Goal: Information Seeking & Learning: Find specific fact

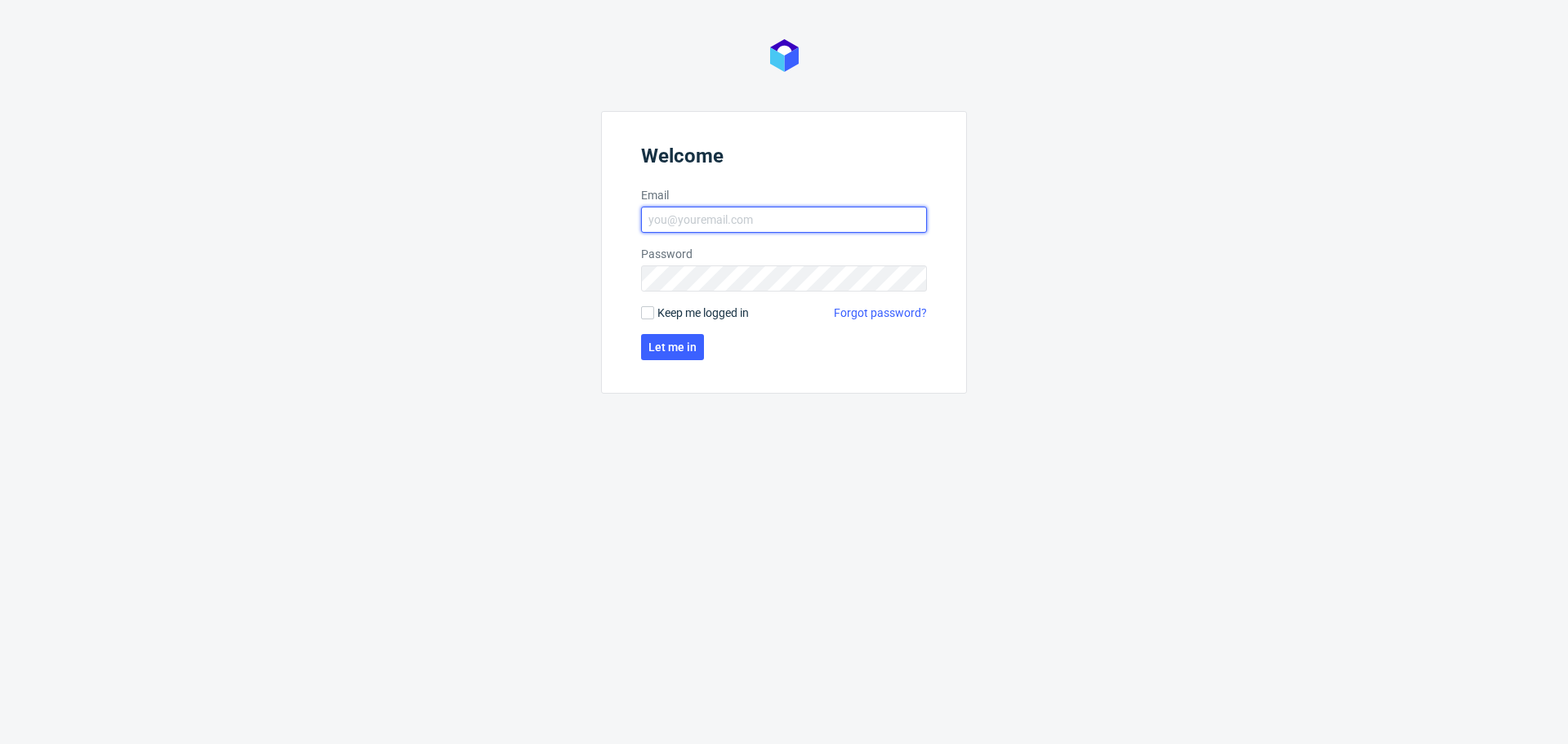
click at [734, 221] on input "Email" at bounding box center [783, 220] width 286 height 26
type input "[PERSON_NAME][EMAIL_ADDRESS][PERSON_NAME][DOMAIN_NAME]"
click button "Let me in" at bounding box center [672, 347] width 63 height 26
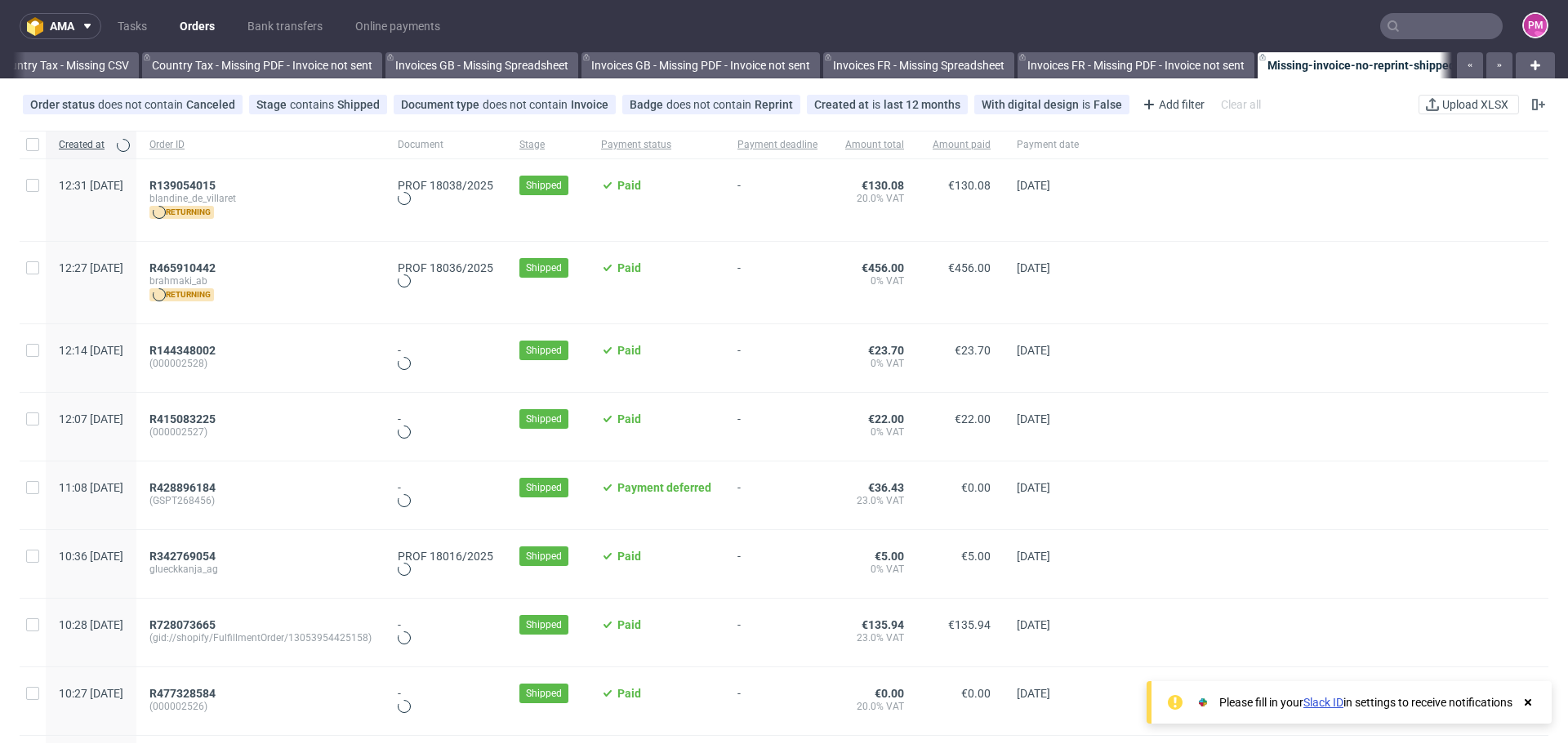
scroll to position [0, 1906]
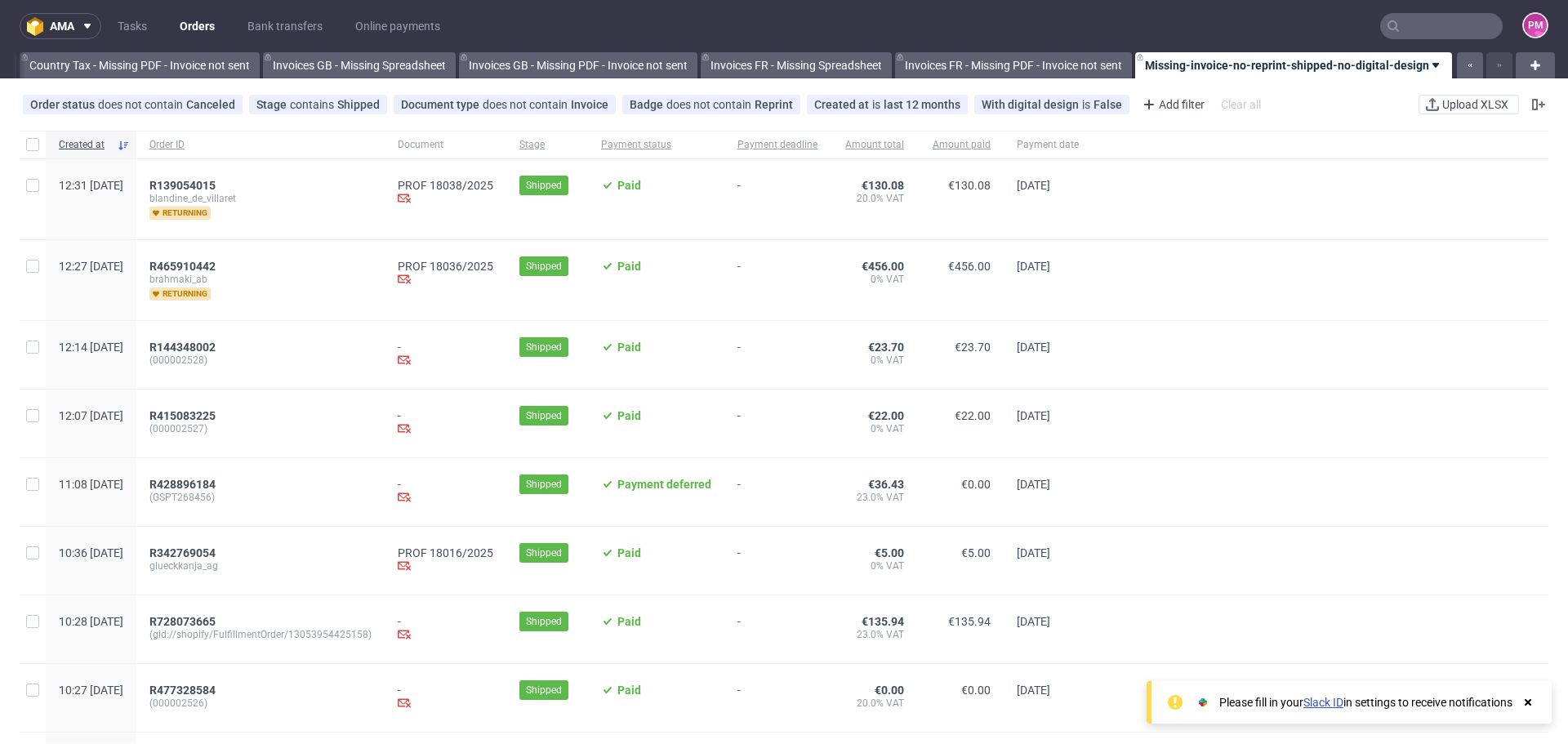
click at [1408, 18] on input "text" at bounding box center [1440, 26] width 122 height 26
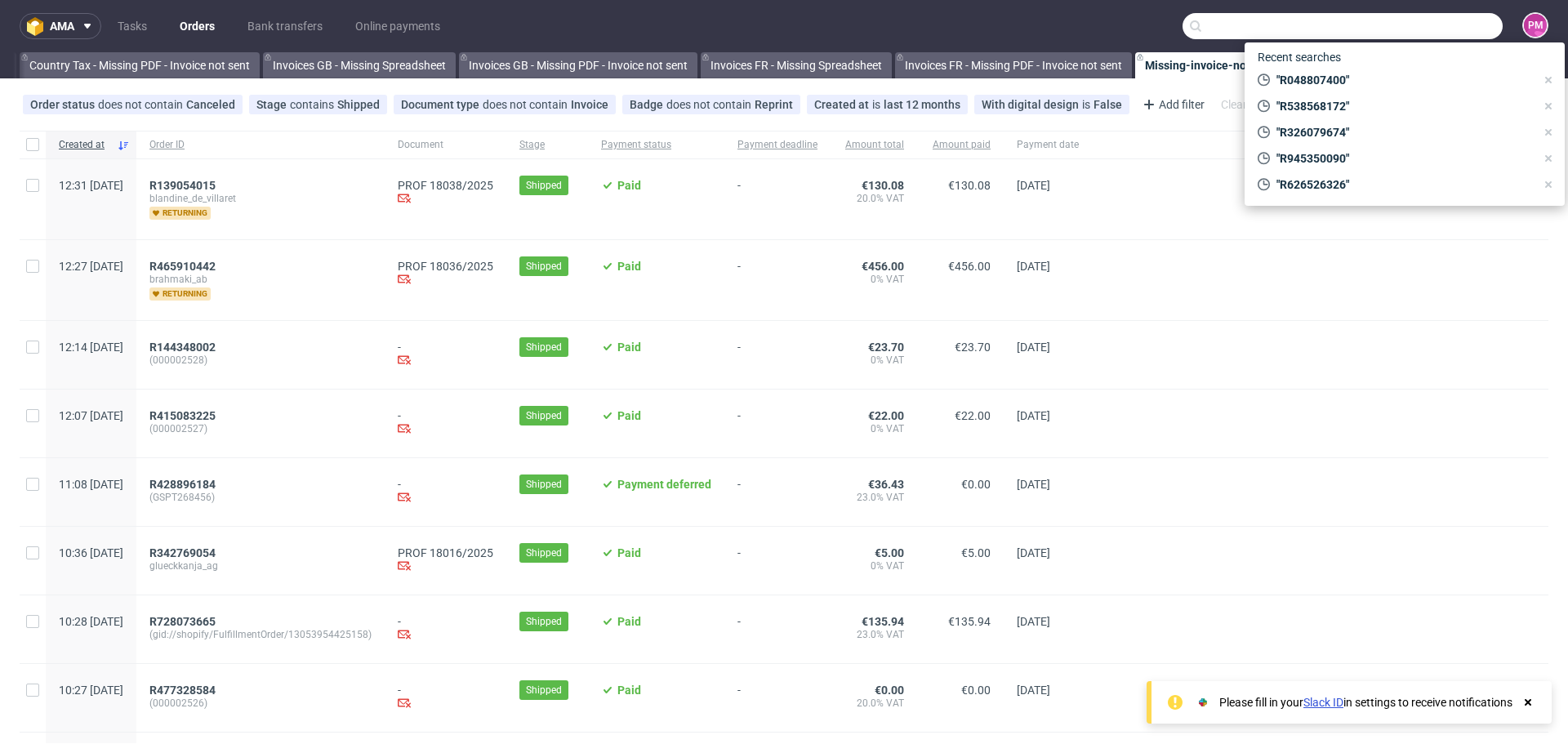
paste input "R010998267"
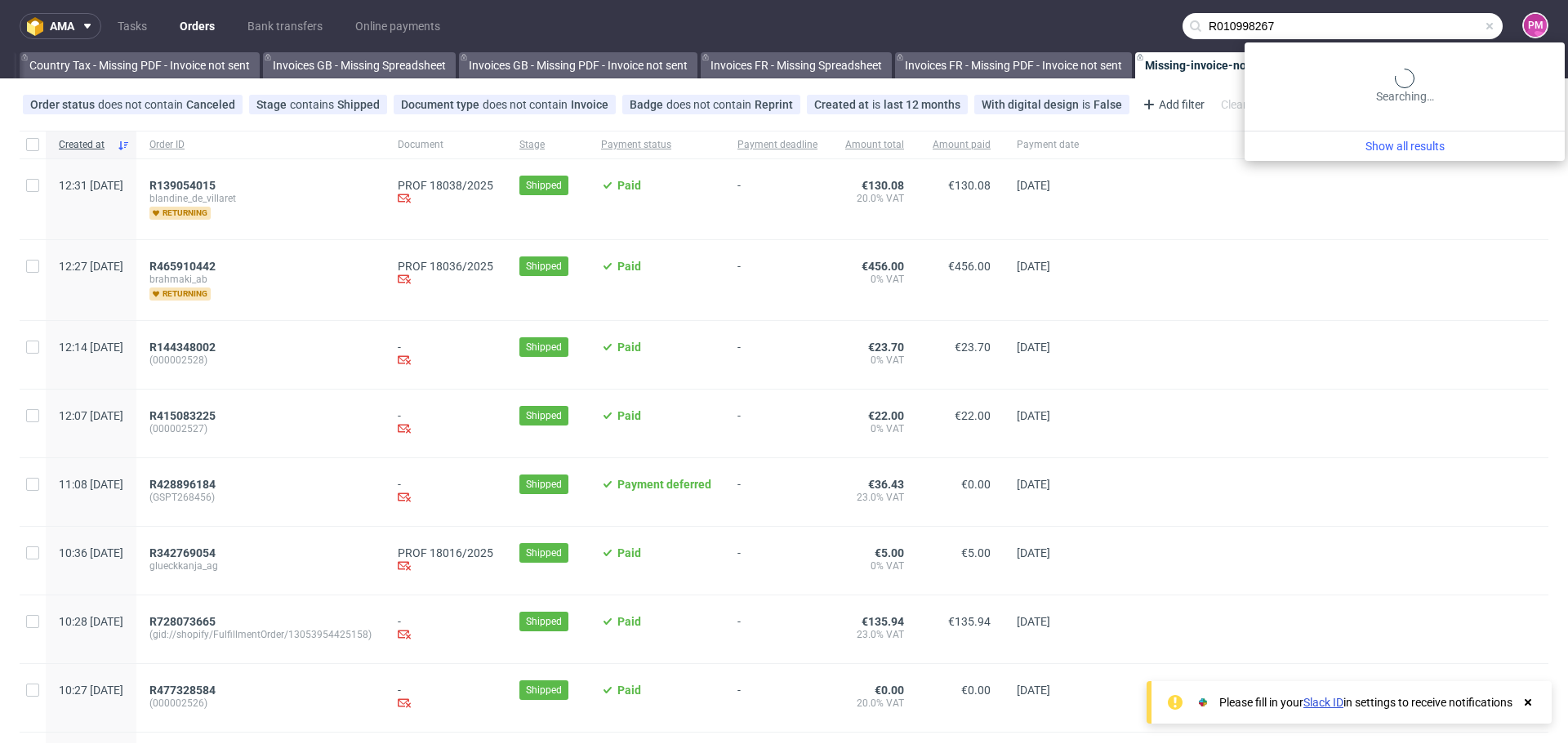
type input "R010998267"
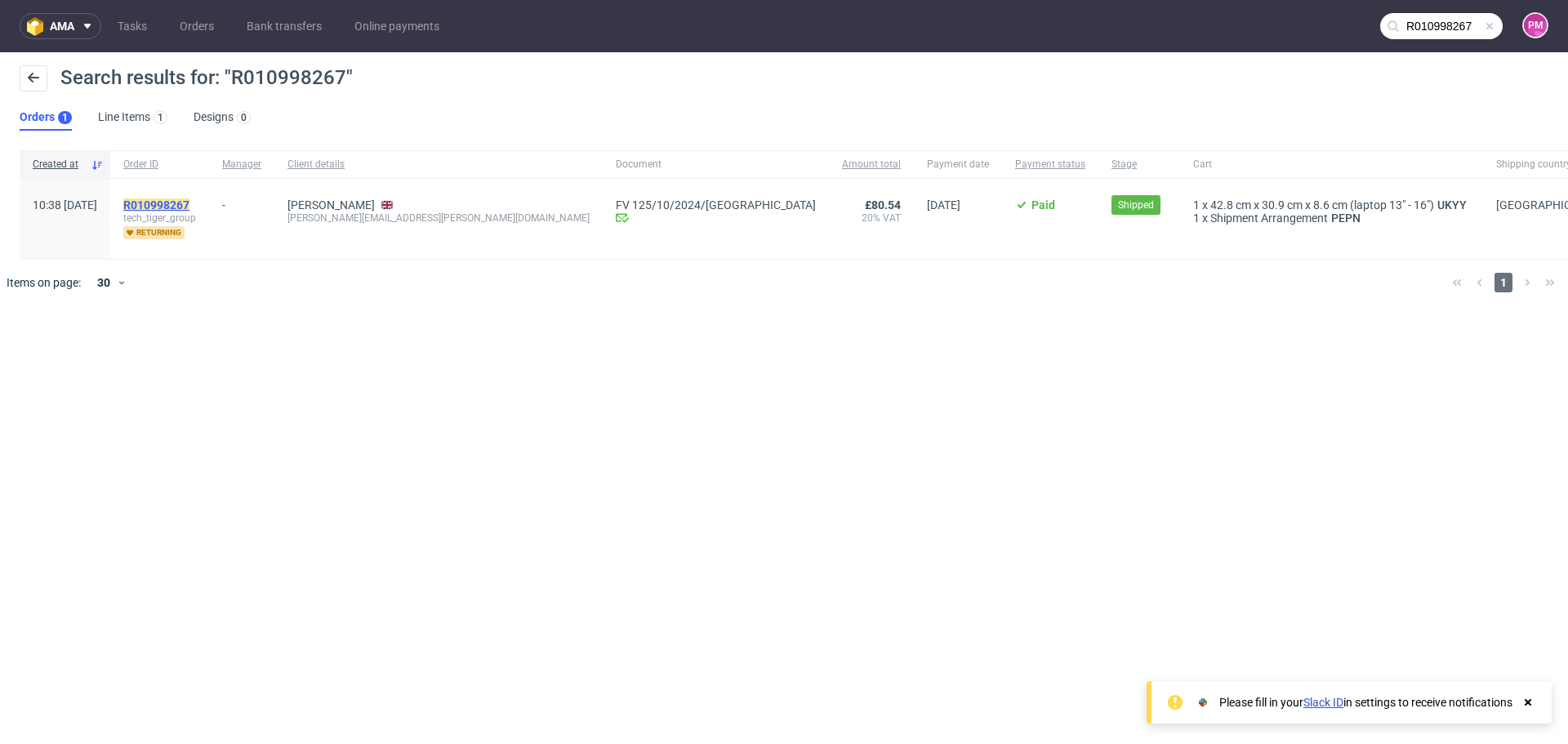
click at [189, 201] on mark "R010998267" at bounding box center [156, 205] width 66 height 13
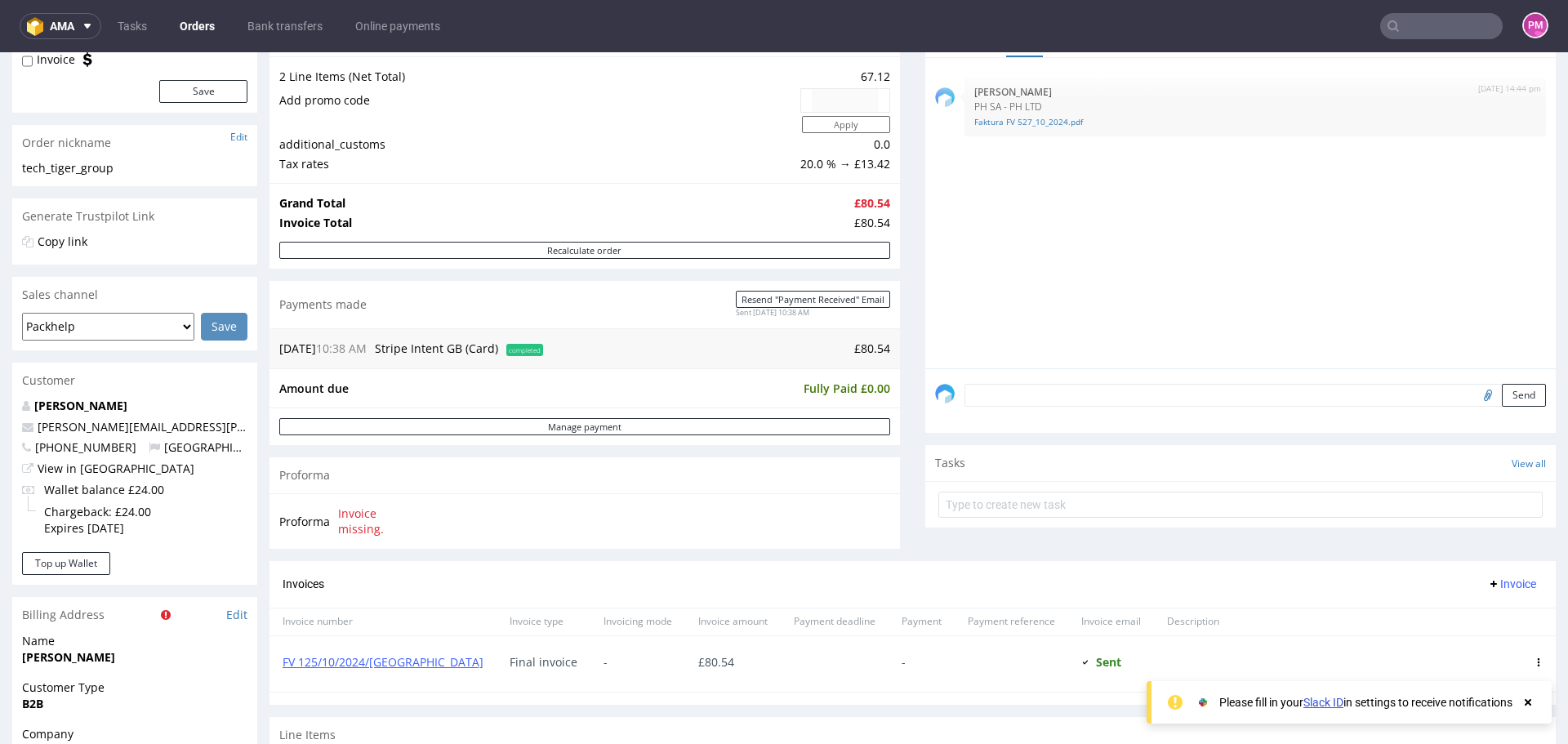
scroll to position [245, 0]
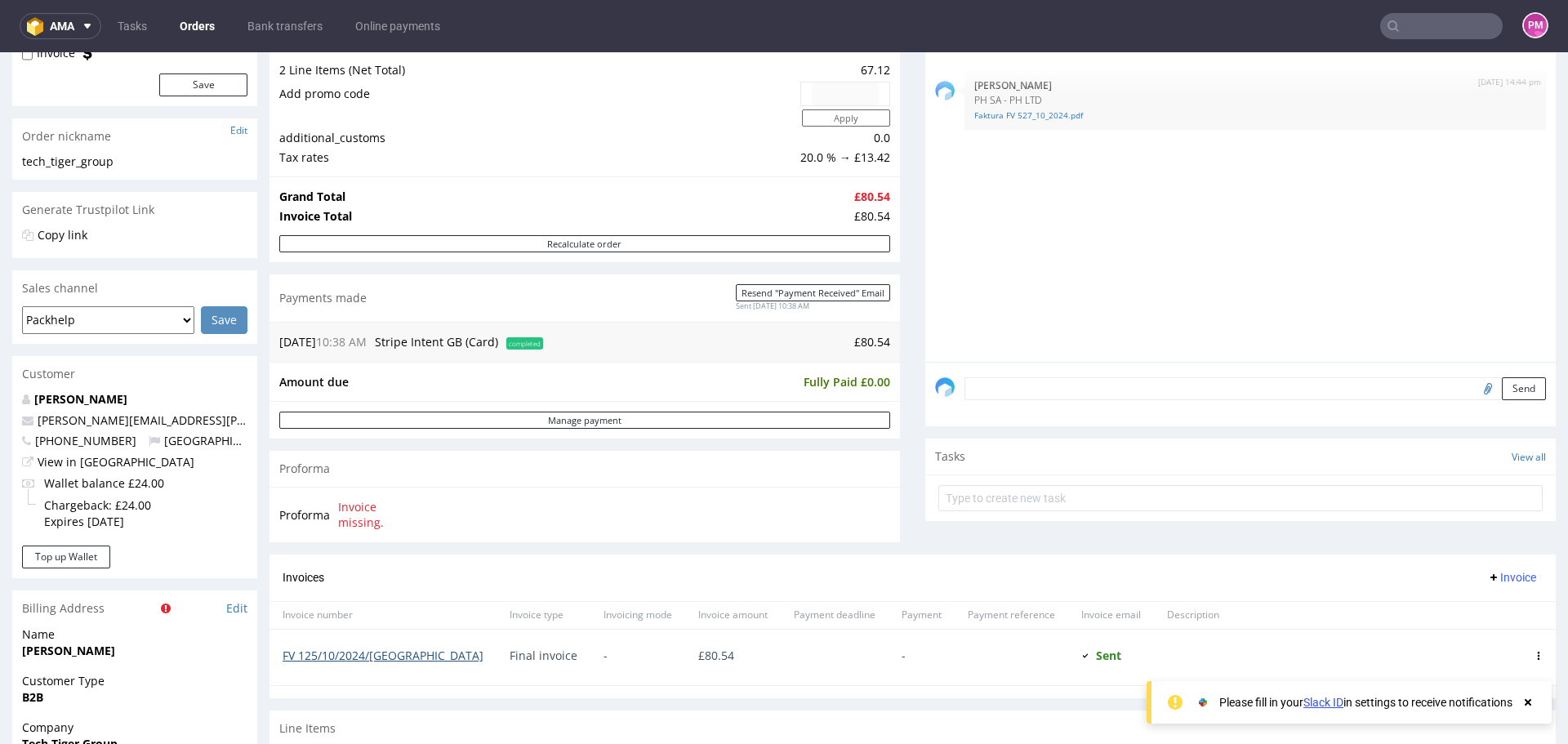
click at [364, 655] on link "FV 125/10/2024/[GEOGRAPHIC_DATA]" at bounding box center [383, 655] width 201 height 16
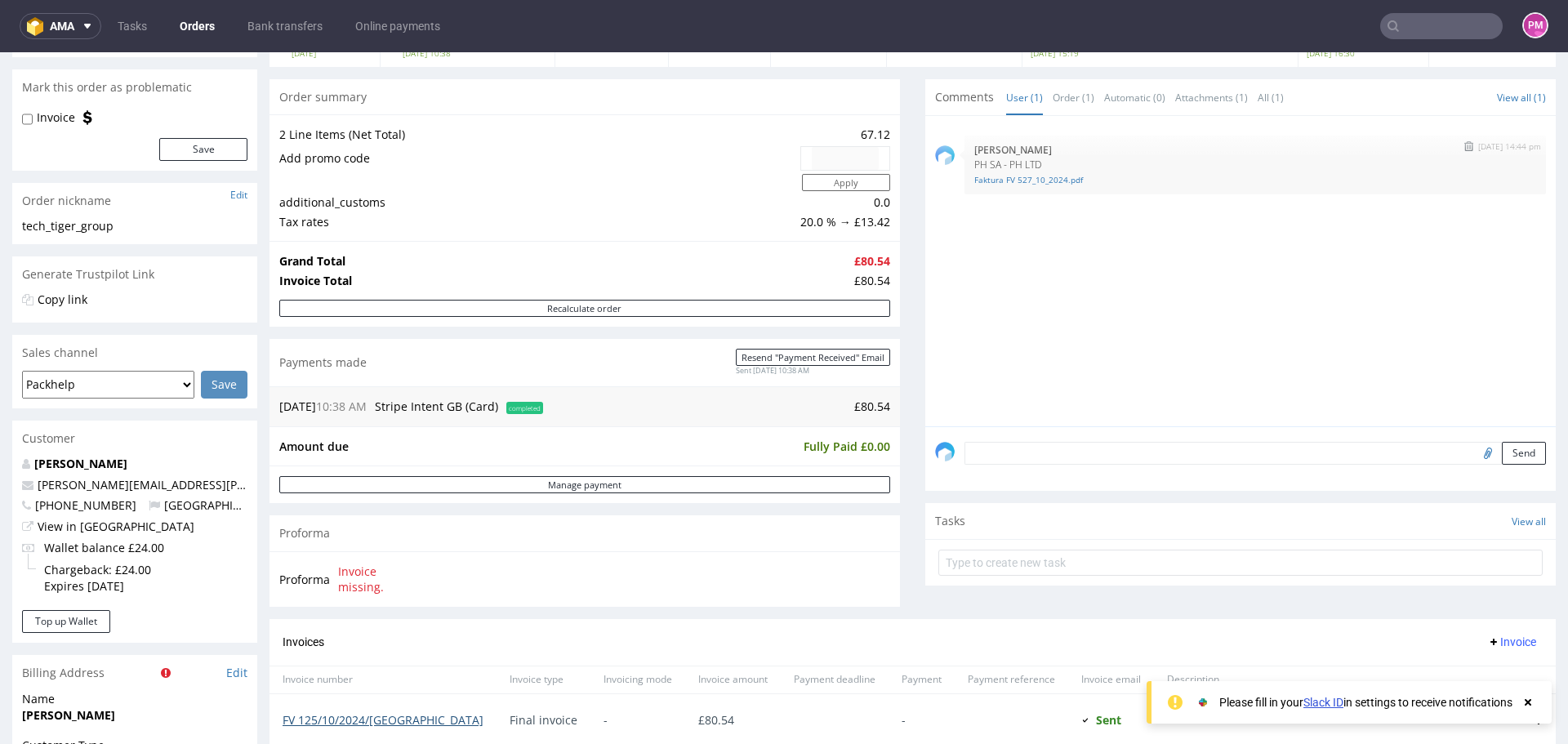
scroll to position [82, 0]
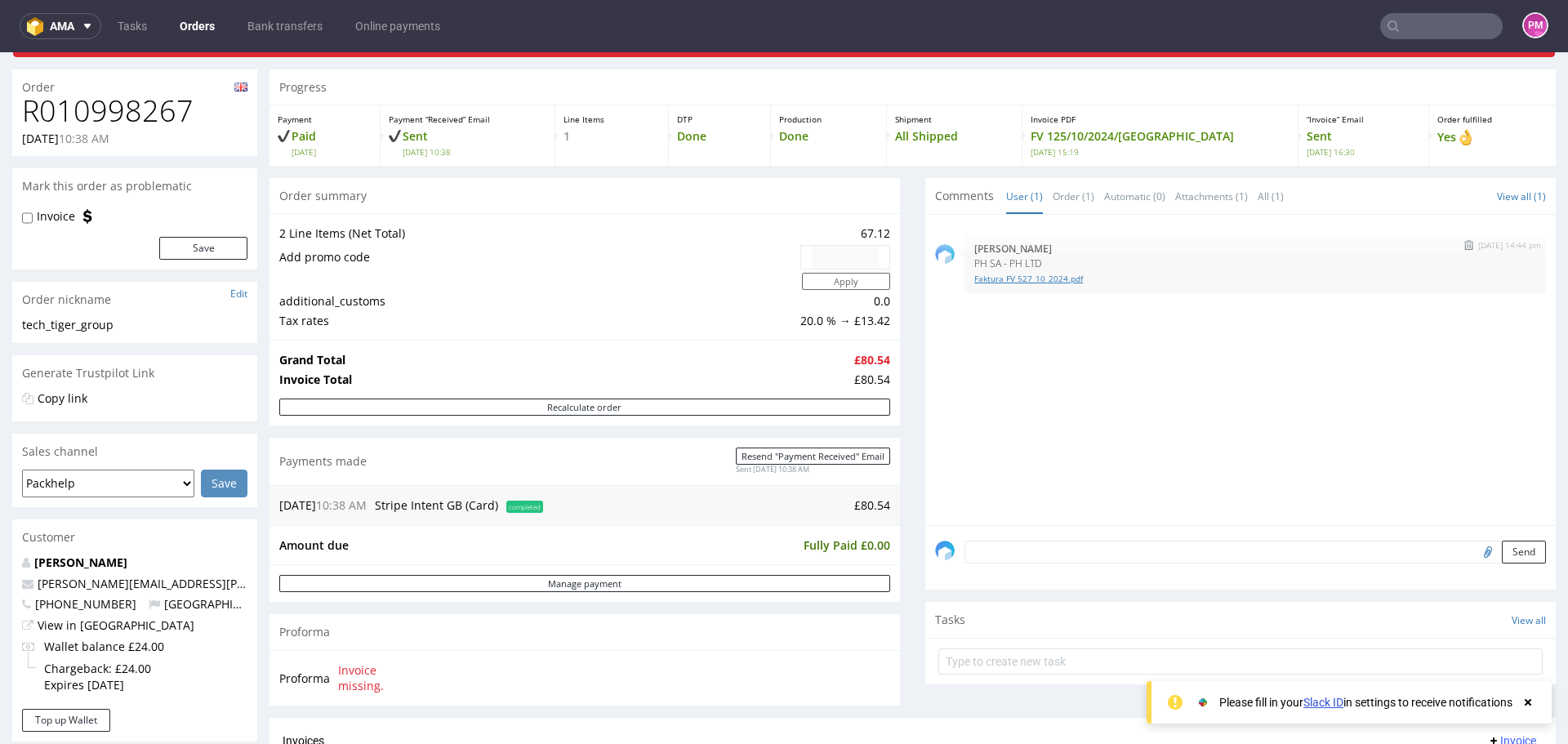
click at [1020, 276] on link "Faktura FV 527_10_2024.pdf" at bounding box center [1255, 278] width 562 height 12
click at [1405, 28] on input "text" at bounding box center [1440, 26] width 122 height 26
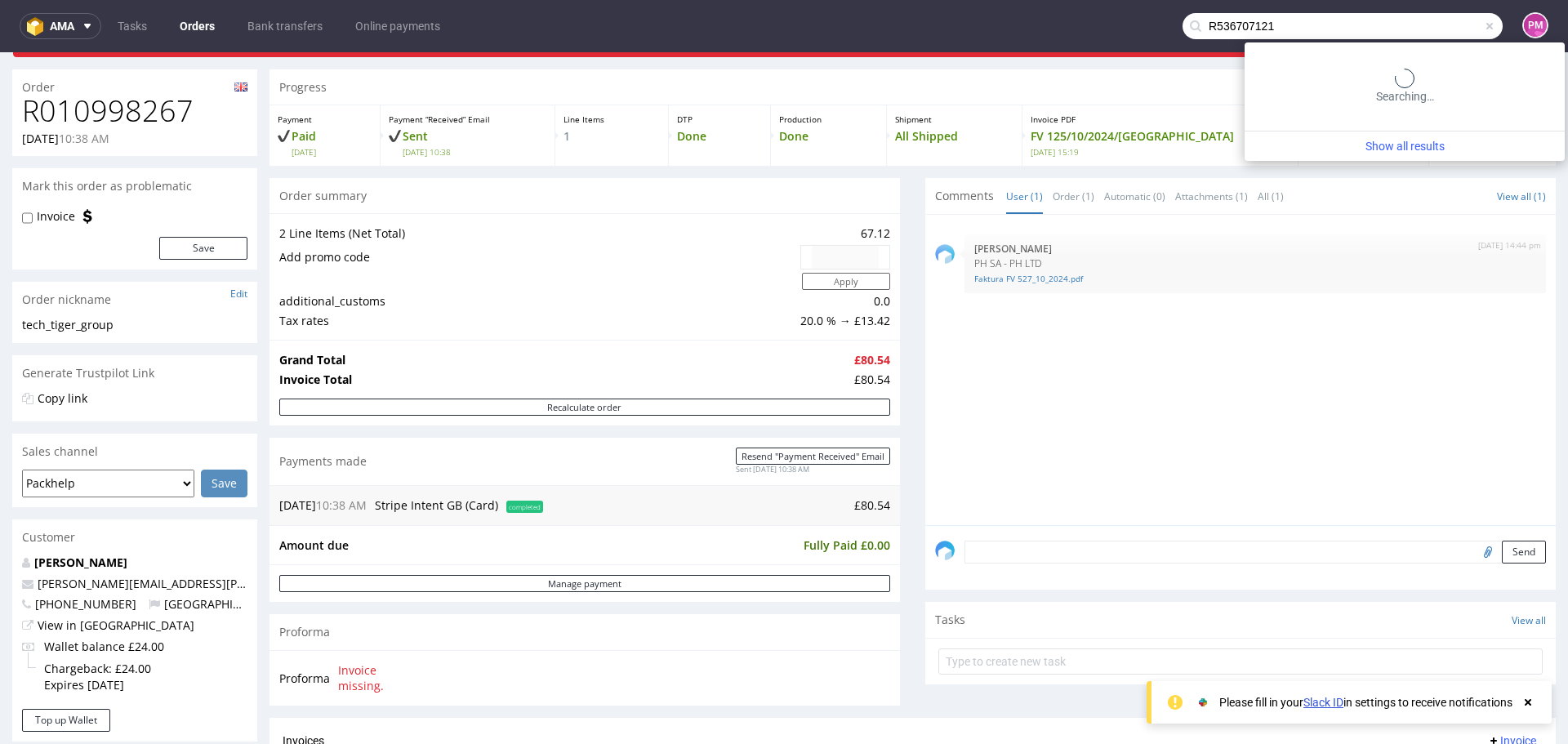
type input "R536707121"
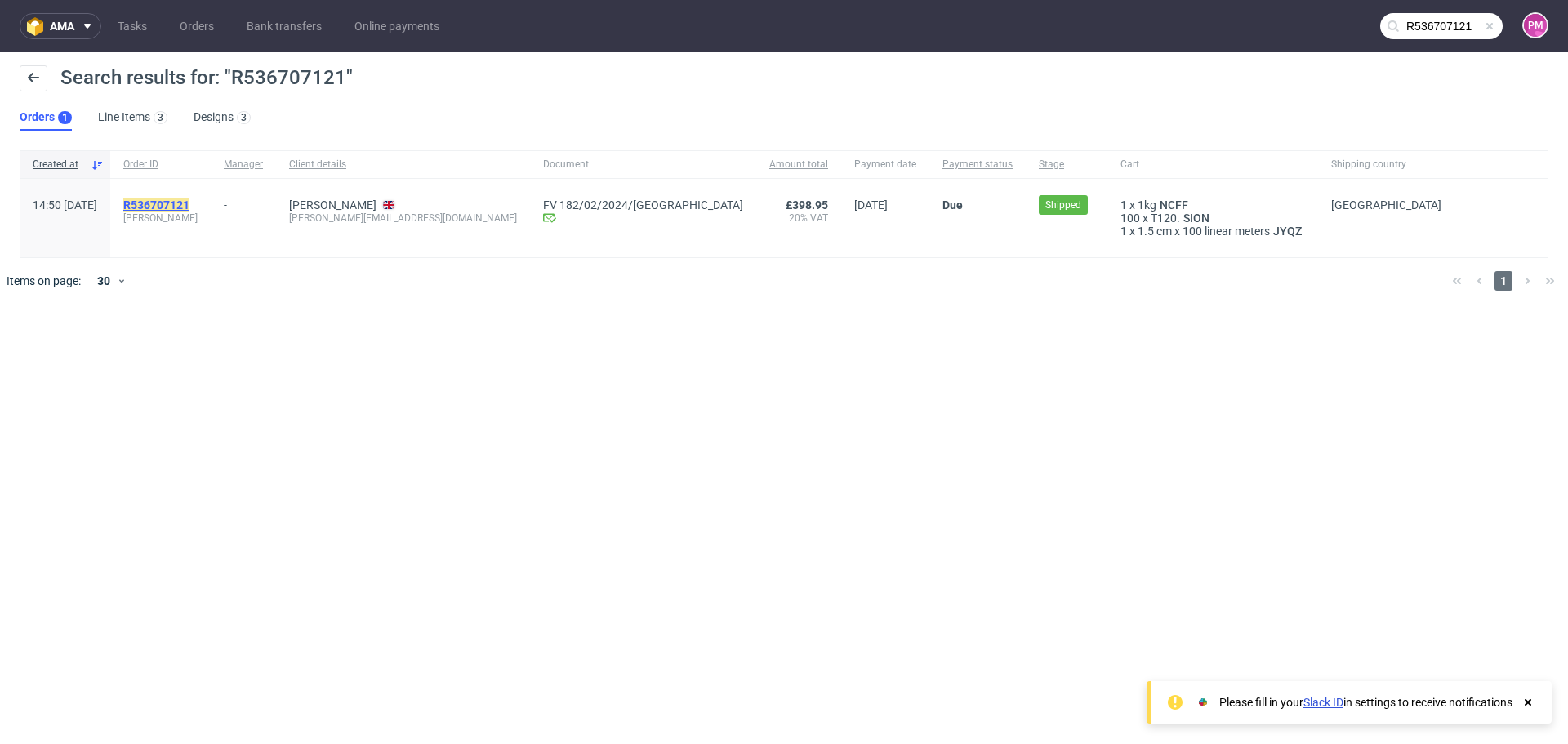
click at [189, 200] on mark "R536707121" at bounding box center [156, 205] width 66 height 13
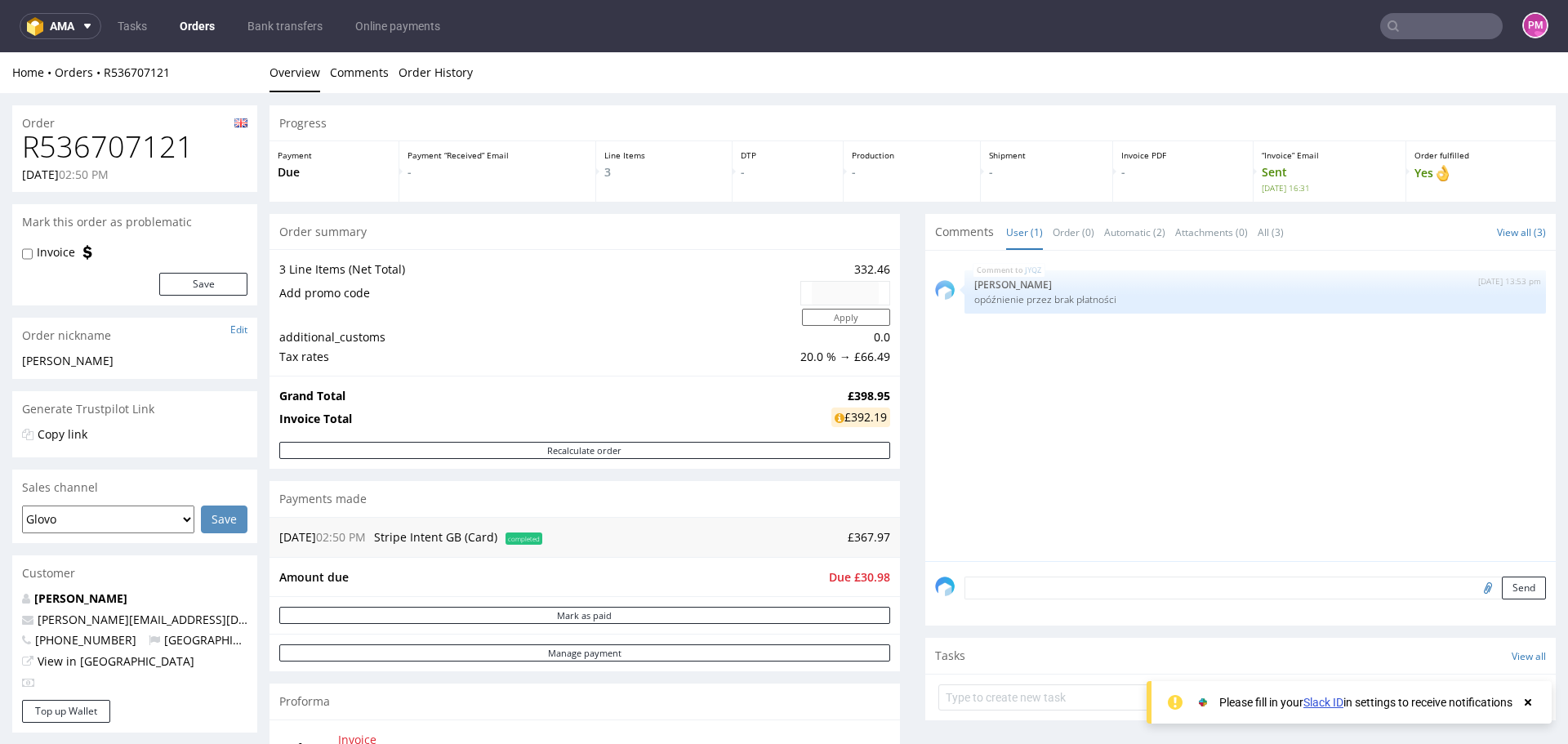
click at [1526, 703] on icon at bounding box center [1528, 703] width 15 height 13
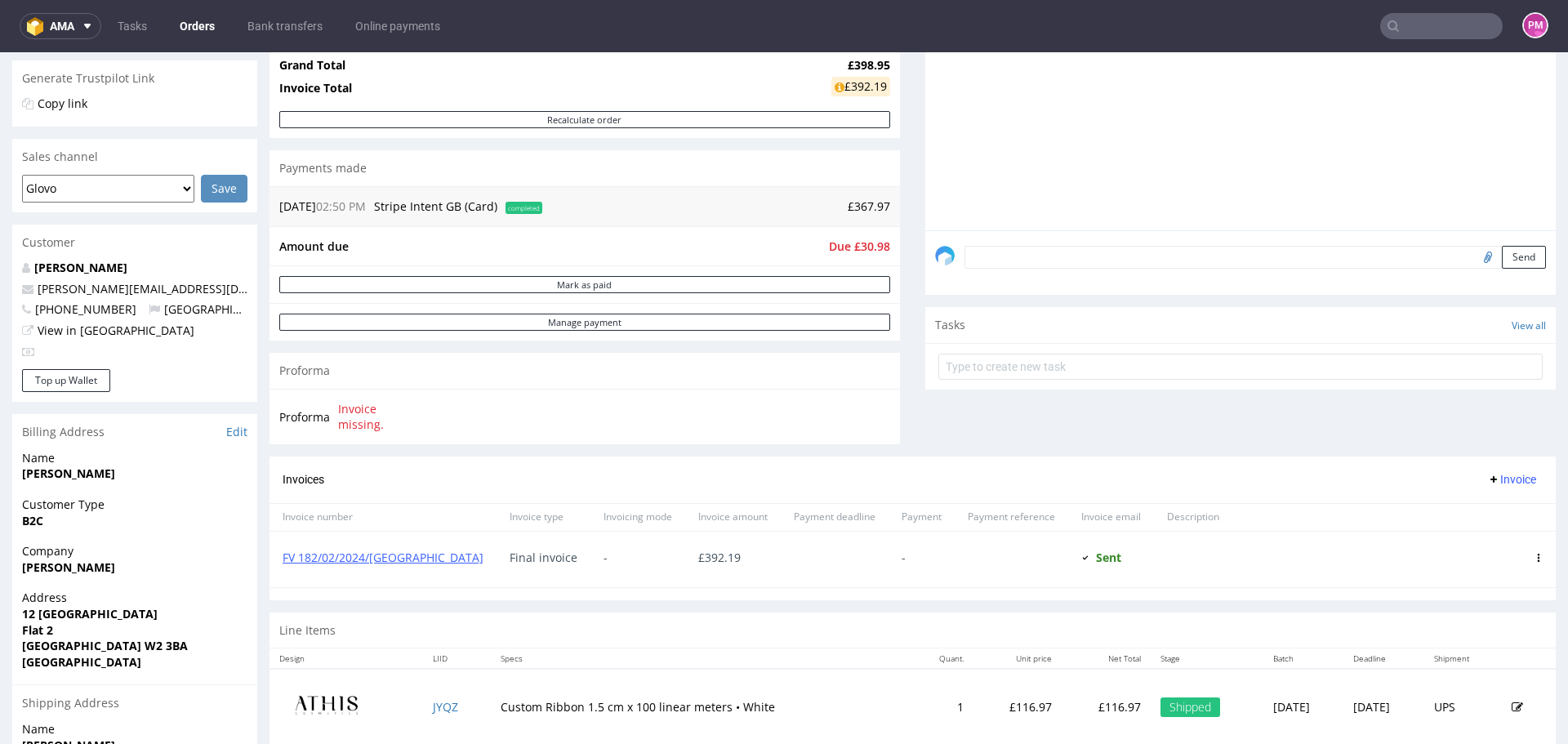
scroll to position [302, 0]
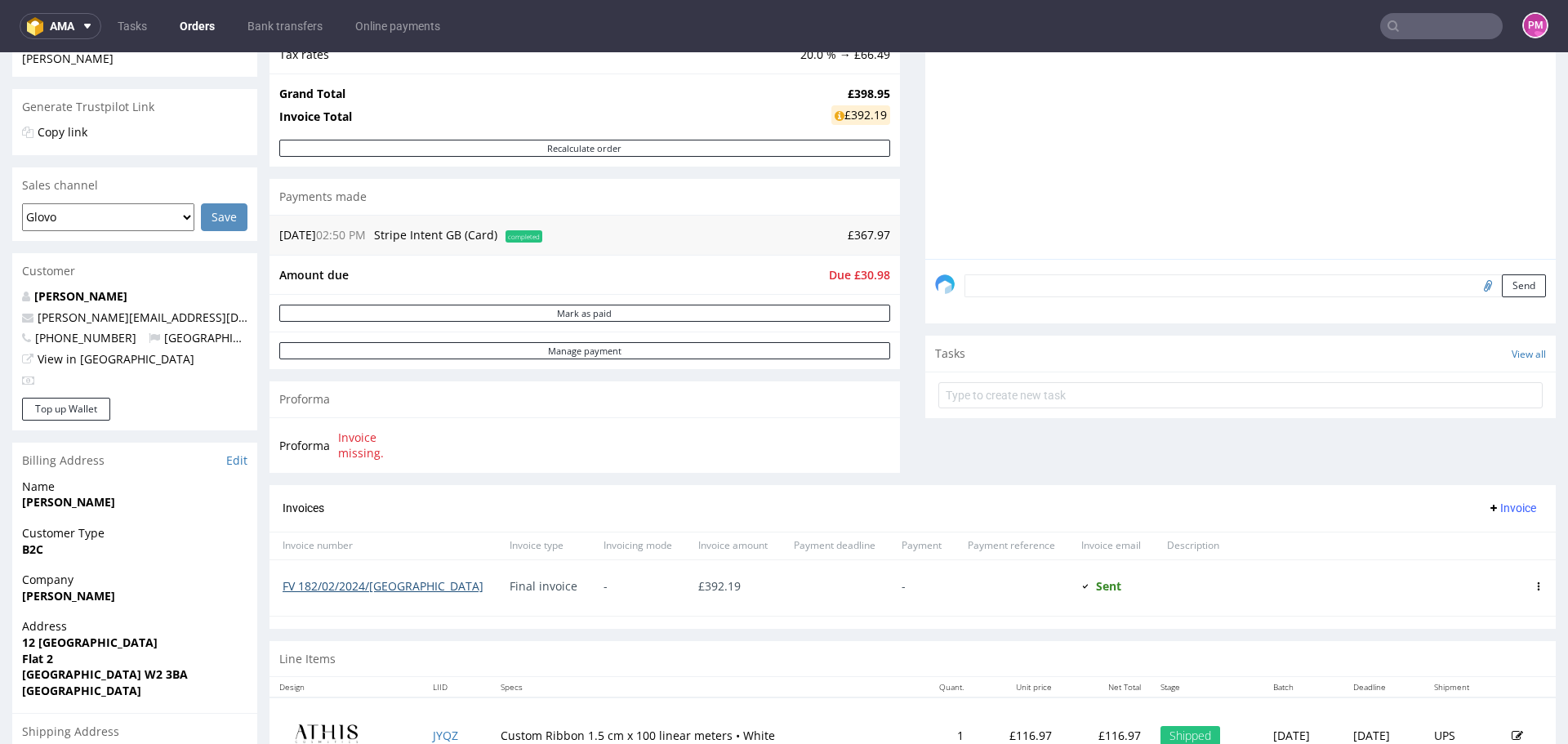
click at [337, 586] on link "FV 182/02/2024/[GEOGRAPHIC_DATA]" at bounding box center [383, 586] width 201 height 16
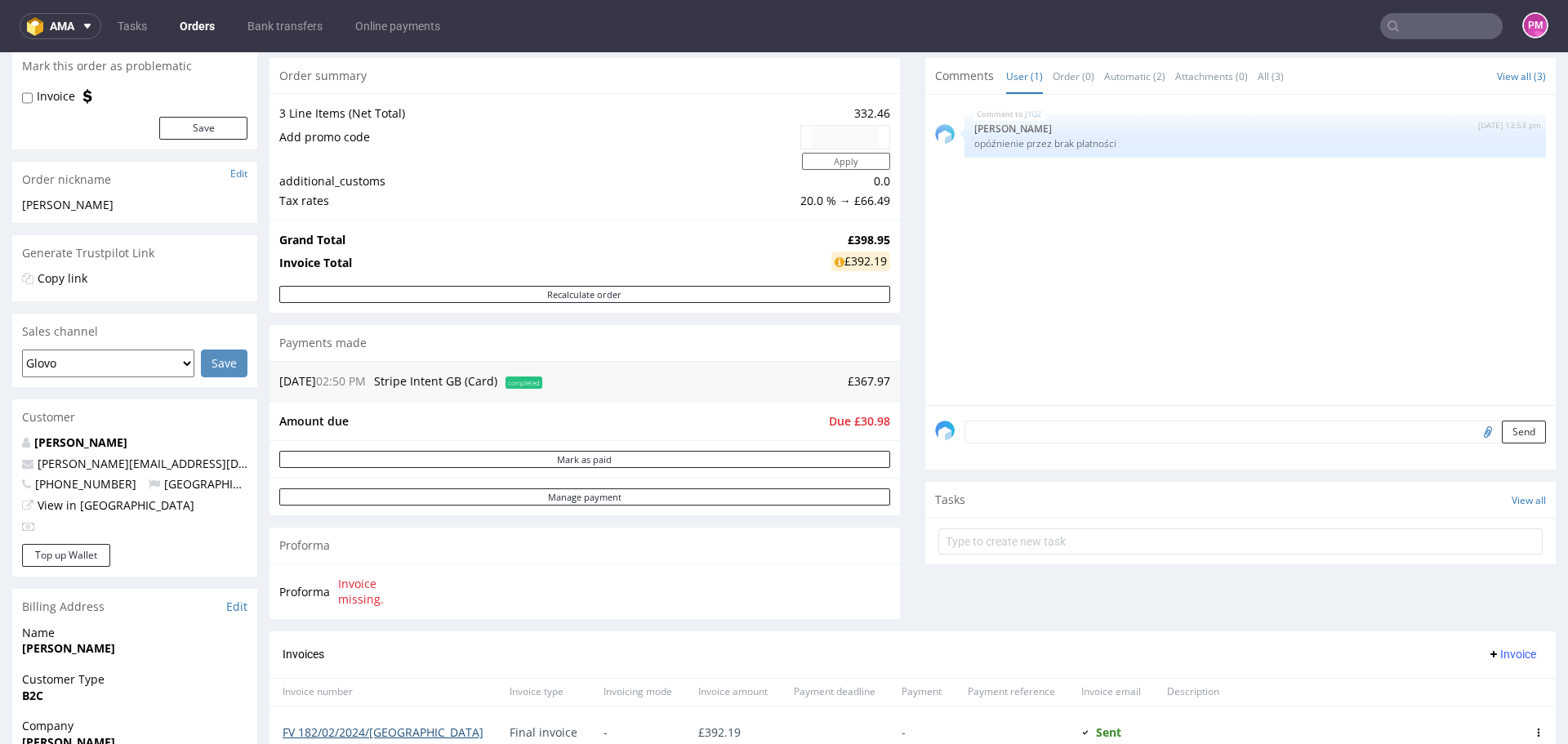
scroll to position [0, 0]
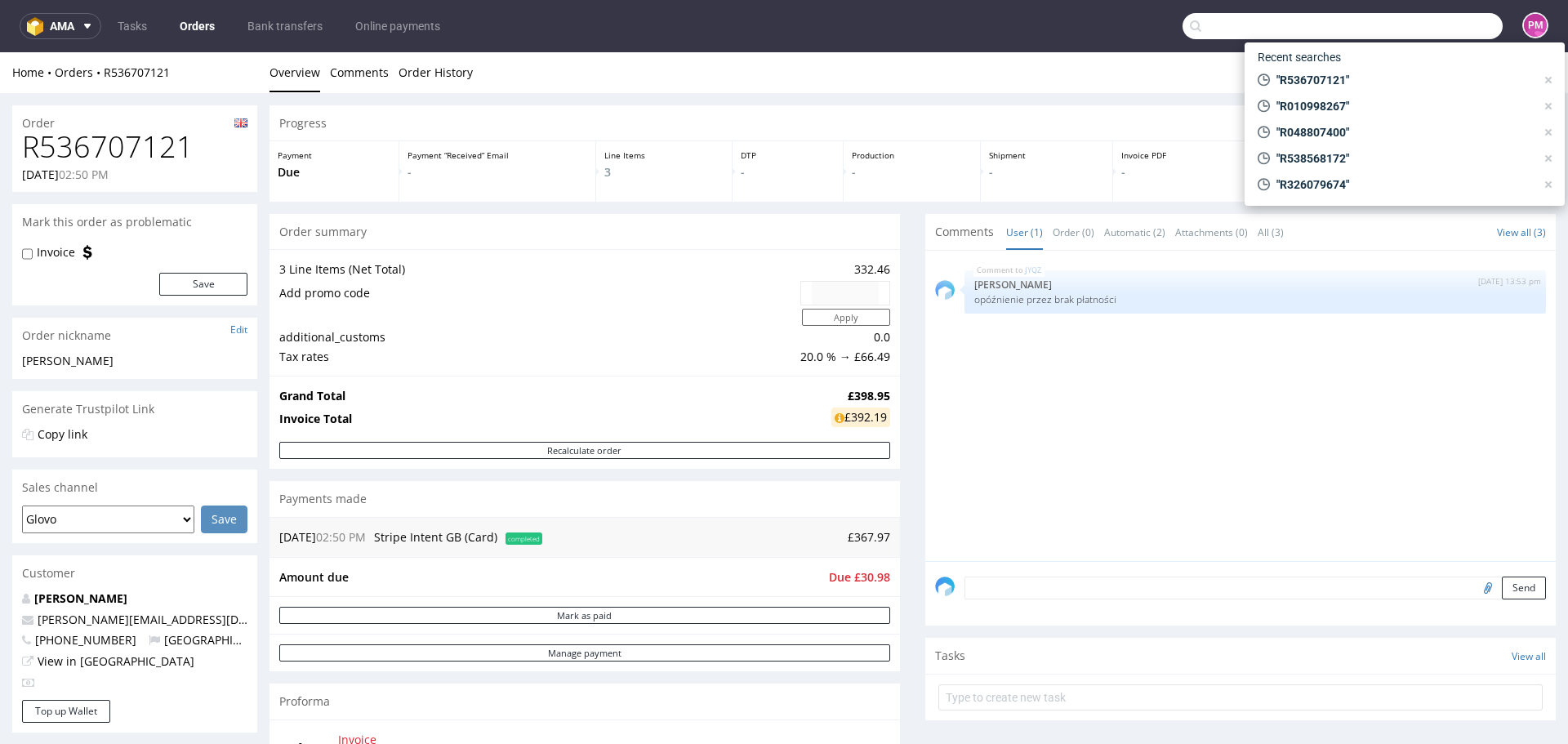
click at [1402, 25] on input "text" at bounding box center [1342, 26] width 320 height 26
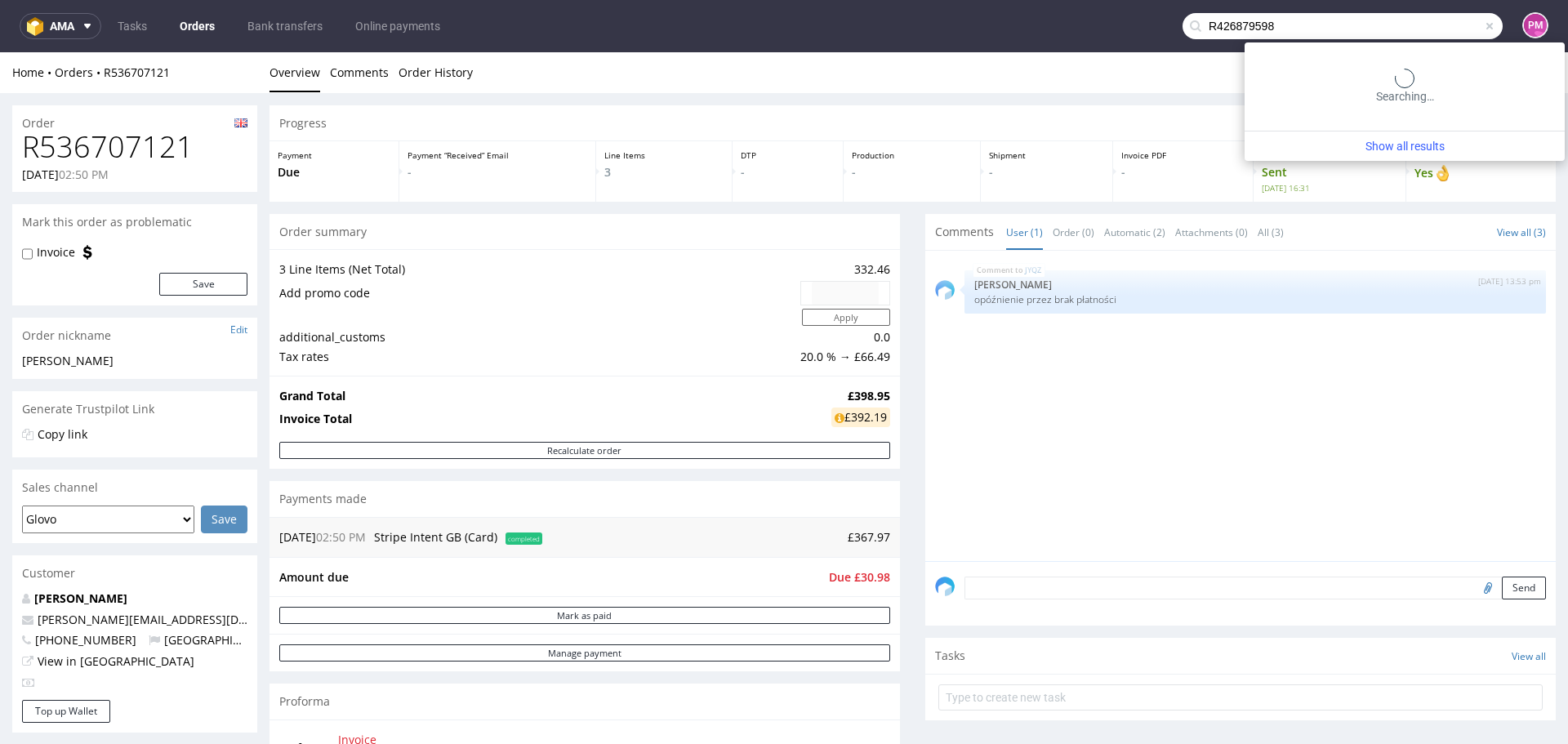
type input "R426879598"
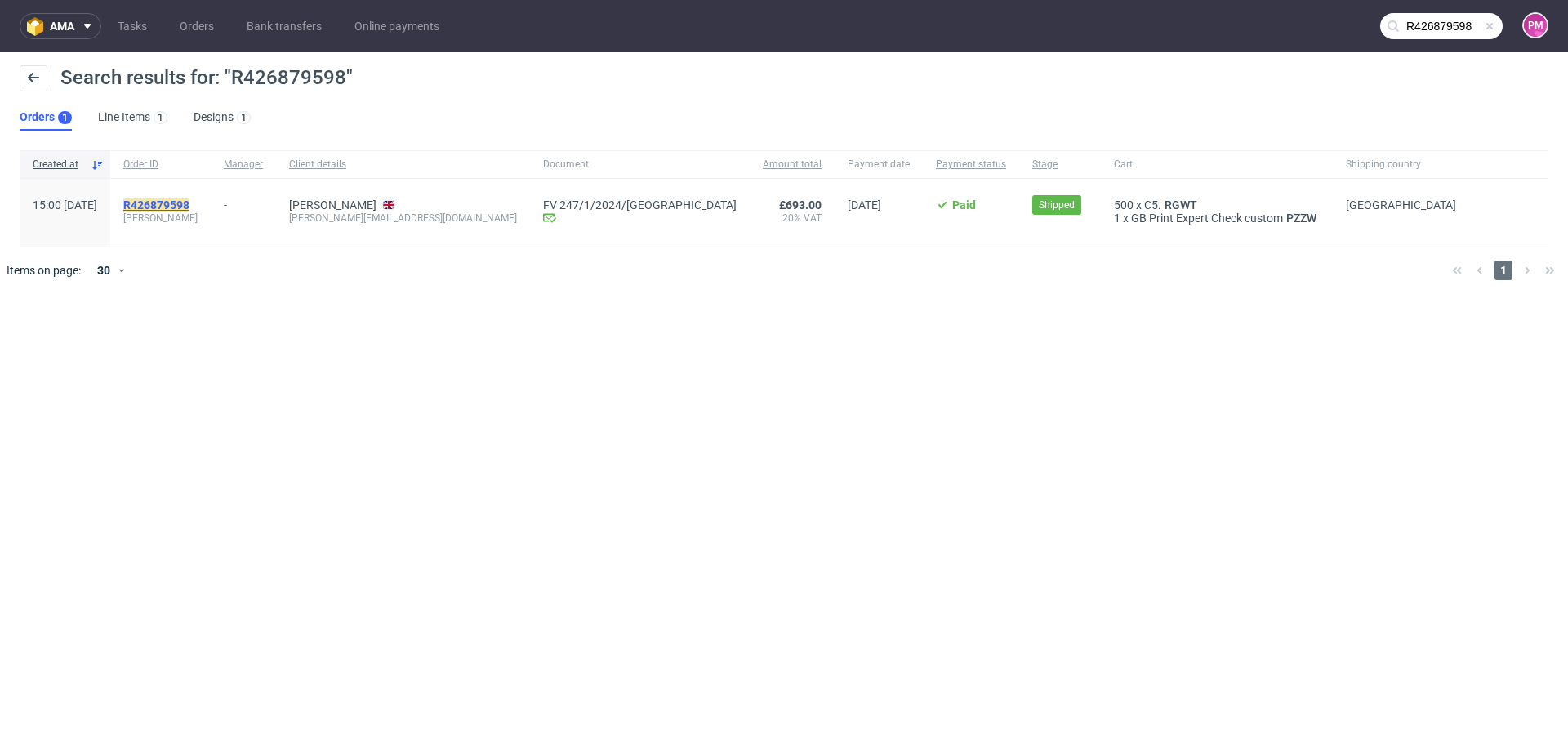
click at [189, 204] on mark "R426879598" at bounding box center [156, 205] width 66 height 13
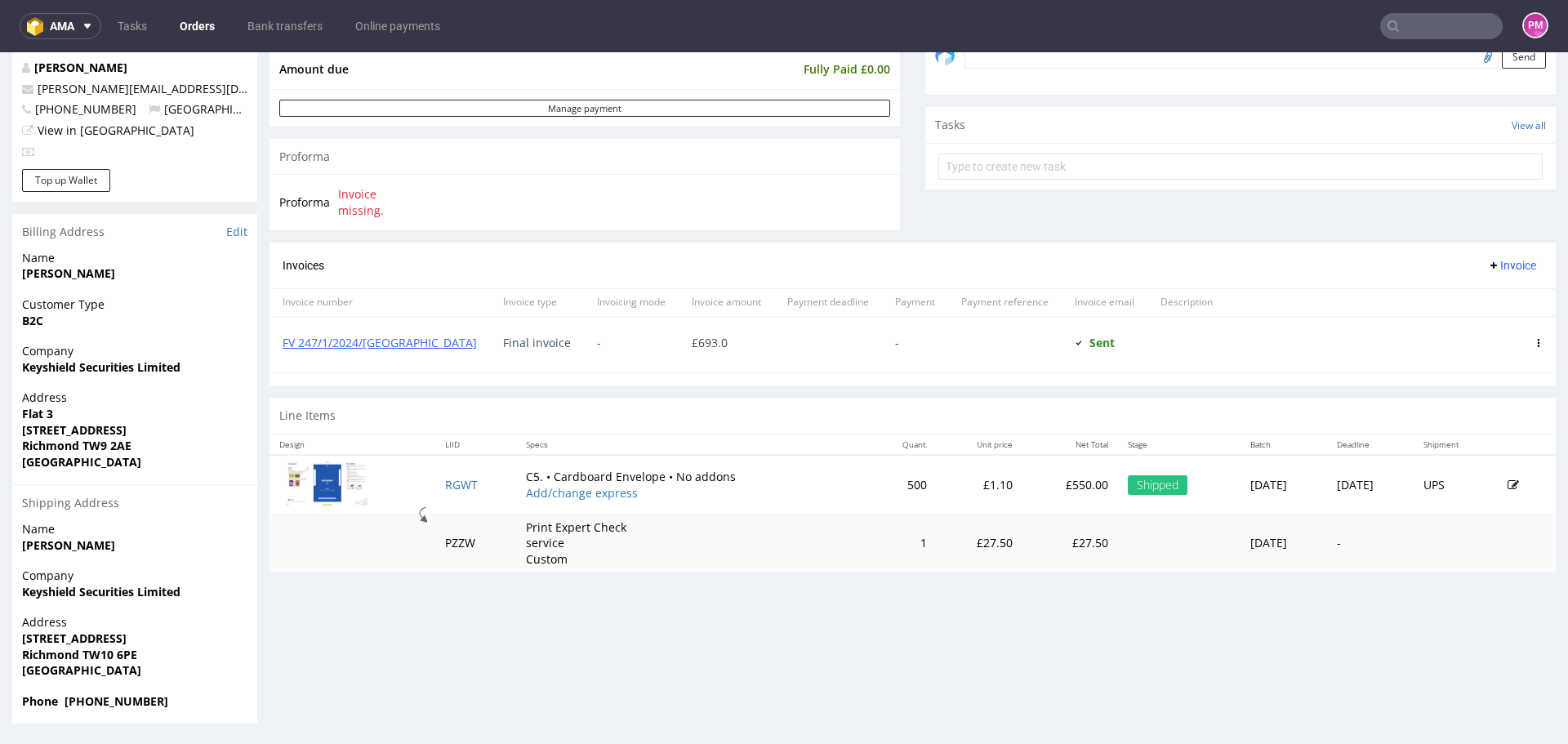
scroll to position [449, 0]
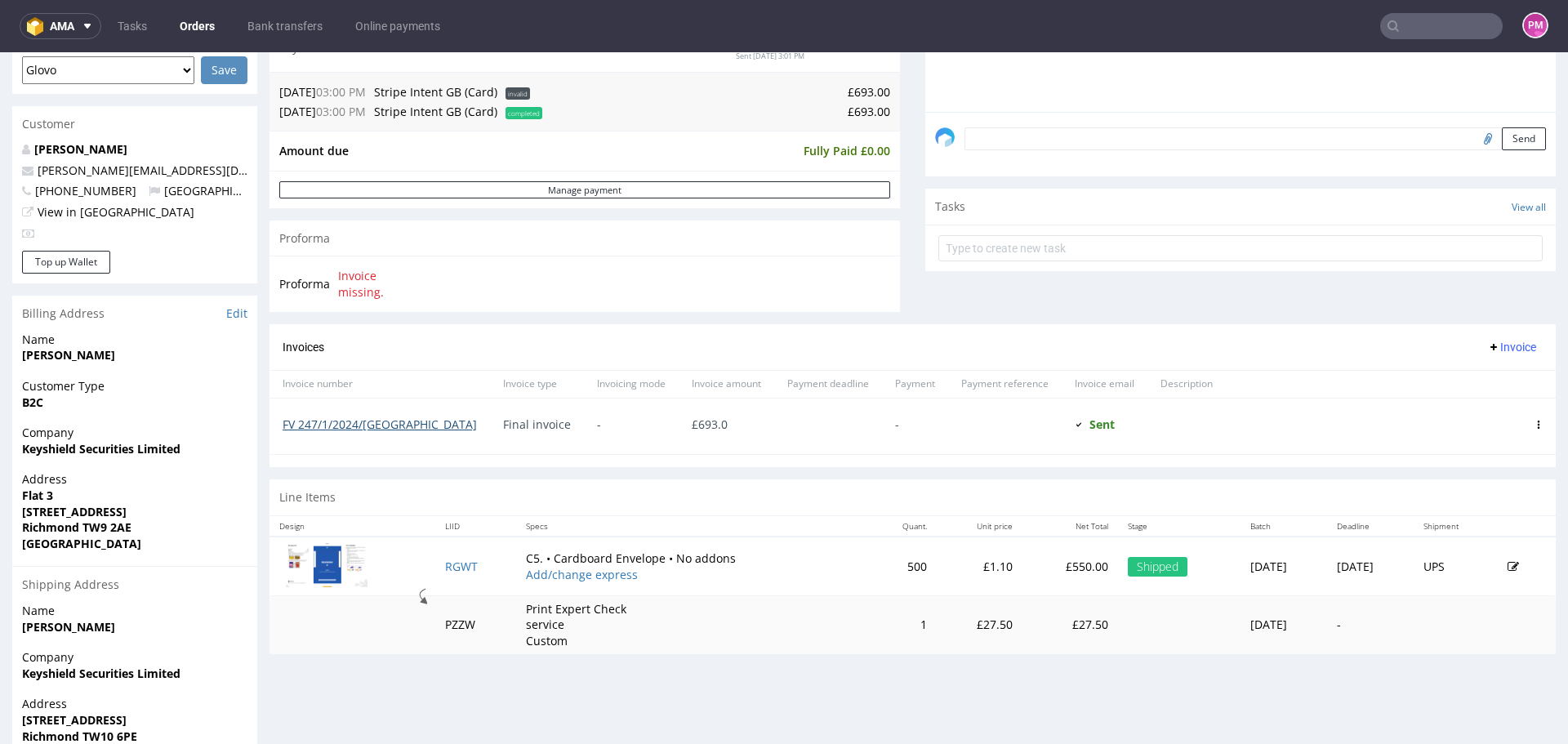
click at [342, 422] on link "FV 247/1/2024/[GEOGRAPHIC_DATA]" at bounding box center [380, 424] width 195 height 16
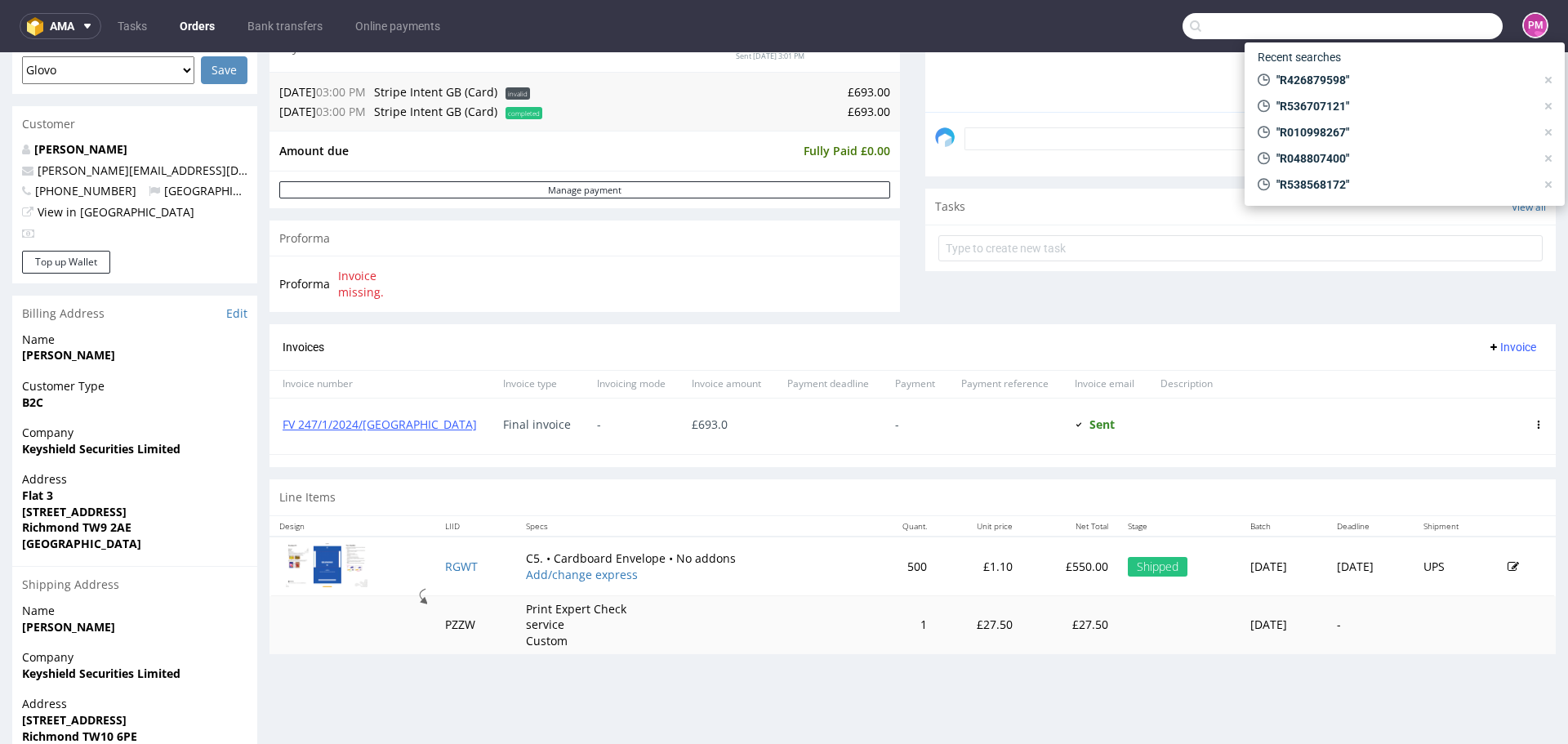
click at [1409, 28] on input "text" at bounding box center [1342, 26] width 320 height 26
paste input "R168982985"
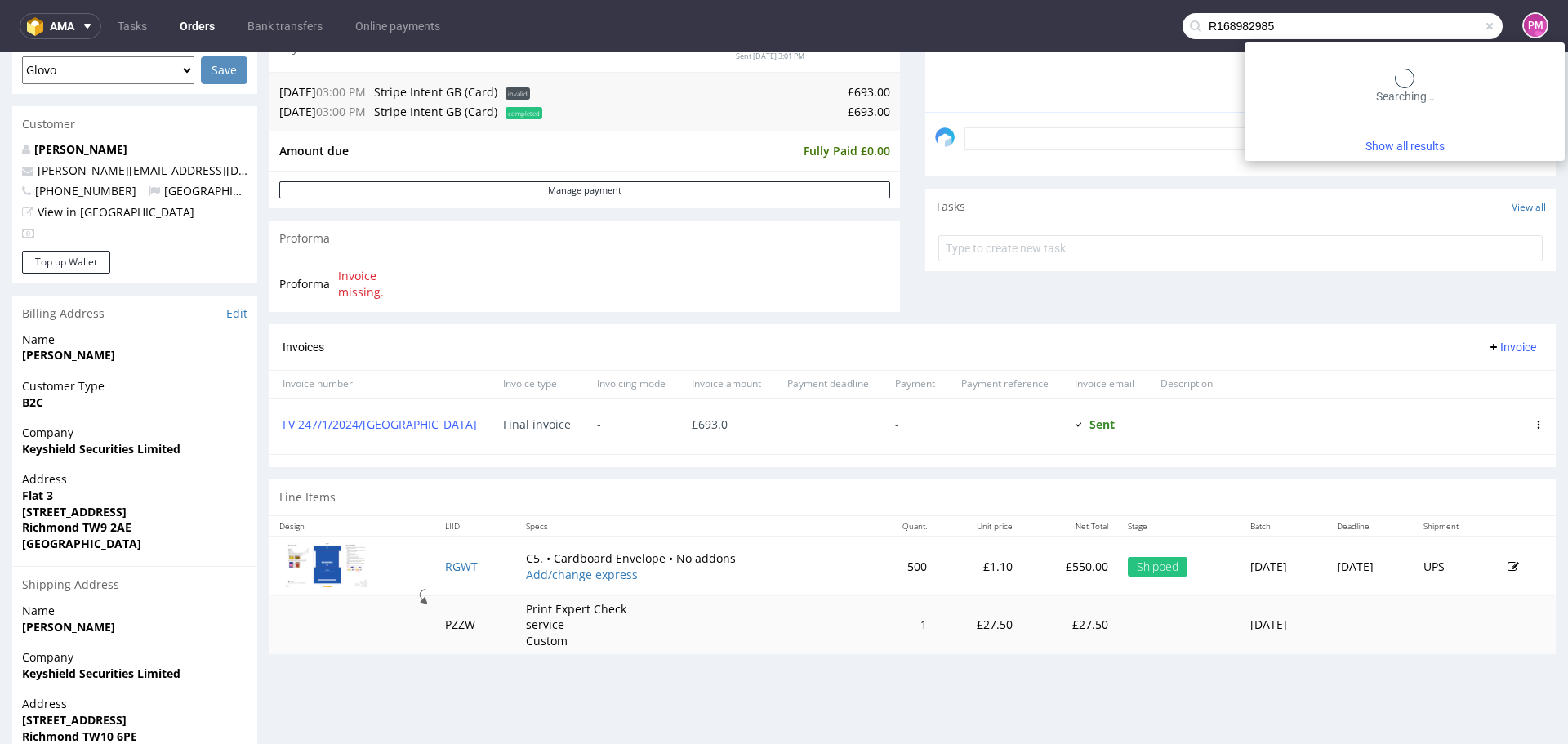
type input "R168982985"
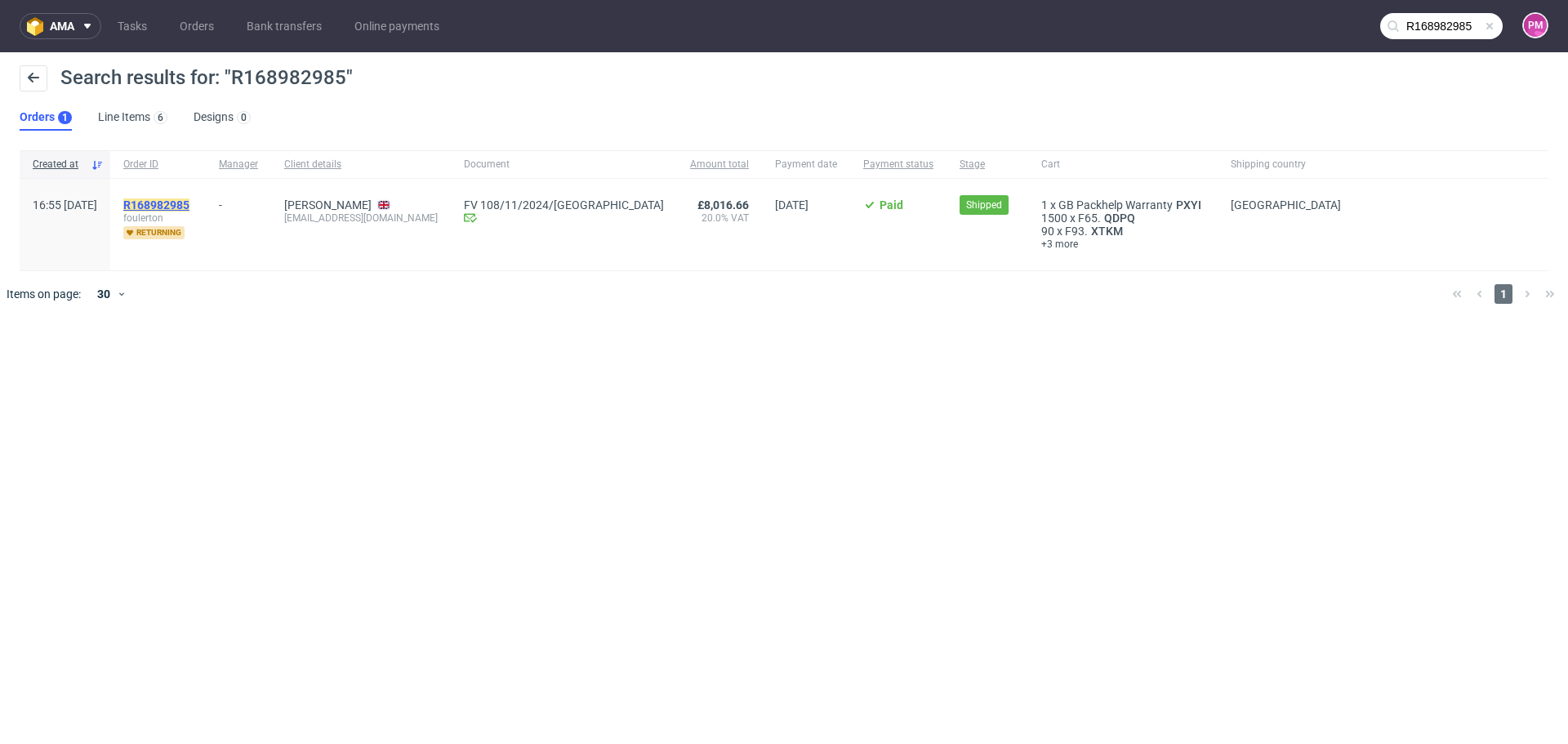
click at [189, 209] on mark "R168982985" at bounding box center [156, 205] width 66 height 13
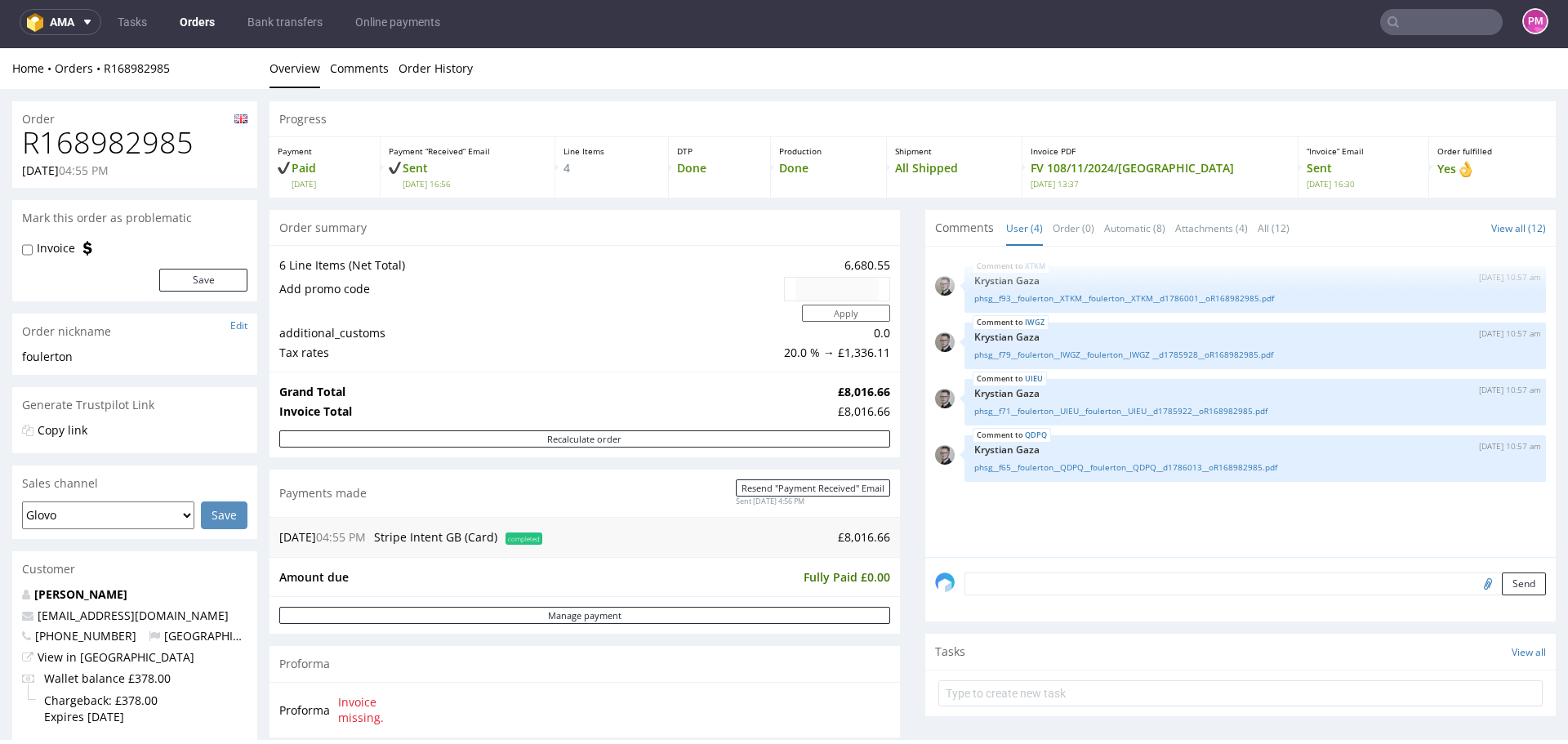
click at [1411, 28] on input "text" at bounding box center [1440, 22] width 122 height 26
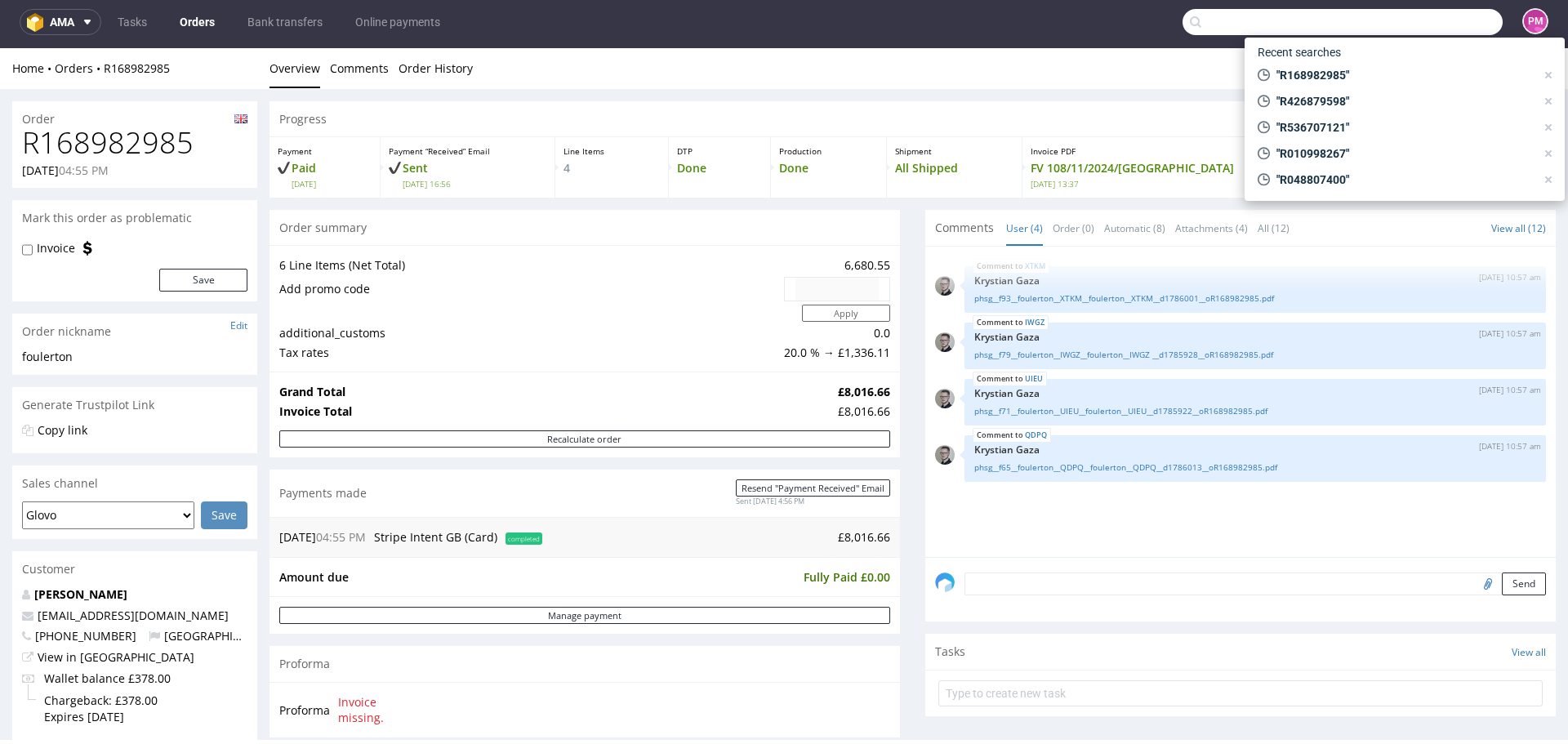
paste input "266,40"
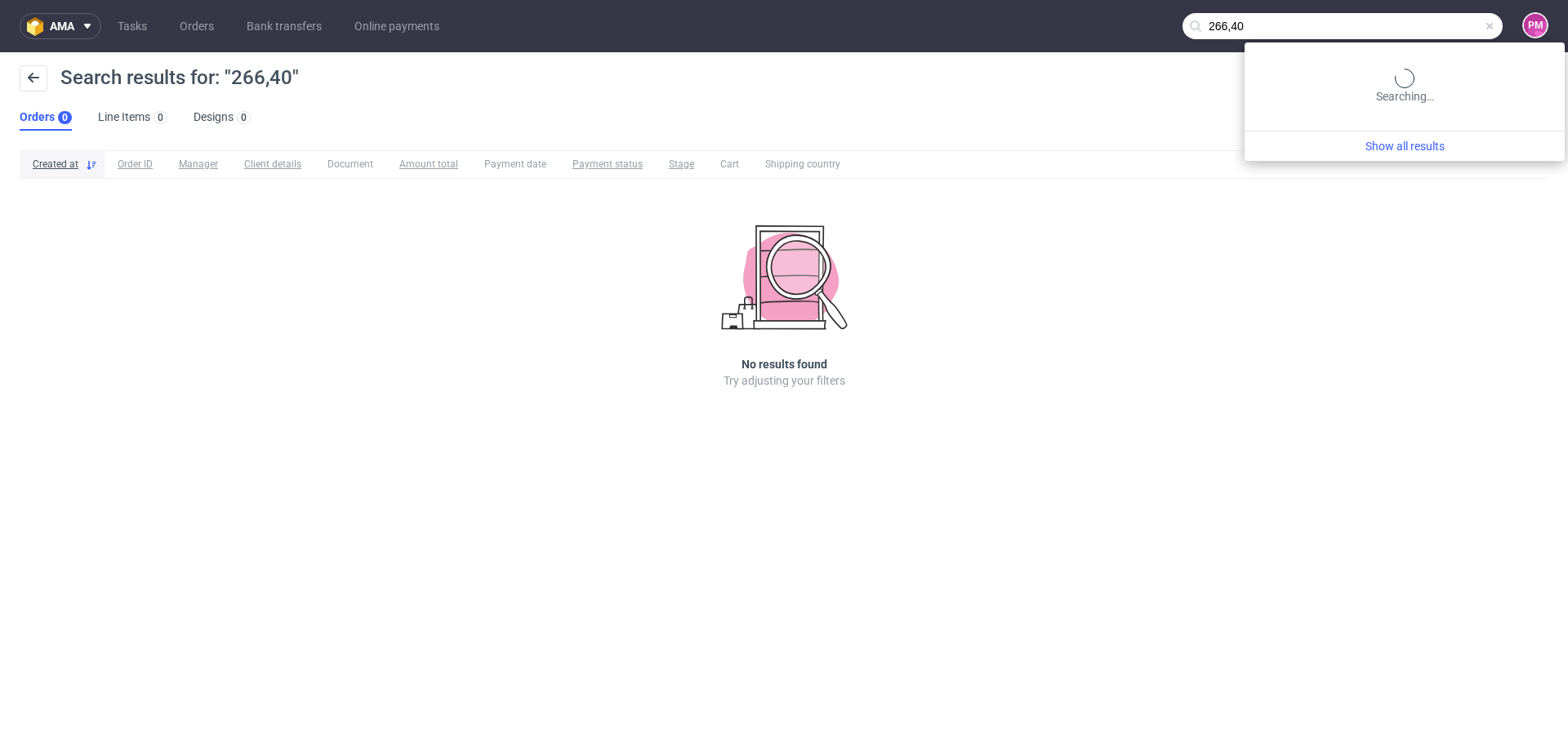
drag, startPoint x: 1440, startPoint y: 21, endPoint x: 1350, endPoint y: 36, distance: 91.2
click at [1361, 33] on input "266,40" at bounding box center [1342, 26] width 320 height 26
paste input "R170075812"
type input "2"
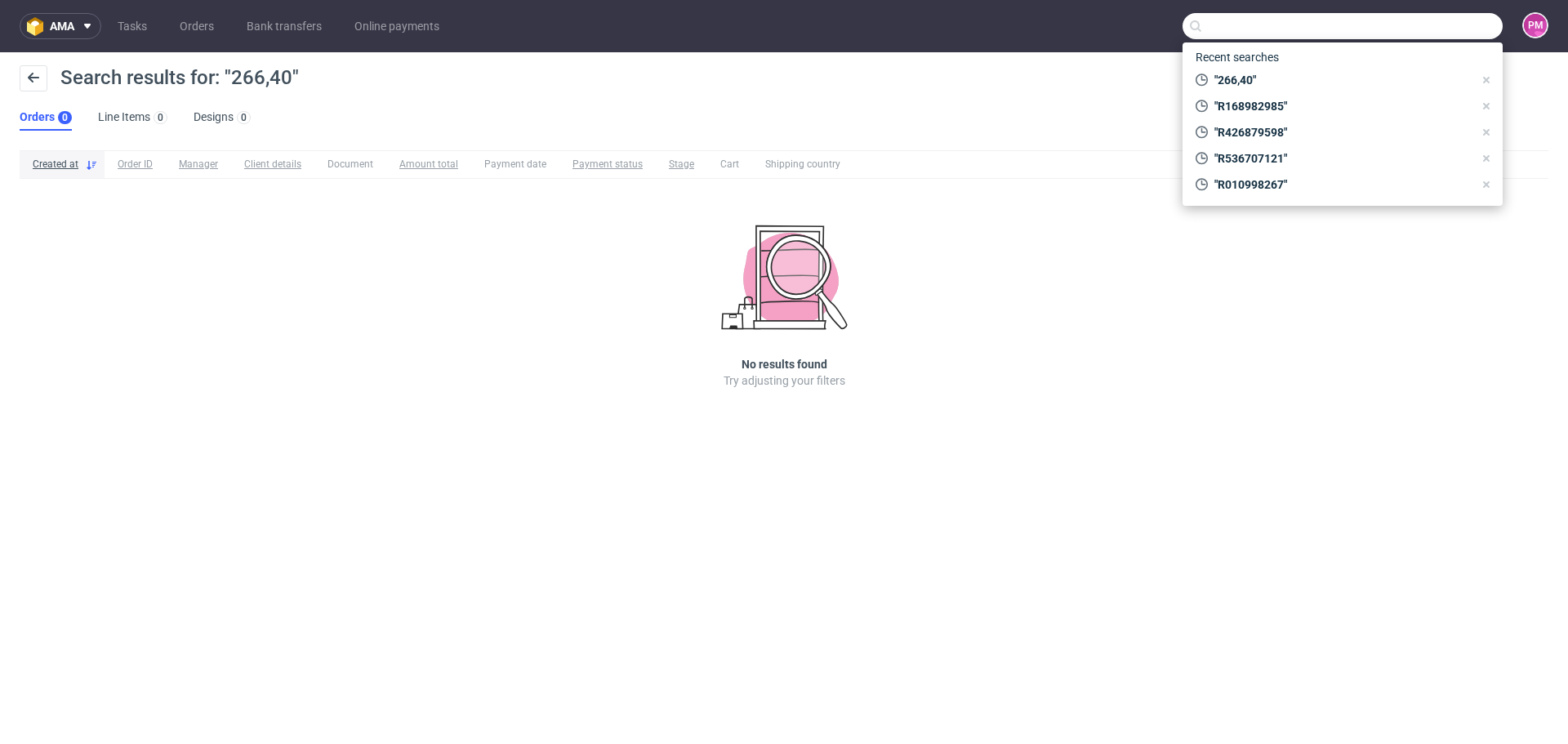
paste input "R170075812"
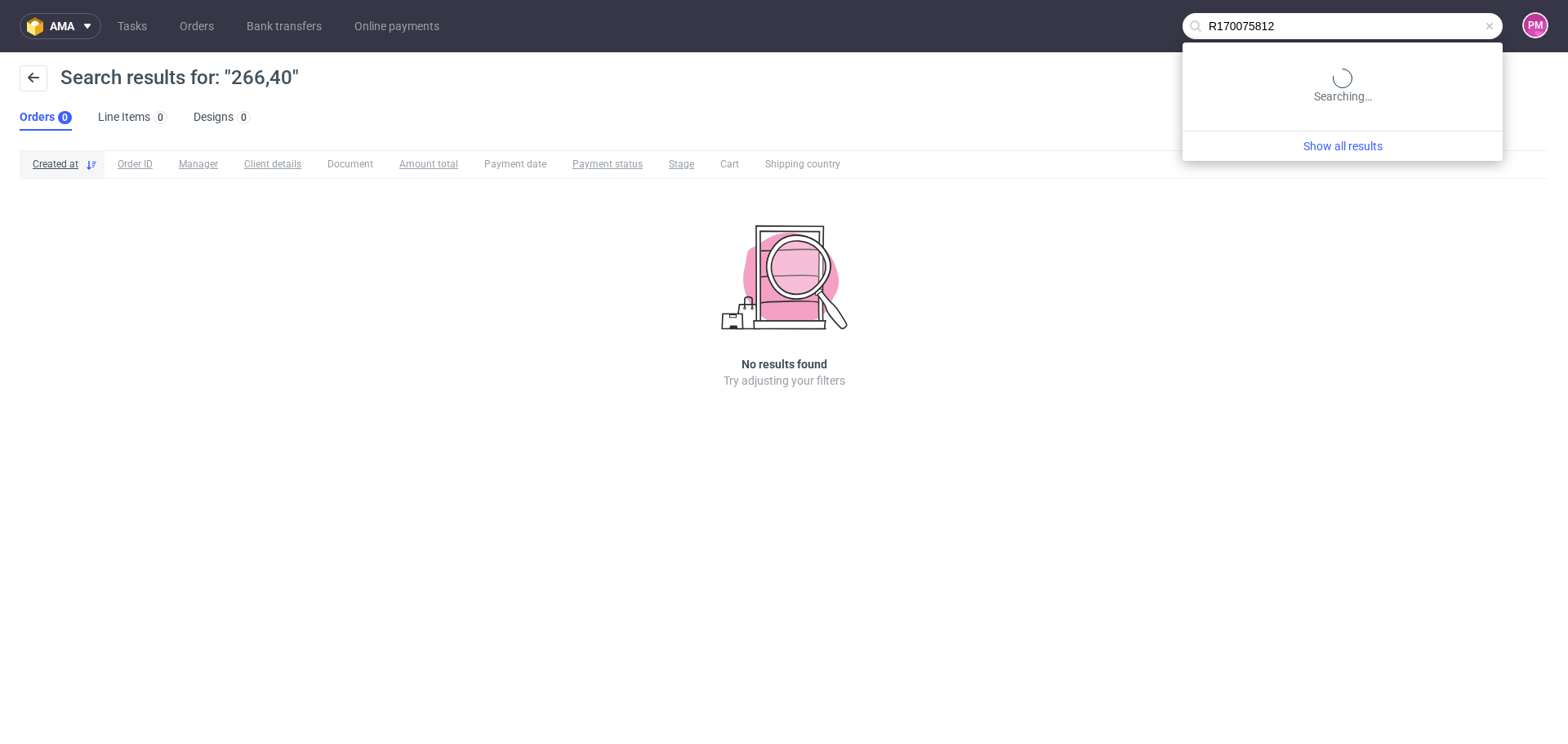
type input "R170075812"
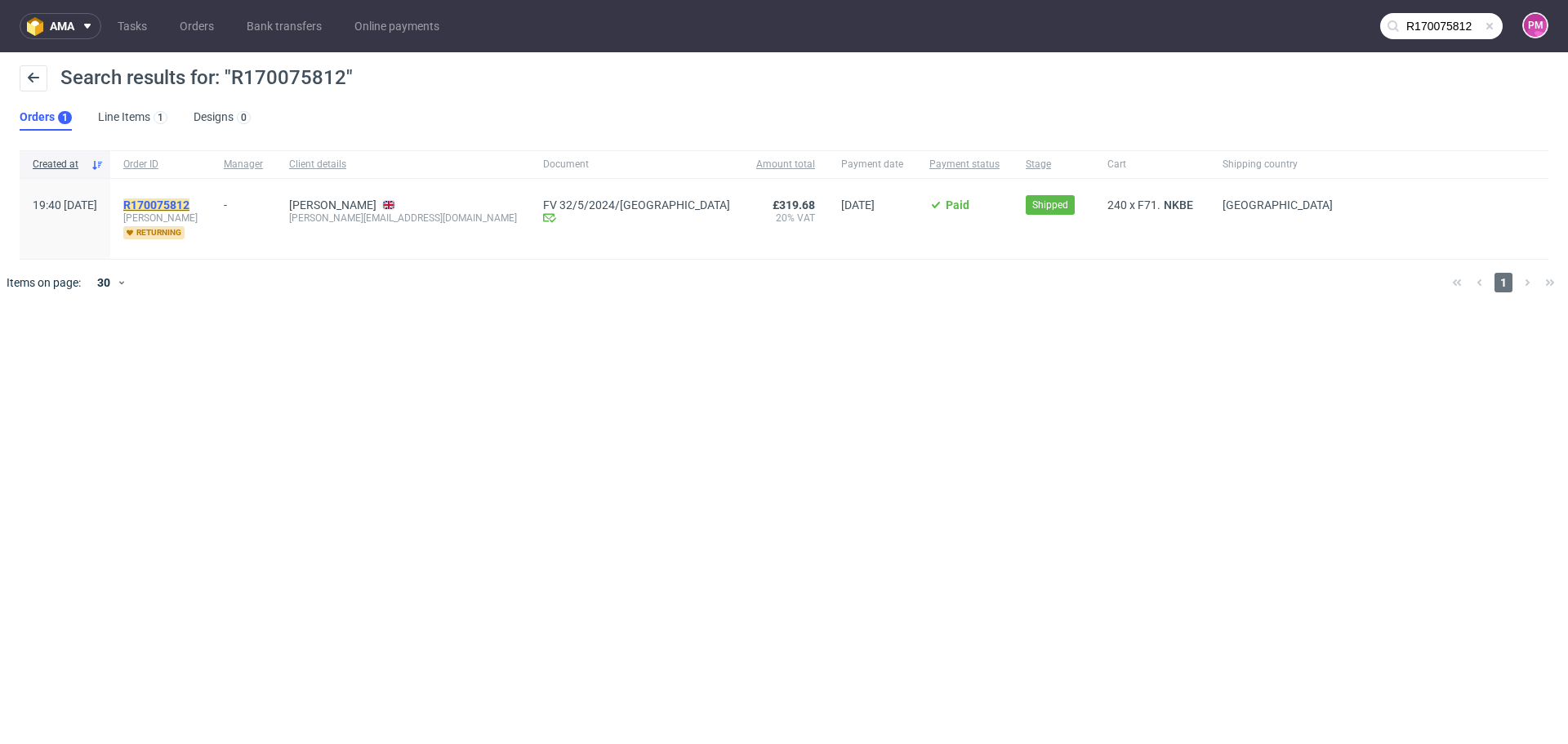
click at [179, 203] on mark "R170075812" at bounding box center [156, 205] width 66 height 13
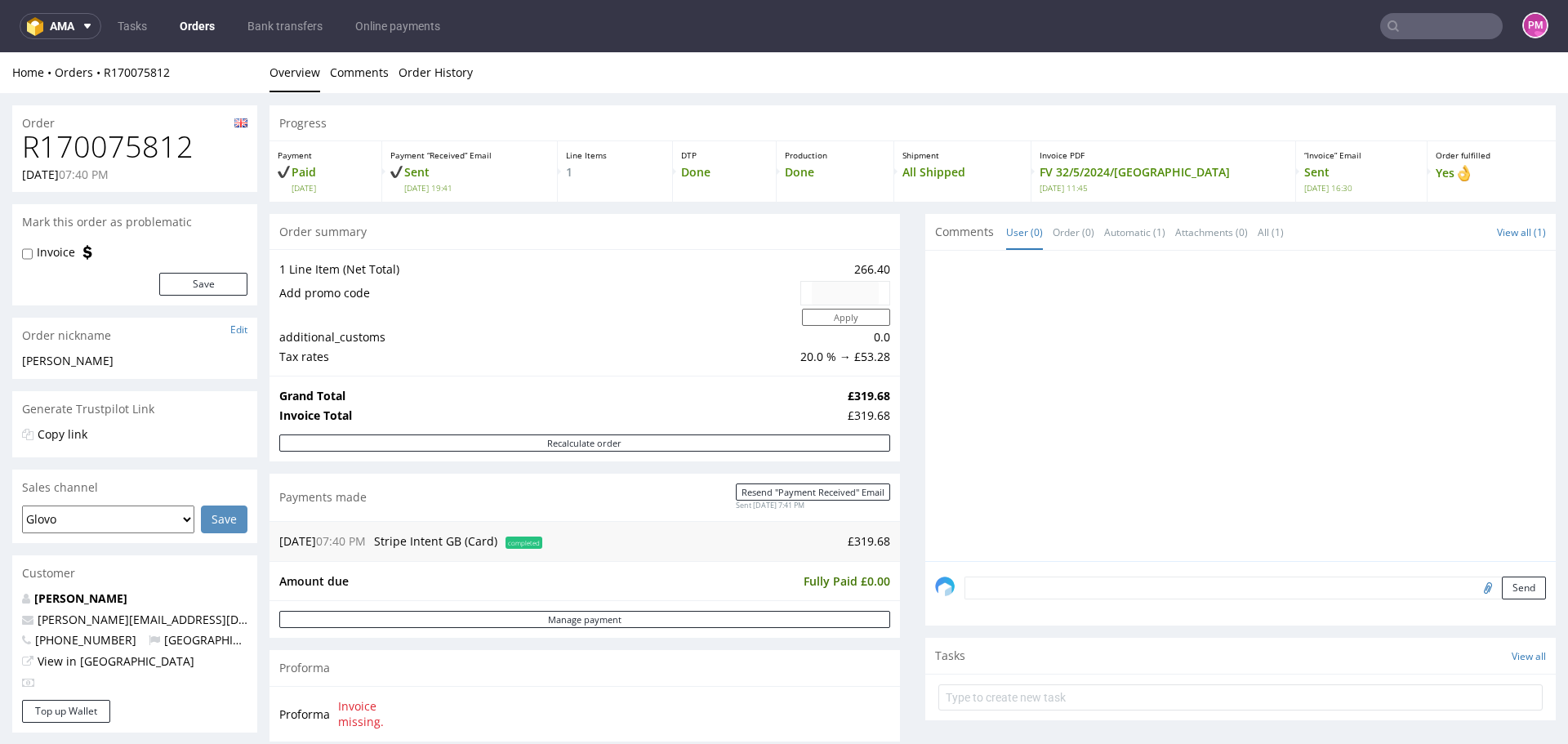
click at [1424, 17] on input "text" at bounding box center [1440, 26] width 122 height 26
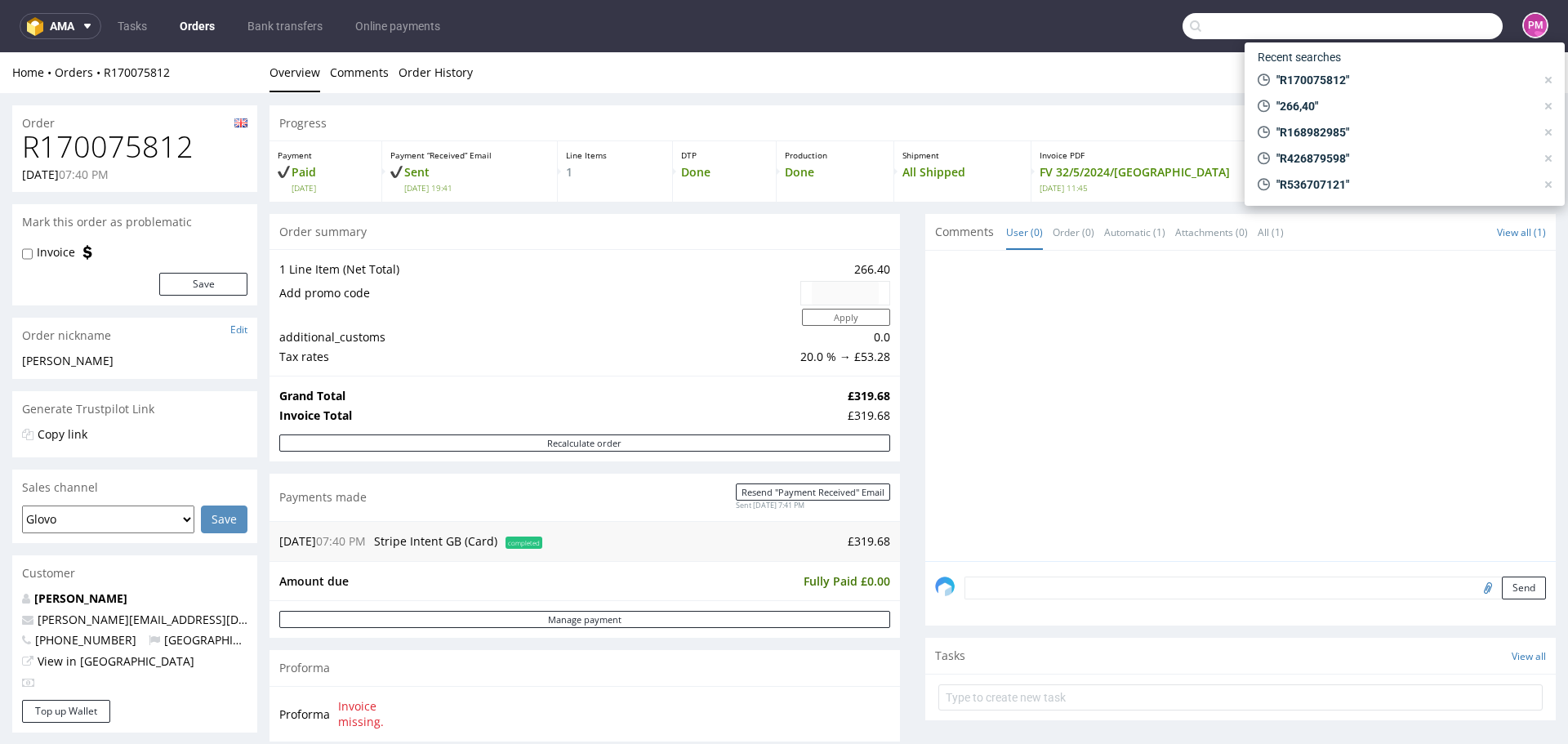
paste input "R176193818"
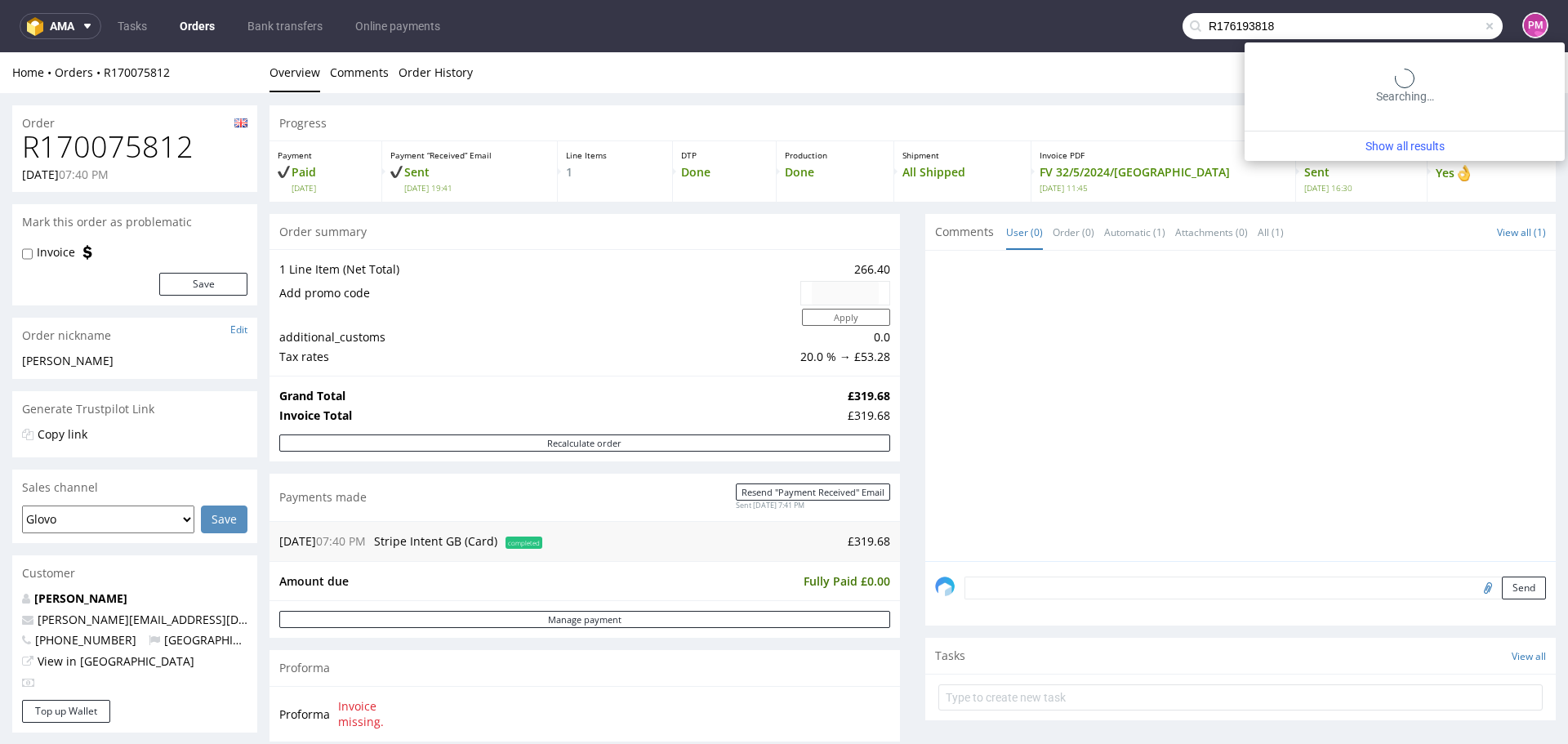
type input "R176193818"
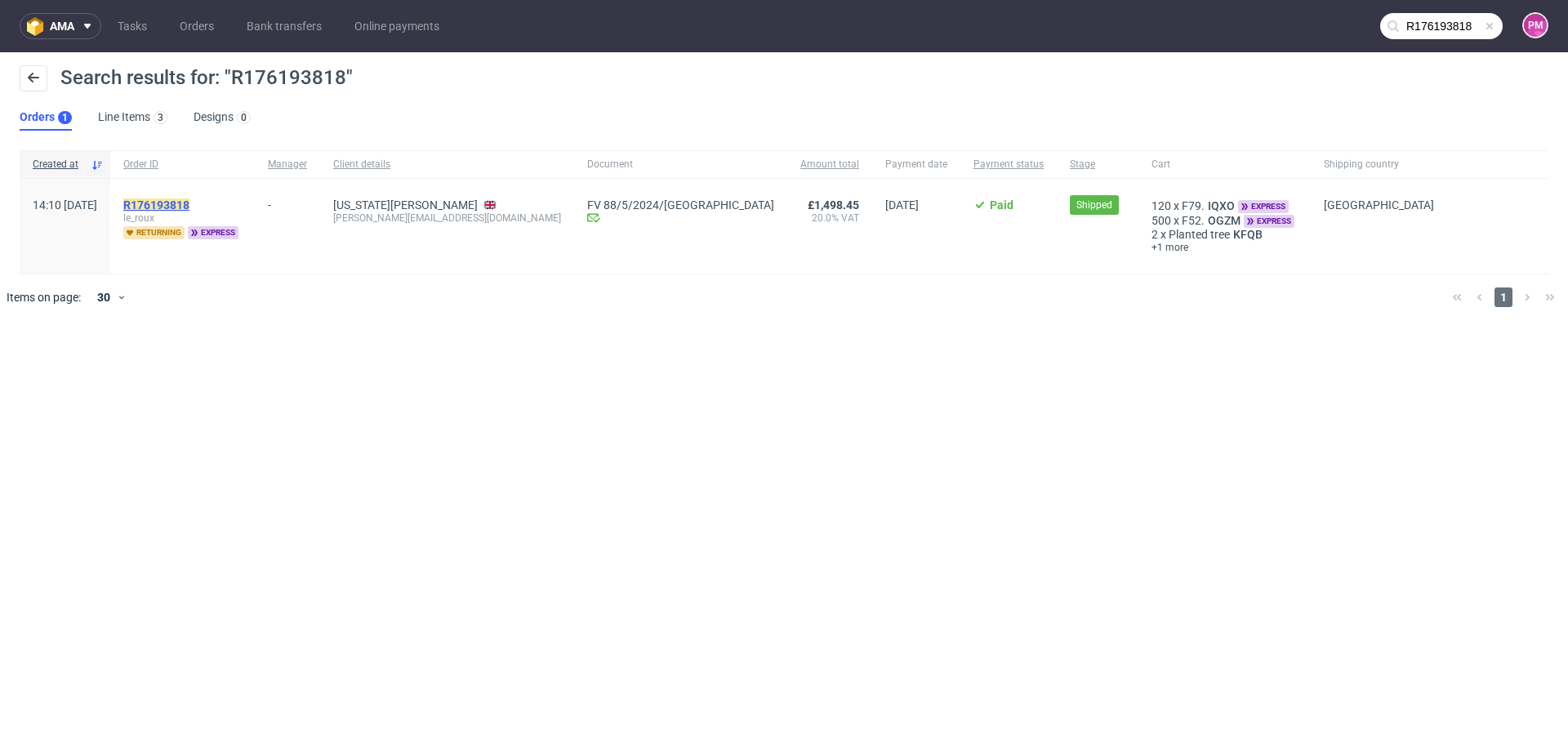
click at [189, 199] on mark "R176193818" at bounding box center [156, 205] width 66 height 13
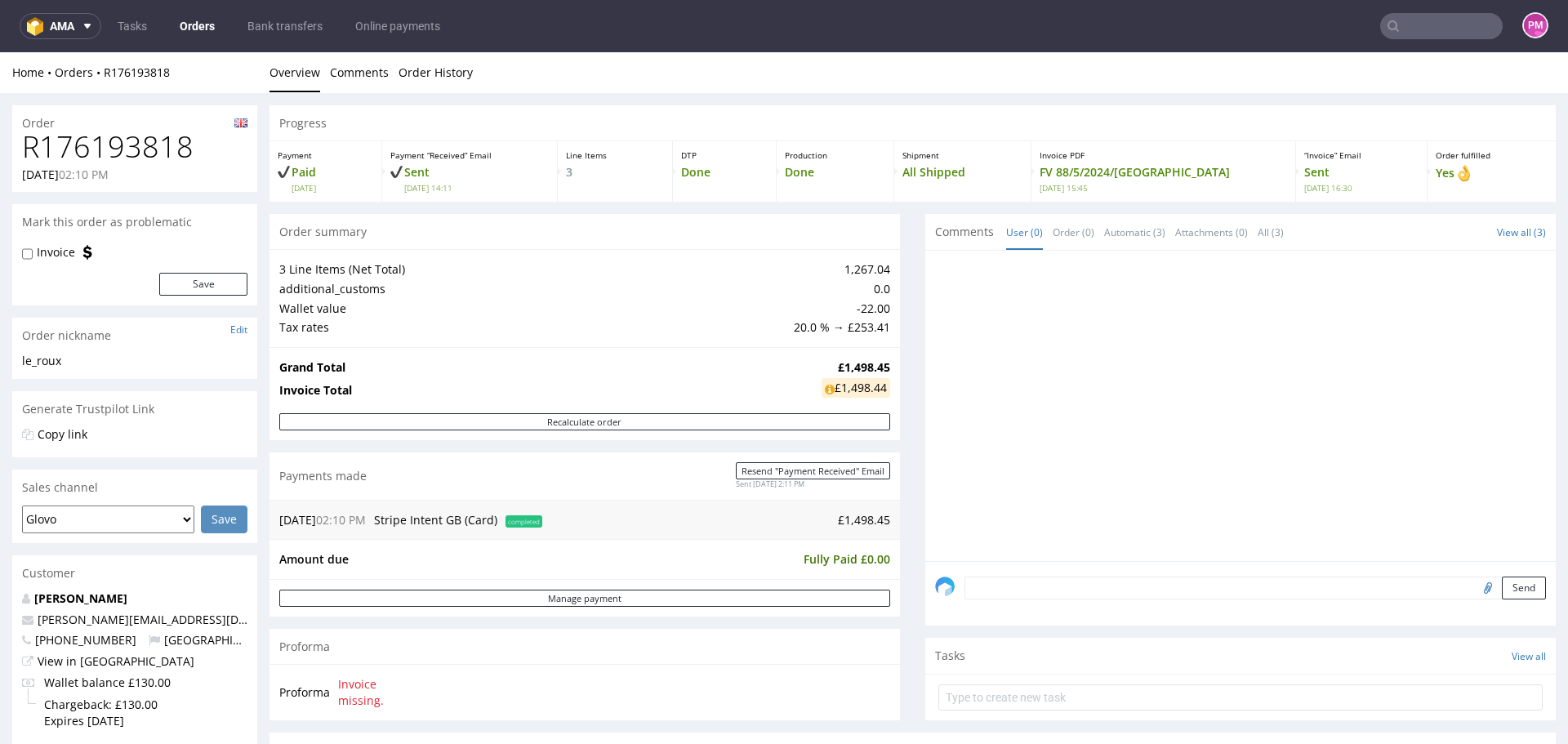
click at [1396, 28] on input "text" at bounding box center [1440, 26] width 122 height 26
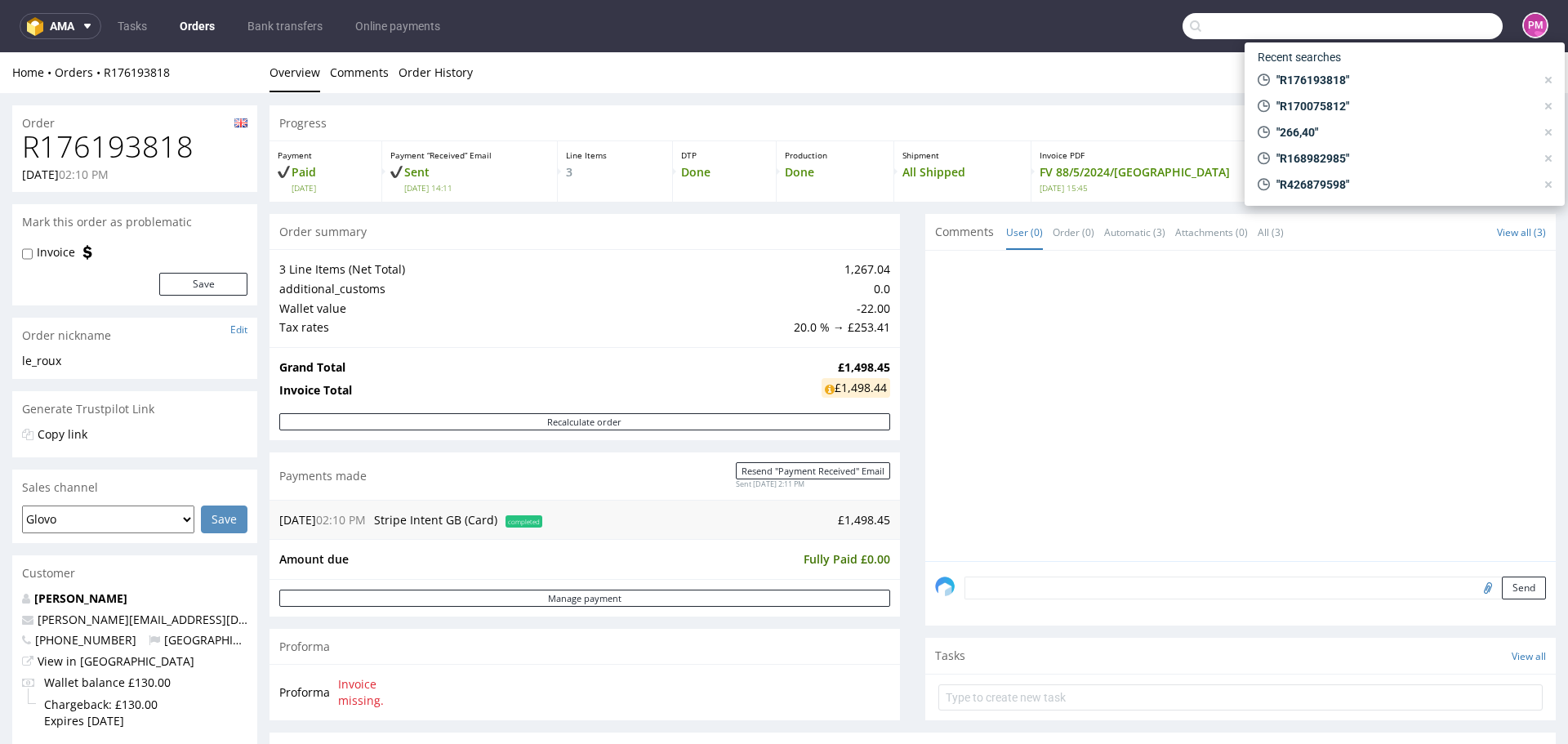
paste input "R186564312"
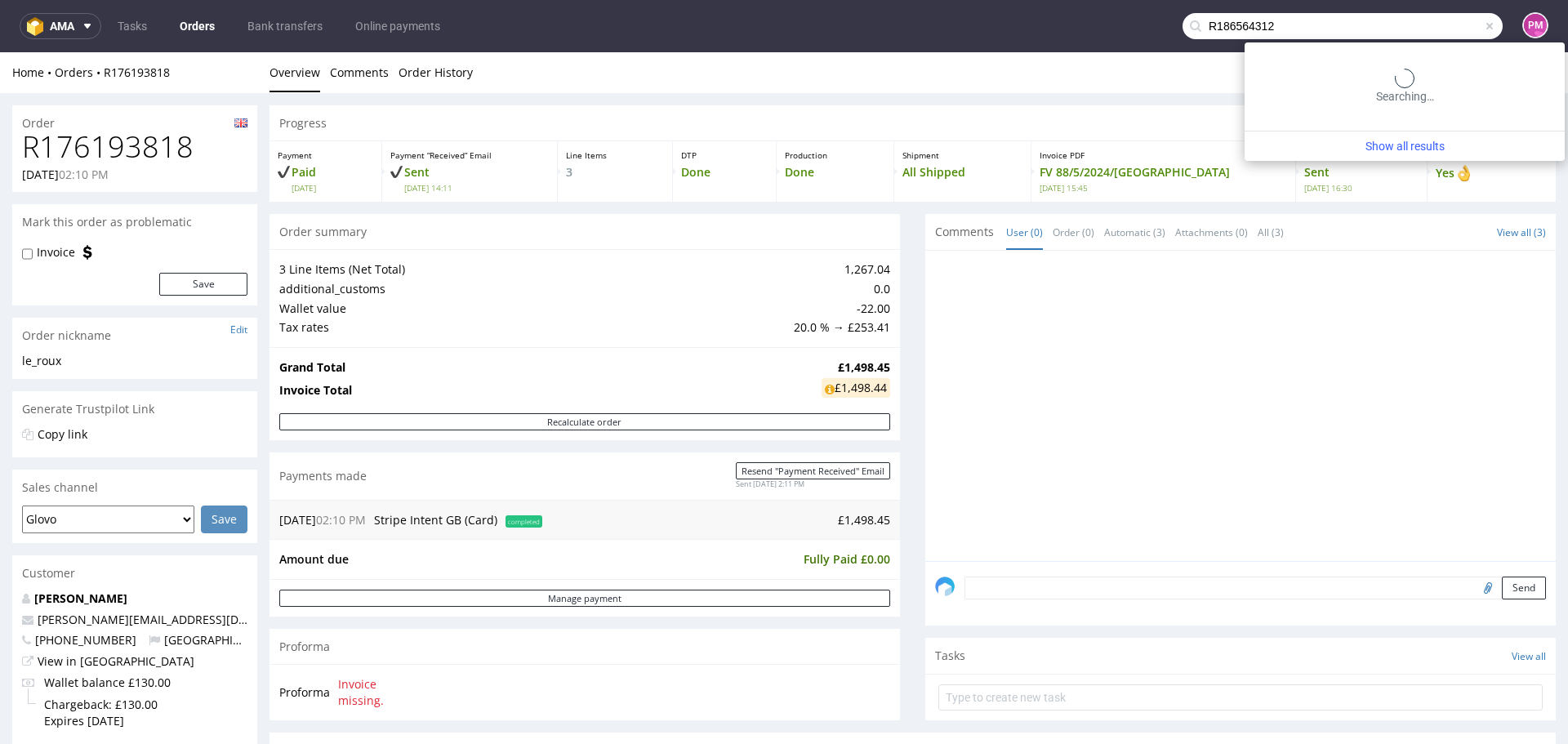
type input "R186564312"
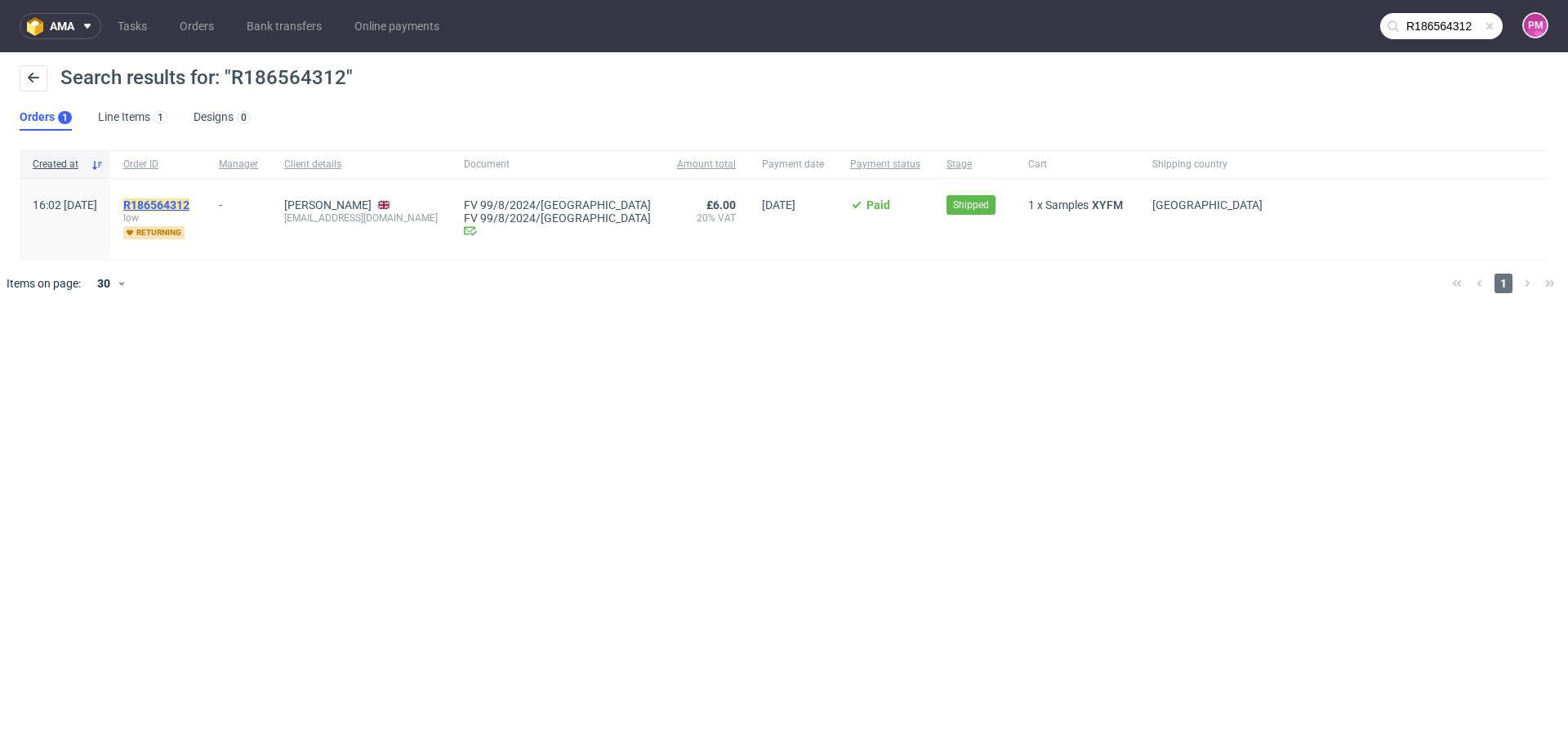
click at [189, 204] on mark "R186564312" at bounding box center [156, 205] width 66 height 13
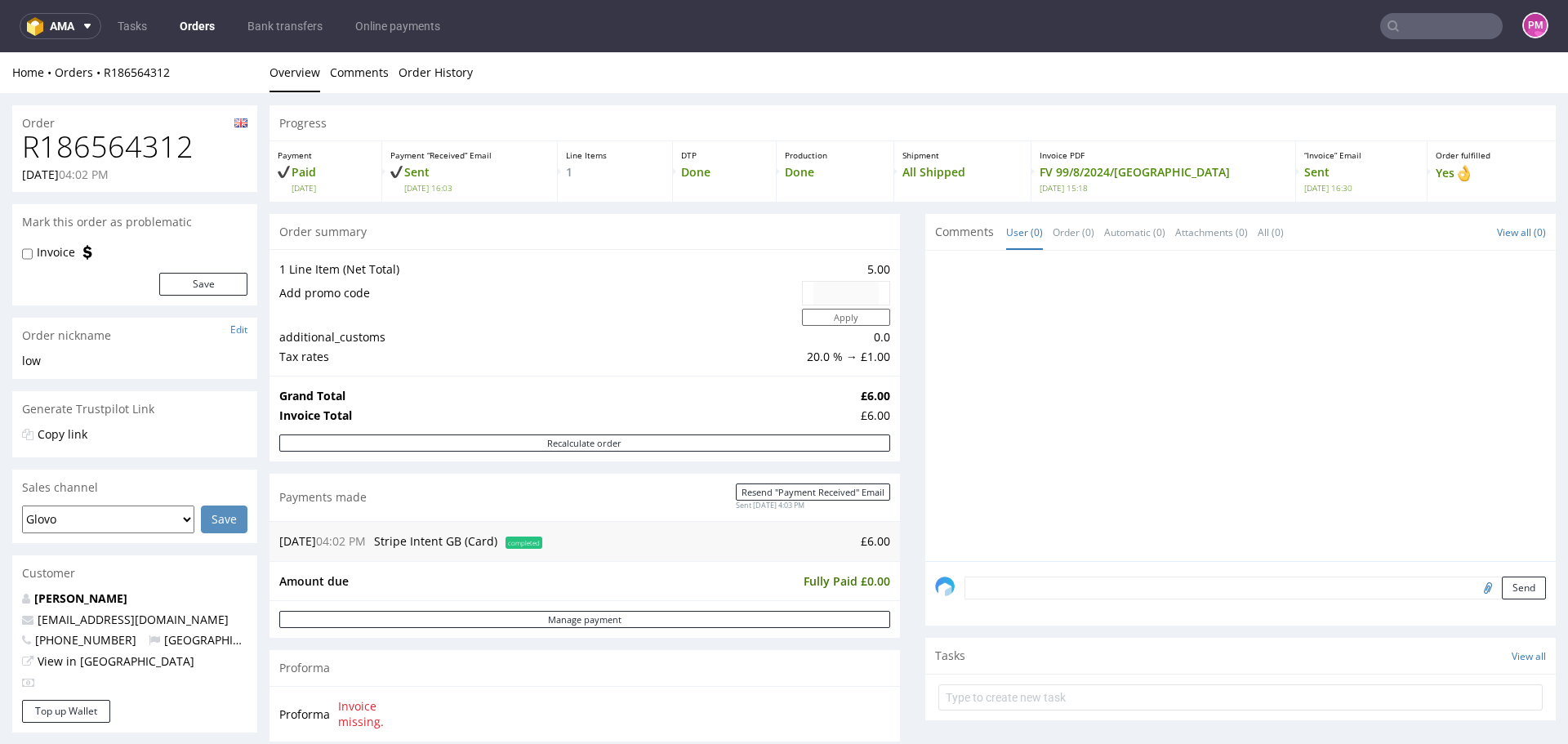
click at [199, 26] on link "Orders" at bounding box center [197, 26] width 55 height 26
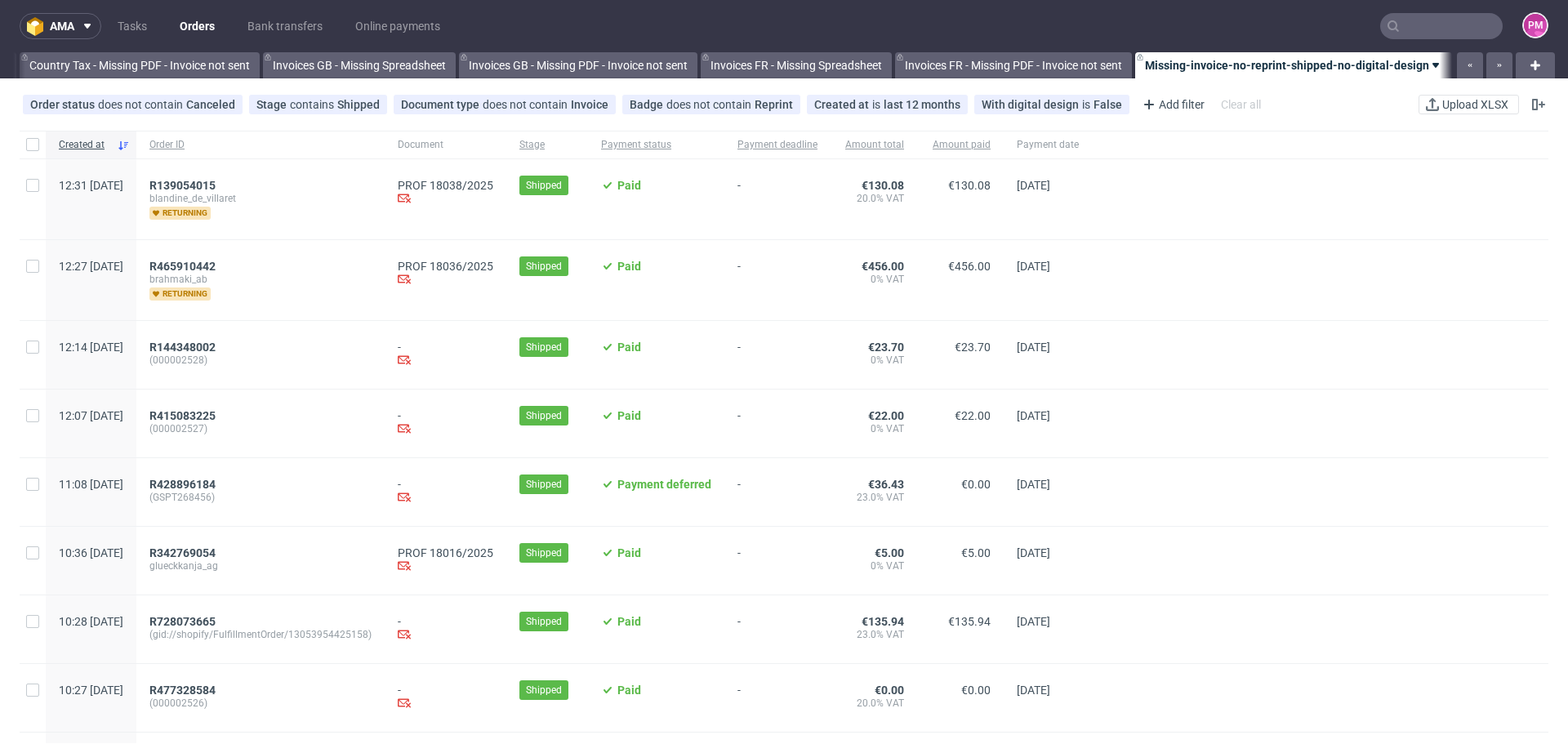
scroll to position [0, 1906]
click at [1145, 100] on div "Add filter" at bounding box center [1171, 105] width 72 height 26
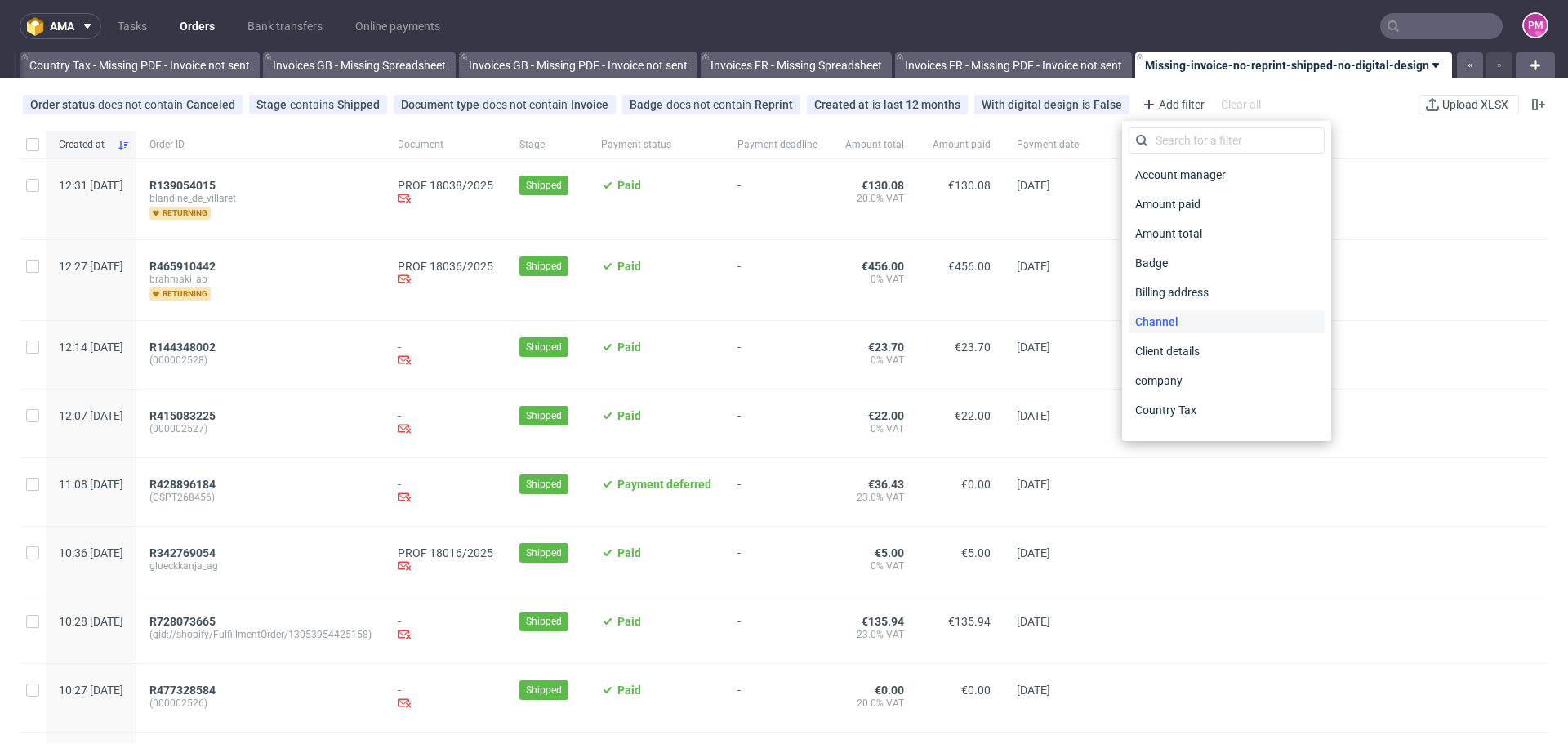
click at [1209, 316] on div "Channel" at bounding box center [1226, 321] width 196 height 23
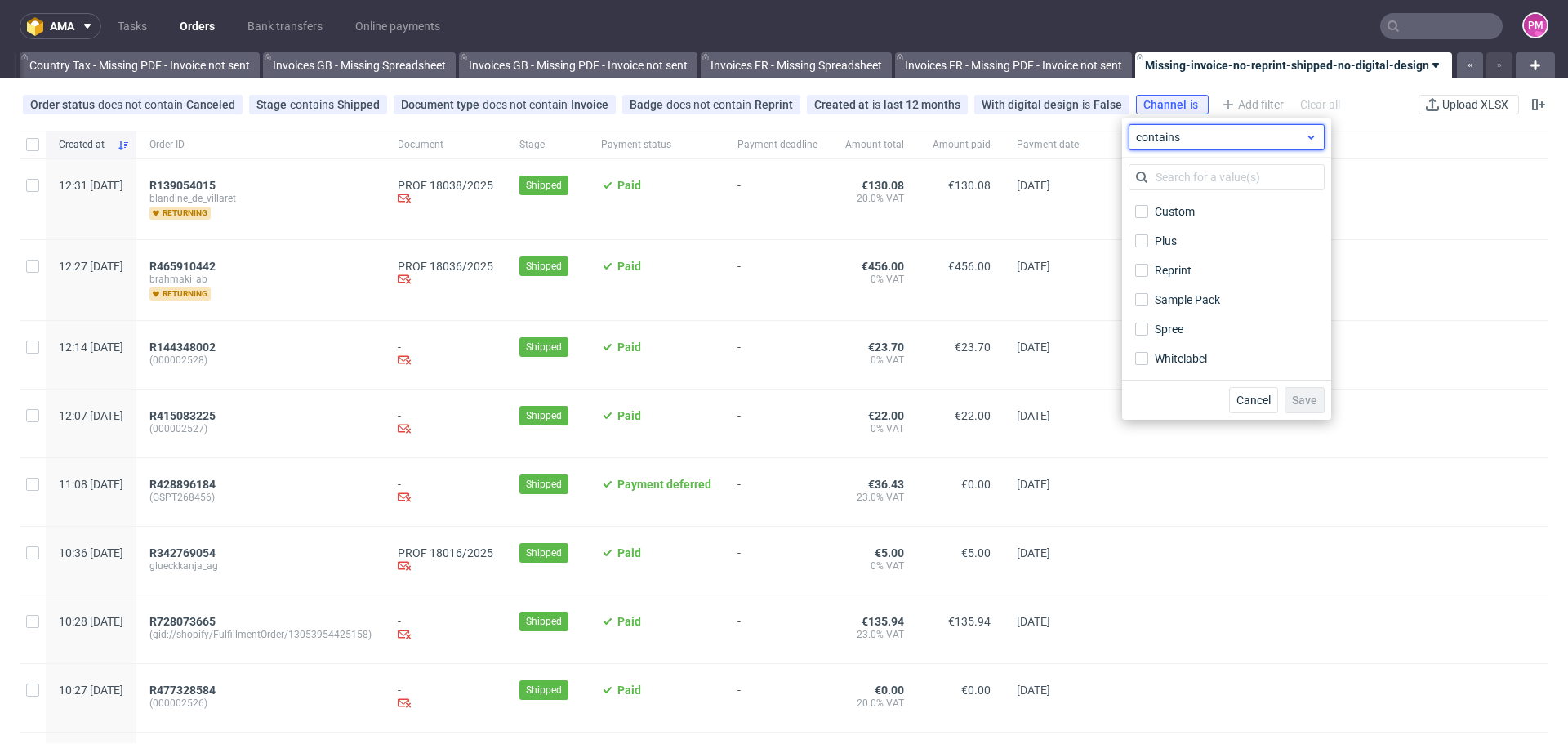
click at [1201, 142] on span "contains" at bounding box center [1220, 138] width 169 height 17
click at [1199, 142] on span "contains" at bounding box center [1220, 138] width 169 height 17
click at [1167, 107] on div "Channel is" at bounding box center [1171, 105] width 58 height 13
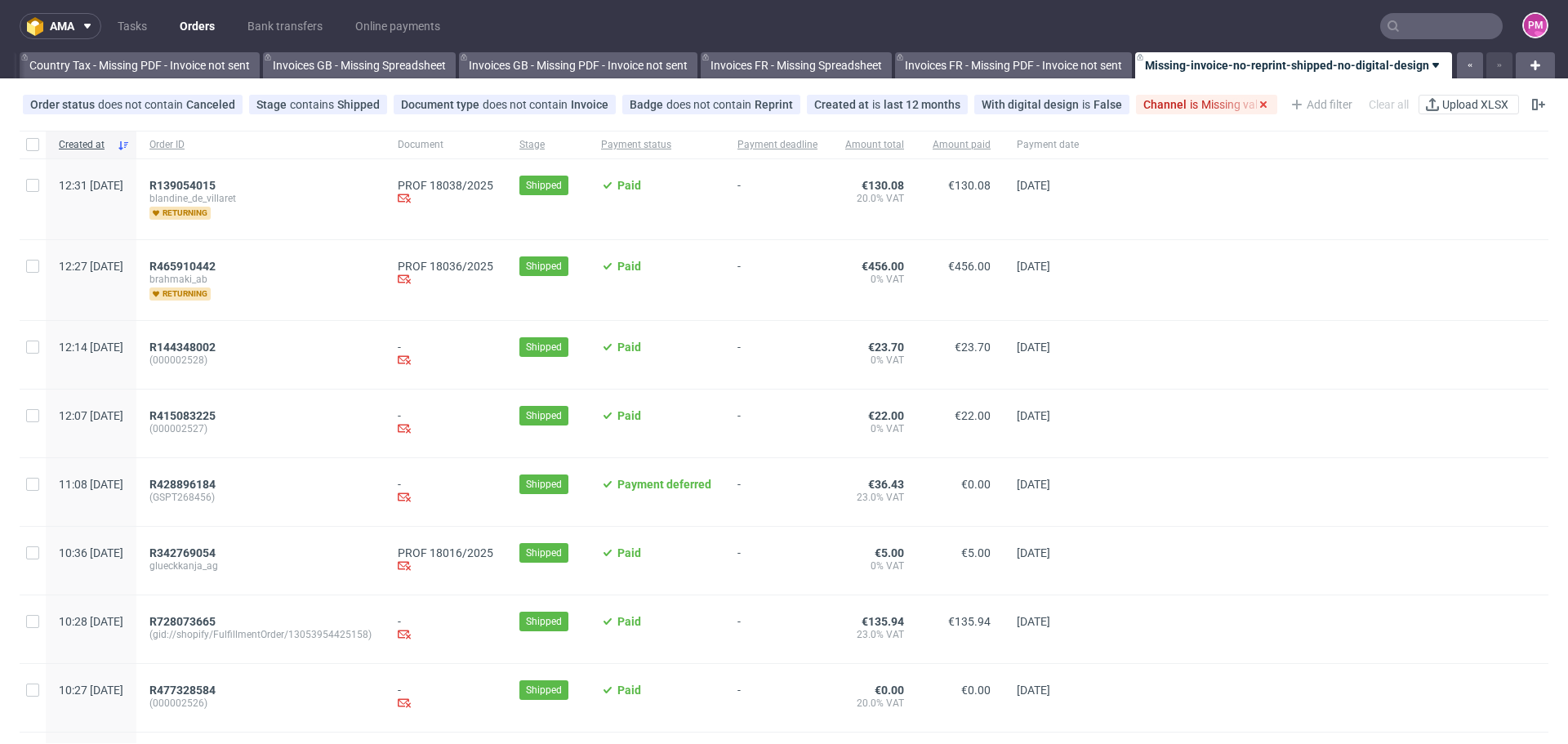
click at [1239, 100] on div "Channel is Missing value" at bounding box center [1206, 105] width 127 height 13
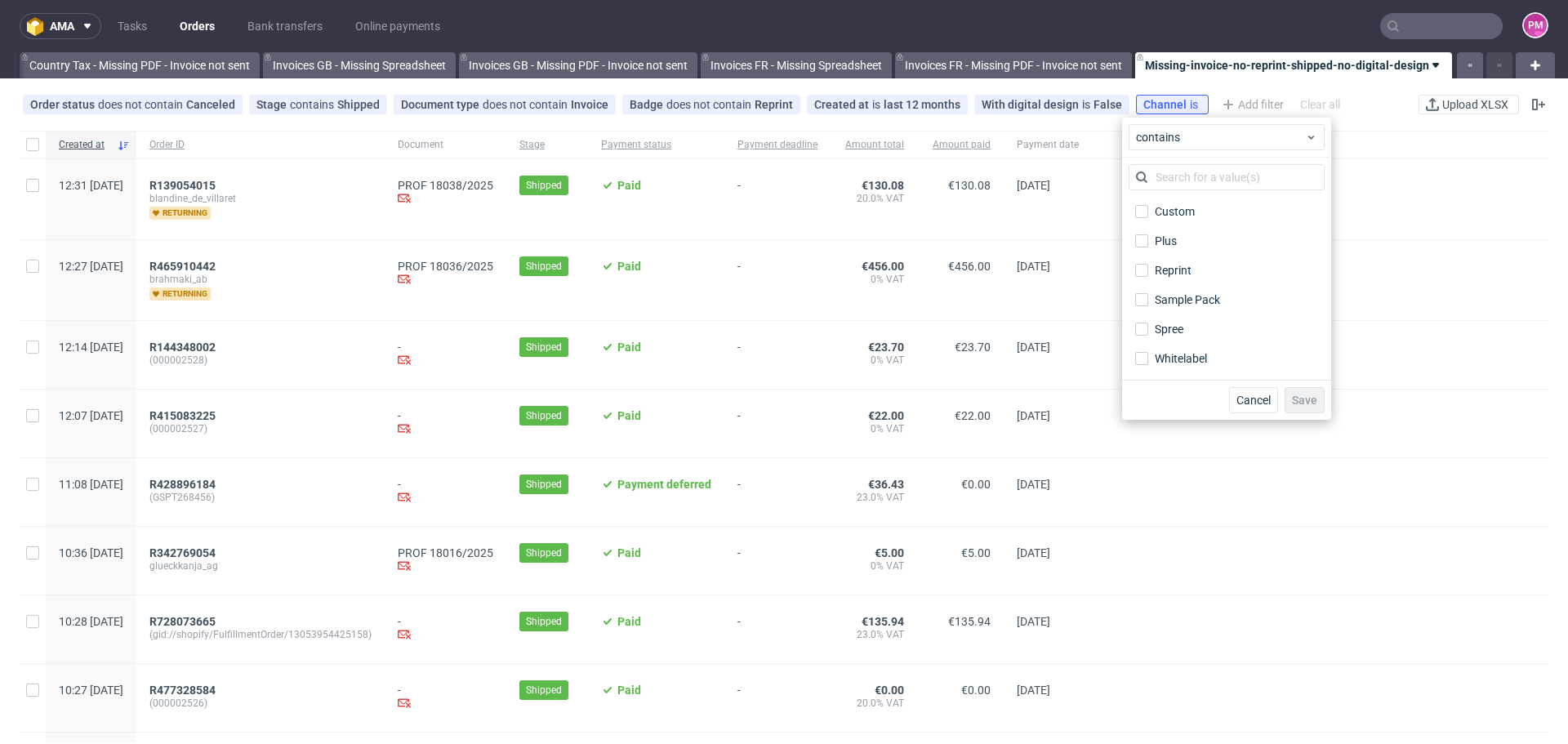
click at [1389, 155] on div at bounding box center [1319, 144] width 456 height 28
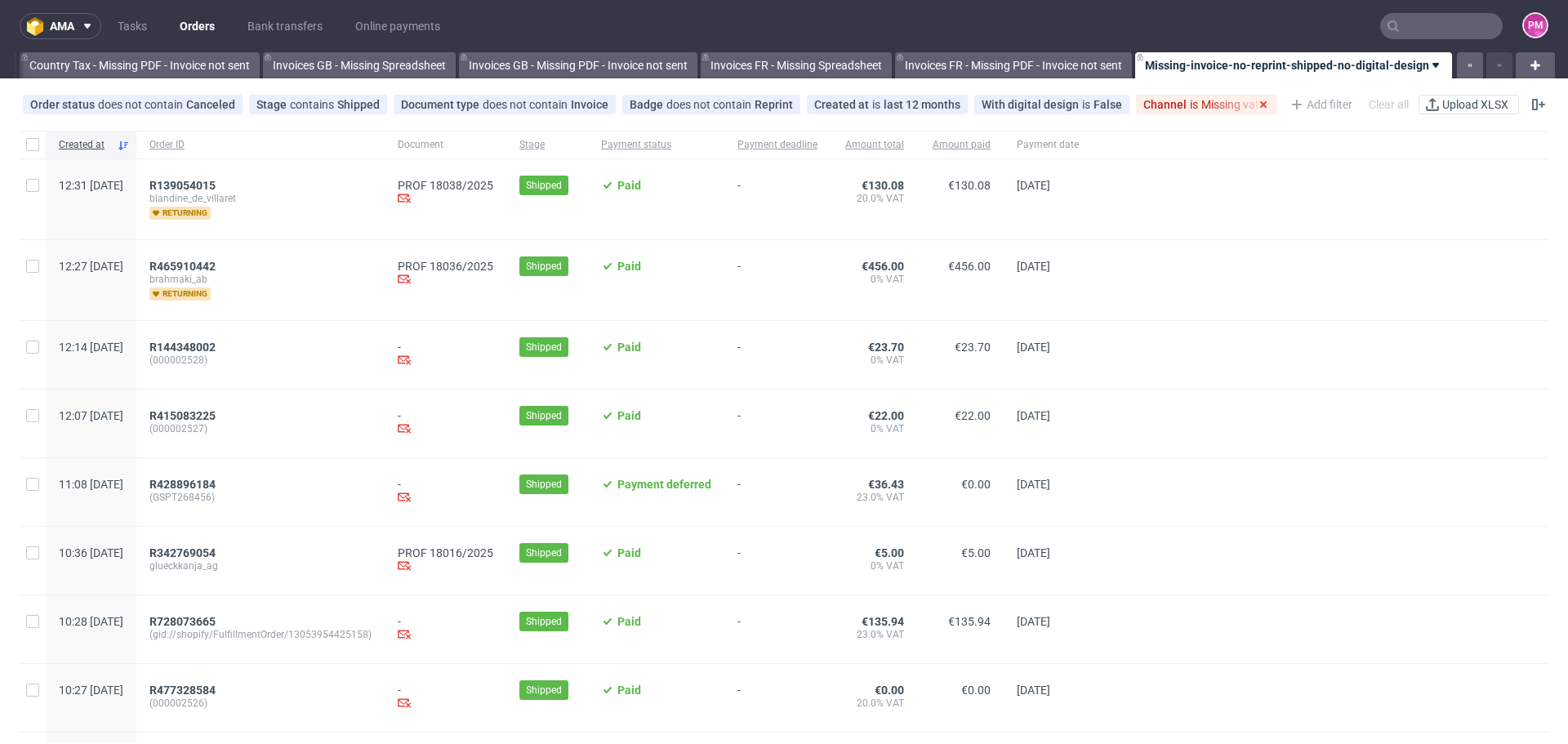
click at [1225, 106] on div "Channel is Missing value" at bounding box center [1206, 105] width 127 height 13
click at [1260, 102] on use at bounding box center [1263, 104] width 6 height 6
click at [1188, 100] on div "Add filter" at bounding box center [1171, 105] width 72 height 26
click at [1165, 104] on div "Add filter" at bounding box center [1171, 105] width 72 height 26
click at [1267, 242] on div at bounding box center [1319, 280] width 456 height 80
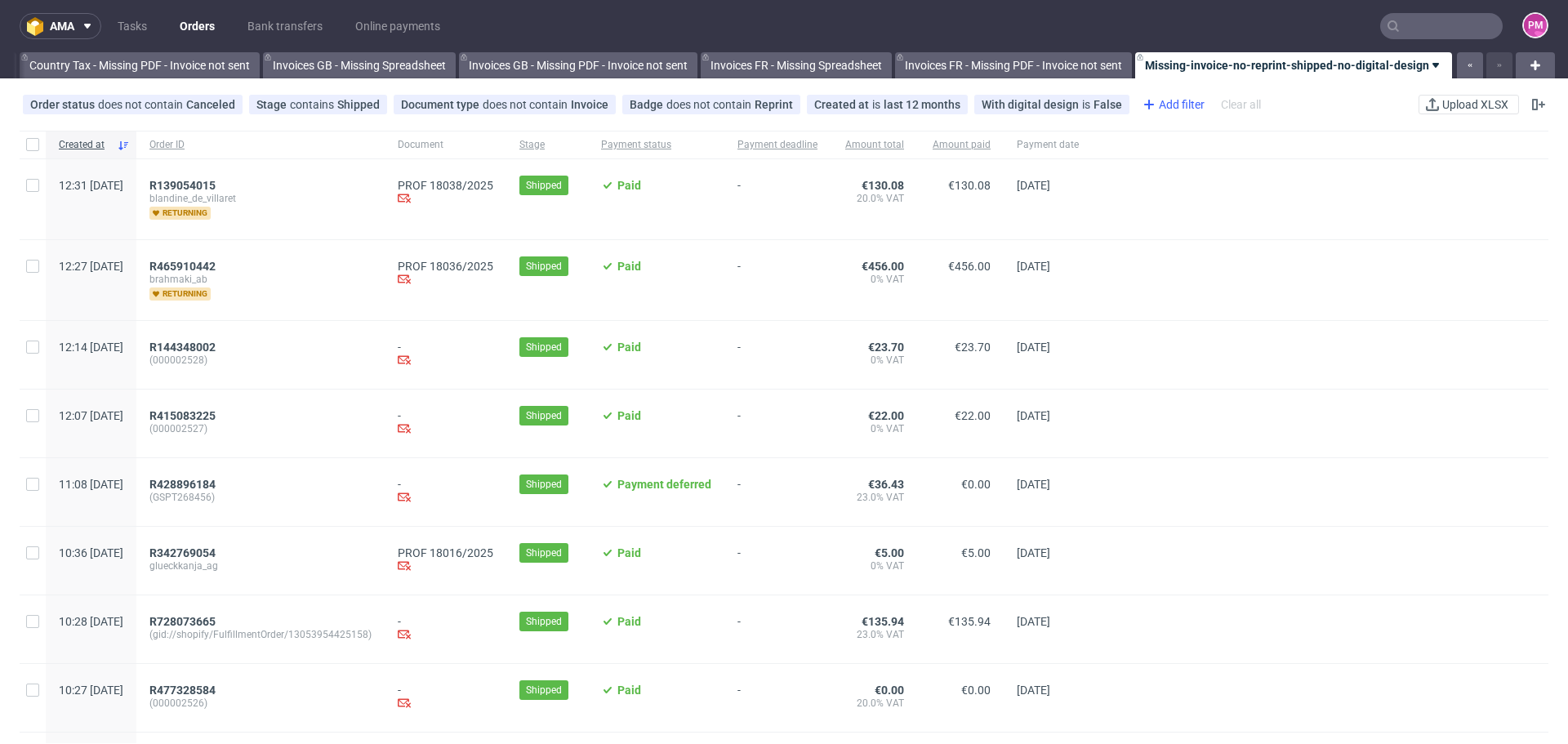
click at [1153, 102] on div "Add filter" at bounding box center [1171, 105] width 72 height 26
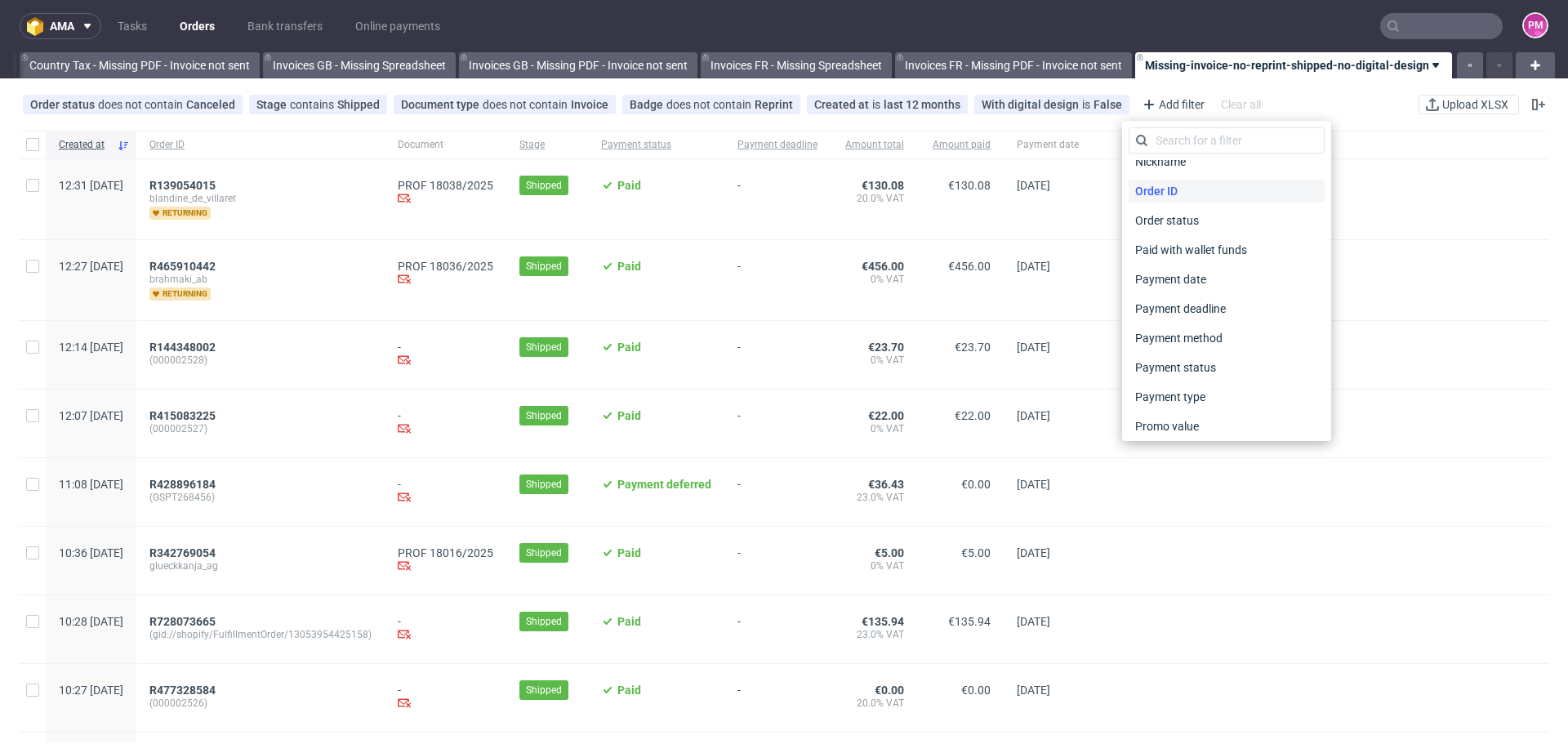
scroll to position [654, 0]
click at [1191, 366] on span "Sales Channel" at bounding box center [1171, 374] width 87 height 23
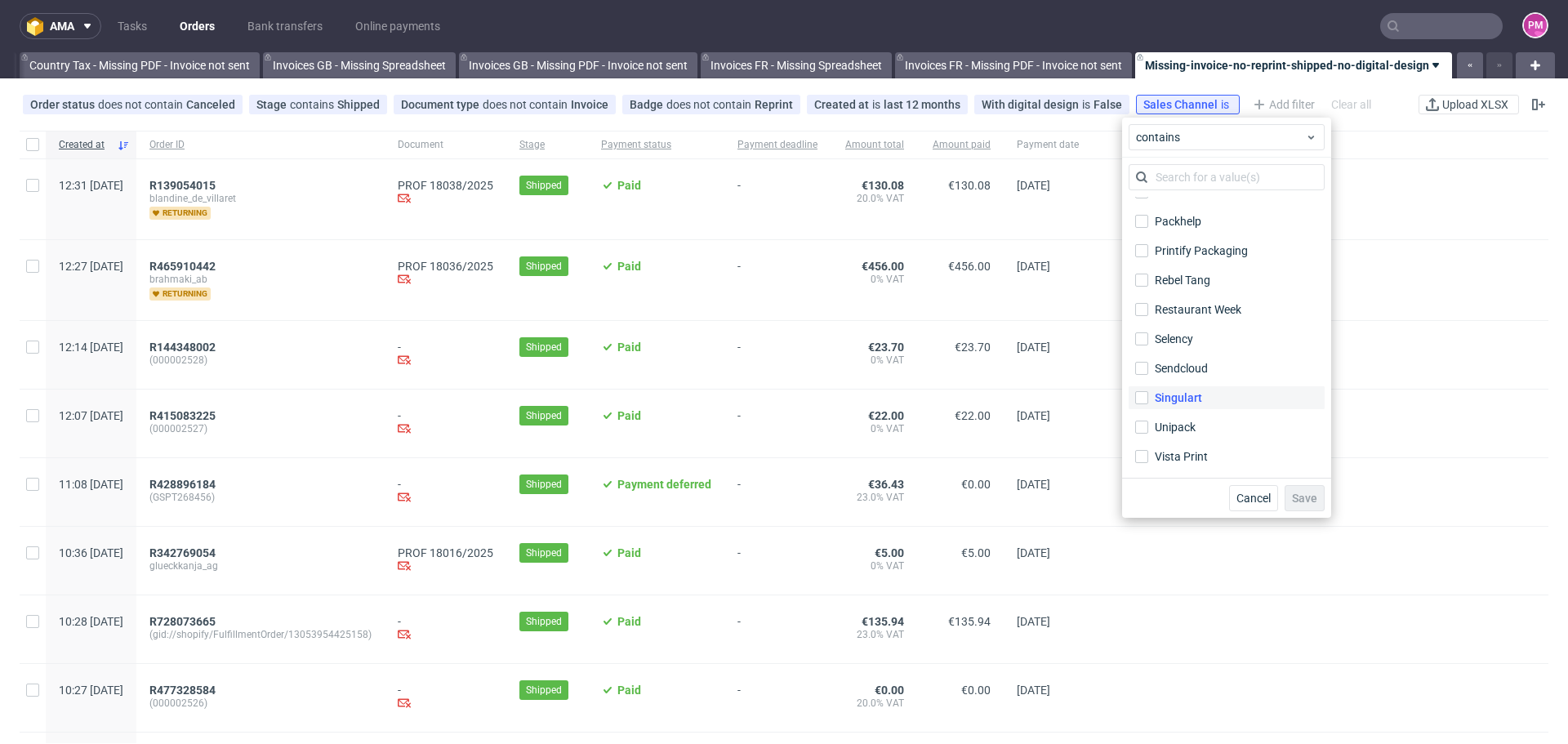
scroll to position [262, 0]
click at [1143, 302] on input "Packhelp" at bounding box center [1142, 303] width 13 height 13
checkbox input "true"
click at [1299, 490] on button "Save" at bounding box center [1305, 498] width 40 height 26
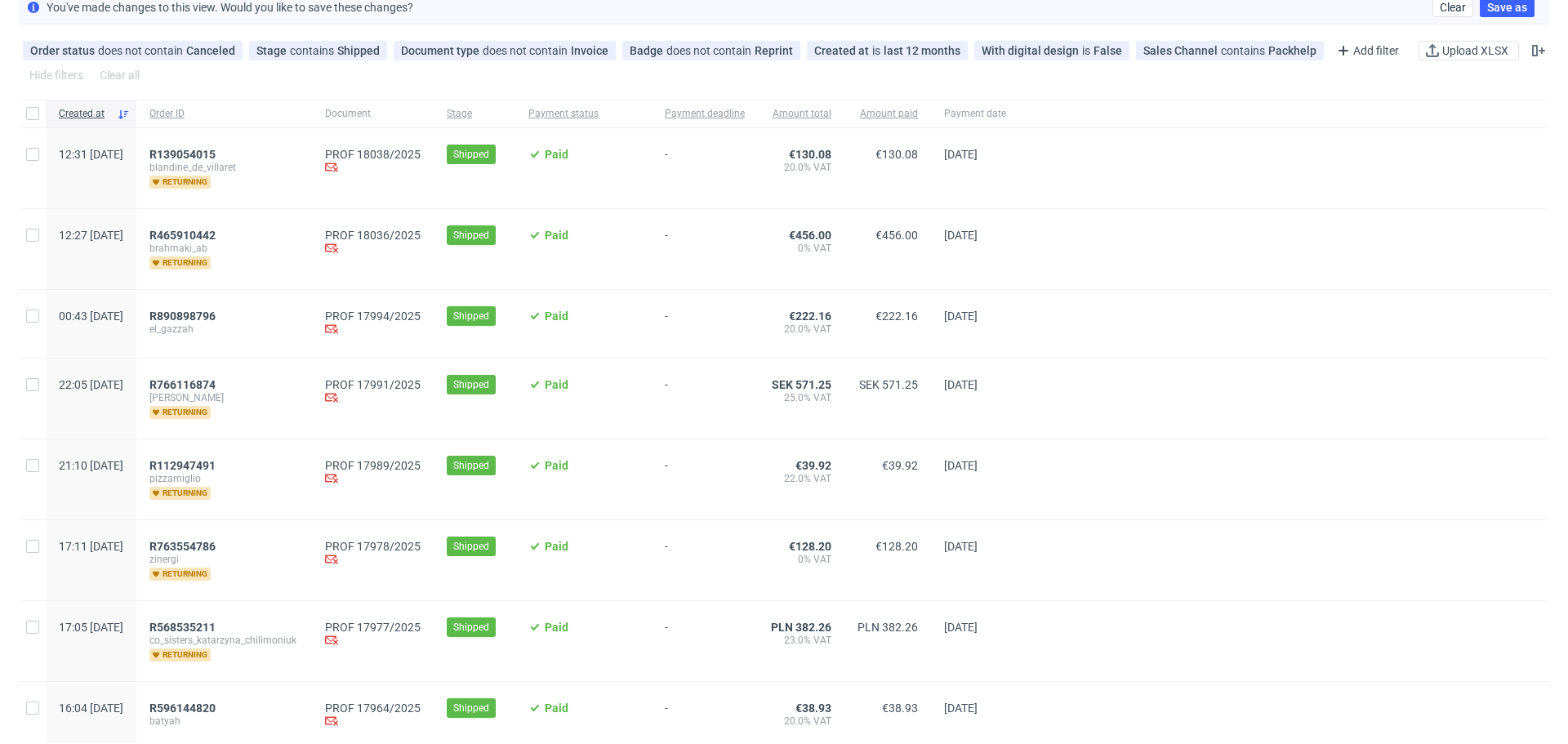
scroll to position [0, 0]
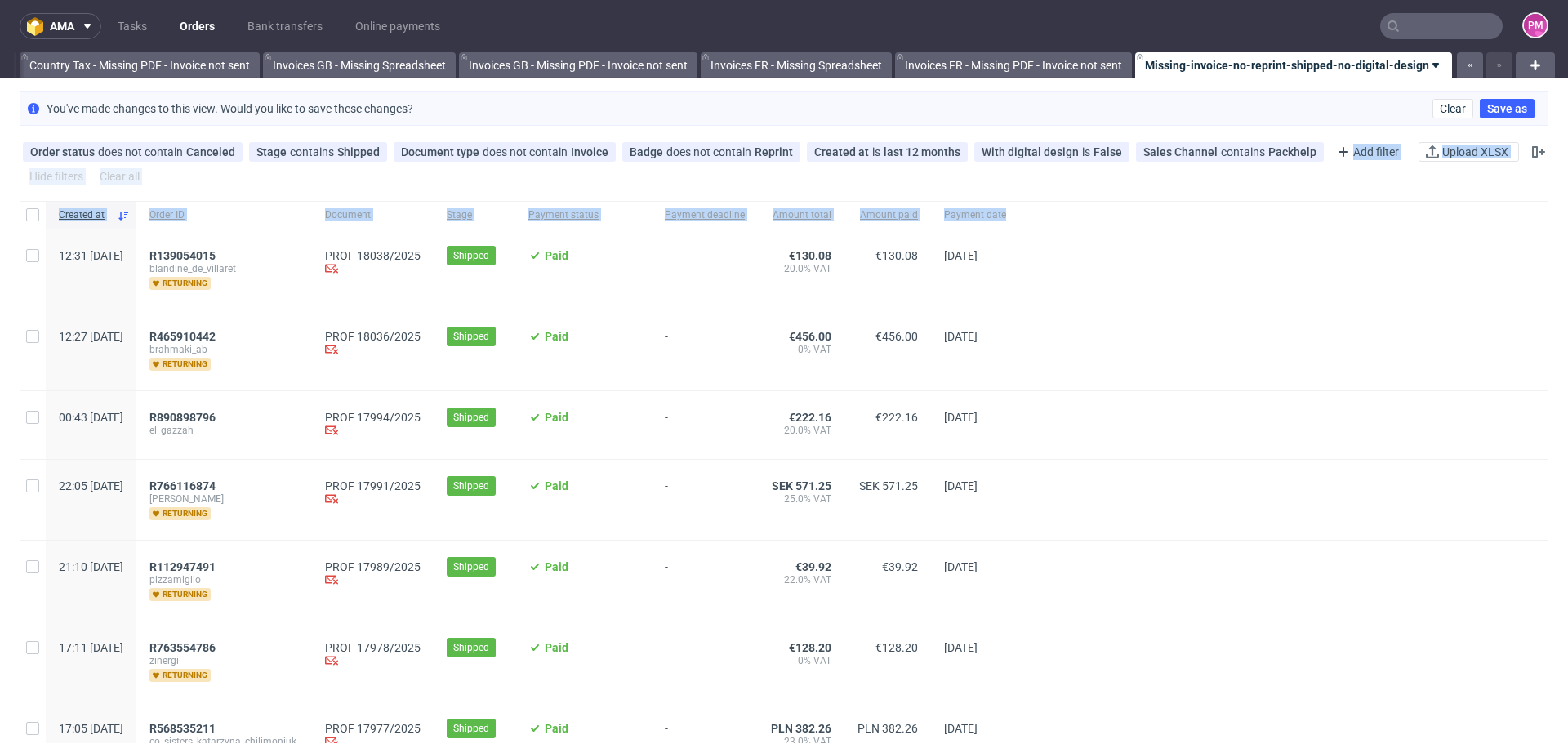
drag, startPoint x: 1293, startPoint y: 152, endPoint x: 1172, endPoint y: 253, distance: 157.6
click at [1269, 233] on div "ama Tasks Orders Bank transfers Online payments PM All Polish orders this month…" at bounding box center [784, 372] width 1568 height 744
click at [1283, 261] on div at bounding box center [1283, 269] width 529 height 80
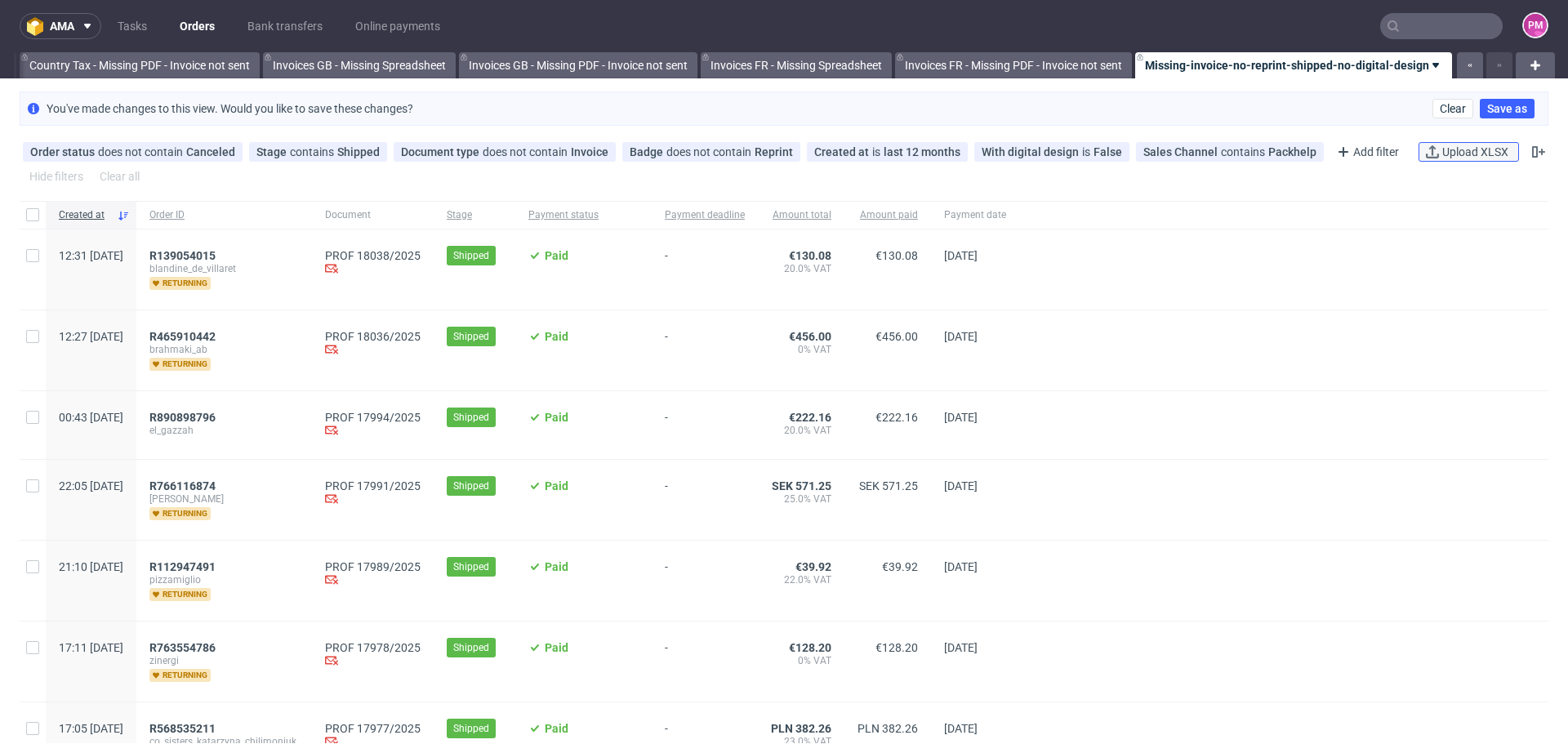
click at [1442, 153] on span "Upload XLSX" at bounding box center [1475, 152] width 73 height 11
click at [1444, 154] on span "Upload XLSX" at bounding box center [1475, 152] width 73 height 11
drag, startPoint x: 1169, startPoint y: 401, endPoint x: 1135, endPoint y: 403, distance: 34.1
click at [1135, 403] on div at bounding box center [1283, 425] width 529 height 68
click at [159, 63] on link "Country Tax - Missing PDF - Invoice not sent" at bounding box center [140, 65] width 241 height 26
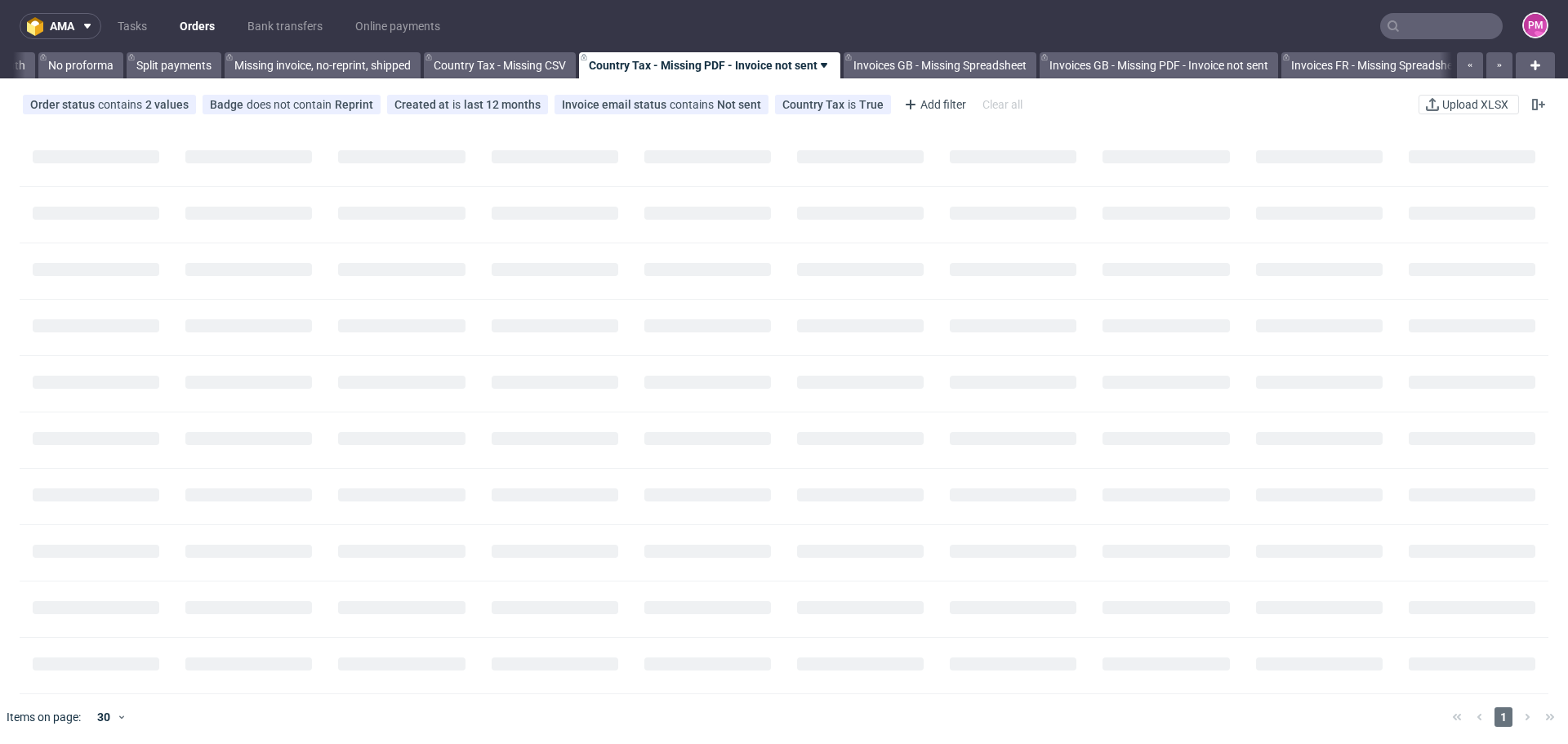
scroll to position [0, 1313]
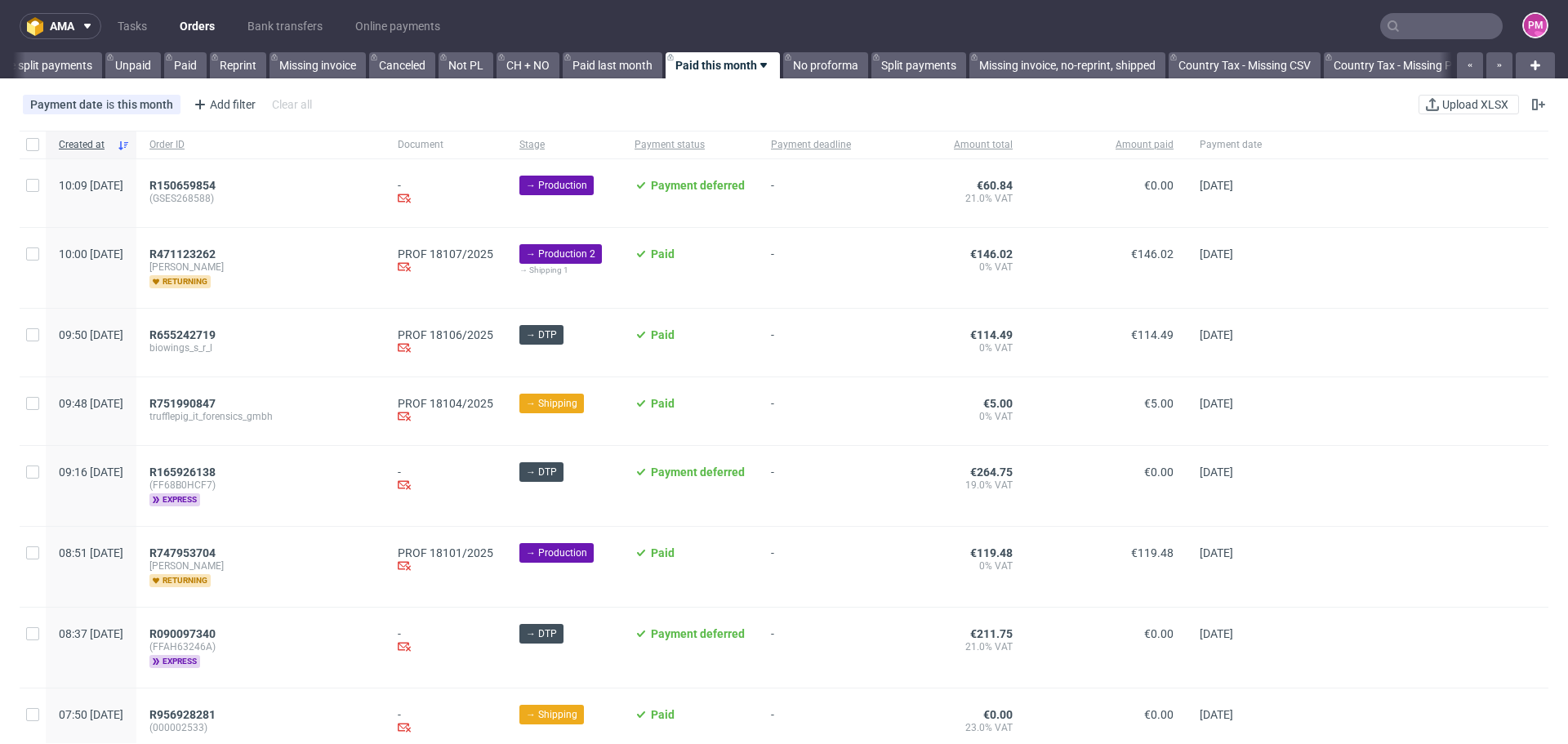
click at [27, 68] on link "Overdue split payments" at bounding box center [32, 65] width 139 height 26
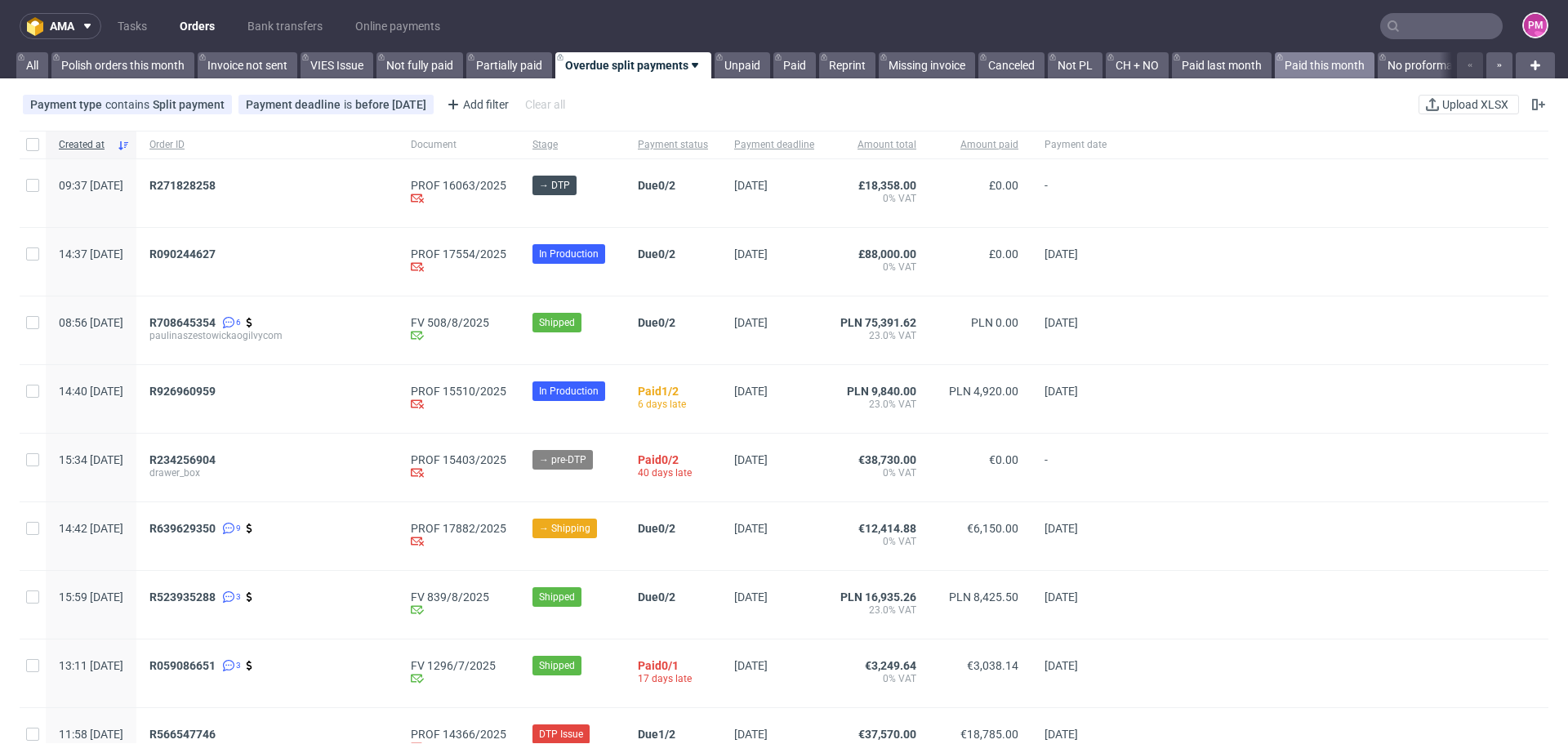
click at [27, 68] on link "All" at bounding box center [32, 65] width 32 height 26
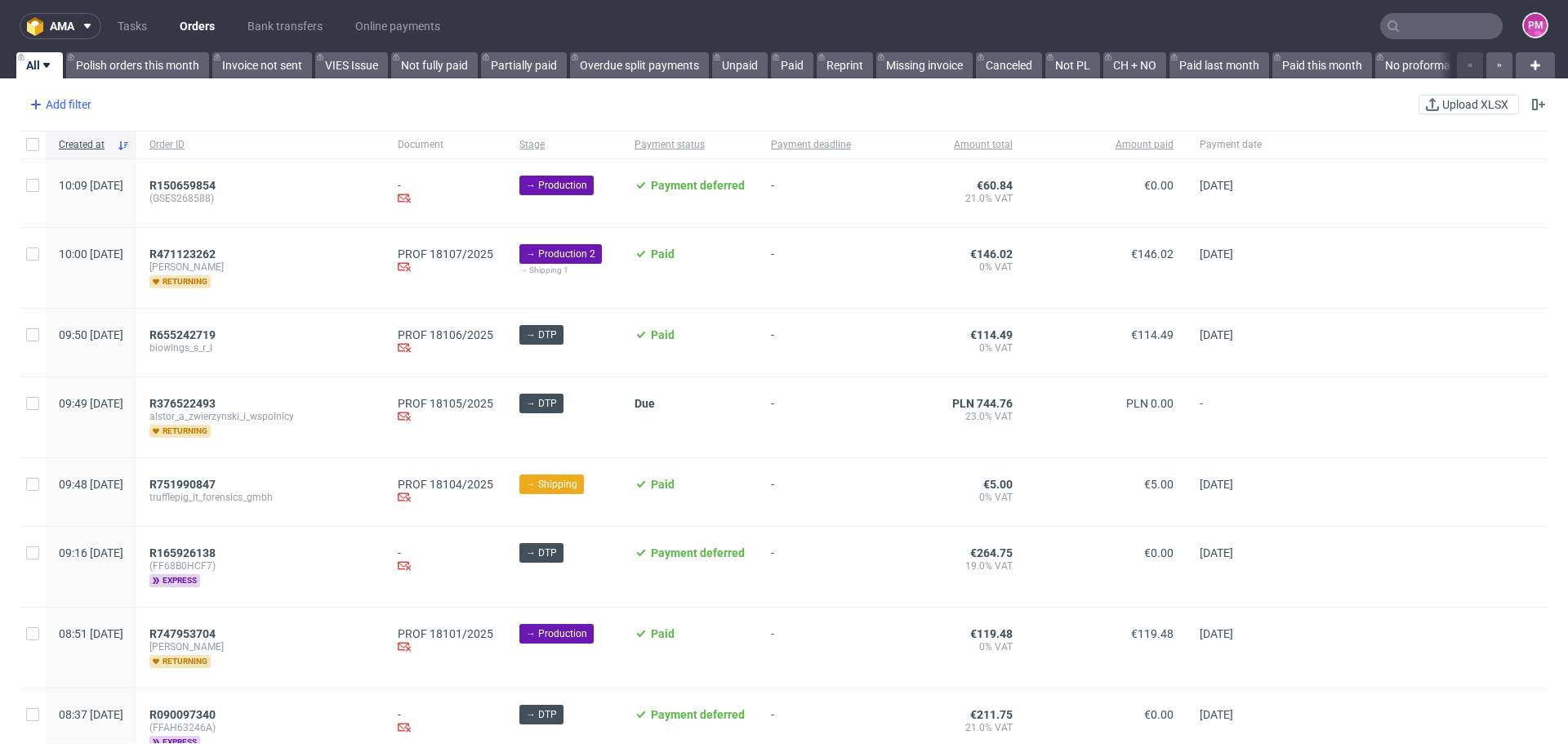
click at [63, 107] on div "Add filter" at bounding box center [59, 105] width 72 height 26
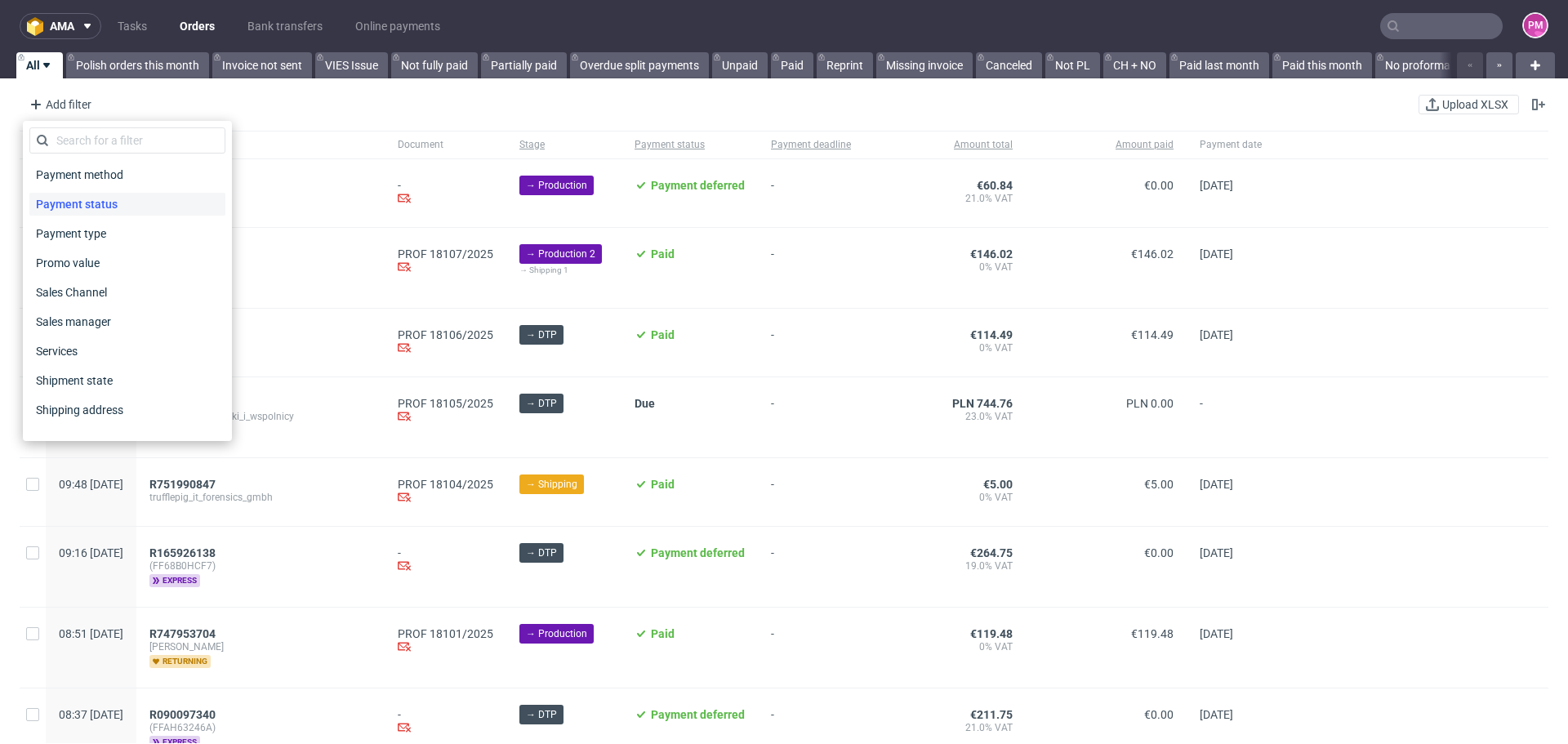
scroll to position [814, 0]
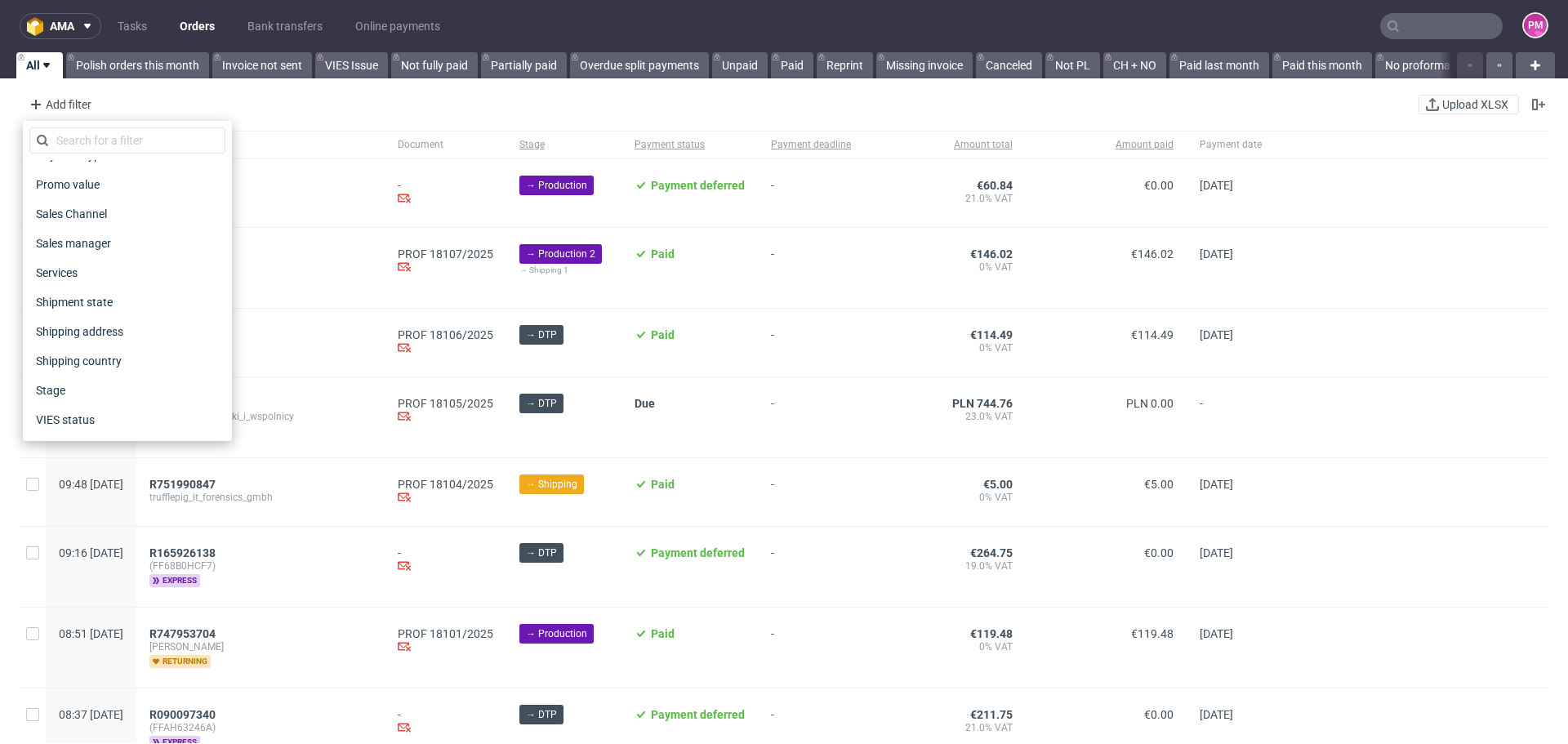
click at [157, 103] on div "Add filter Hide filters Clear all Upload XLSX" at bounding box center [784, 105] width 1568 height 39
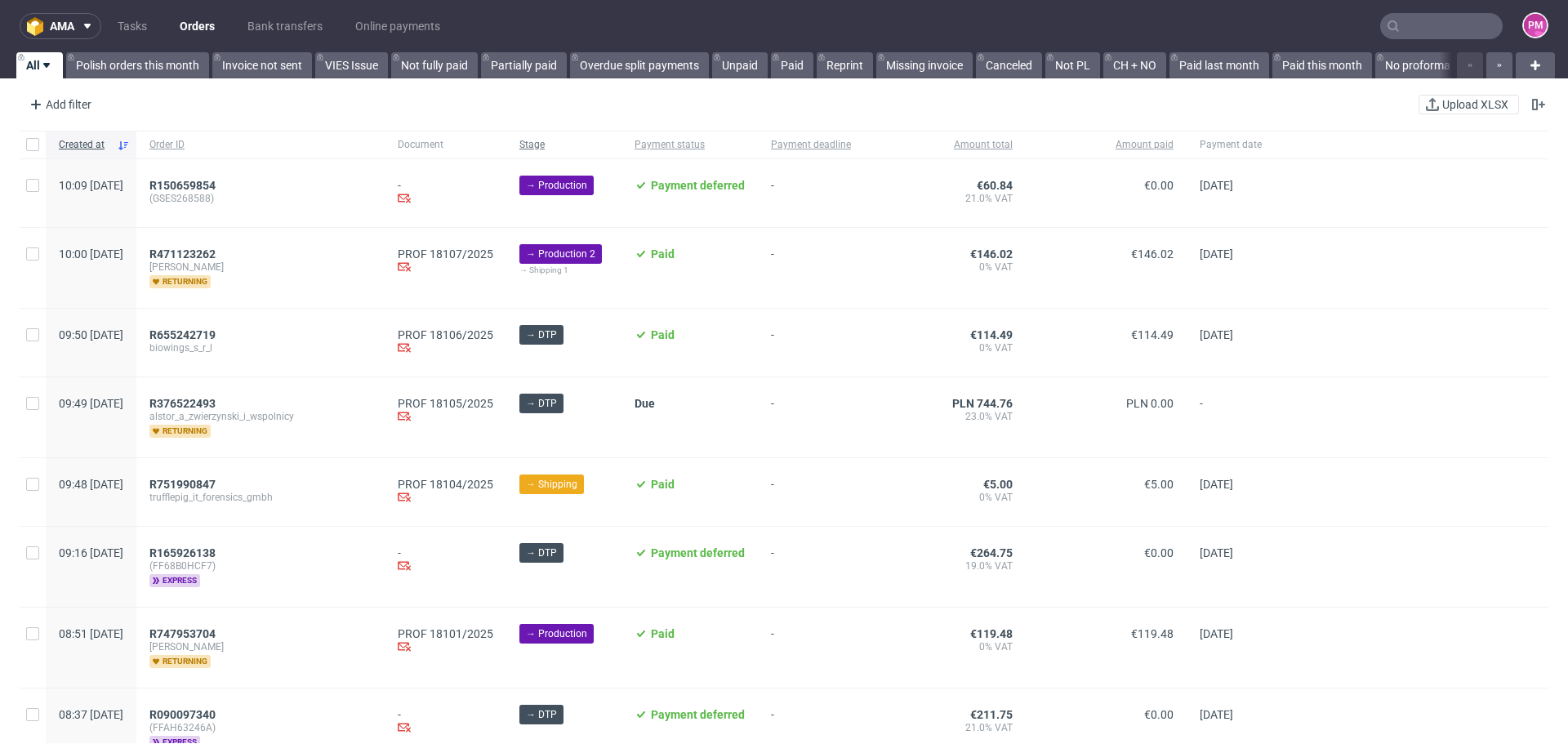
click at [573, 144] on span "Stage" at bounding box center [564, 144] width 89 height 14
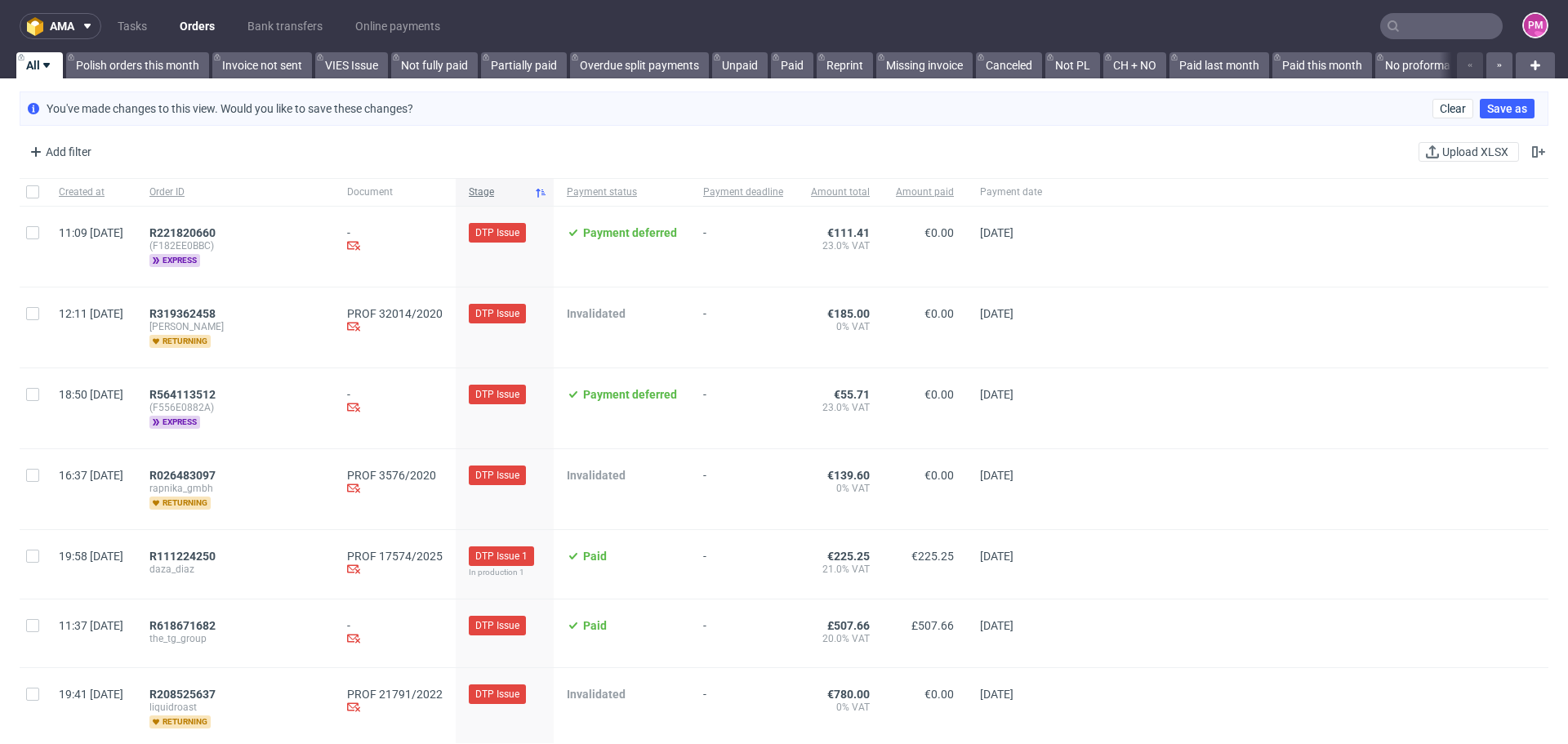
click at [547, 189] on icon at bounding box center [541, 193] width 13 height 13
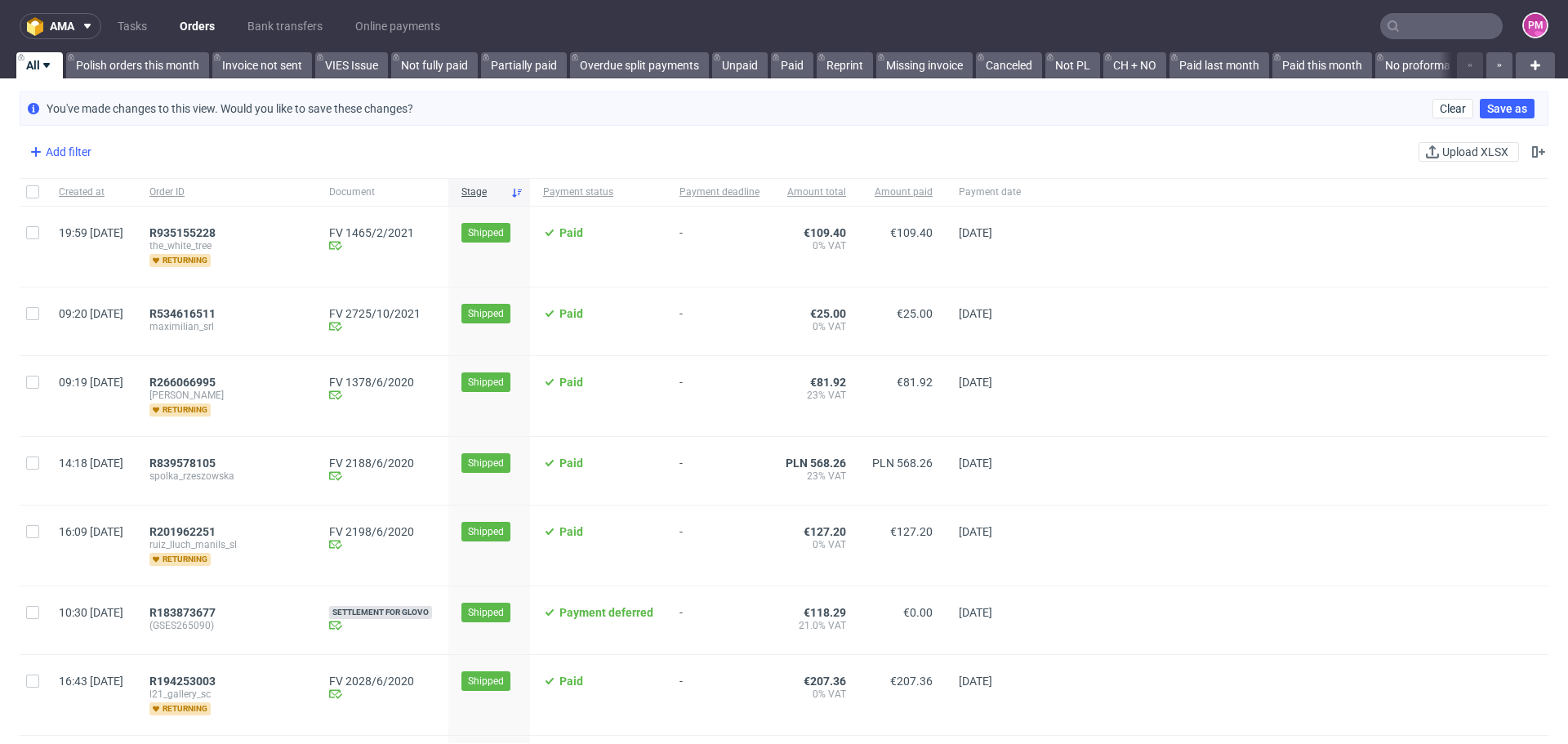
click at [78, 154] on div "Add filter" at bounding box center [59, 152] width 72 height 26
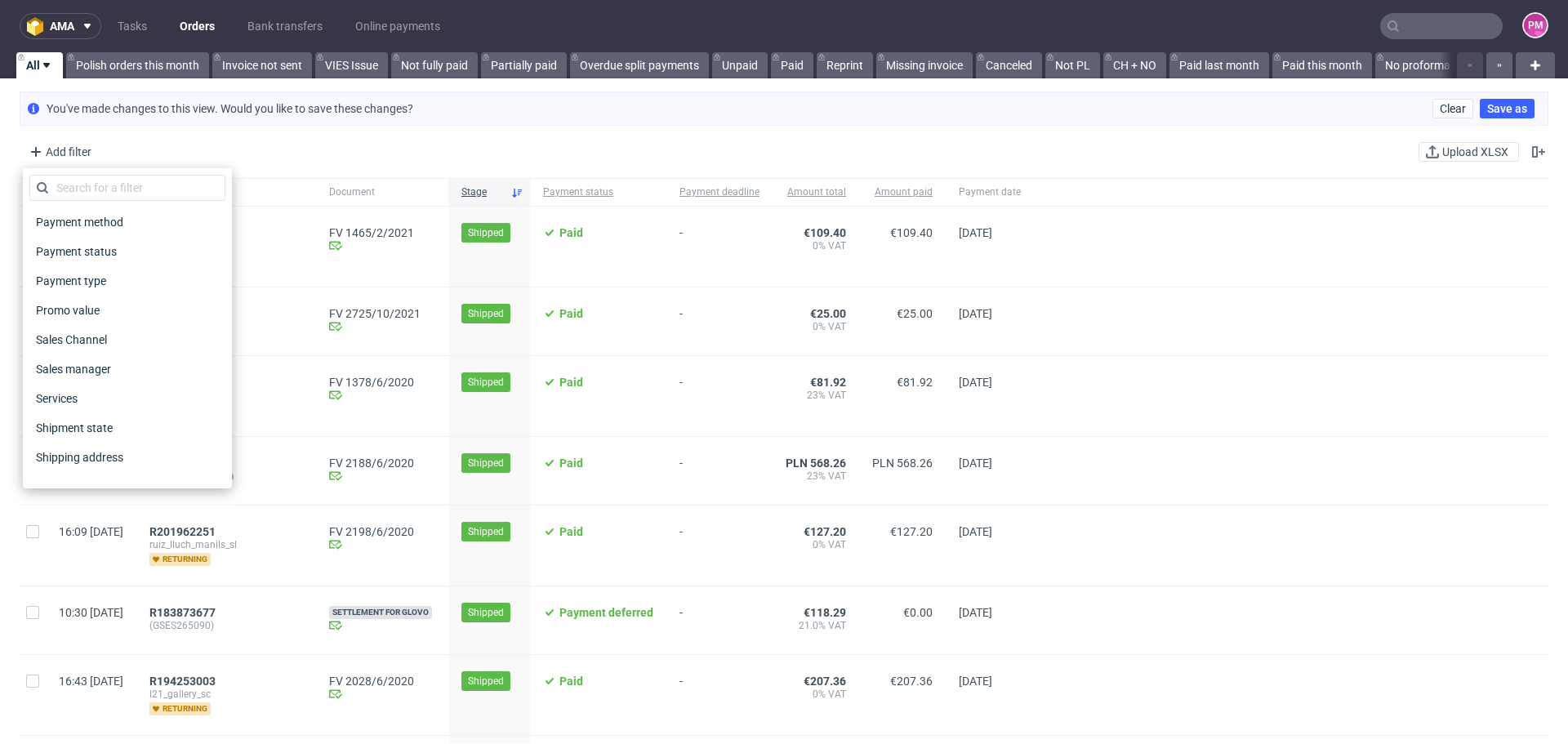
scroll to position [814, 0]
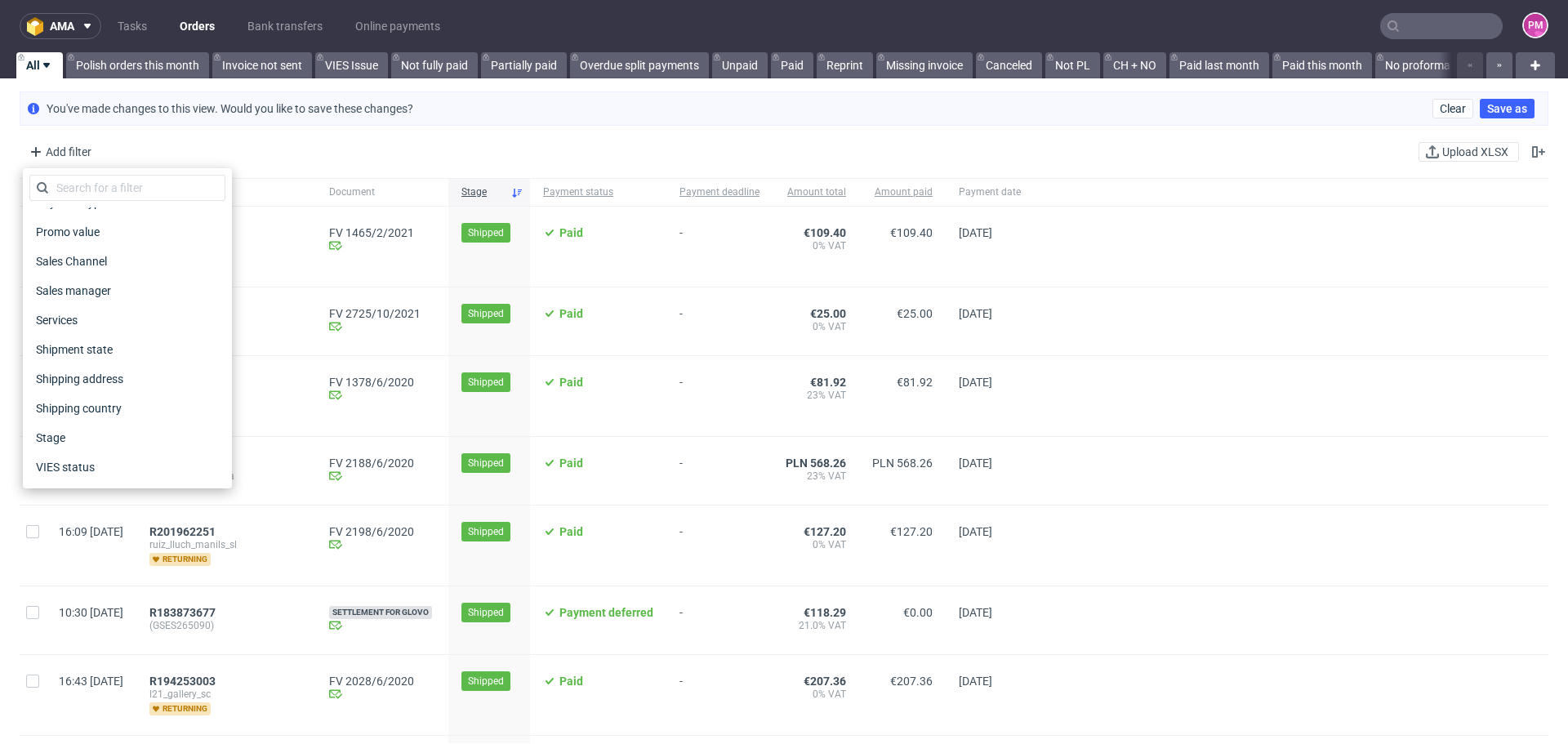
click at [796, 152] on div "Add filter Hide filters Clear all Upload XLSX" at bounding box center [784, 152] width 1568 height 39
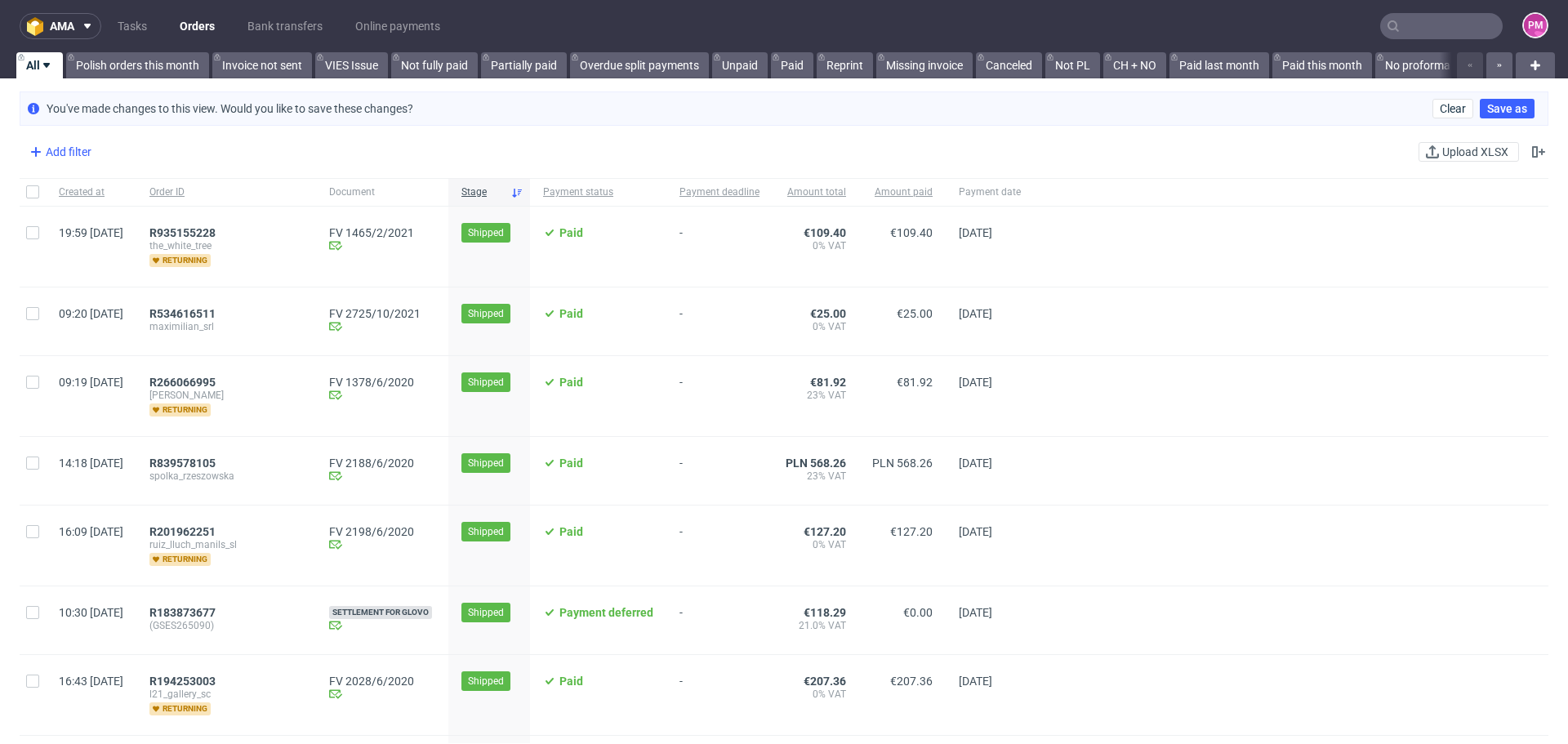
click at [81, 146] on div "Add filter" at bounding box center [59, 152] width 72 height 26
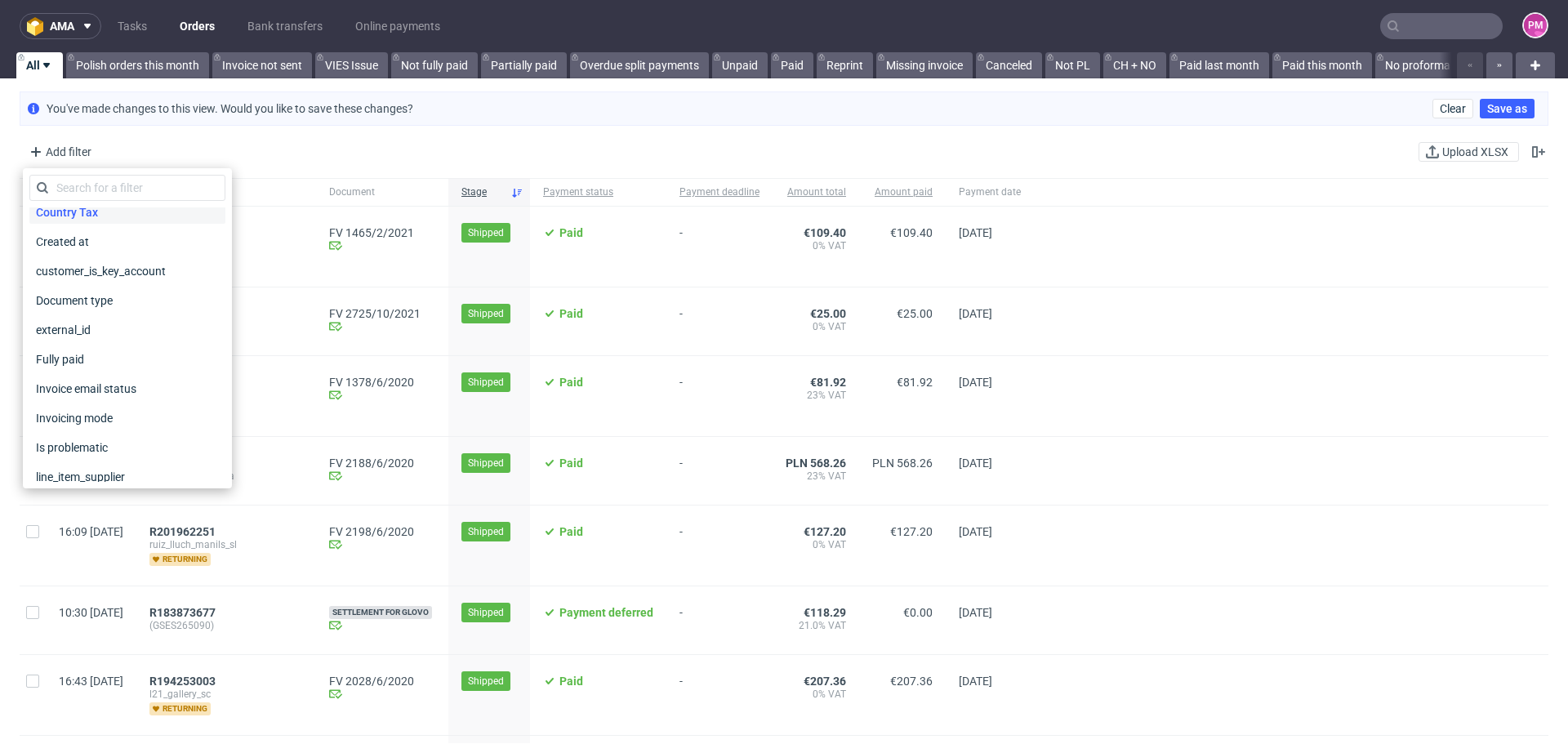
scroll to position [327, 0]
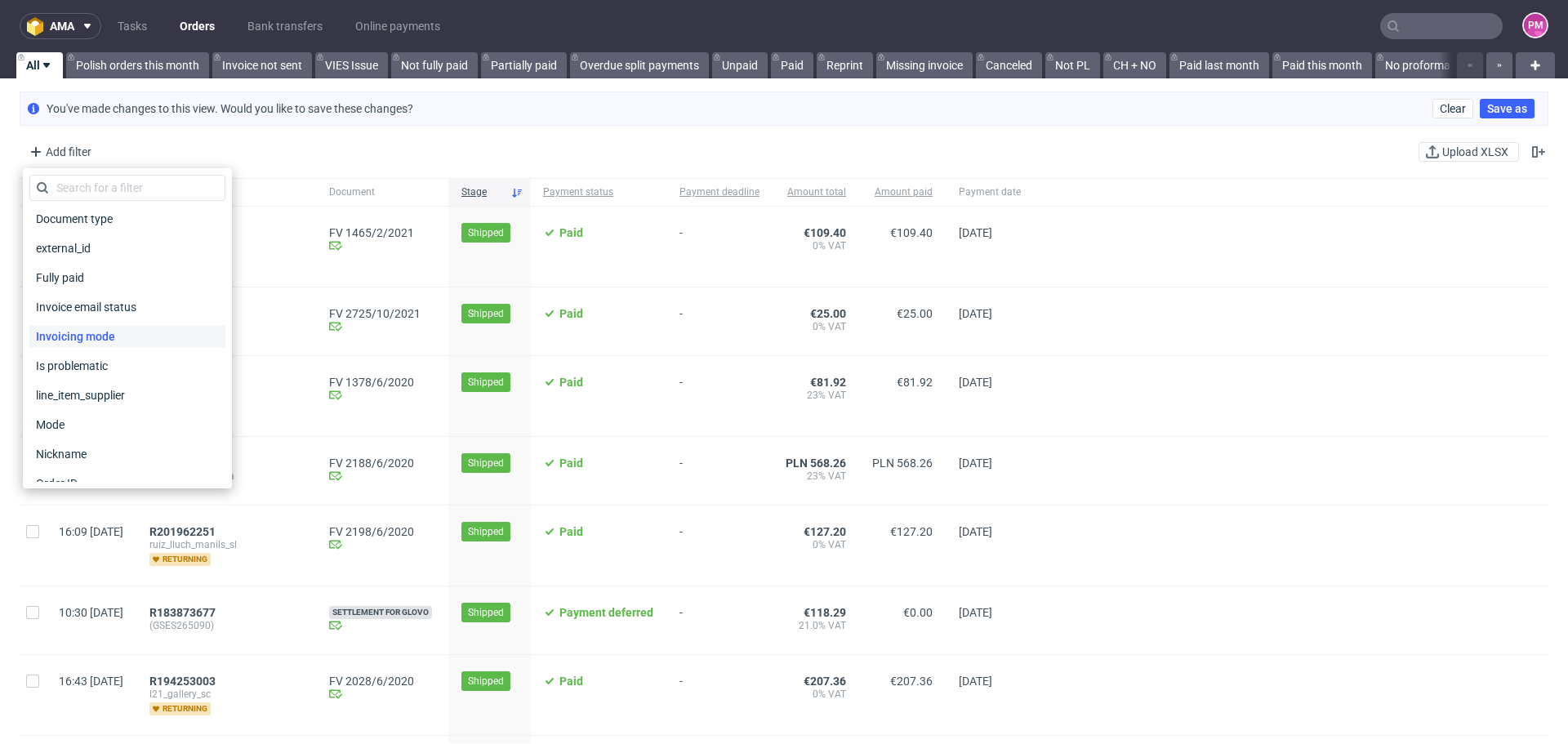
click at [97, 338] on span "Invoicing mode" at bounding box center [75, 336] width 93 height 23
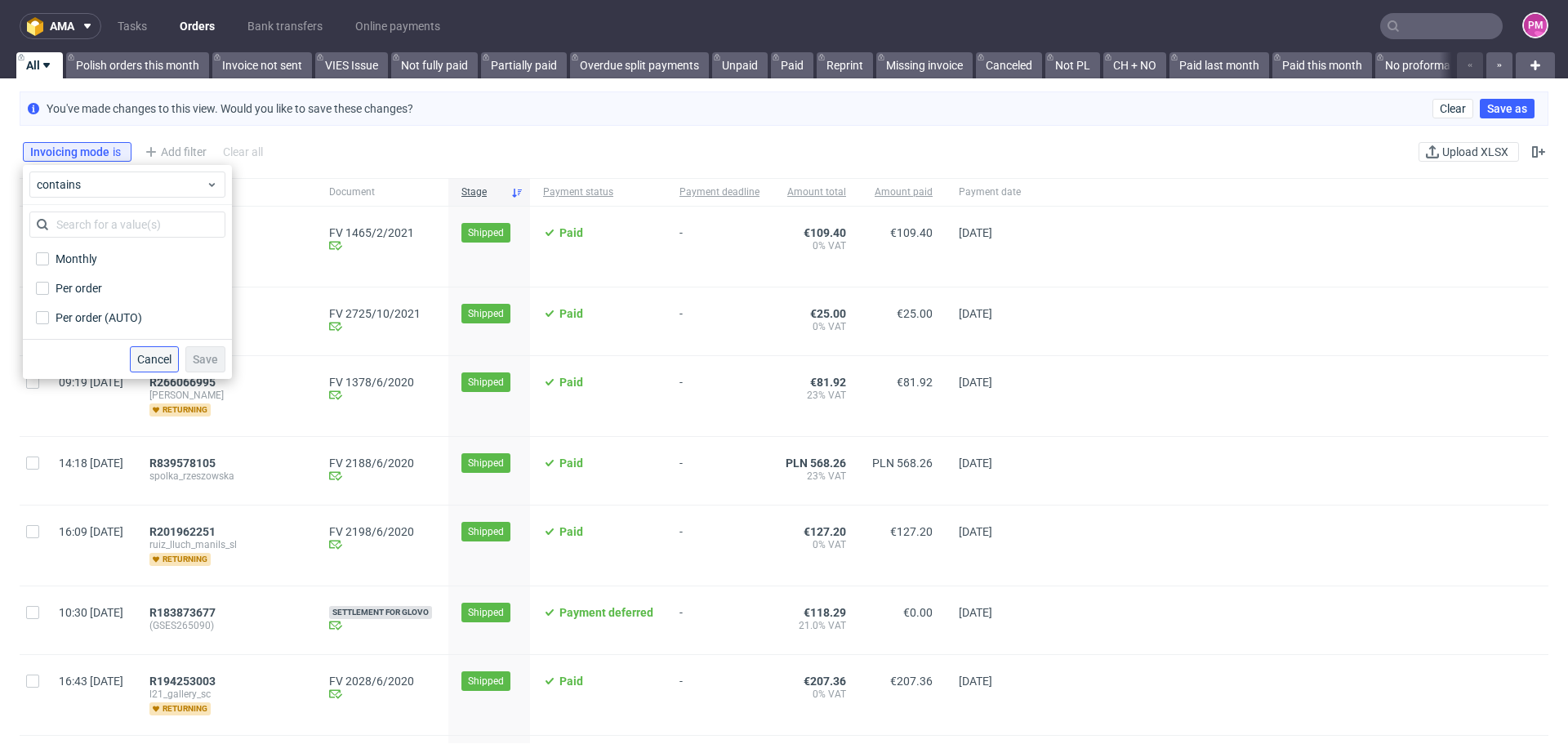
click at [163, 361] on span "Cancel" at bounding box center [153, 359] width 34 height 11
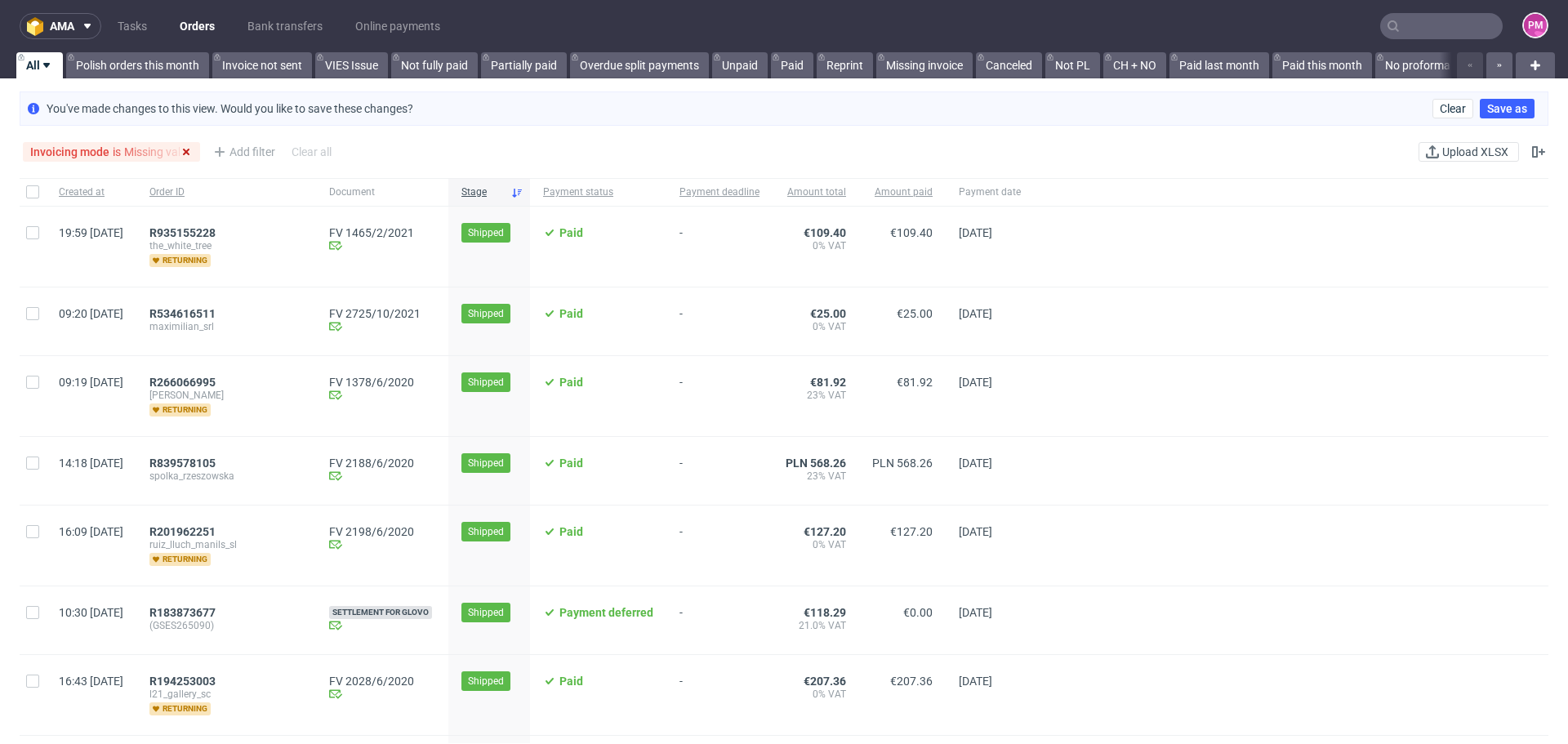
click at [189, 151] on use at bounding box center [185, 152] width 6 height 6
click at [324, 137] on div "Add filter Hide filters Clear all Upload XLSX" at bounding box center [784, 152] width 1568 height 39
click at [1079, 65] on link "Not PL" at bounding box center [1073, 65] width 55 height 26
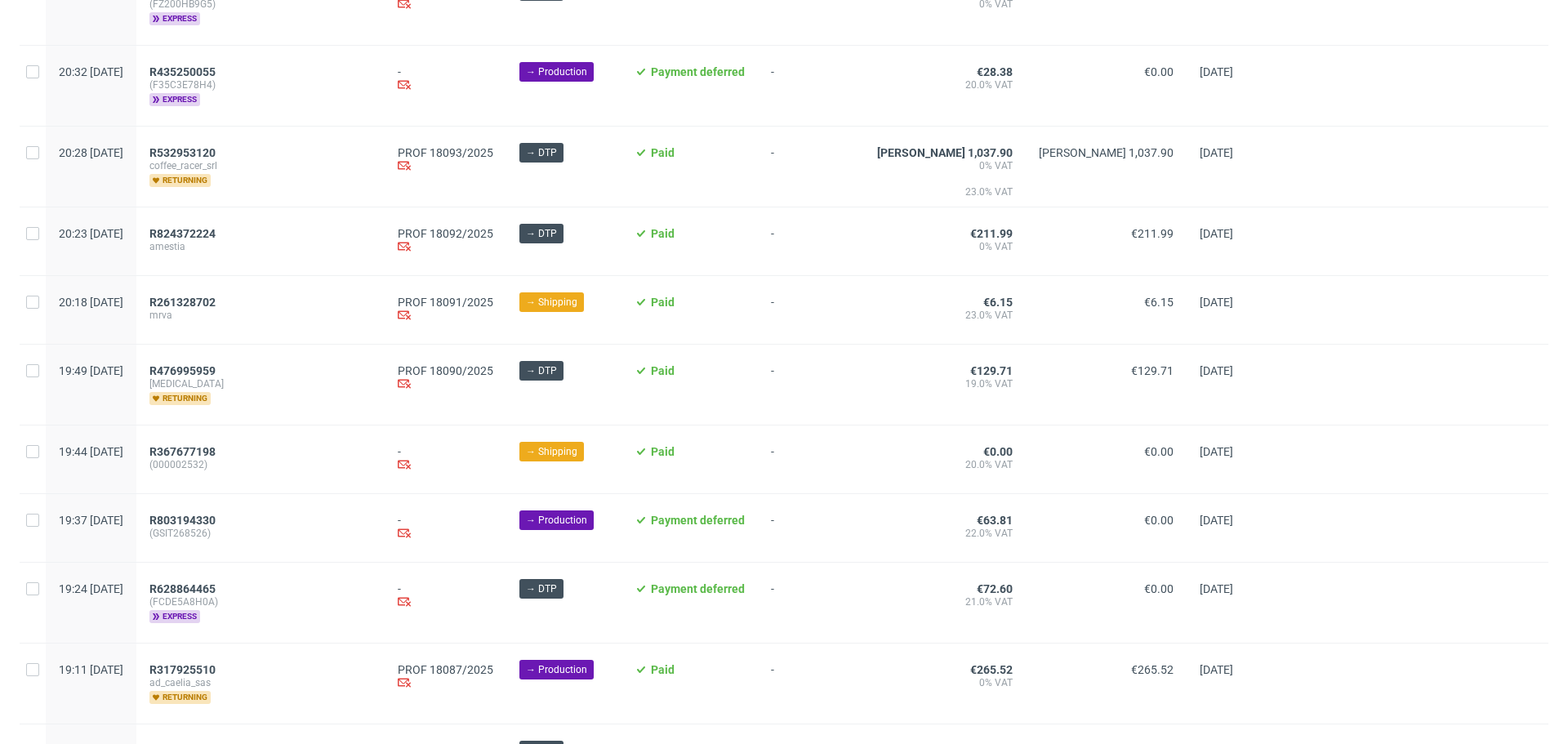
scroll to position [1731, 0]
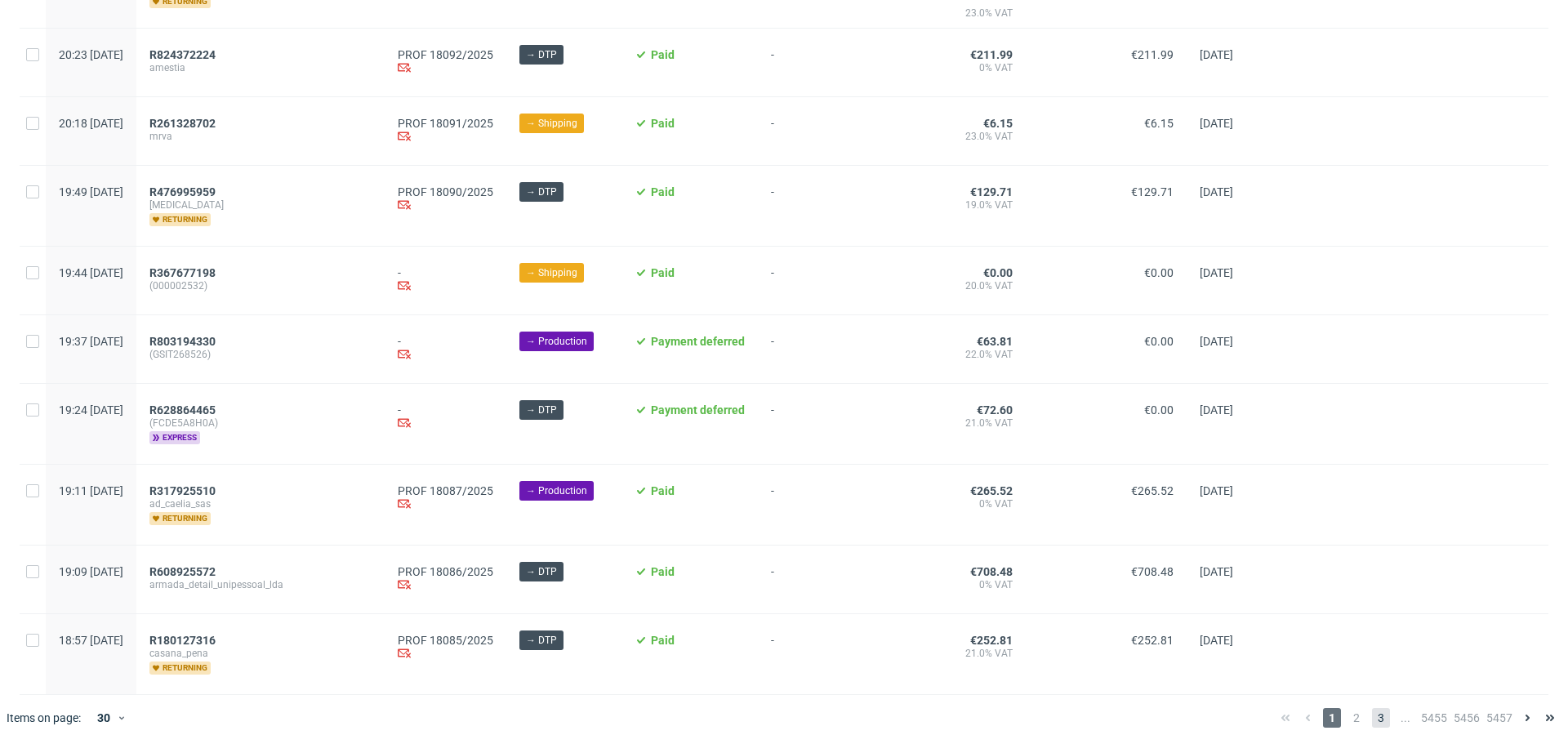
click at [1372, 713] on span "3" at bounding box center [1382, 717] width 18 height 19
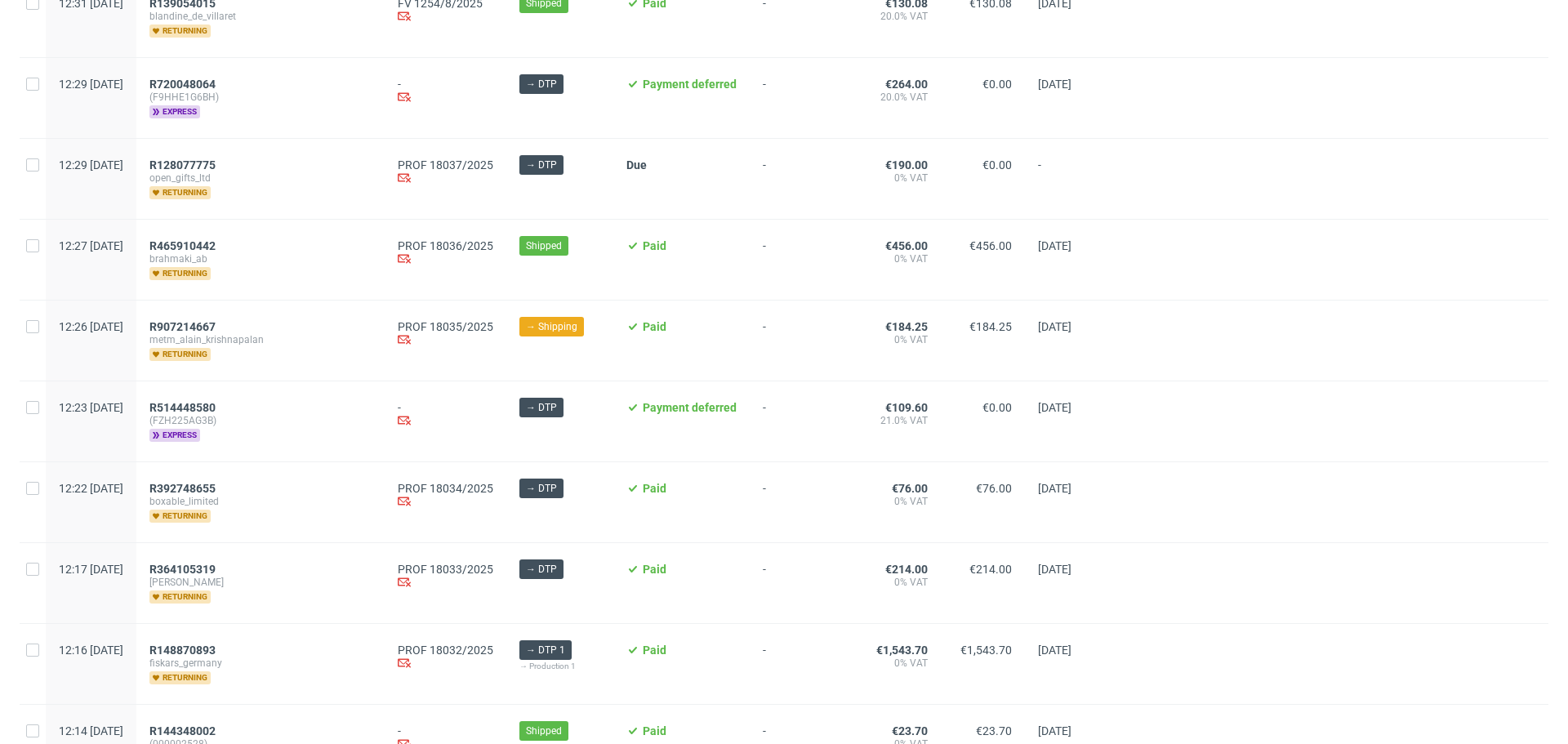
scroll to position [1786, 0]
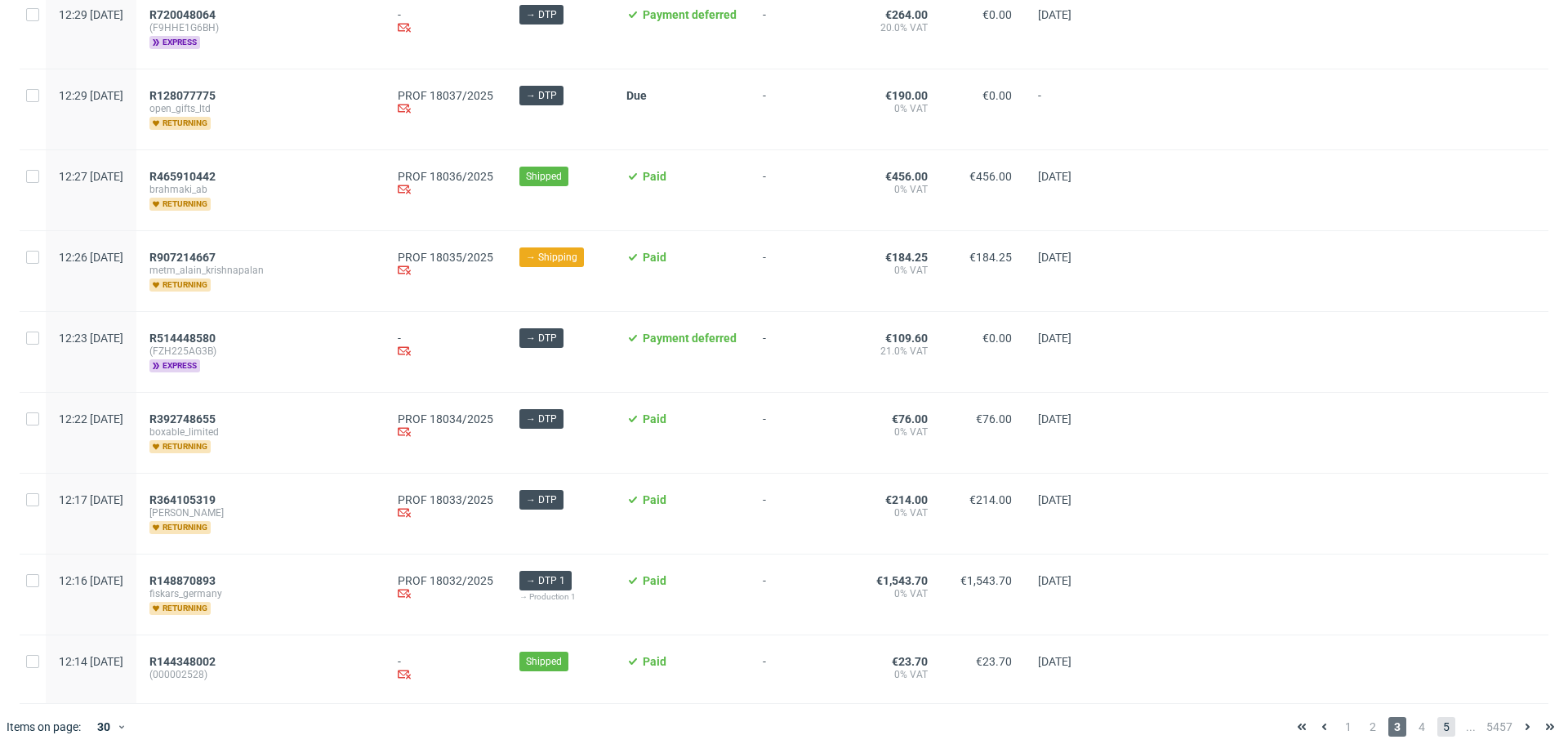
click at [1438, 717] on span "5" at bounding box center [1447, 727] width 18 height 19
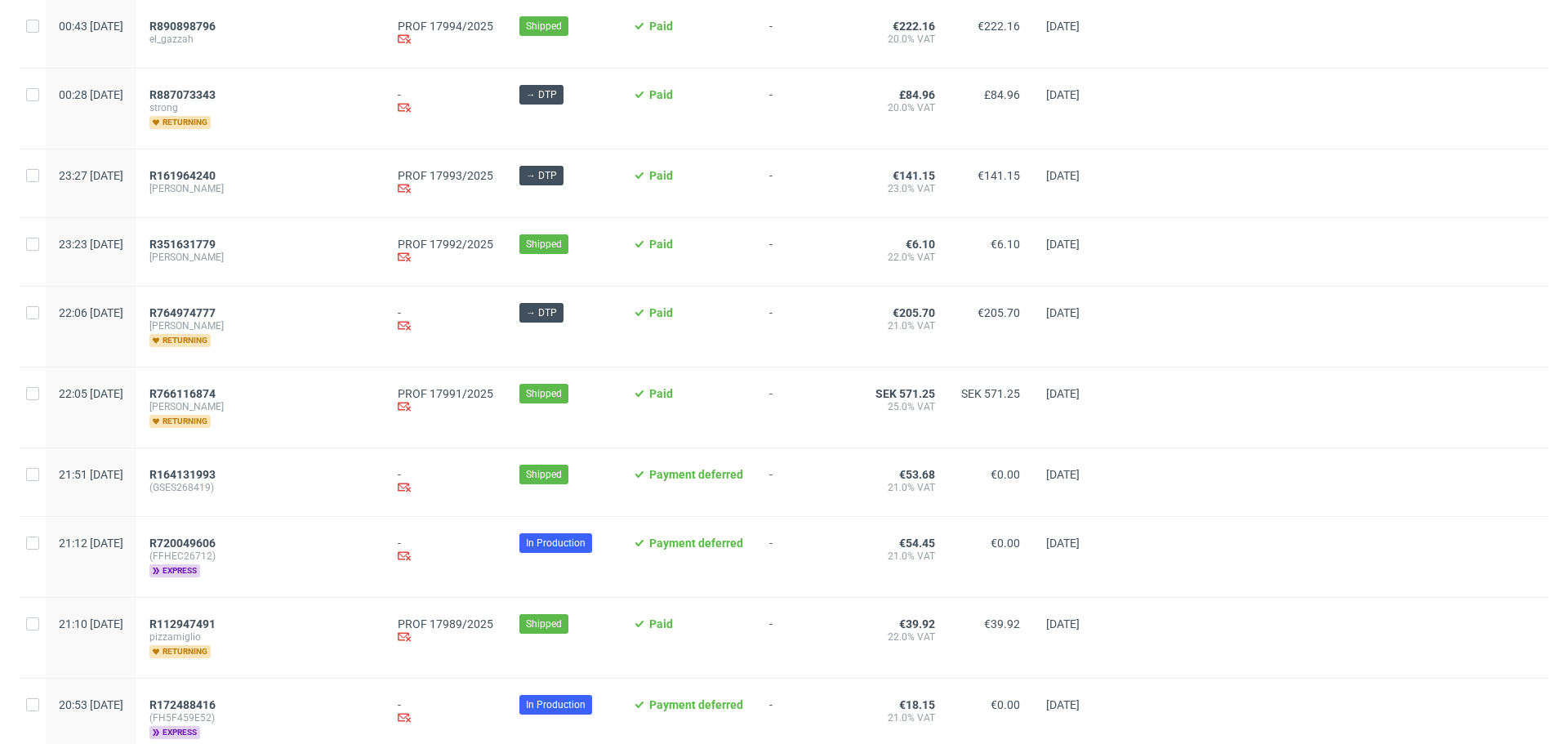
scroll to position [1389, 0]
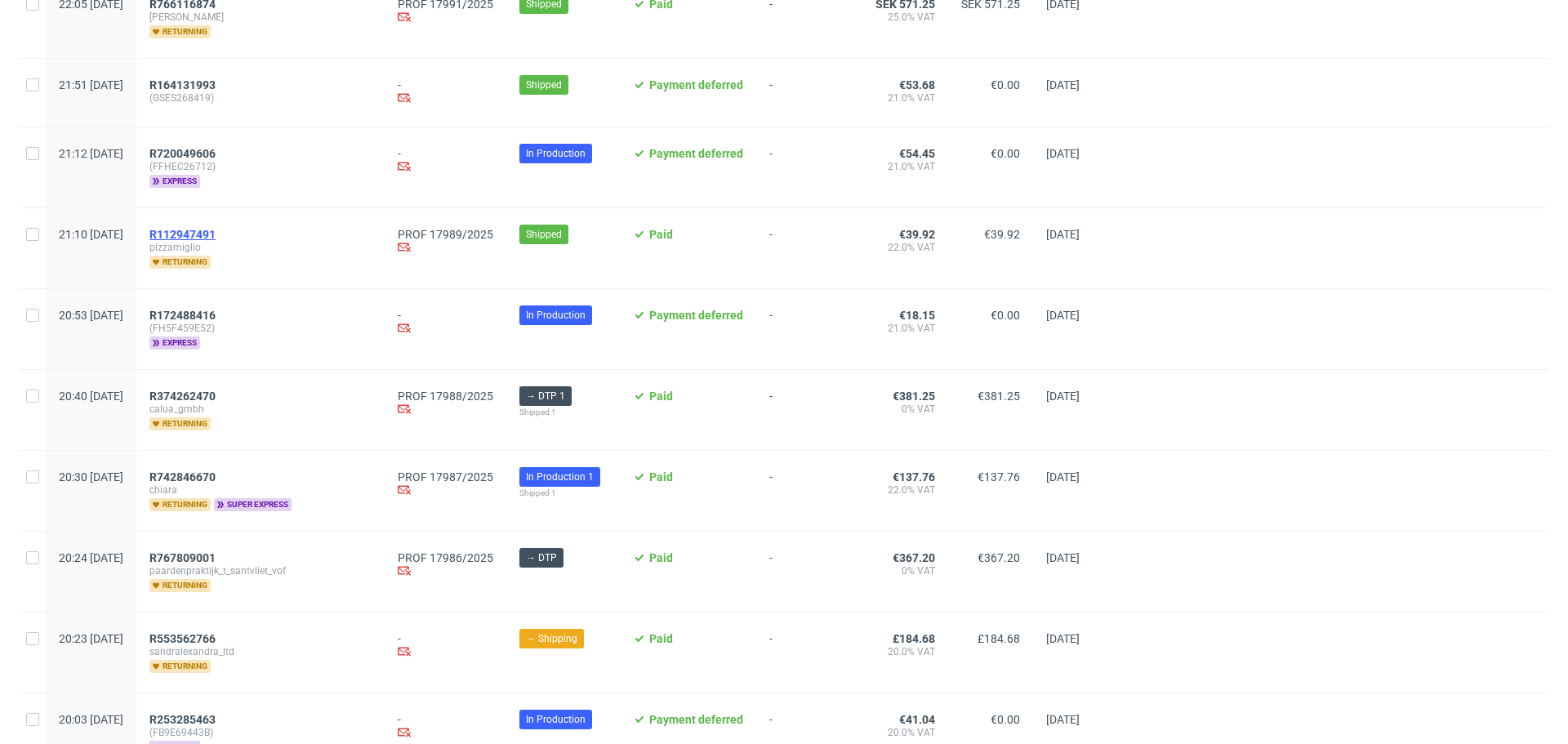
click at [216, 228] on span "R112947491" at bounding box center [183, 234] width 66 height 13
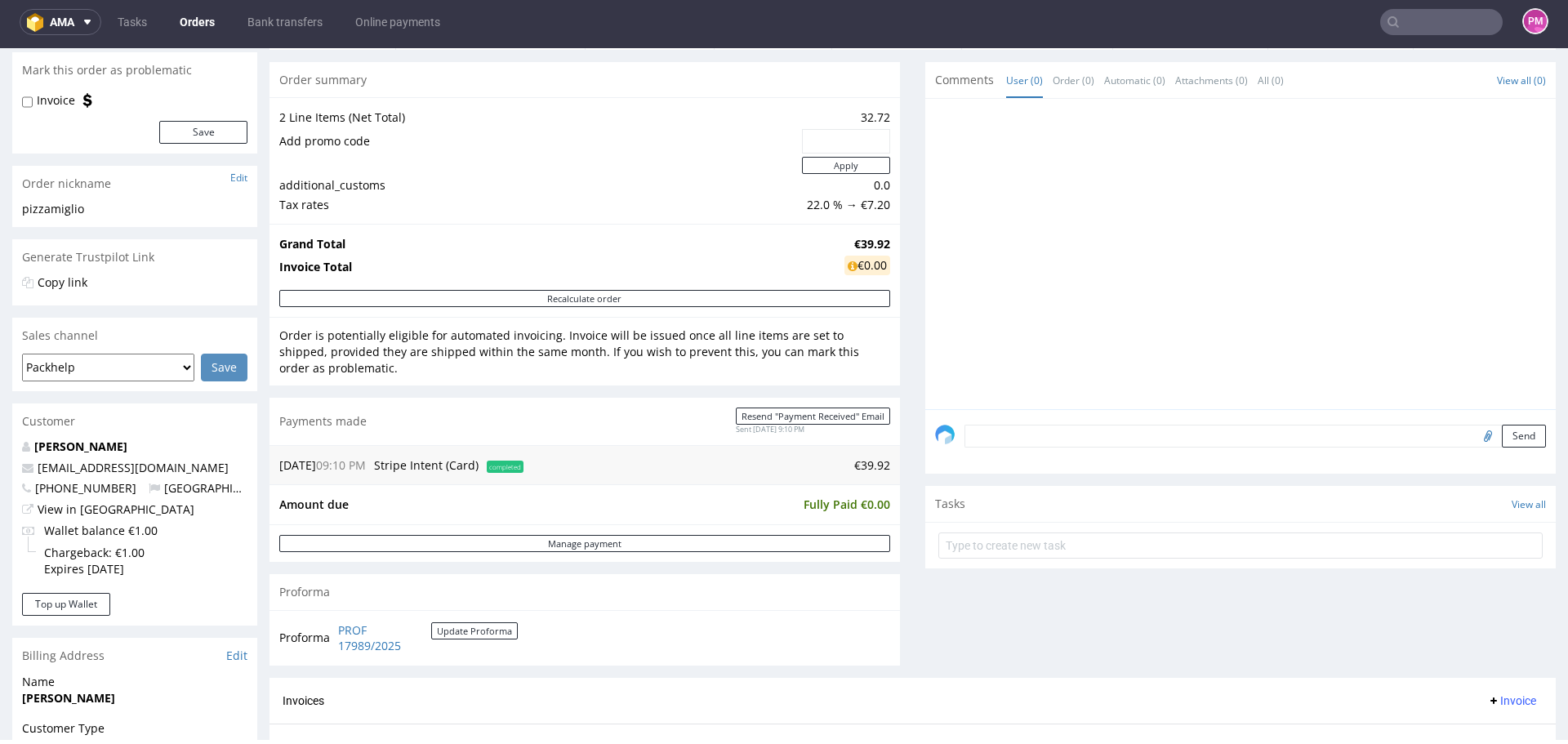
scroll to position [409, 0]
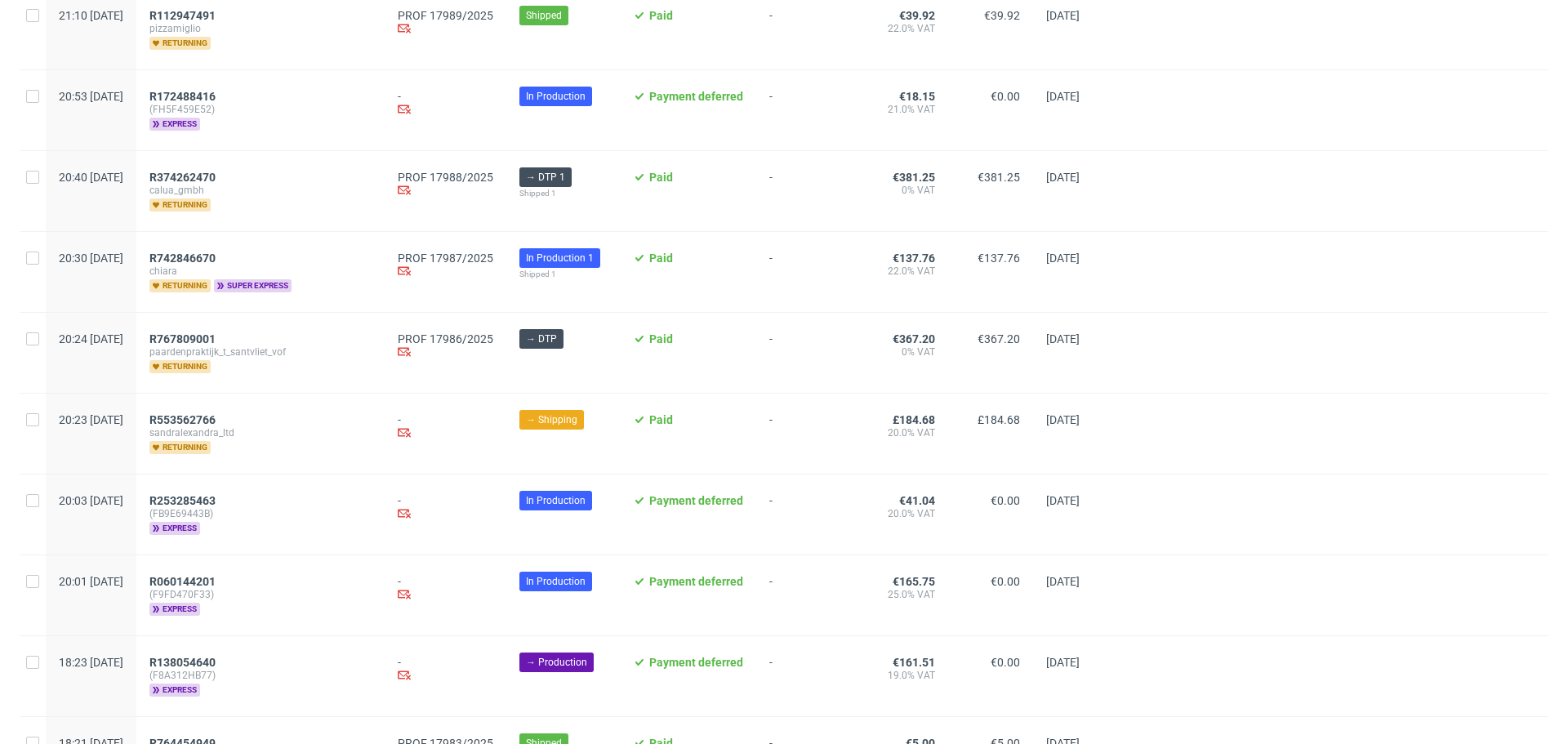
scroll to position [1763, 0]
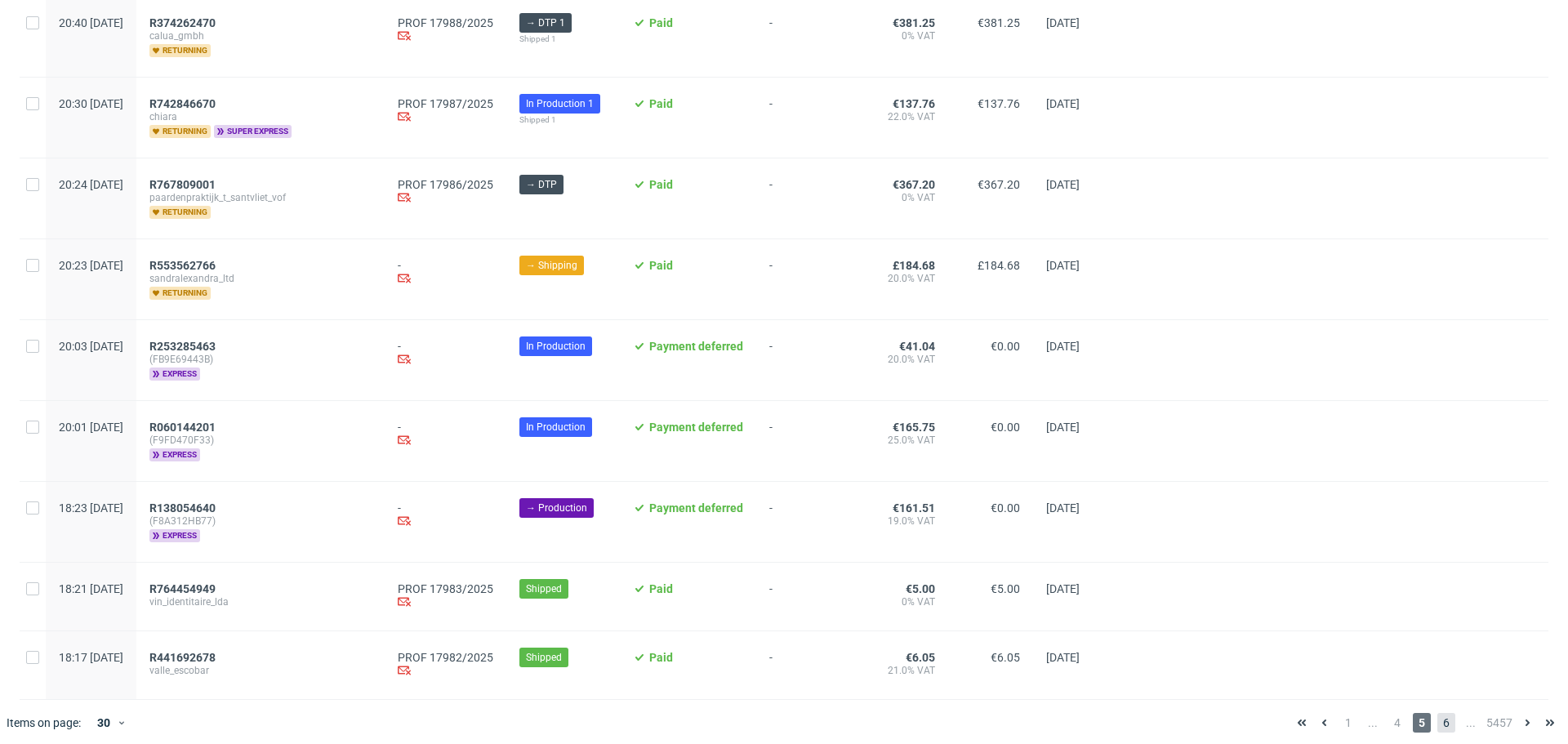
click at [1438, 714] on span "6" at bounding box center [1447, 723] width 18 height 19
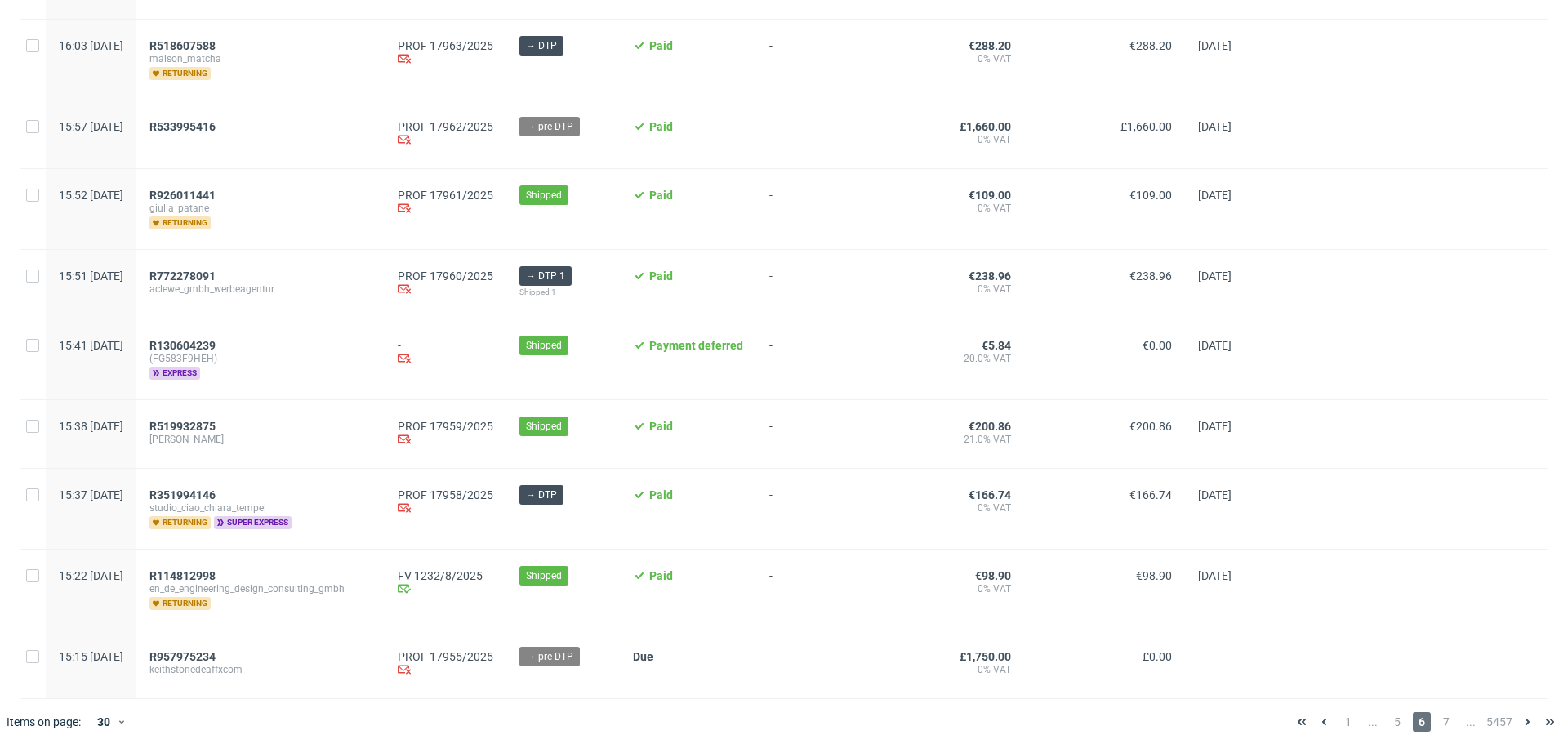
scroll to position [1742, 0]
click at [1438, 718] on span "7" at bounding box center [1447, 721] width 18 height 19
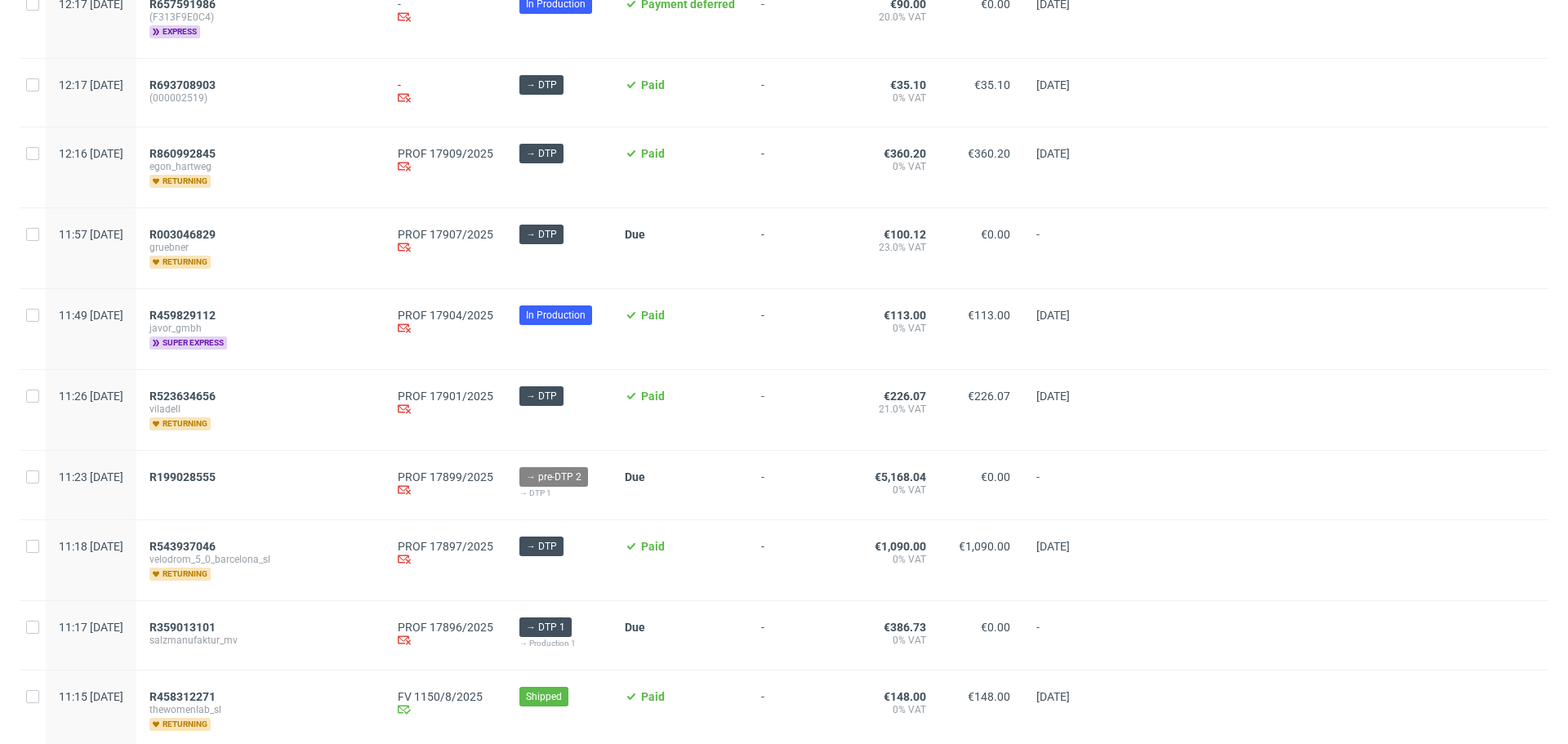
scroll to position [1754, 0]
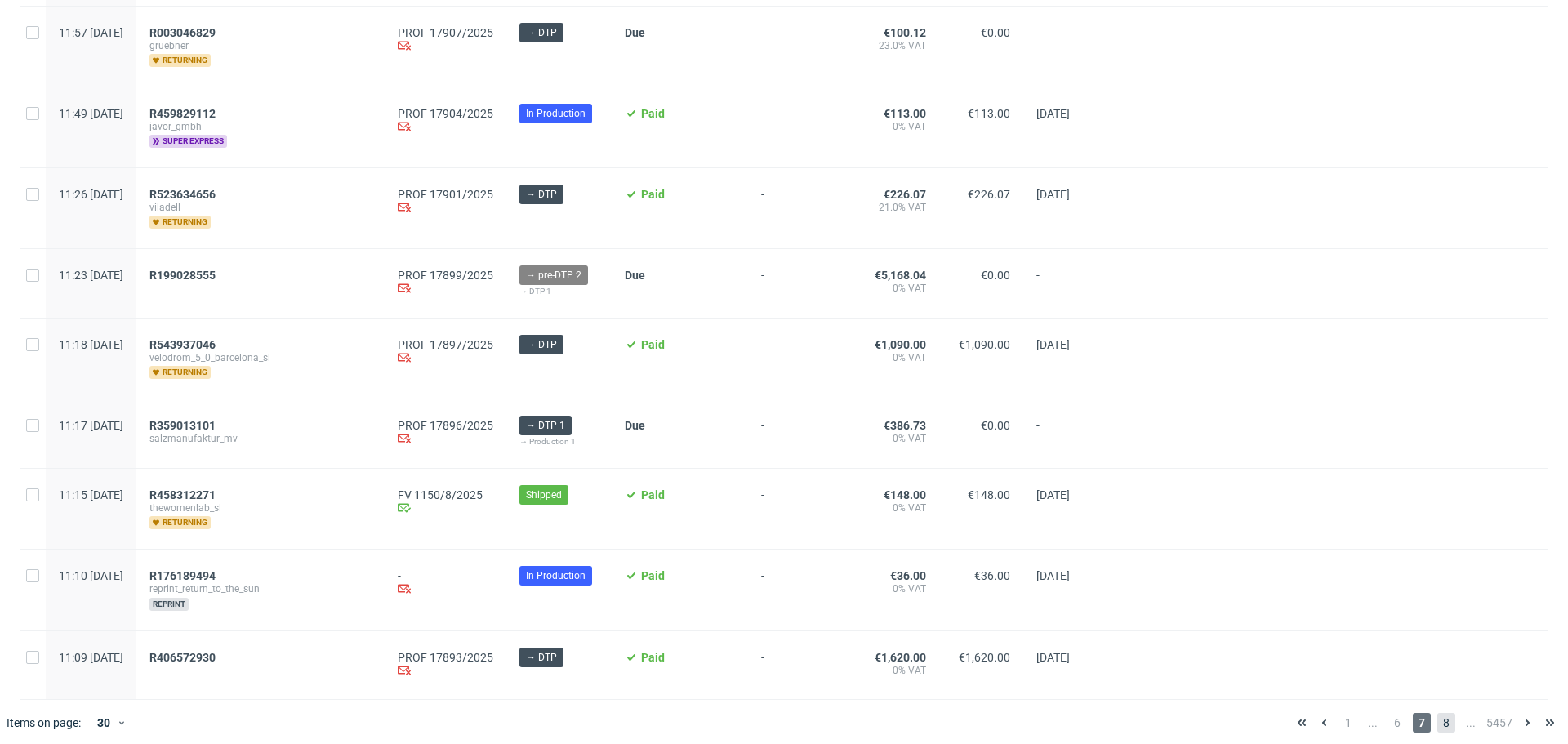
click at [1438, 714] on span "8" at bounding box center [1447, 723] width 18 height 19
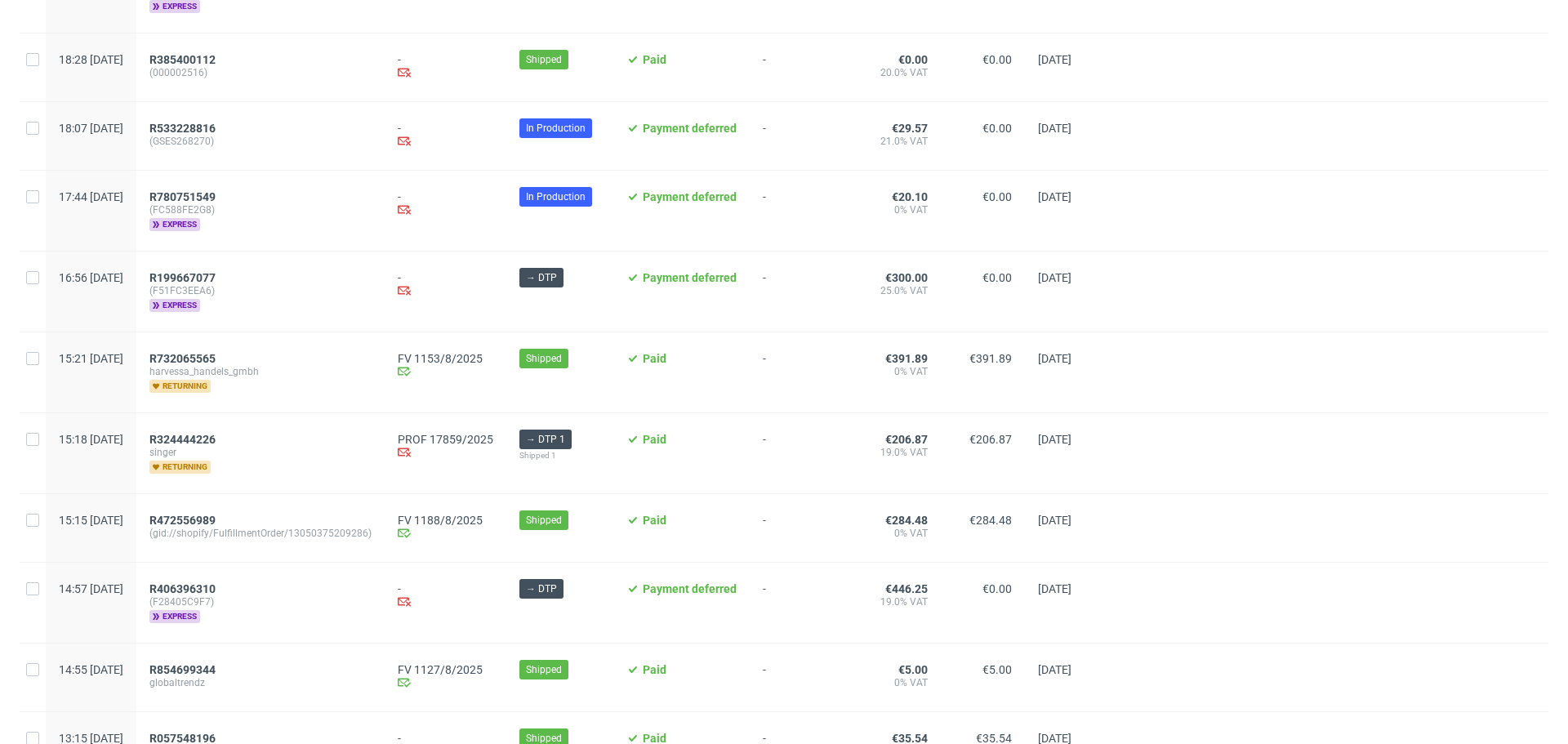
scroll to position [1710, 0]
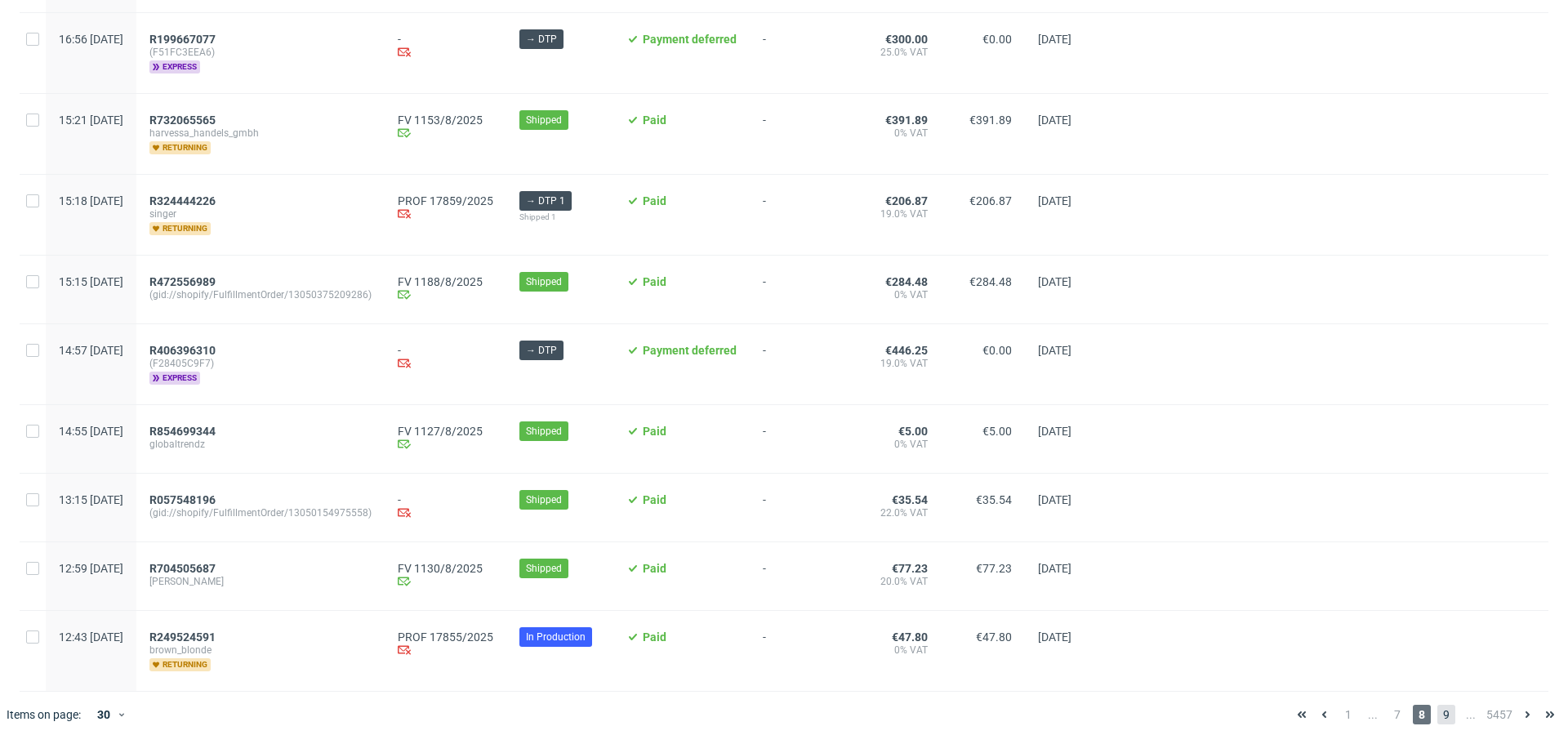
click at [1438, 715] on span "9" at bounding box center [1447, 715] width 18 height 19
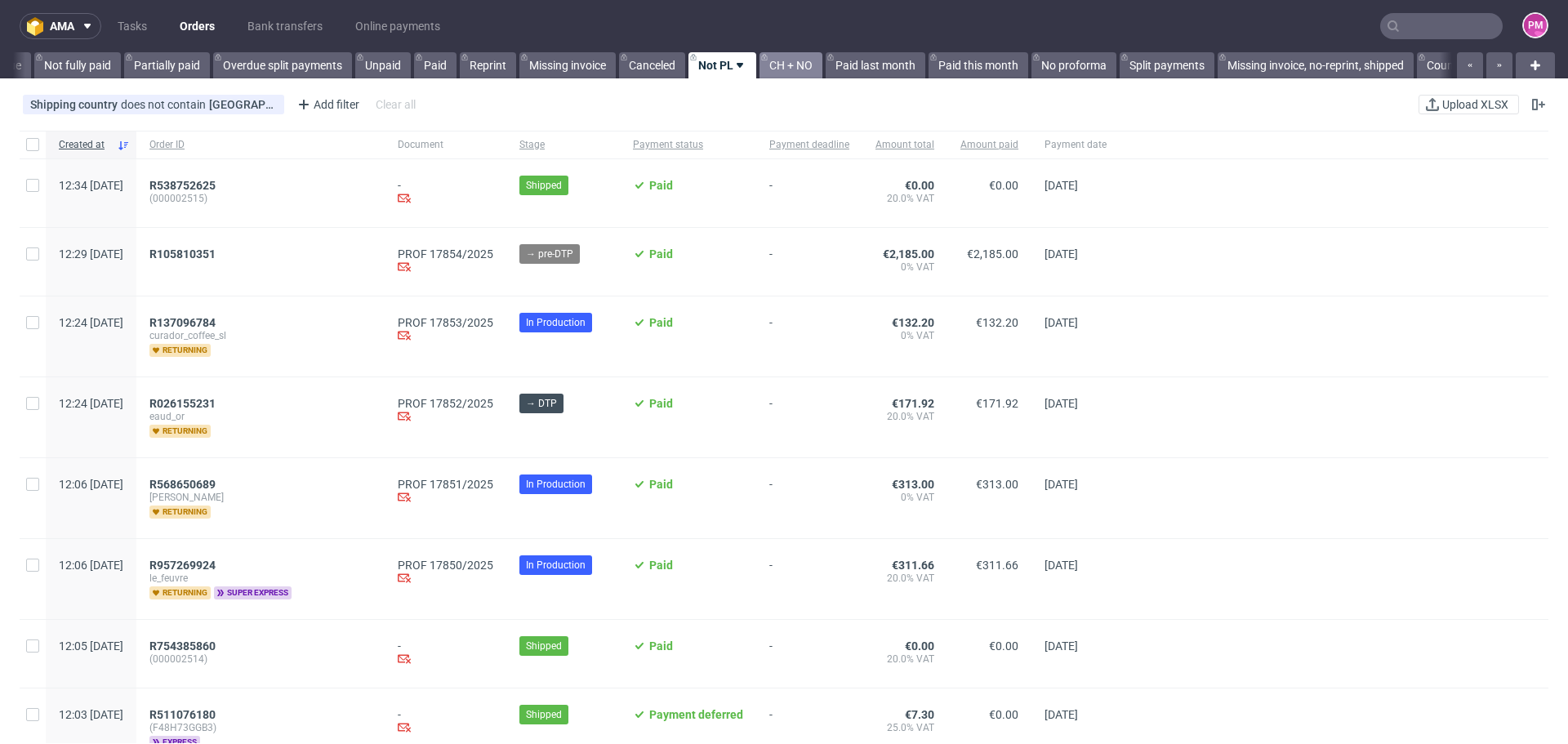
click at [793, 63] on link "CH + NO" at bounding box center [790, 65] width 63 height 26
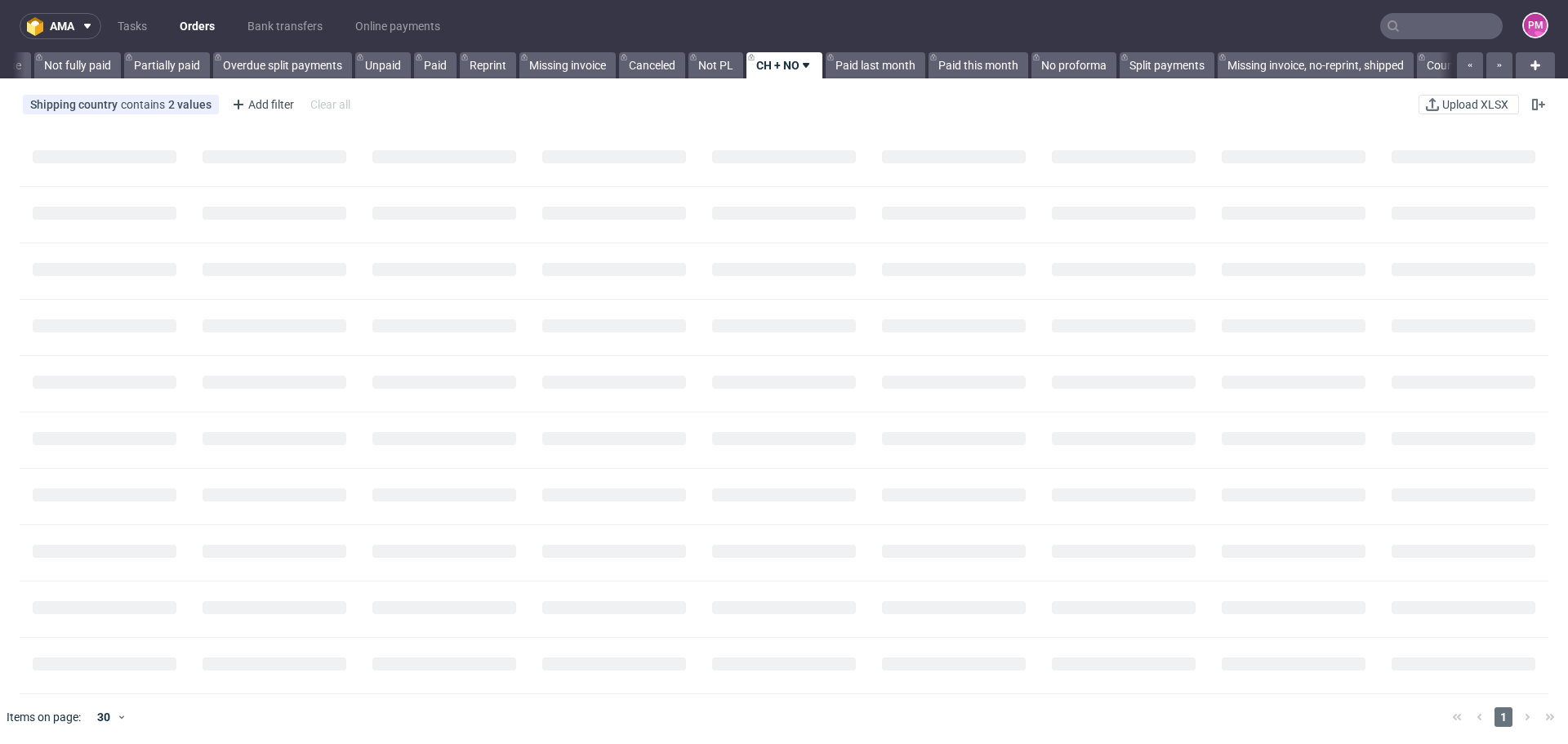
scroll to position [0, 404]
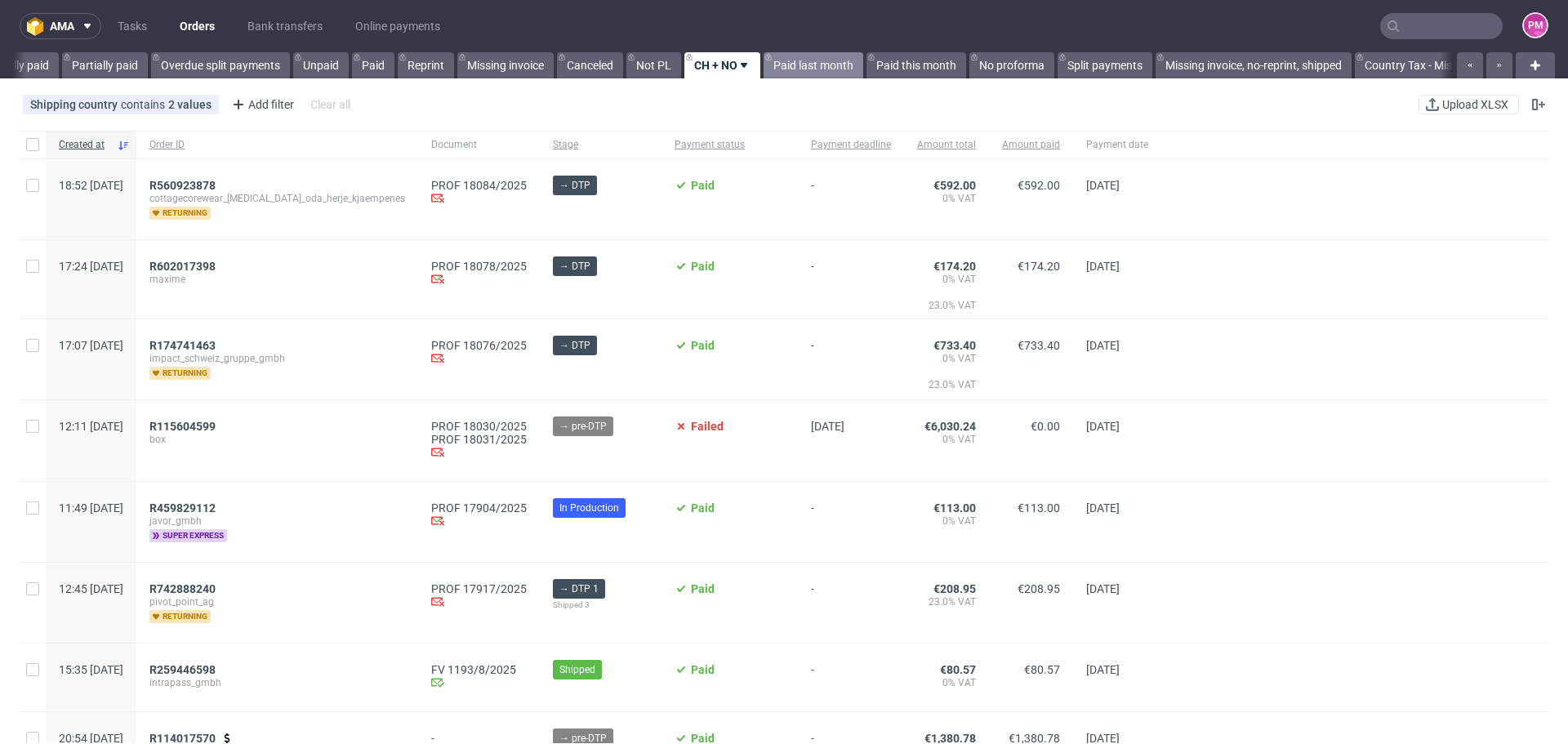
click at [791, 63] on link "Paid last month" at bounding box center [813, 65] width 100 height 26
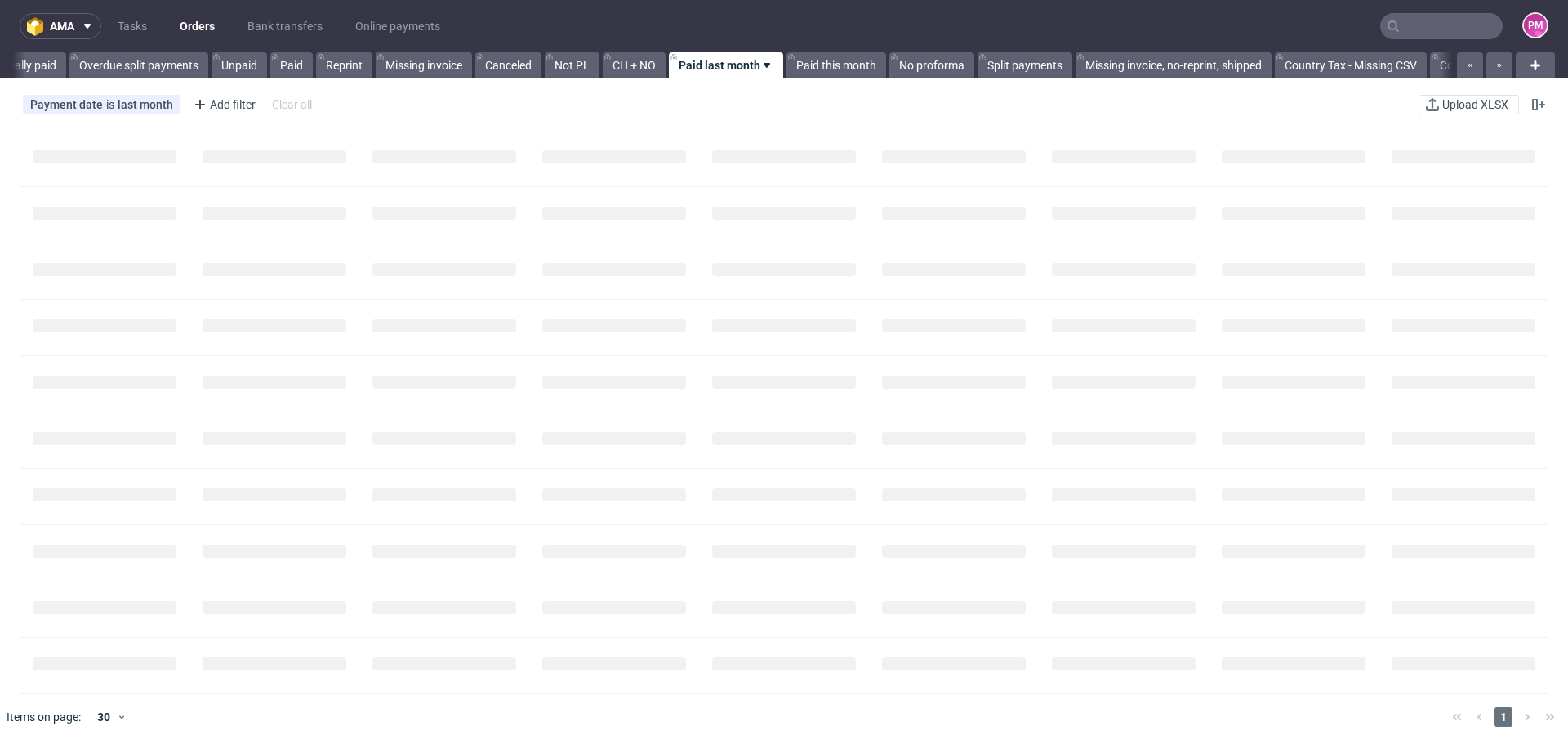
scroll to position [0, 489]
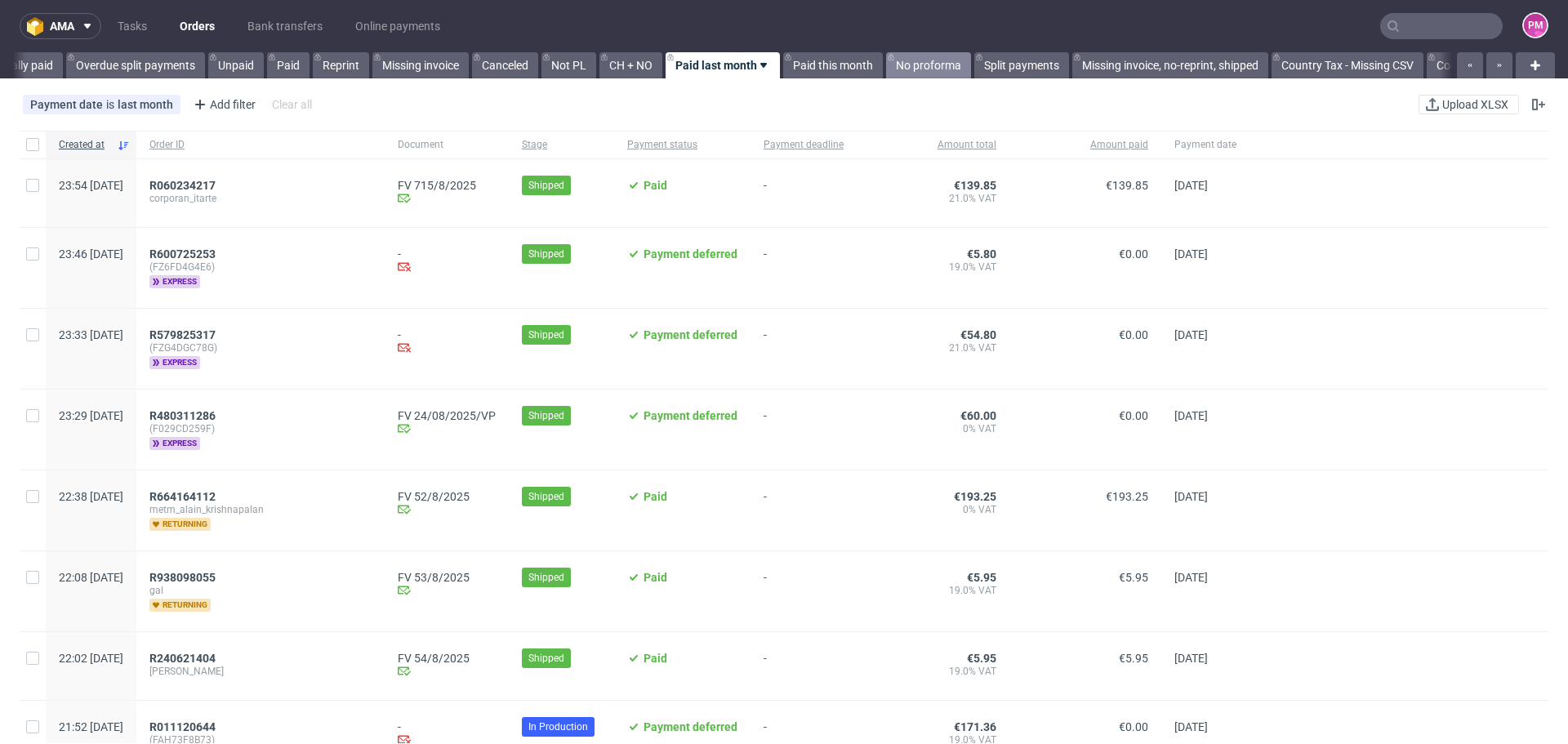
click at [916, 63] on link "No proforma" at bounding box center [928, 65] width 85 height 26
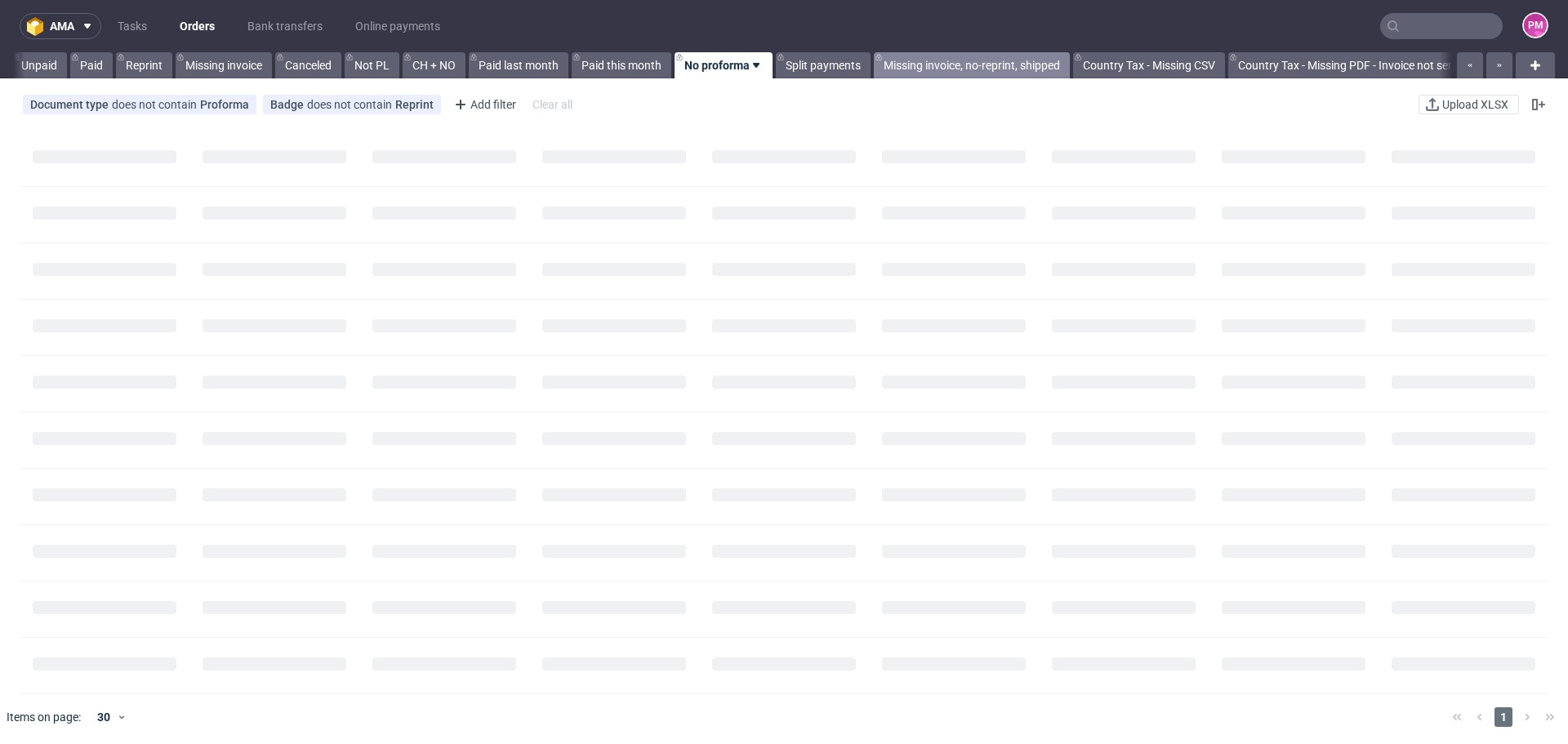
scroll to position [0, 687]
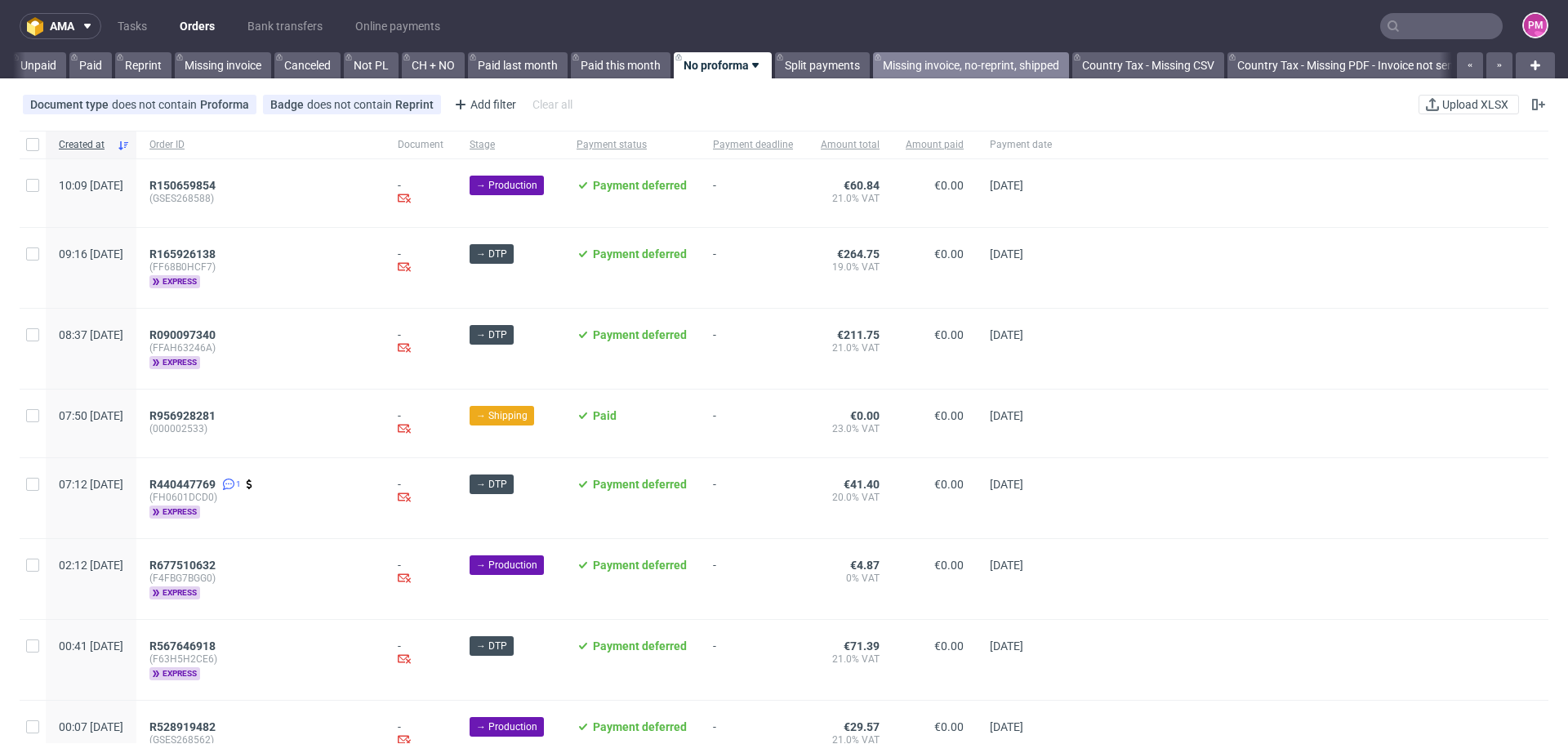
click at [968, 64] on link "Missing invoice, no-reprint, shipped" at bounding box center [971, 65] width 196 height 26
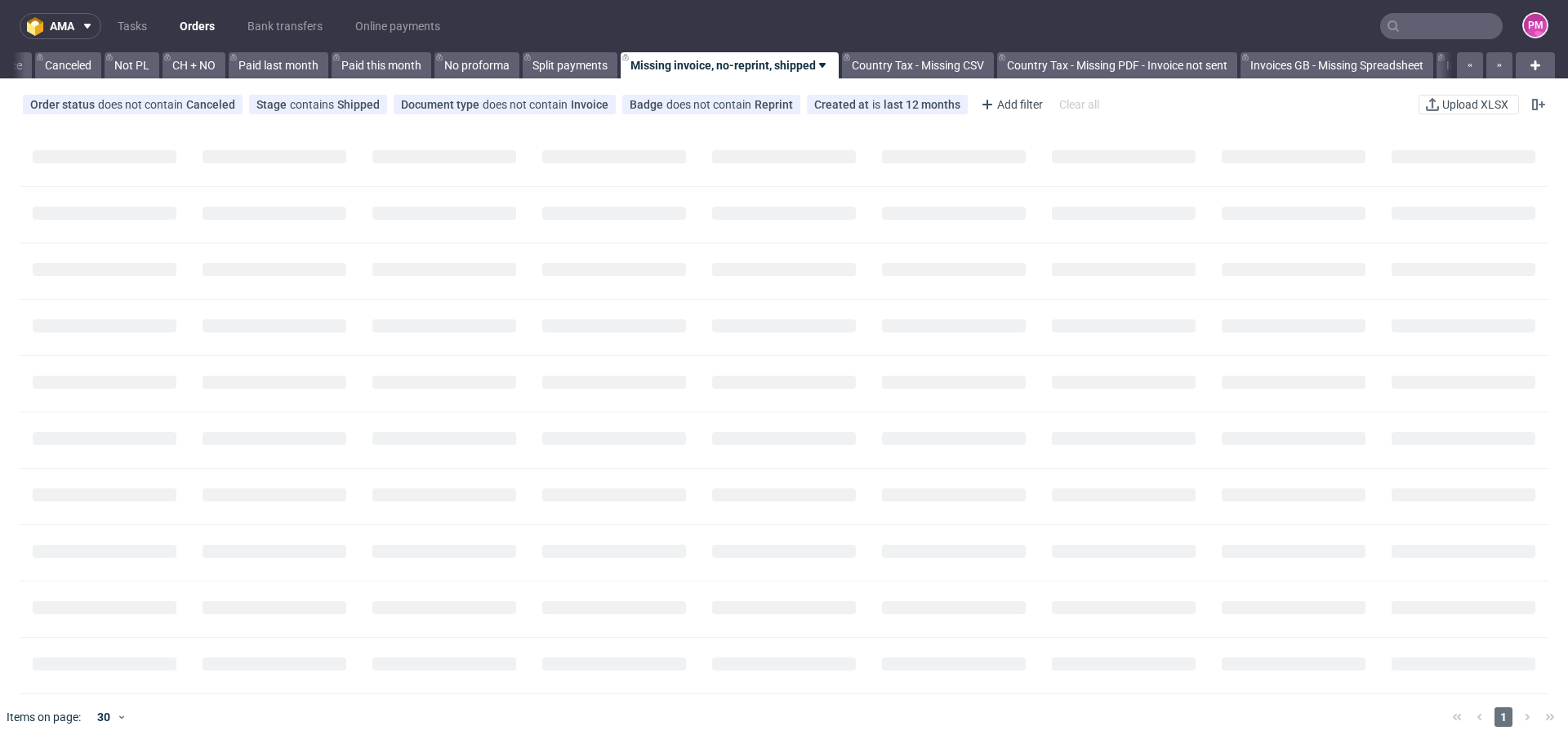
scroll to position [0, 933]
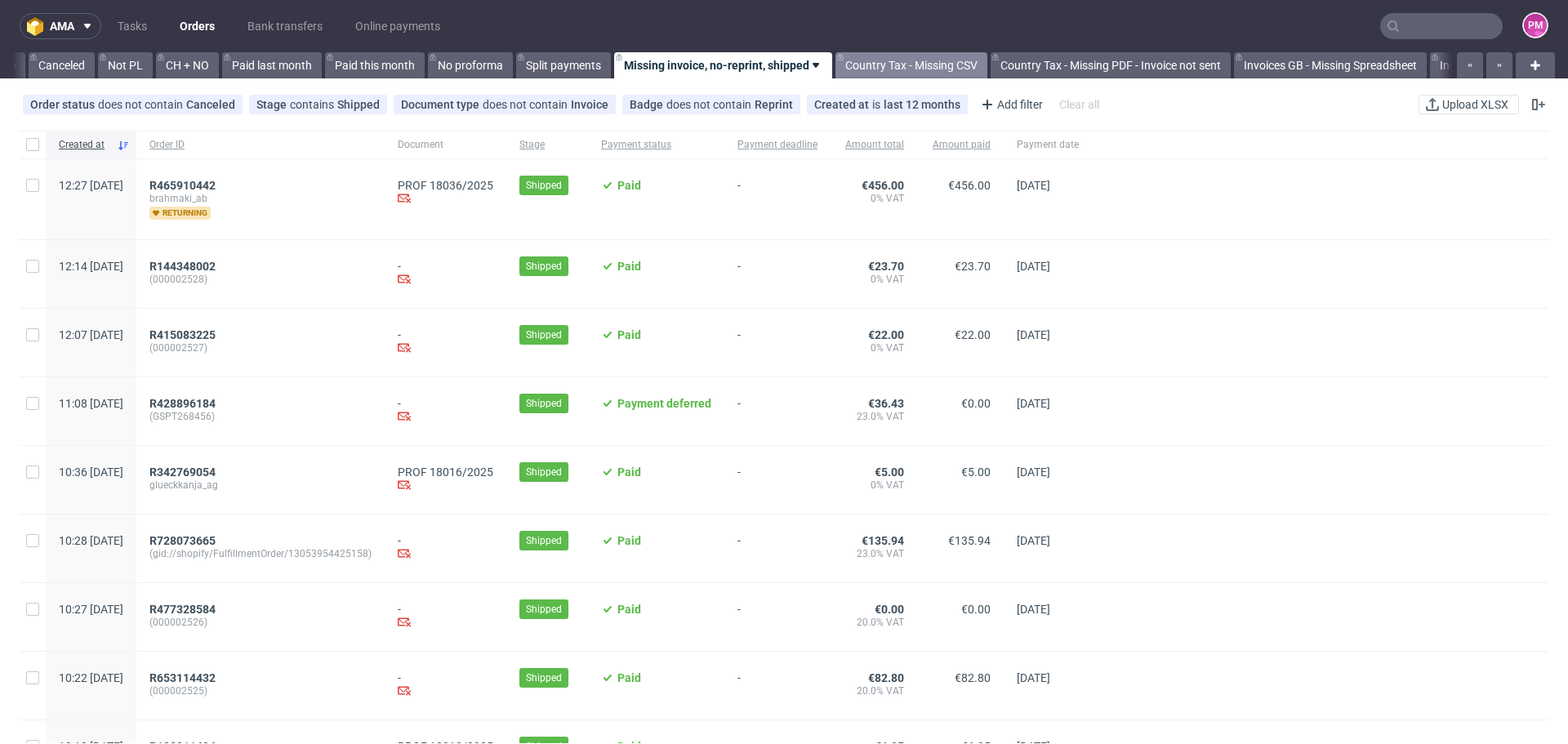
click at [925, 68] on link "Country Tax - Missing CSV" at bounding box center [911, 65] width 151 height 26
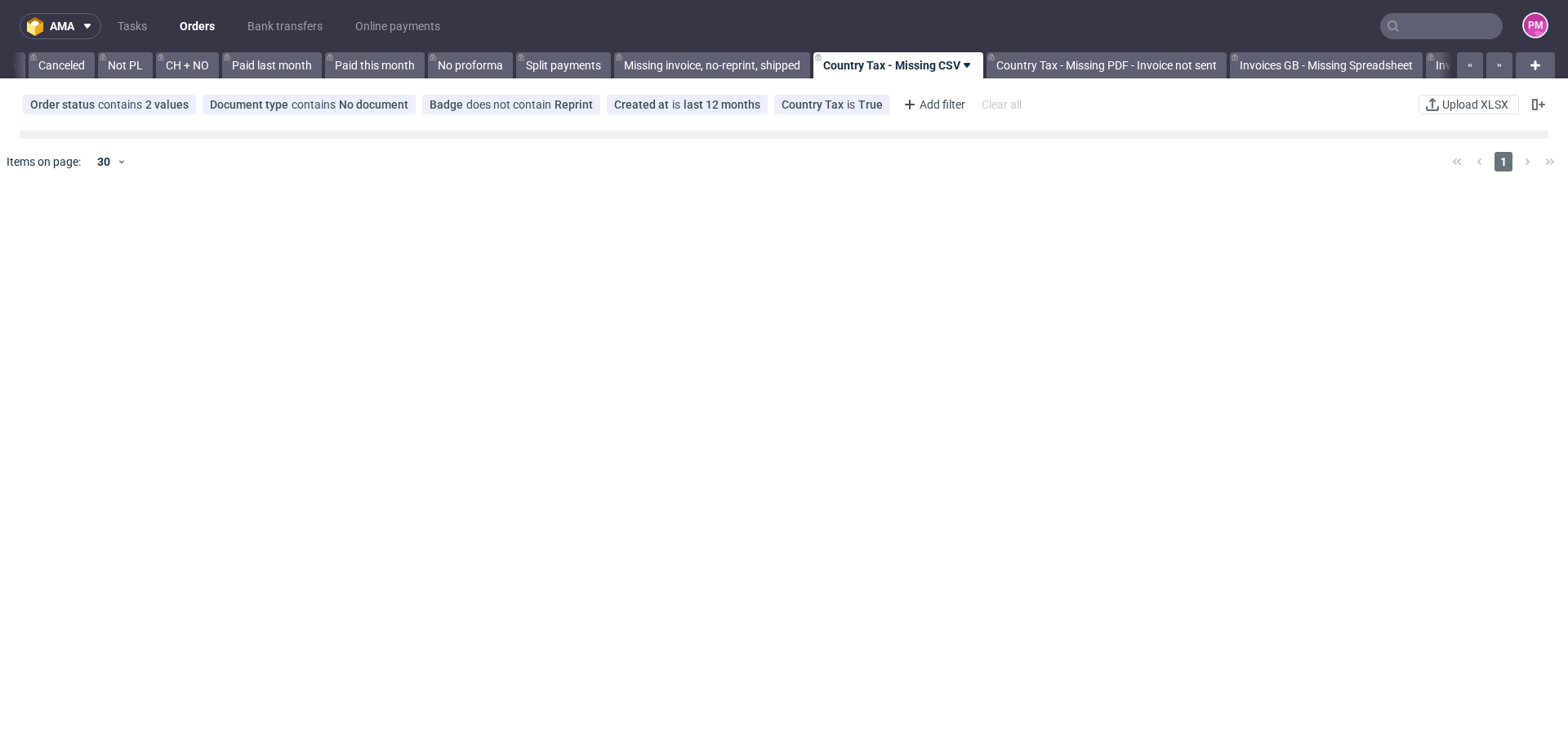
scroll to position [0, 1111]
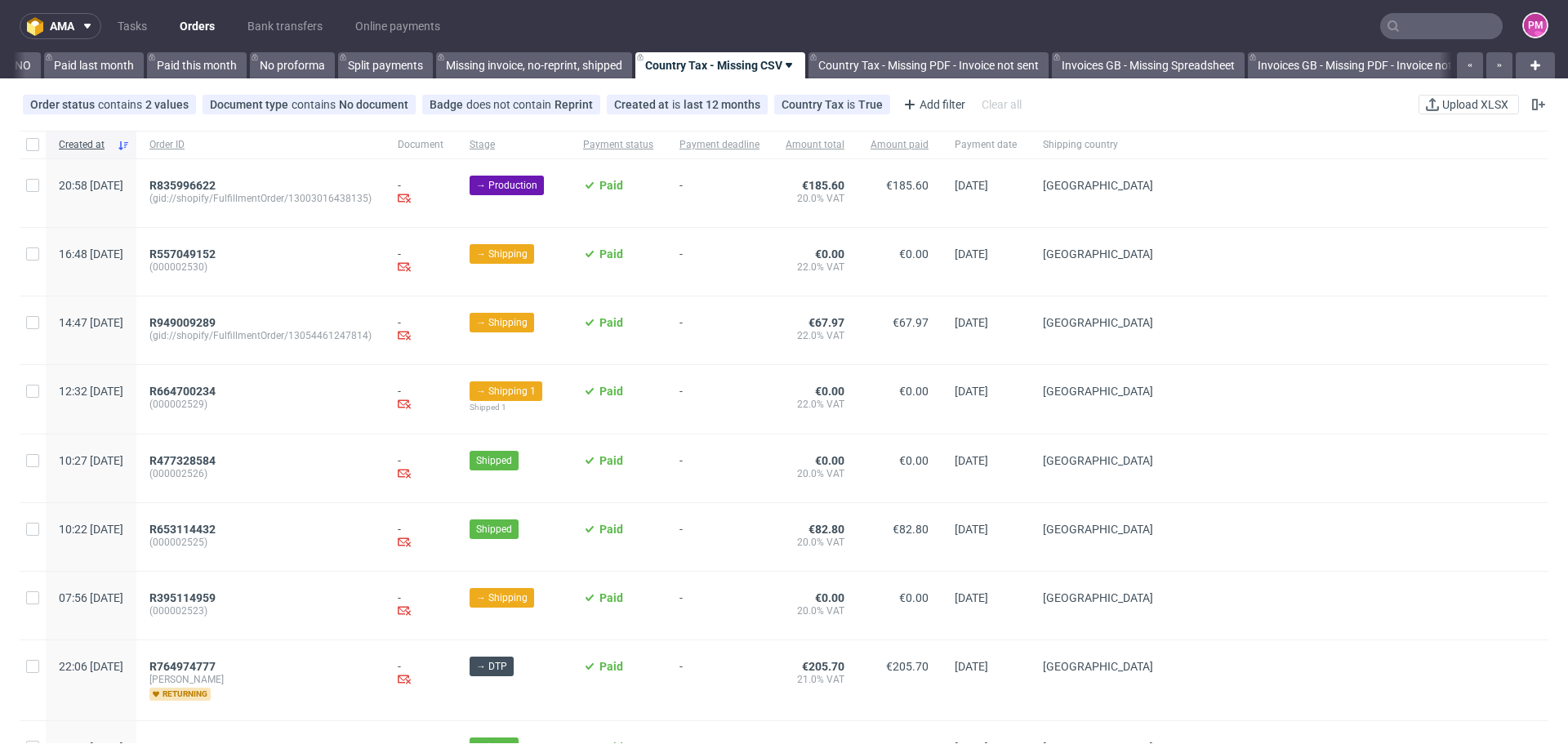
click at [925, 68] on link "Country Tax - Missing PDF - Invoice not sent" at bounding box center [929, 65] width 241 height 26
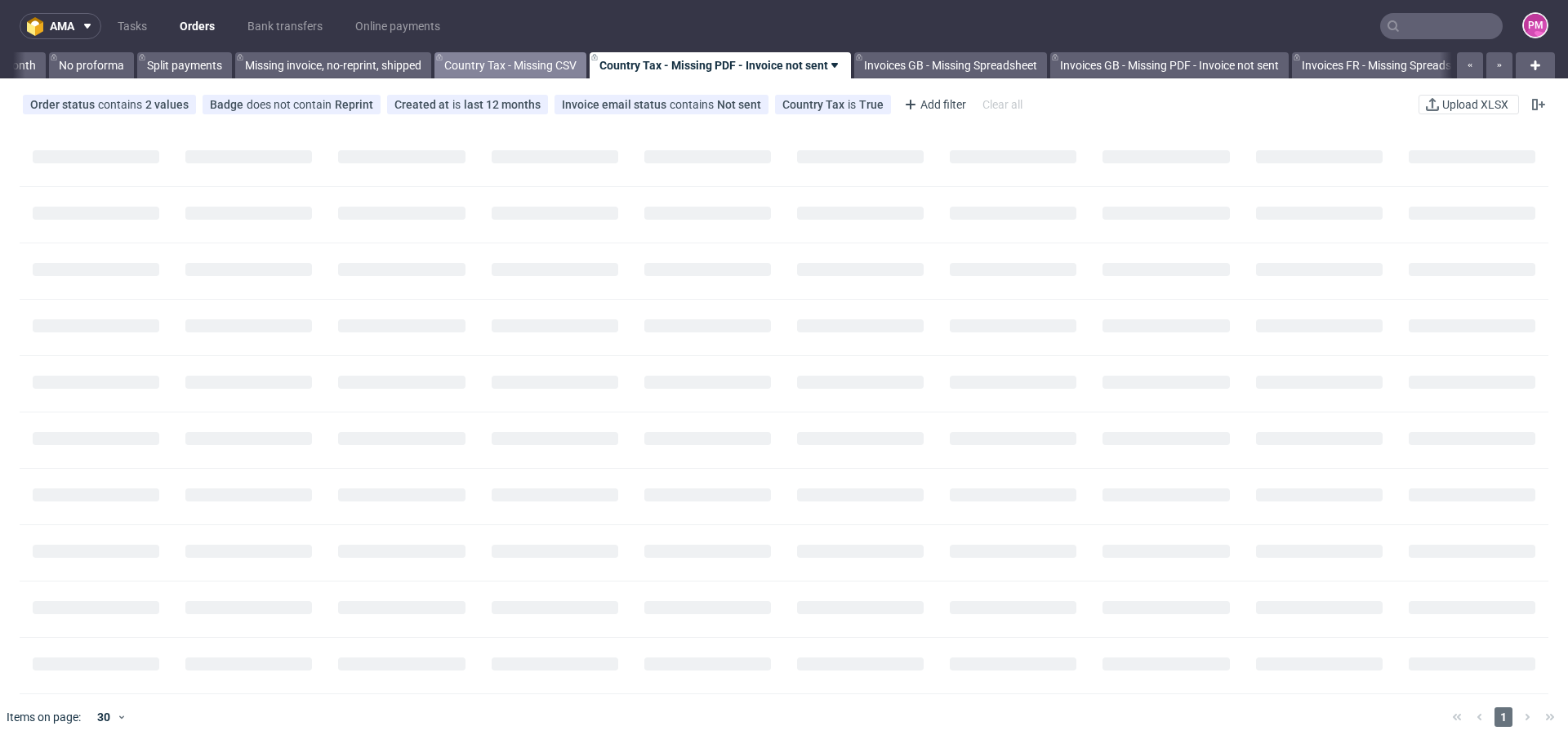
scroll to position [0, 1313]
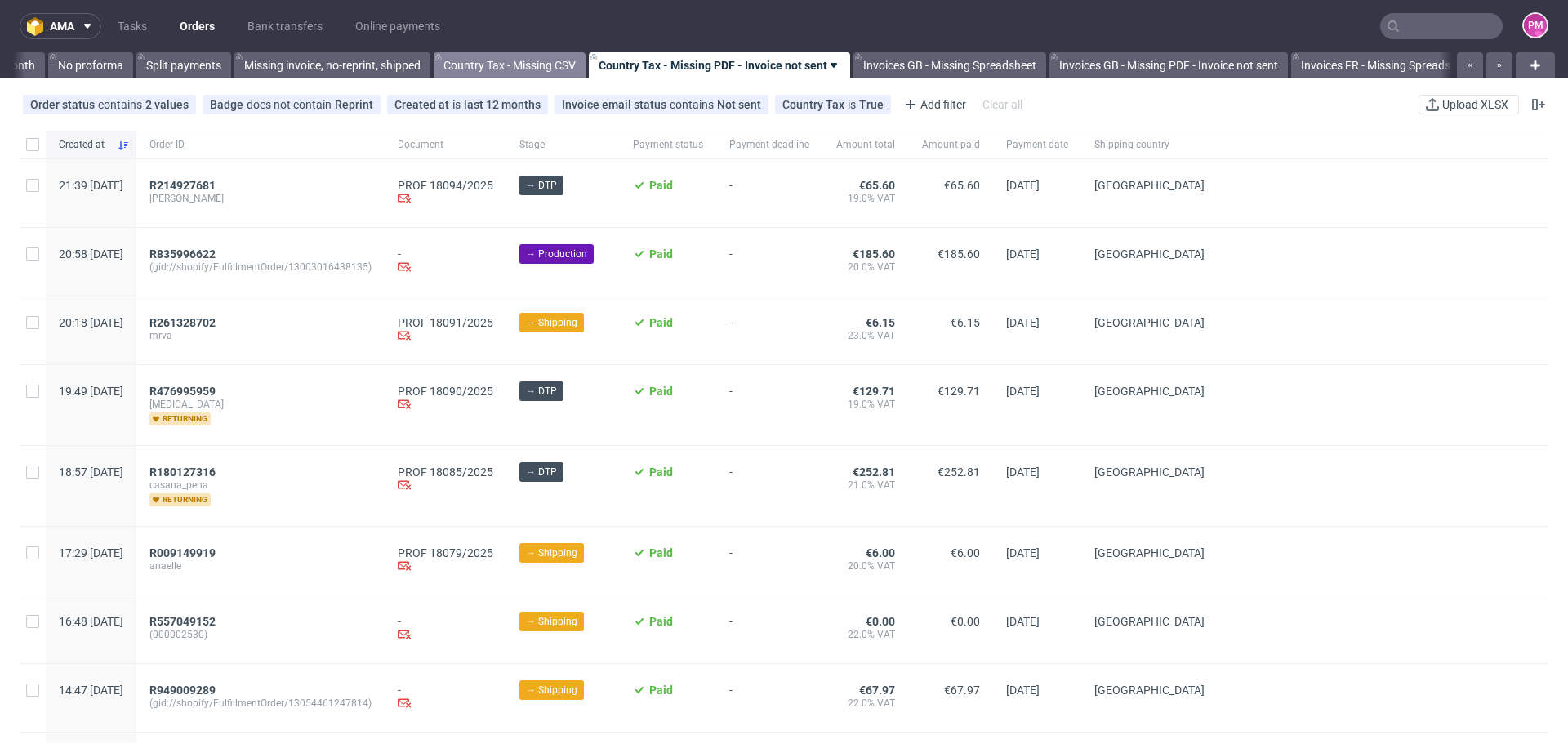
click at [925, 68] on link "Invoices GB - Missing Spreadsheet" at bounding box center [950, 65] width 193 height 26
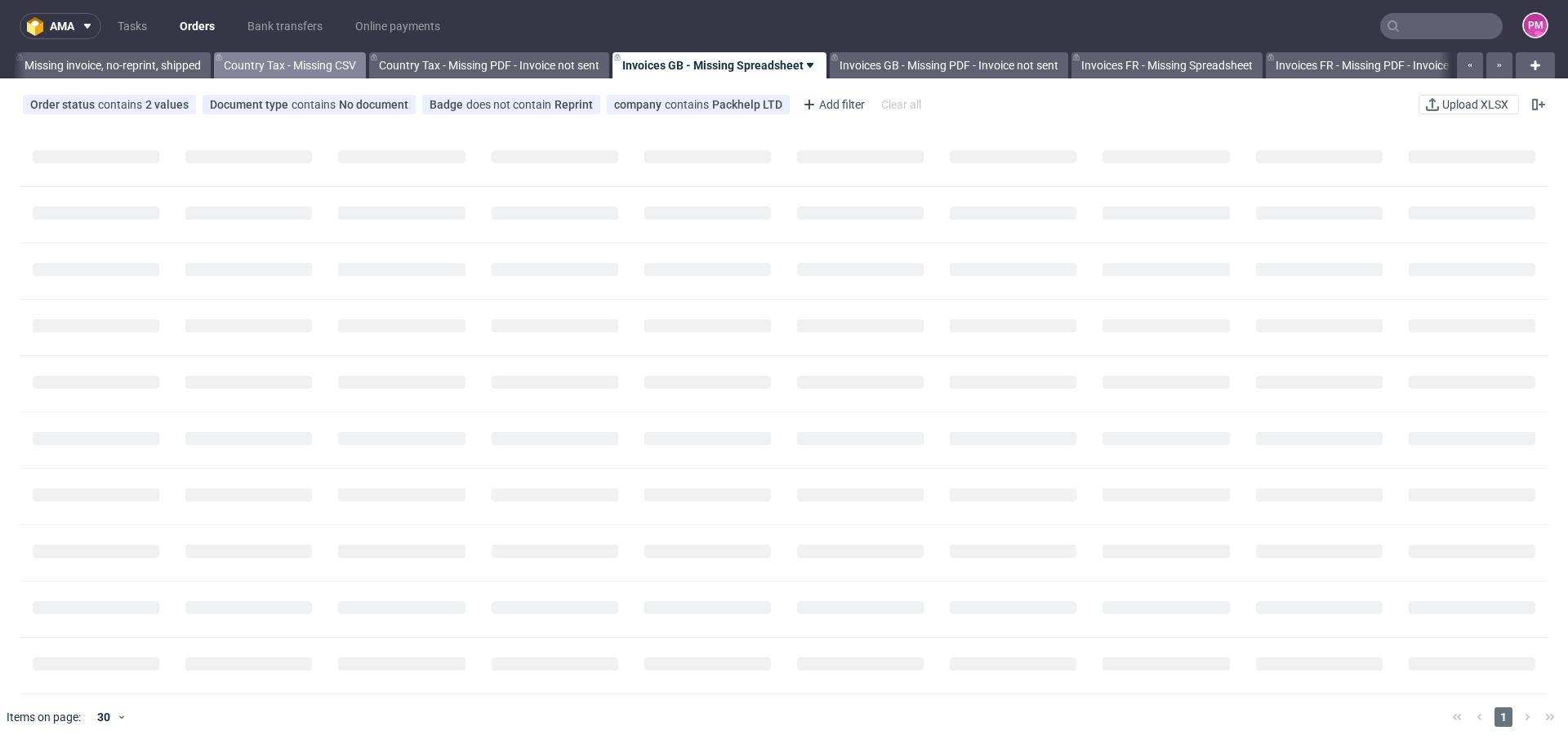
scroll to position [0, 1534]
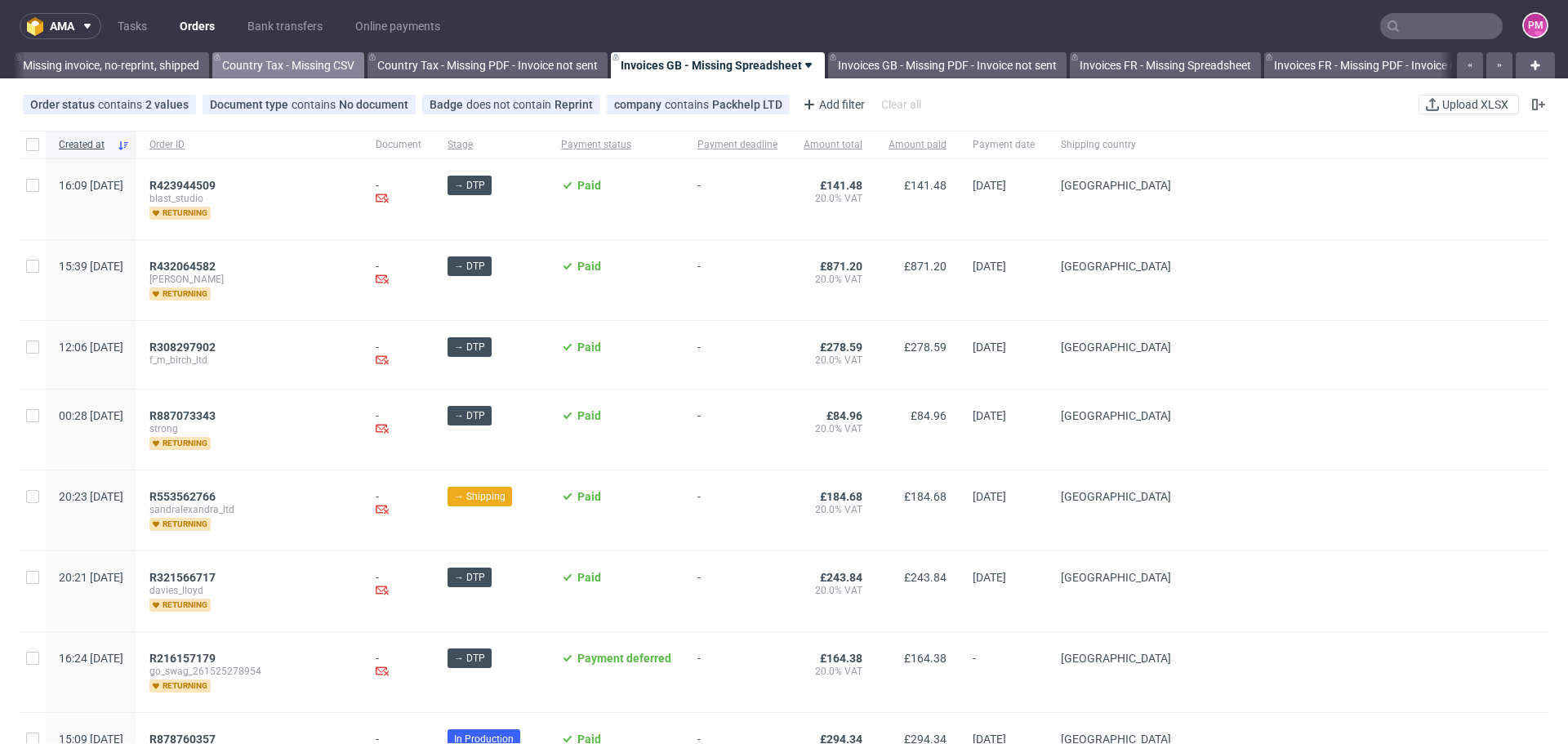
click at [925, 68] on link "Invoices GB - Missing PDF - Invoice not sent" at bounding box center [947, 65] width 239 height 26
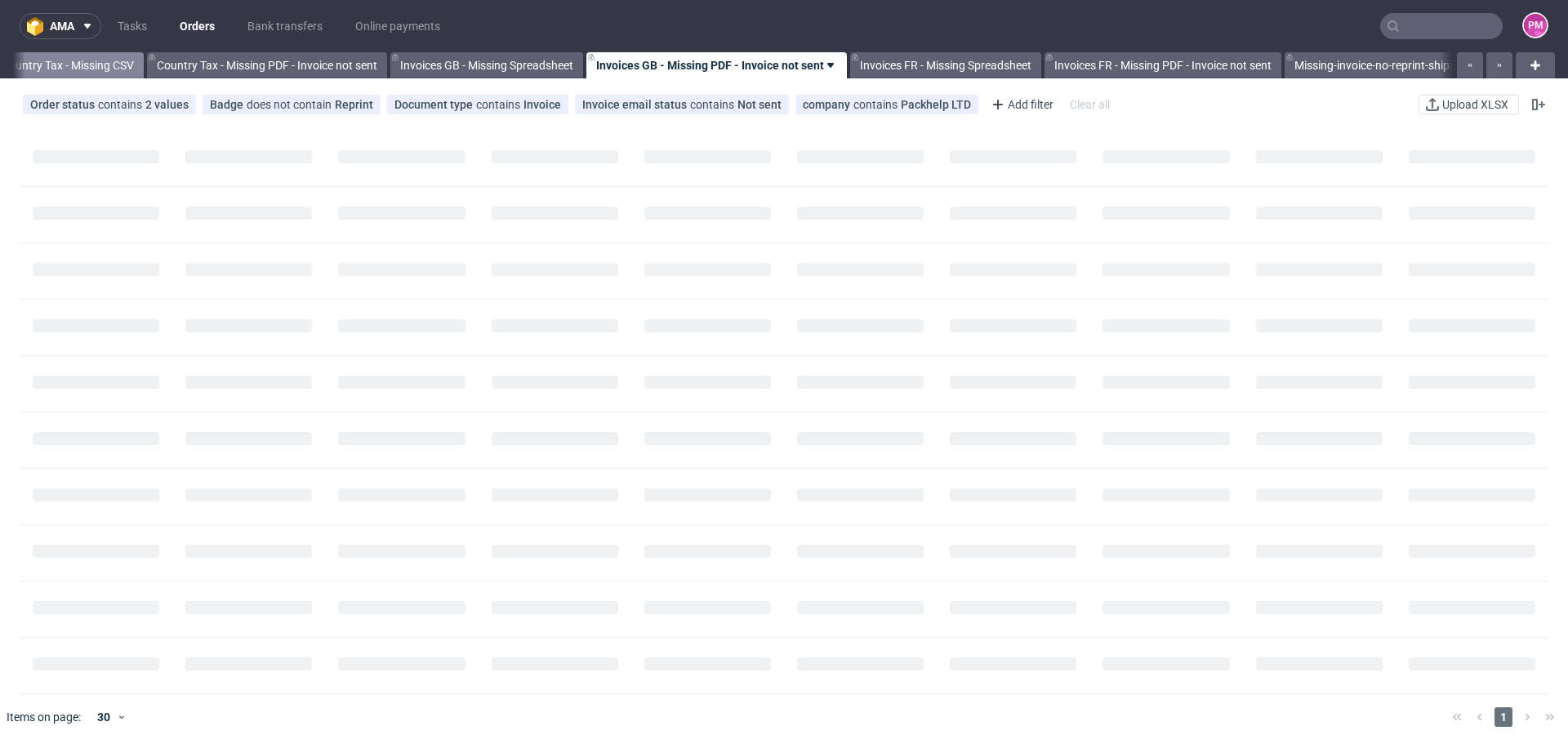
scroll to position [0, 1756]
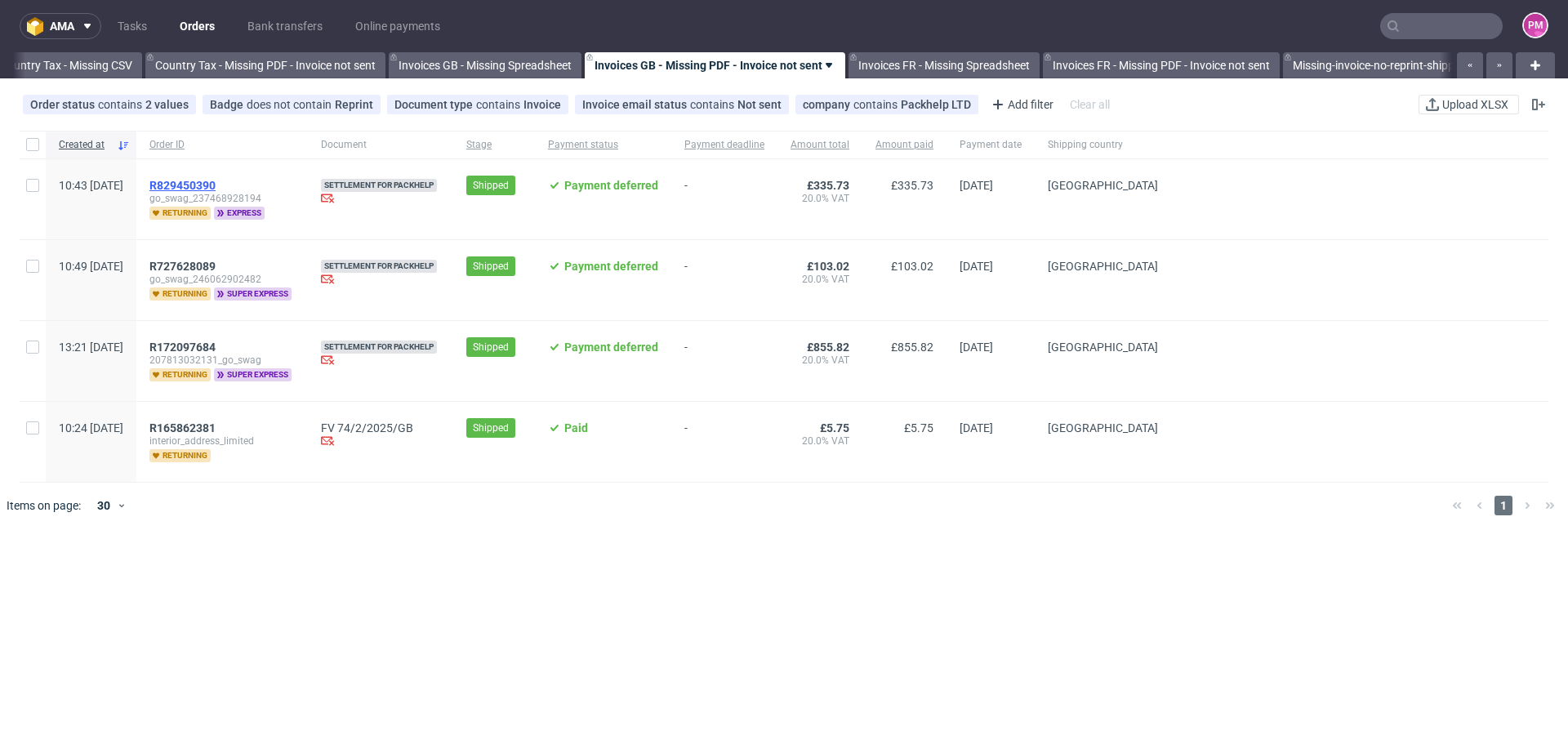
click at [216, 182] on span "R829450390" at bounding box center [183, 186] width 66 height 13
click at [1526, 65] on icon at bounding box center [1535, 64] width 19 height 19
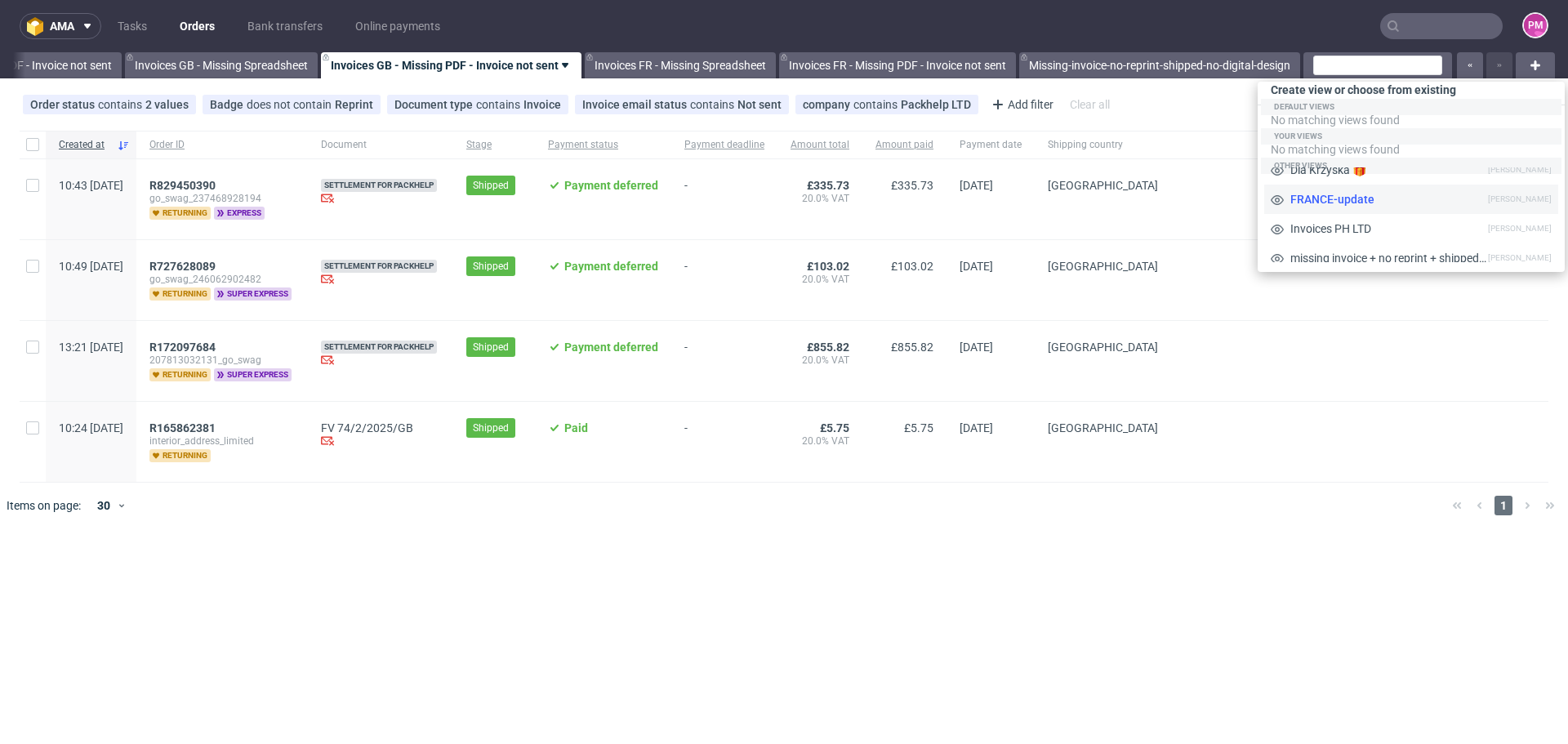
scroll to position [82, 0]
click at [1395, 249] on span "Invoices PH LTD" at bounding box center [1385, 257] width 204 height 17
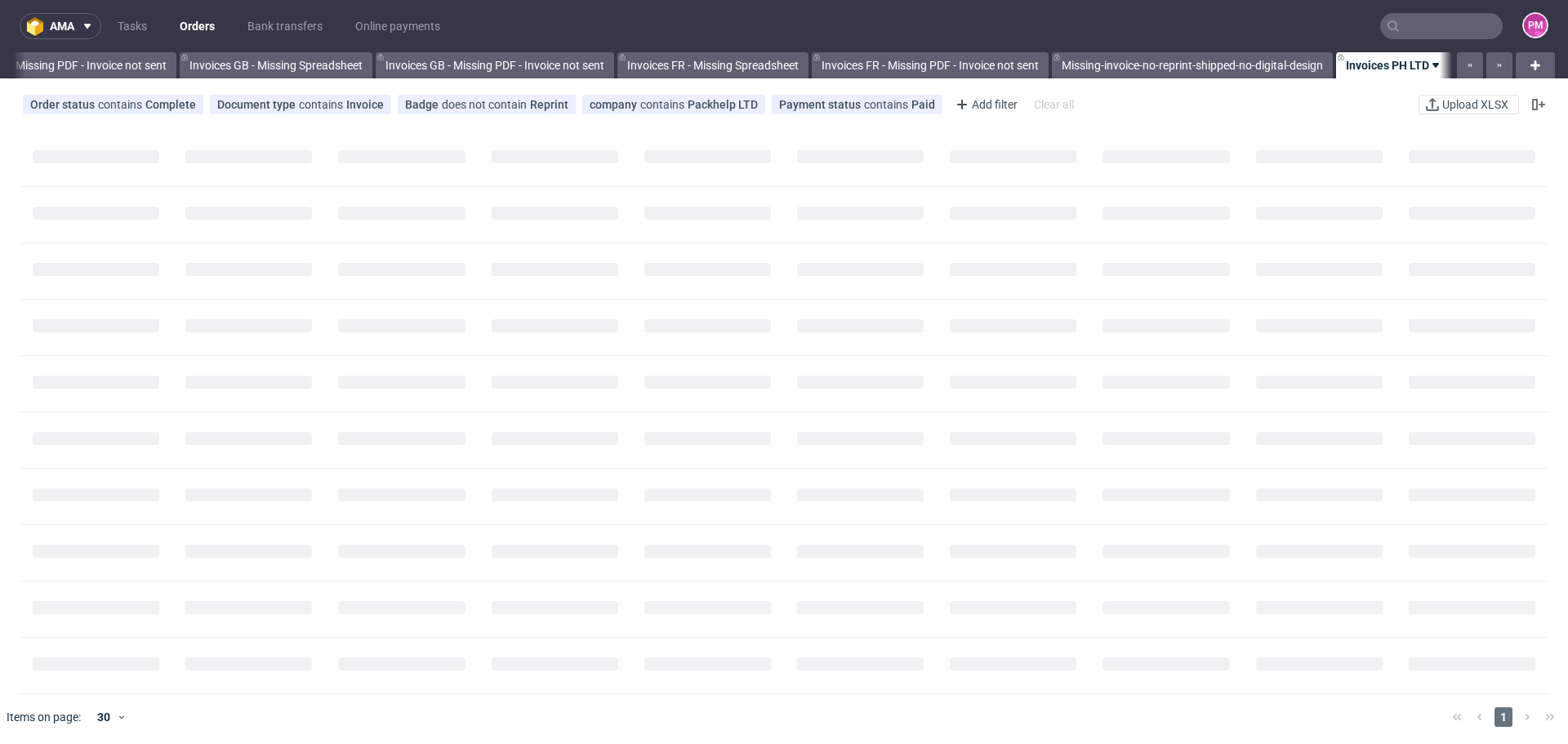
scroll to position [0, 1999]
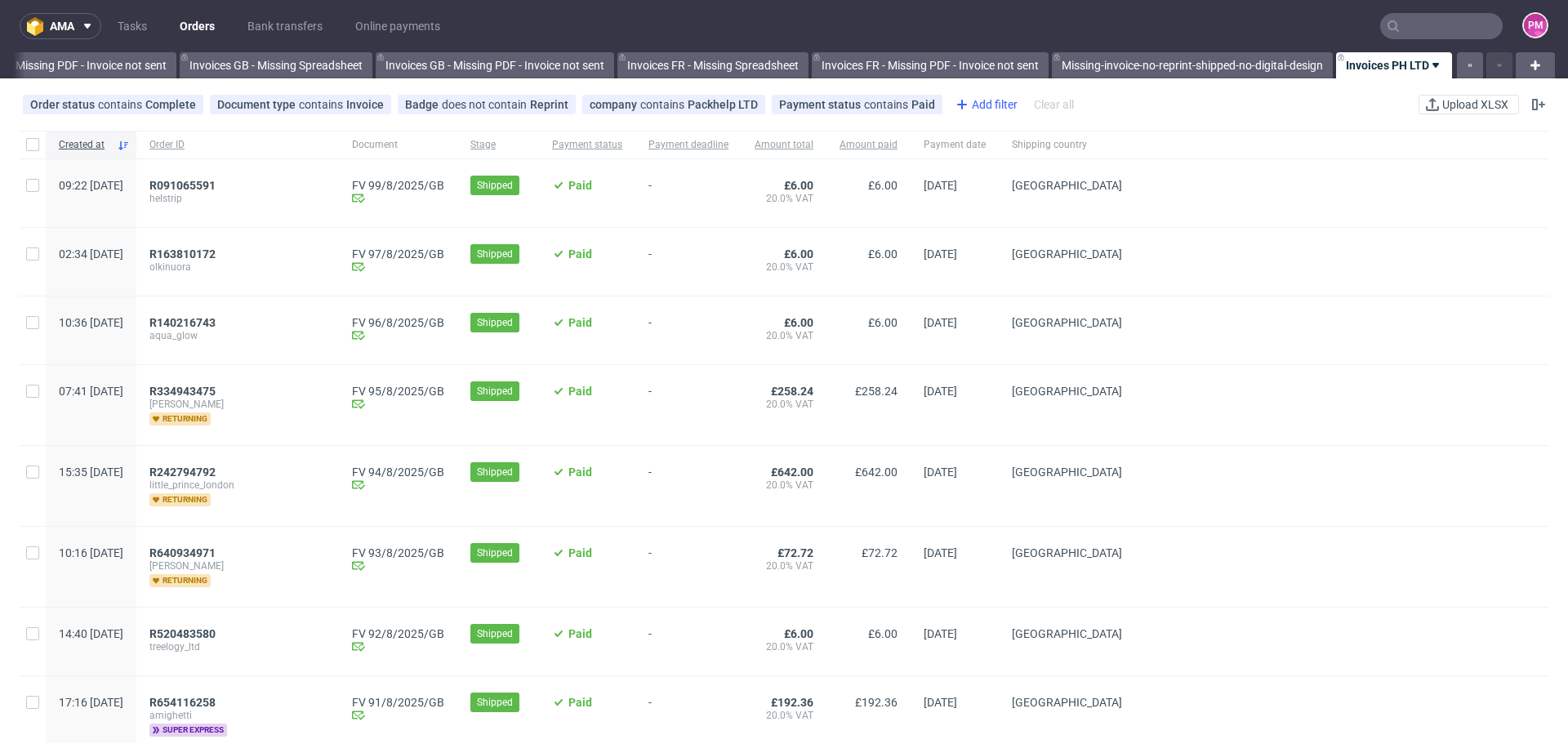
click at [972, 107] on div "Add filter" at bounding box center [985, 105] width 72 height 26
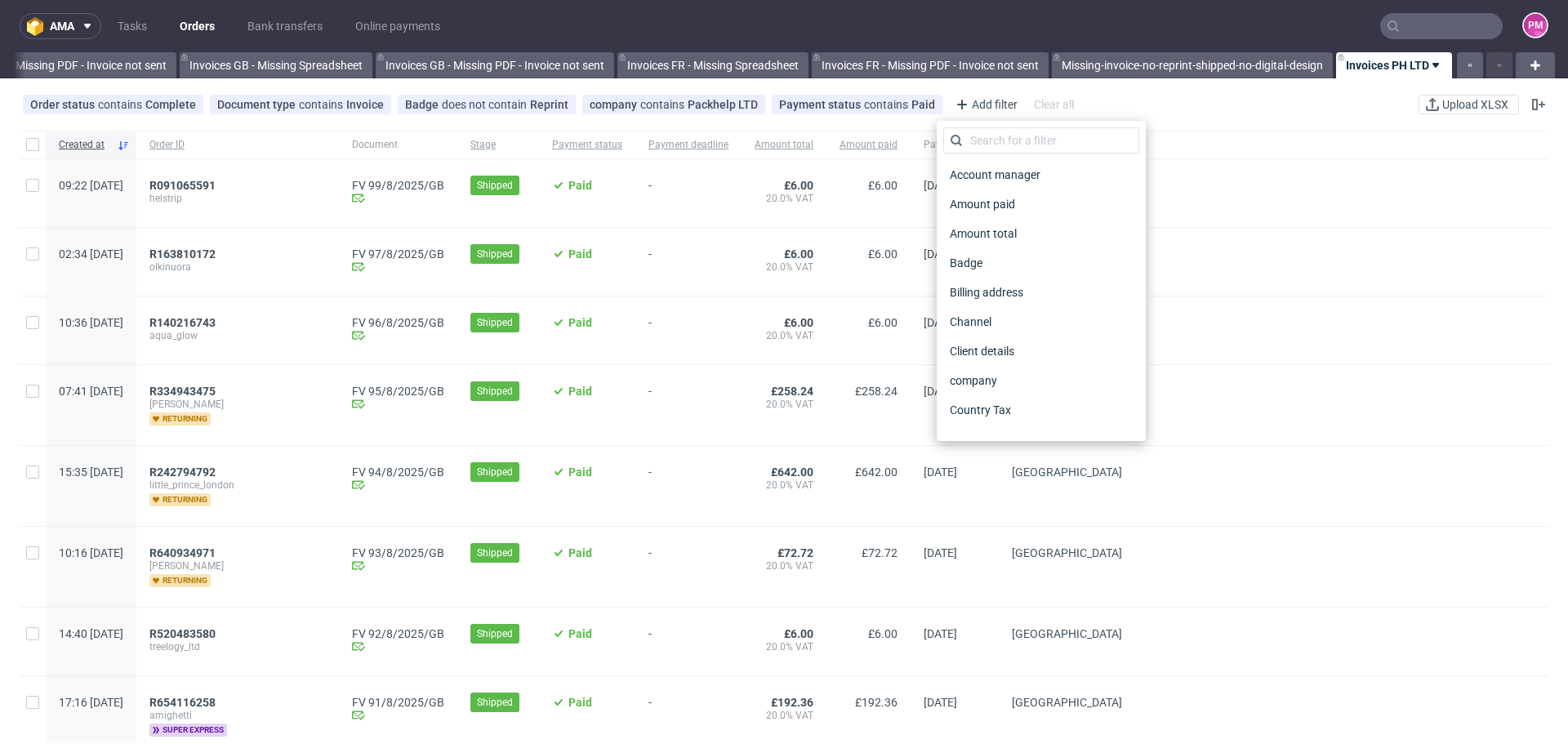
click at [1228, 247] on div at bounding box center [1342, 262] width 413 height 68
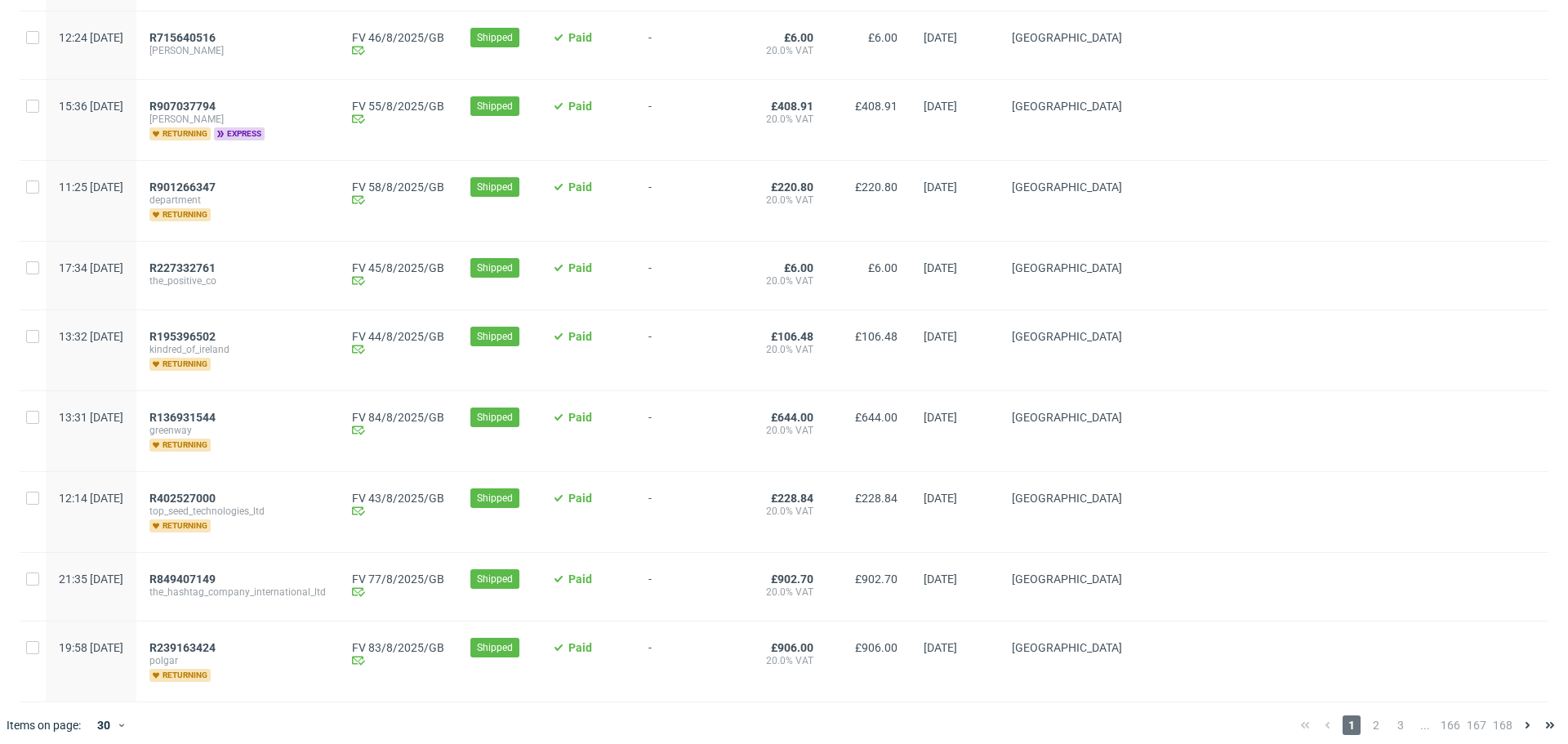
scroll to position [1742, 0]
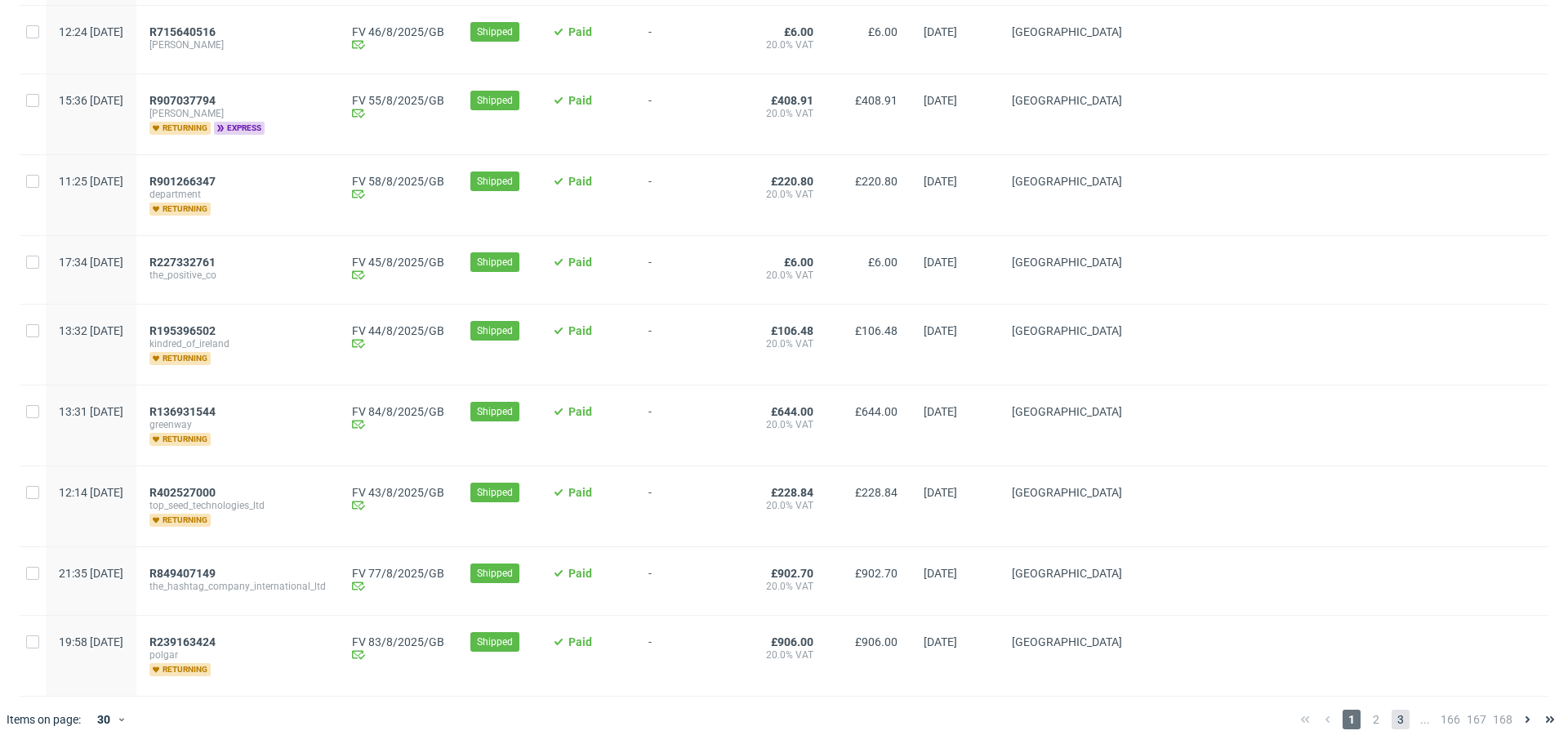
click at [1392, 712] on span "3" at bounding box center [1401, 719] width 18 height 19
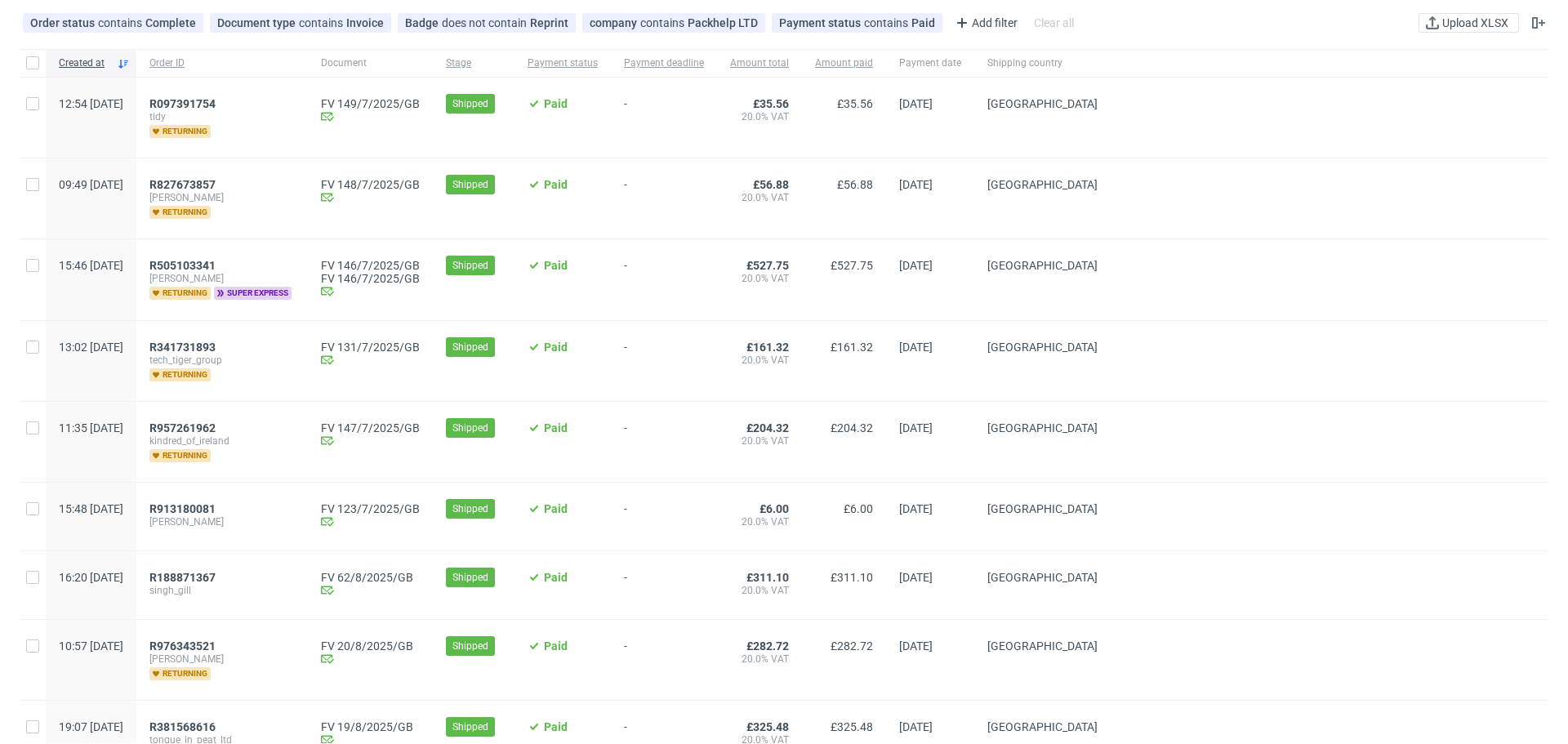
scroll to position [163, 0]
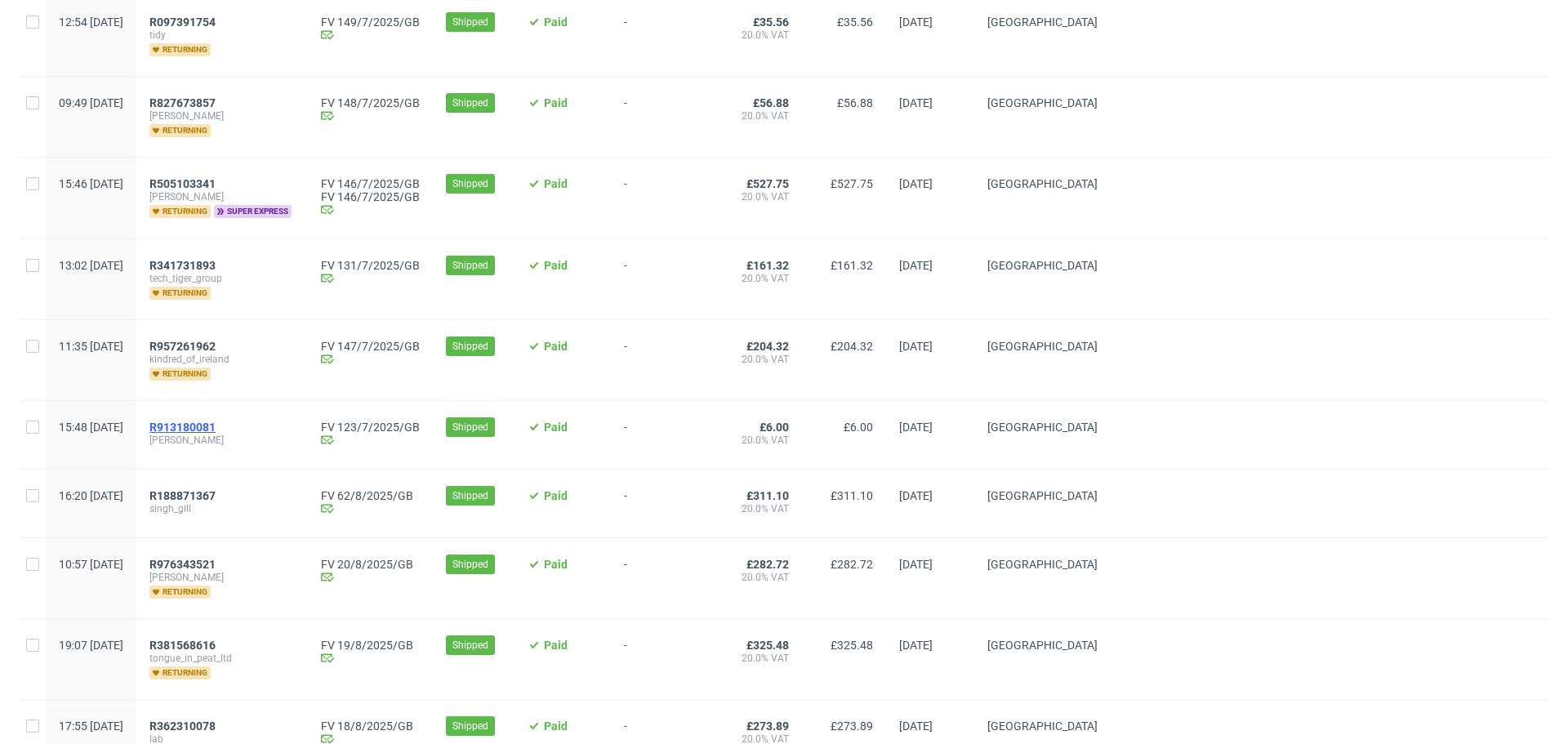
click at [216, 423] on span "R913180081" at bounding box center [183, 427] width 66 height 13
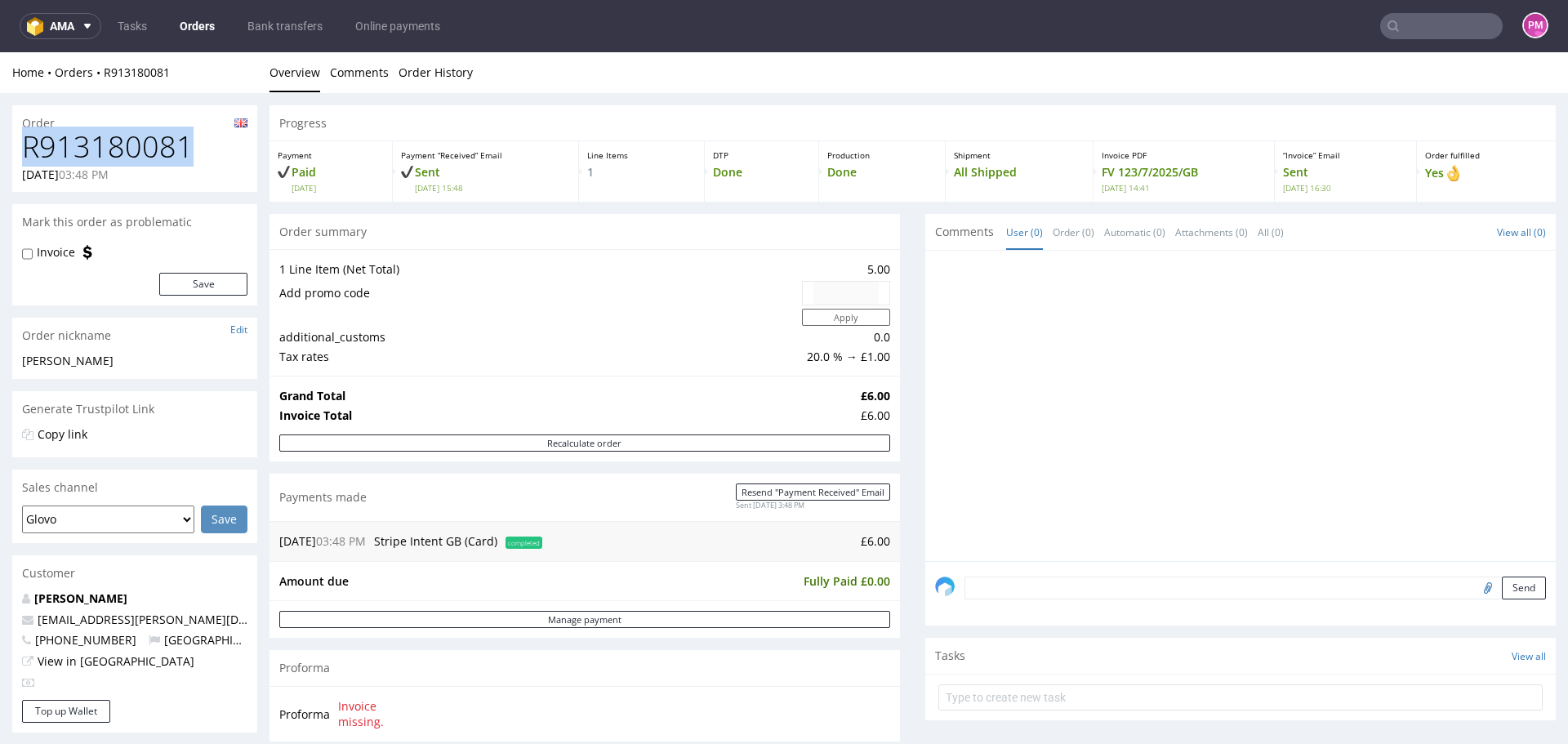
drag, startPoint x: 185, startPoint y: 151, endPoint x: 25, endPoint y: 157, distance: 160.1
click at [19, 157] on div "R913180081 [DATE] 03:48 PM" at bounding box center [134, 161] width 245 height 62
copy h1 "R913180081"
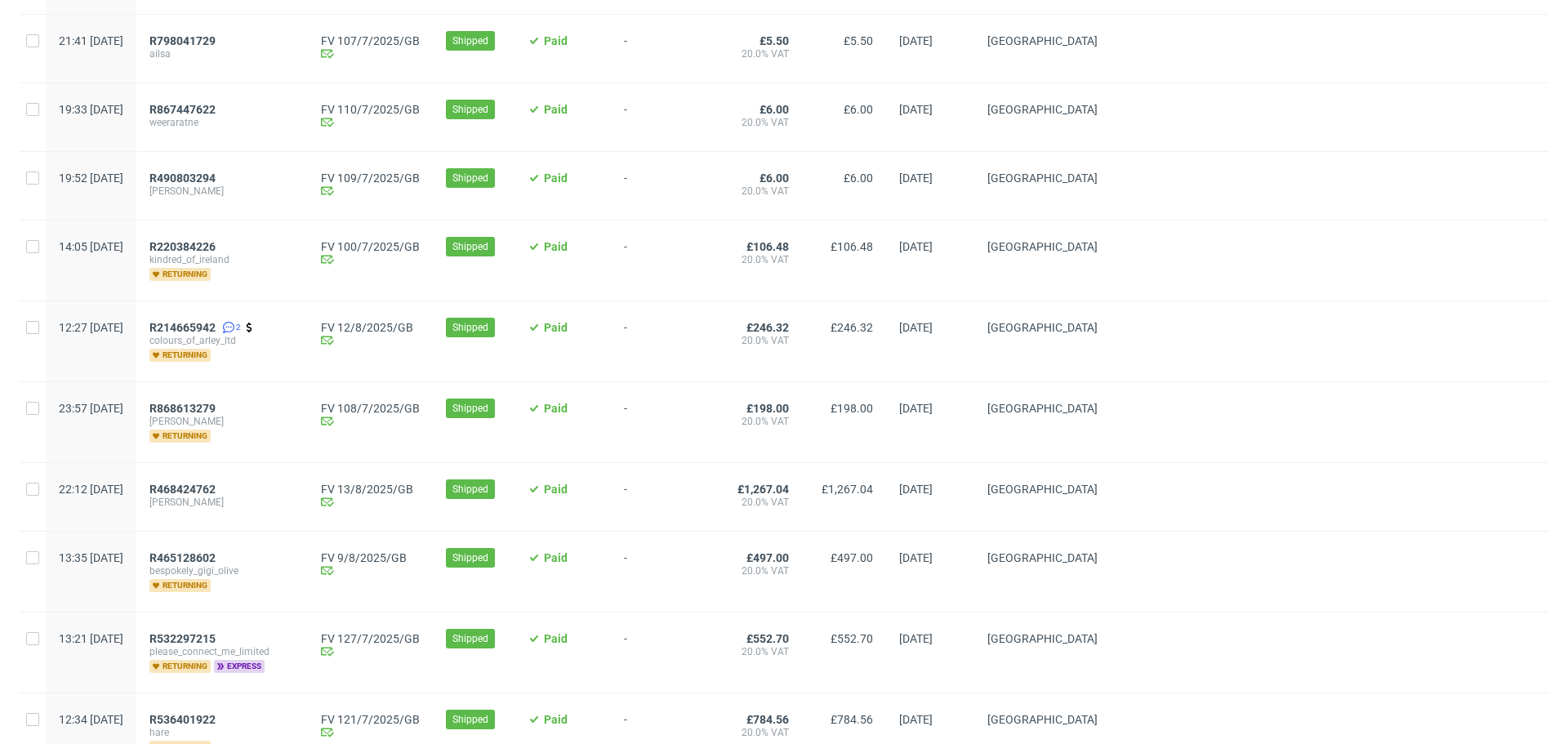
scroll to position [1776, 0]
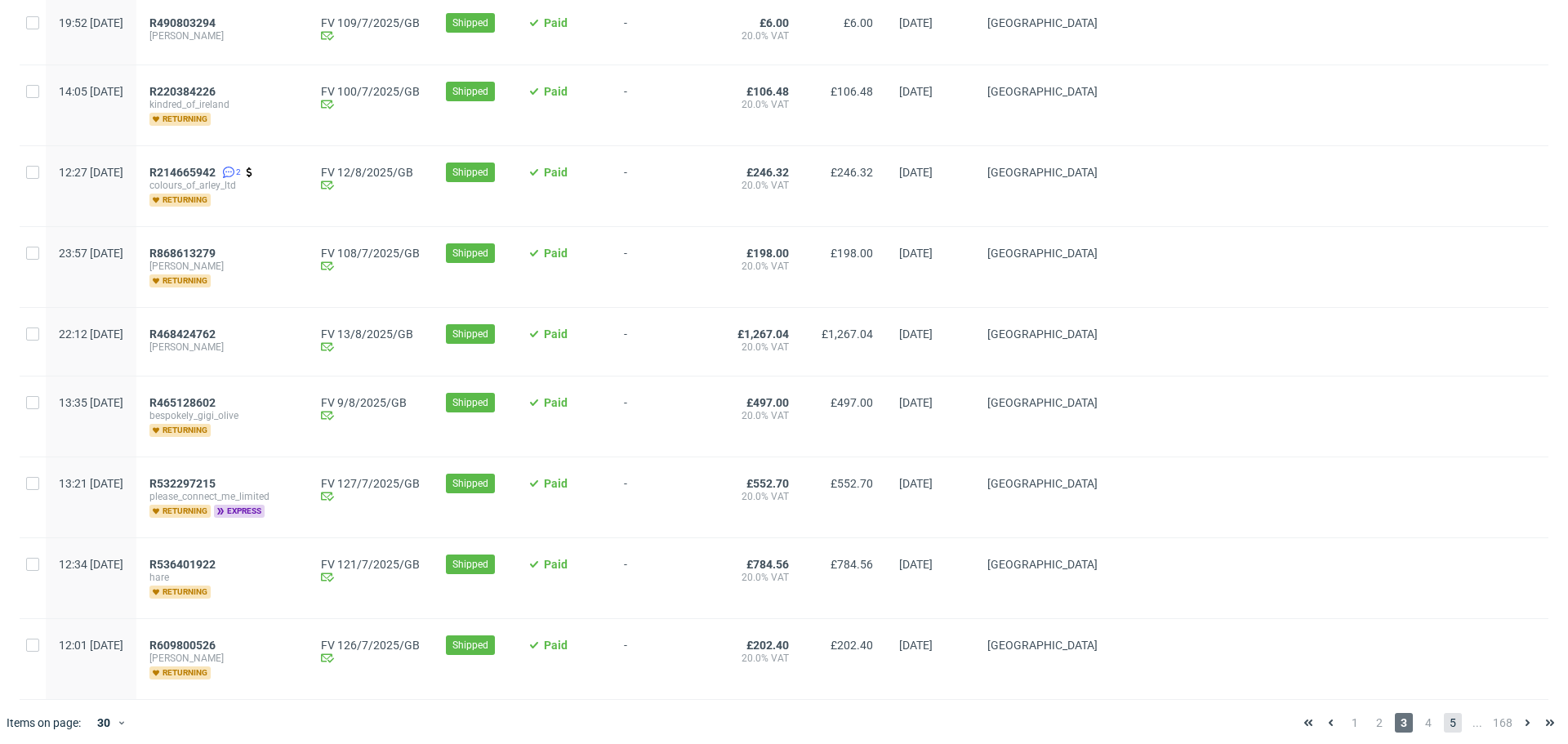
click at [1447, 715] on span "5" at bounding box center [1453, 723] width 18 height 19
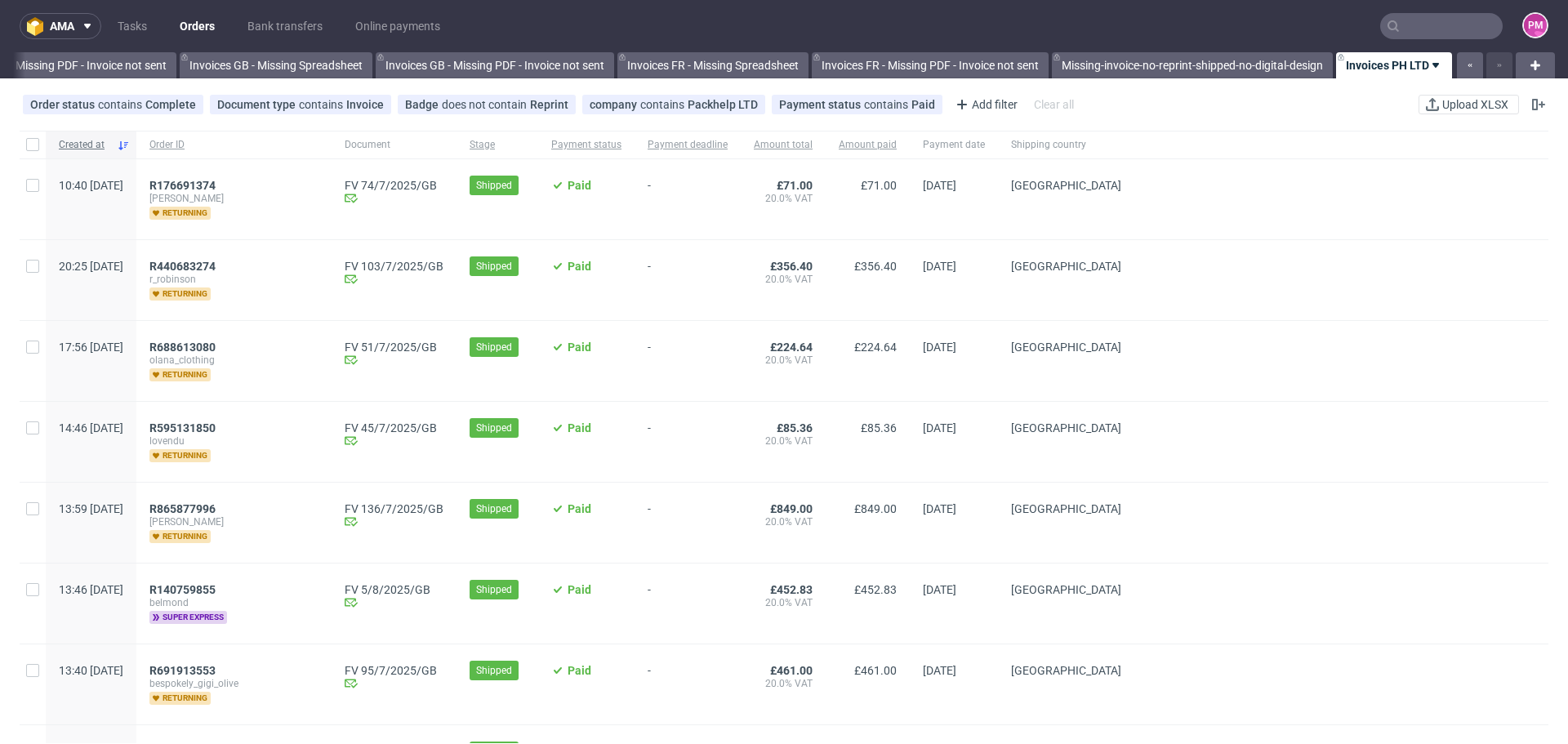
click at [74, 145] on span "Created at" at bounding box center [84, 144] width 51 height 14
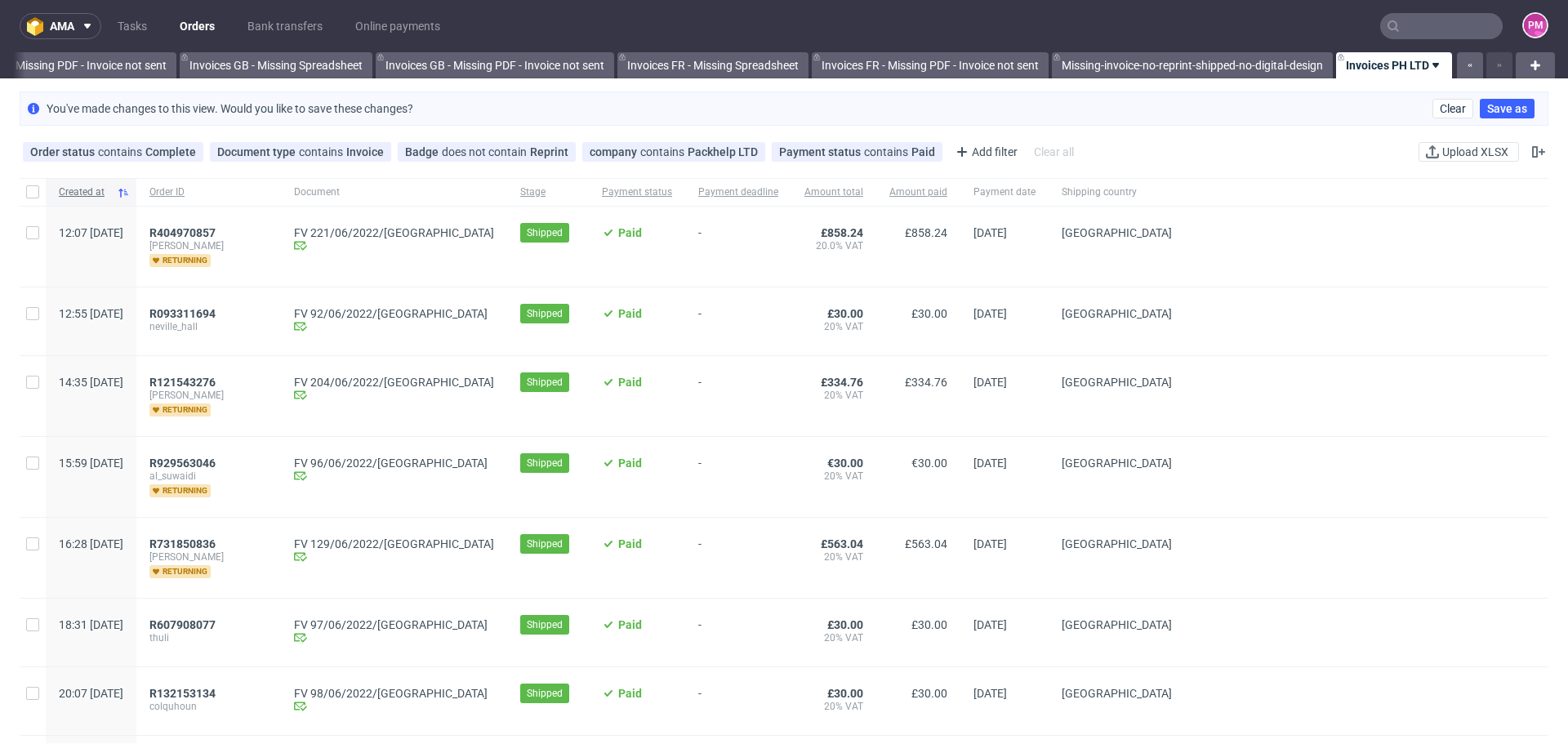
click at [129, 192] on icon at bounding box center [123, 193] width 13 height 13
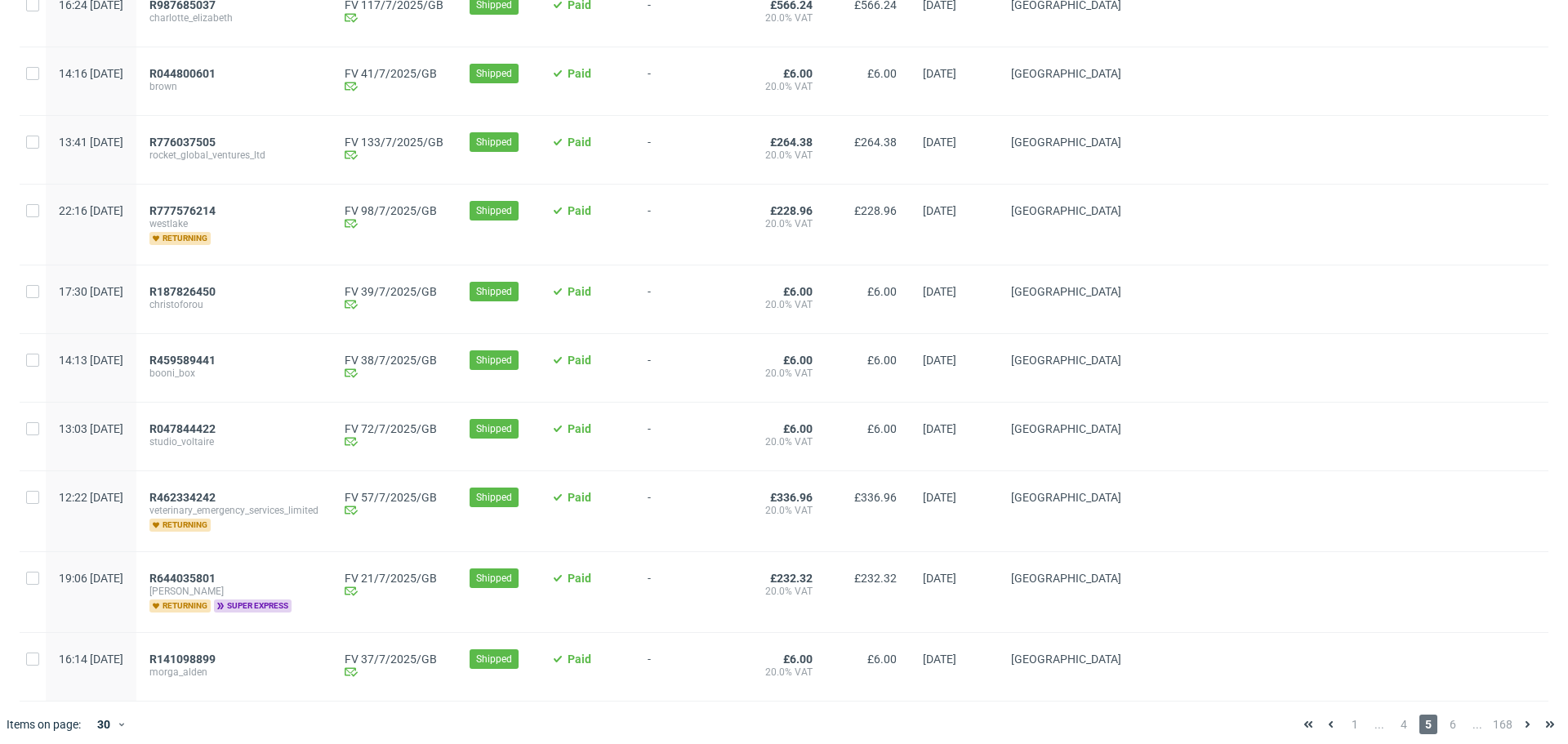
scroll to position [1803, 0]
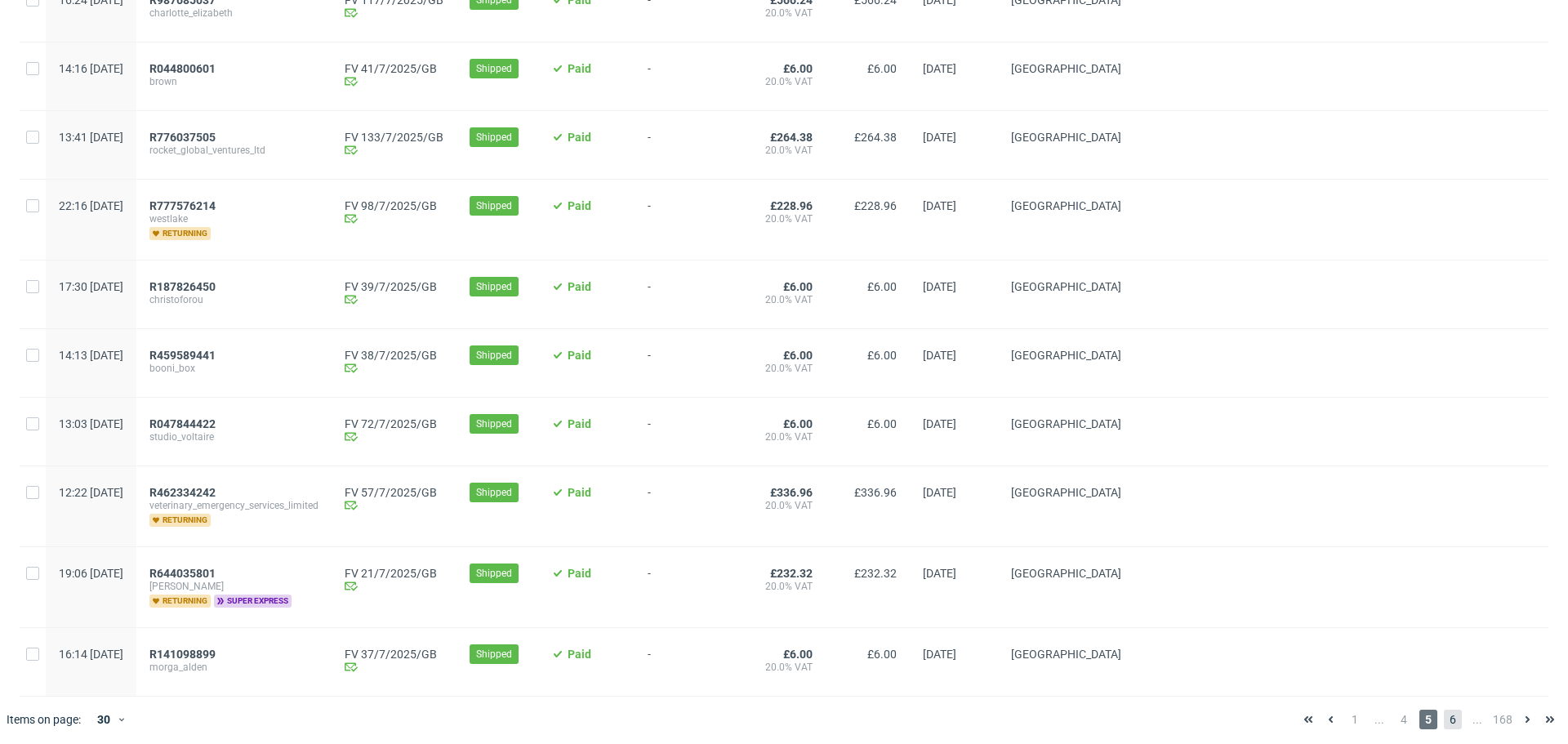
click at [1444, 710] on span "6" at bounding box center [1453, 719] width 18 height 19
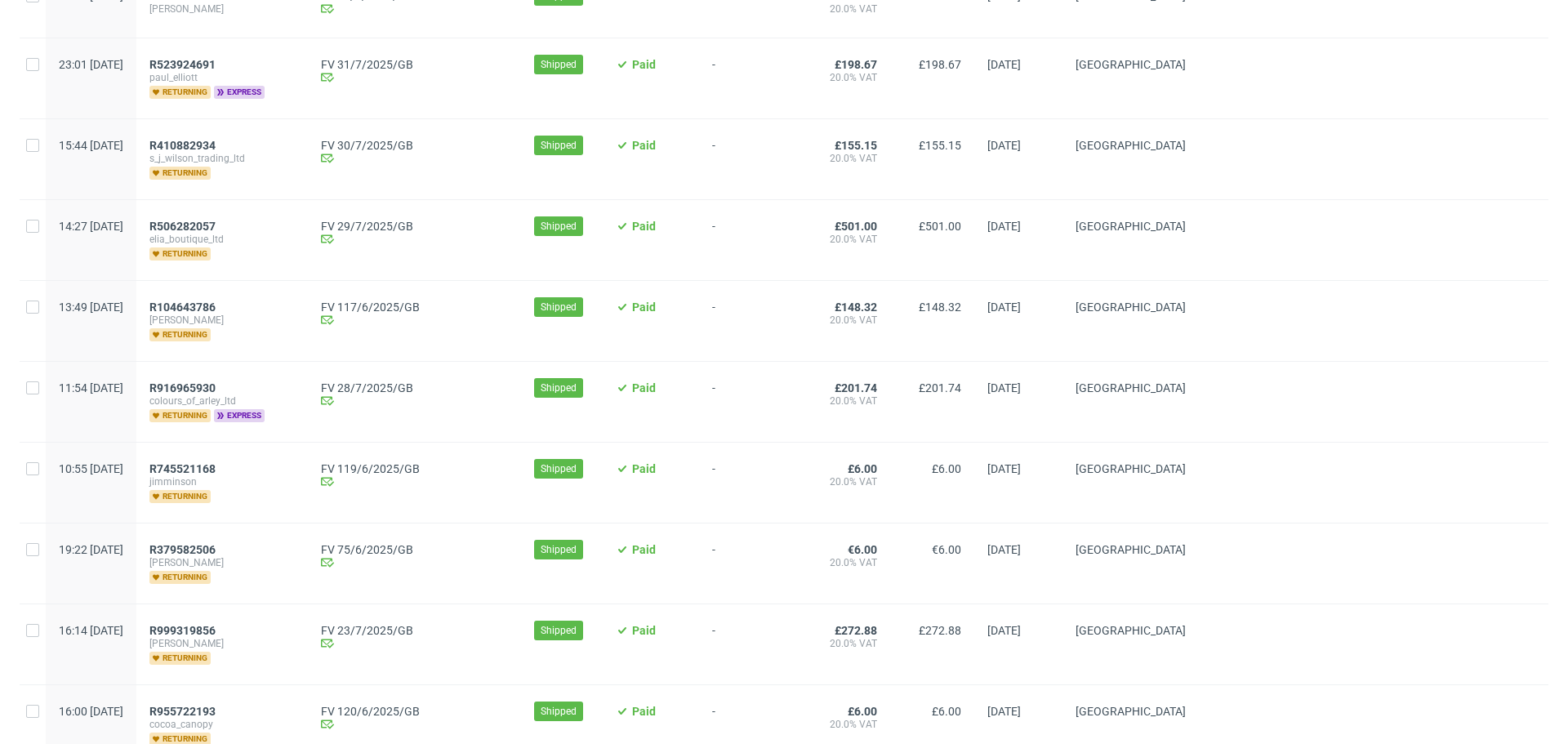
scroll to position [1855, 0]
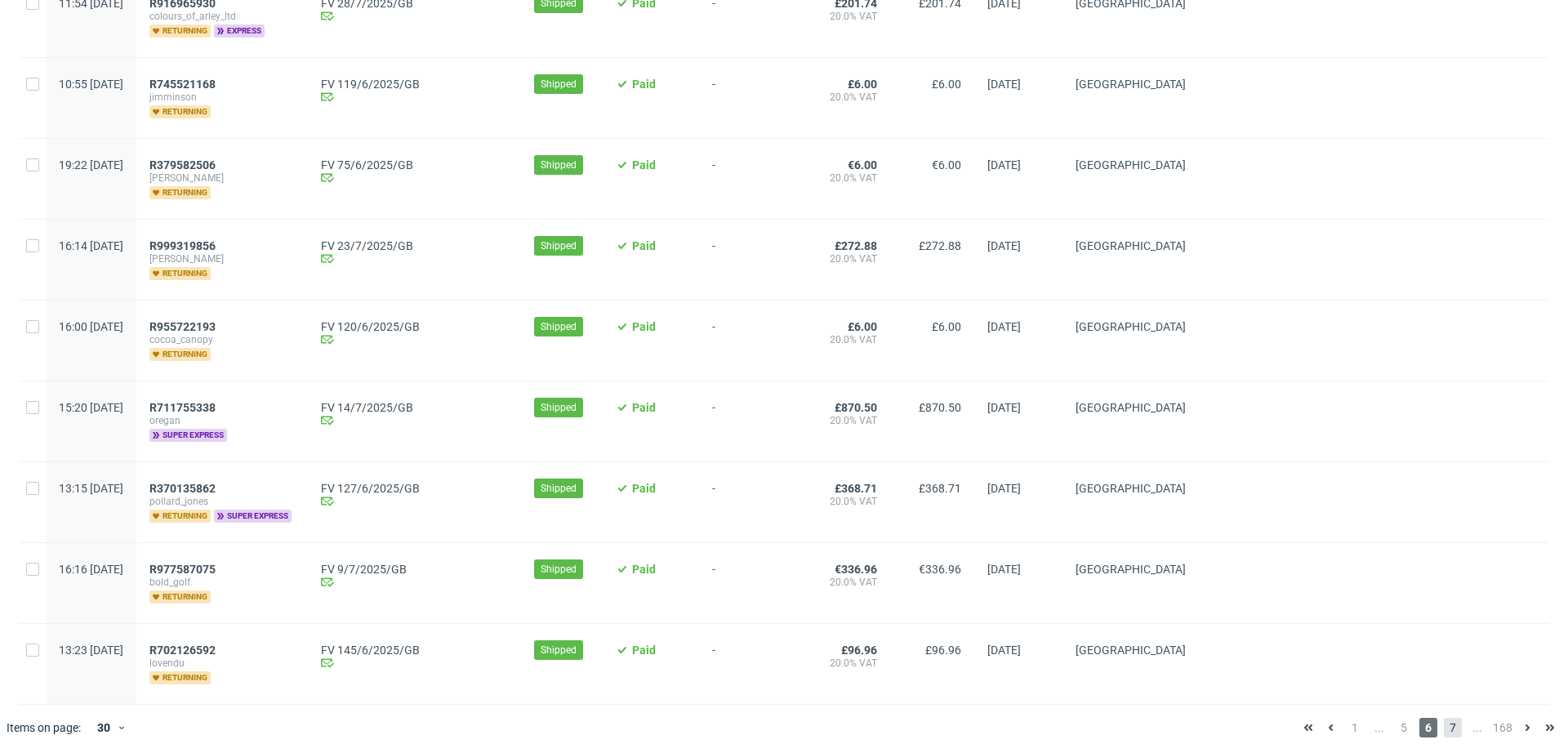
click at [1444, 718] on span "7" at bounding box center [1453, 727] width 18 height 19
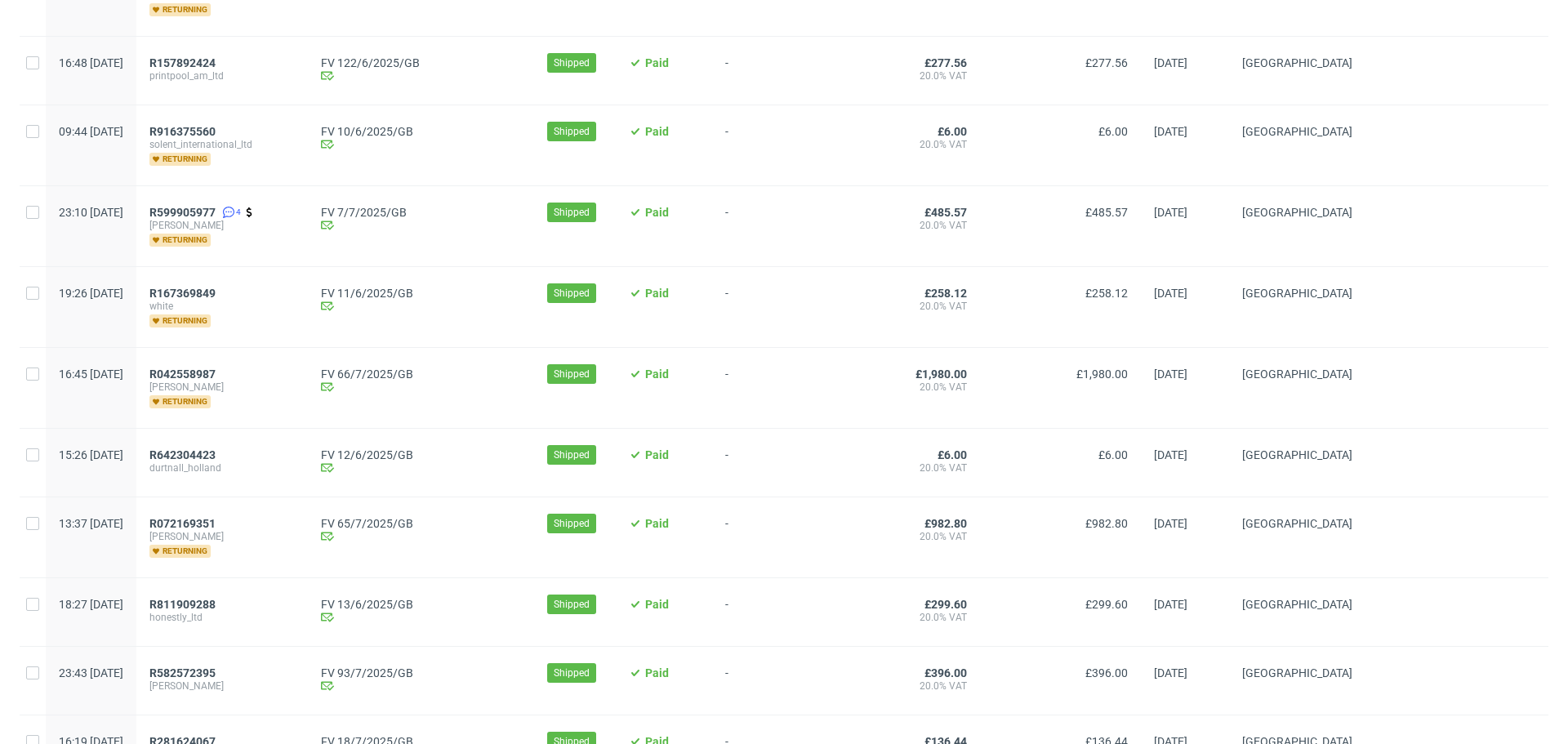
scroll to position [1843, 0]
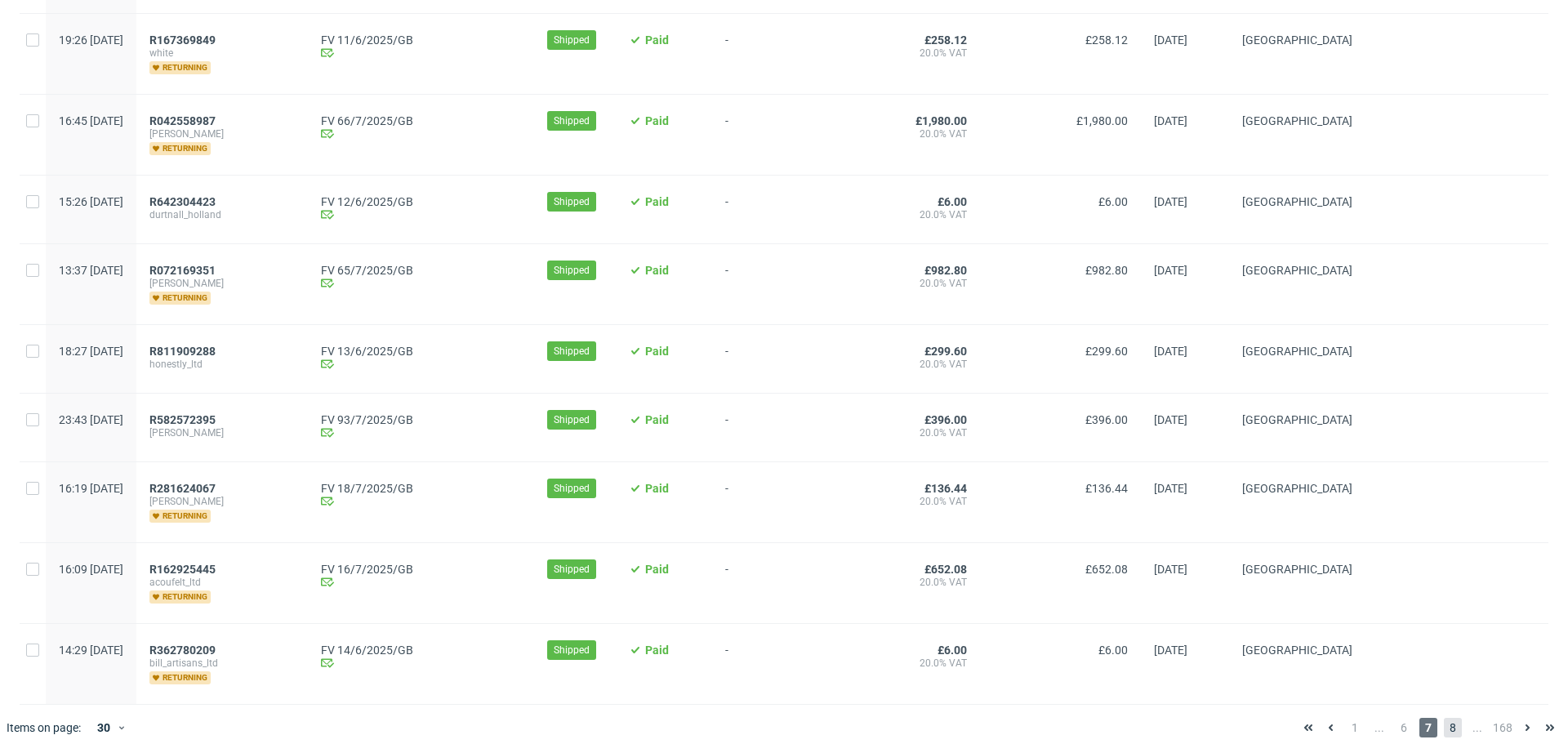
click at [1444, 718] on span "8" at bounding box center [1453, 727] width 18 height 19
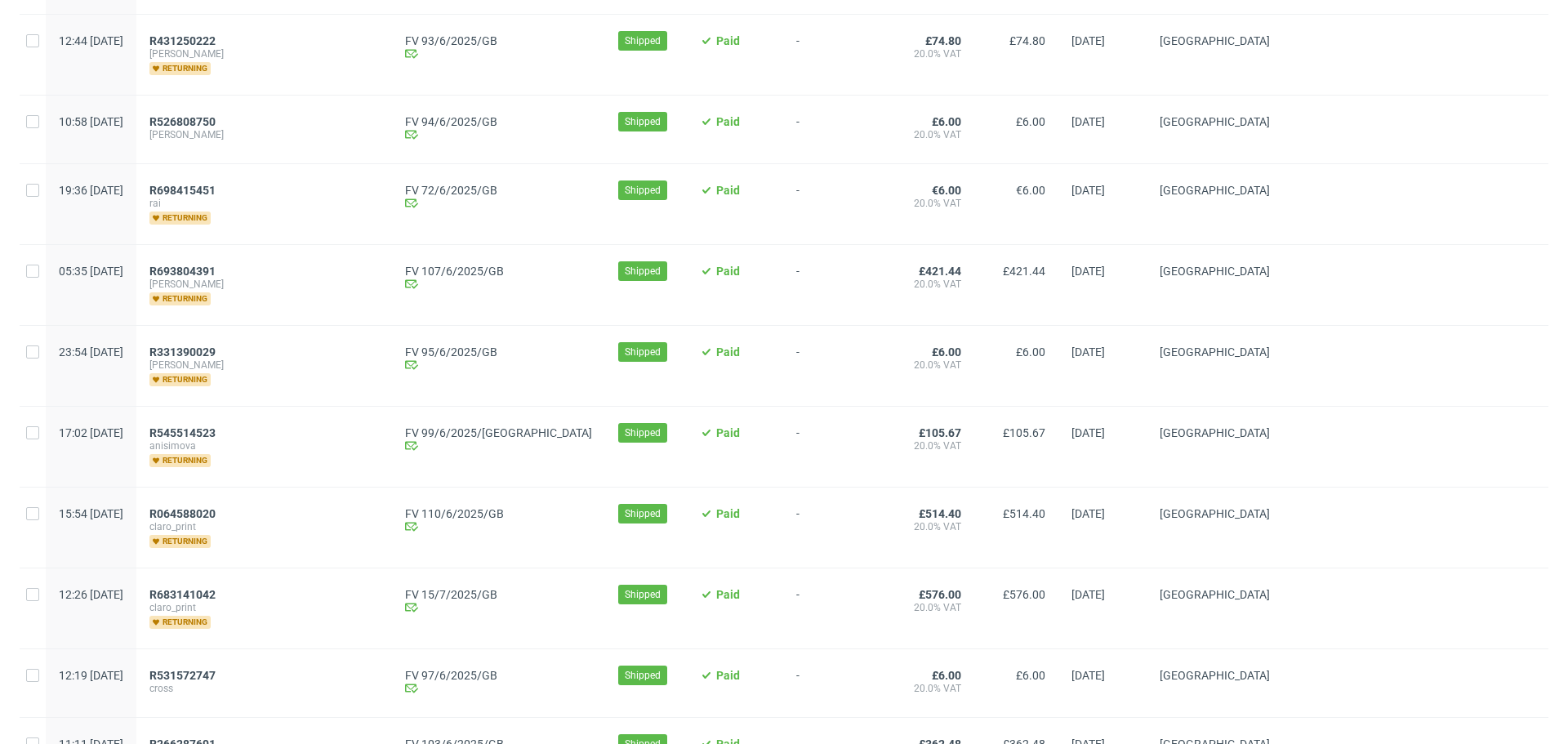
scroll to position [1789, 0]
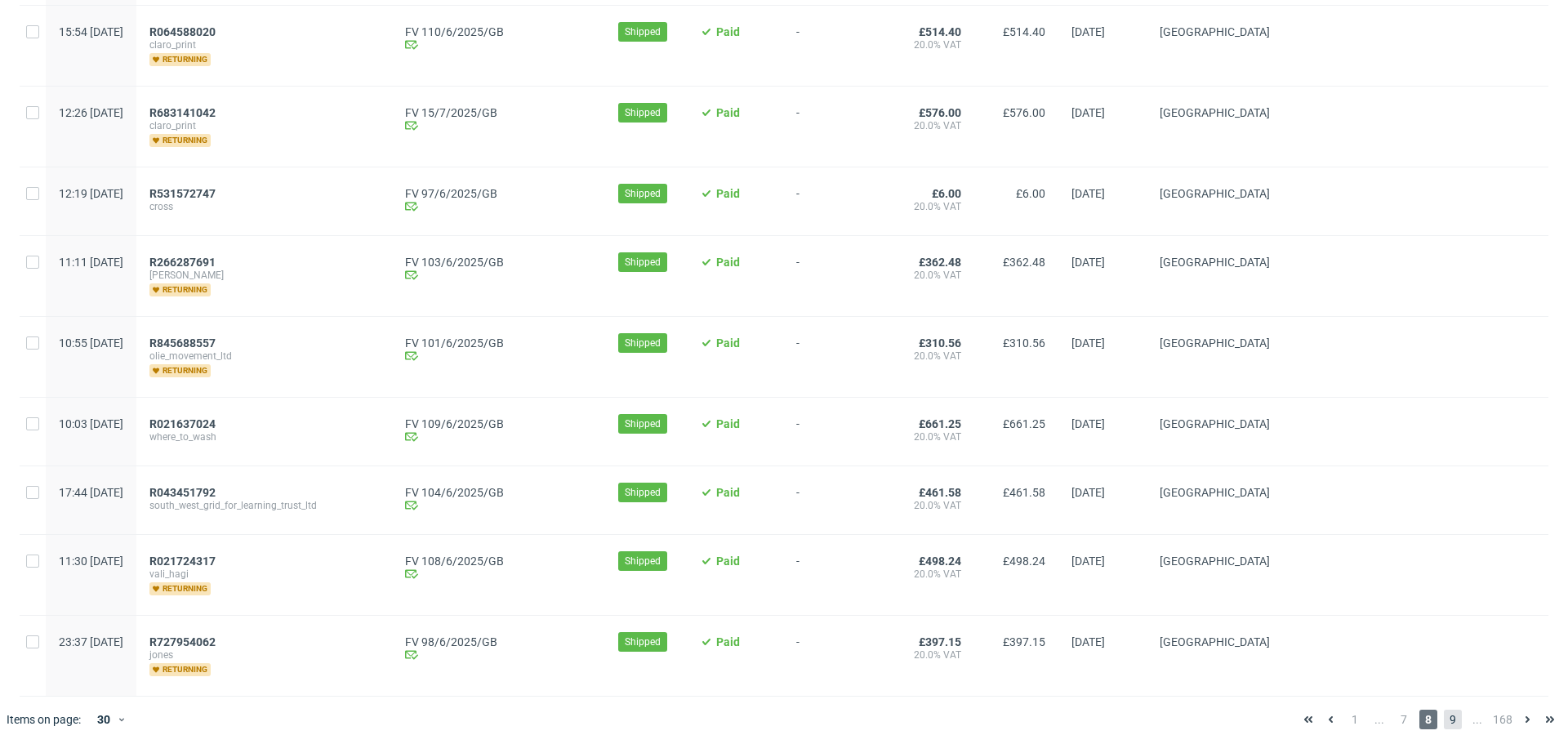
click at [1444, 710] on span "9" at bounding box center [1453, 719] width 18 height 19
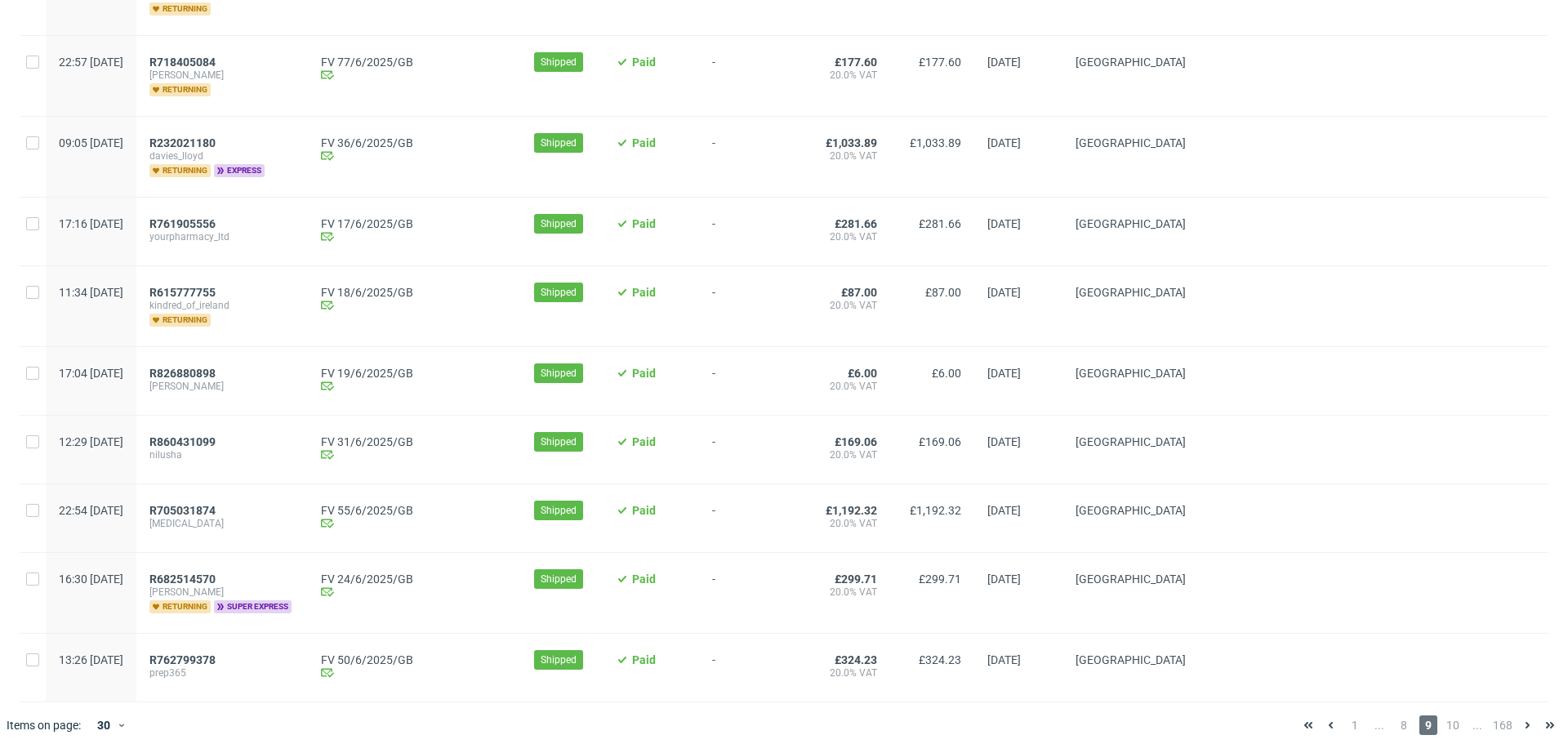
scroll to position [1810, 0]
click at [1444, 716] on span "10" at bounding box center [1453, 723] width 18 height 19
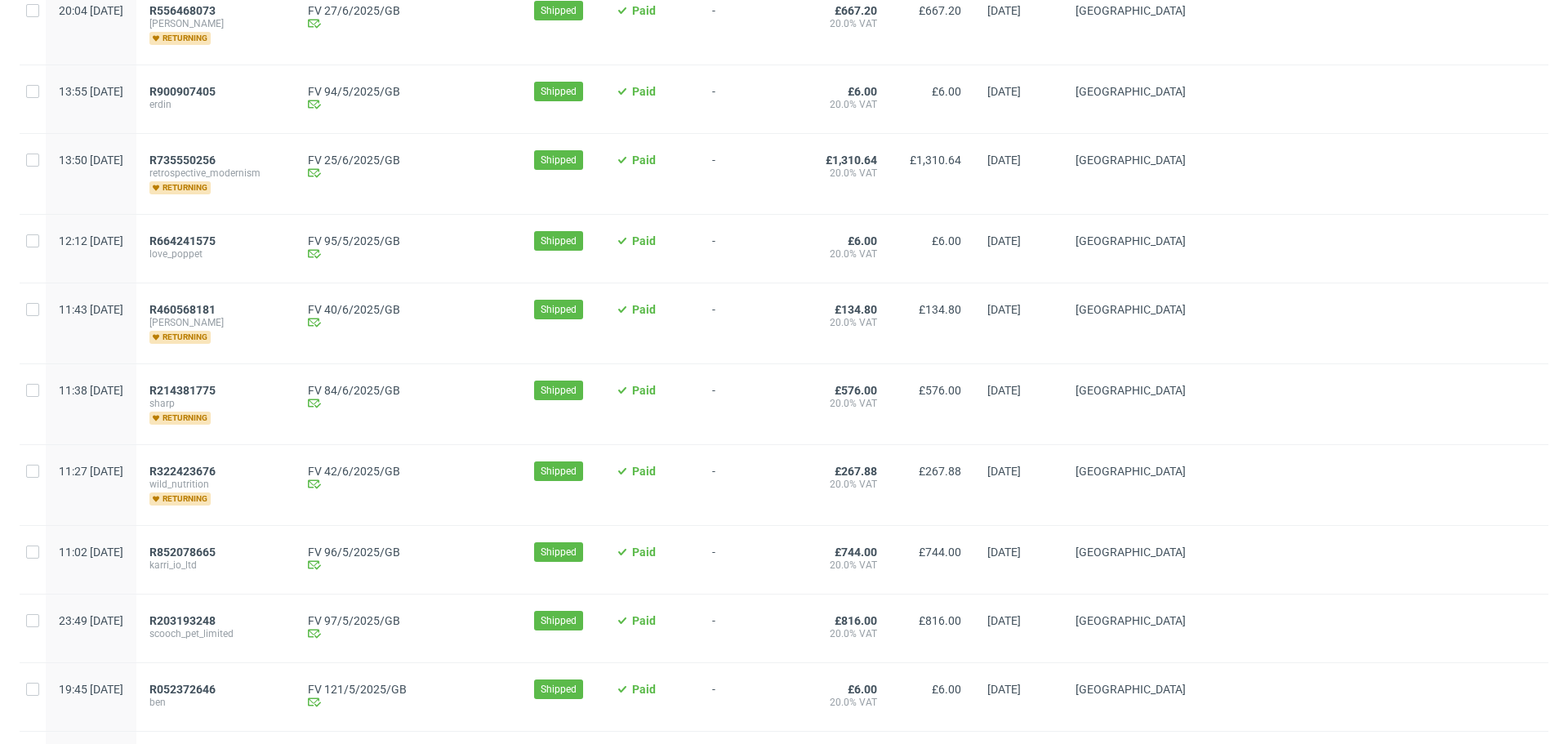
scroll to position [1821, 0]
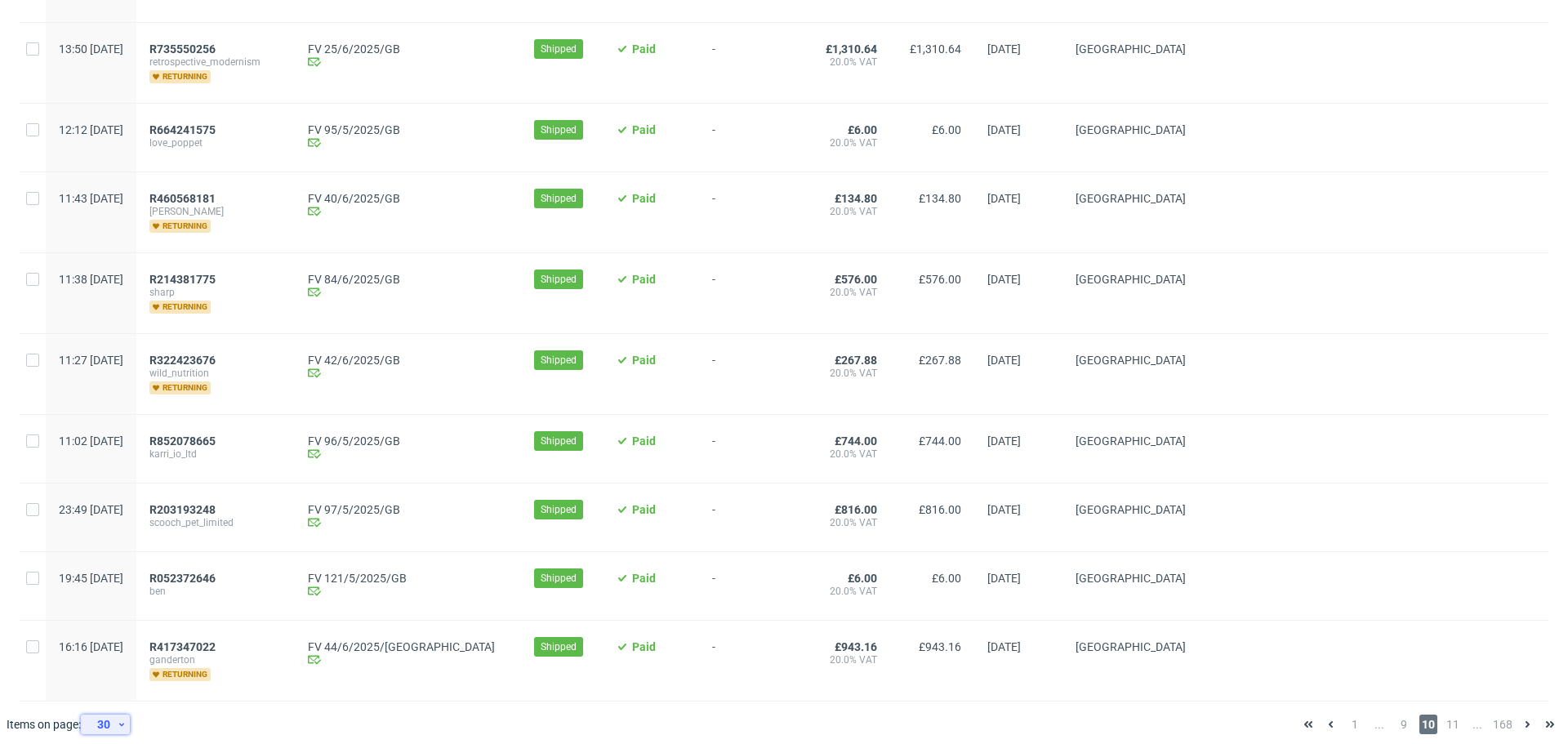
click at [117, 718] on div "30" at bounding box center [102, 725] width 29 height 23
click at [114, 674] on div "300" at bounding box center [111, 677] width 33 height 23
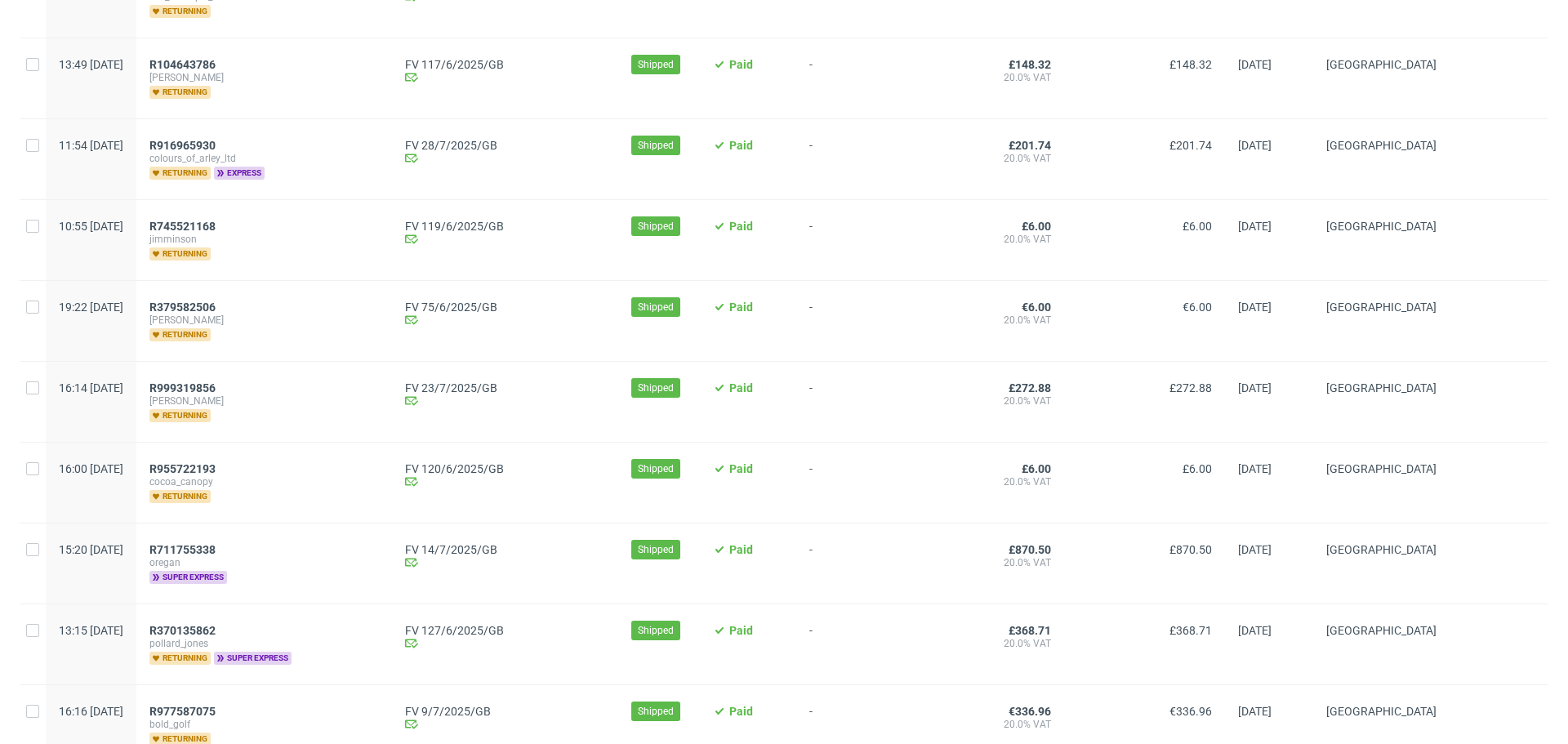
scroll to position [13728, 0]
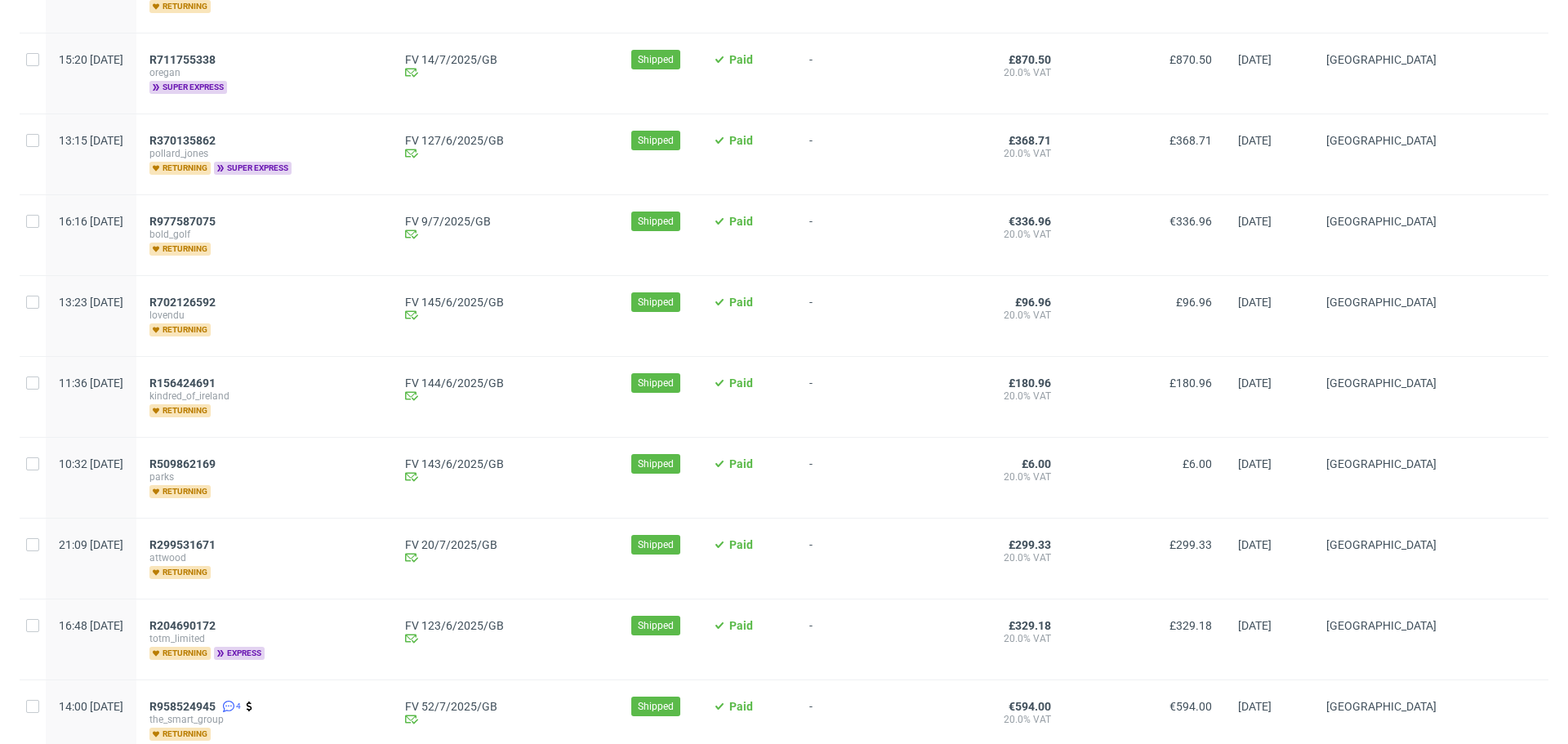
click at [1450, 357] on div at bounding box center [1499, 397] width 99 height 80
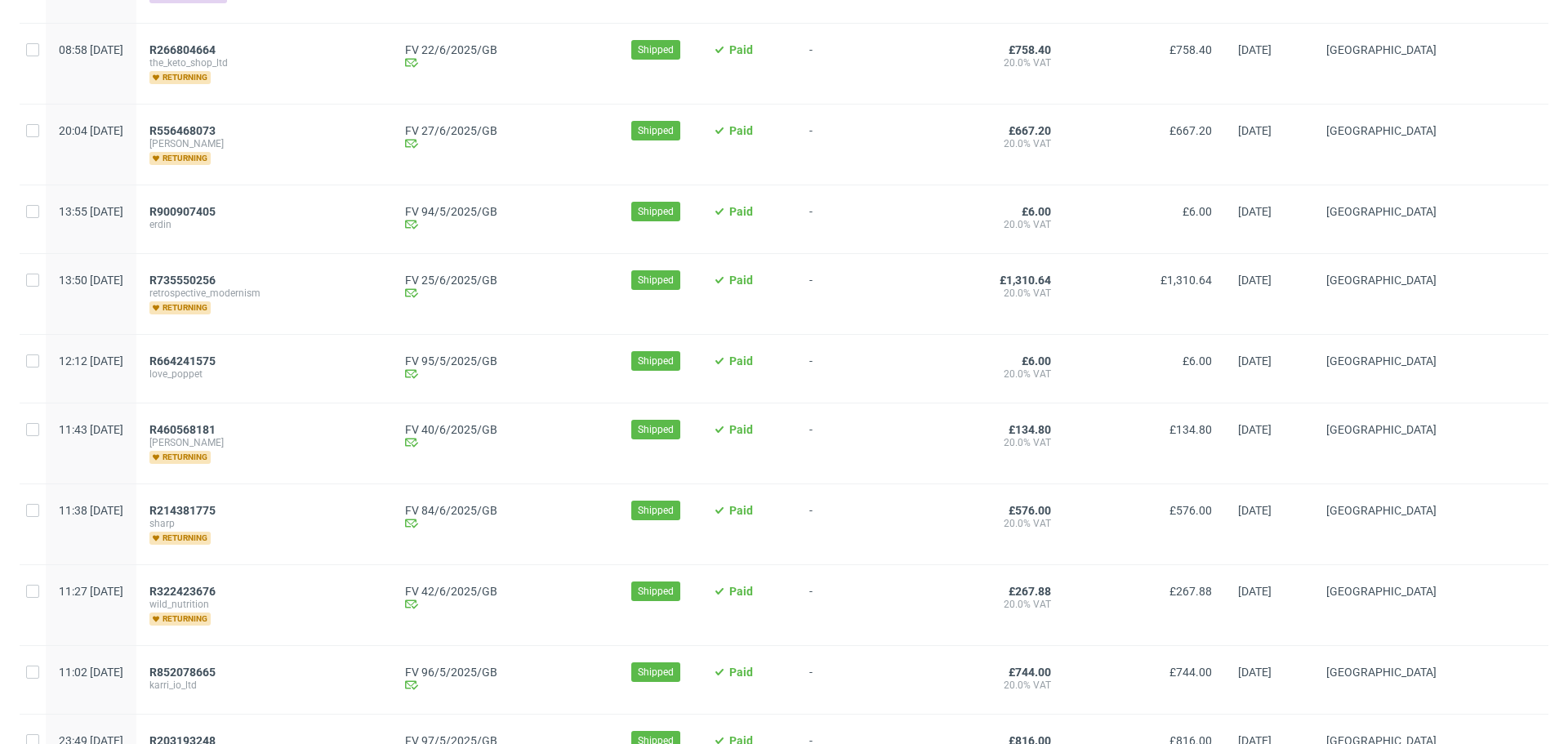
scroll to position [22550, 0]
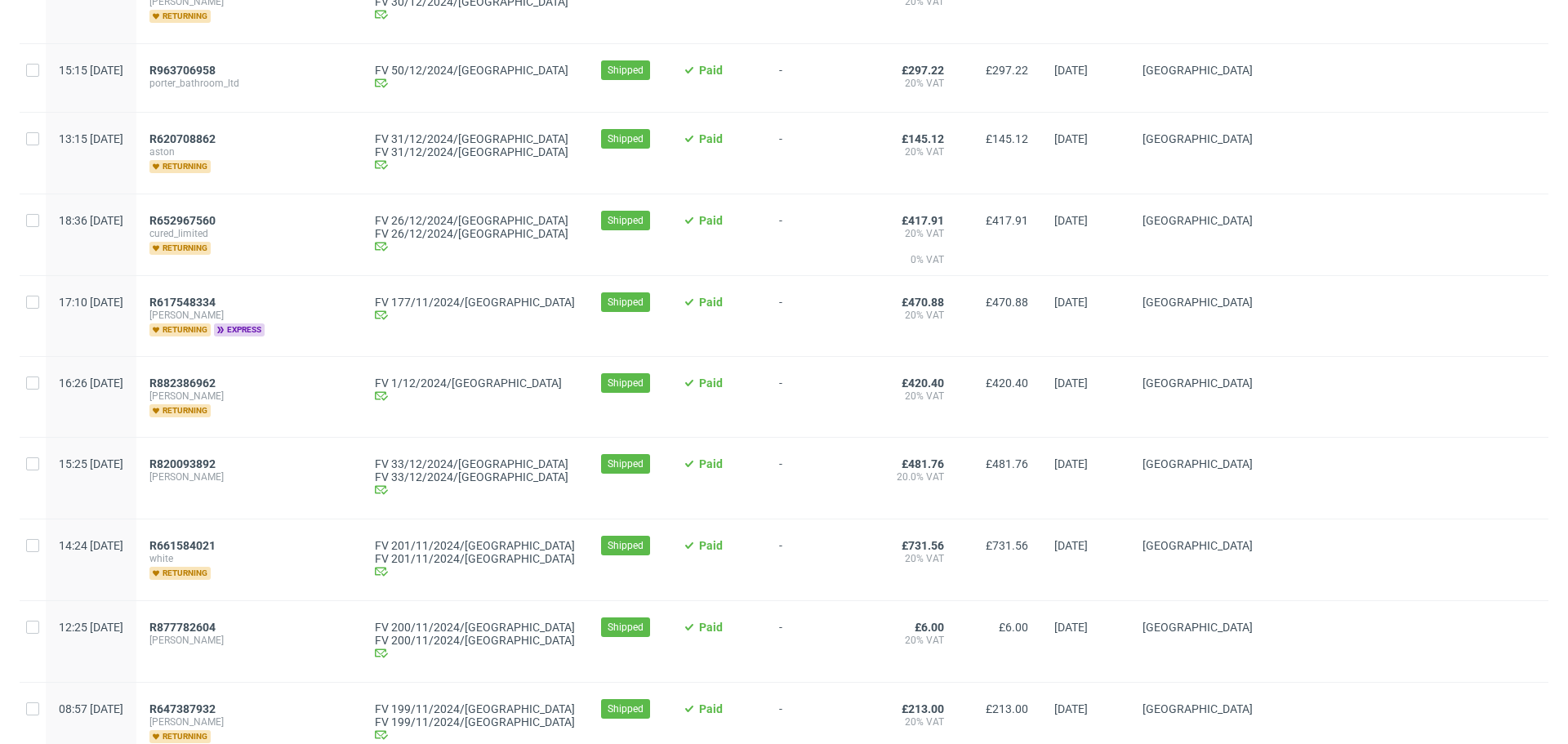
scroll to position [22882, 0]
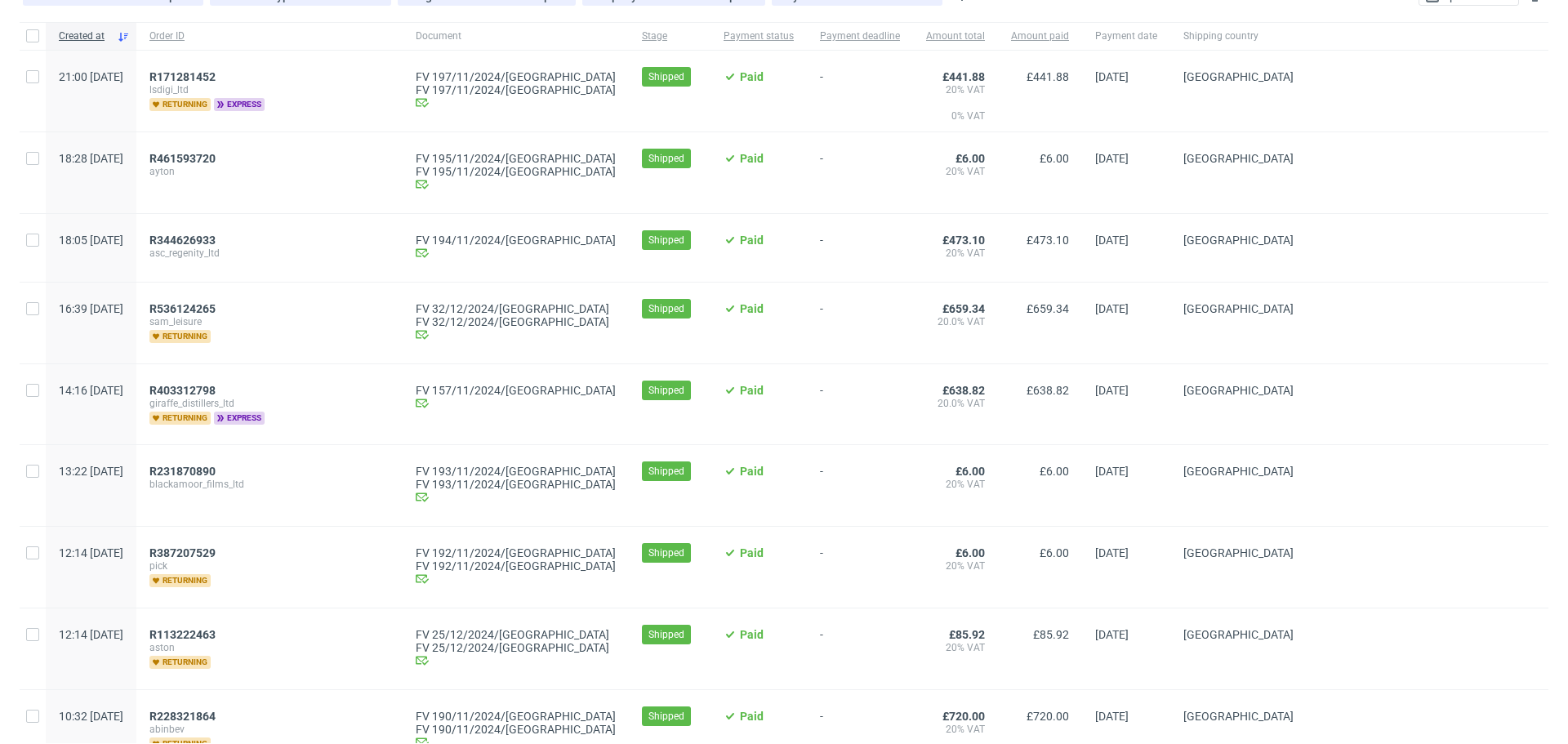
scroll to position [163, 0]
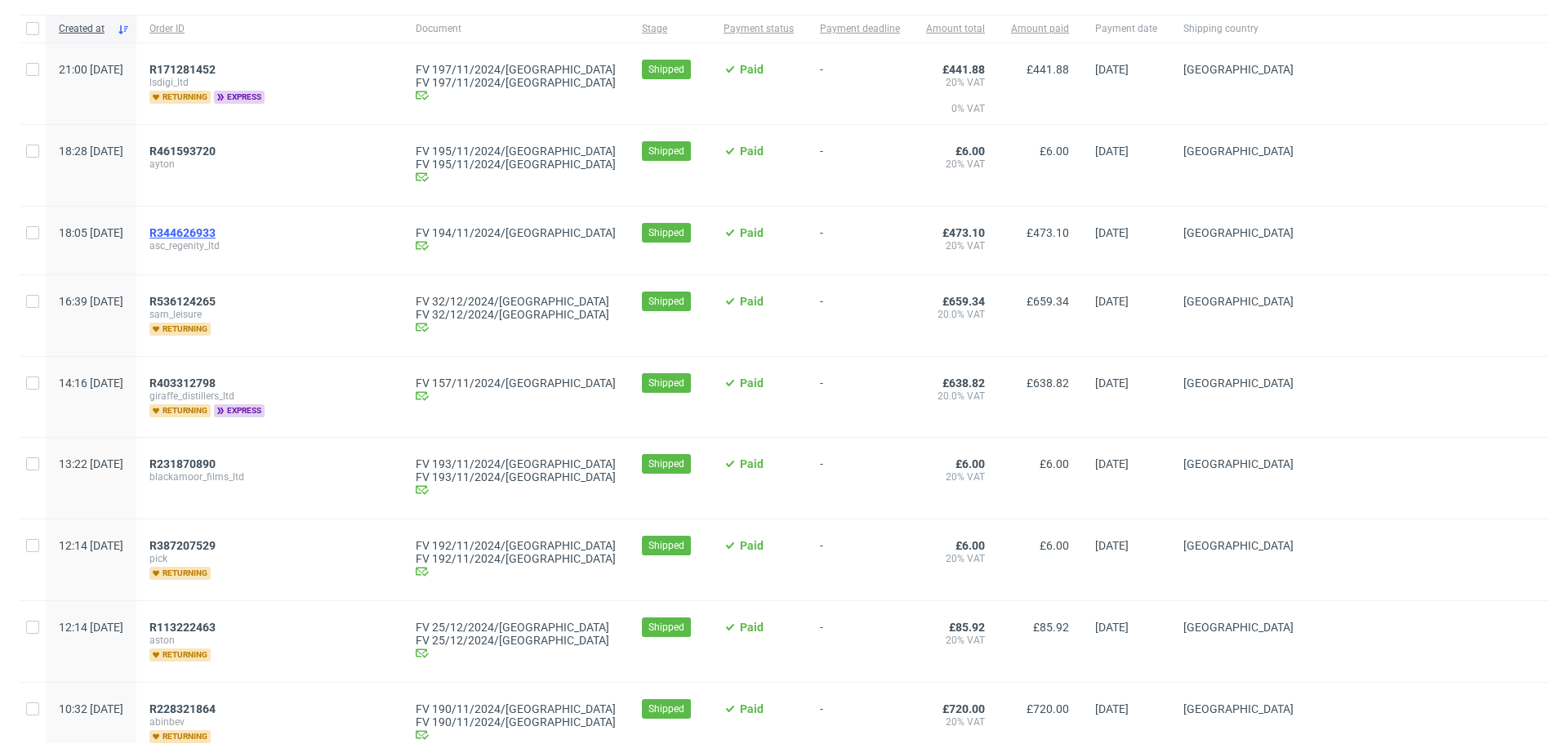
click at [216, 233] on span "R344626933" at bounding box center [183, 232] width 66 height 13
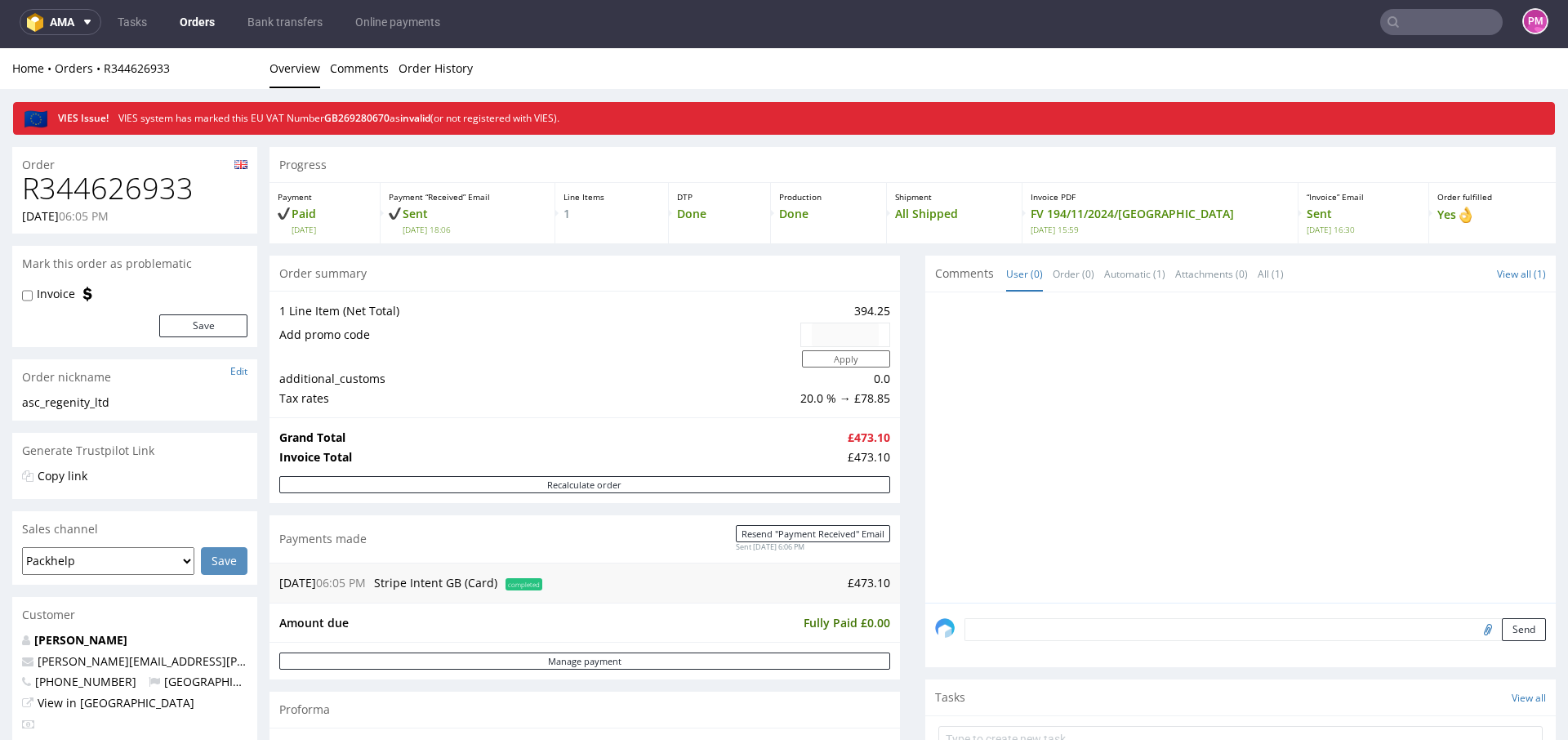
click at [167, 195] on h1 "R344626933" at bounding box center [135, 189] width 226 height 33
copy h1 "R344626933"
click at [588, 330] on td "Add promo code" at bounding box center [537, 335] width 517 height 28
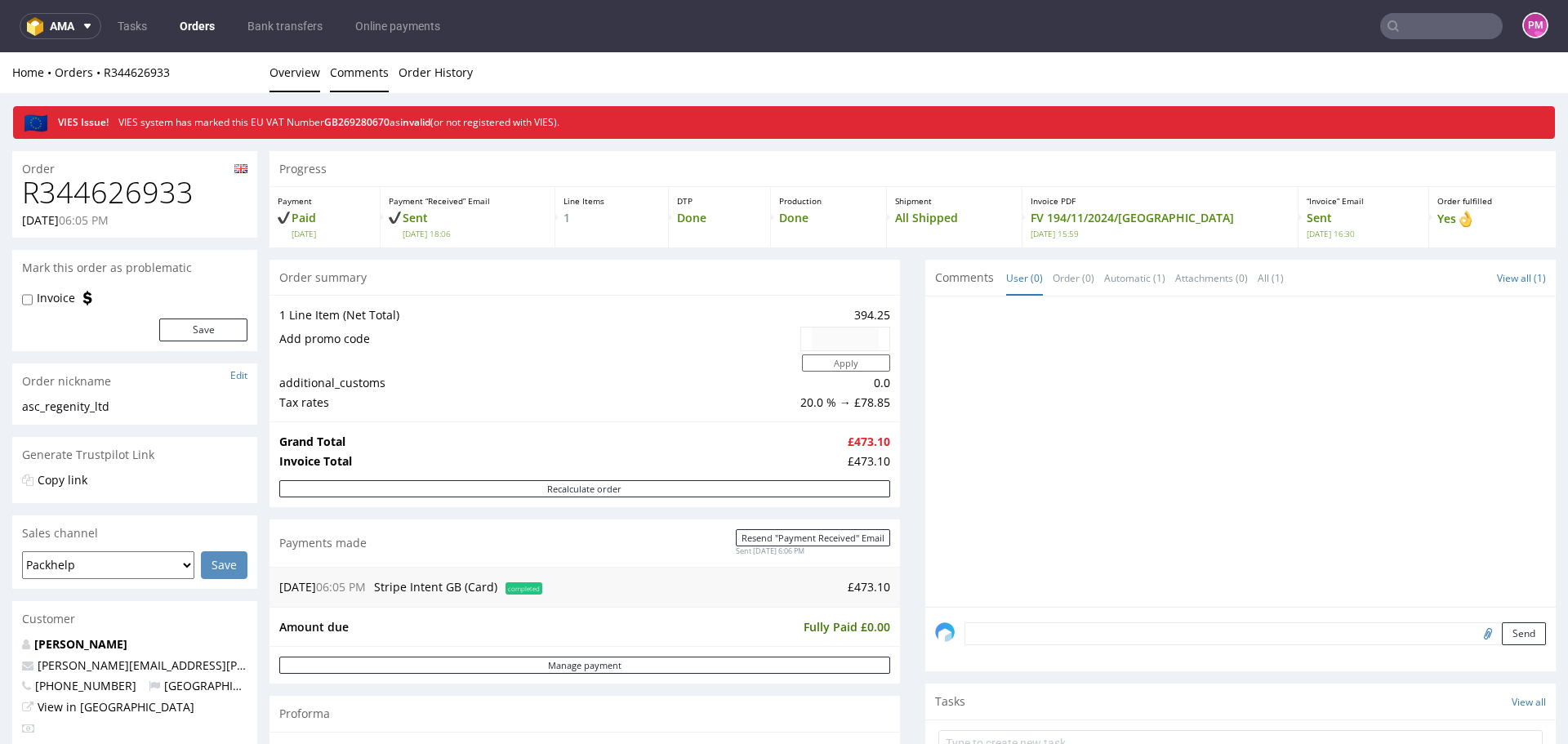
click at [363, 74] on link "Comments" at bounding box center [359, 73] width 59 height 40
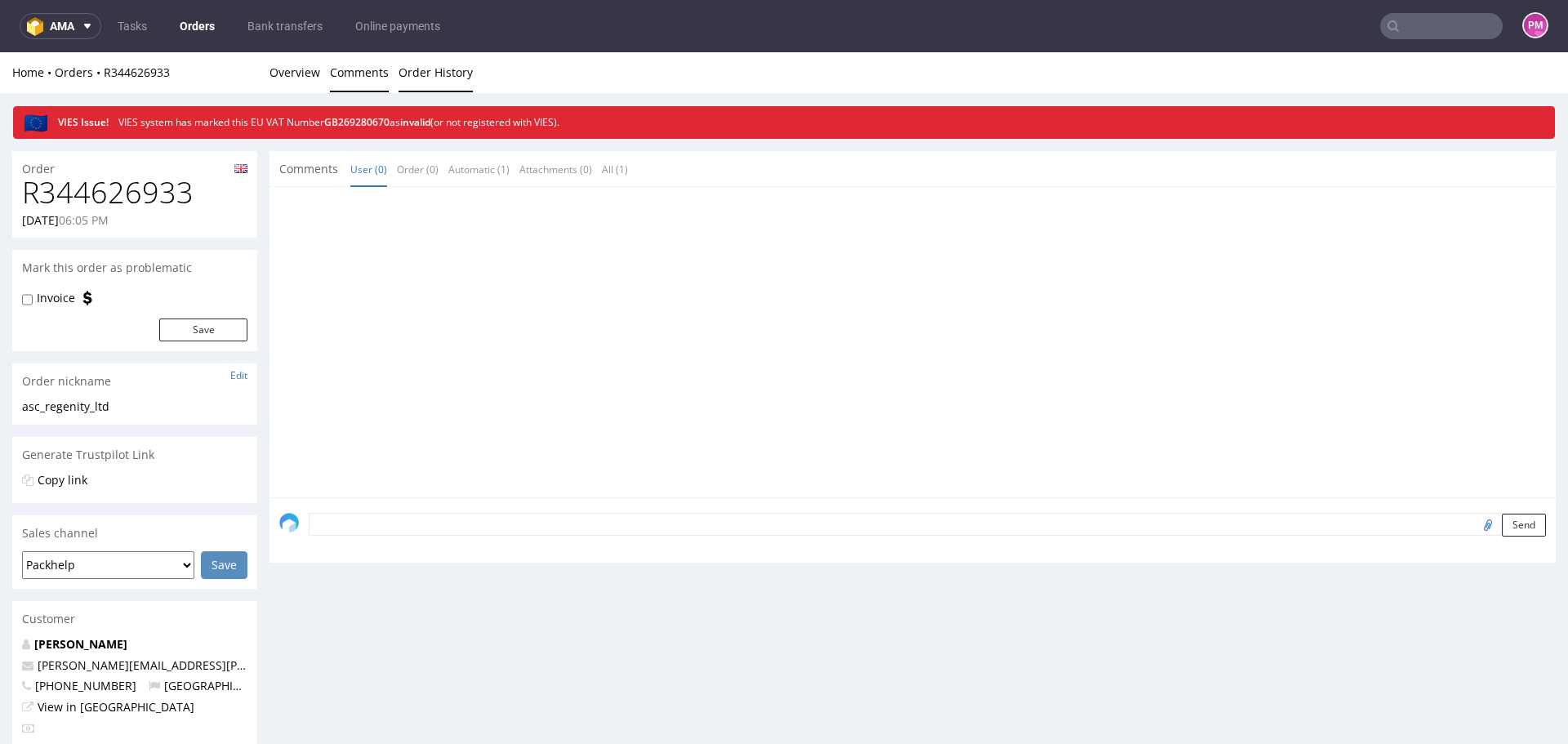
click at [438, 71] on link "Order History" at bounding box center [435, 73] width 74 height 40
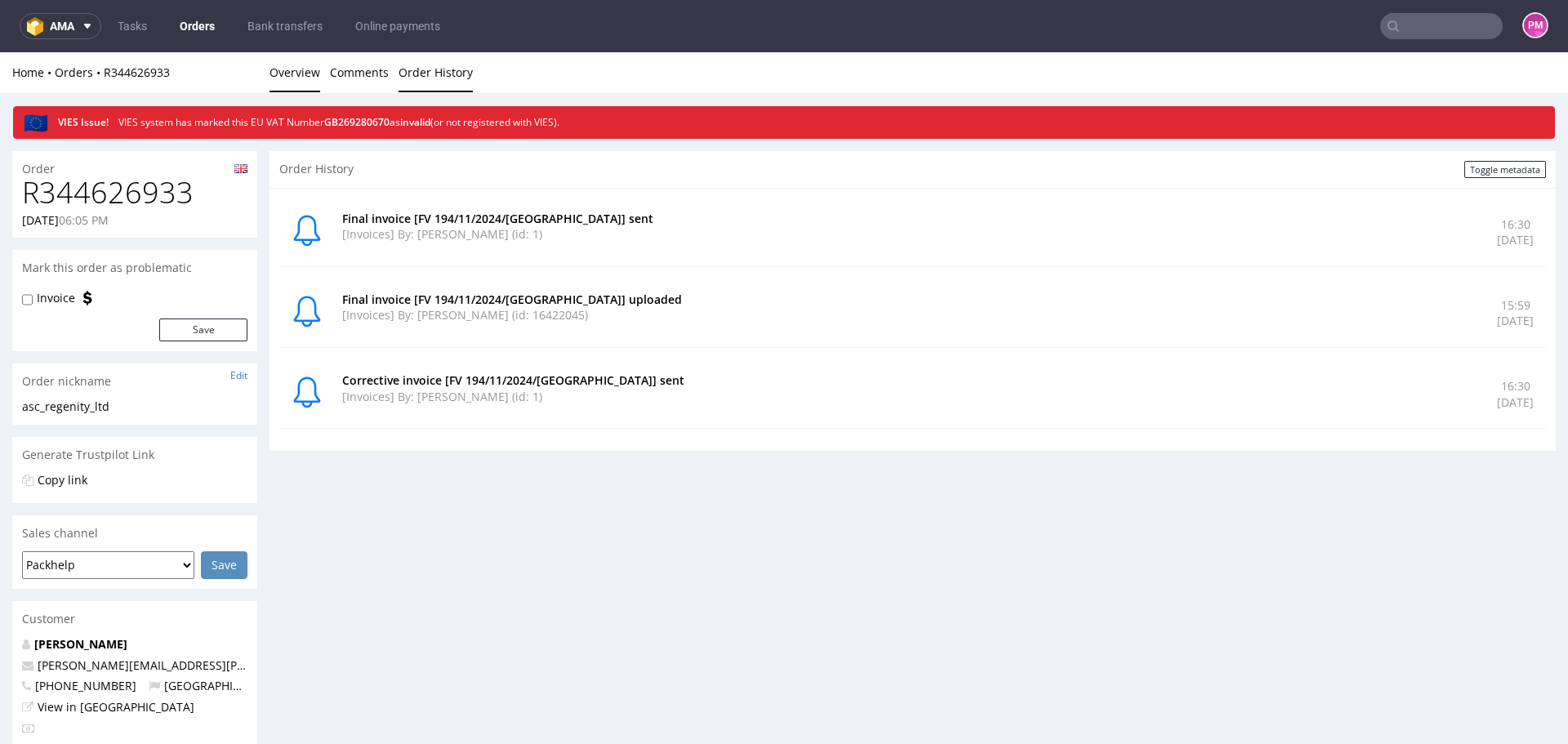
click at [300, 75] on link "Overview" at bounding box center [295, 73] width 50 height 40
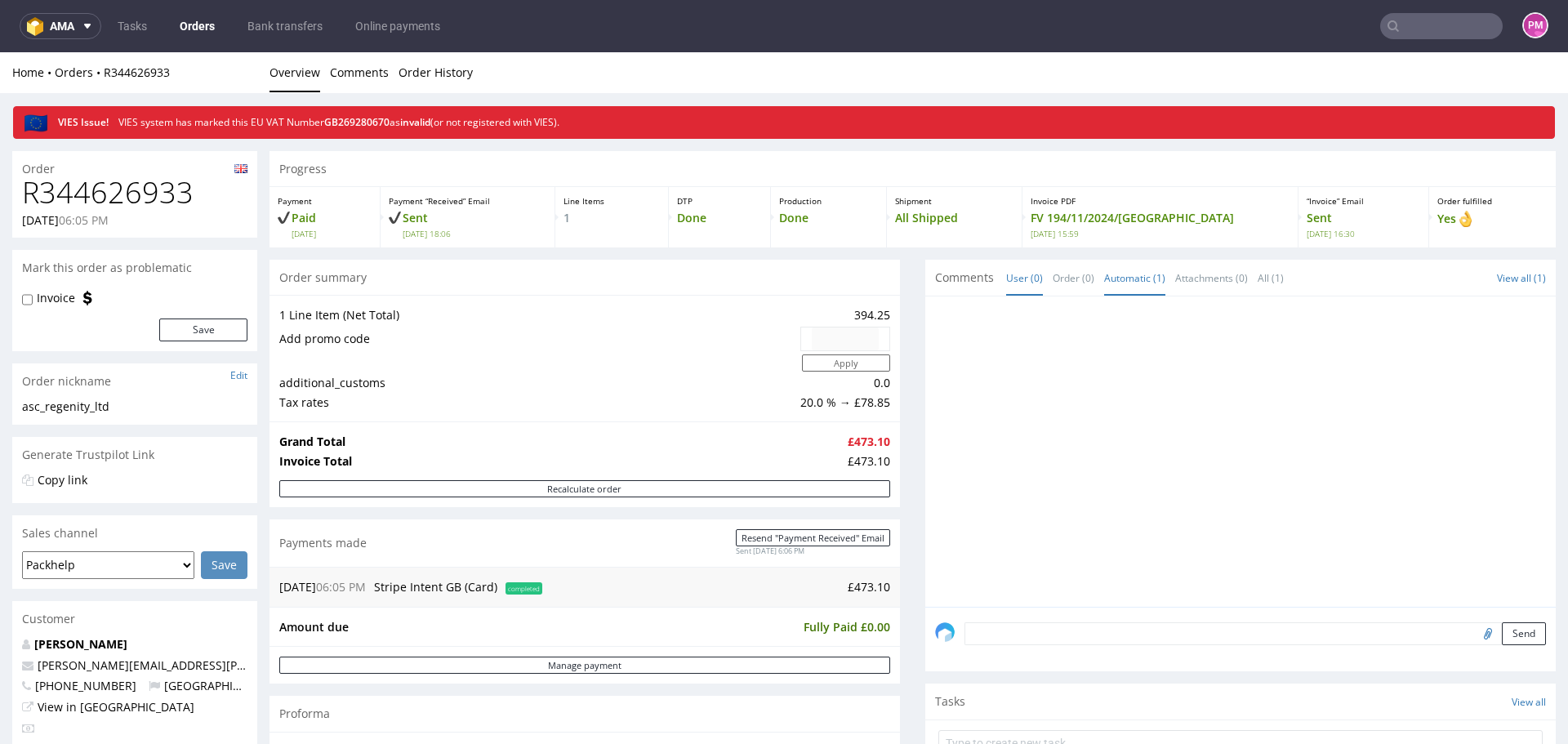
click at [1123, 276] on link "Automatic (1)" at bounding box center [1135, 278] width 62 height 35
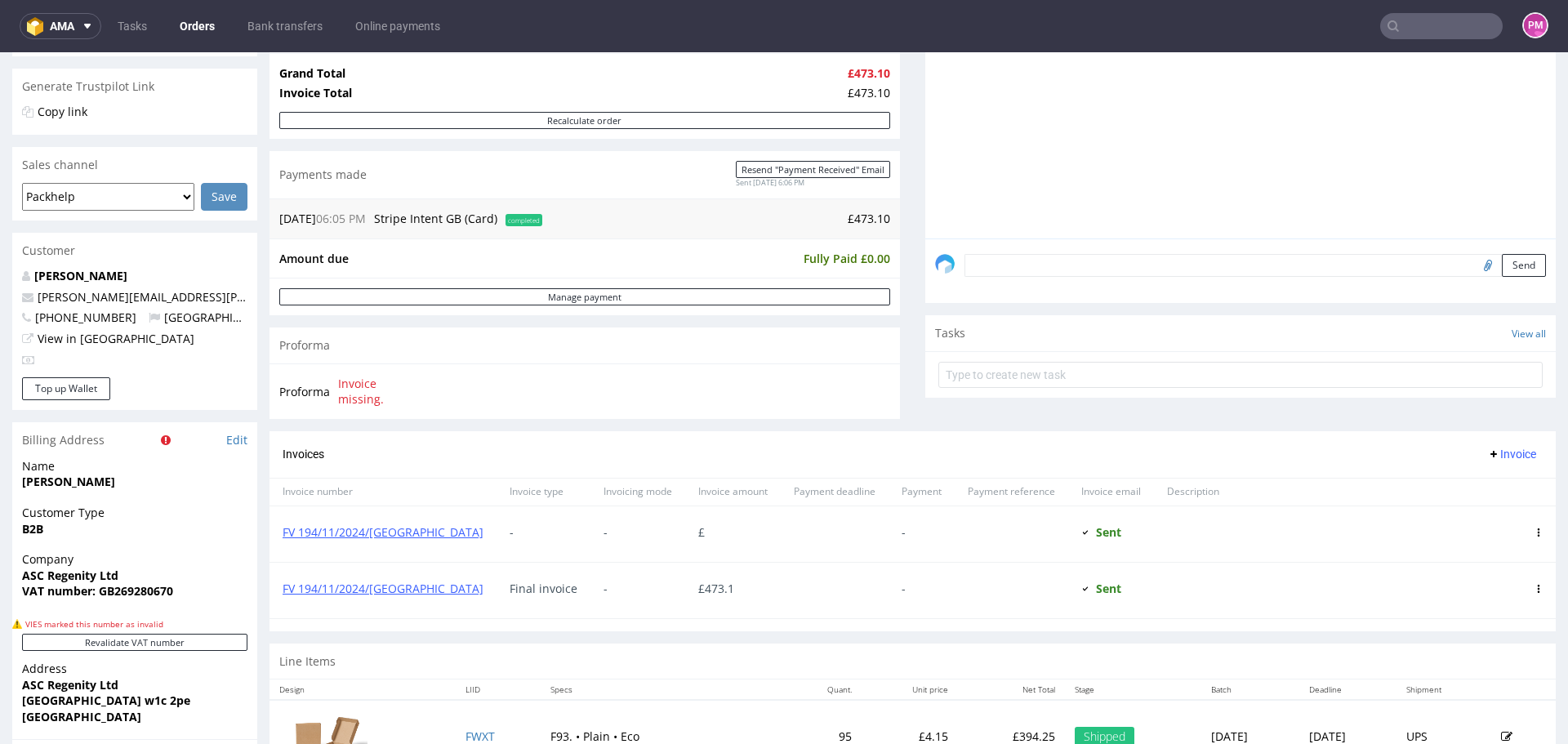
scroll to position [409, 0]
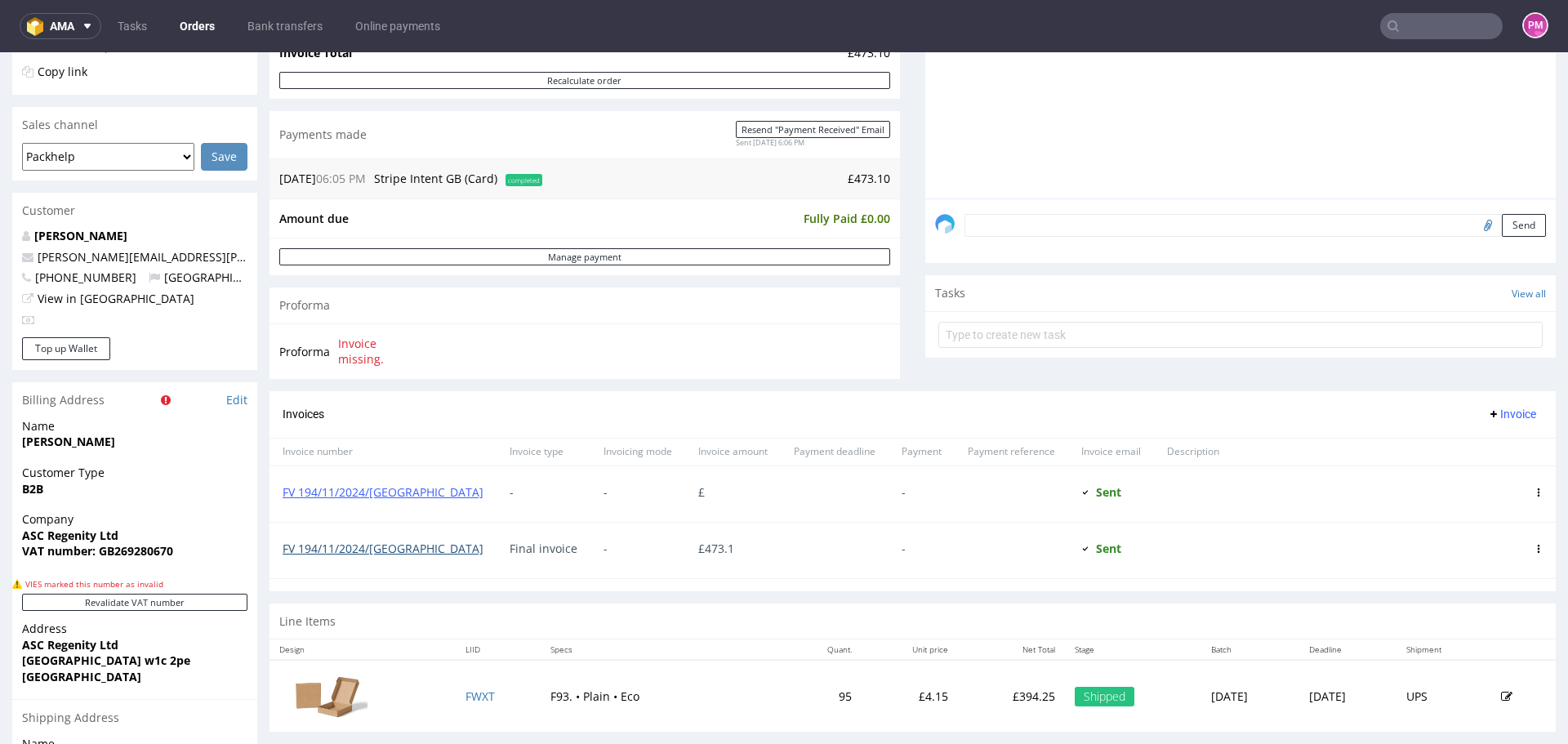
click at [354, 549] on link "FV 194/11/2024/[GEOGRAPHIC_DATA]" at bounding box center [383, 548] width 201 height 16
click at [1415, 22] on input "text" at bounding box center [1440, 26] width 122 height 26
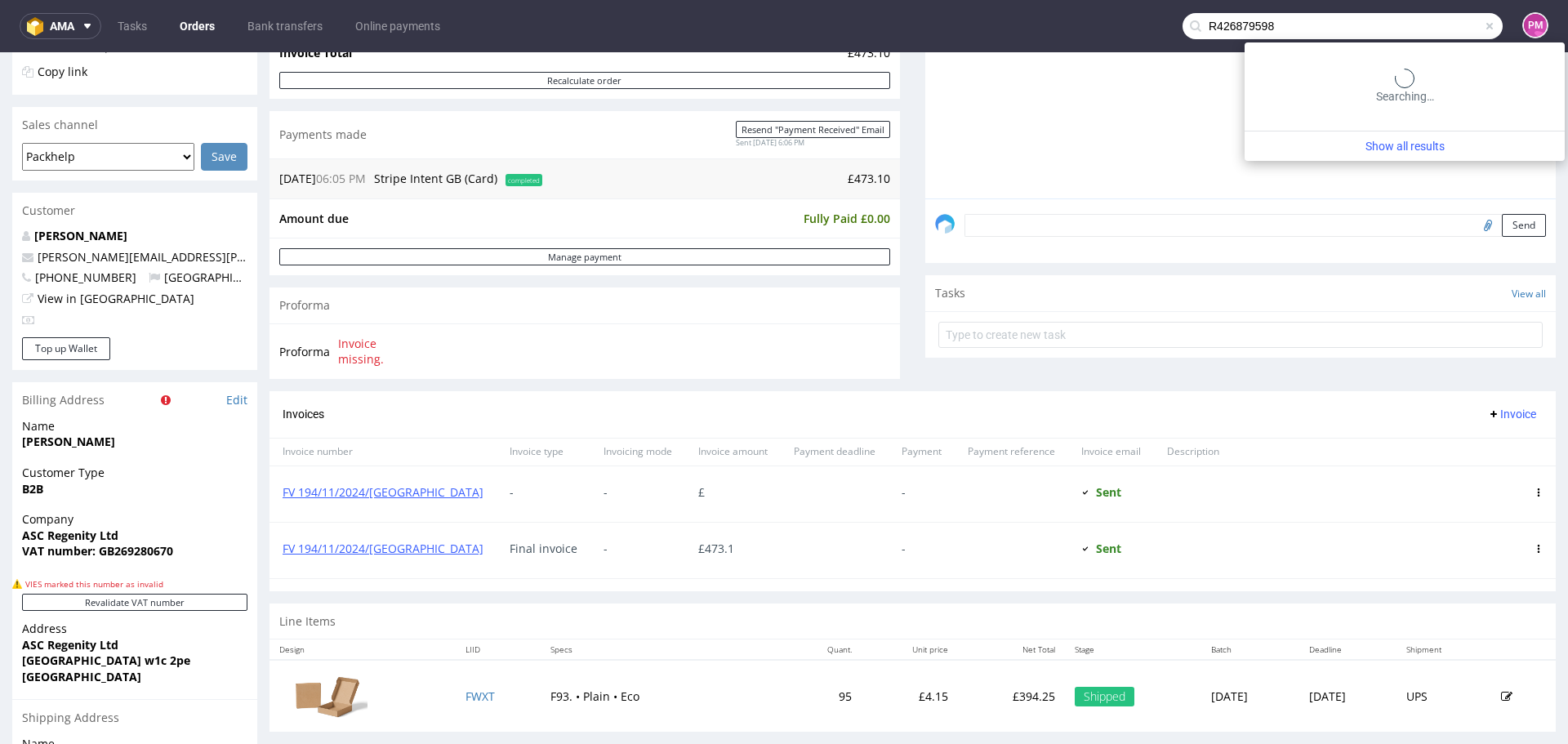
type input "R426879598"
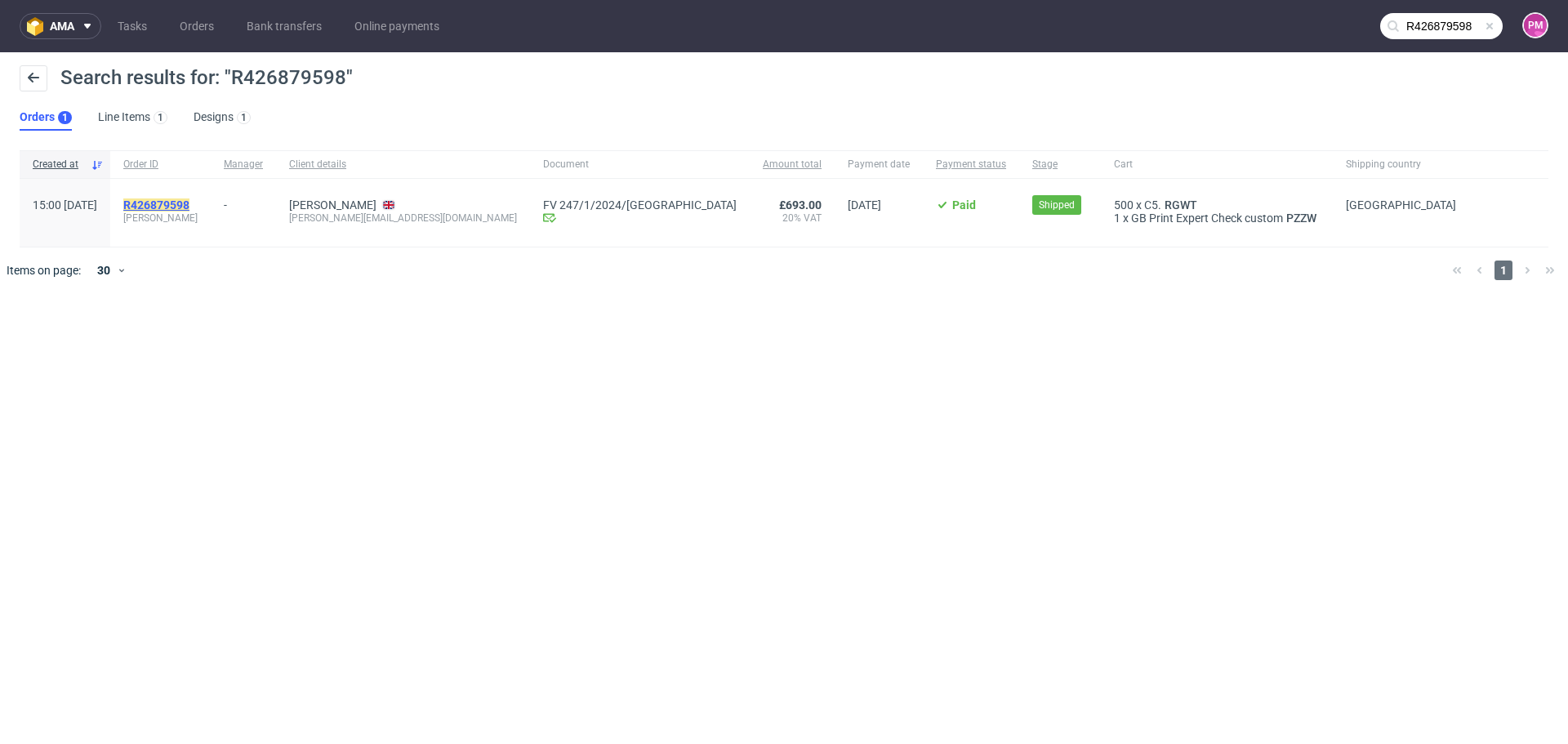
click at [189, 202] on mark "R426879598" at bounding box center [156, 205] width 66 height 13
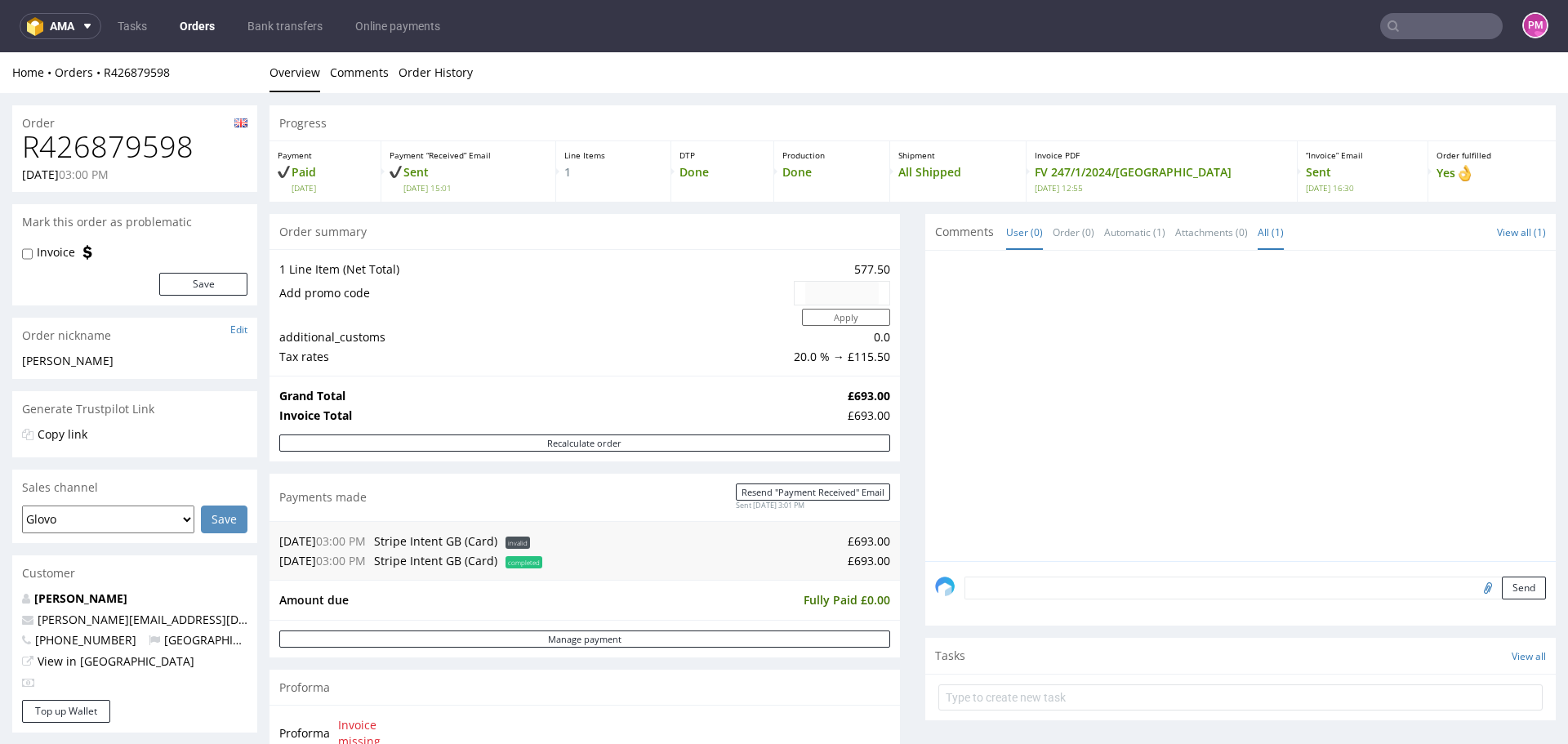
click at [1258, 230] on link "All (1)" at bounding box center [1271, 232] width 26 height 35
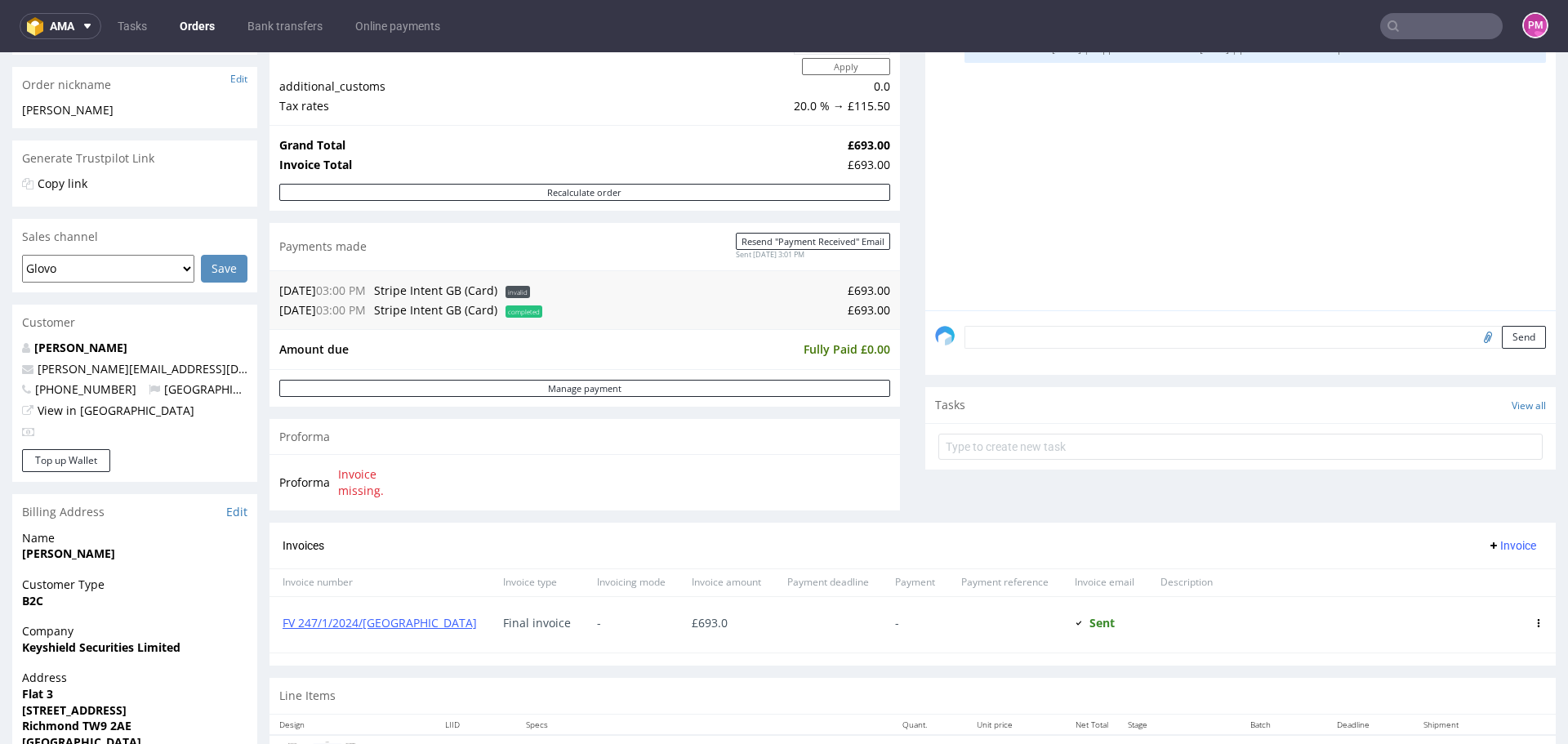
scroll to position [245, 0]
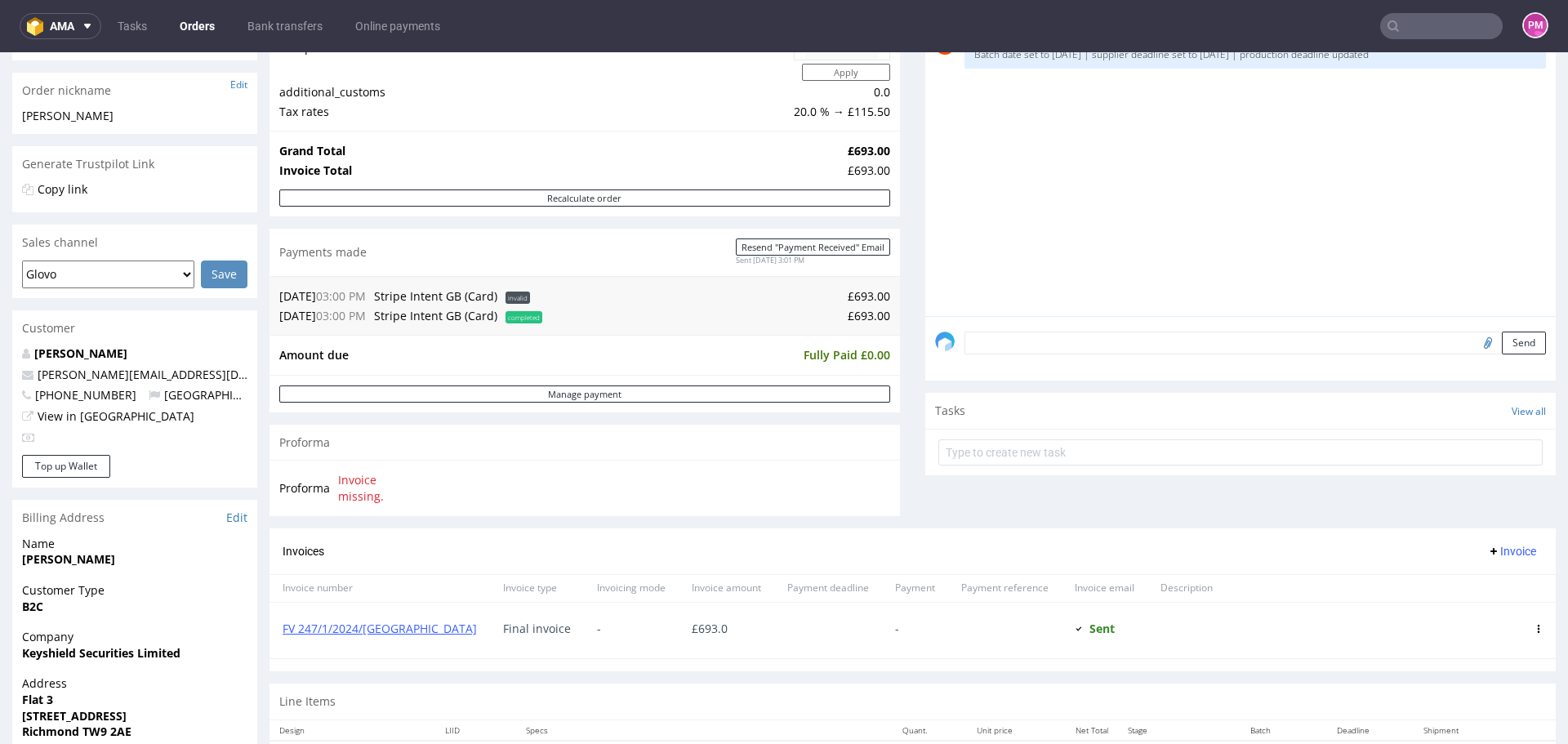
click at [1429, 14] on input "text" at bounding box center [1440, 26] width 122 height 26
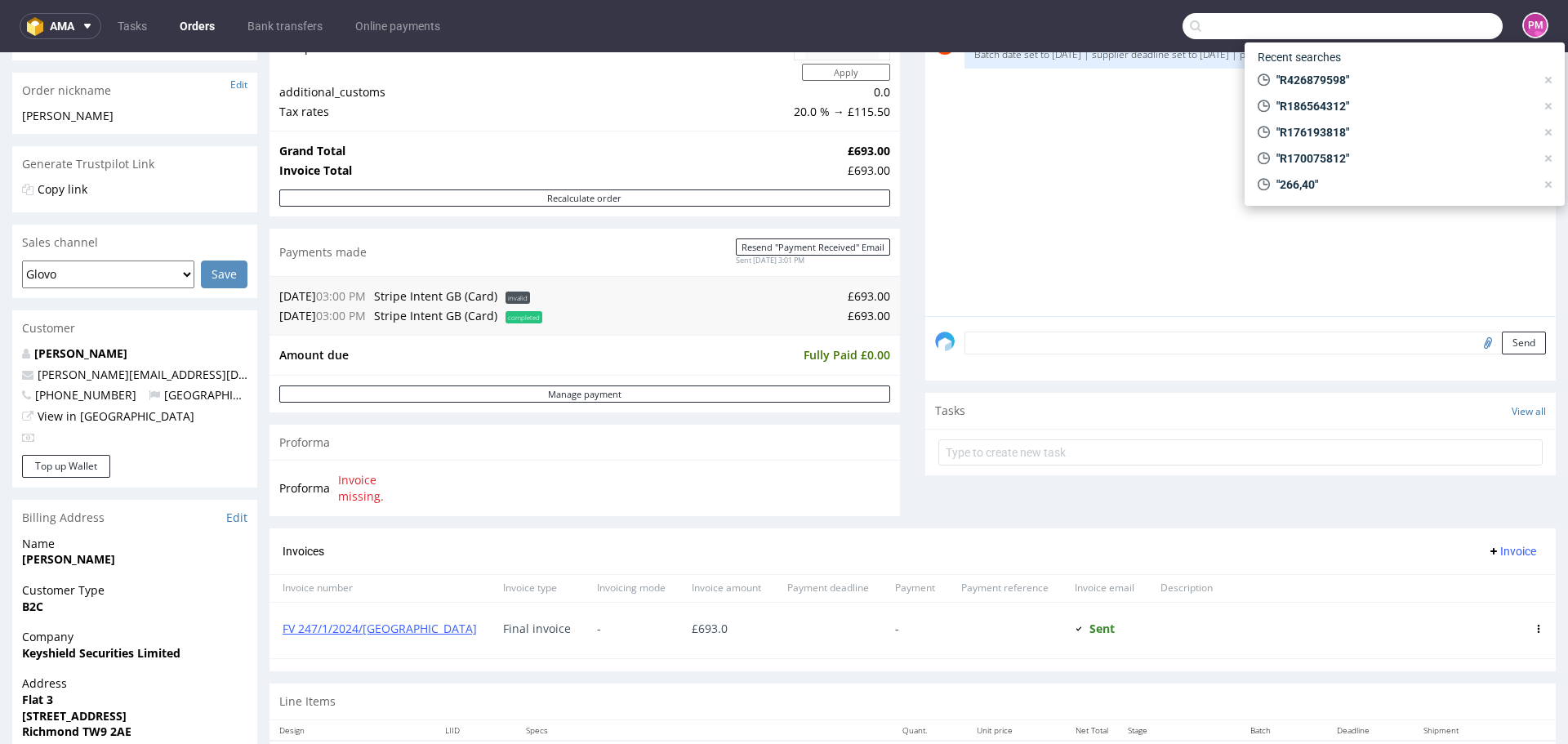
paste input "R426879598"
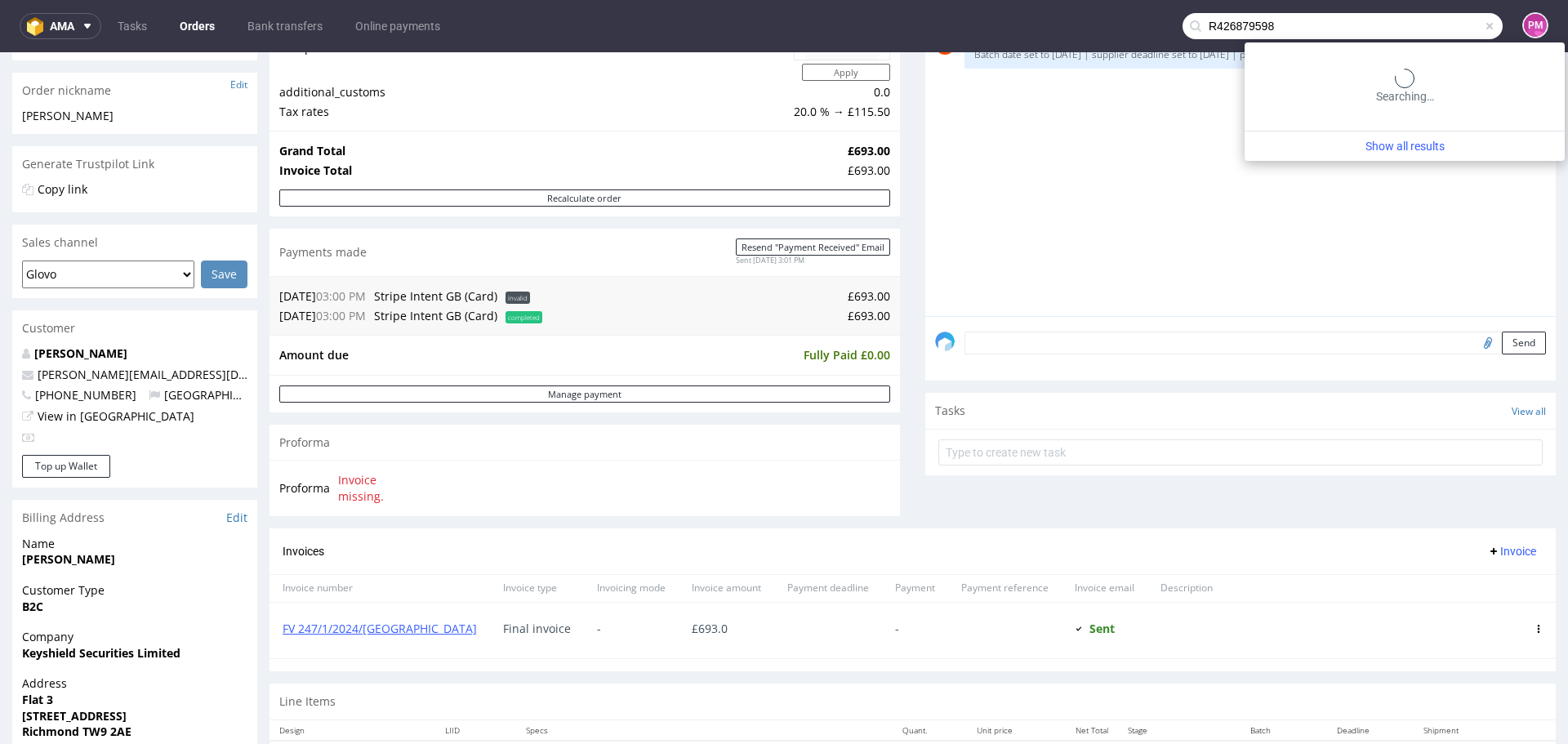
type input "R426879598"
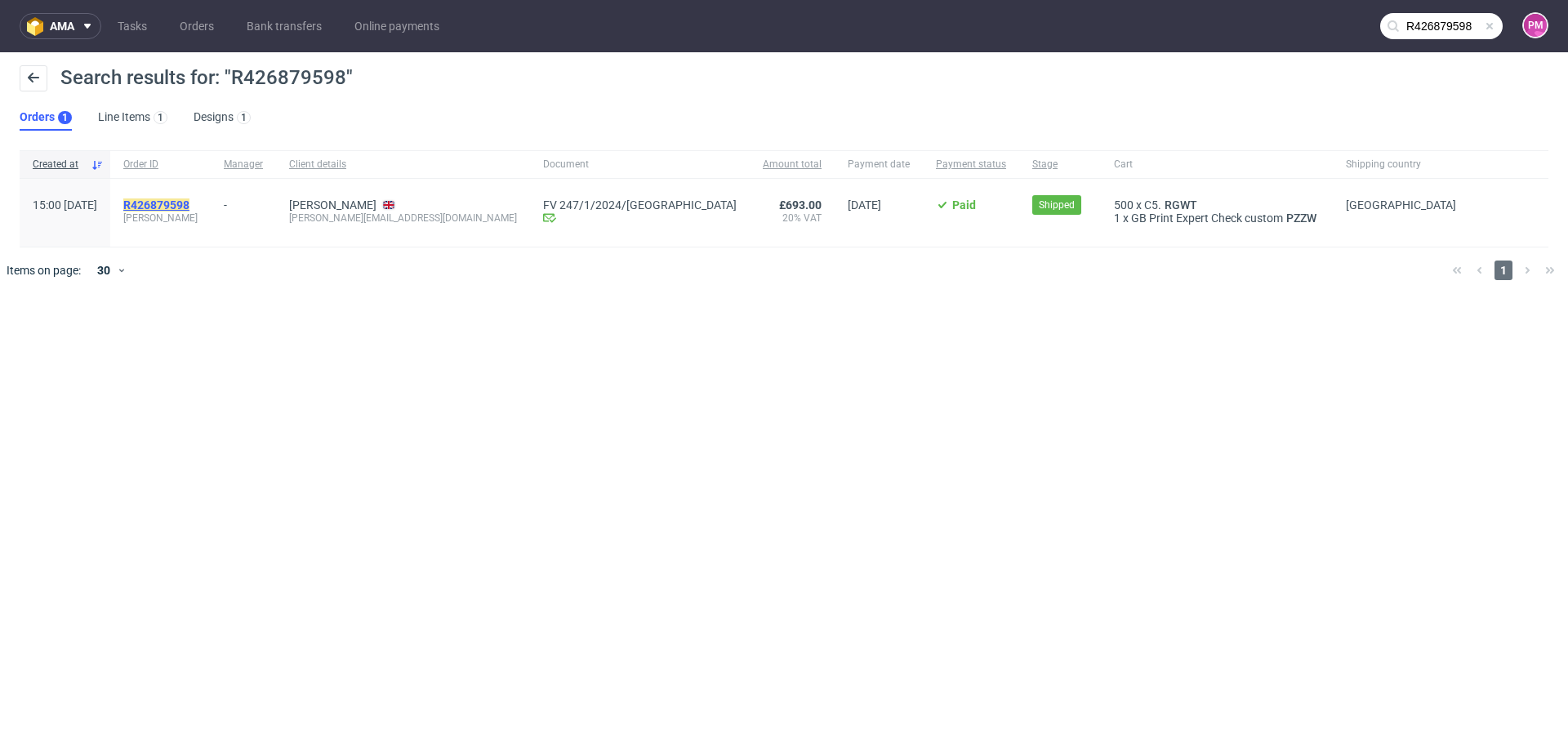
click at [189, 201] on mark "R426879598" at bounding box center [156, 205] width 66 height 13
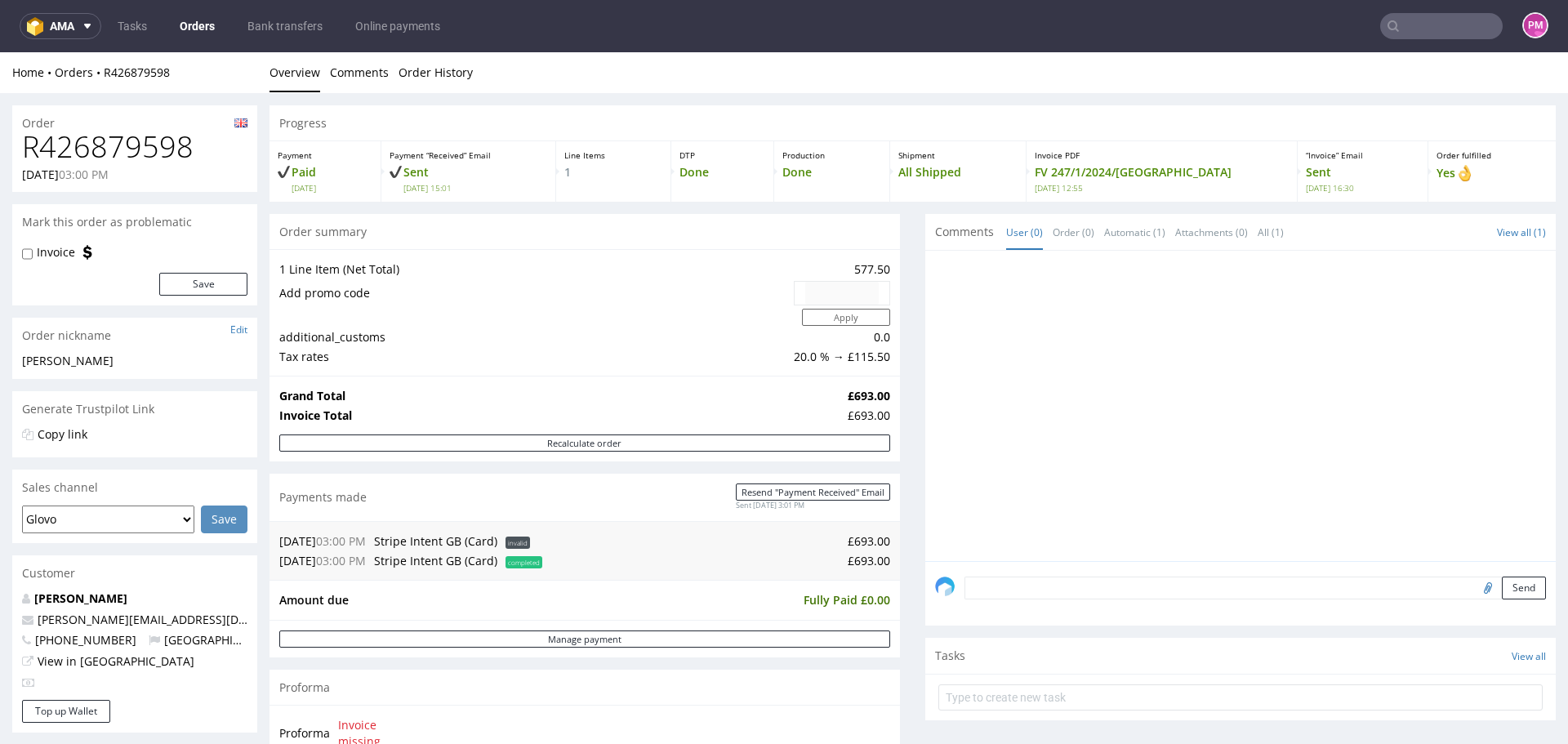
click at [1432, 26] on input "text" at bounding box center [1440, 26] width 122 height 26
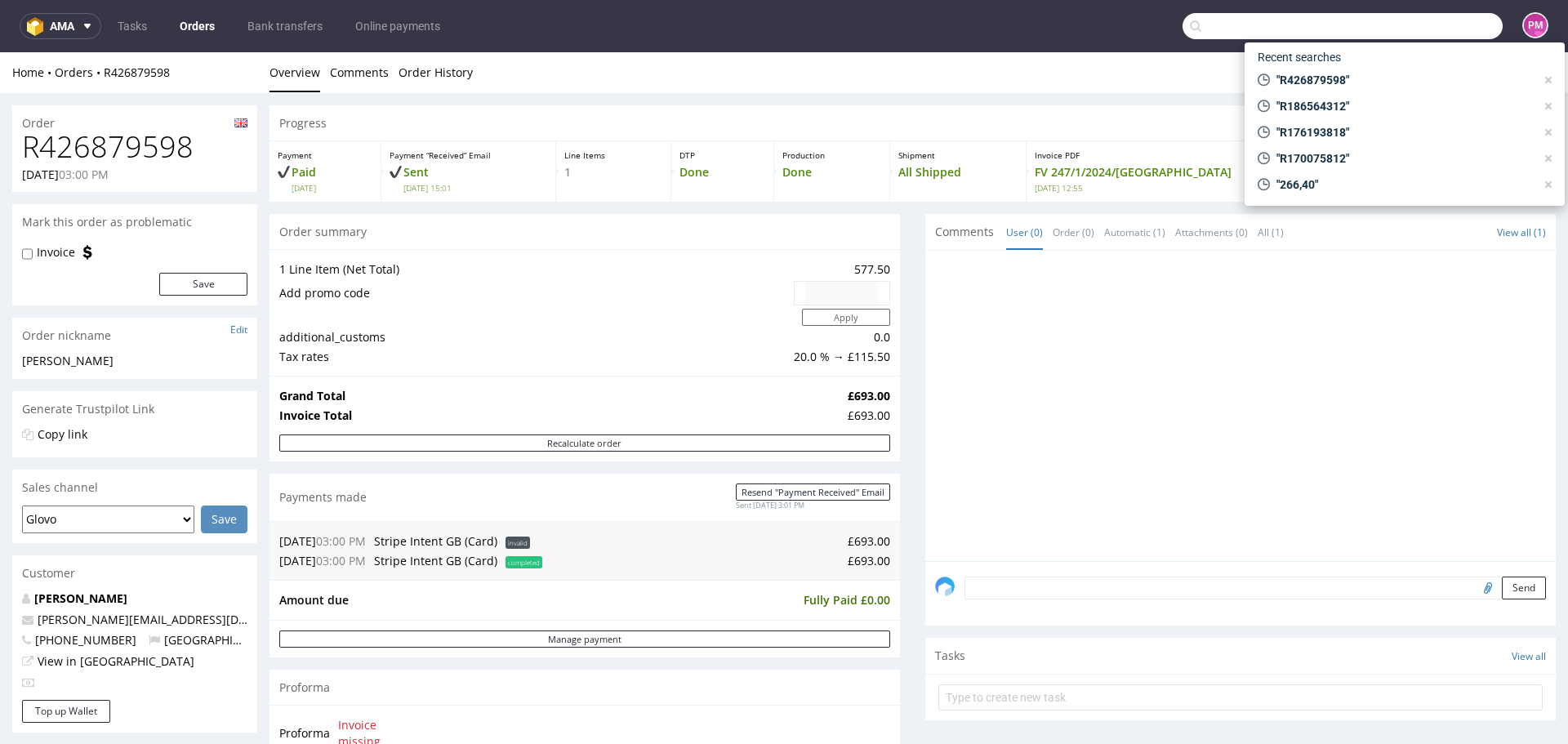
paste input "R529528297"
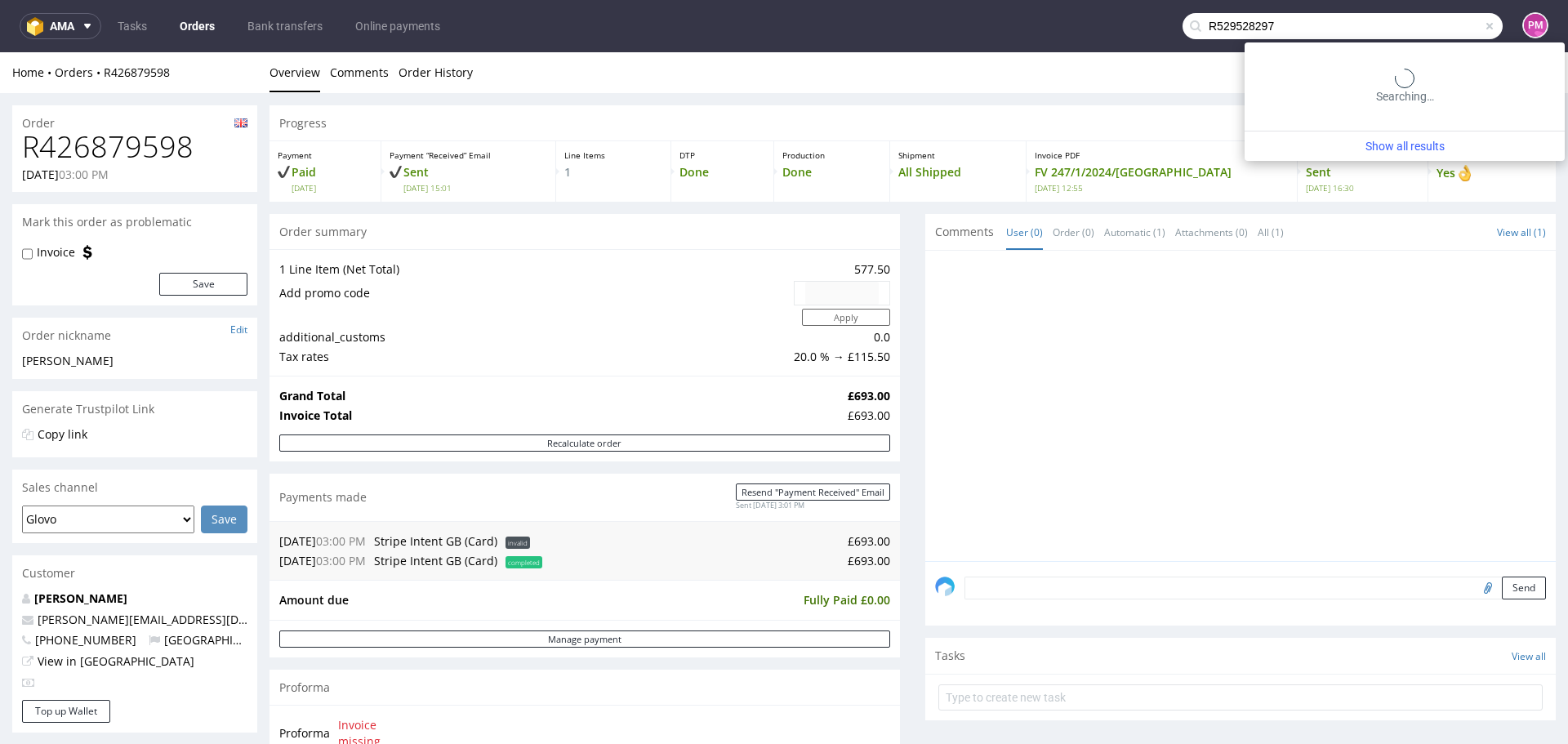
type input "R529528297"
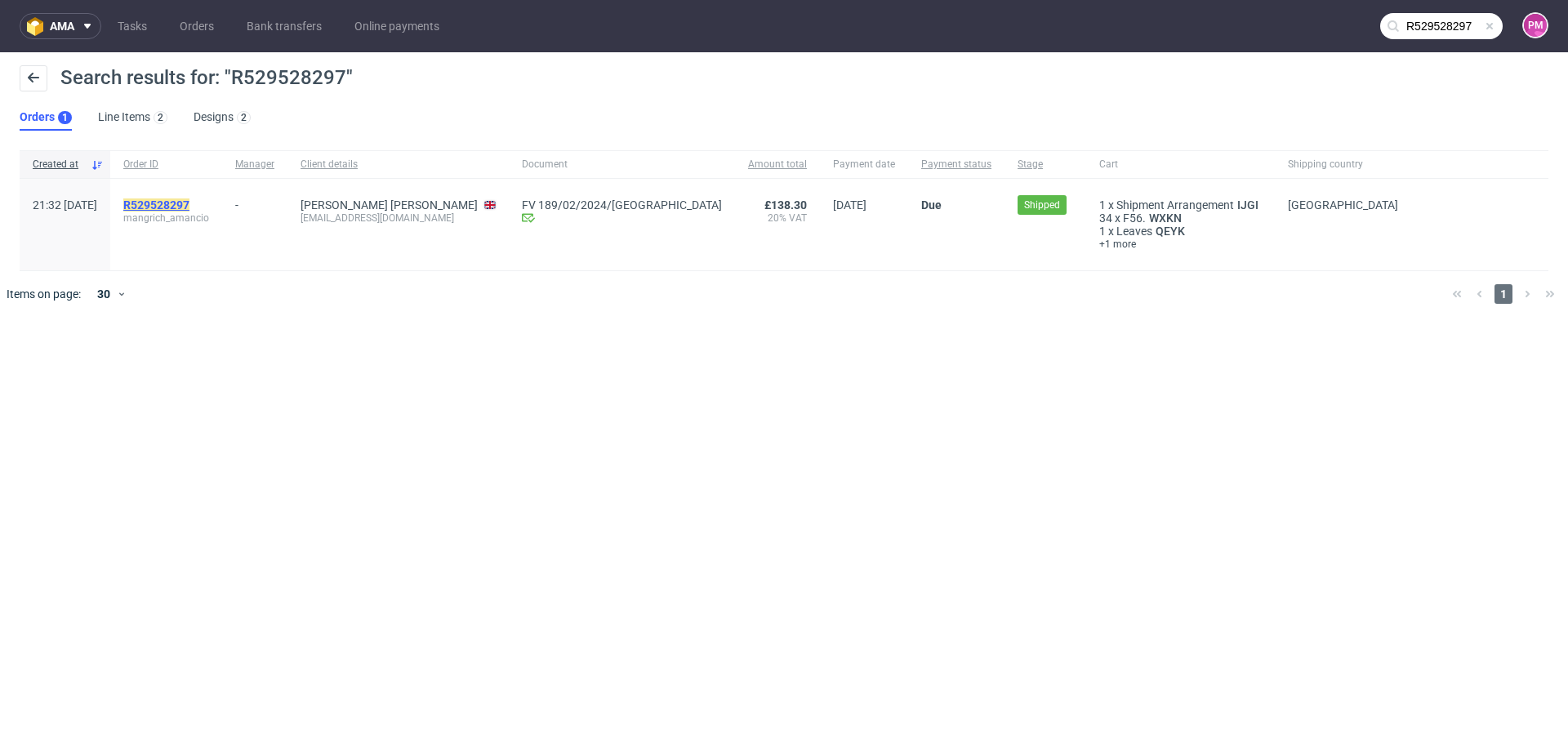
click at [189, 202] on mark "R529528297" at bounding box center [156, 205] width 66 height 13
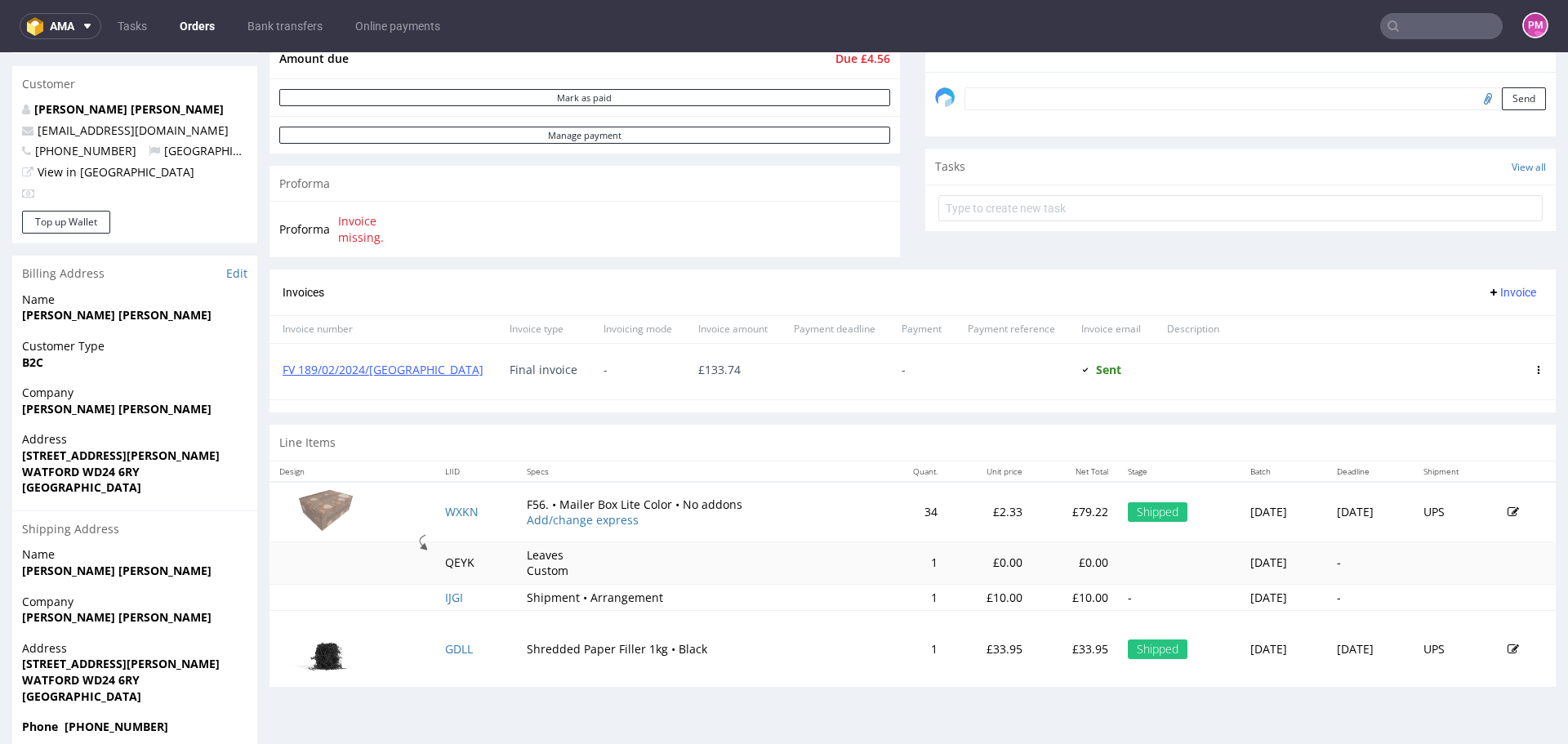
scroll to position [490, 0]
click at [369, 366] on link "FV 189/02/2024/[GEOGRAPHIC_DATA]" at bounding box center [383, 368] width 201 height 16
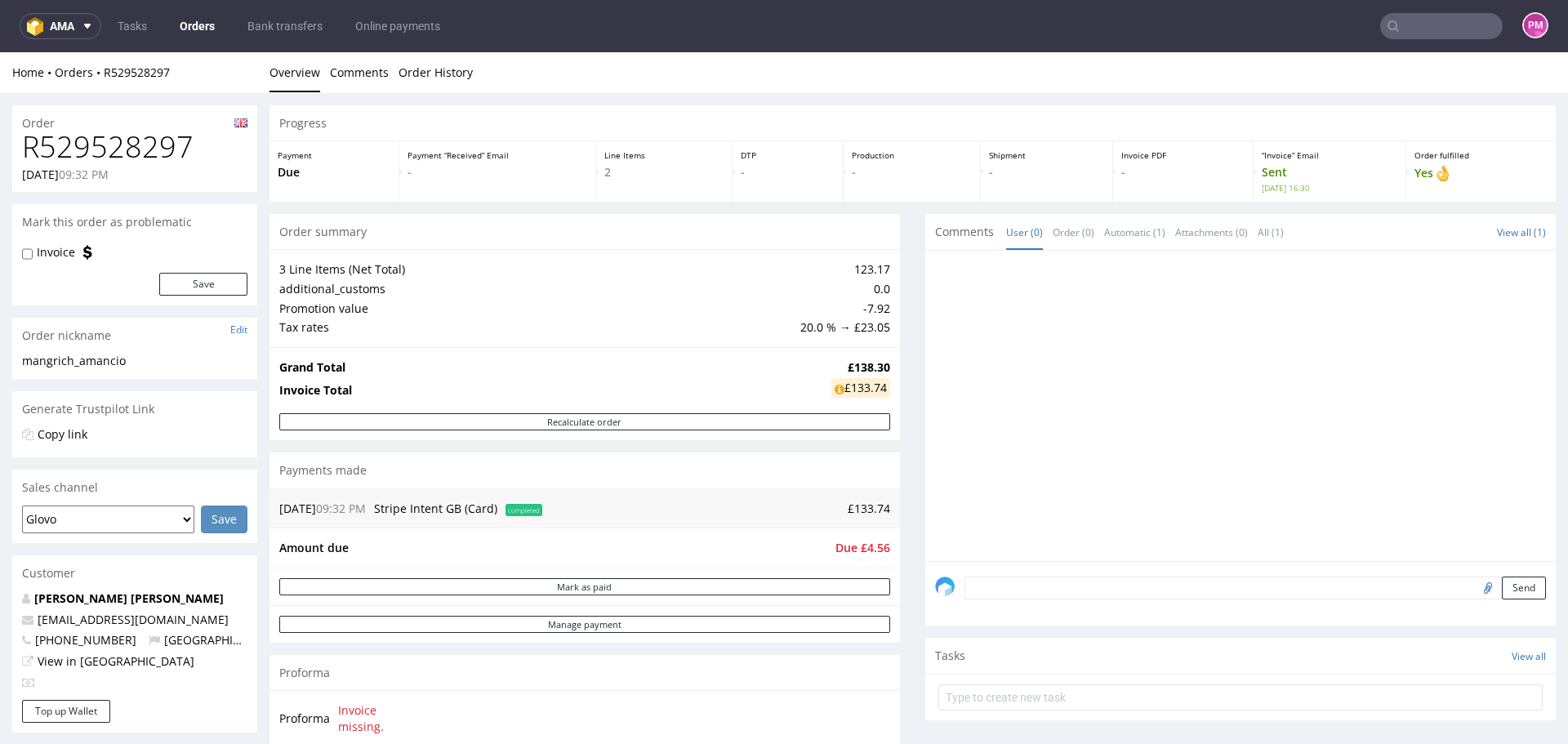
click at [1406, 22] on input "text" at bounding box center [1440, 26] width 122 height 26
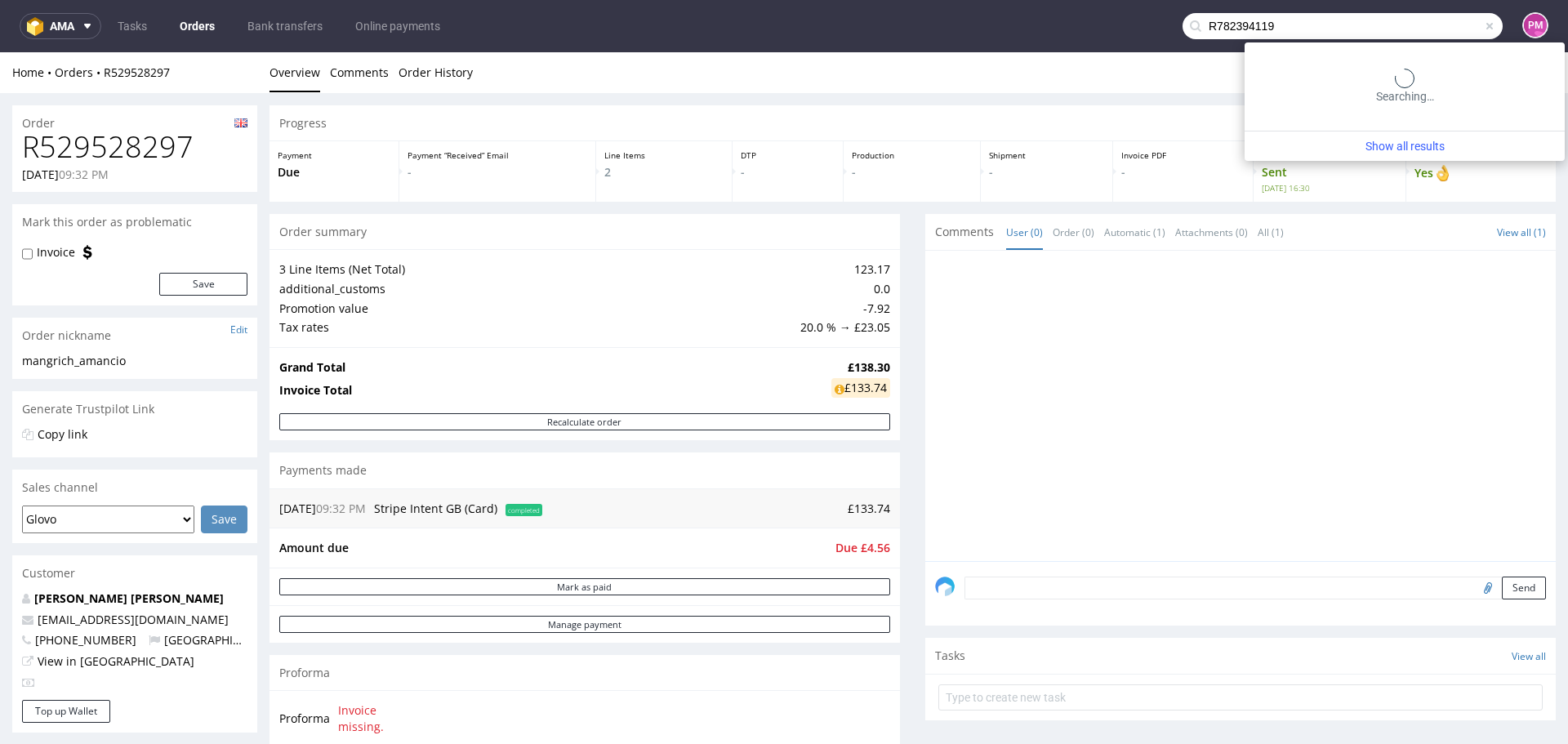
type input "R782394119"
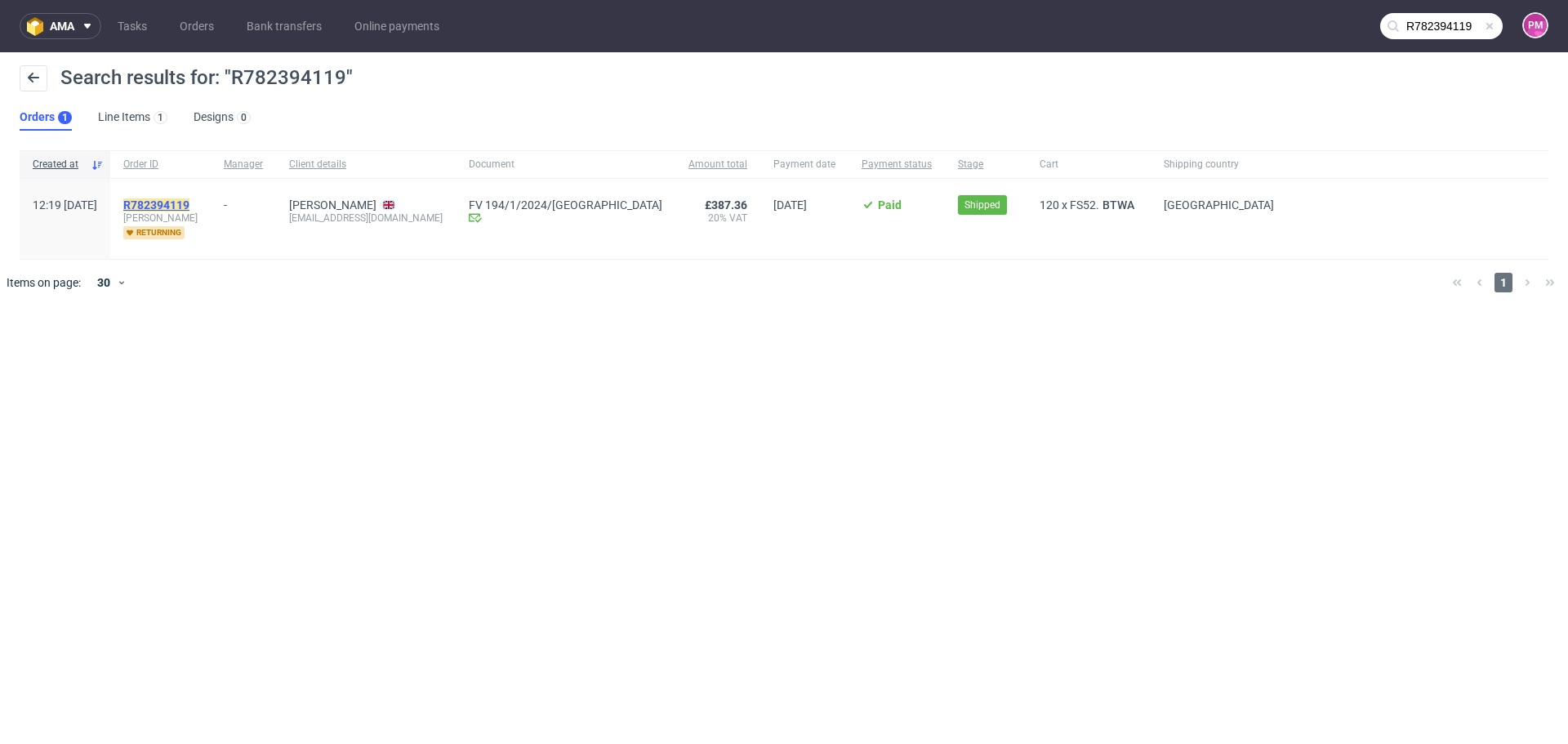
click at [189, 206] on mark "R782394119" at bounding box center [156, 205] width 66 height 13
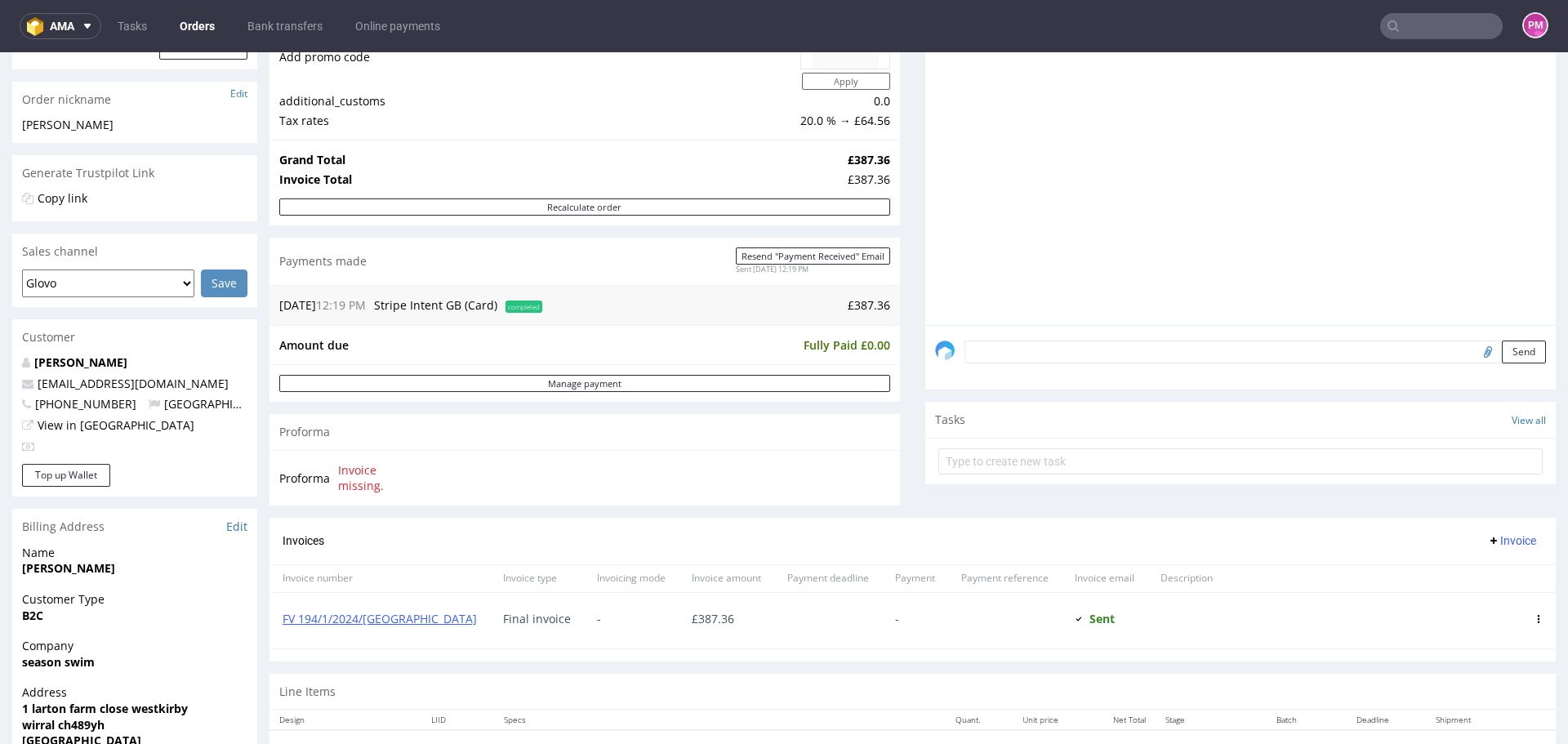
scroll to position [245, 0]
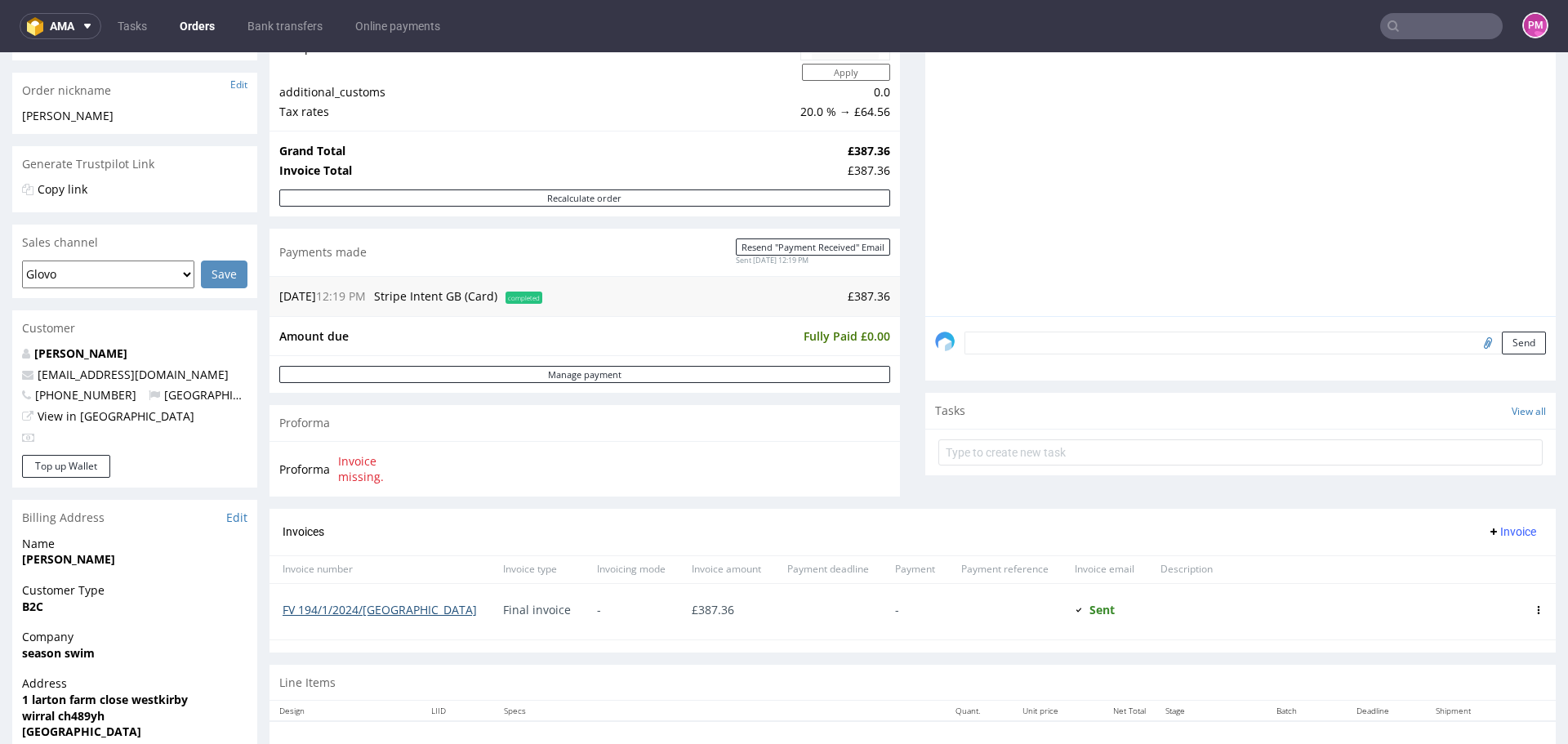
click at [348, 608] on link "FV 194/1/2024/[GEOGRAPHIC_DATA]" at bounding box center [380, 610] width 195 height 16
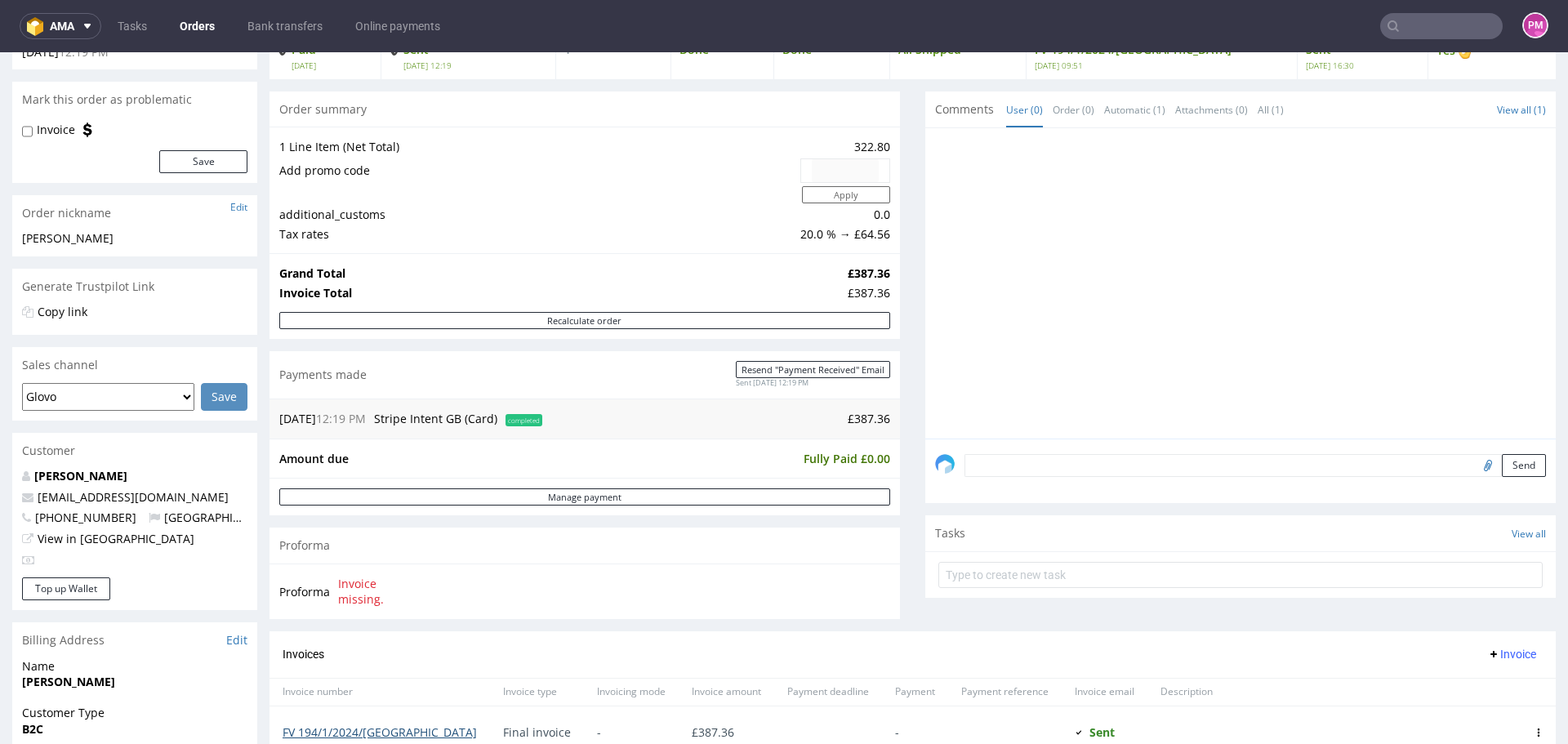
scroll to position [0, 0]
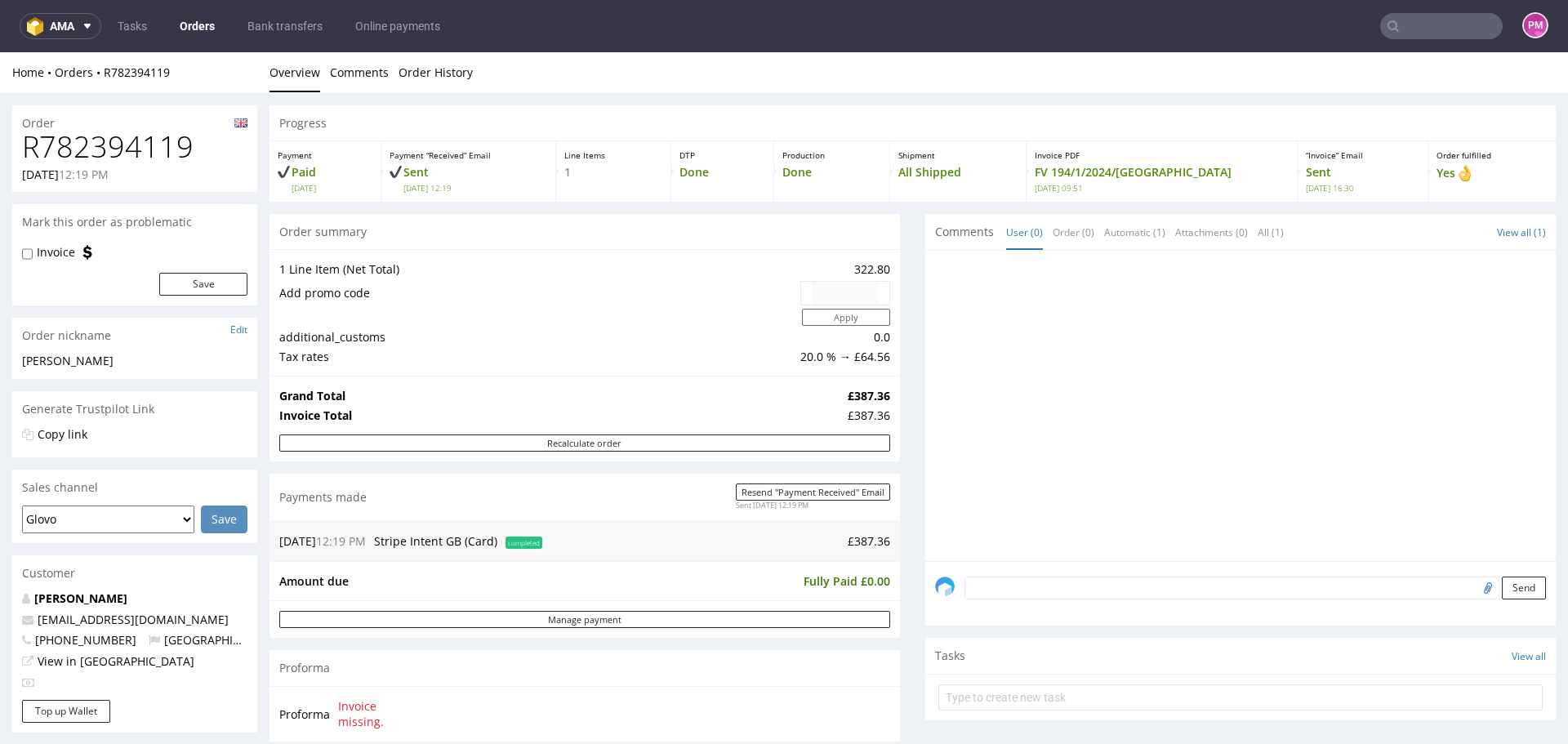
click at [1402, 26] on input "text" at bounding box center [1440, 26] width 122 height 26
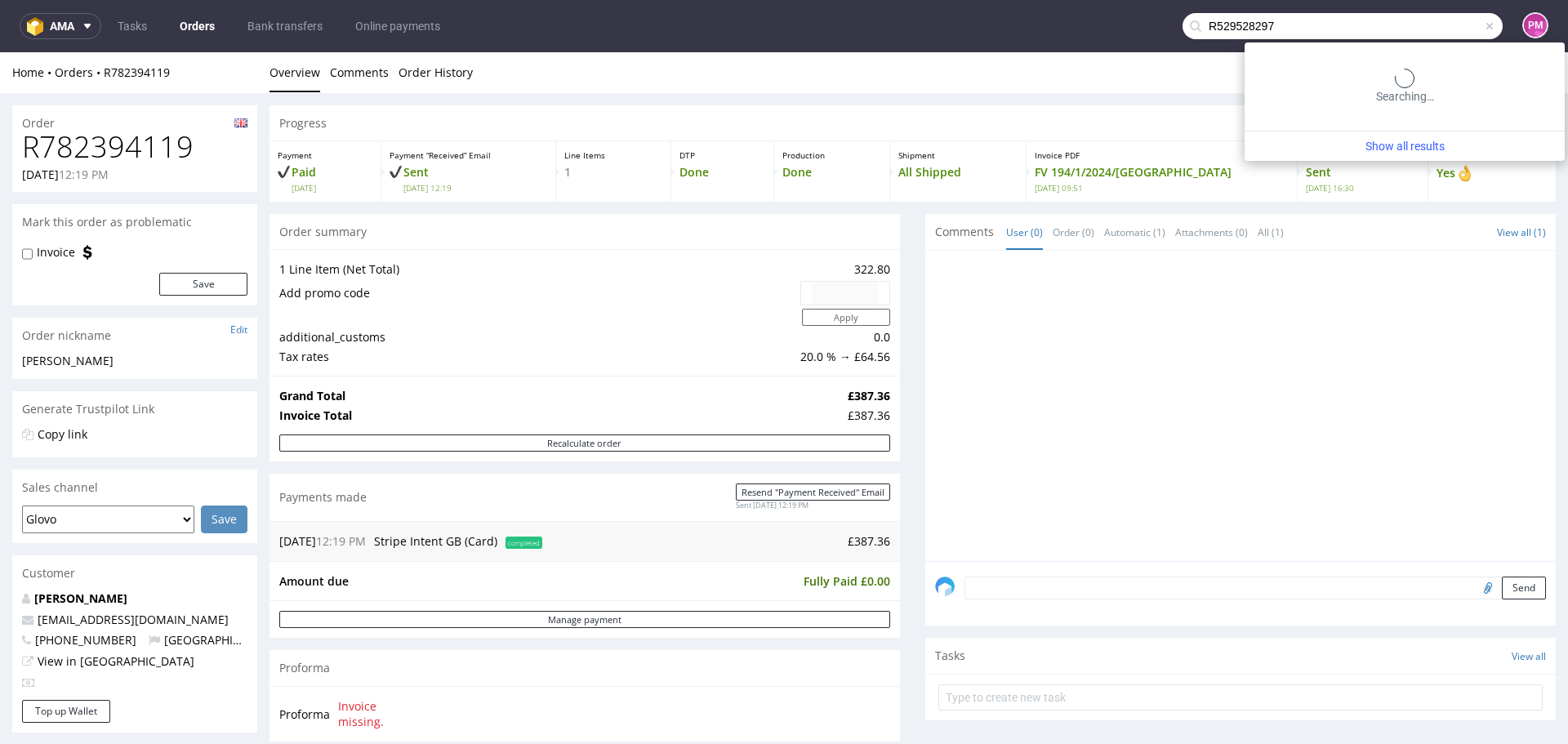
type input "R529528297"
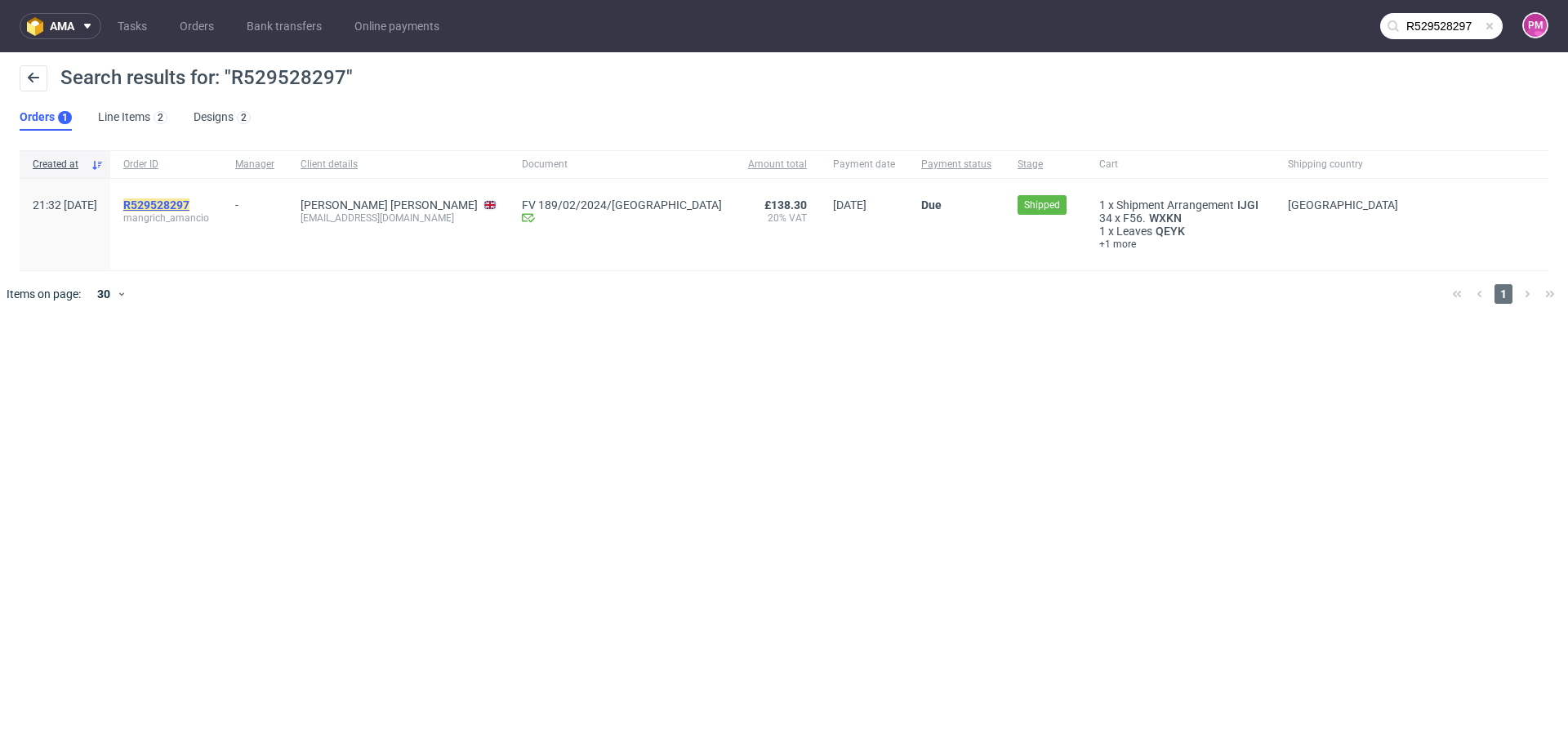
click at [189, 202] on mark "R529528297" at bounding box center [156, 205] width 66 height 13
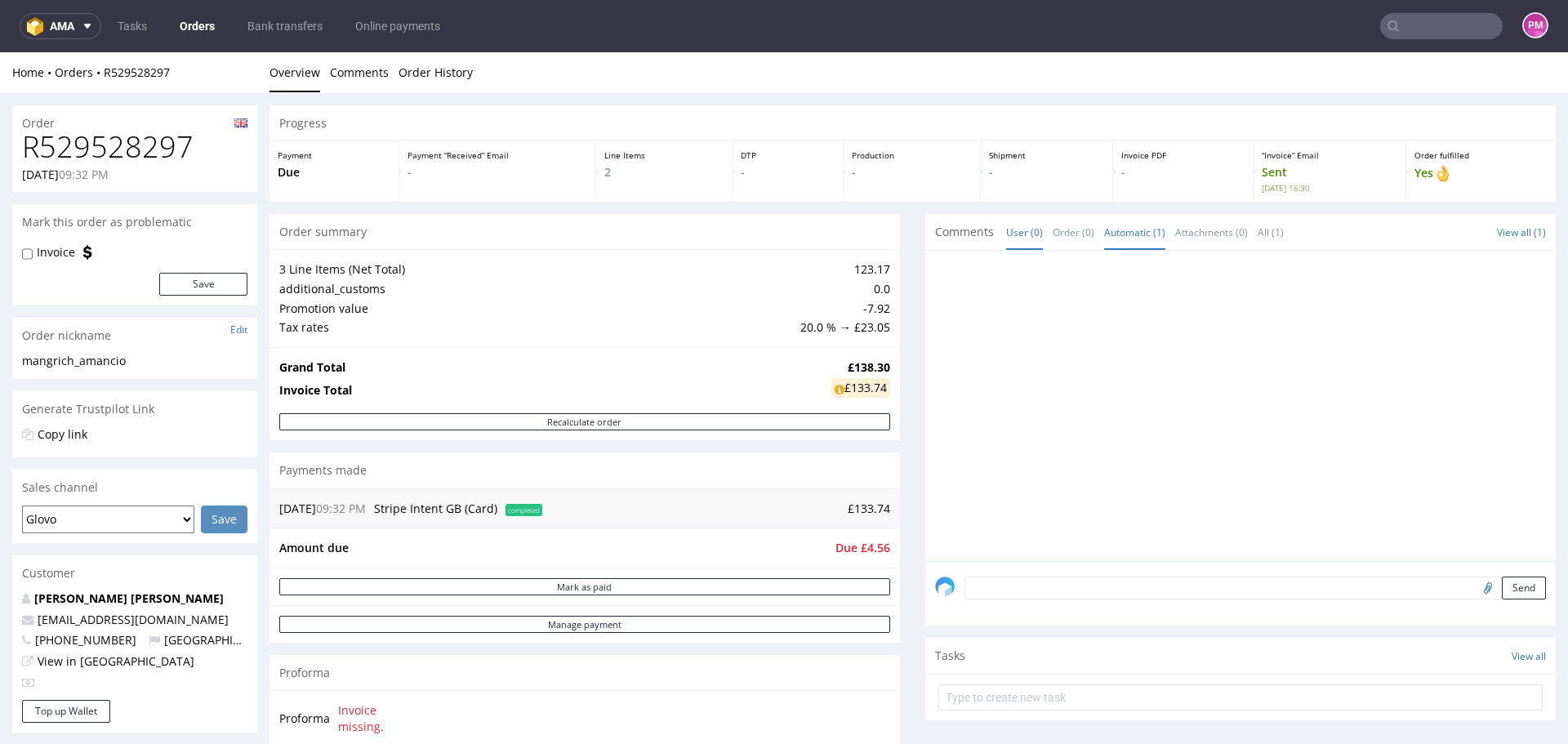
click at [1106, 228] on link "Automatic (1)" at bounding box center [1135, 232] width 62 height 35
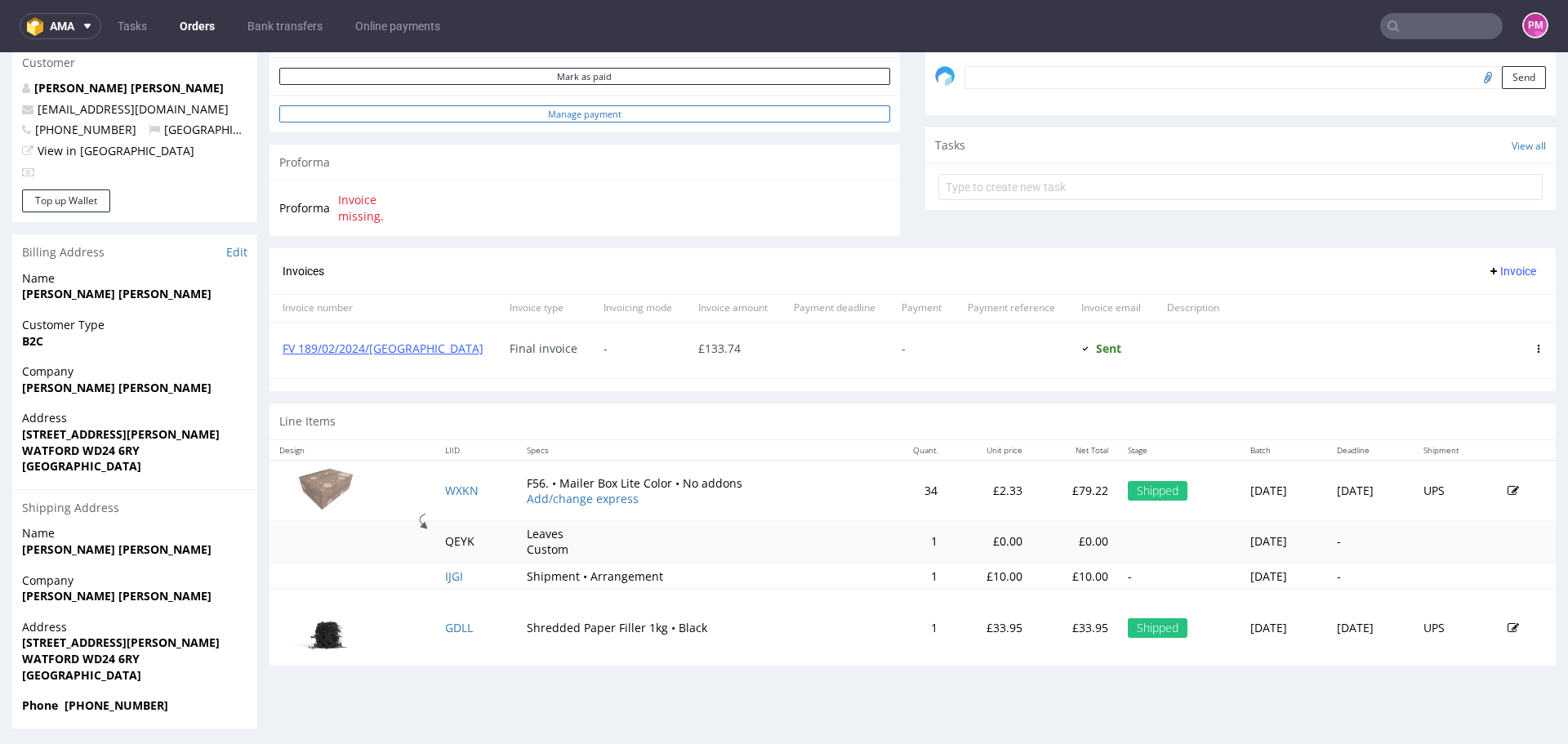
scroll to position [515, 0]
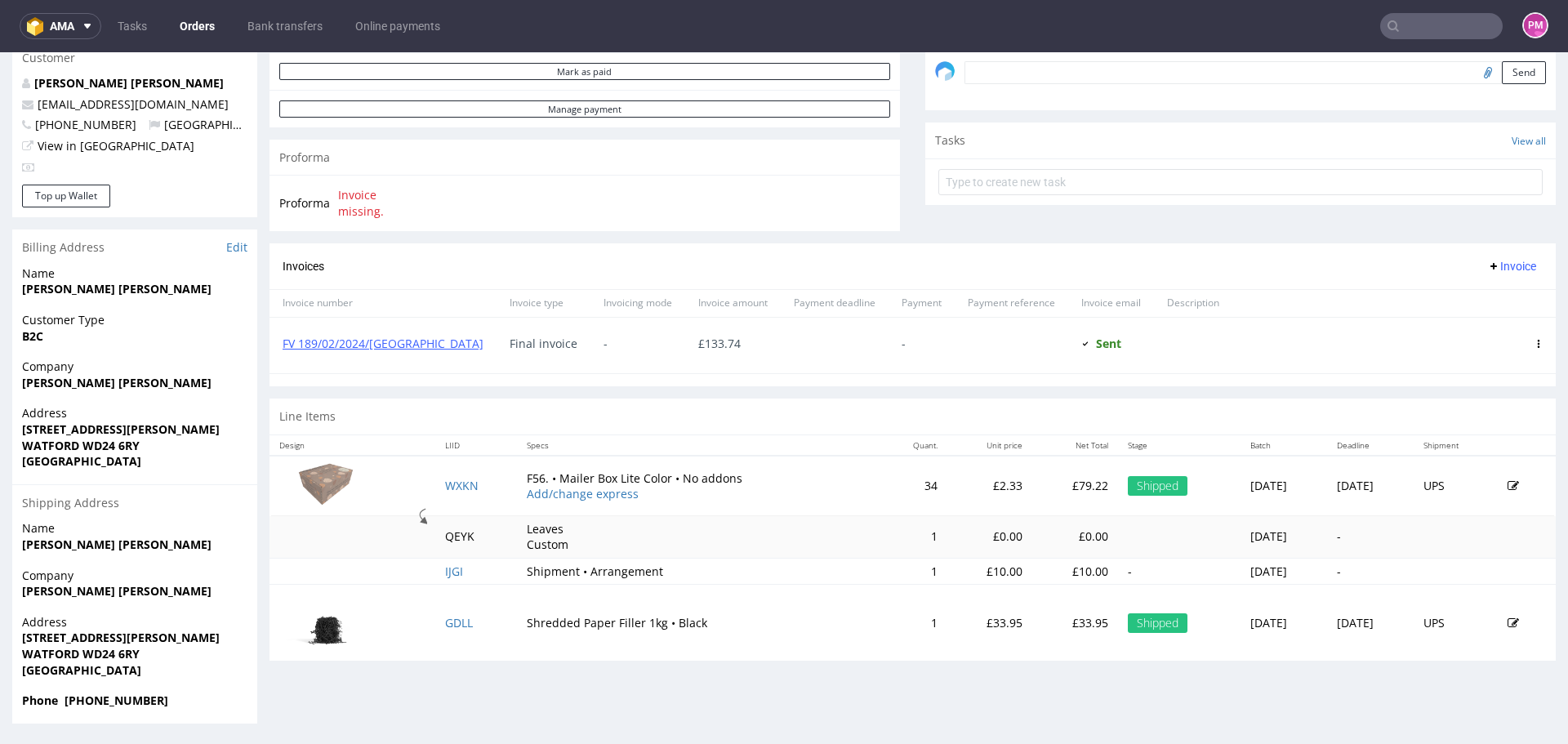
click at [1507, 620] on icon at bounding box center [1513, 624] width 11 height 11
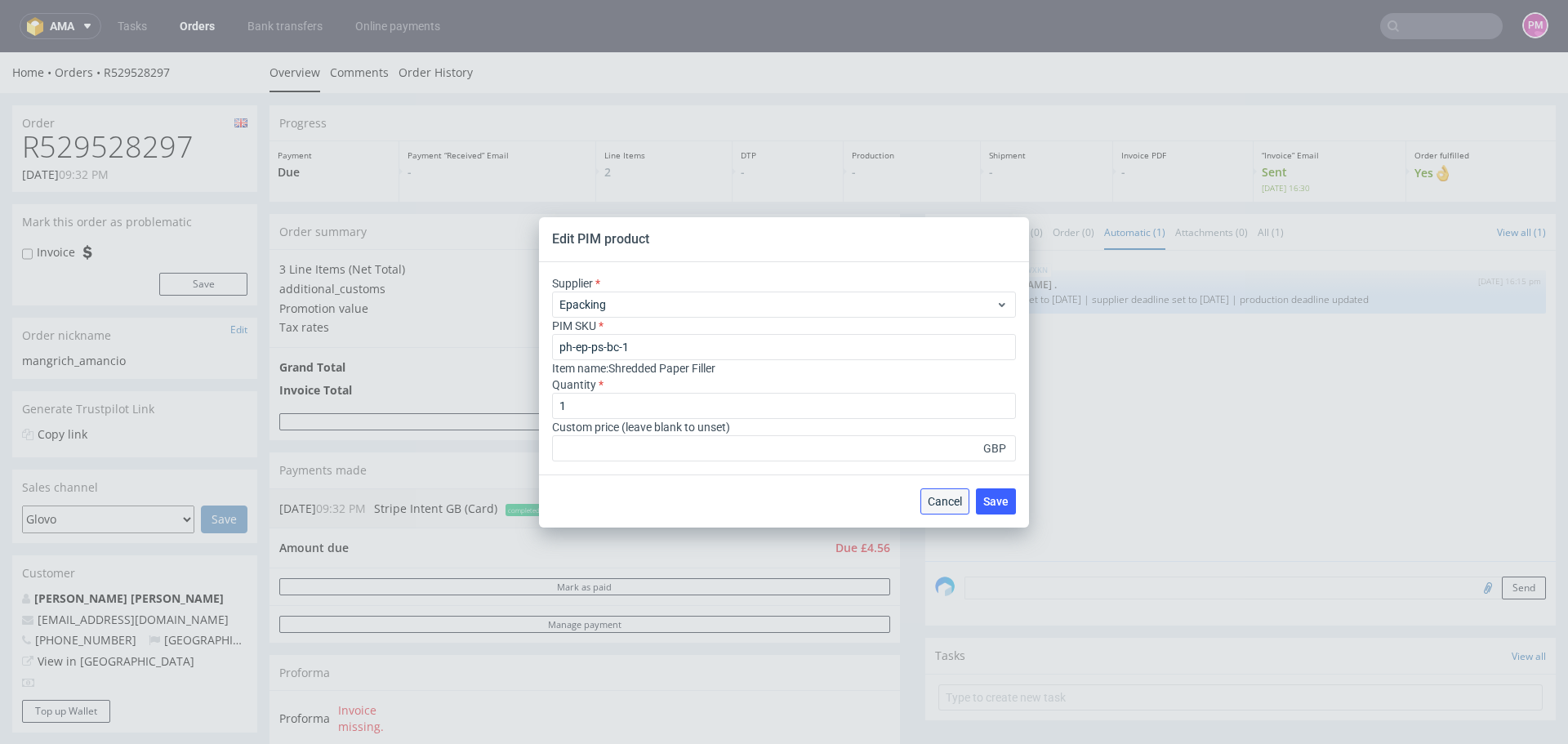
click at [945, 501] on span "Cancel" at bounding box center [945, 502] width 34 height 11
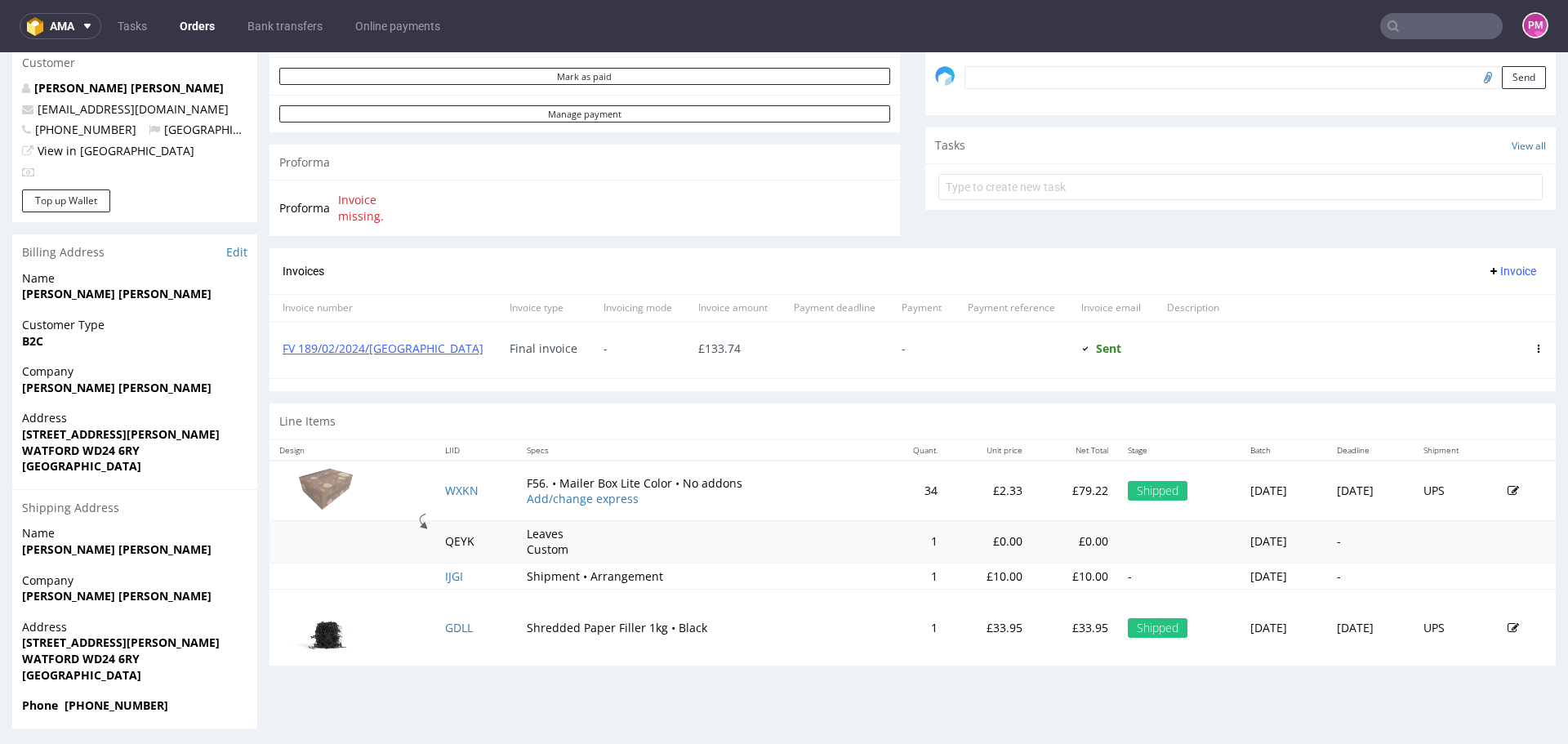
scroll to position [515, 0]
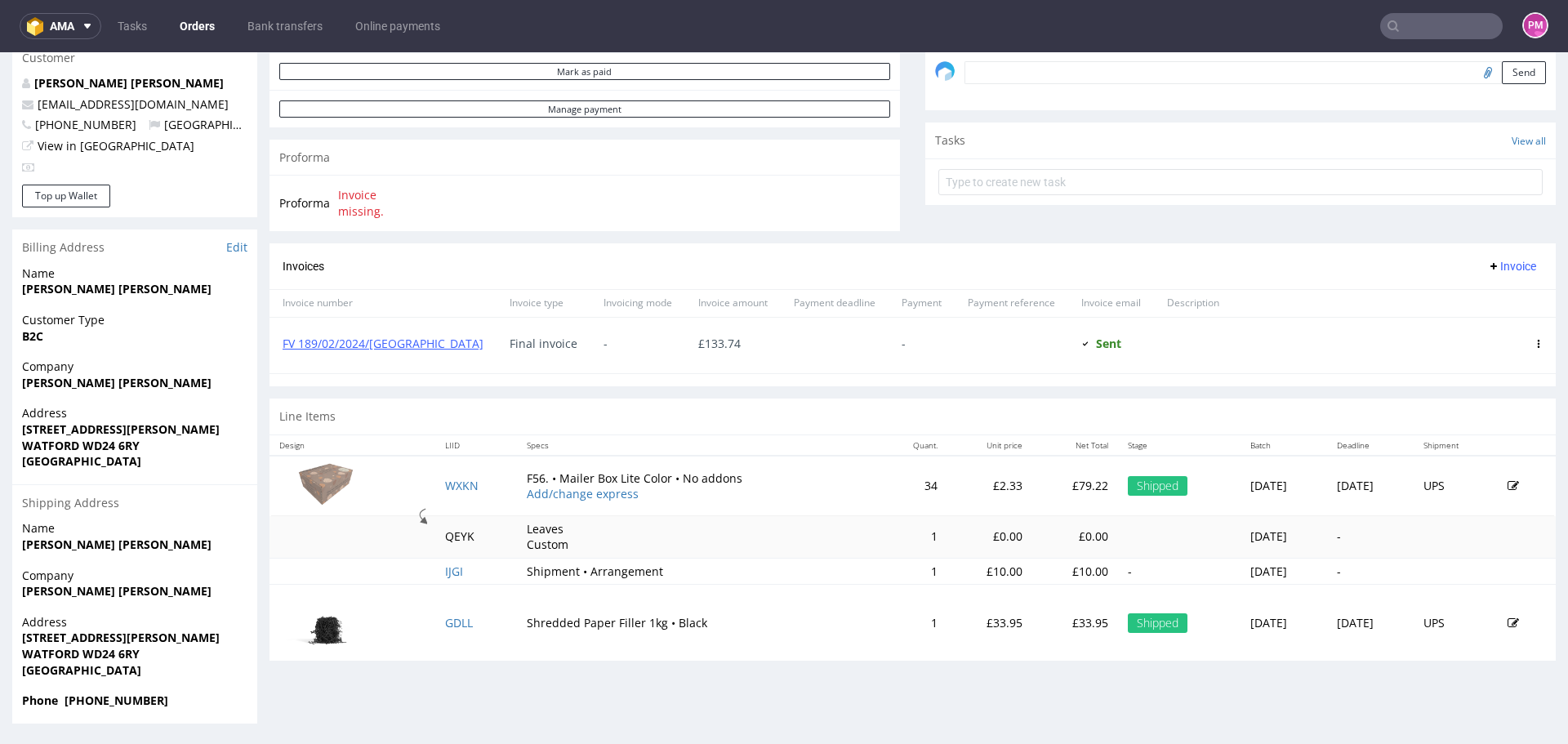
click at [1507, 482] on icon at bounding box center [1513, 486] width 11 height 11
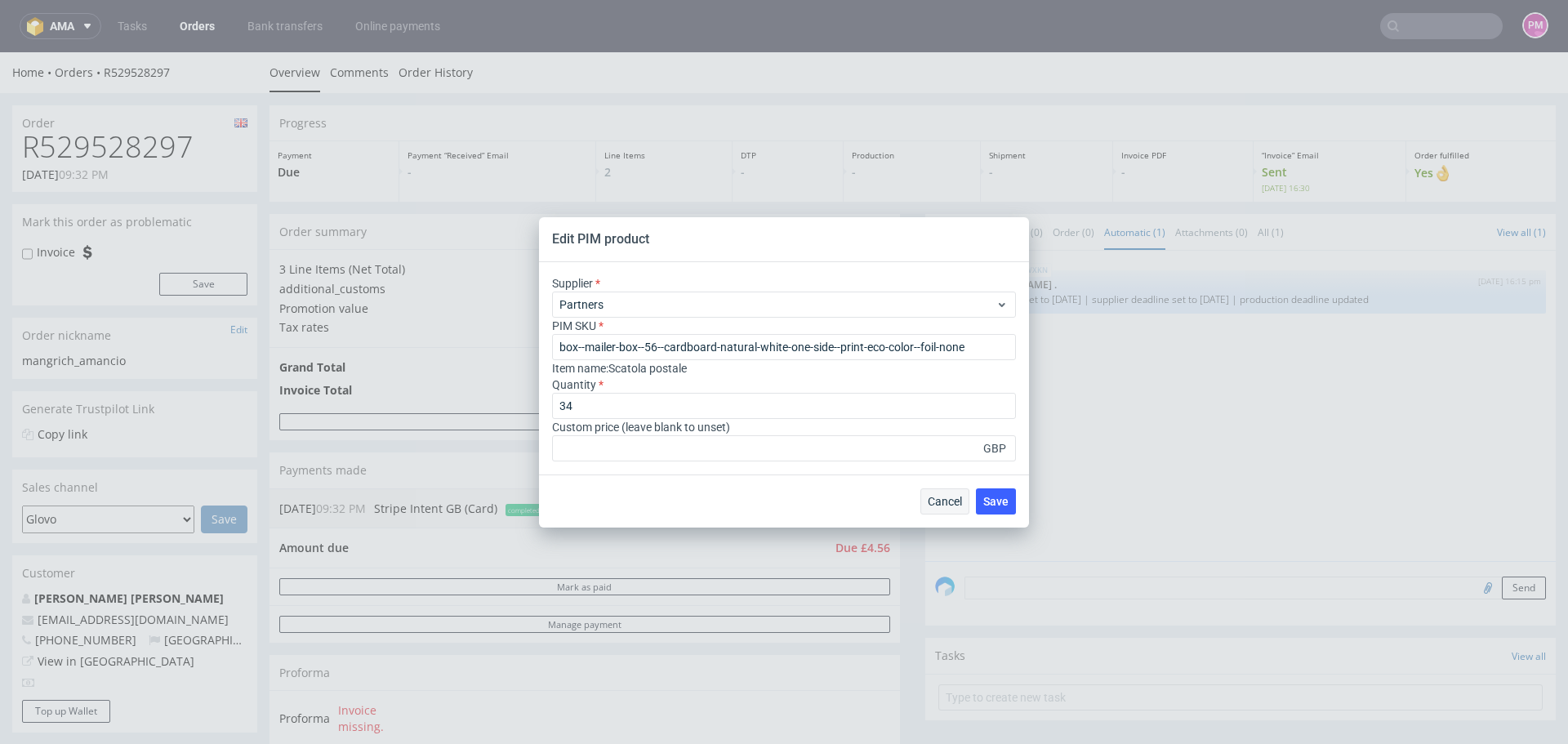
click at [946, 496] on span "Cancel" at bounding box center [945, 502] width 34 height 11
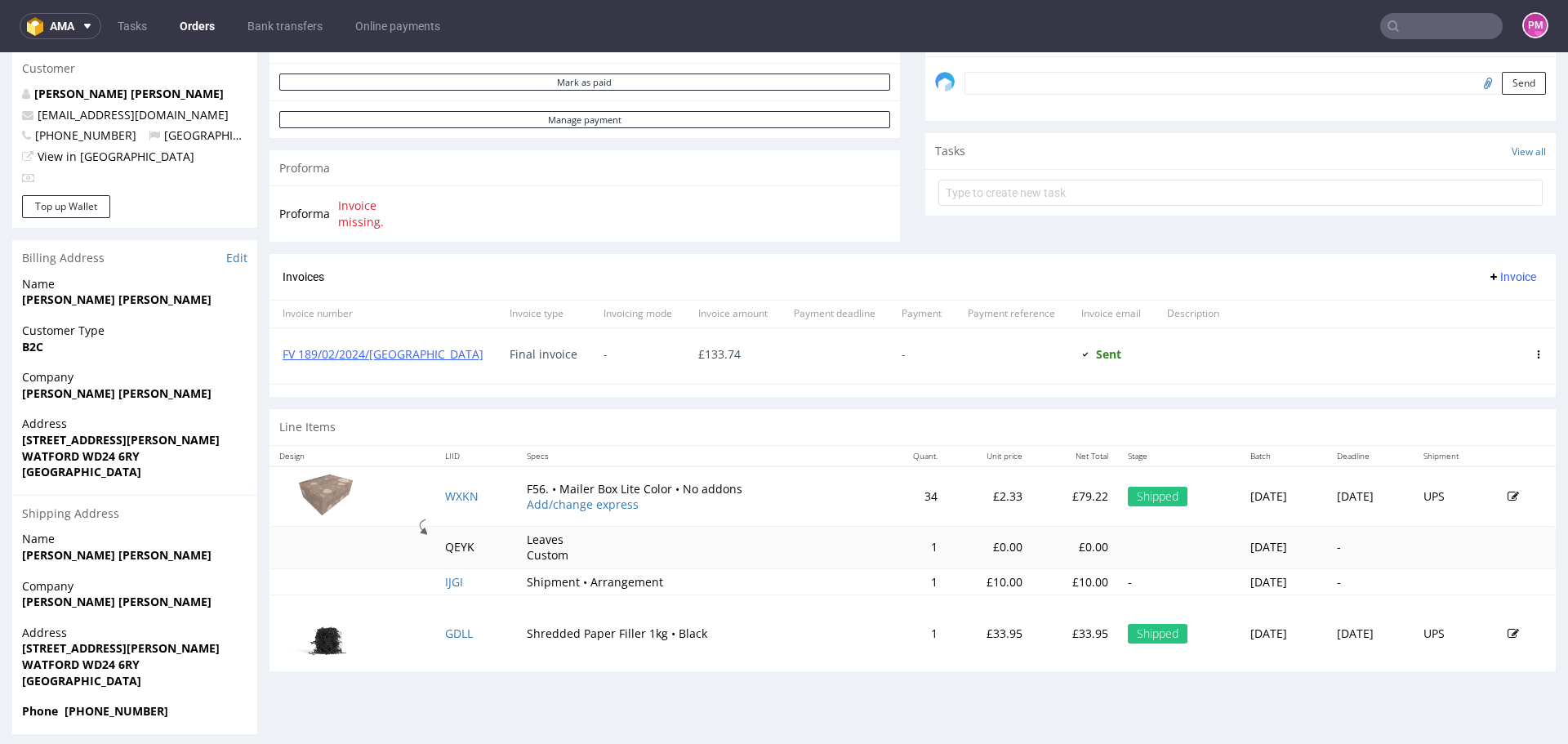
scroll to position [515, 0]
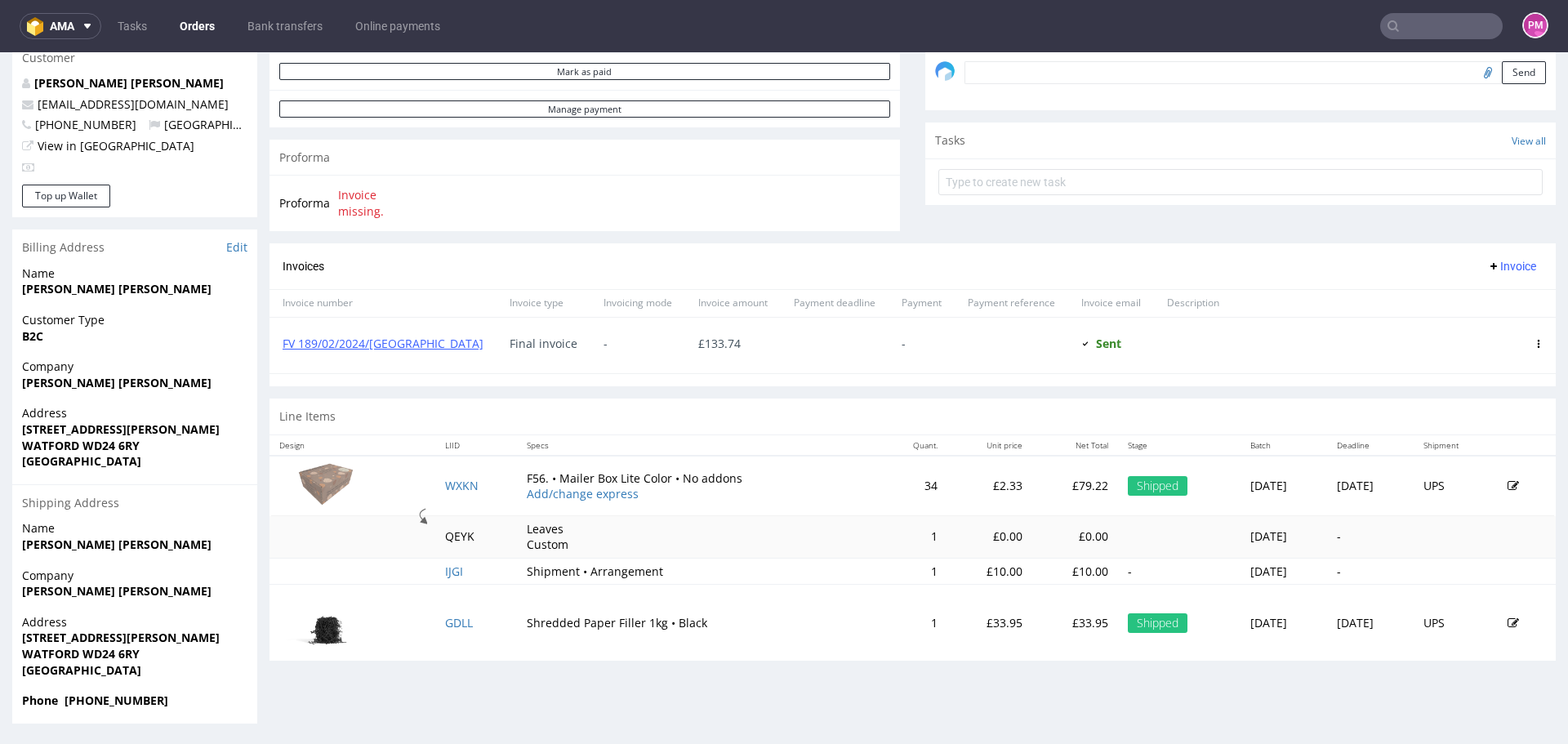
click at [1128, 486] on div "Shipped" at bounding box center [1158, 486] width 60 height 19
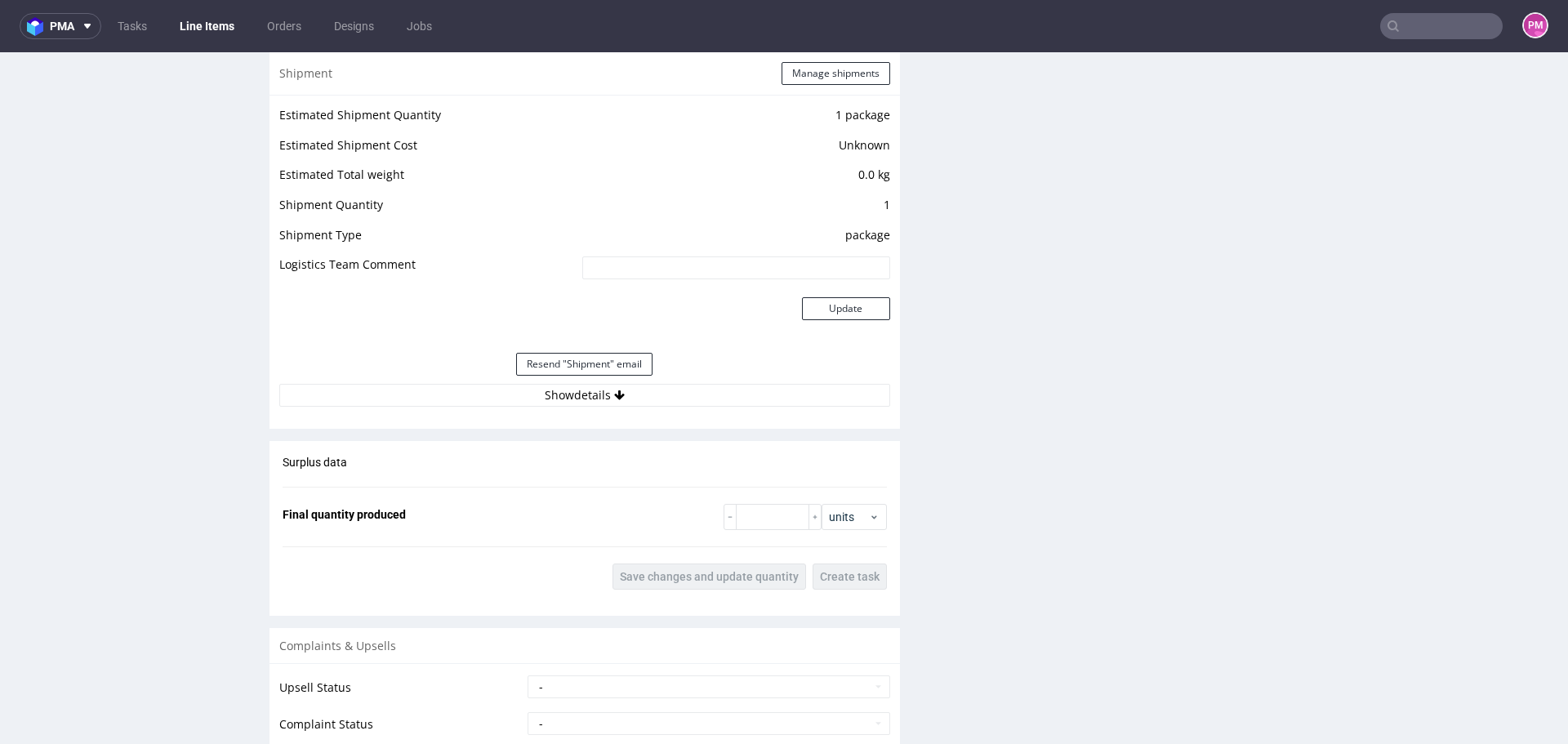
scroll to position [1552, 0]
click at [566, 395] on button "Show details" at bounding box center [584, 392] width 610 height 23
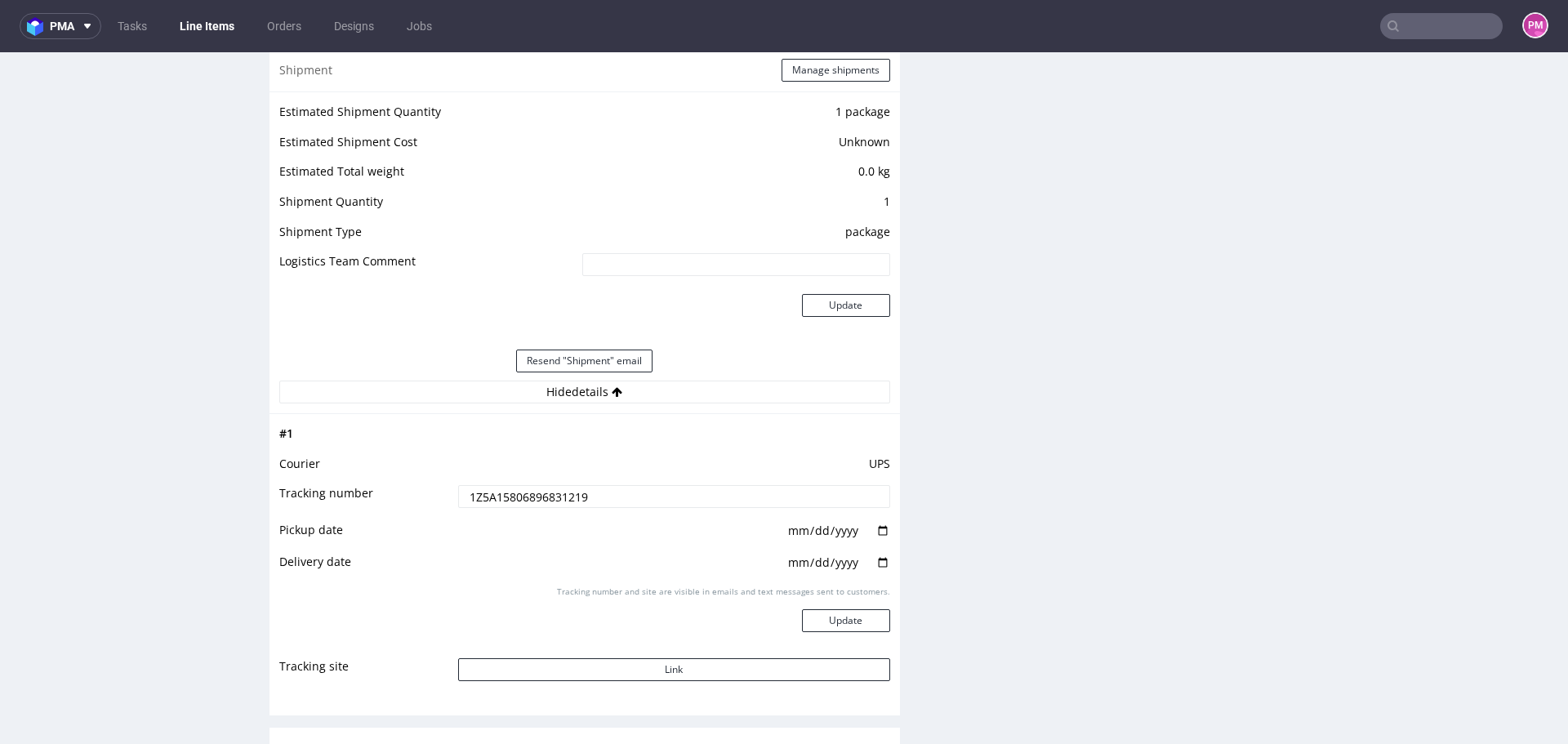
drag, startPoint x: 596, startPoint y: 496, endPoint x: 442, endPoint y: 502, distance: 154.1
click at [442, 502] on tr "Tracking number 1Z5A15806896831219" at bounding box center [584, 502] width 610 height 37
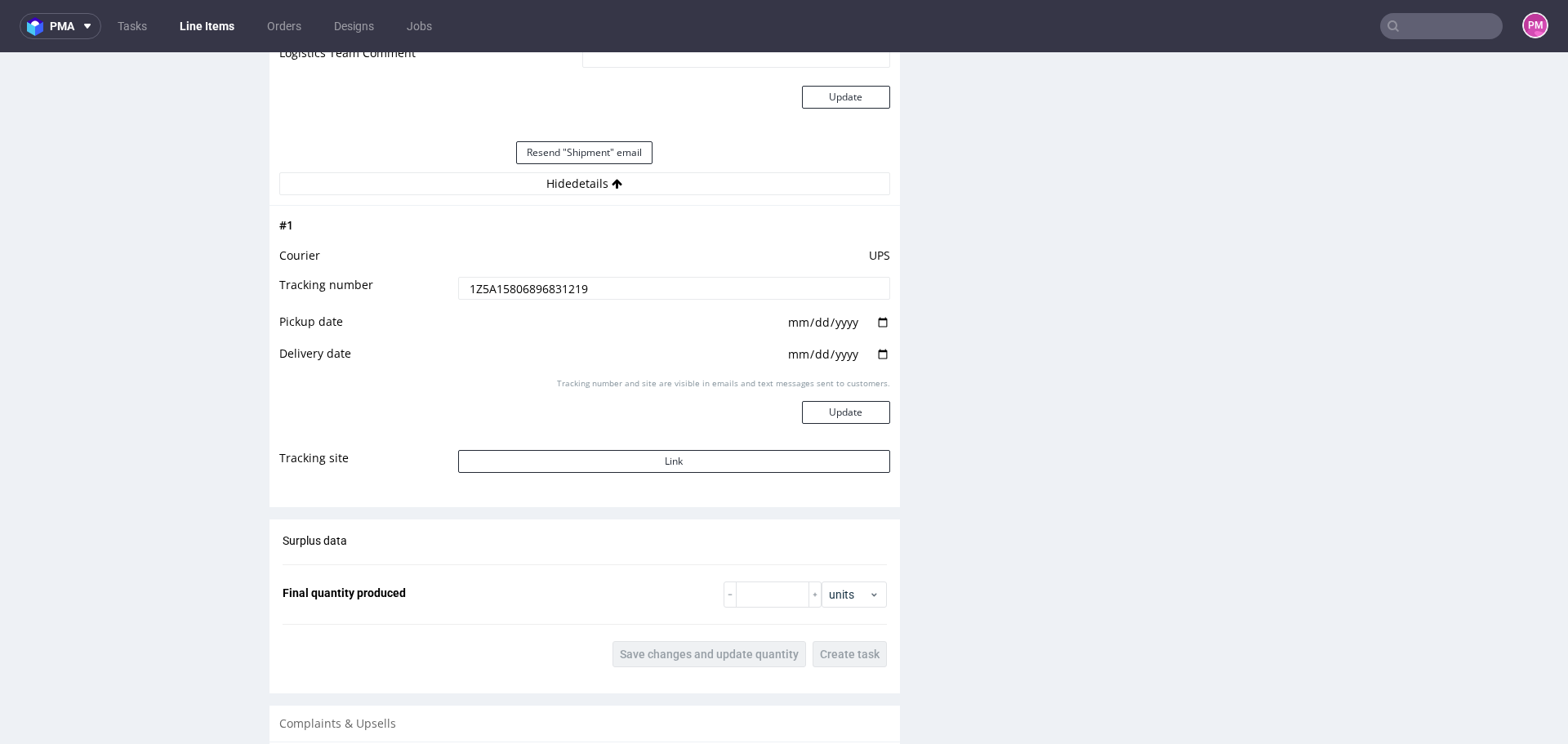
scroll to position [1798, 0]
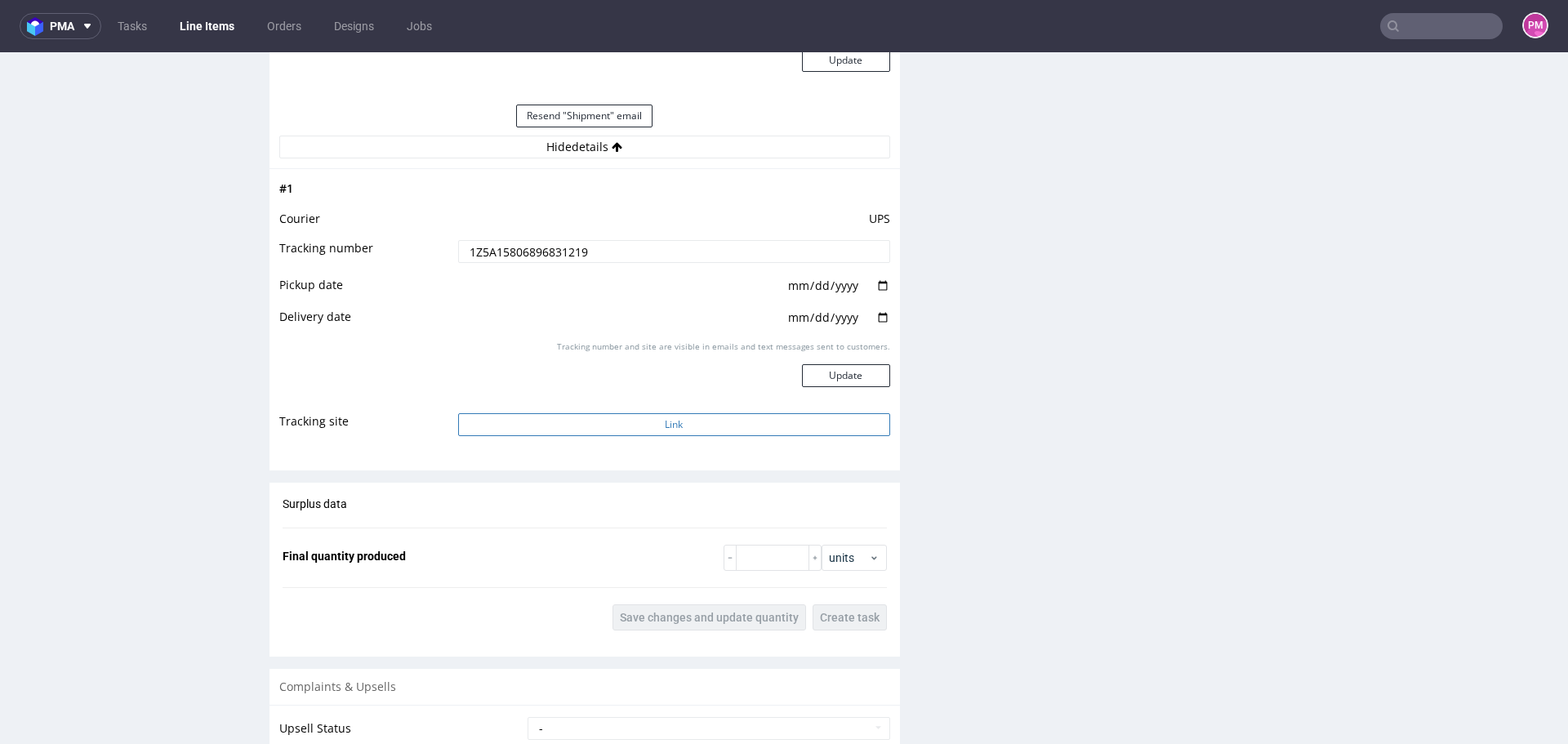
click at [618, 418] on button "Link" at bounding box center [674, 424] width 432 height 23
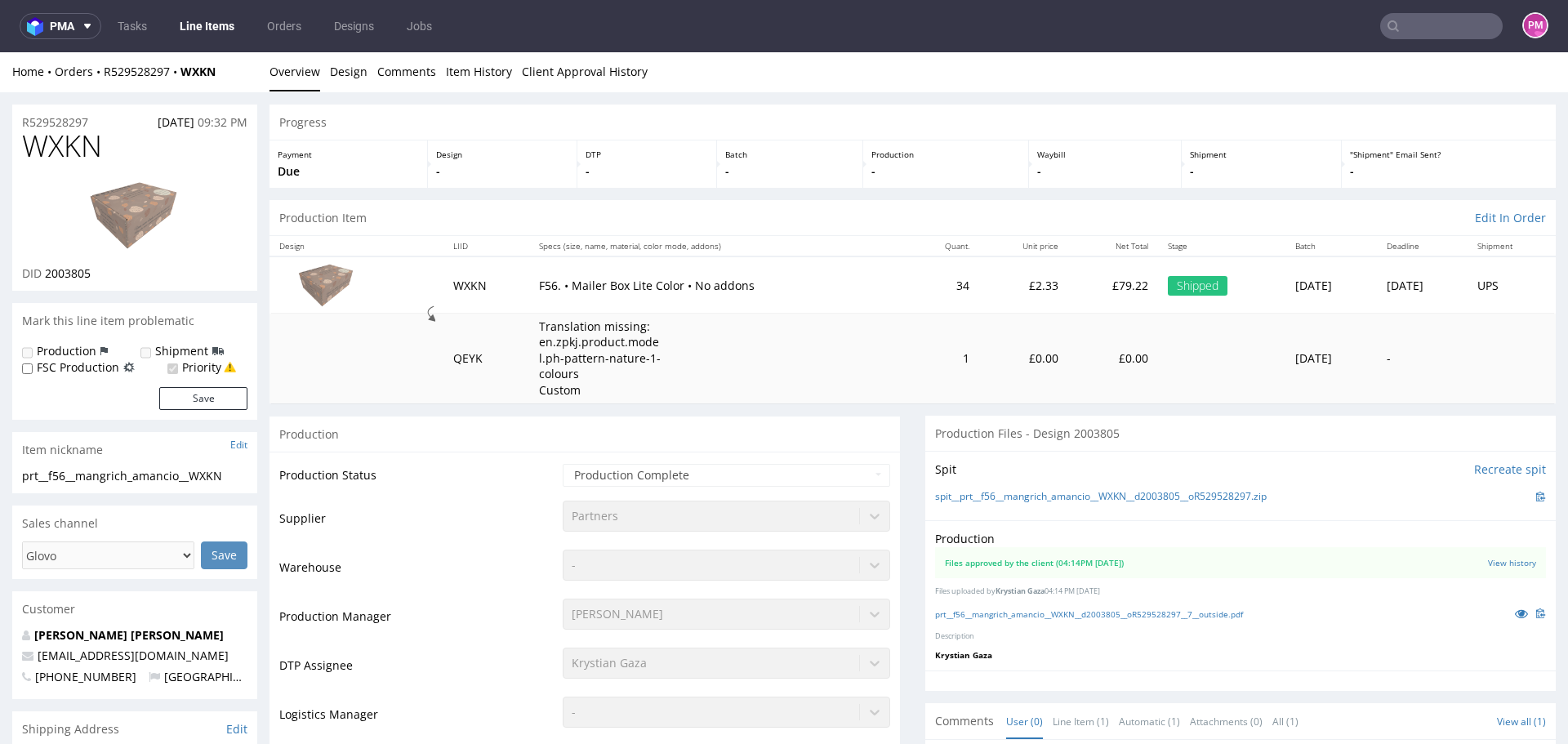
scroll to position [0, 0]
click at [355, 77] on link "Design" at bounding box center [348, 73] width 38 height 40
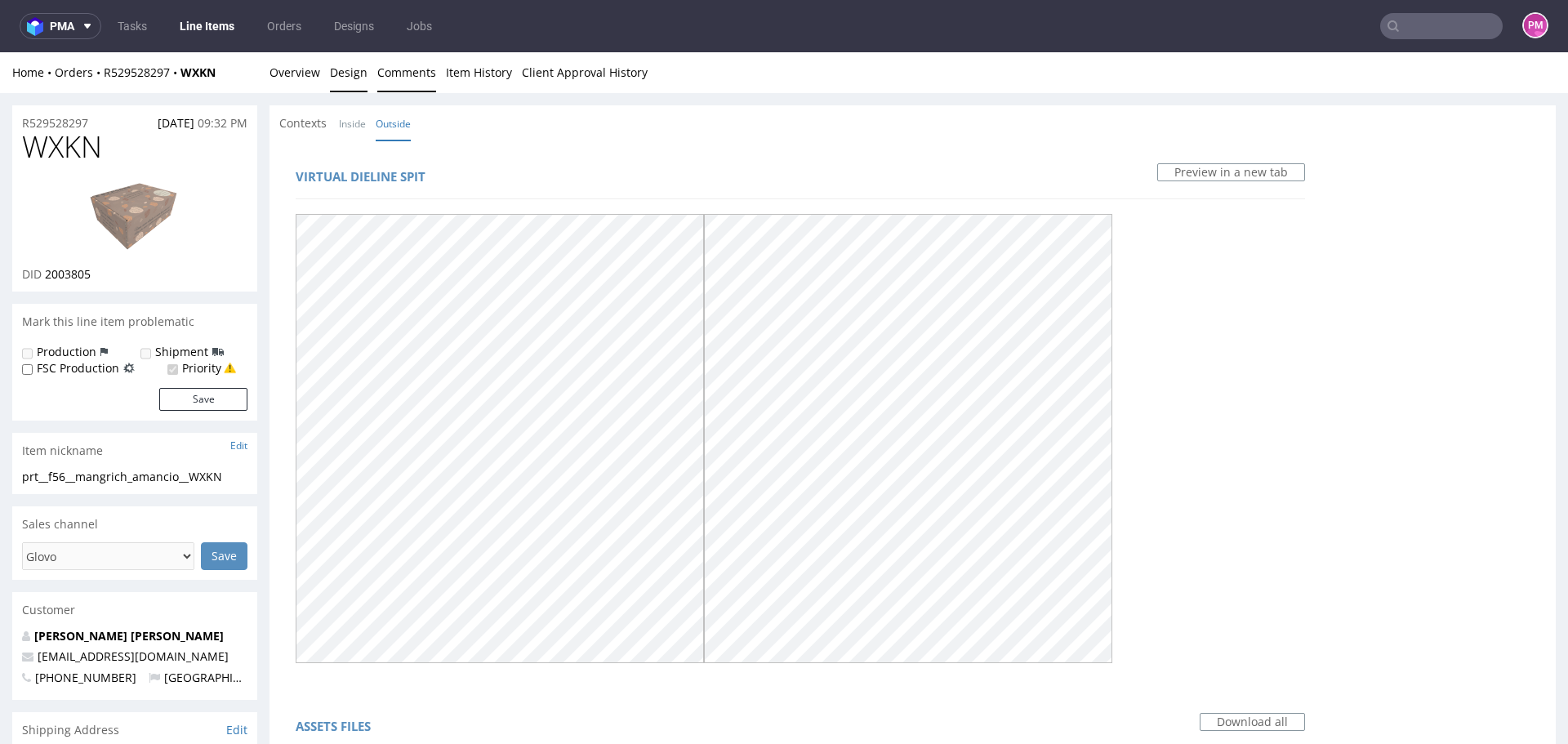
click at [402, 69] on link "Comments" at bounding box center [407, 73] width 59 height 40
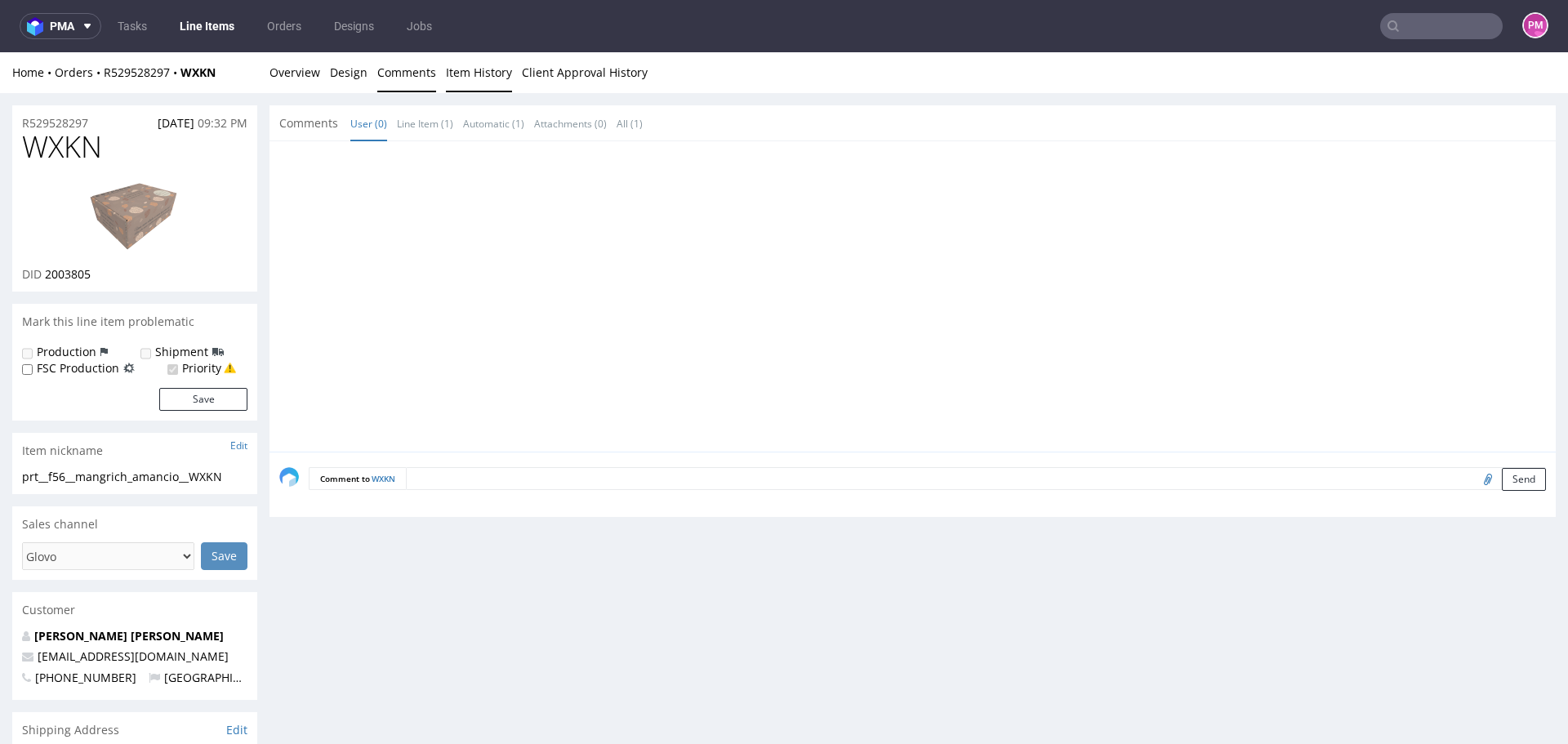
click at [478, 76] on link "Item History" at bounding box center [479, 73] width 66 height 40
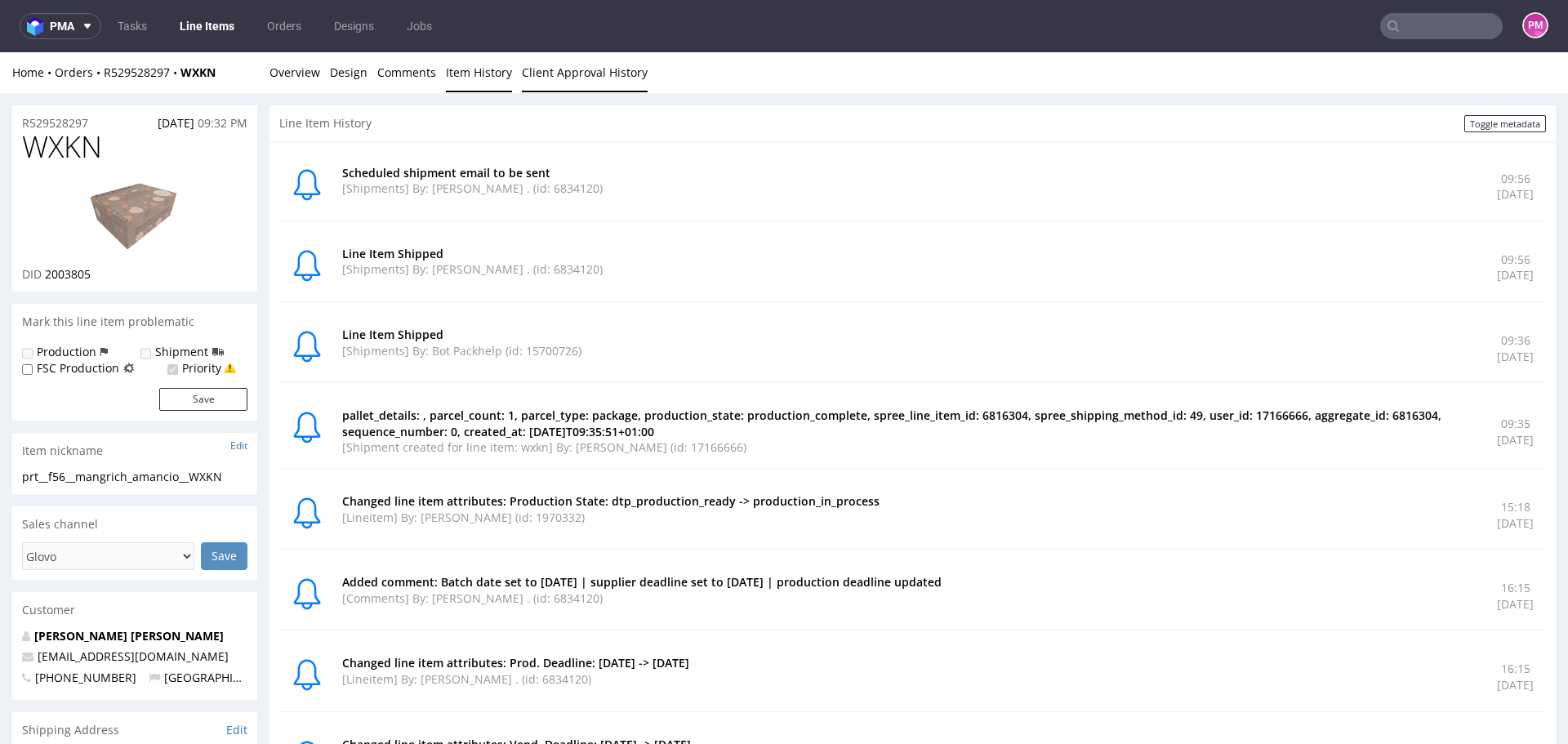
click at [585, 78] on link "Client Approval History" at bounding box center [584, 73] width 126 height 40
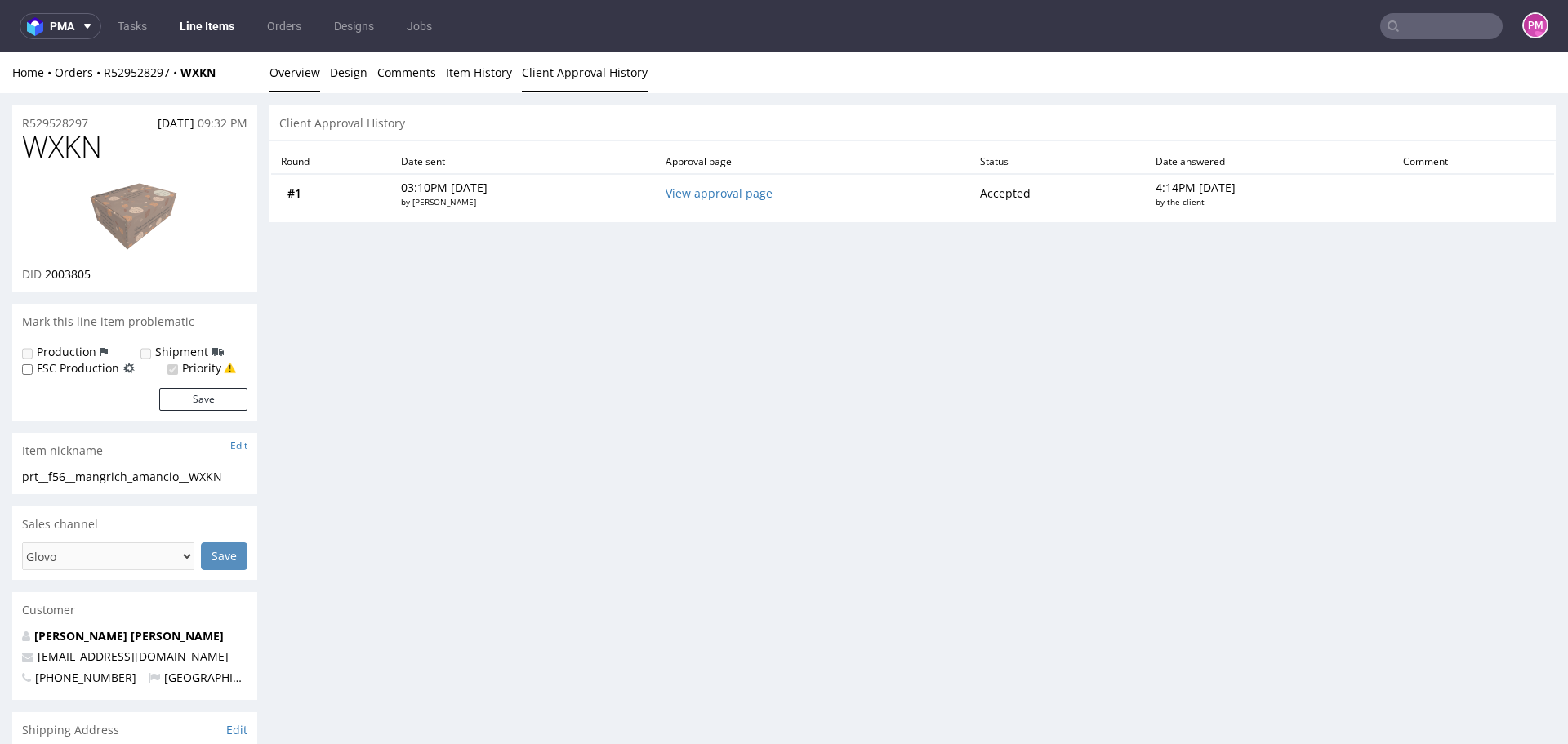
click at [307, 73] on link "Overview" at bounding box center [295, 73] width 50 height 40
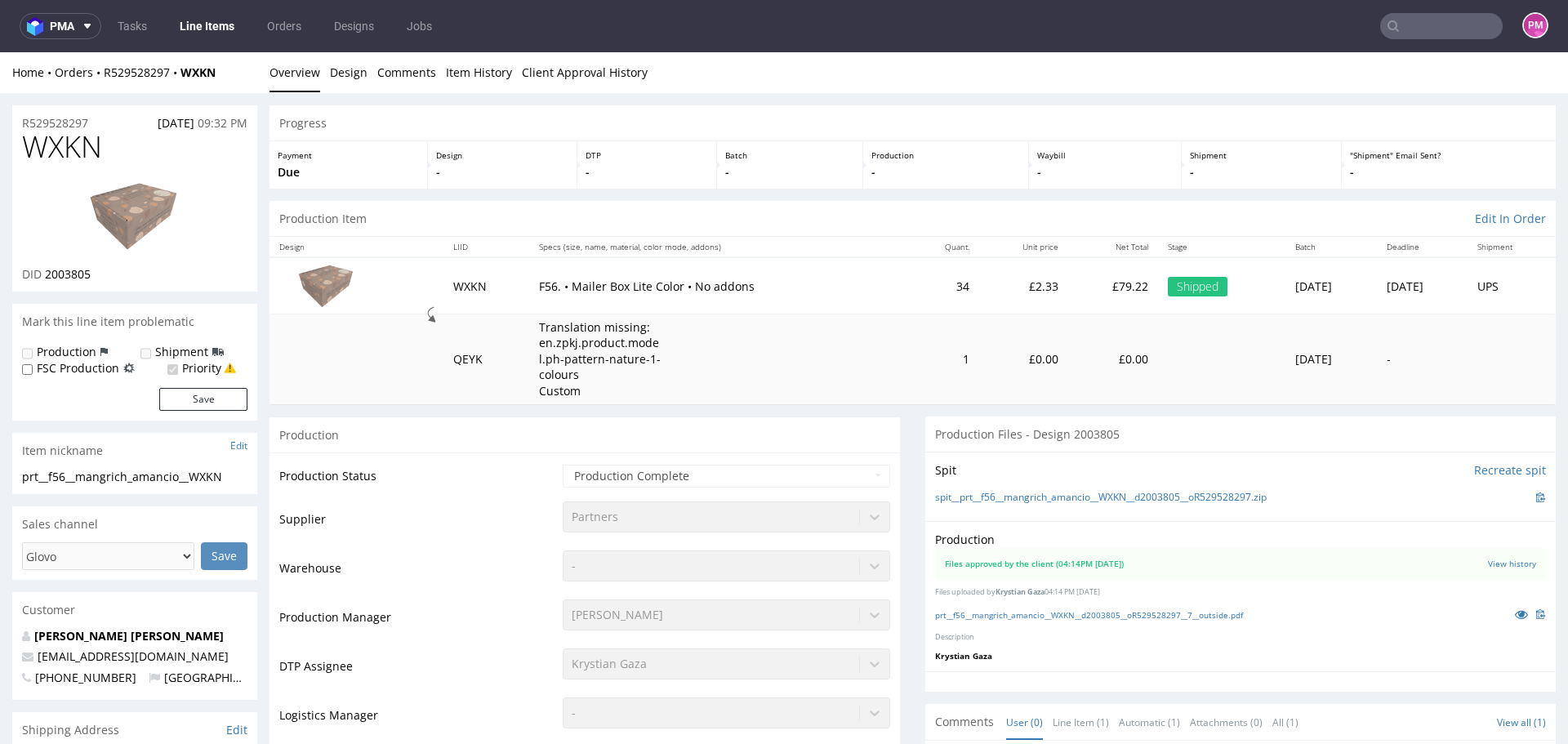
click at [1168, 284] on div "Shipped" at bounding box center [1197, 287] width 60 height 19
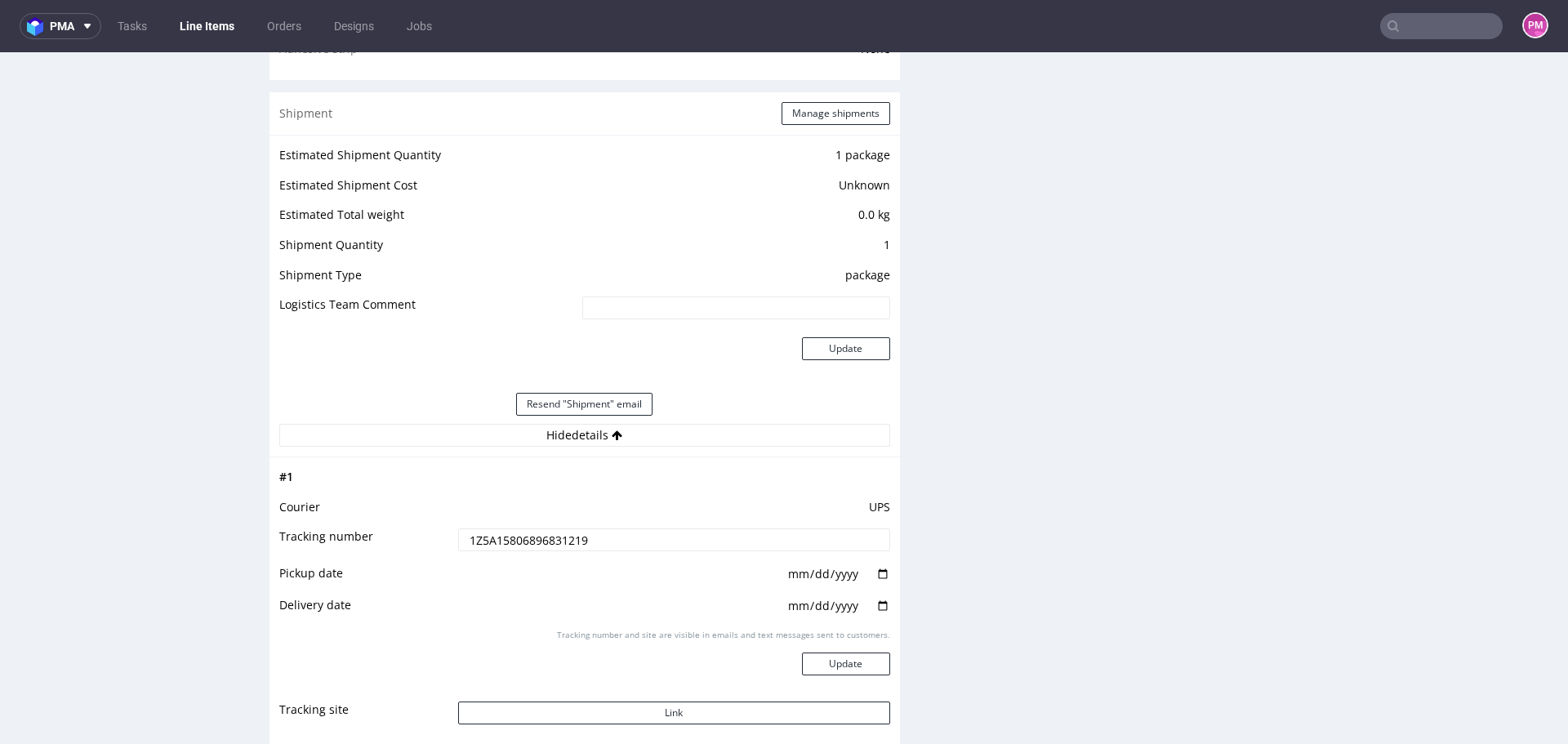
scroll to position [1552, 0]
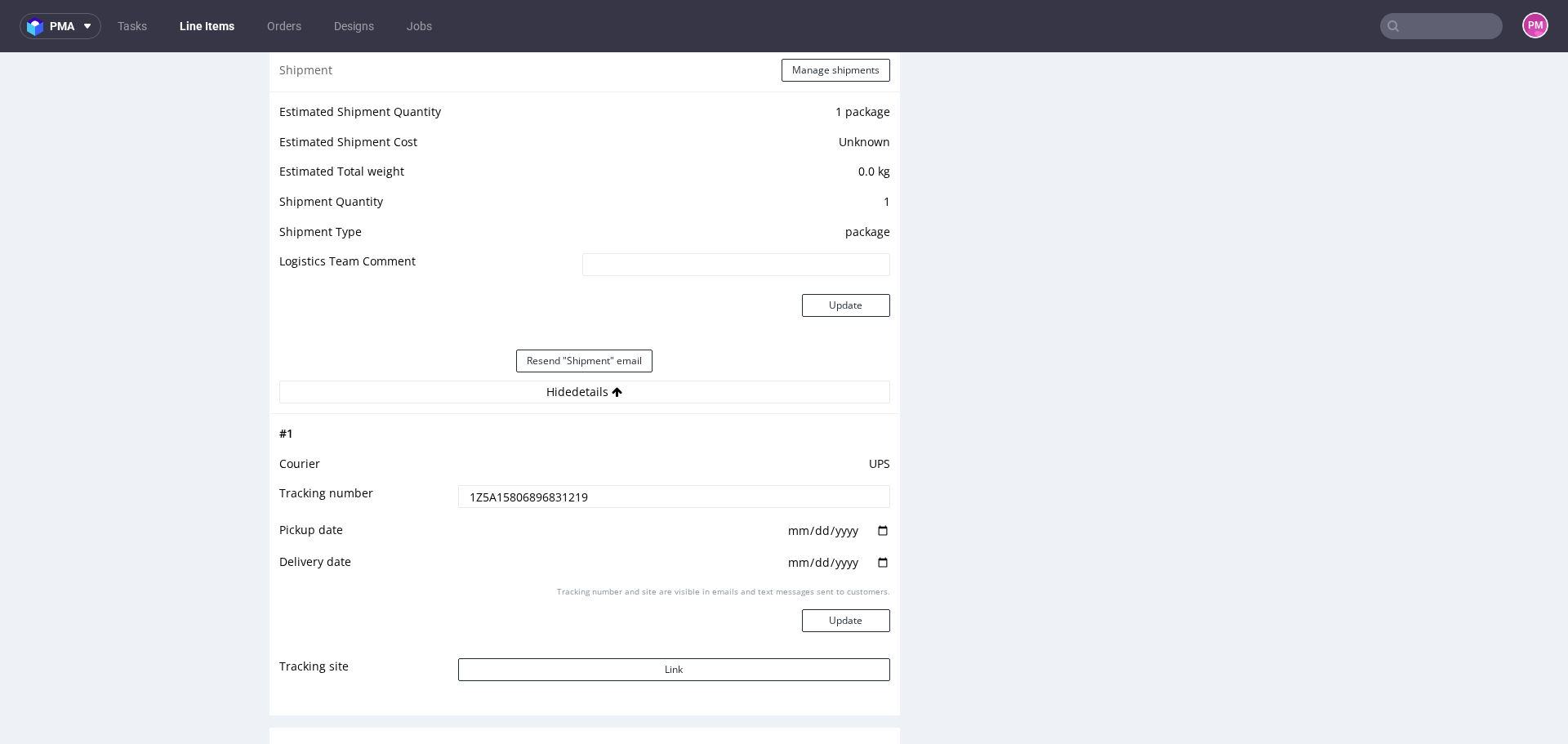
click at [603, 264] on input at bounding box center [735, 265] width 308 height 23
click at [502, 254] on td "Logistics Team Comment" at bounding box center [429, 270] width 299 height 37
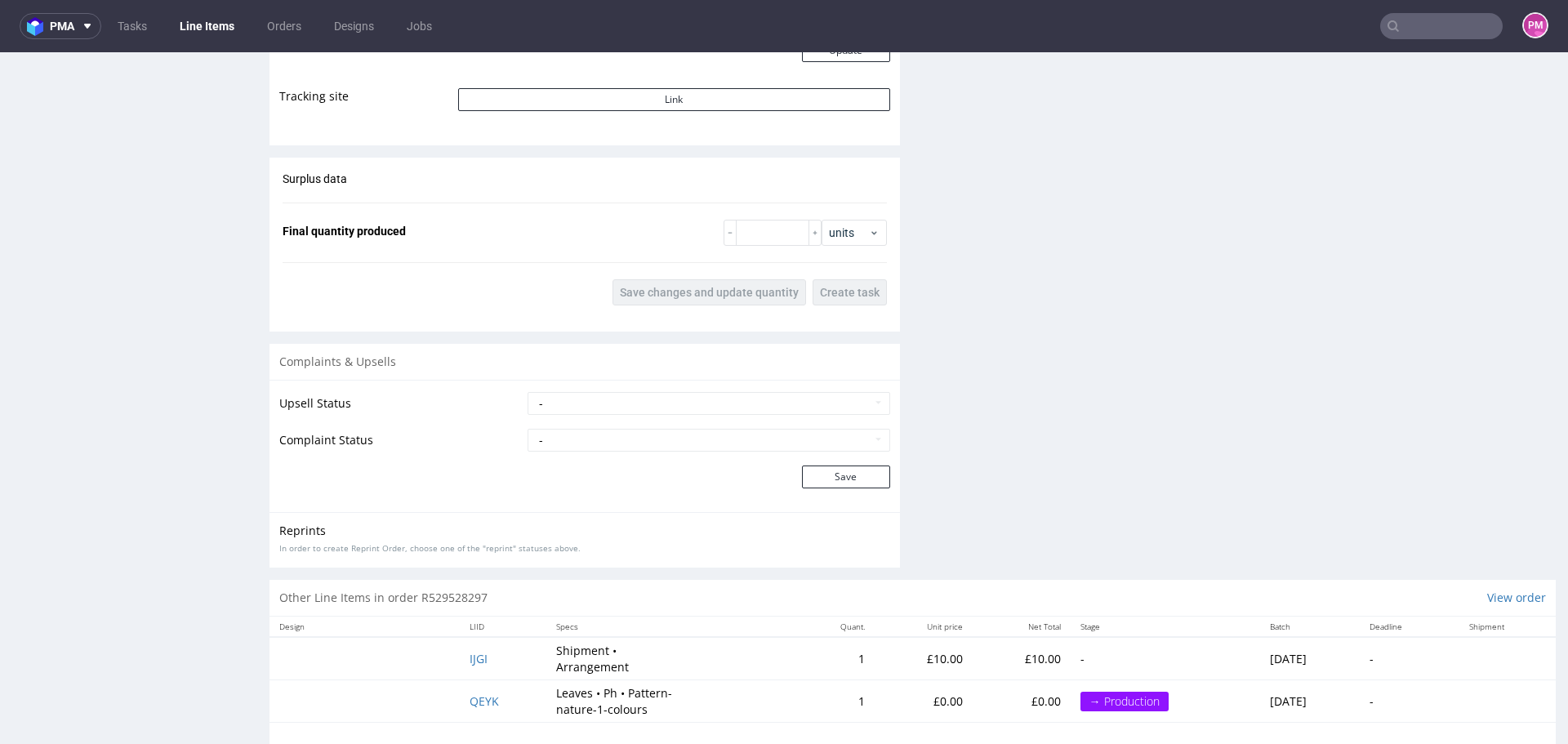
scroll to position [2125, 0]
click at [1424, 22] on input "text" at bounding box center [1440, 26] width 122 height 26
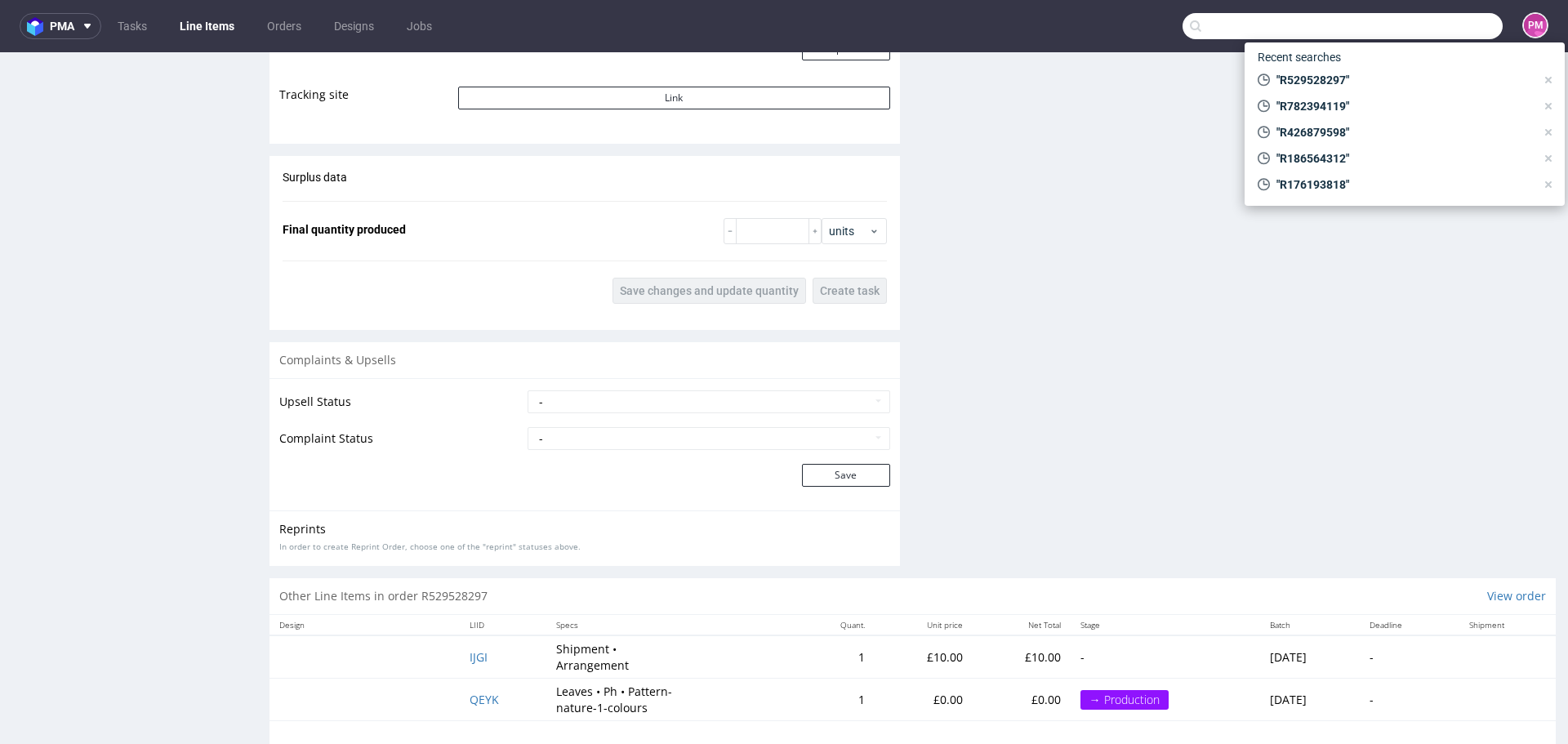
paste input "R096730010"
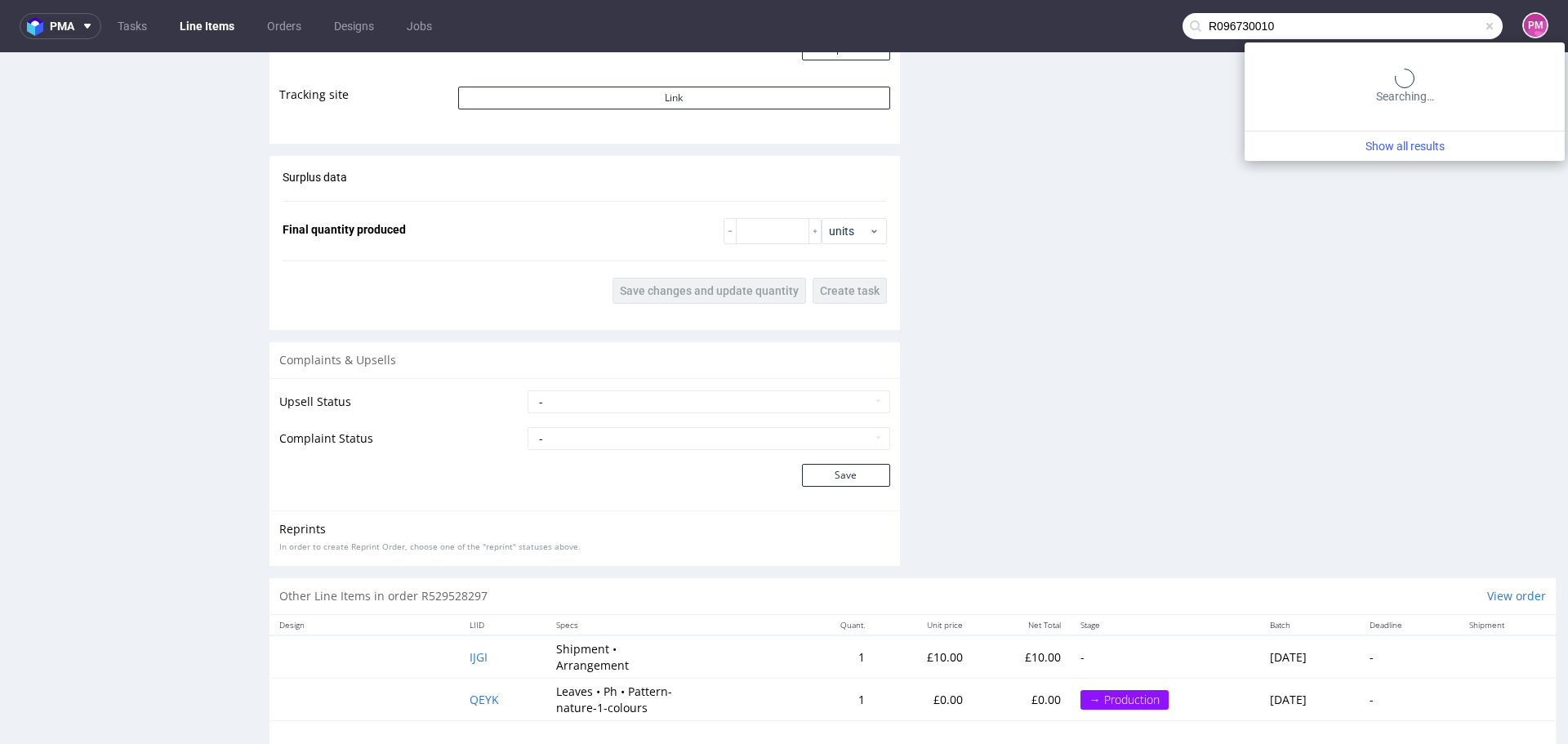
type input "R096730010"
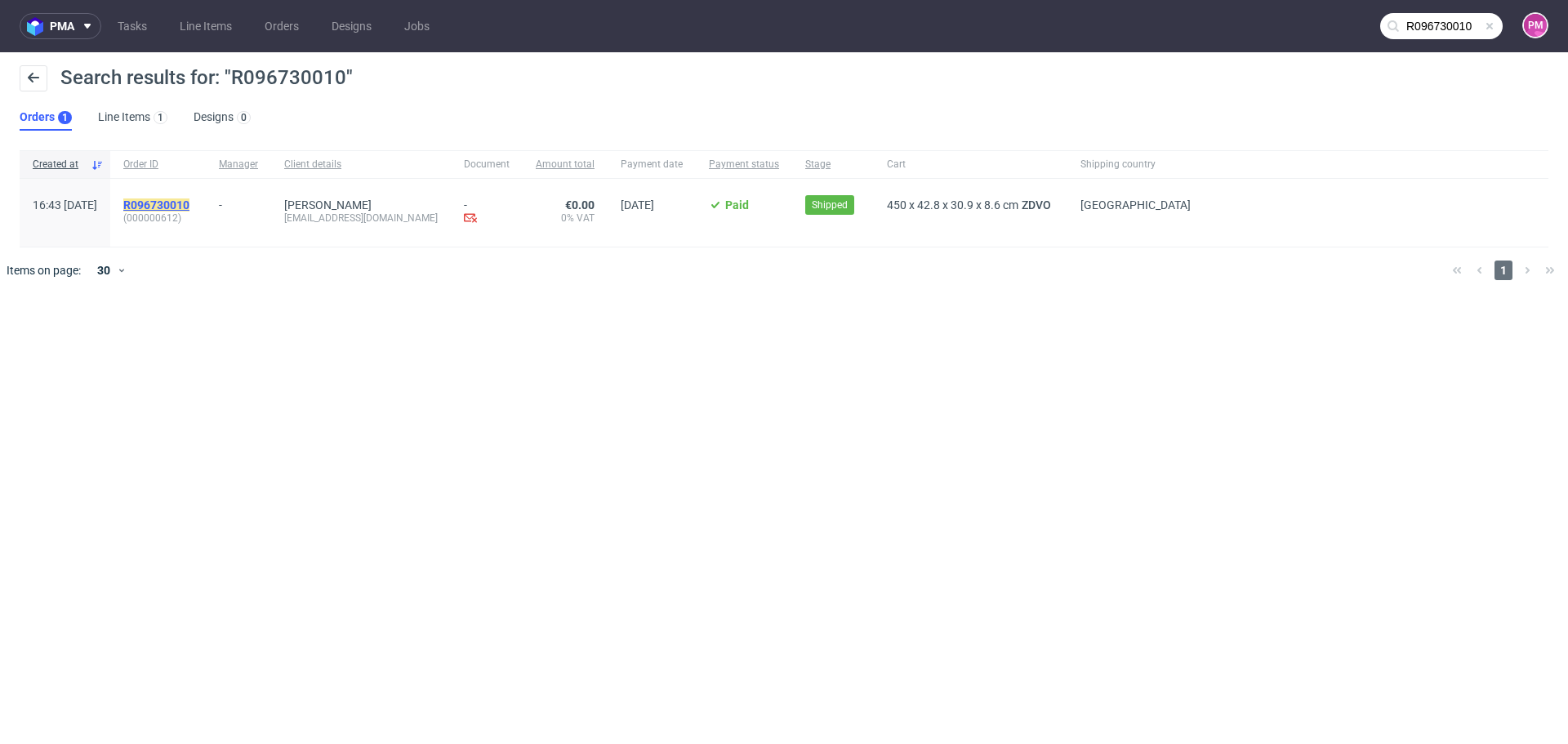
click at [189, 204] on mark "R096730010" at bounding box center [156, 205] width 66 height 13
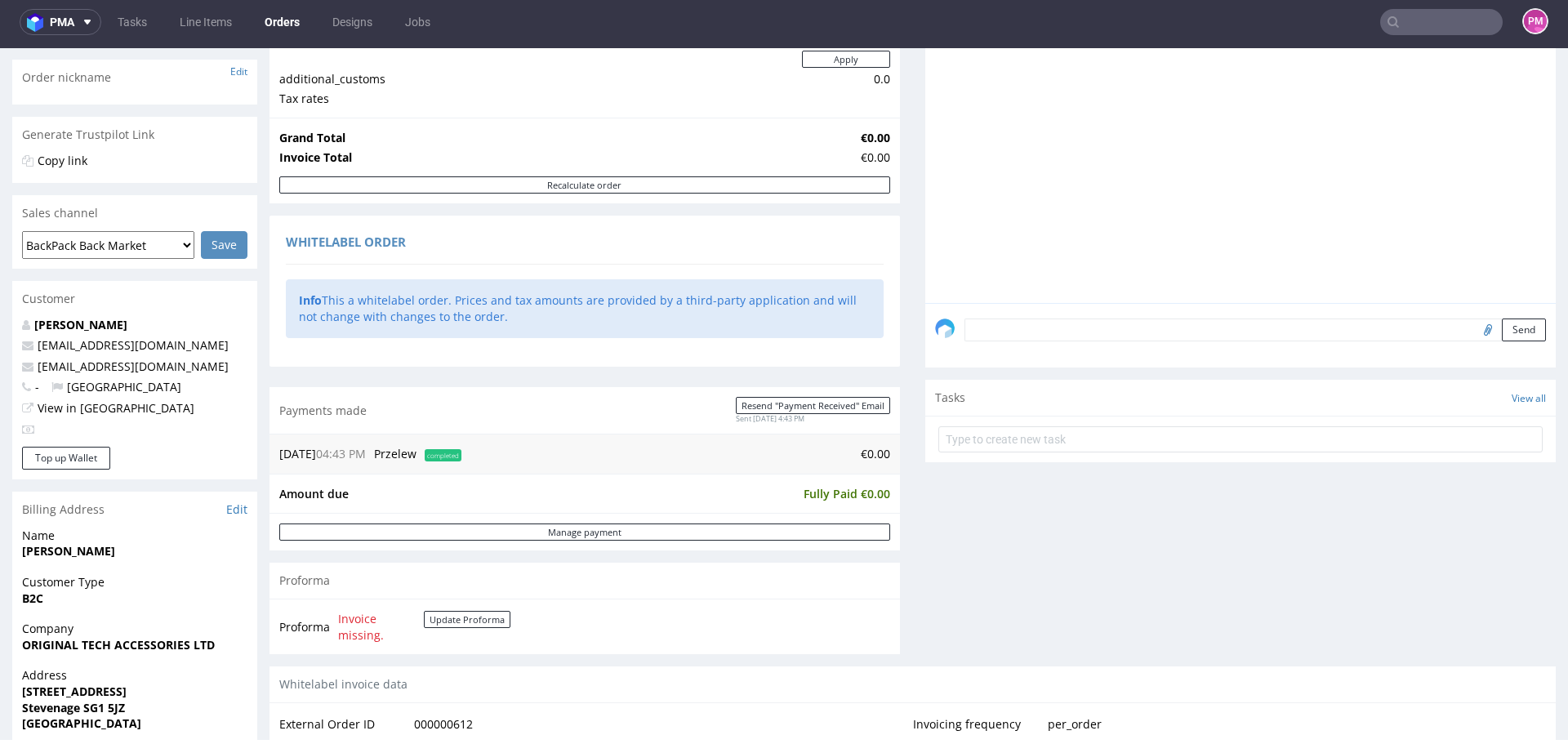
scroll to position [744, 0]
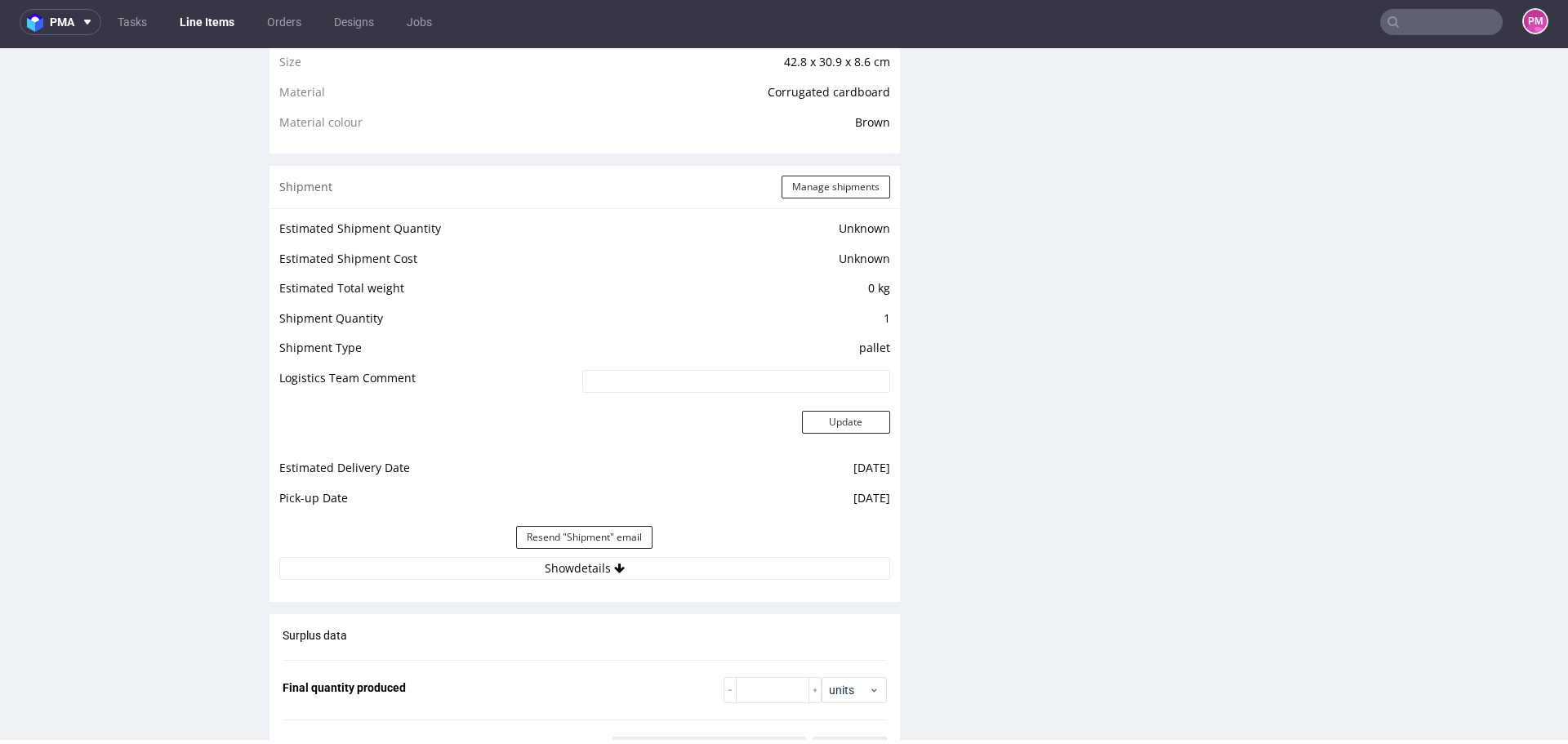
scroll to position [1225, 0]
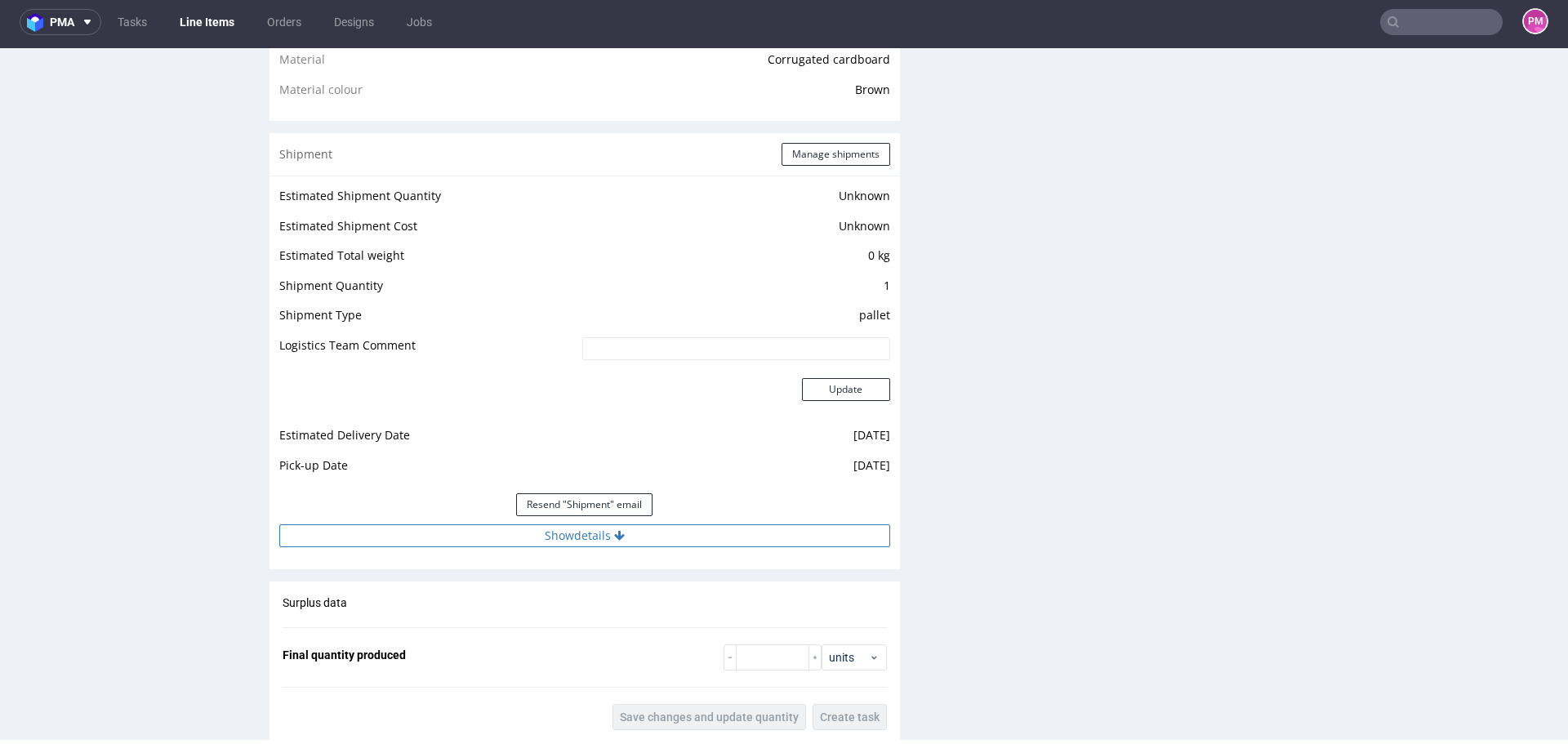
click at [538, 532] on button "Show details" at bounding box center [584, 535] width 610 height 23
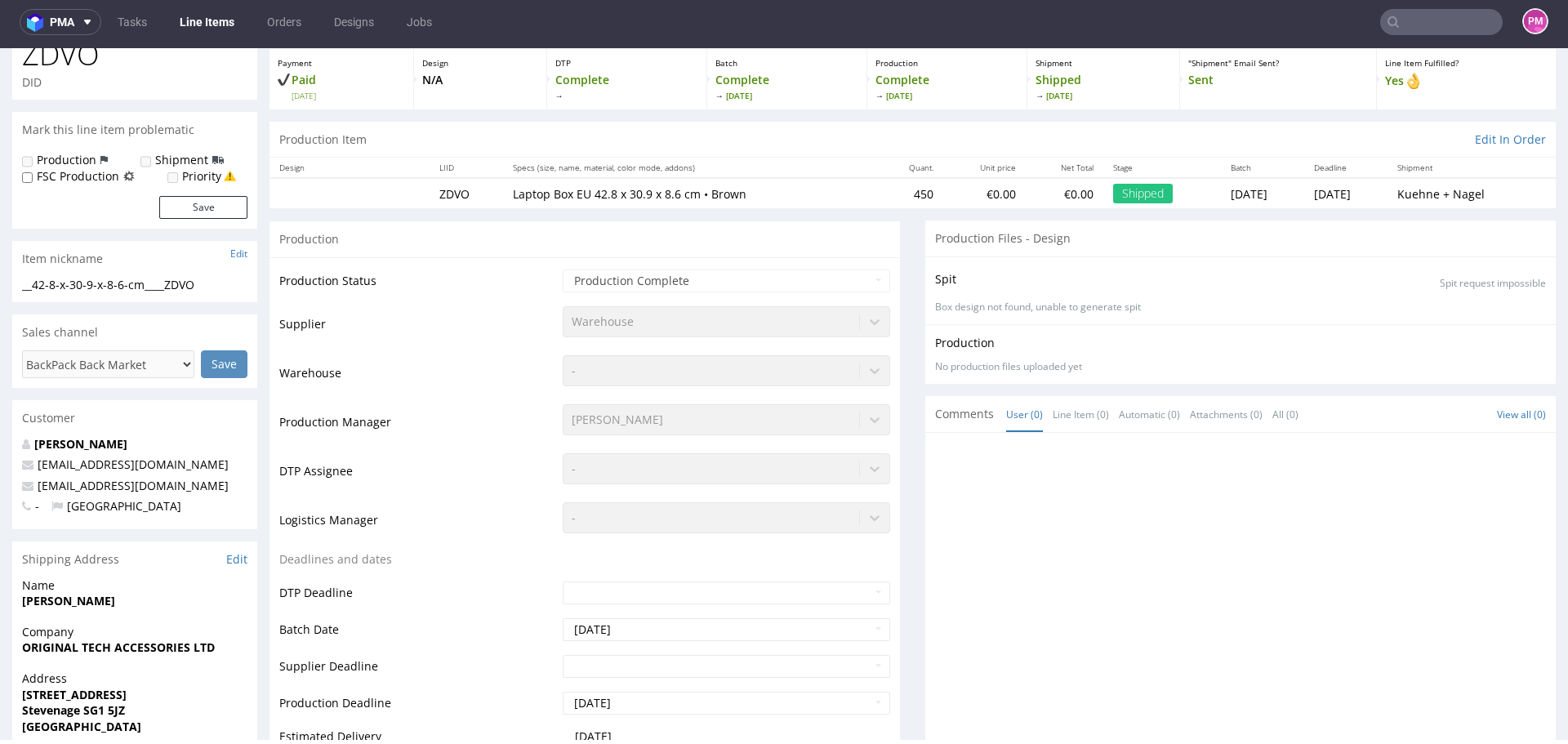
scroll to position [0, 0]
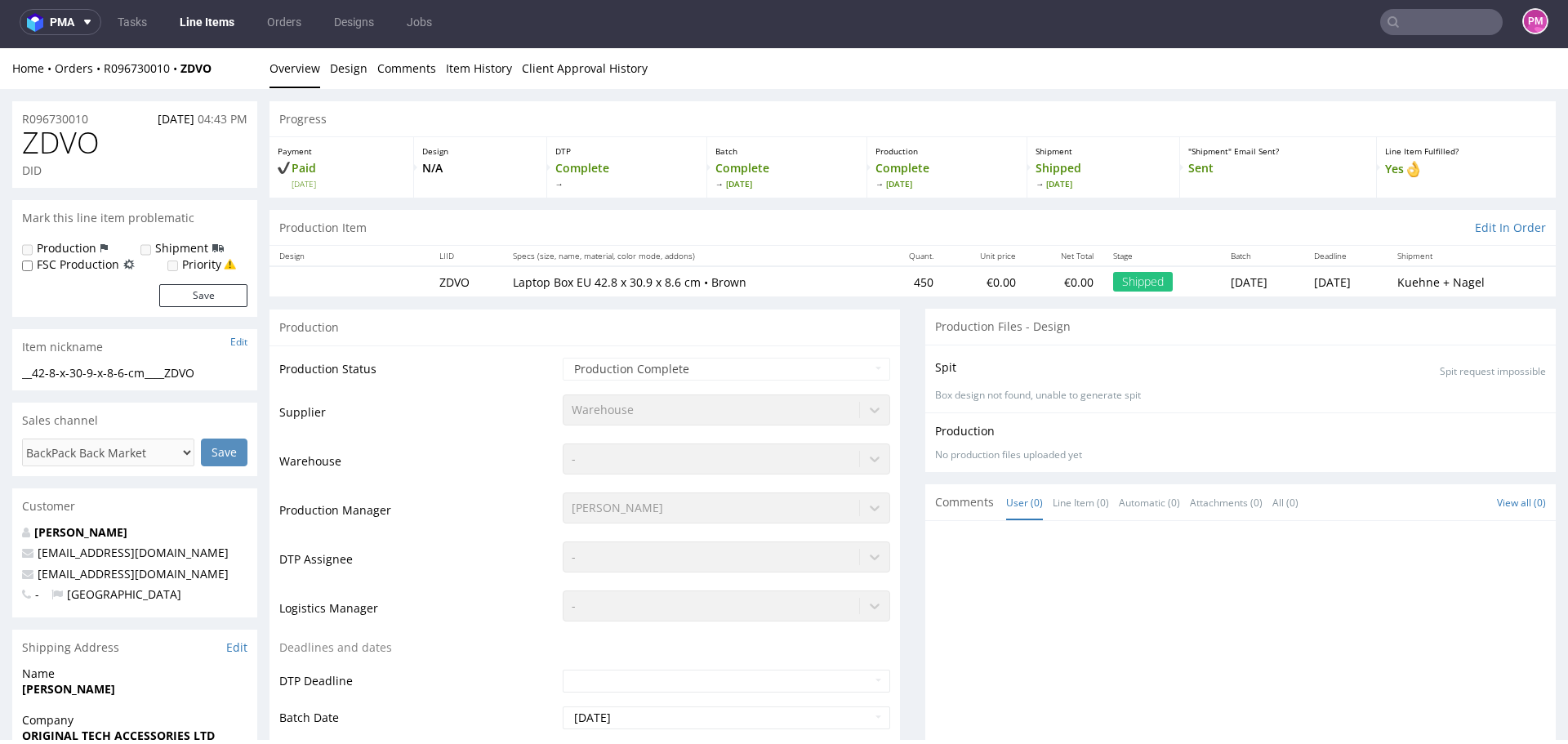
click at [1411, 20] on input "text" at bounding box center [1440, 22] width 122 height 26
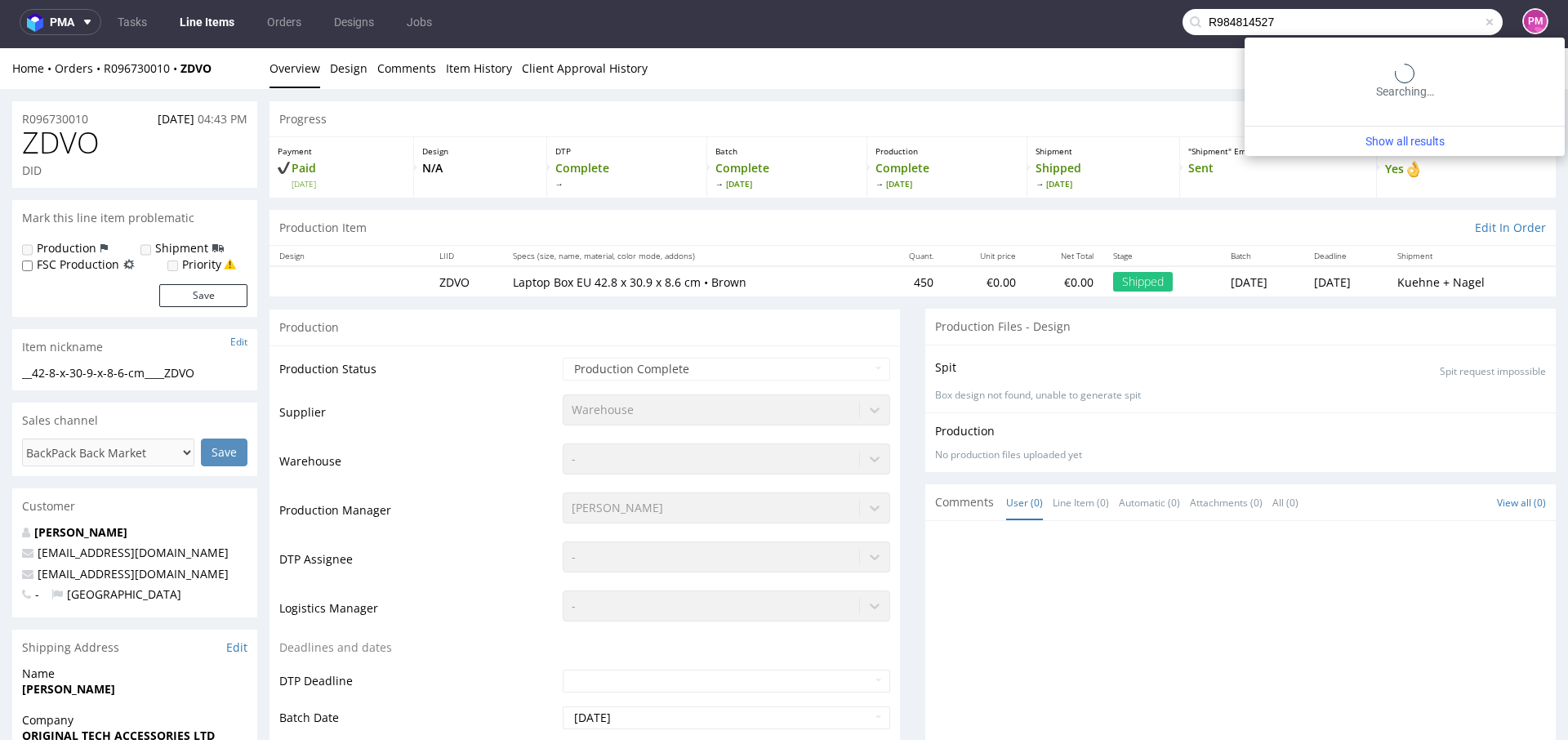
type input "R984814527"
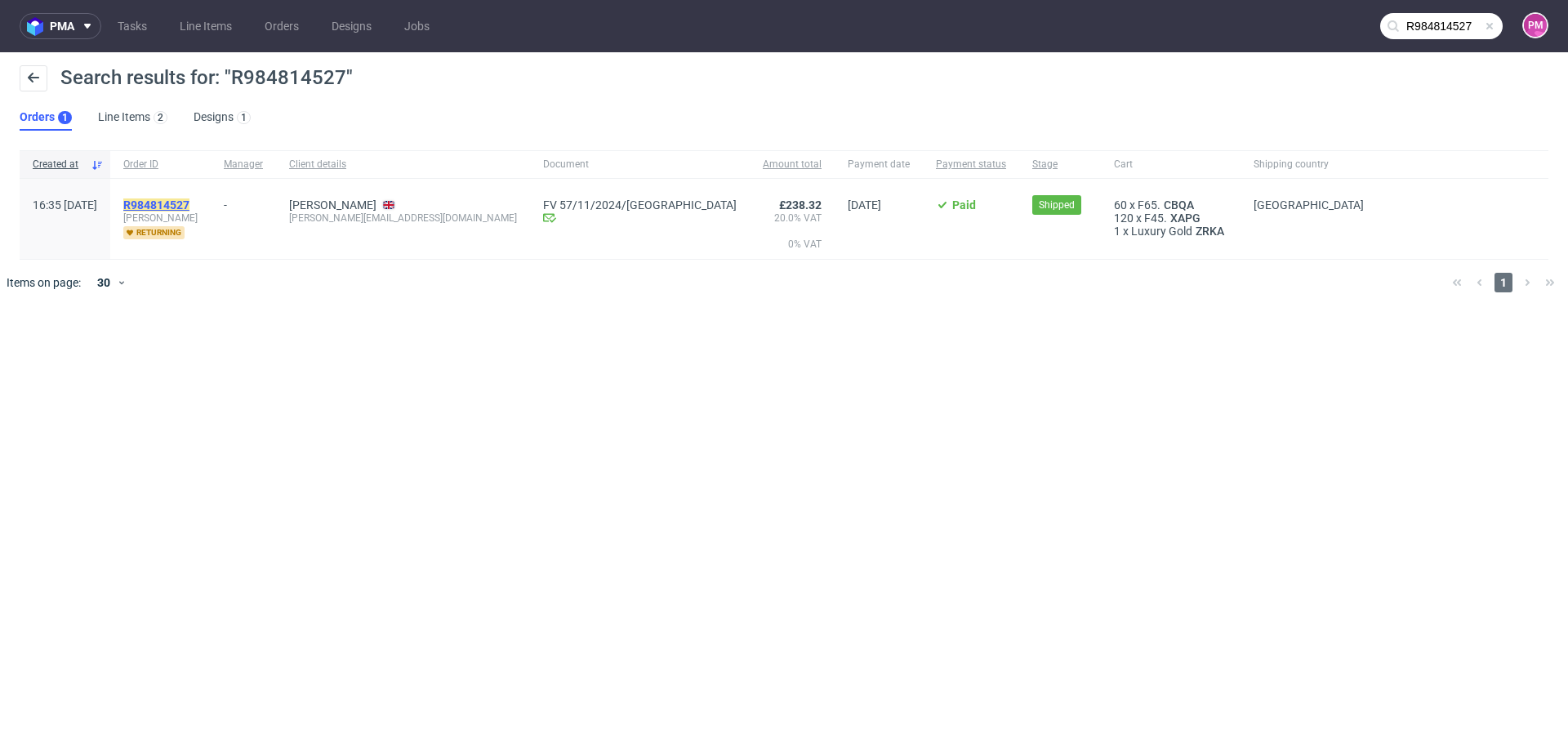
click at [189, 201] on mark "R984814527" at bounding box center [156, 205] width 66 height 13
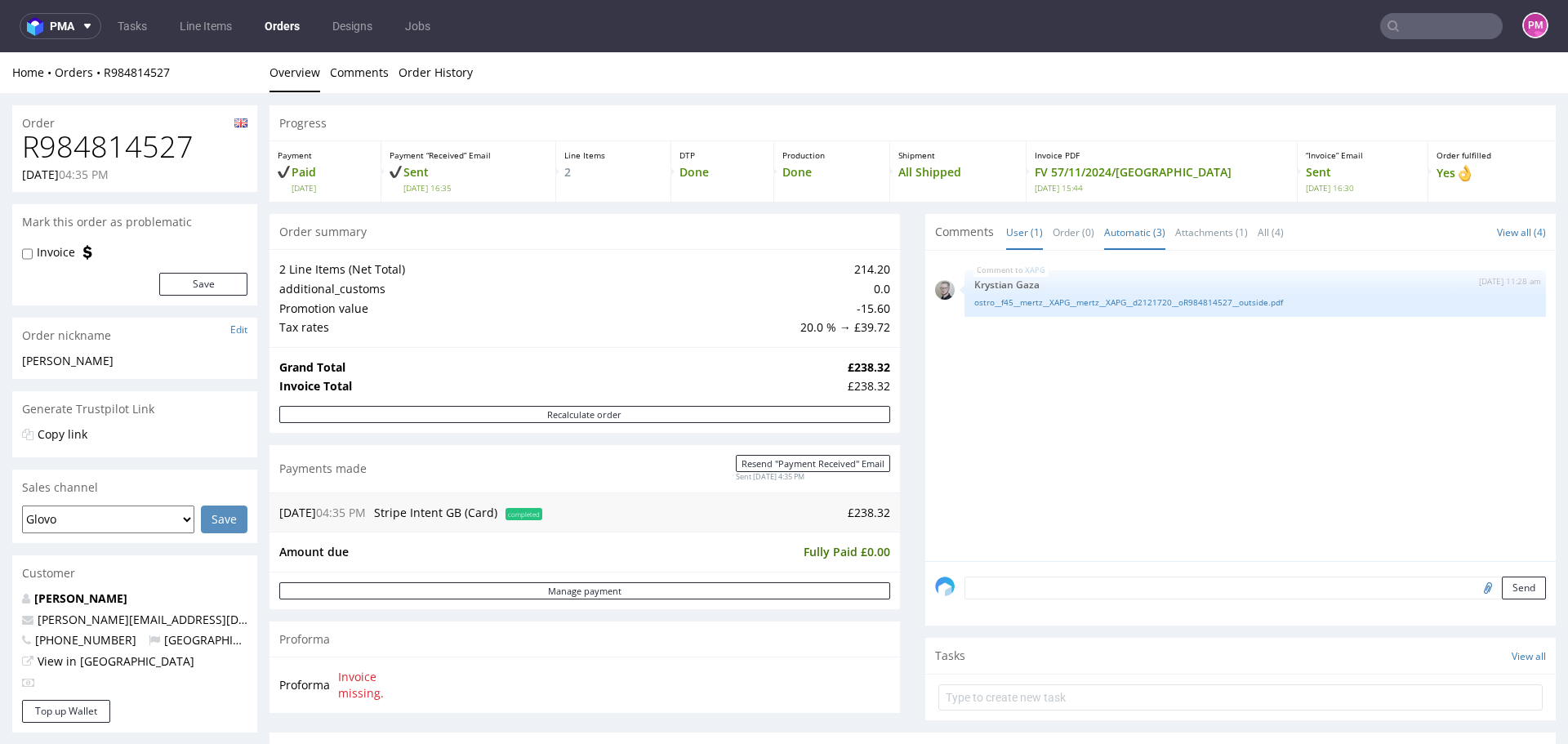
click at [1110, 233] on link "Automatic (3)" at bounding box center [1135, 232] width 62 height 35
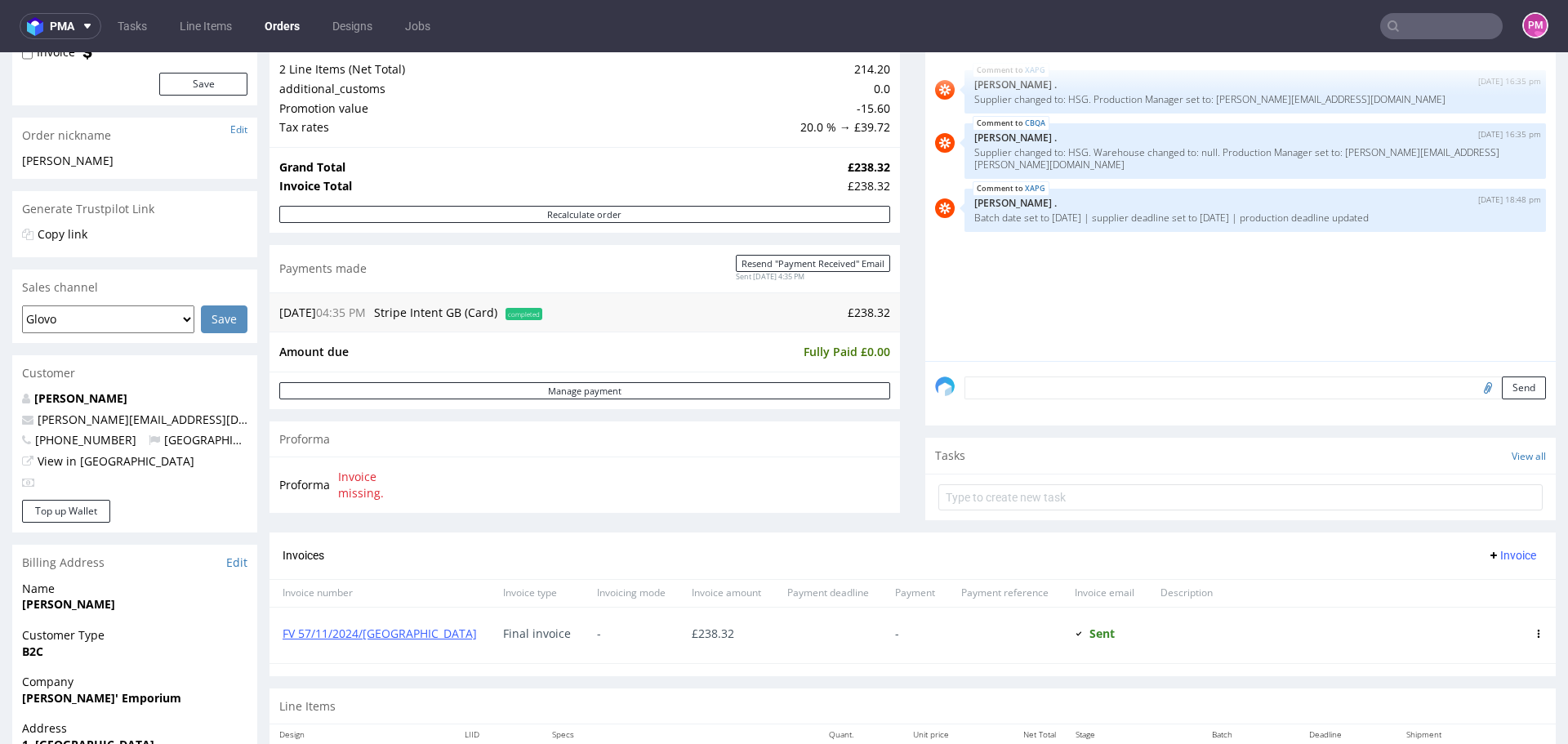
scroll to position [245, 0]
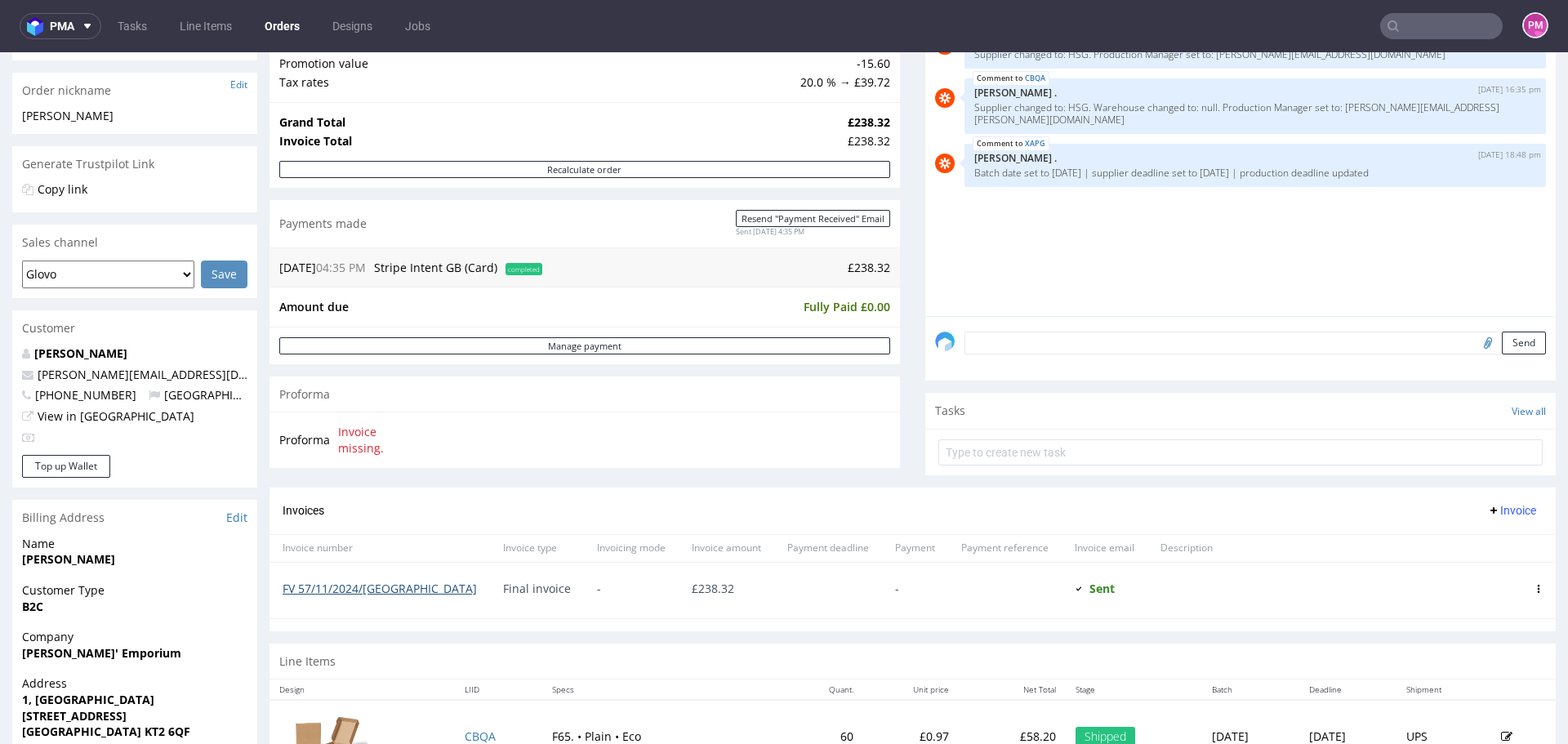
click at [348, 589] on link "FV 57/11/2024/[GEOGRAPHIC_DATA]" at bounding box center [380, 589] width 195 height 16
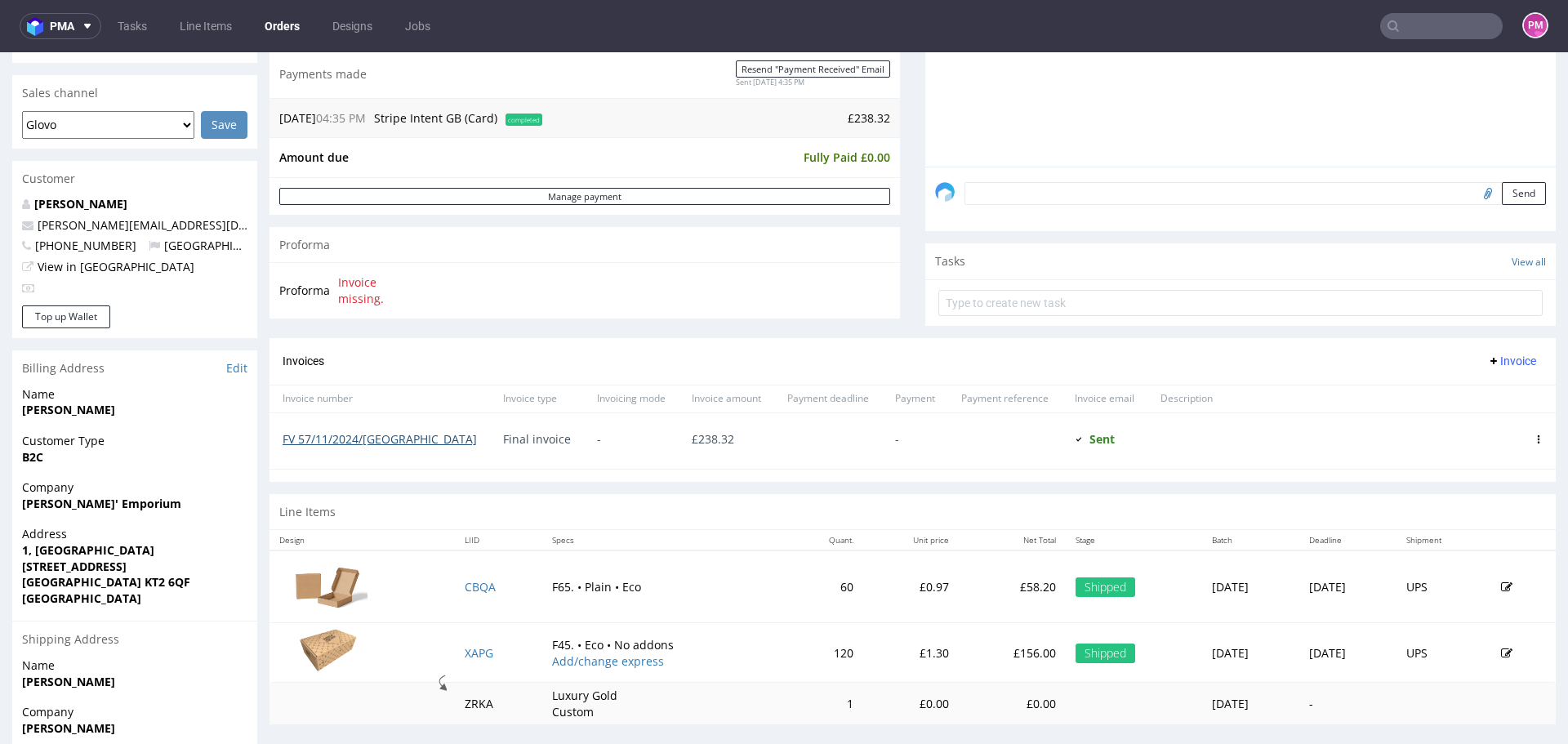
scroll to position [409, 0]
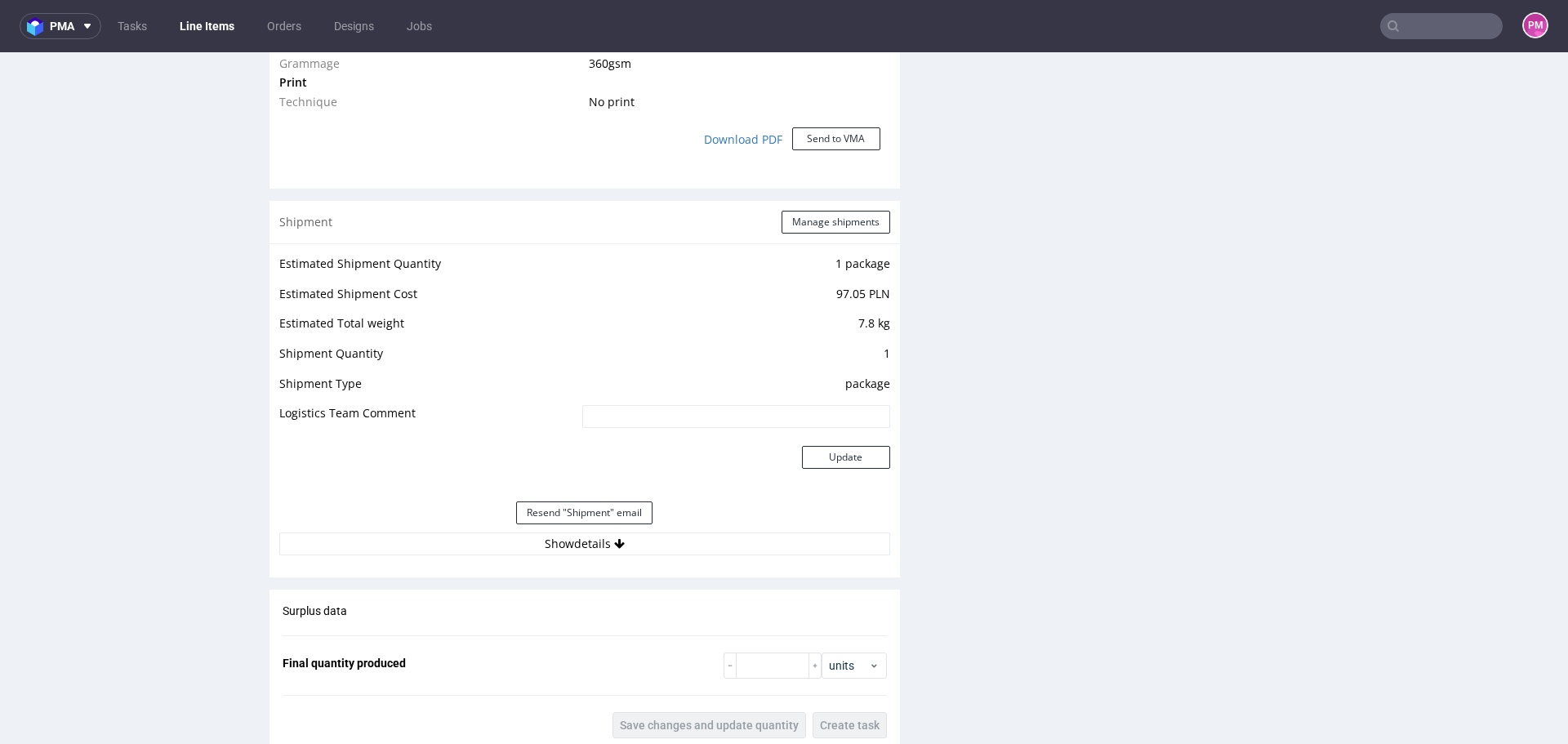
scroll to position [1471, 0]
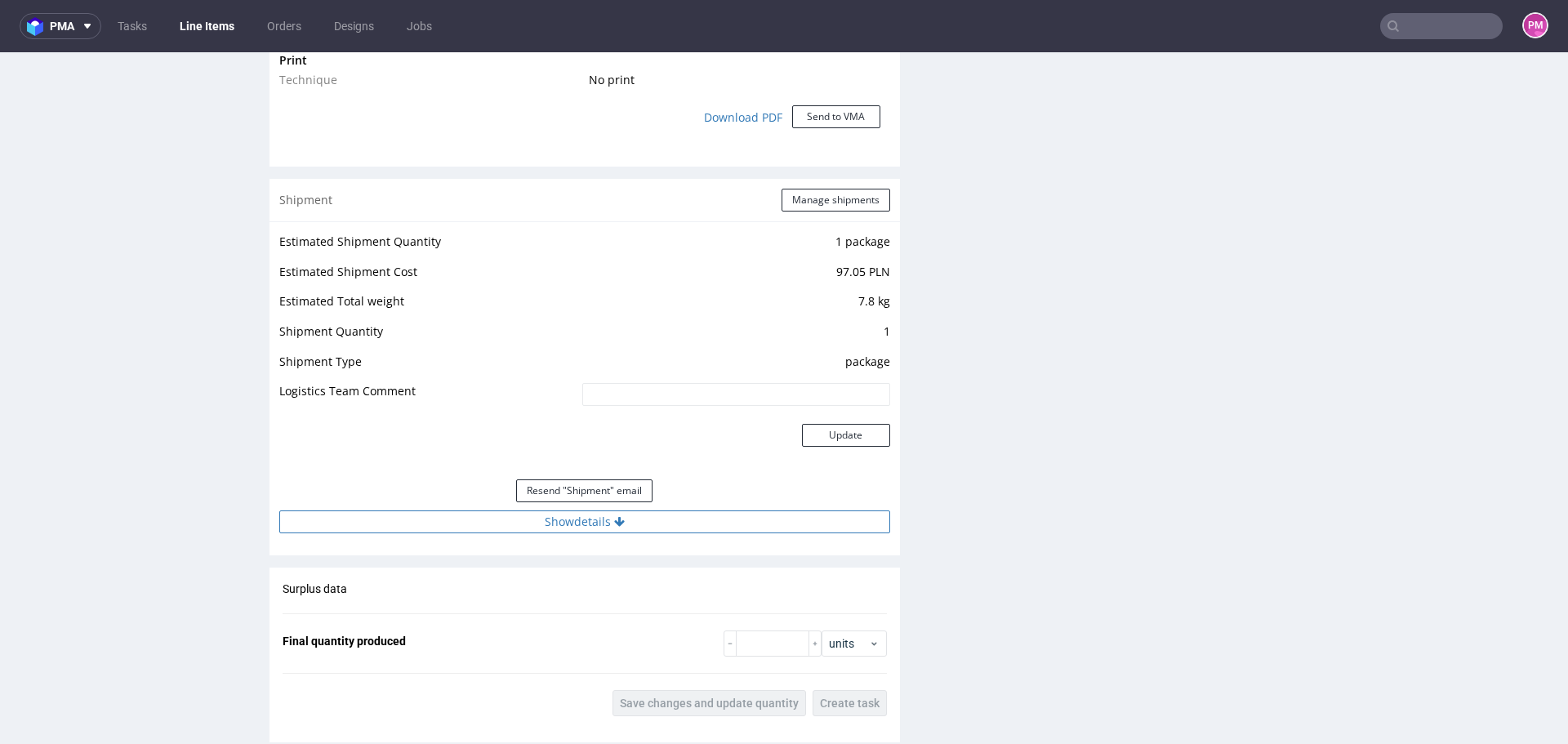
click at [597, 517] on button "Show details" at bounding box center [584, 522] width 610 height 23
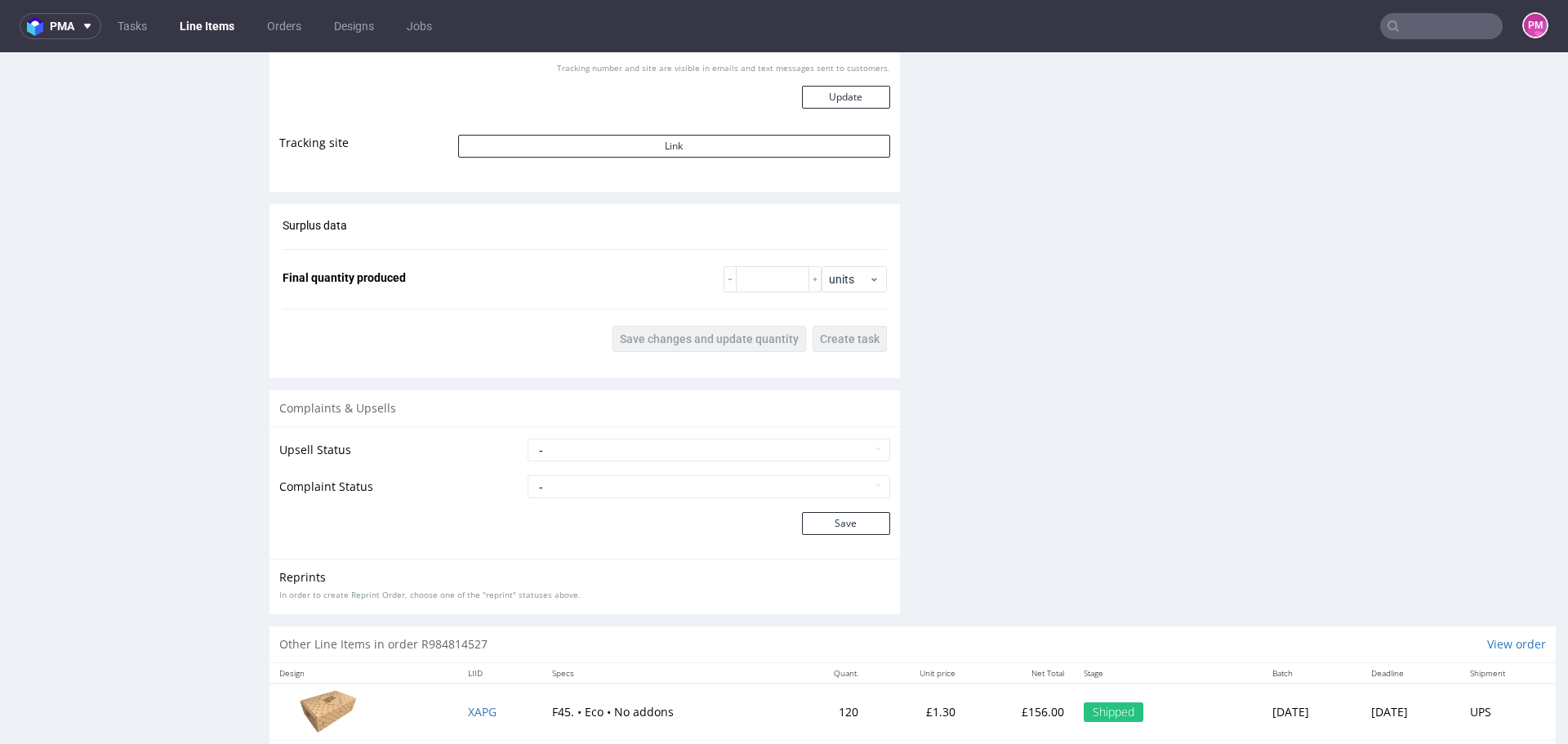
scroll to position [2195, 0]
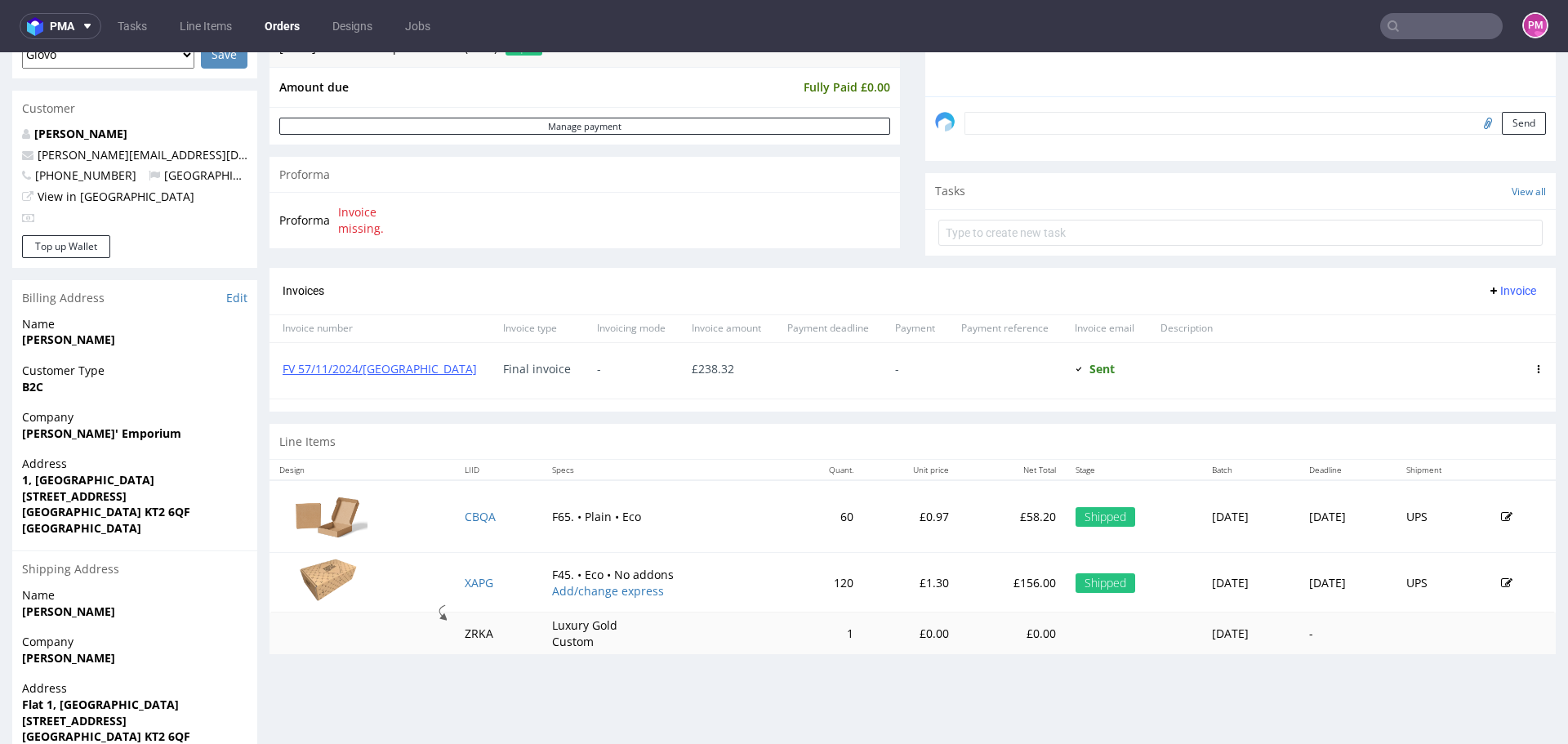
scroll to position [490, 0]
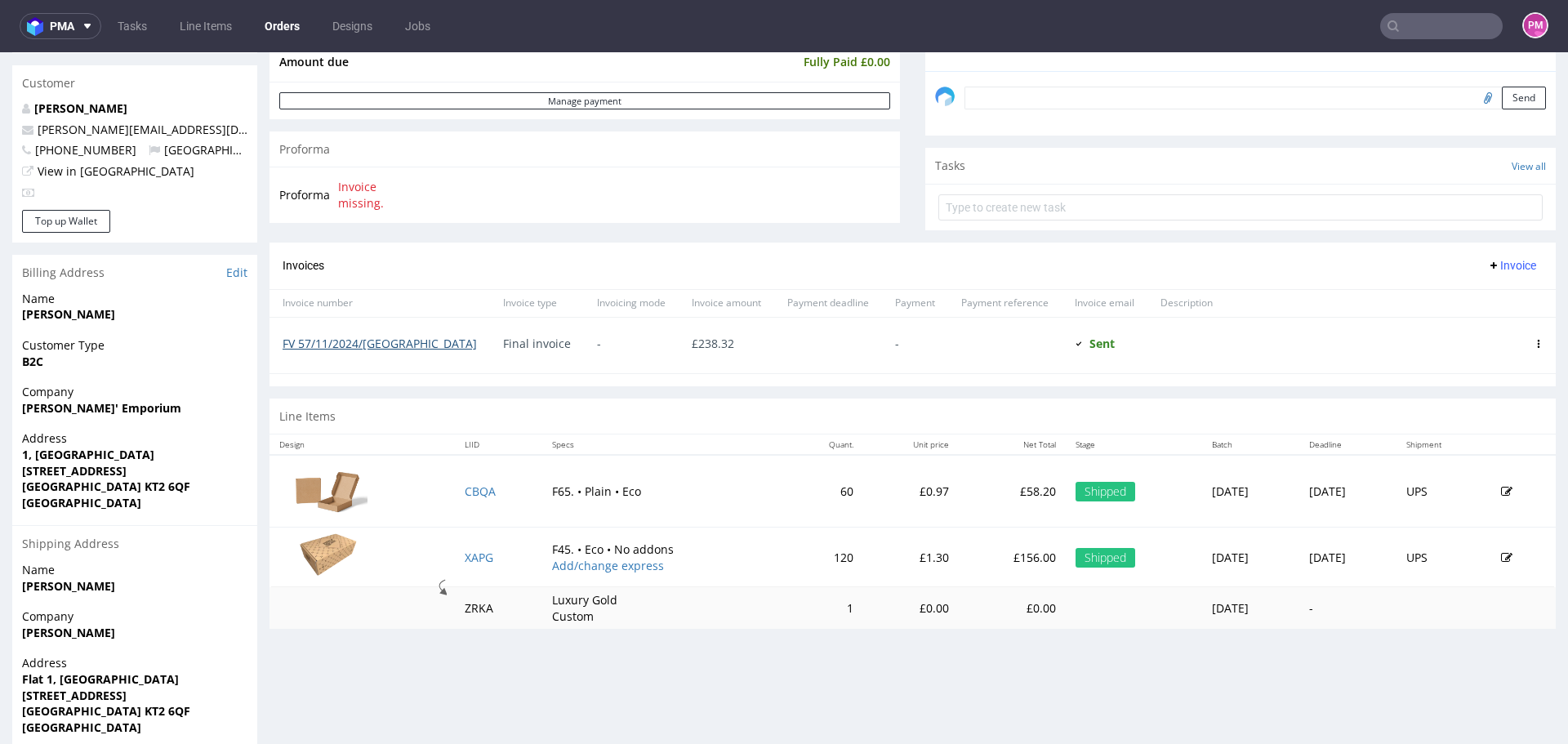
click at [346, 343] on link "FV 57/11/2024/[GEOGRAPHIC_DATA]" at bounding box center [380, 344] width 195 height 16
click at [1424, 18] on input "text" at bounding box center [1440, 26] width 122 height 26
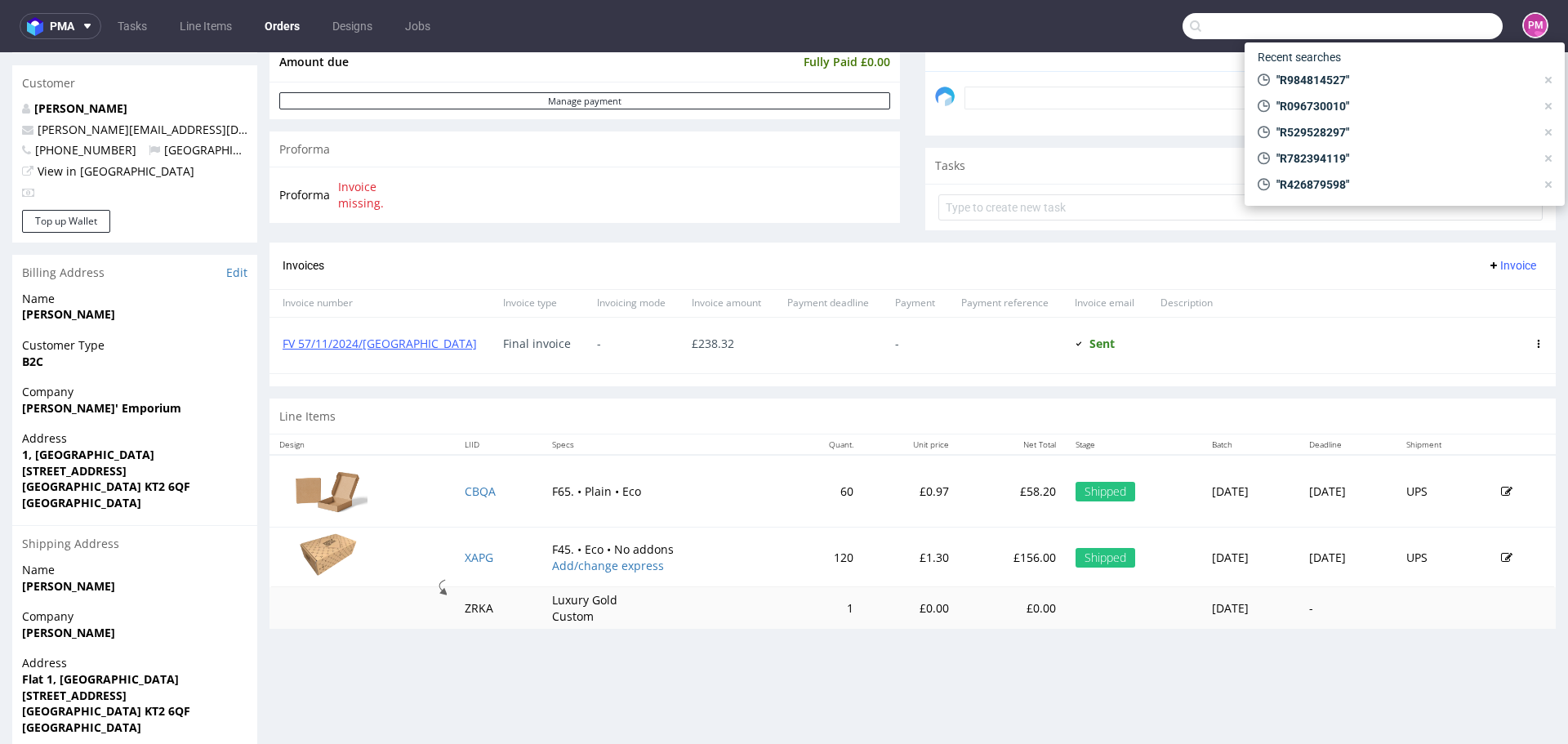
paste input "R529528297"
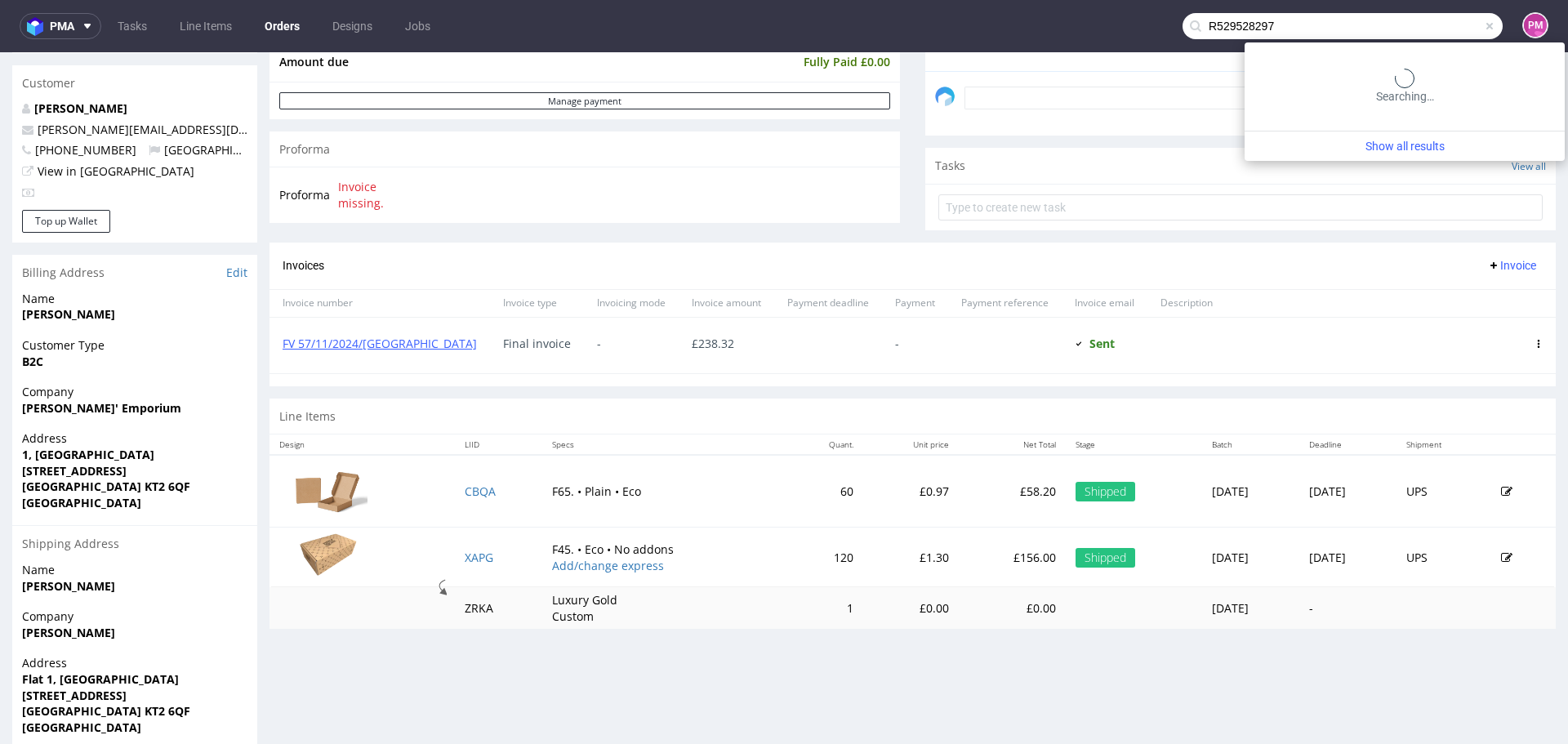
type input "R529528297"
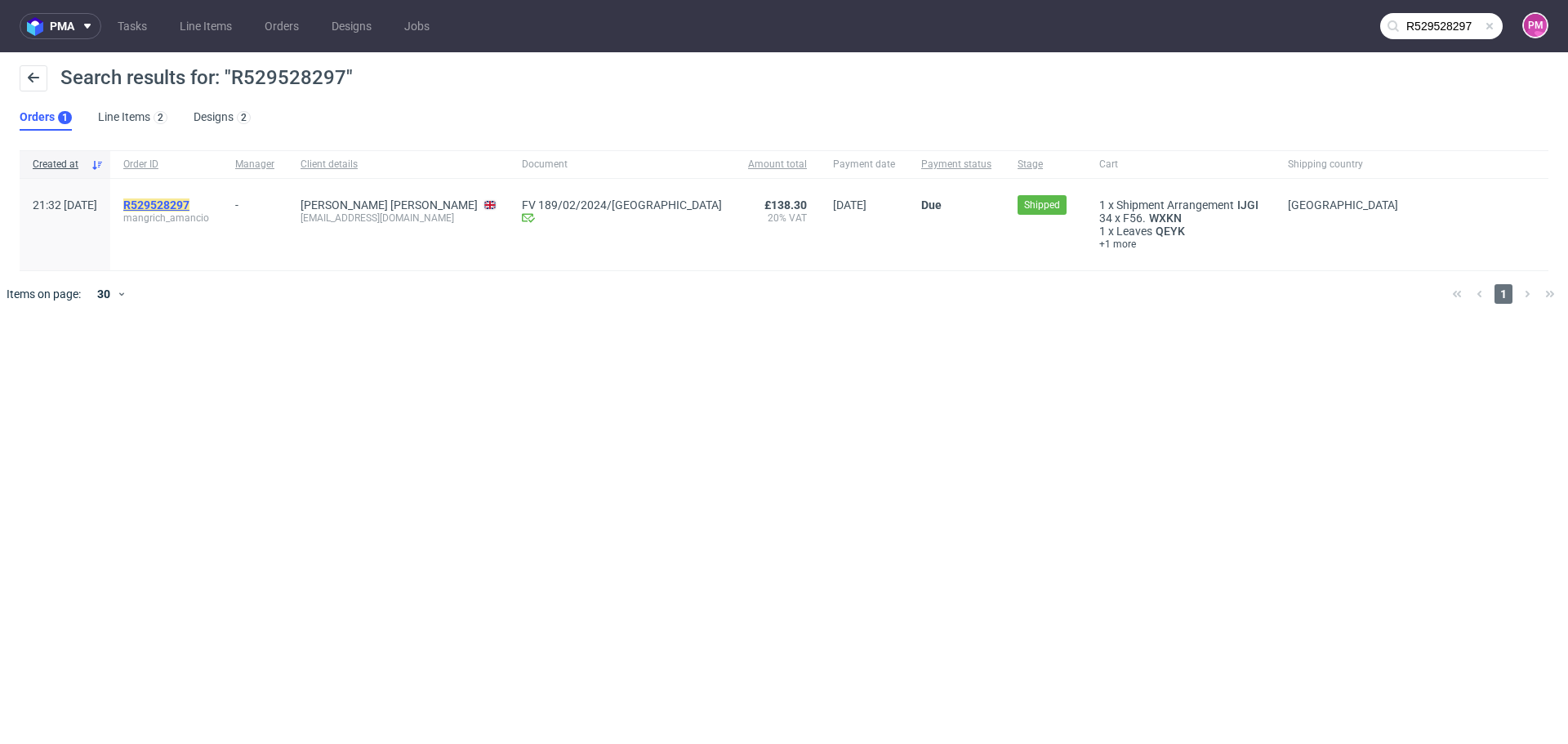
click at [189, 201] on mark "R529528297" at bounding box center [156, 205] width 66 height 13
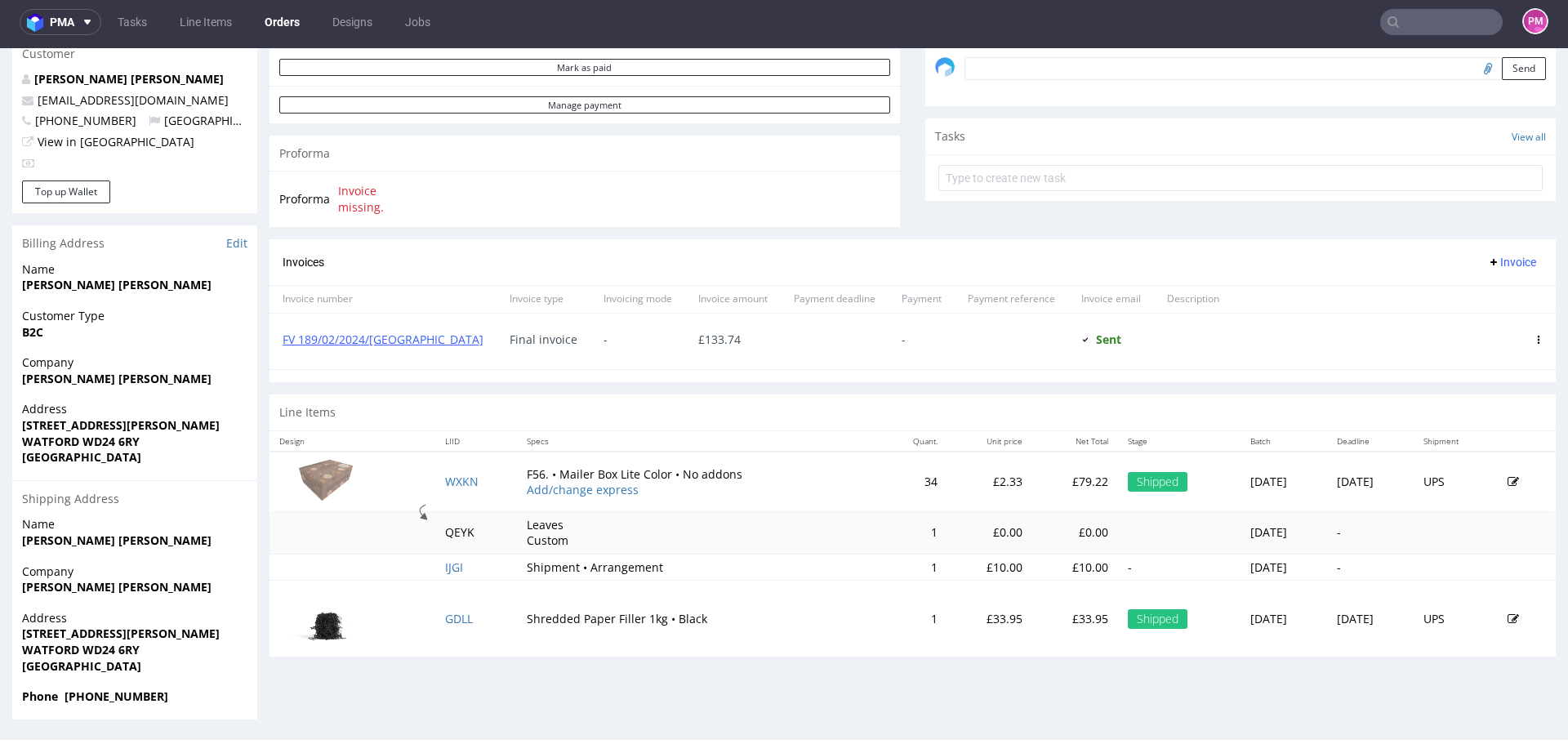
scroll to position [5, 0]
click at [1417, 18] on input "text" at bounding box center [1440, 22] width 122 height 26
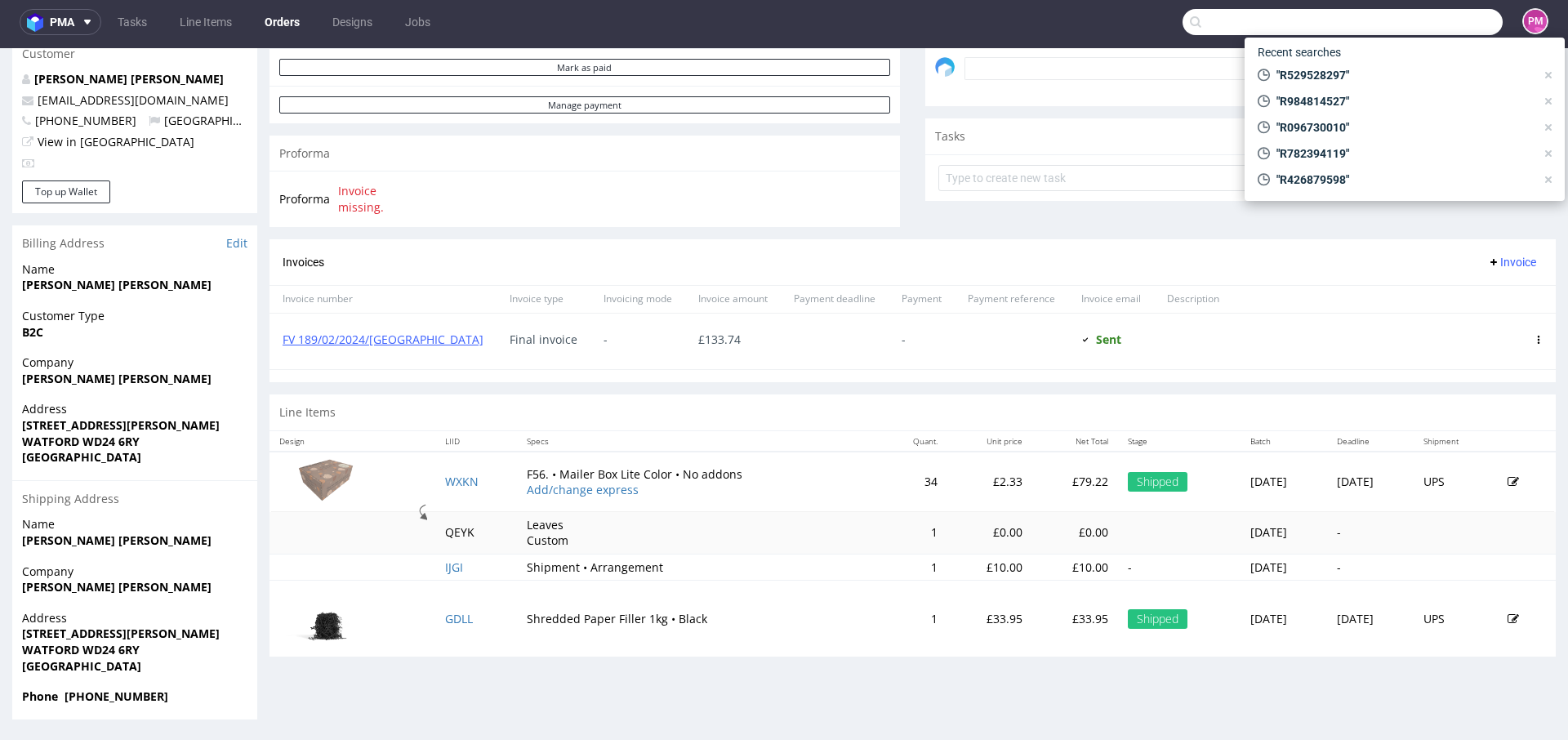
paste input "R303245573_XJUH"
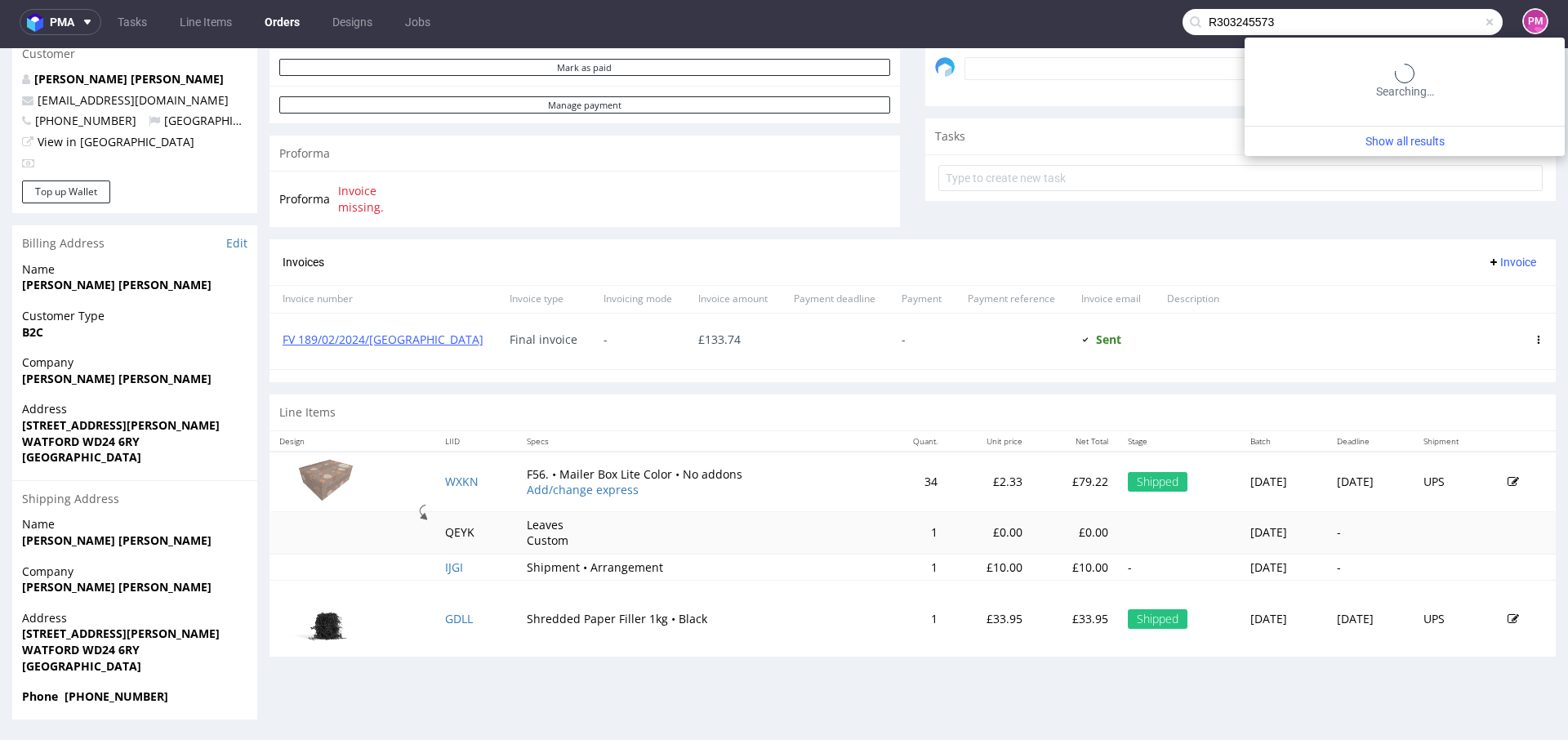
type input "R303245573"
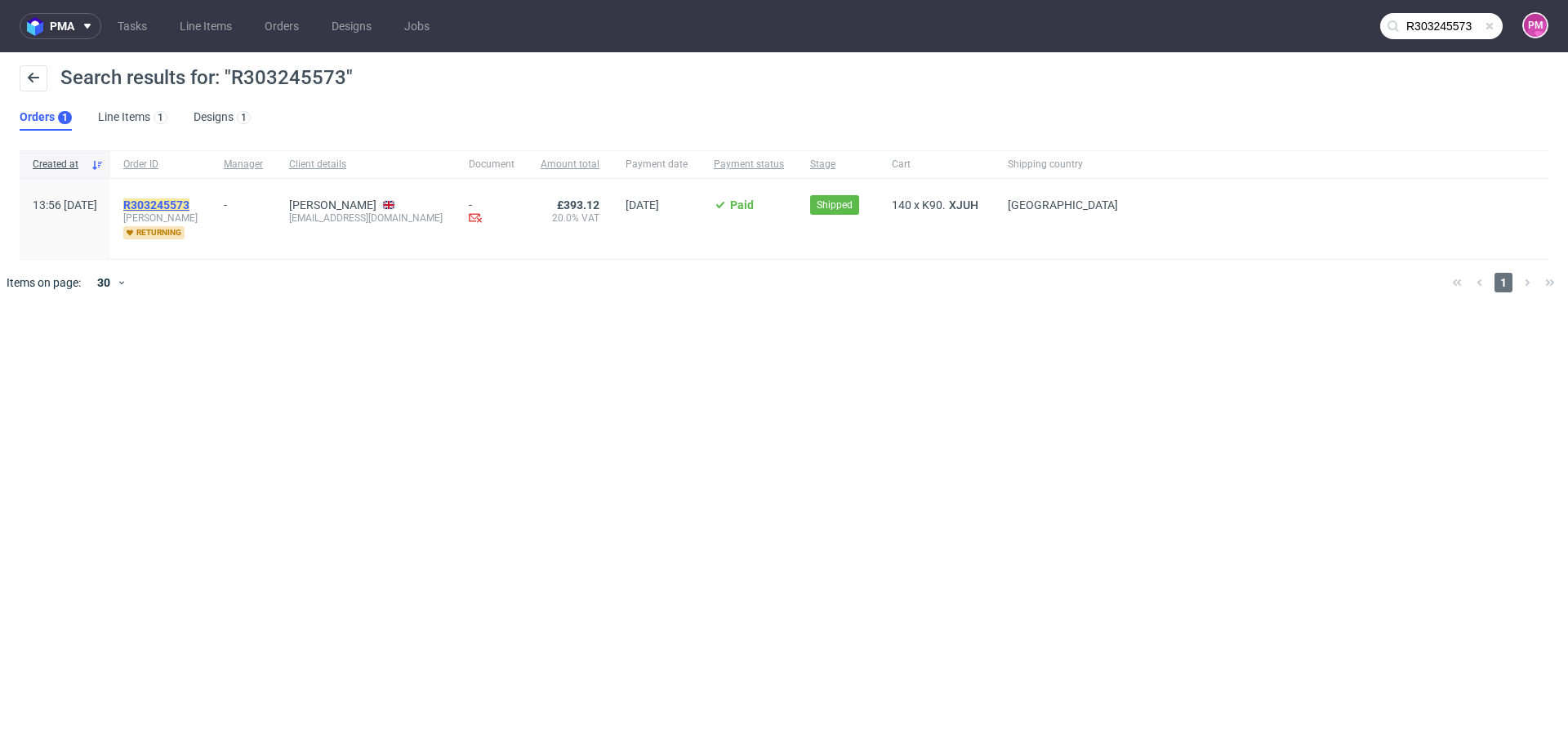
click at [189, 204] on mark "R303245573" at bounding box center [156, 205] width 66 height 13
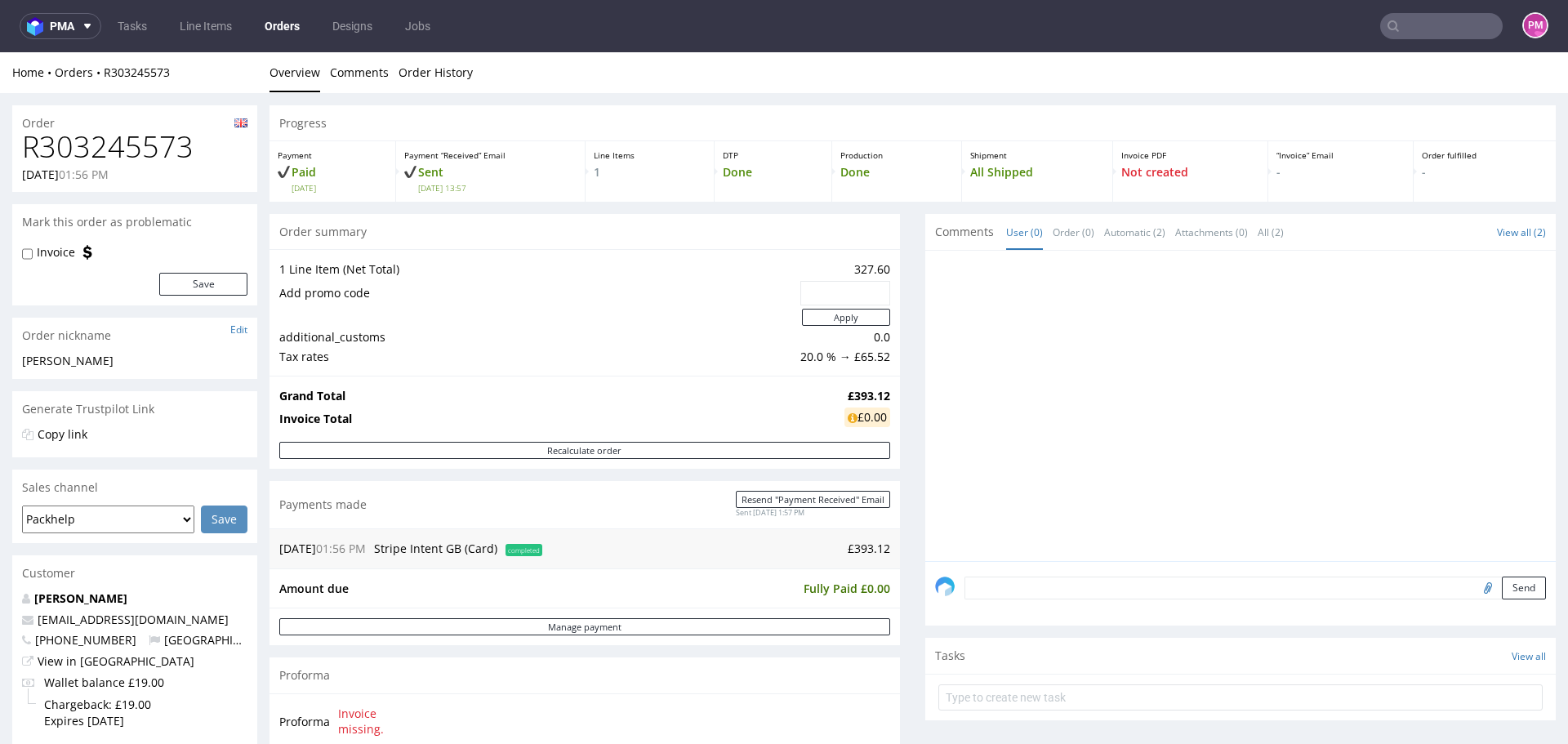
scroll to position [490, 0]
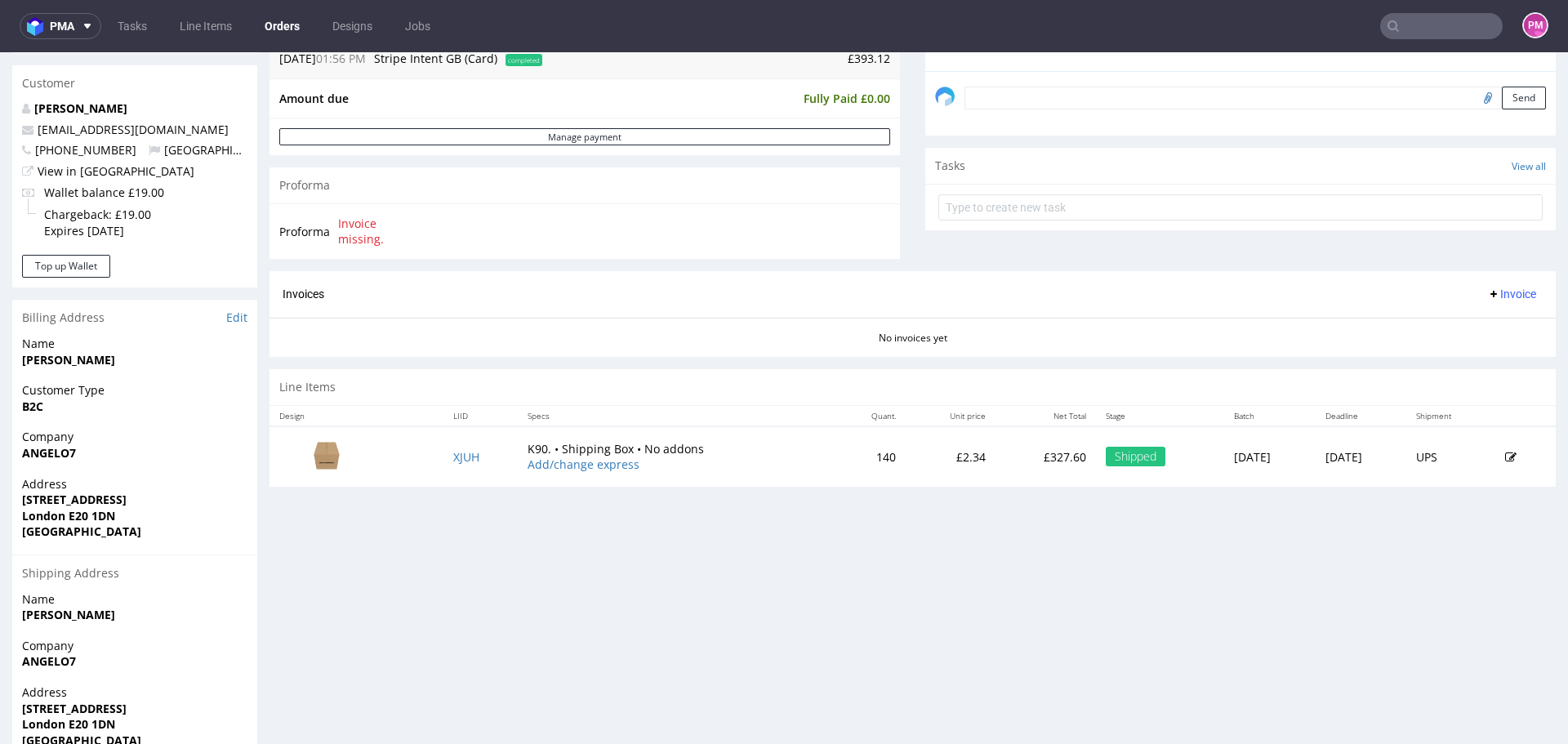
click at [1506, 457] on icon at bounding box center [1511, 457] width 11 height 11
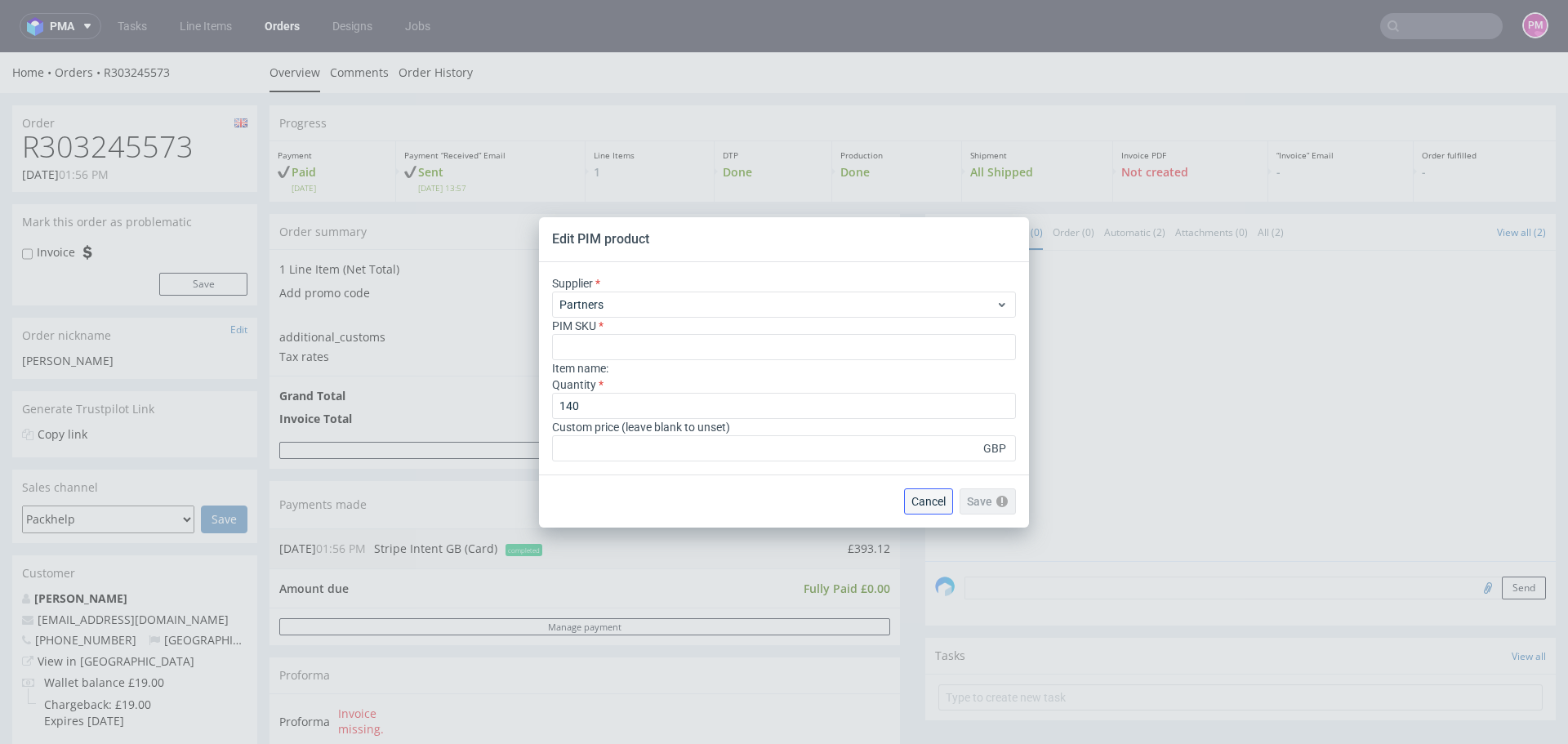
click at [937, 501] on span "Cancel" at bounding box center [928, 502] width 34 height 11
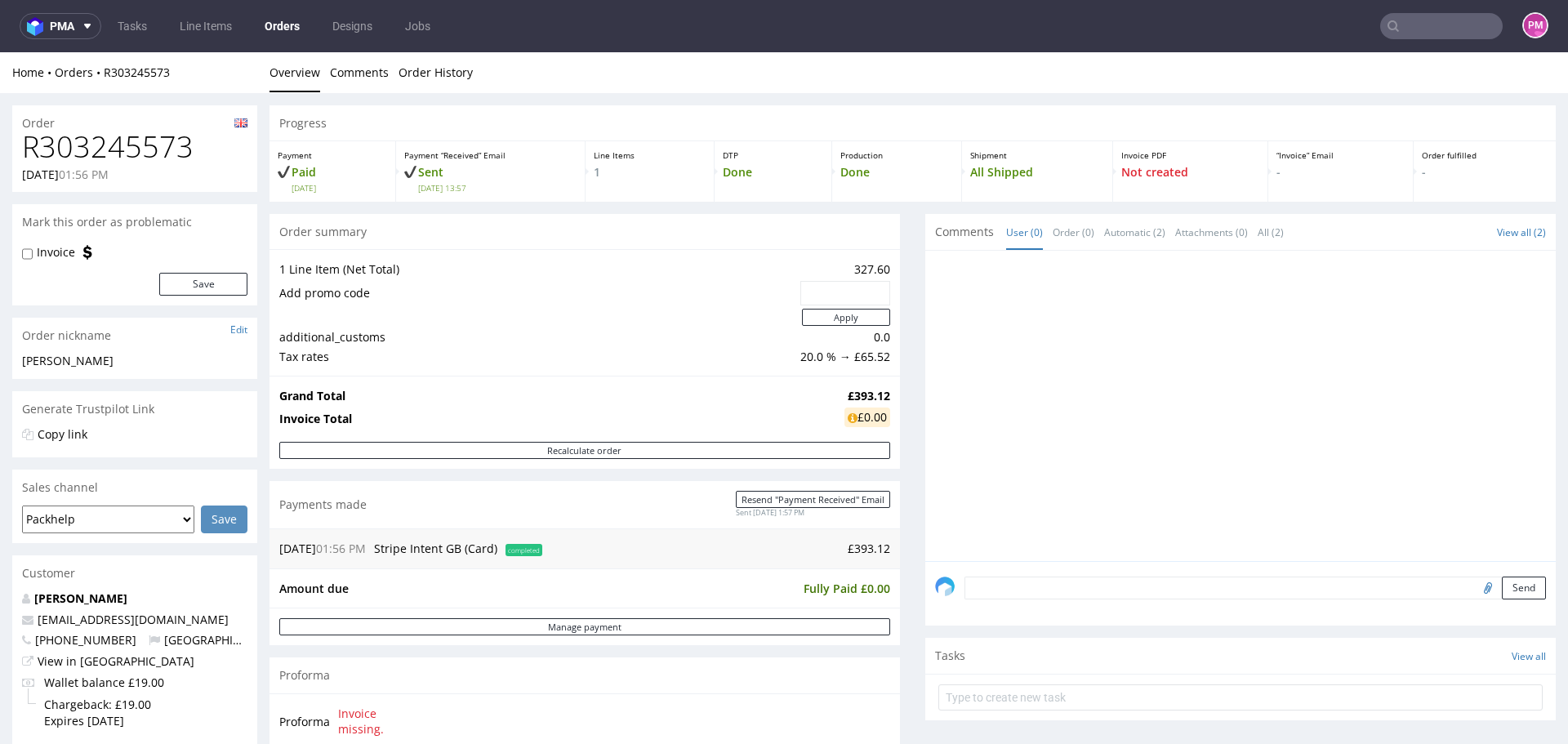
scroll to position [409, 0]
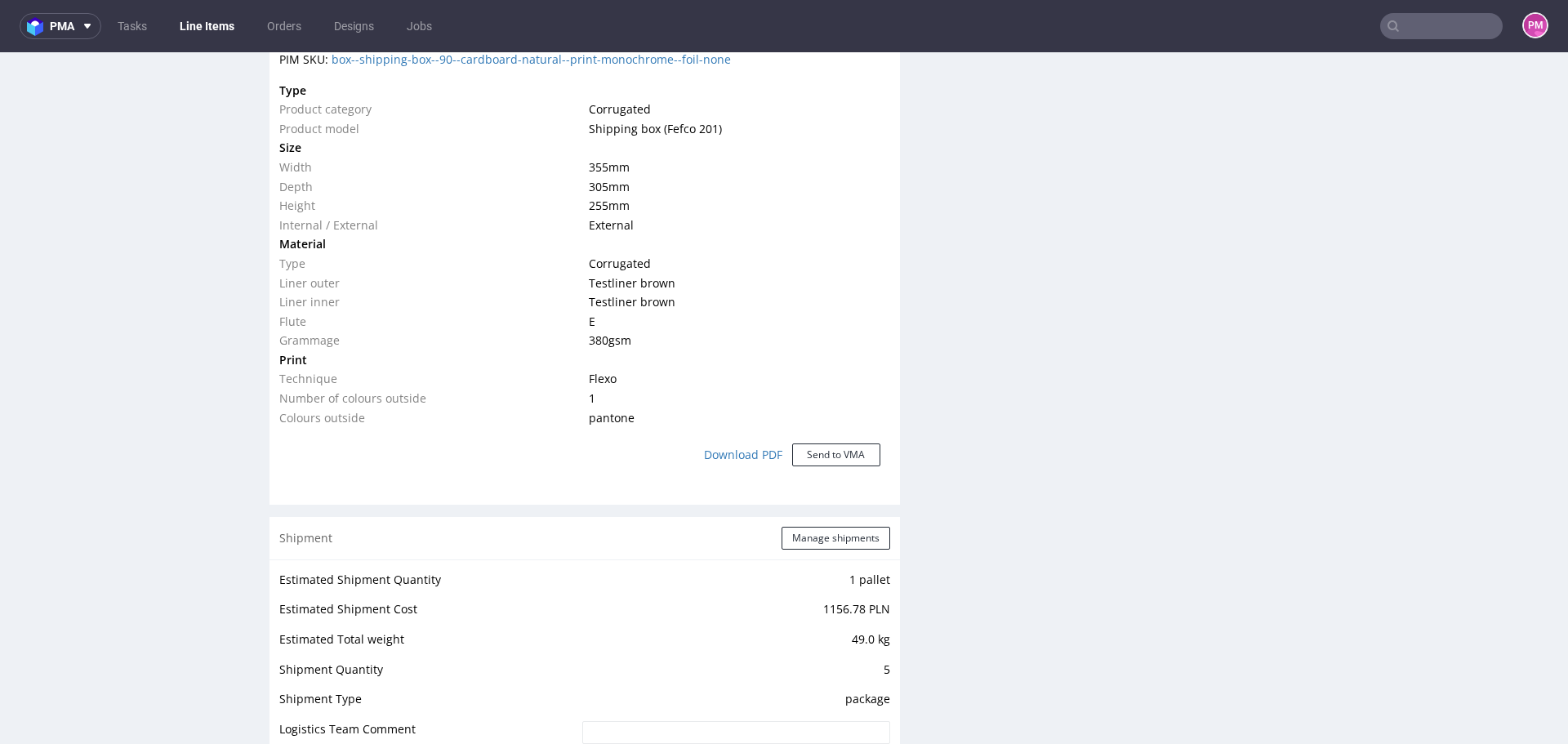
scroll to position [1583, 0]
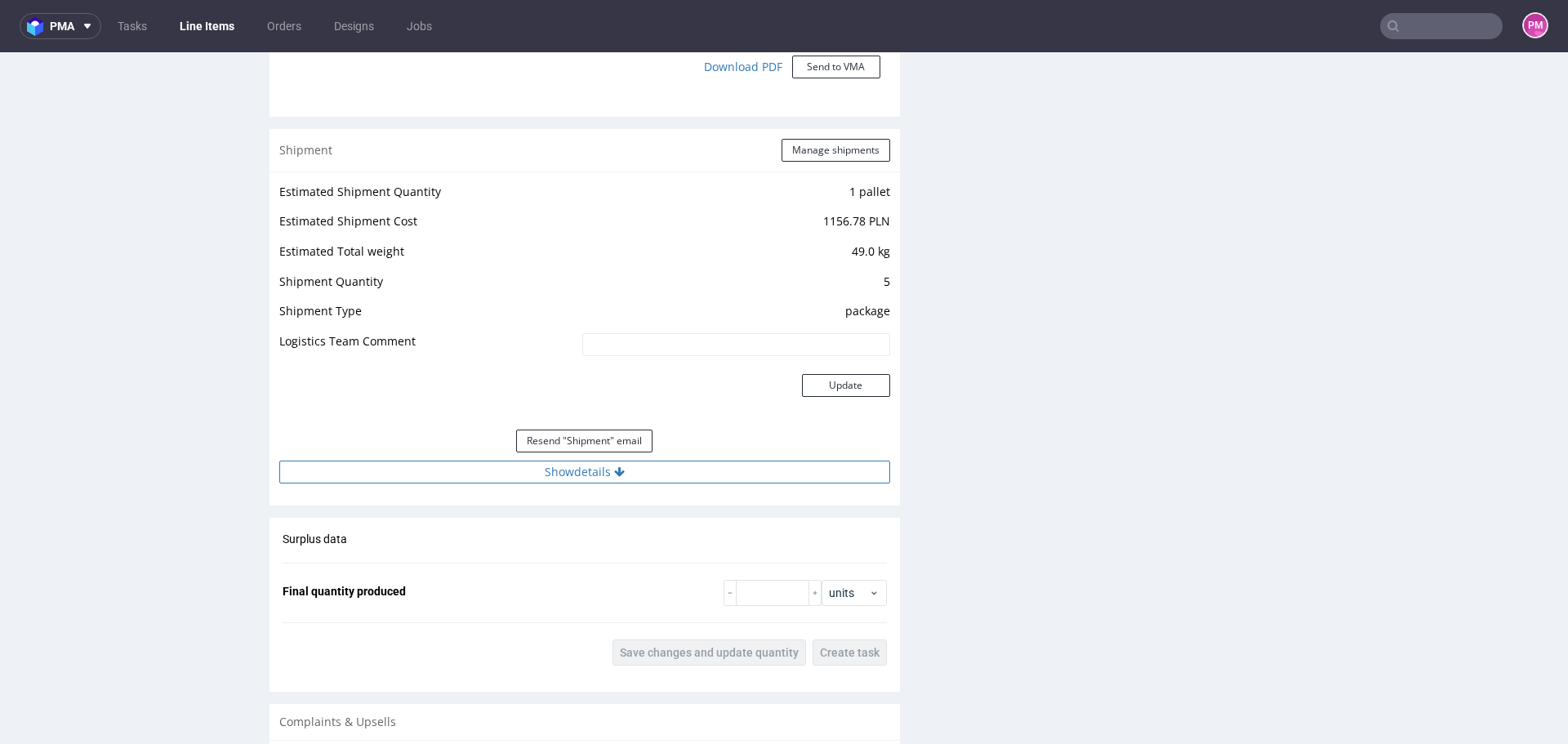
click at [595, 470] on button "Show details" at bounding box center [584, 472] width 610 height 23
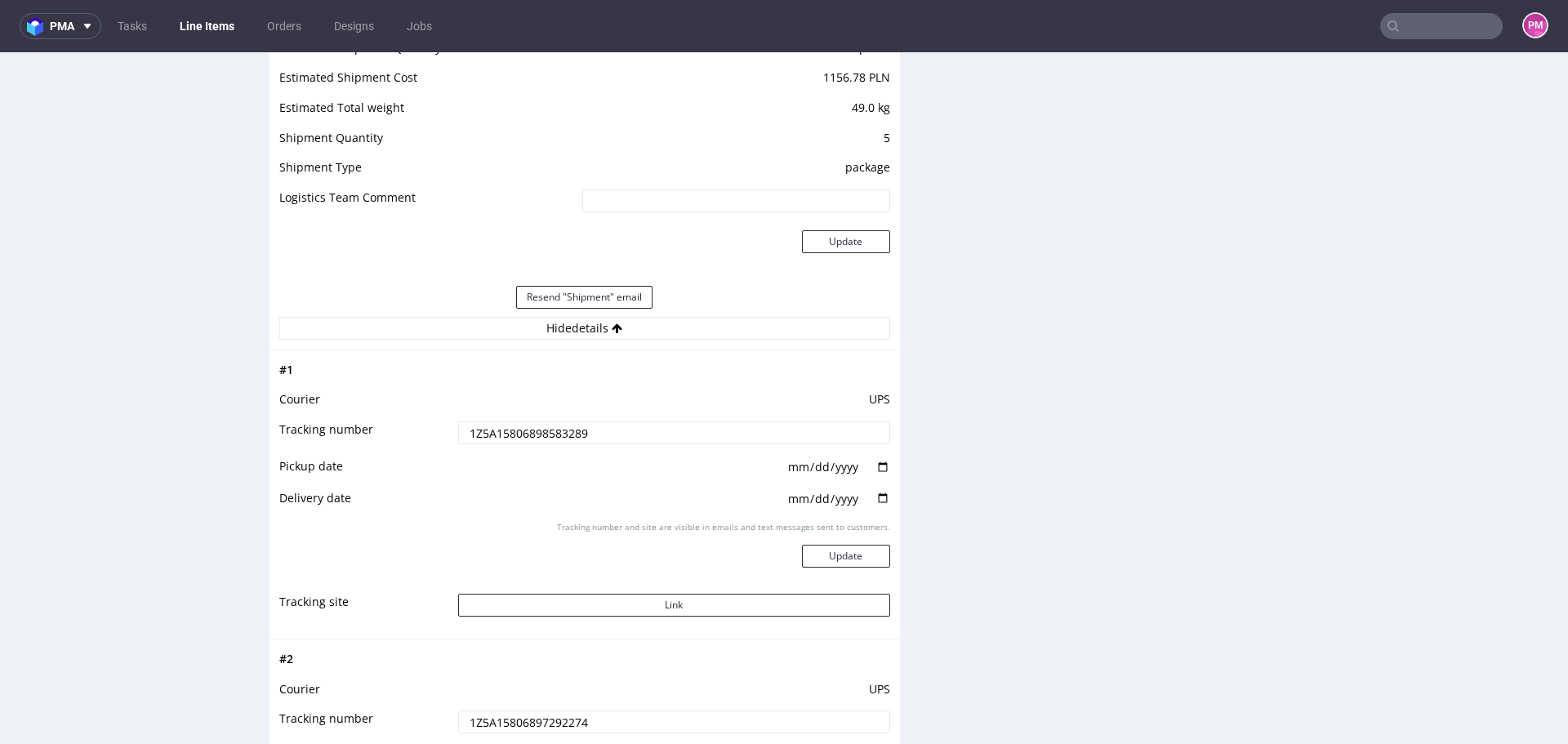
scroll to position [1746, 0]
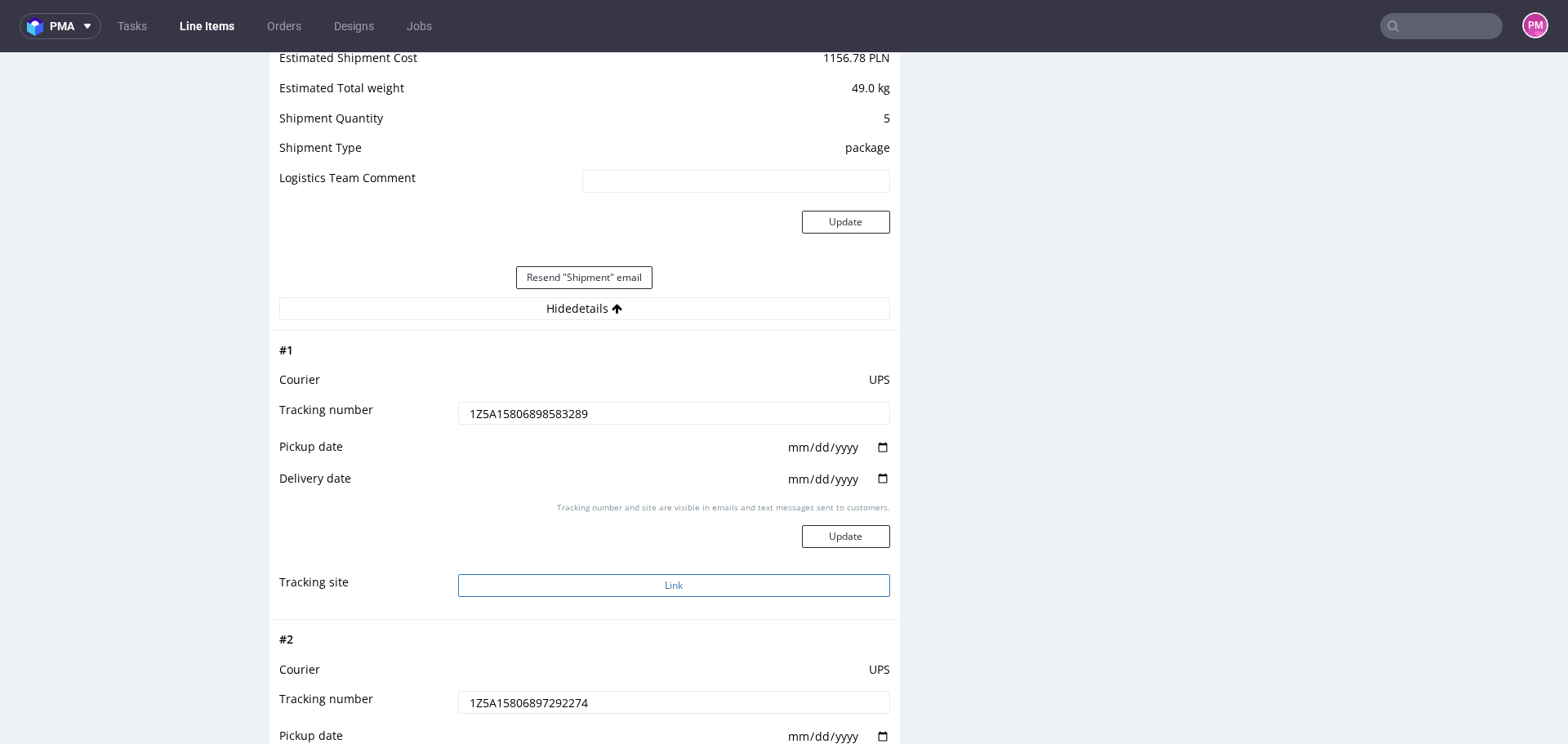
click at [652, 581] on button "Link" at bounding box center [674, 585] width 432 height 23
click at [1423, 26] on input "text" at bounding box center [1440, 26] width 122 height 26
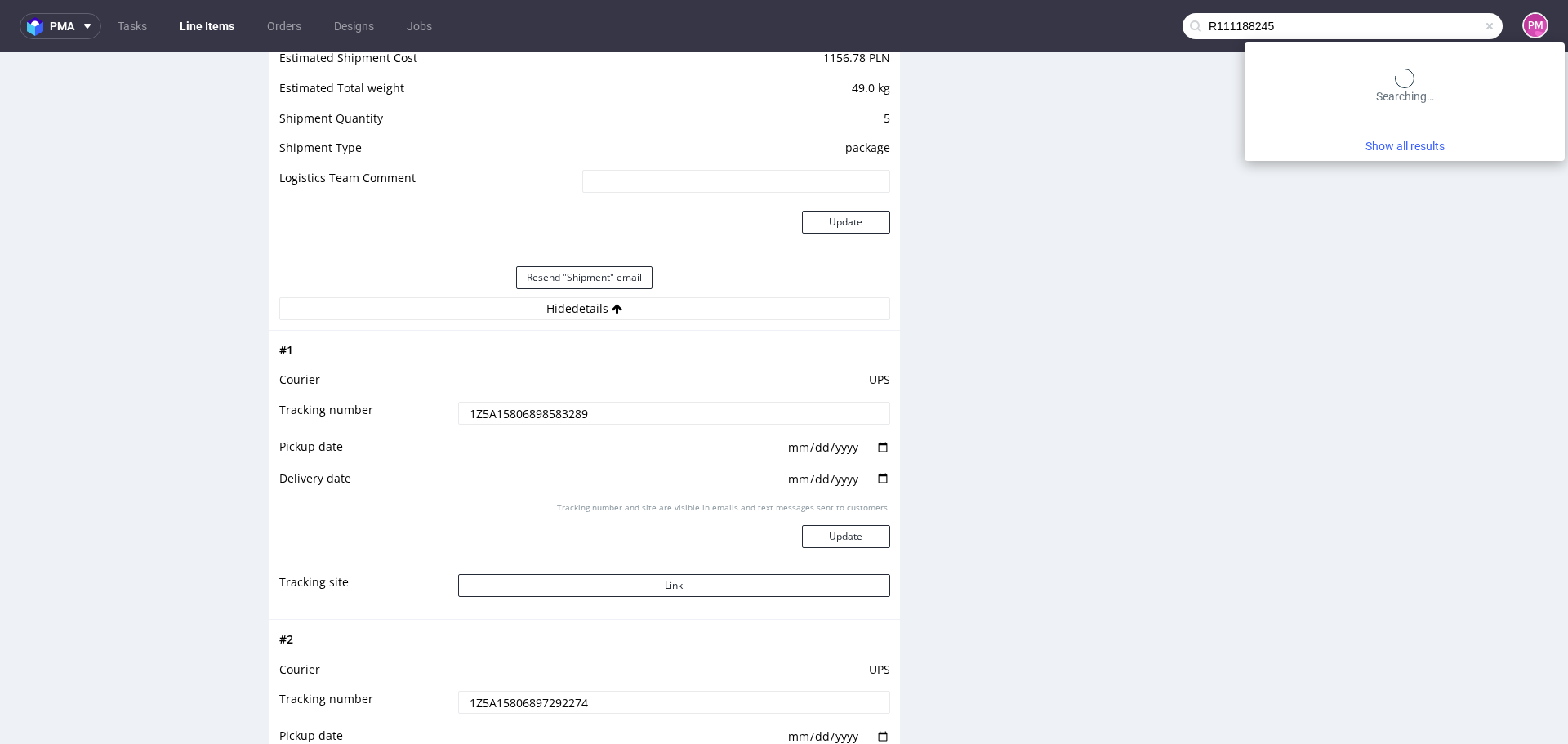
type input "R111188245"
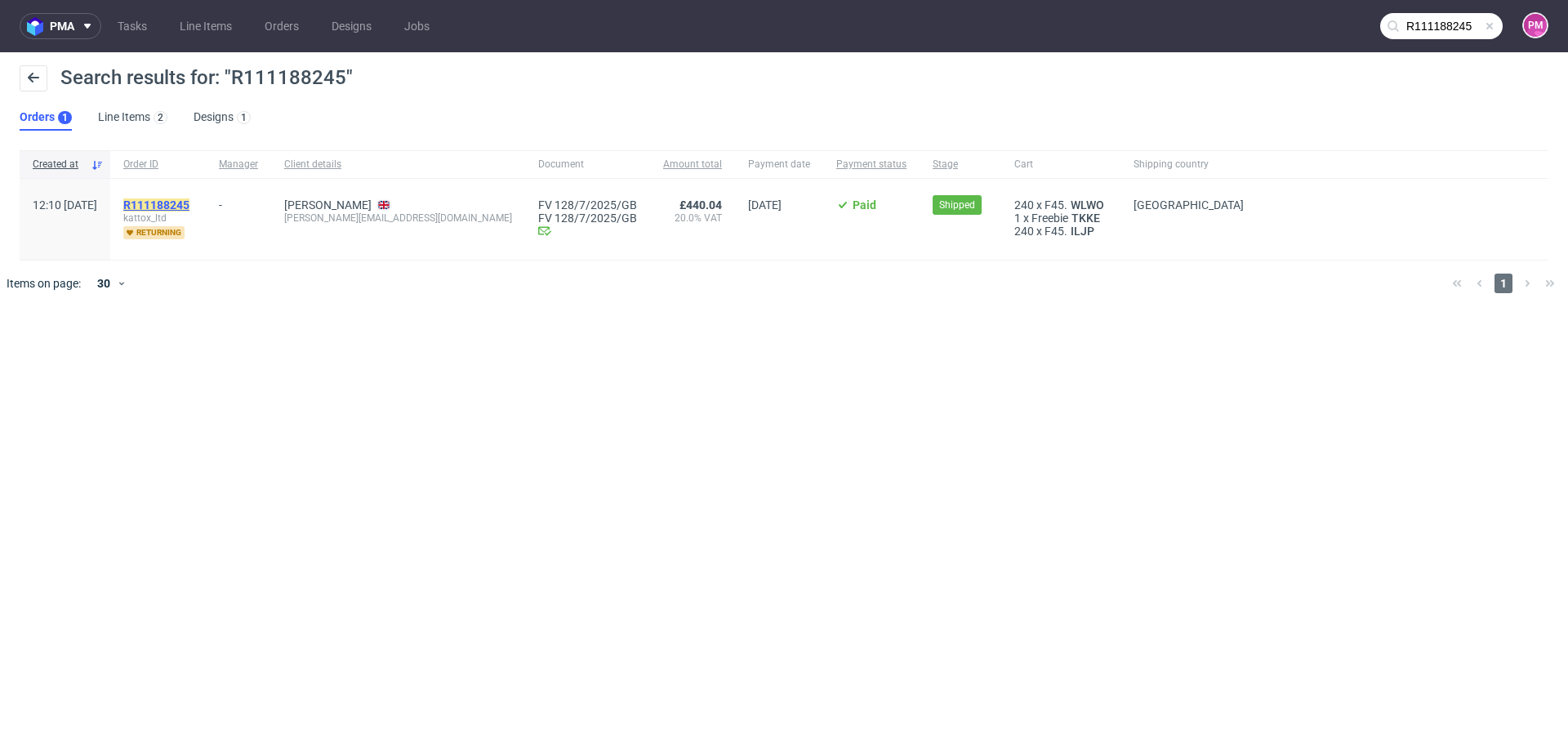
click at [189, 208] on mark "R111188245" at bounding box center [156, 205] width 66 height 13
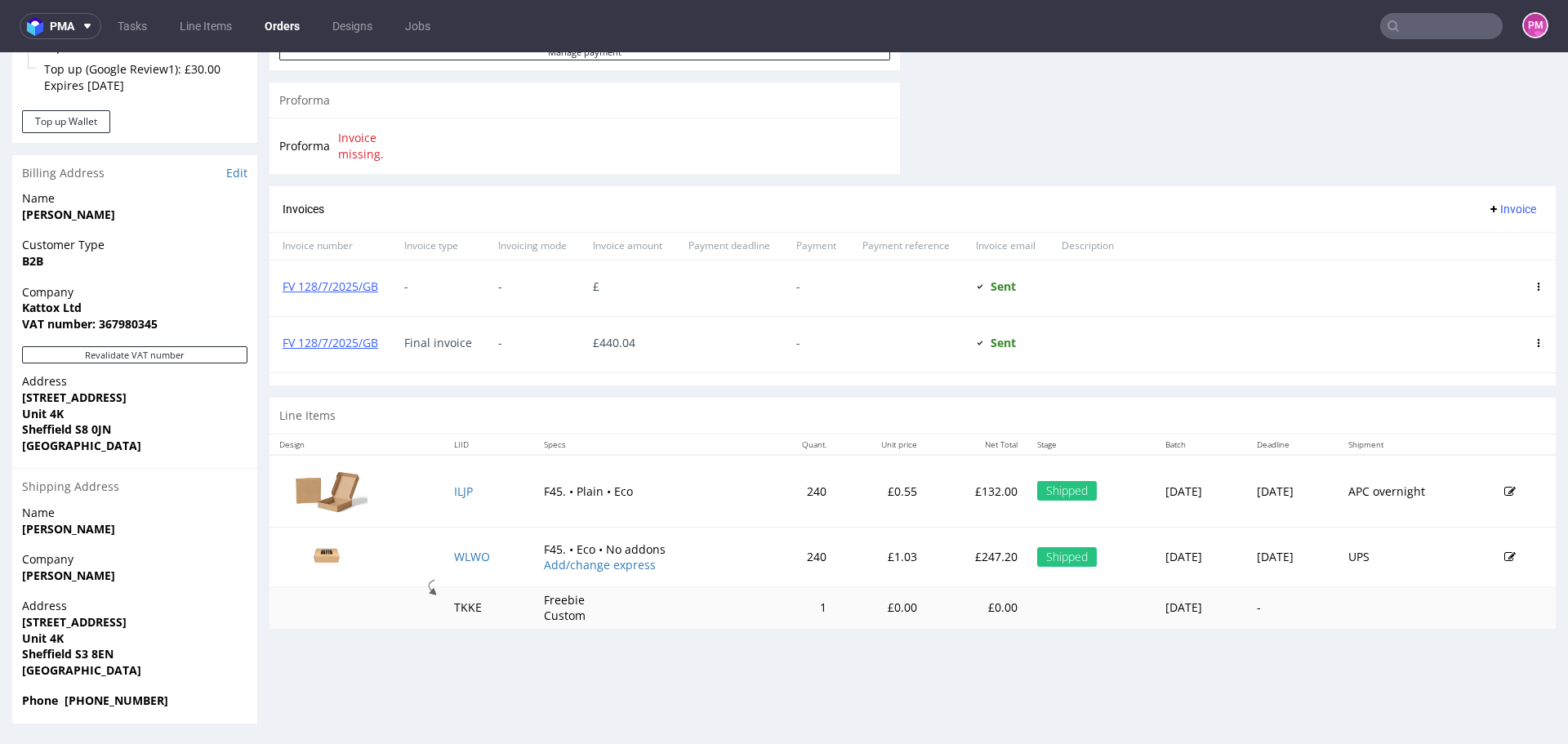
scroll to position [5, 0]
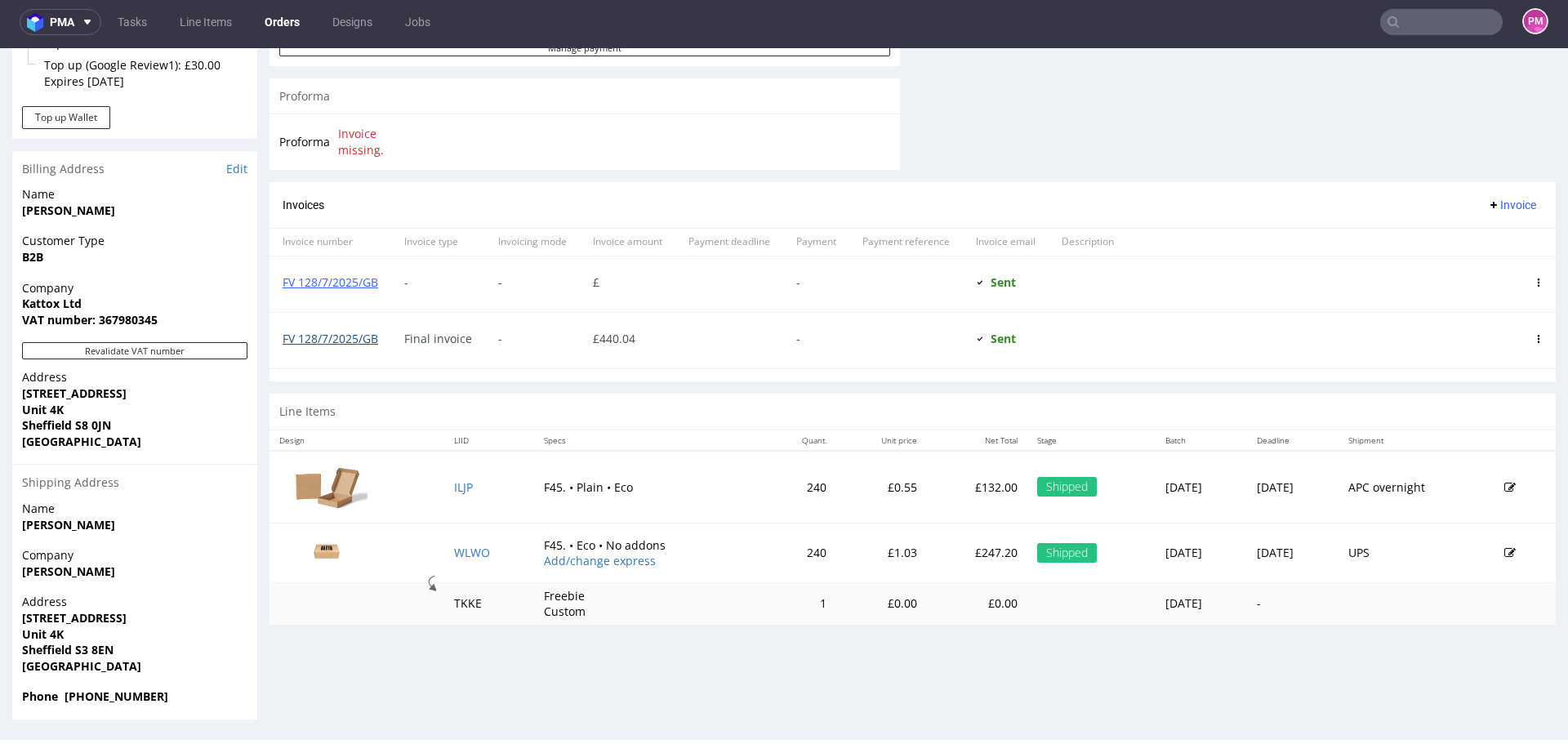
click at [332, 341] on link "FV 128/7/2025/GB" at bounding box center [330, 338] width 95 height 16
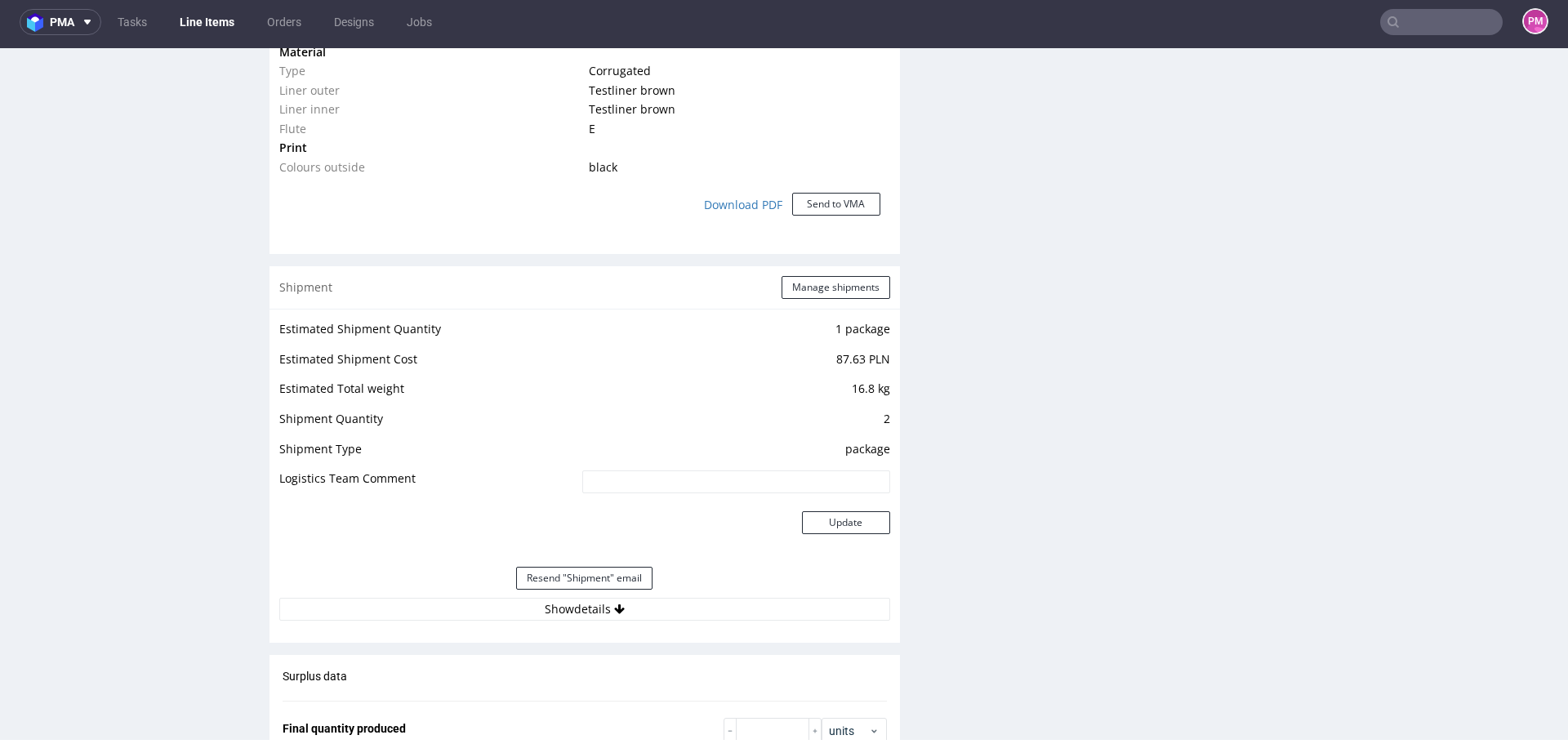
scroll to position [1634, 0]
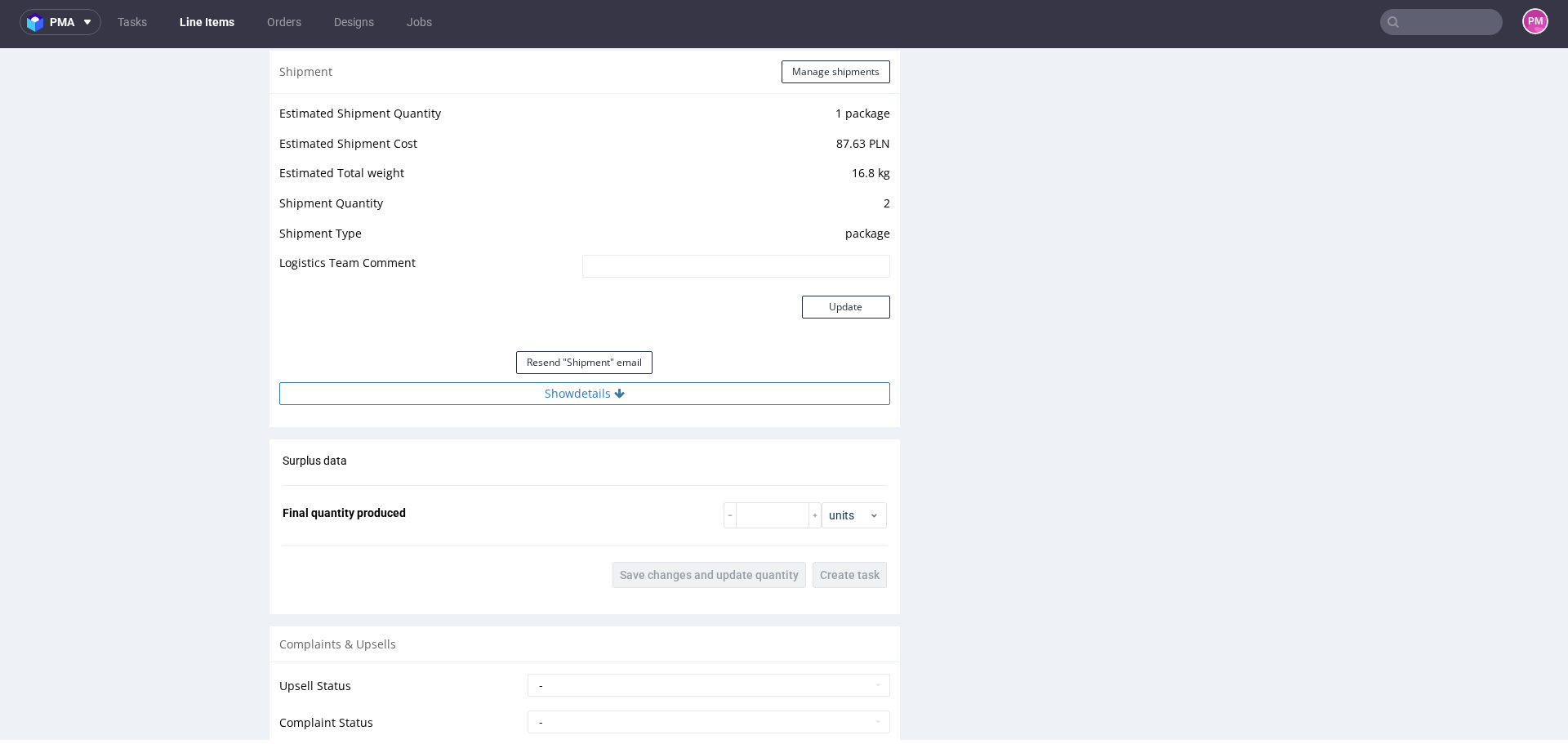
click at [550, 393] on button "Show details" at bounding box center [584, 393] width 610 height 23
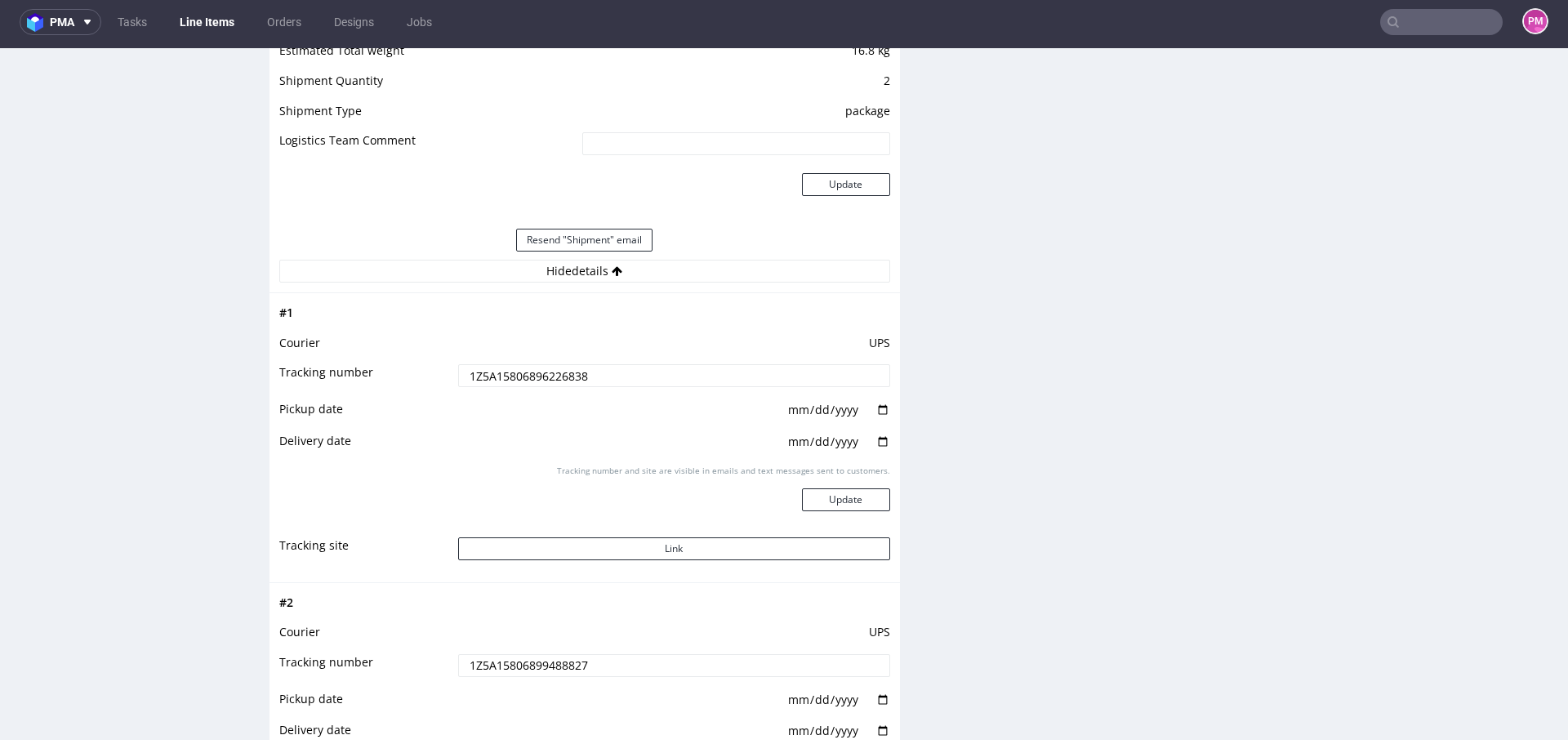
scroll to position [1798, 0]
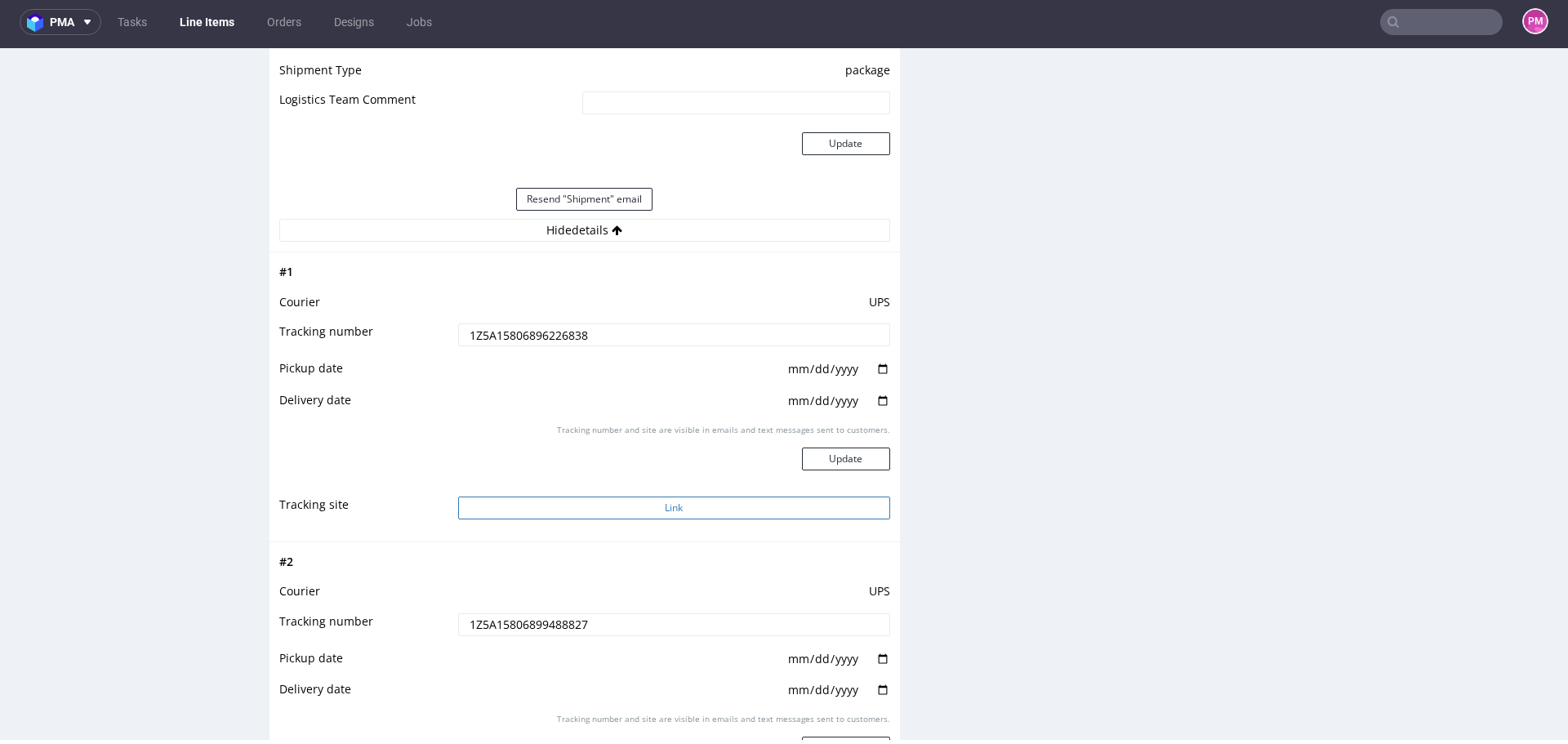
click at [615, 506] on button "Link" at bounding box center [674, 508] width 432 height 23
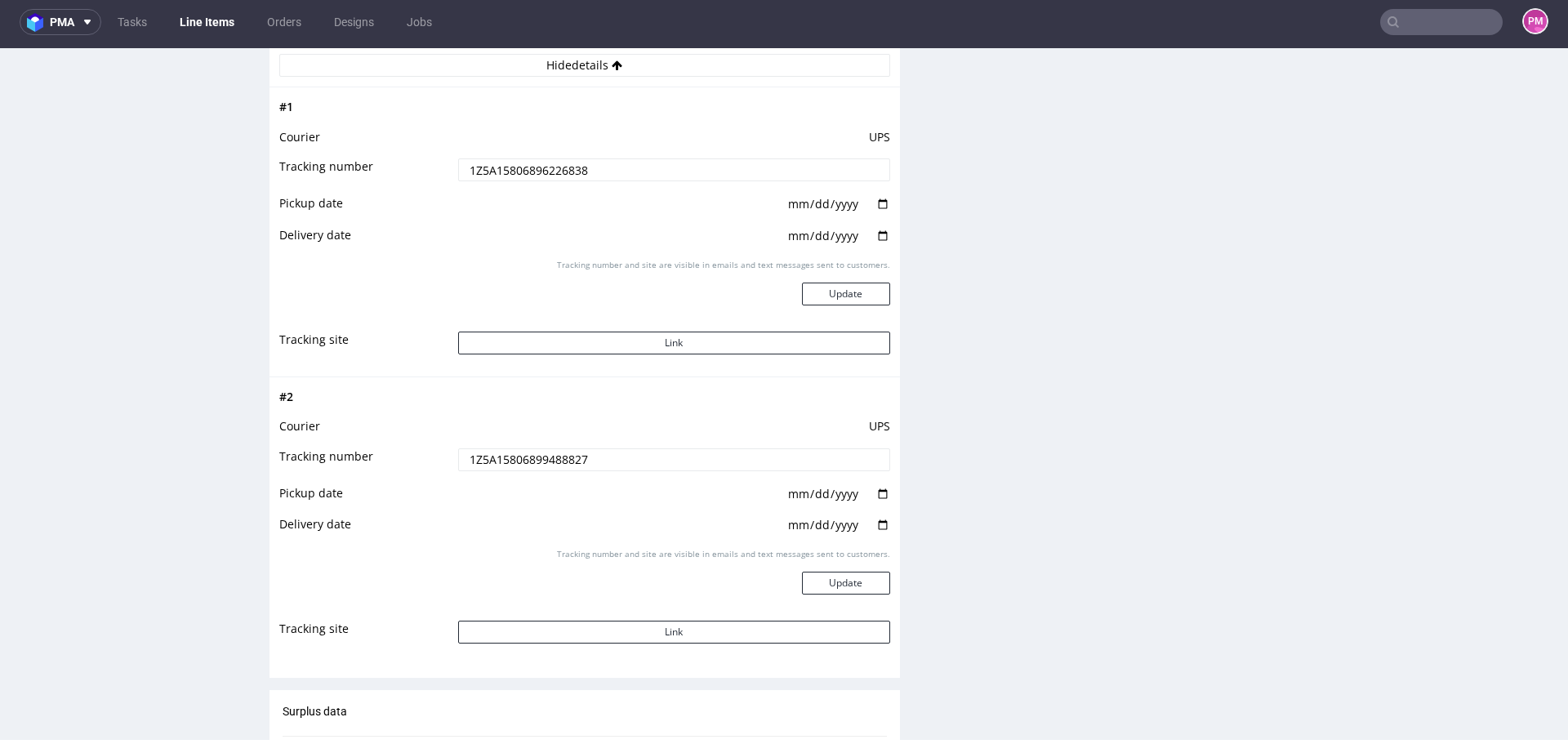
scroll to position [2043, 0]
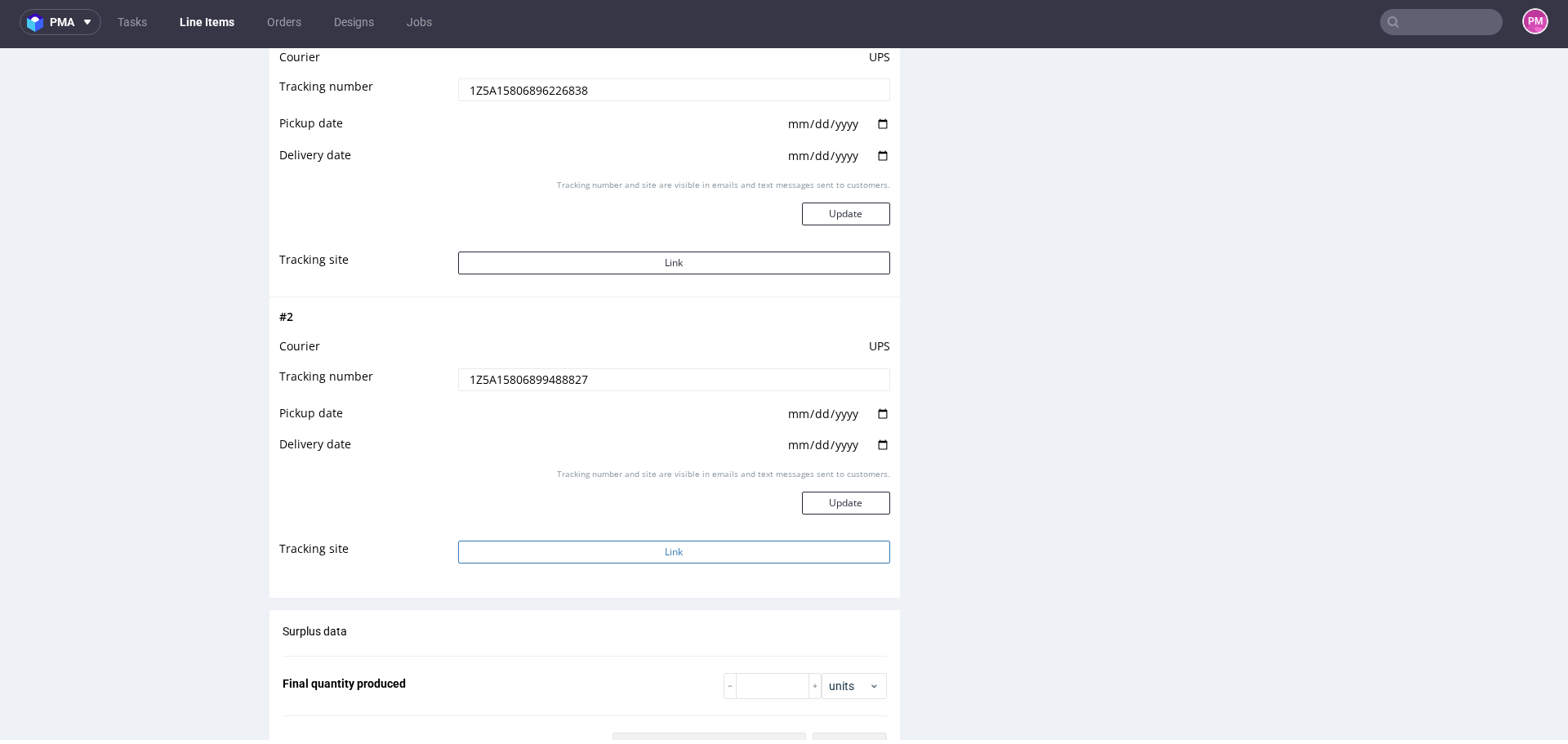
click at [574, 547] on button "Link" at bounding box center [674, 552] width 432 height 23
click at [582, 266] on button "Link" at bounding box center [674, 263] width 432 height 23
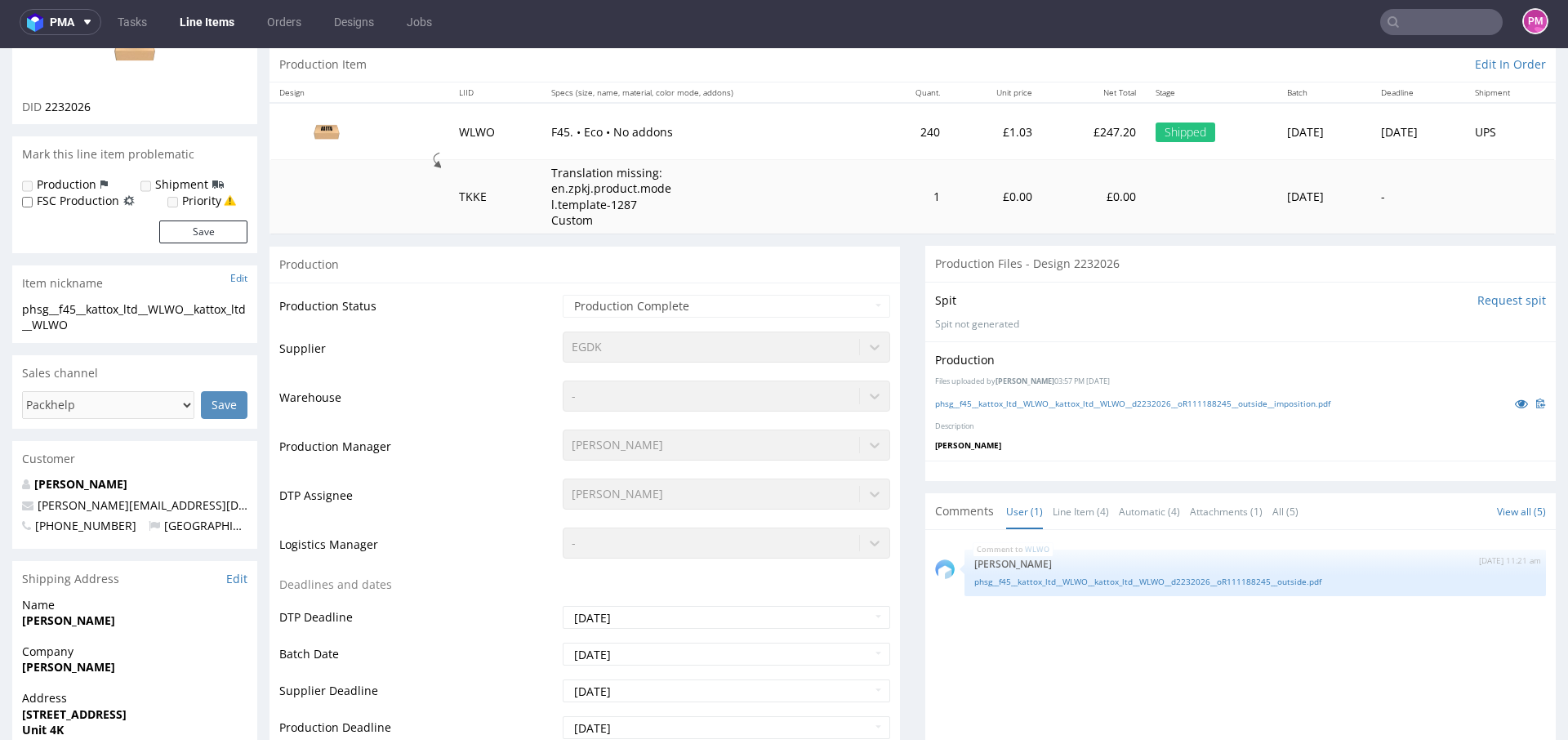
scroll to position [0, 0]
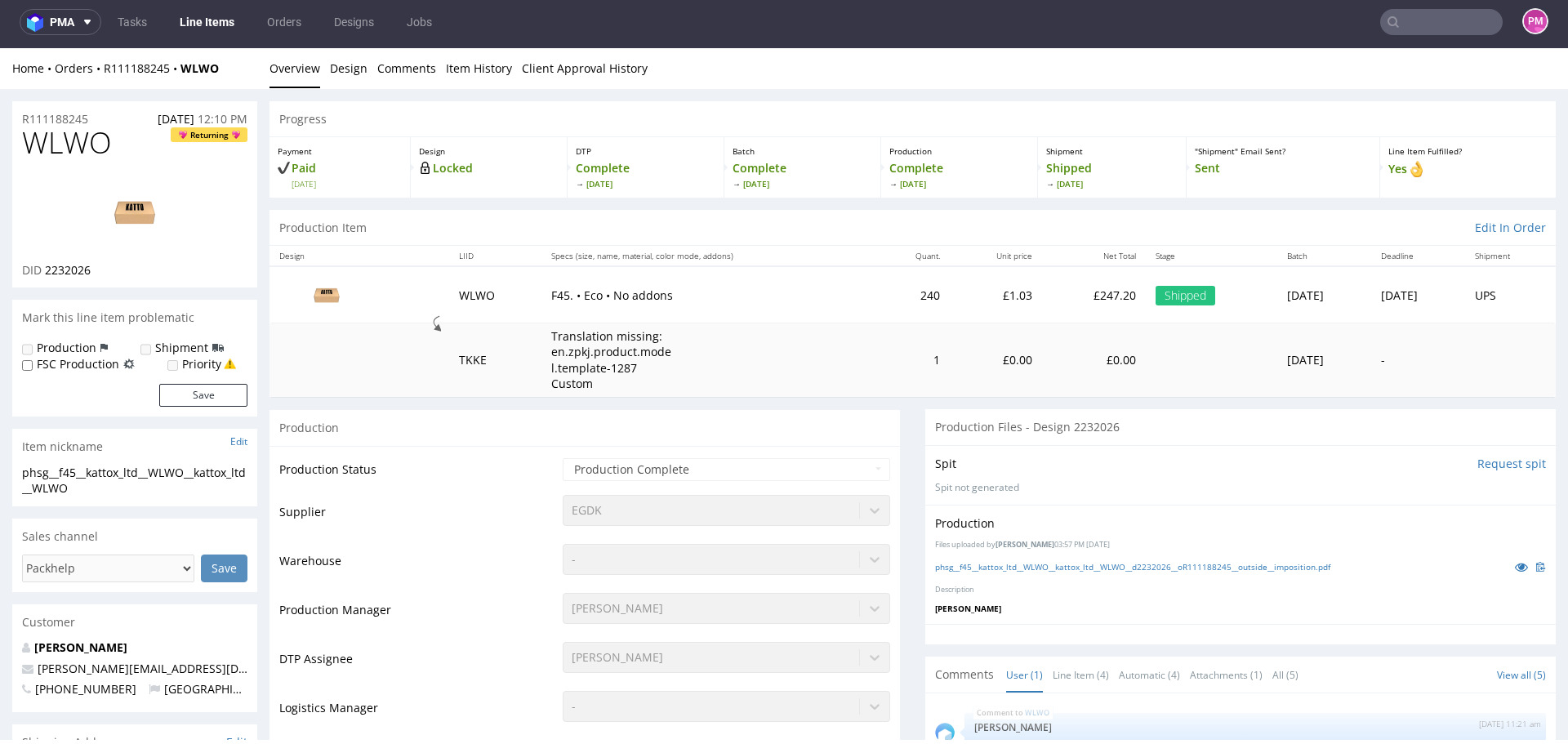
click at [288, 60] on link "Overview" at bounding box center [295, 68] width 50 height 40
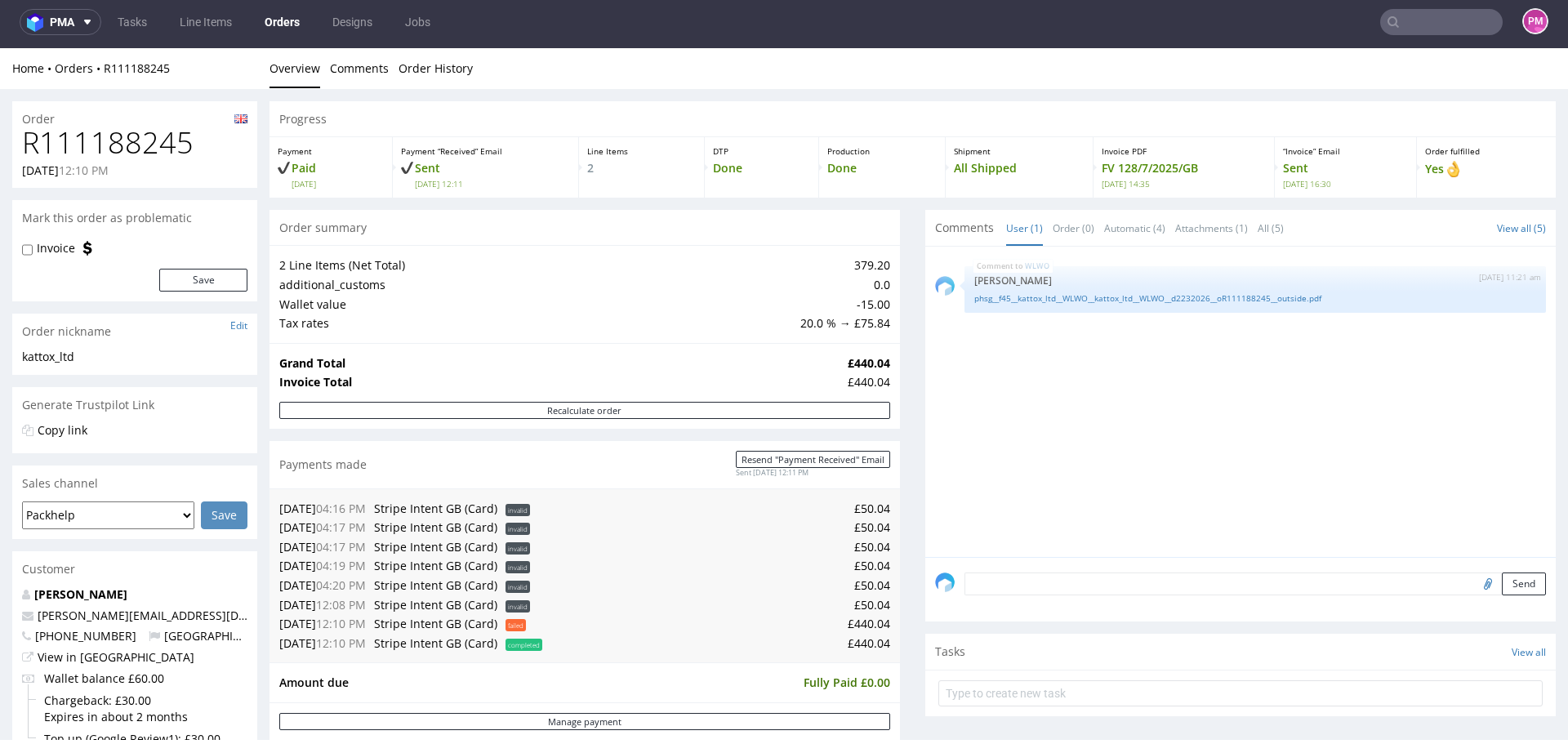
click at [85, 131] on h1 "R111188245" at bounding box center [135, 143] width 226 height 33
copy h1 "R111188245"
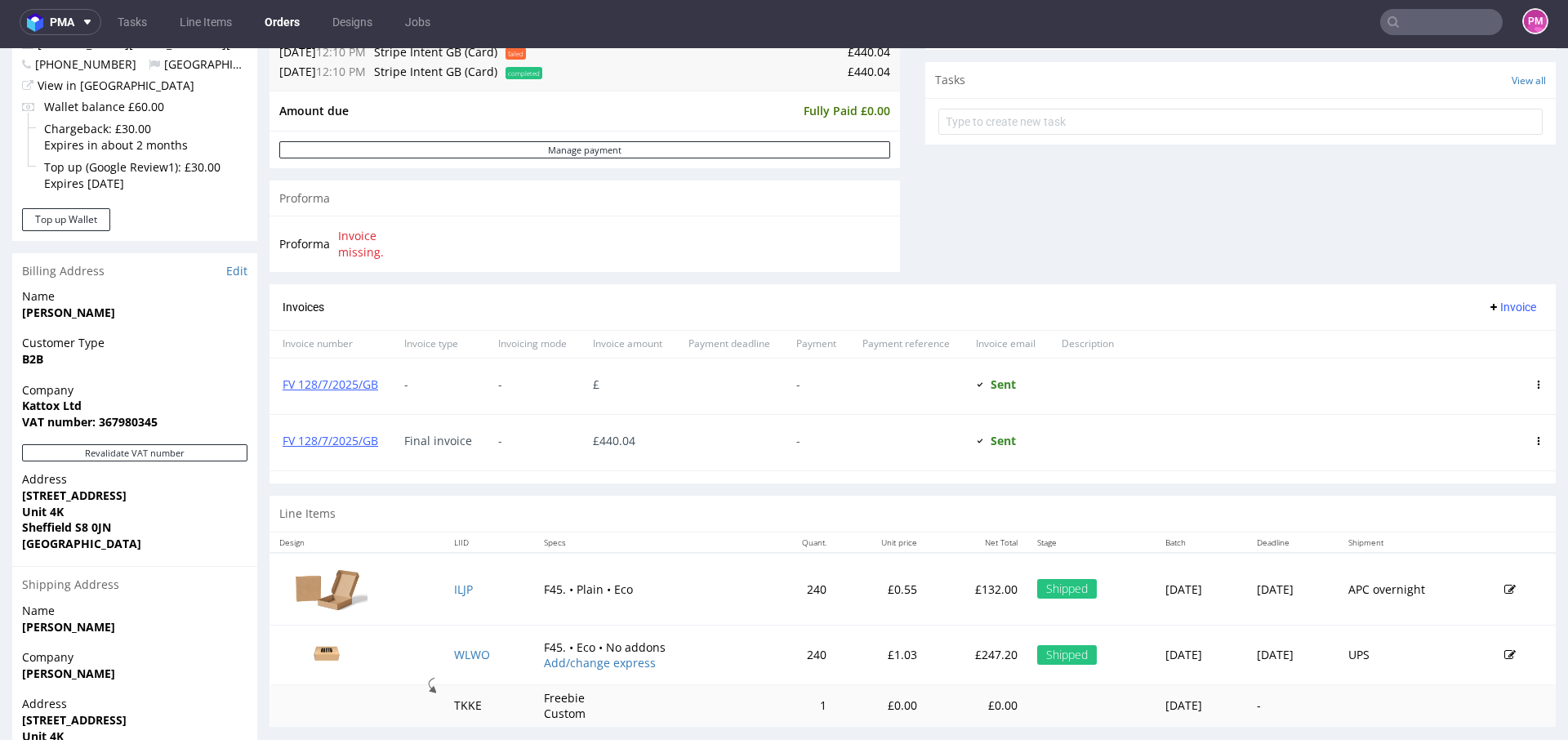
scroll to position [654, 0]
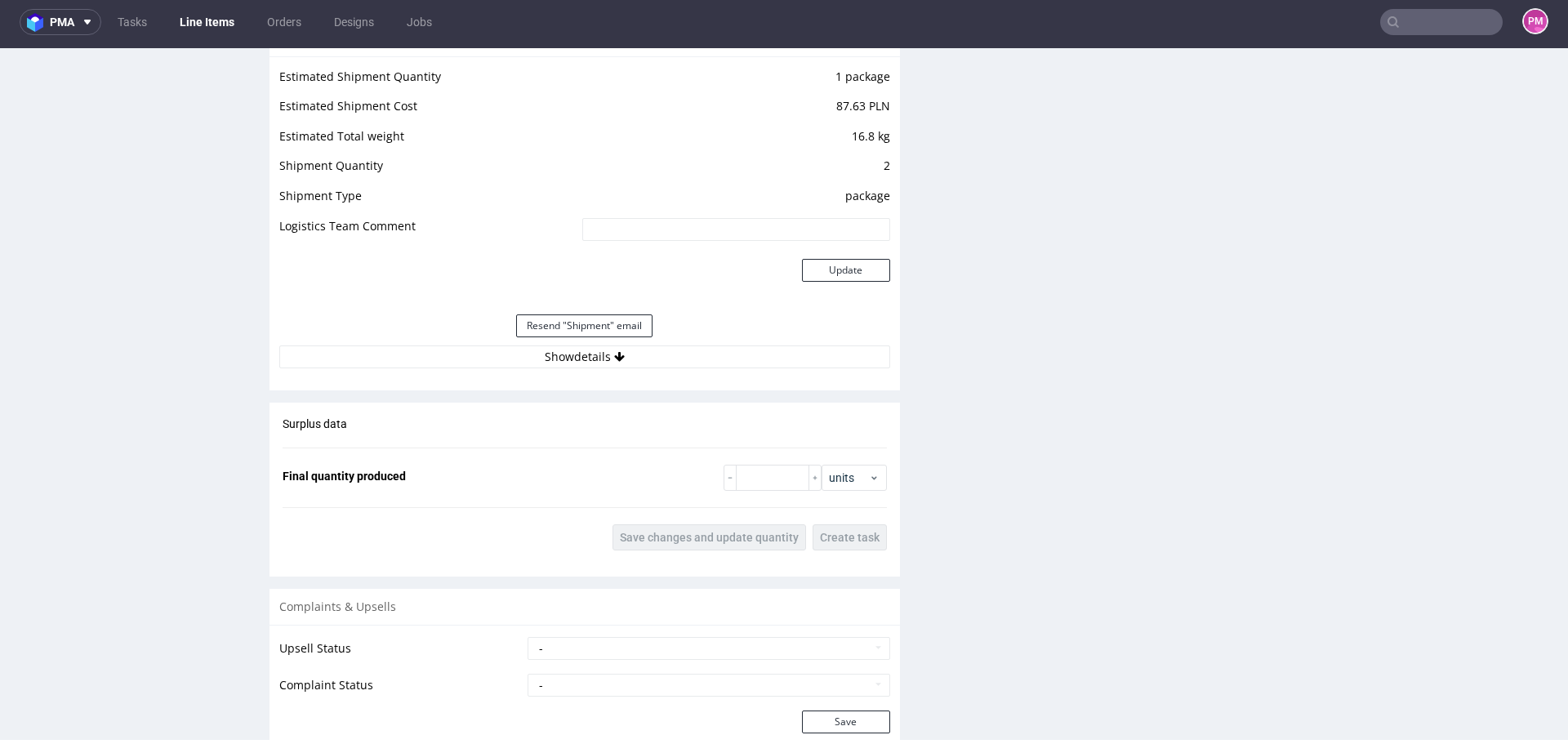
scroll to position [1634, 0]
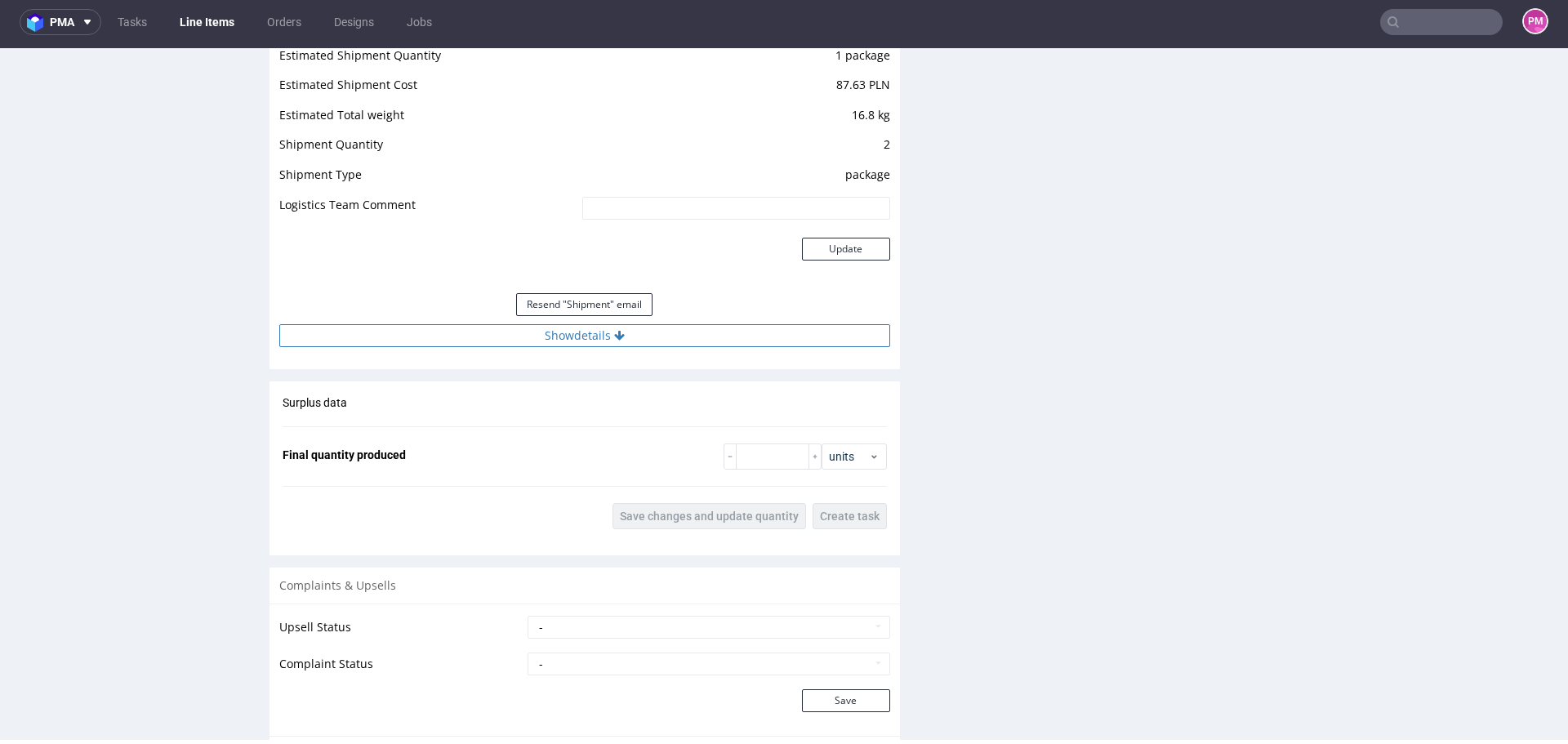
click at [564, 339] on button "Show details" at bounding box center [584, 335] width 610 height 23
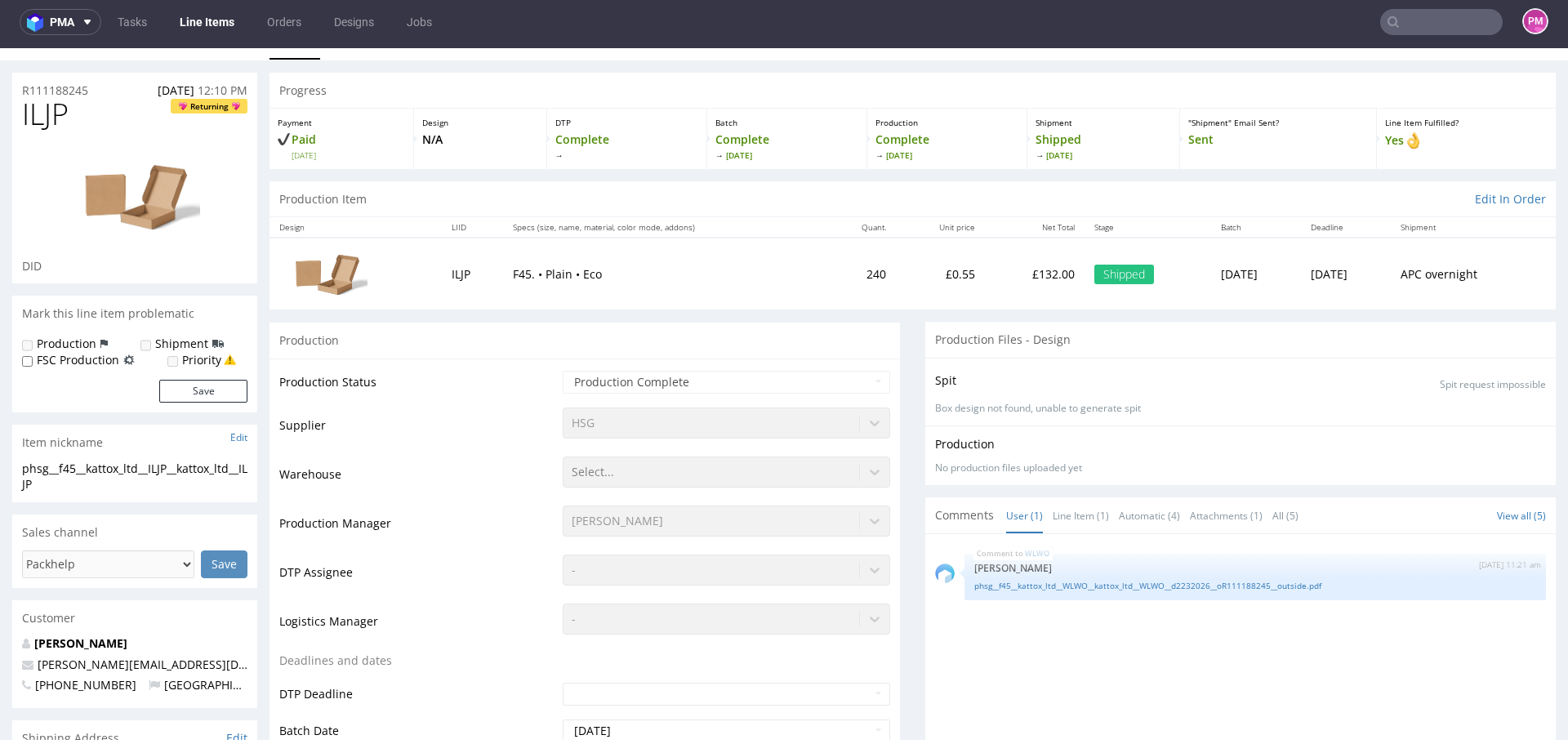
scroll to position [0, 0]
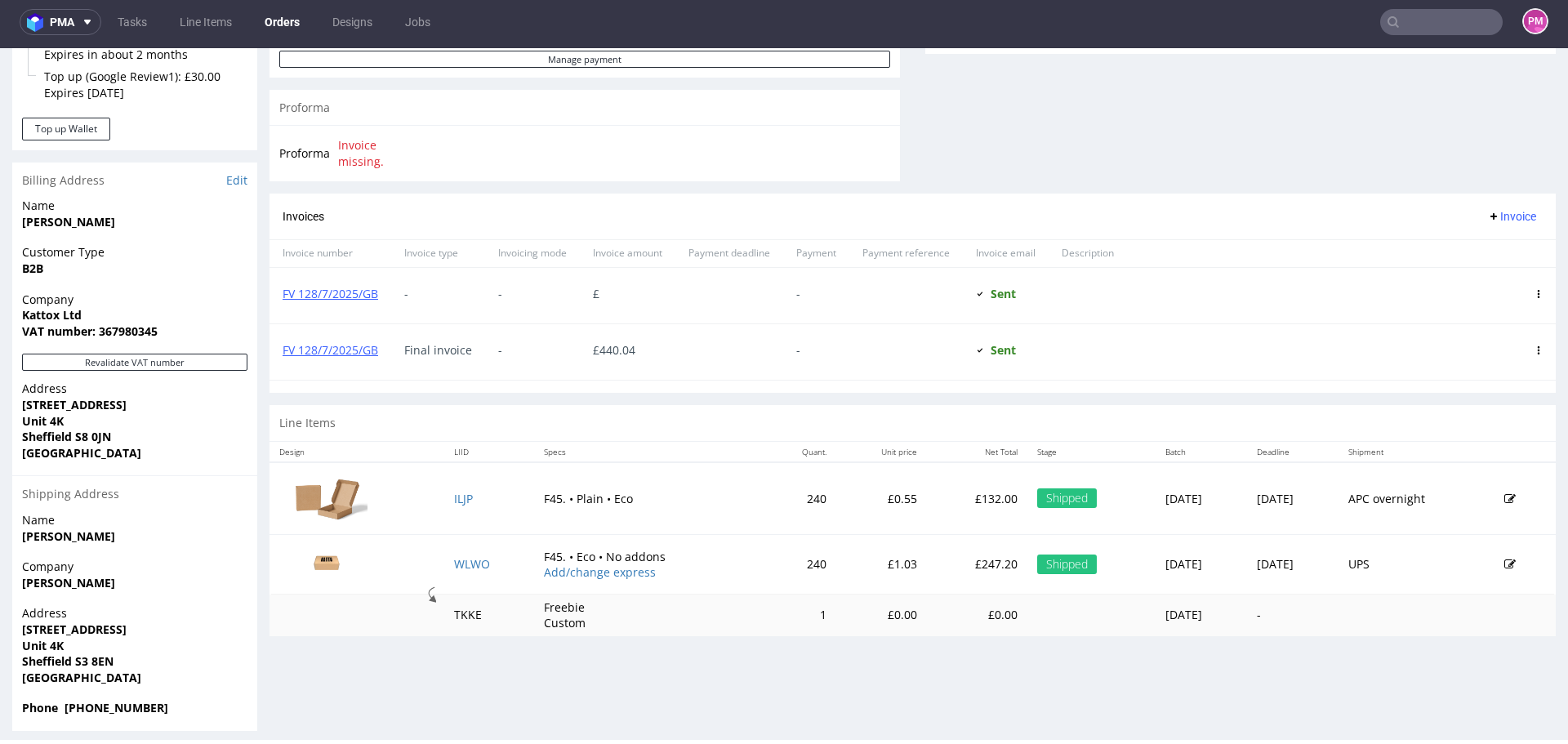
scroll to position [674, 0]
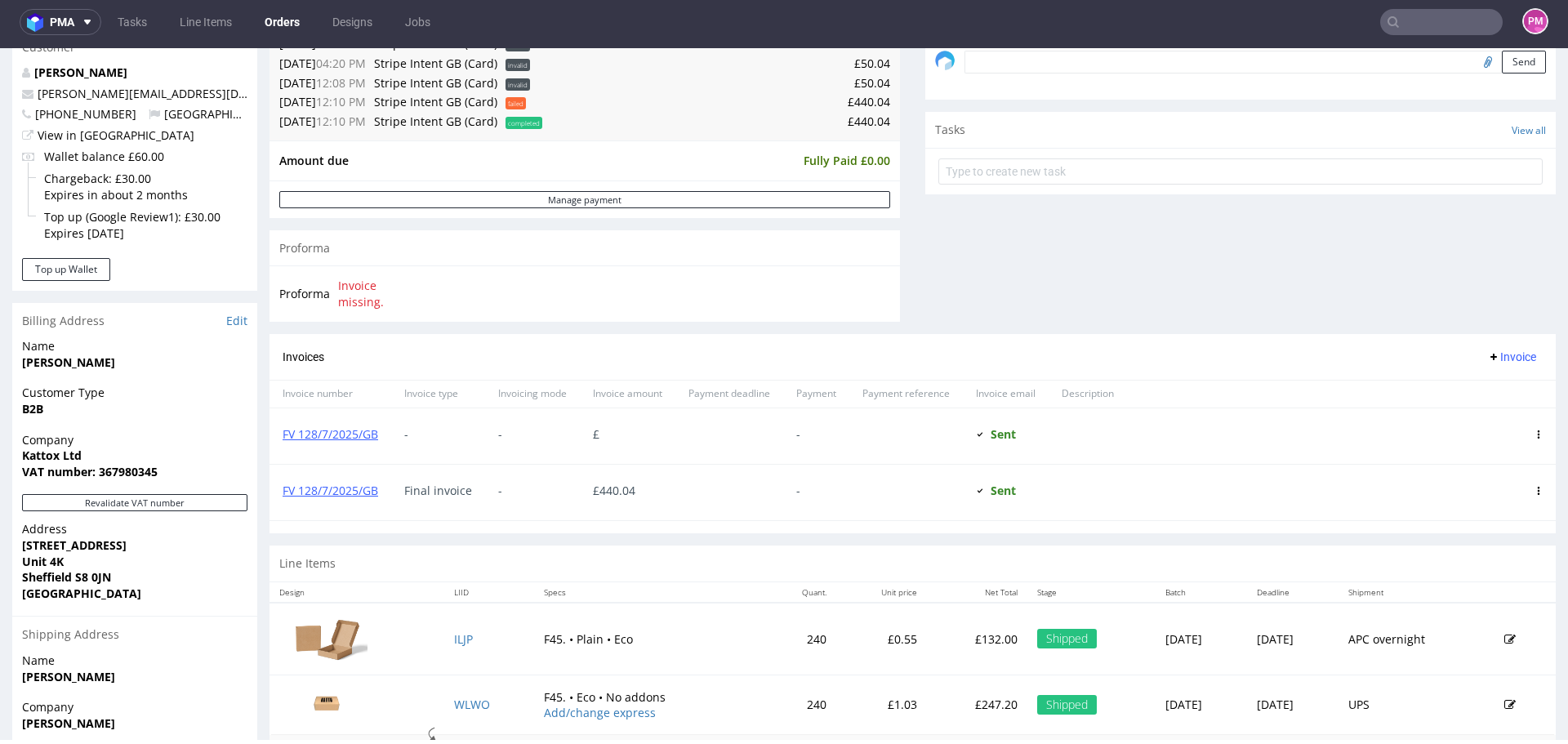
scroll to position [674, 0]
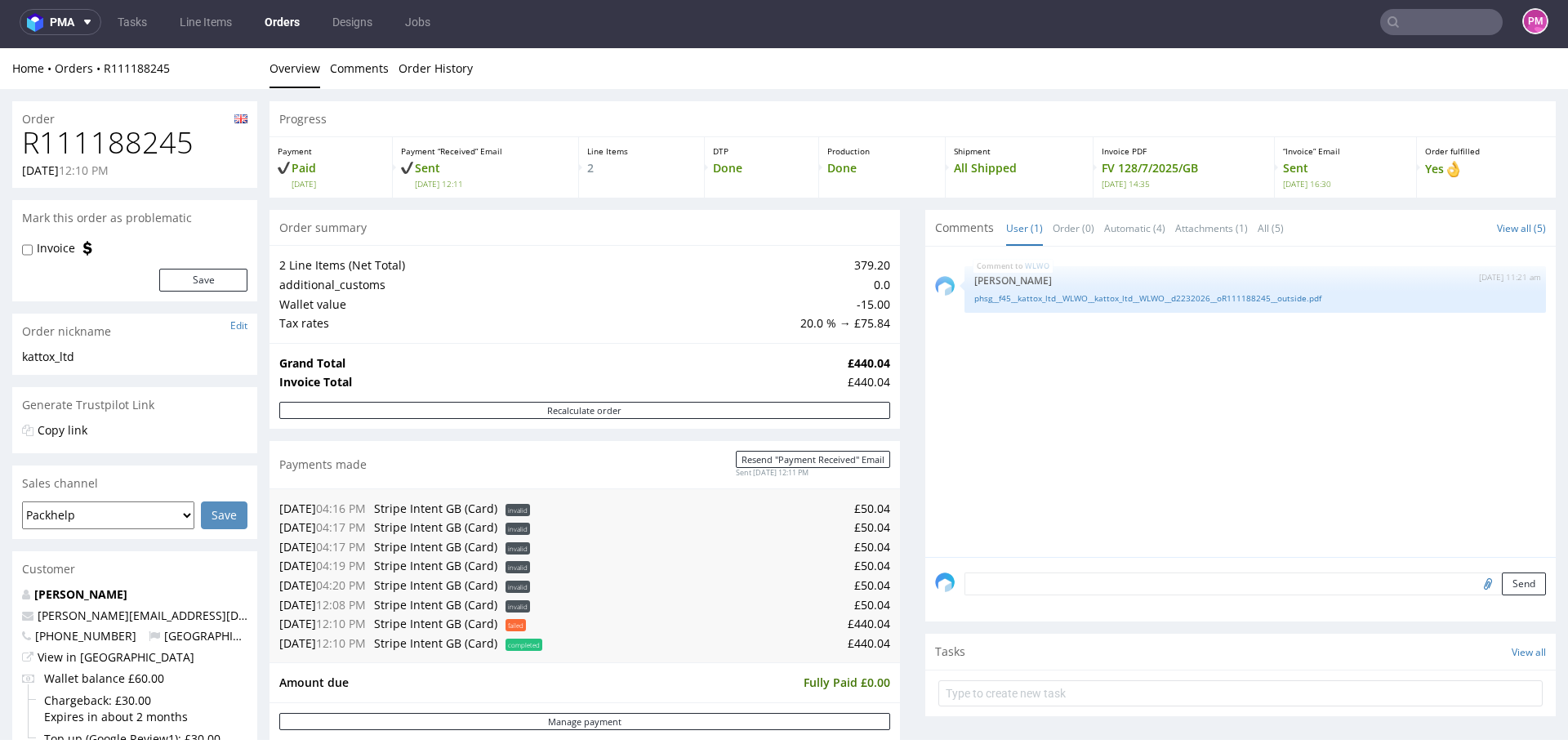
click at [112, 145] on h1 "R111188245" at bounding box center [135, 143] width 226 height 33
copy h1 "R111188245"
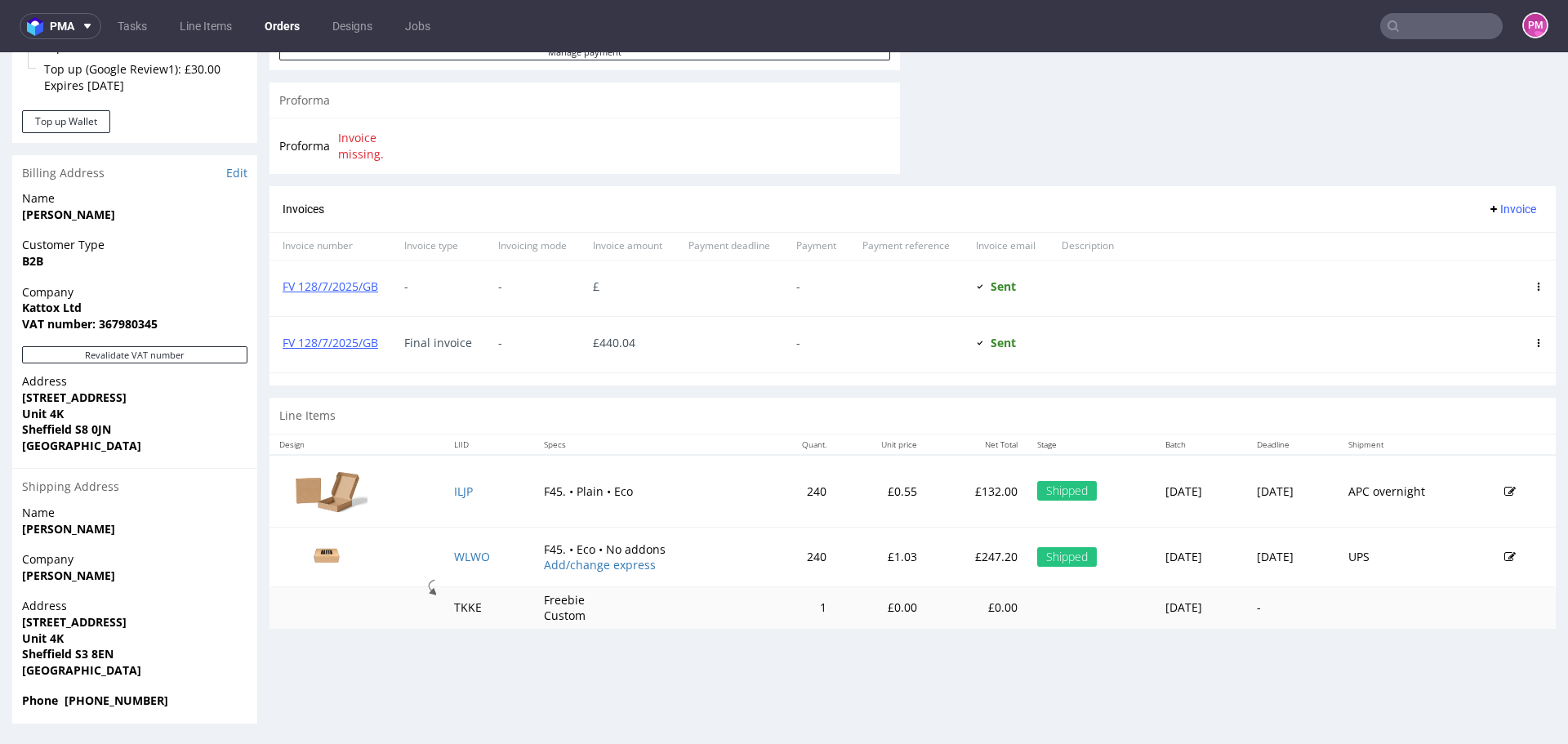
scroll to position [5, 0]
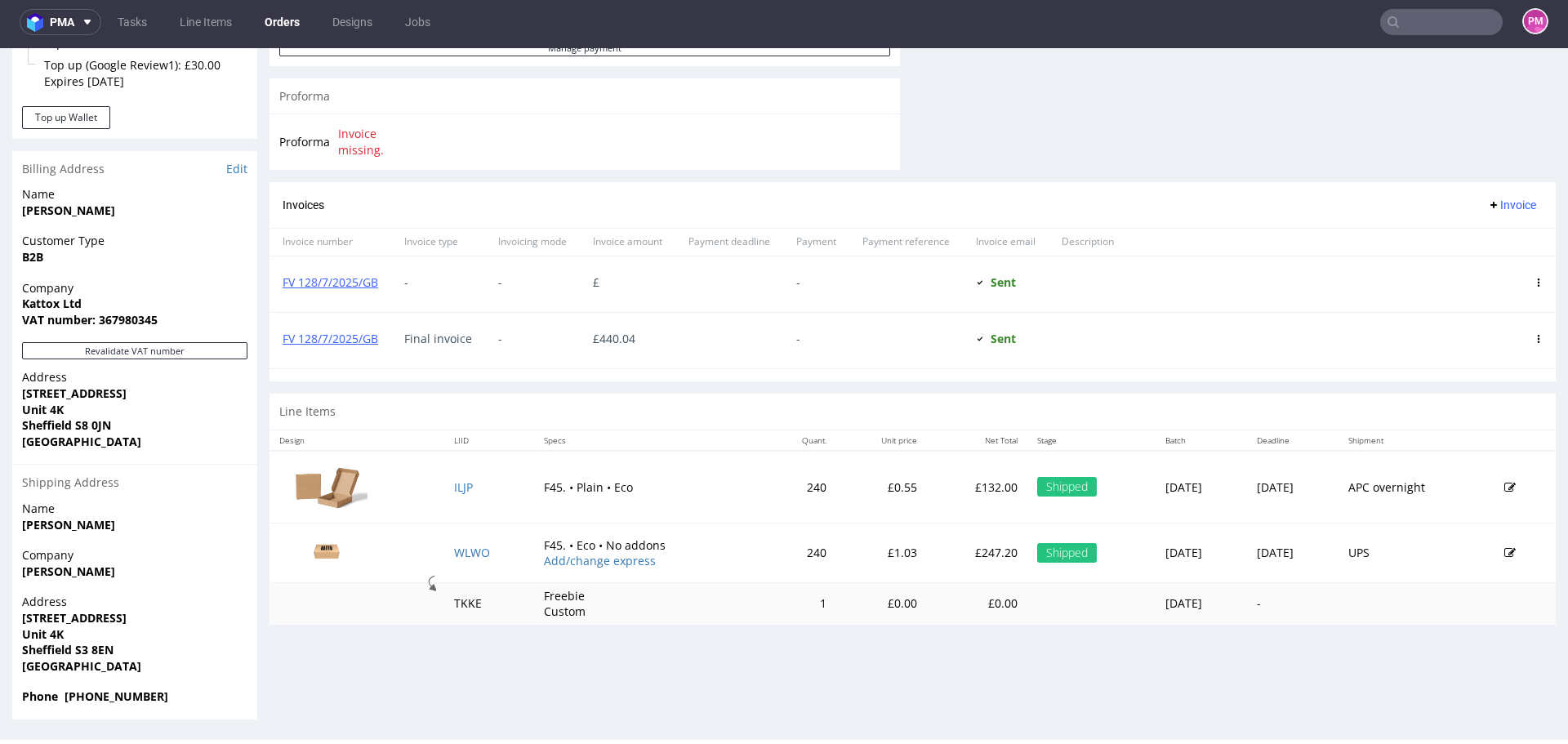
click at [1427, 25] on input "text" at bounding box center [1440, 22] width 122 height 26
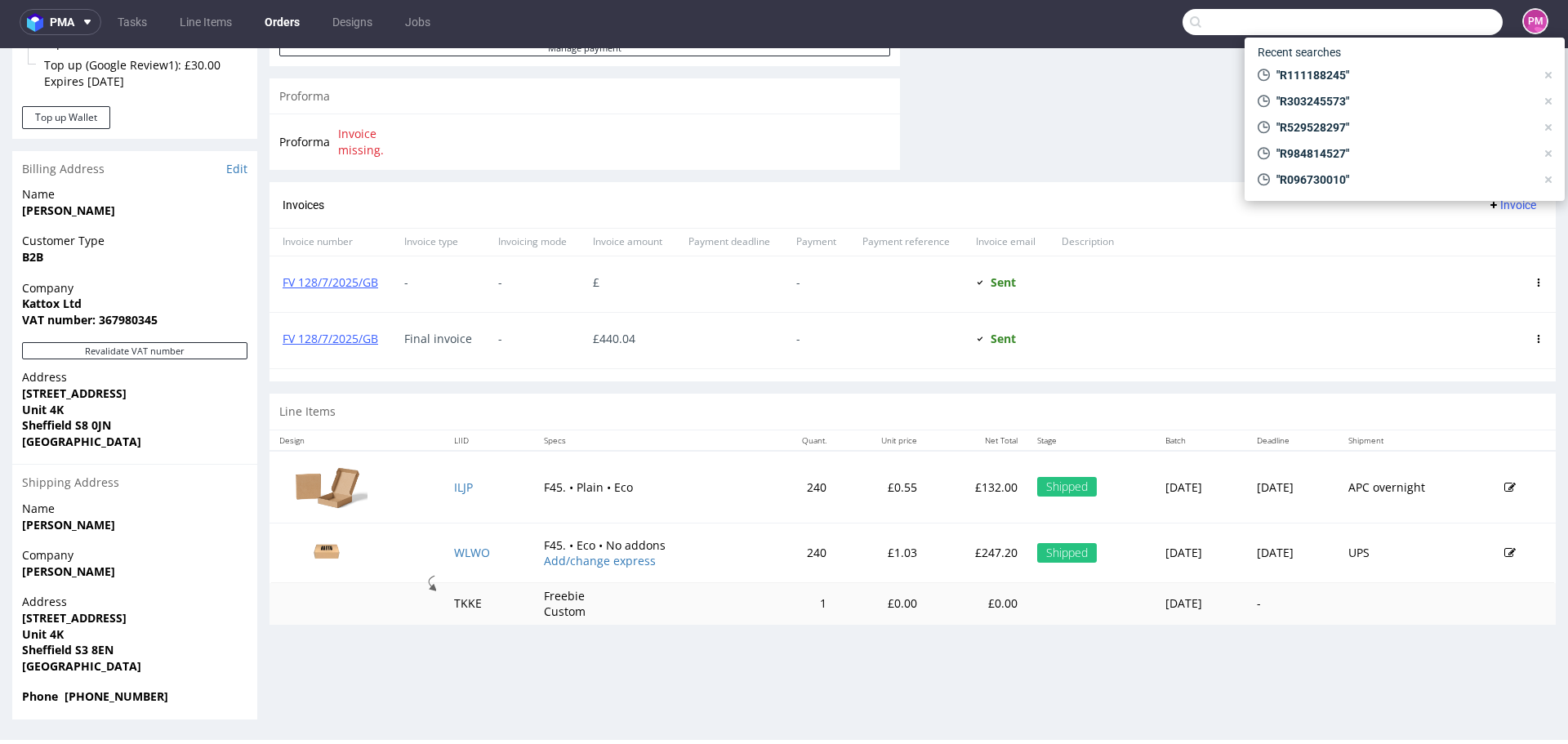
paste input "R237388449_FSRV"
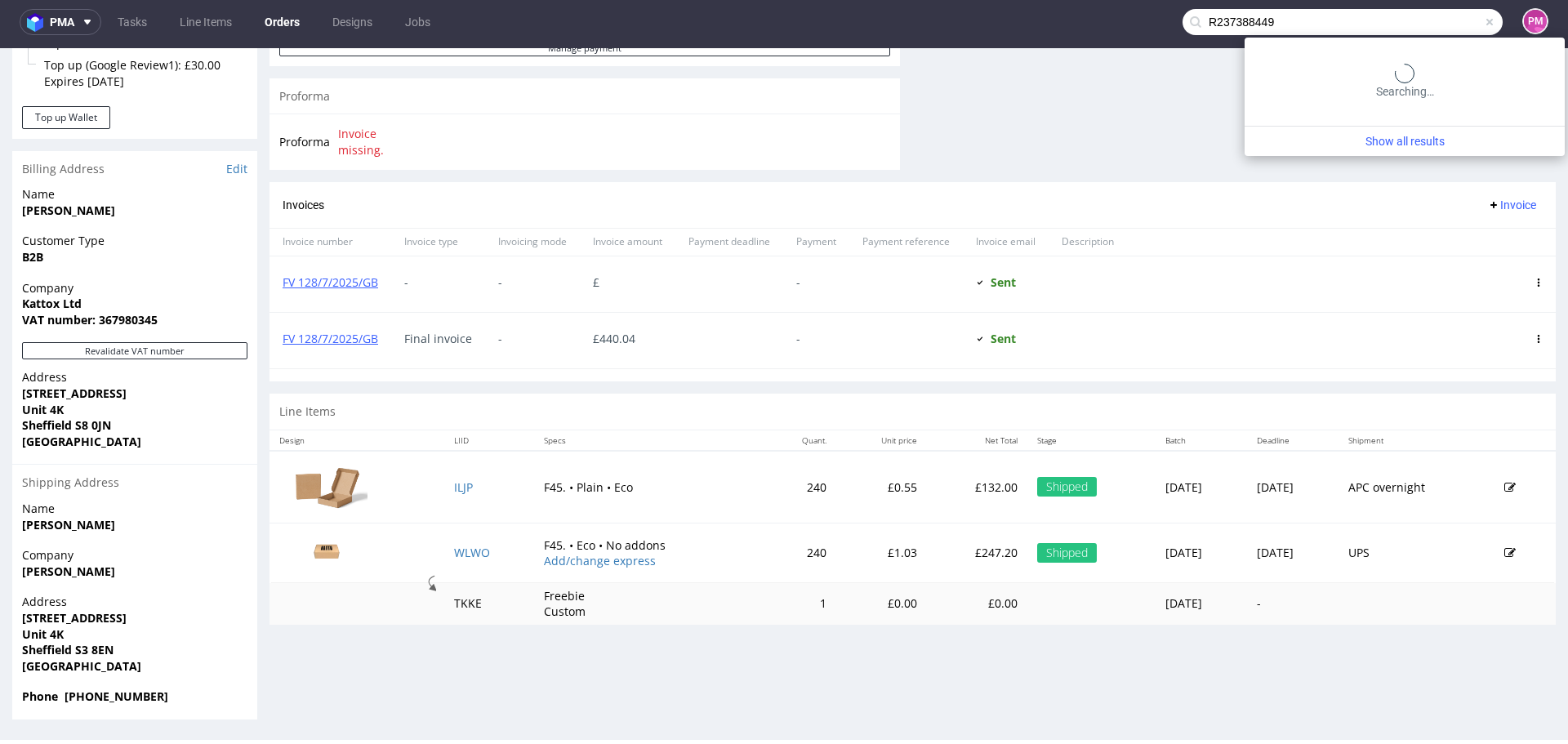
type input "R237388449"
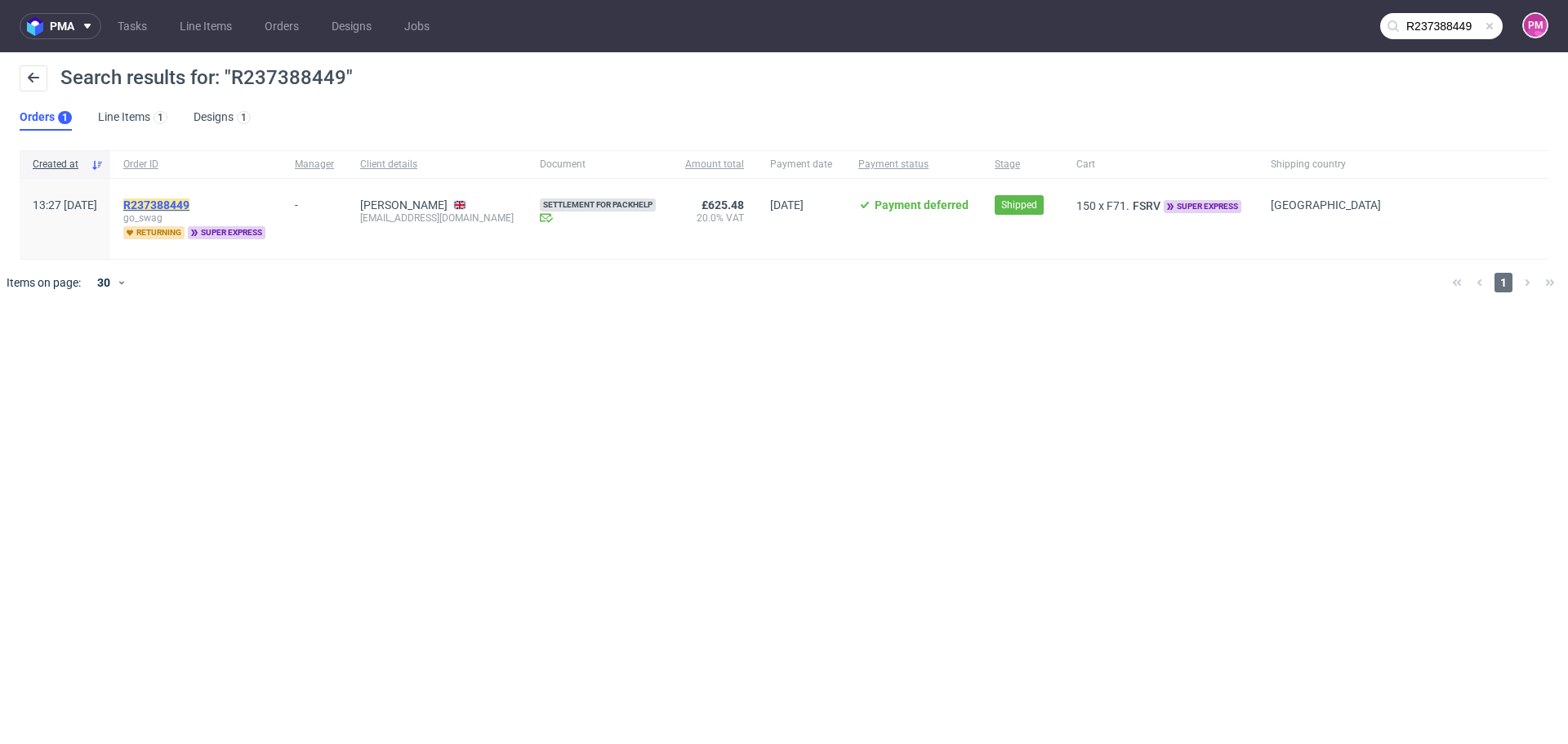
click at [189, 201] on mark "R237388449" at bounding box center [156, 205] width 66 height 13
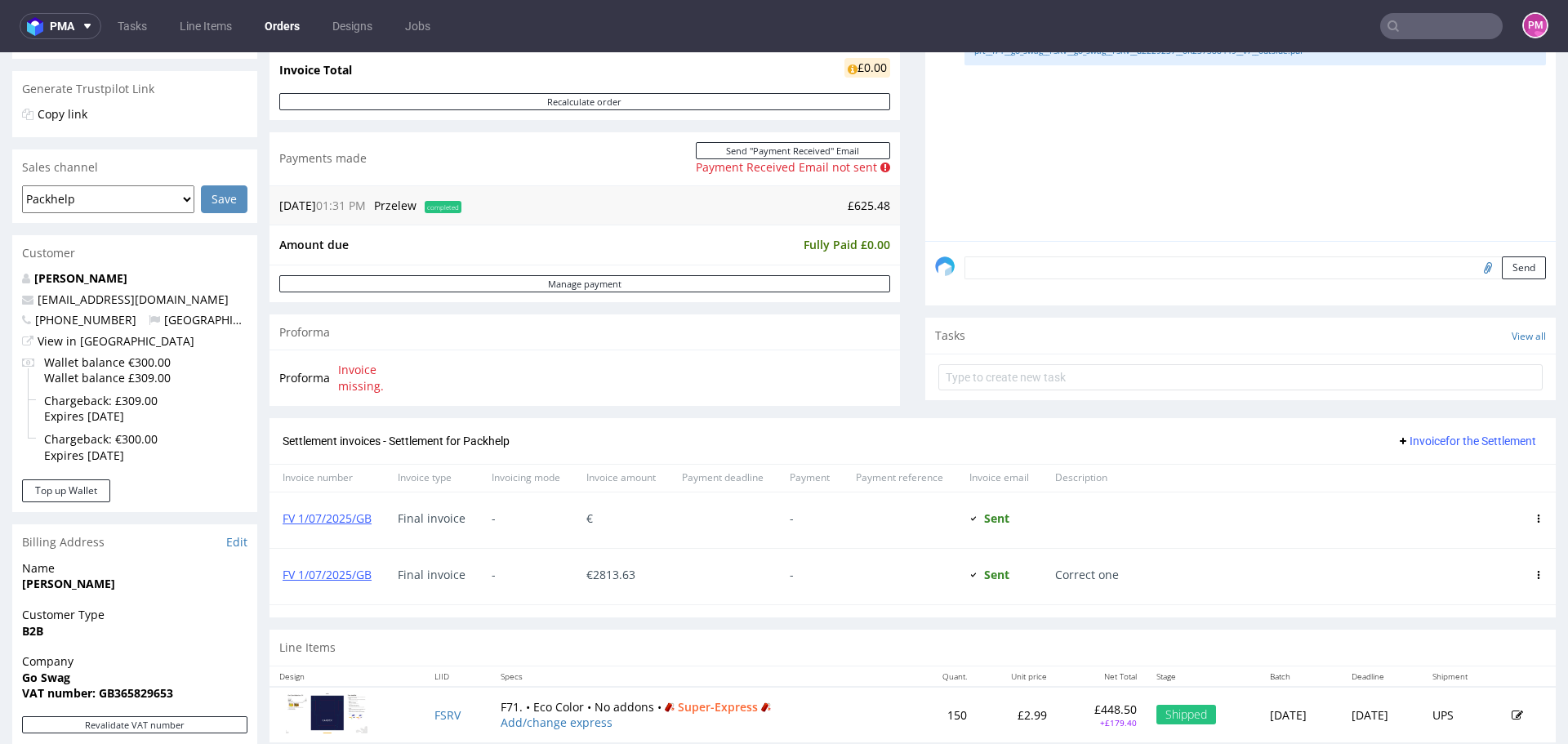
scroll to position [327, 0]
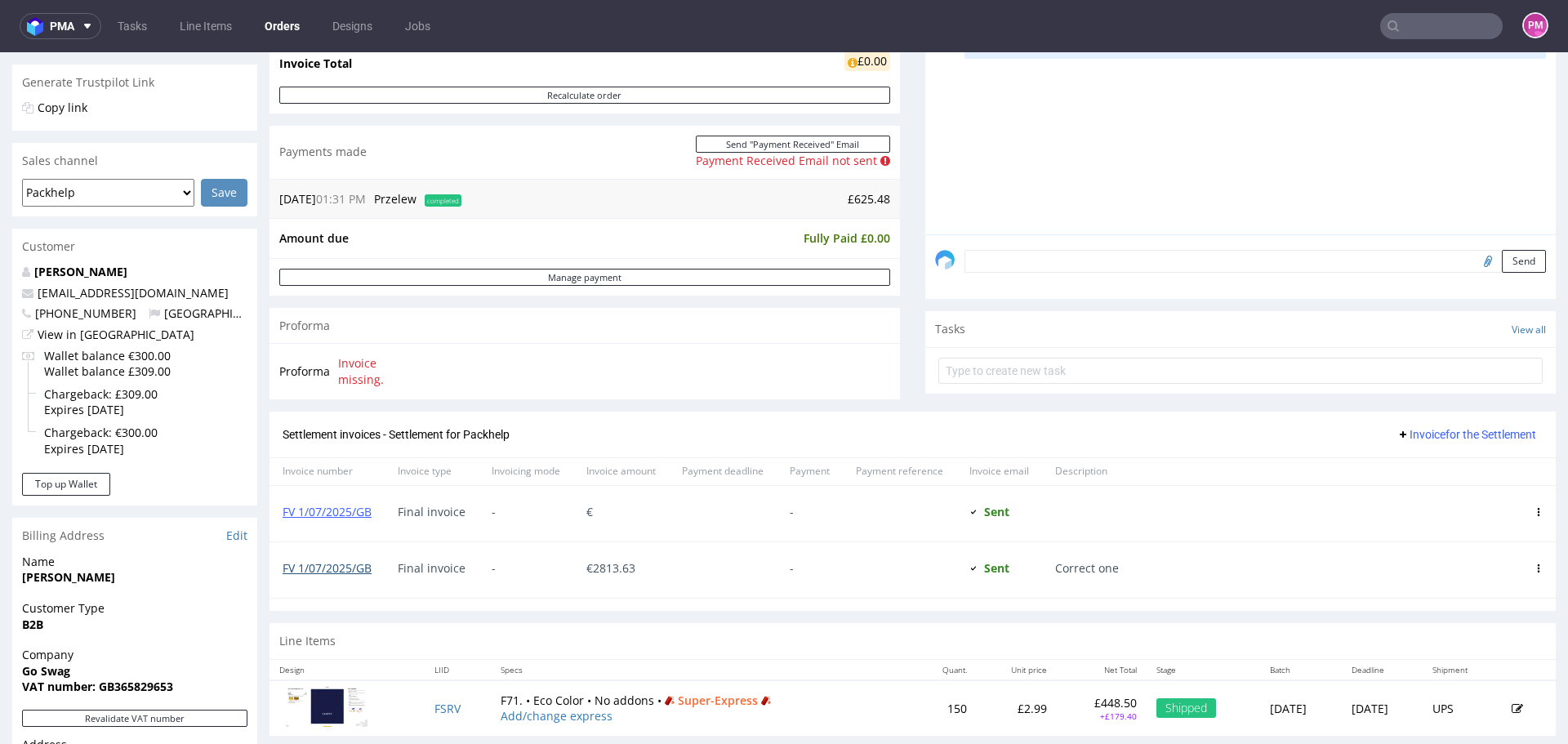
click at [348, 569] on link "FV 1/07/2025/GB" at bounding box center [327, 568] width 89 height 16
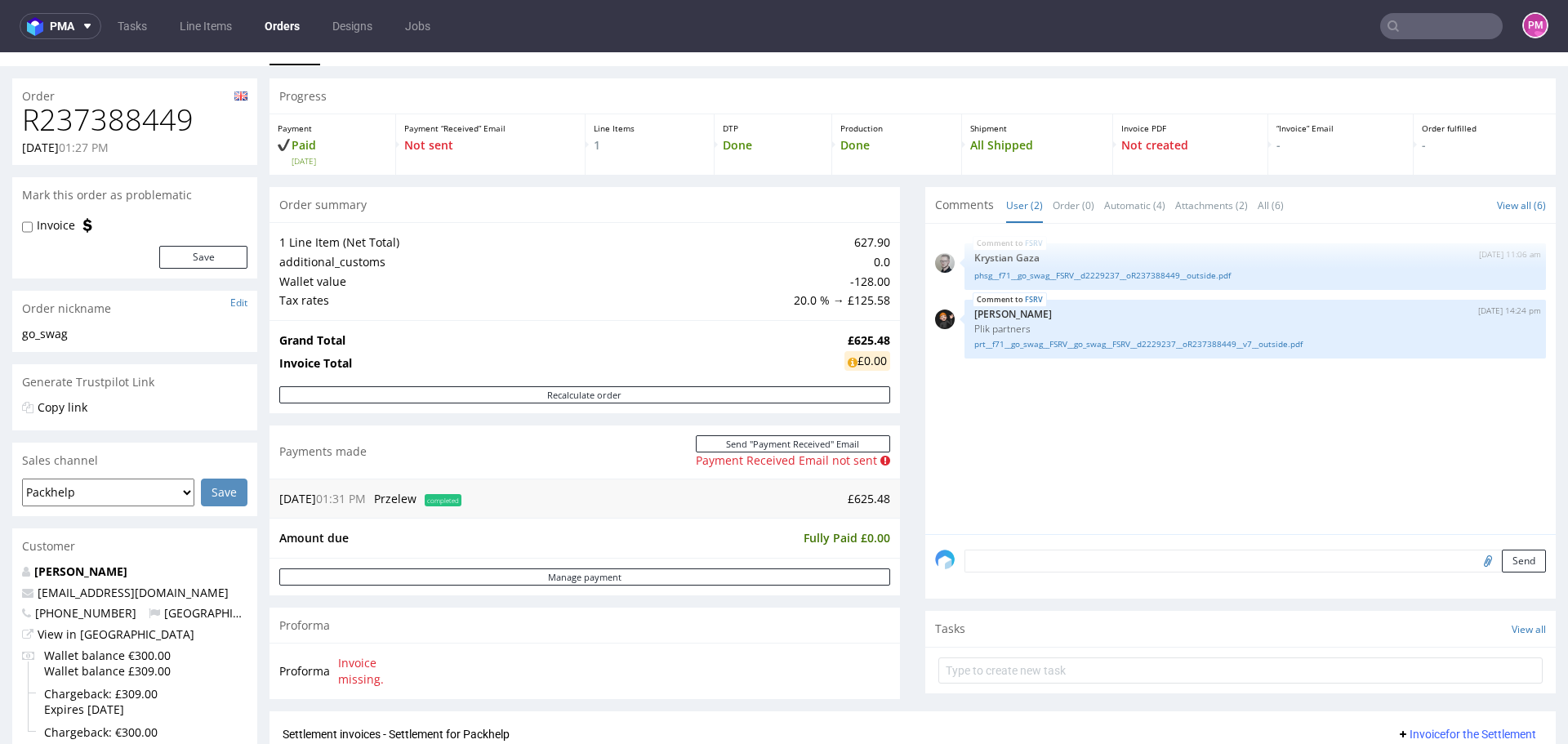
scroll to position [0, 0]
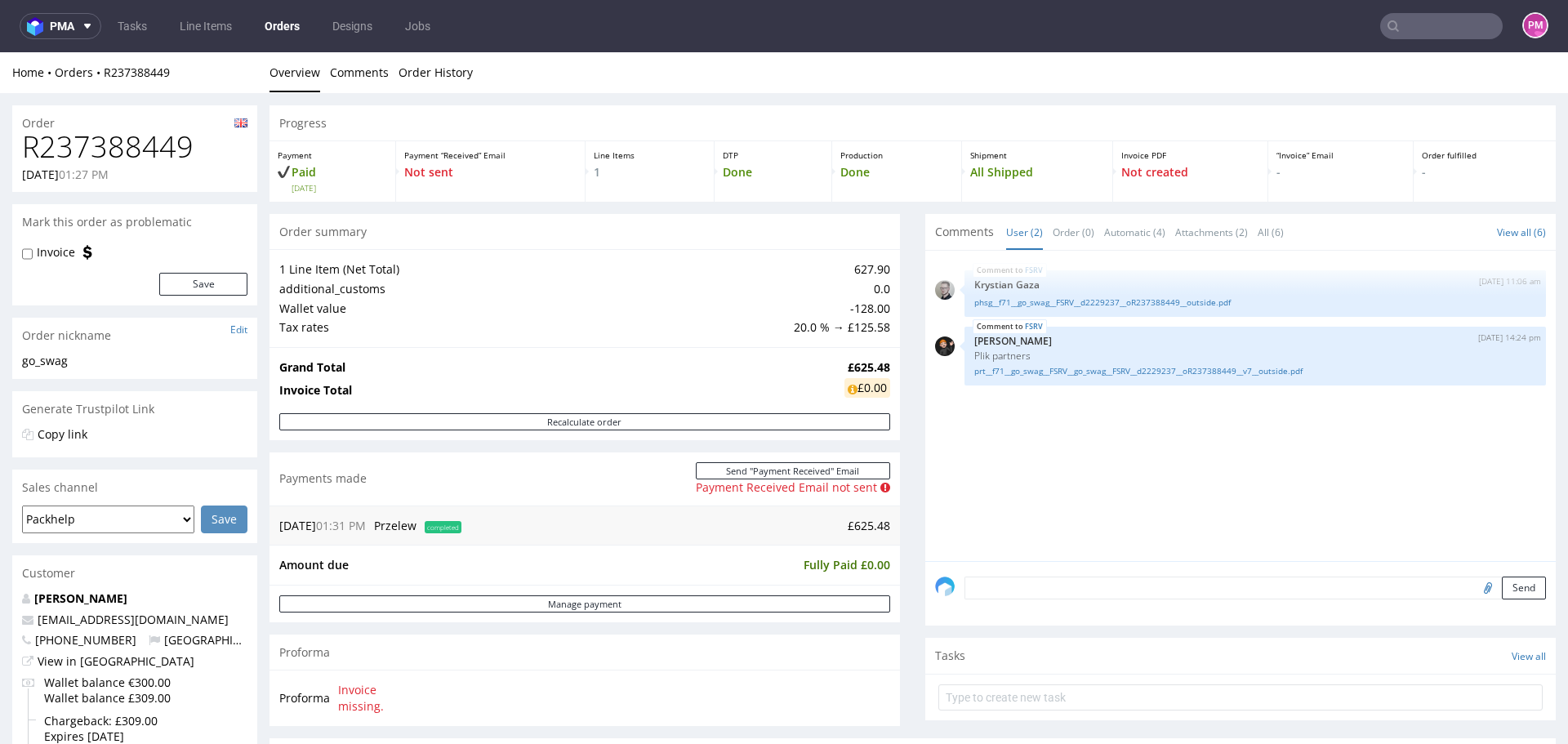
click at [1403, 28] on input "text" at bounding box center [1440, 26] width 122 height 26
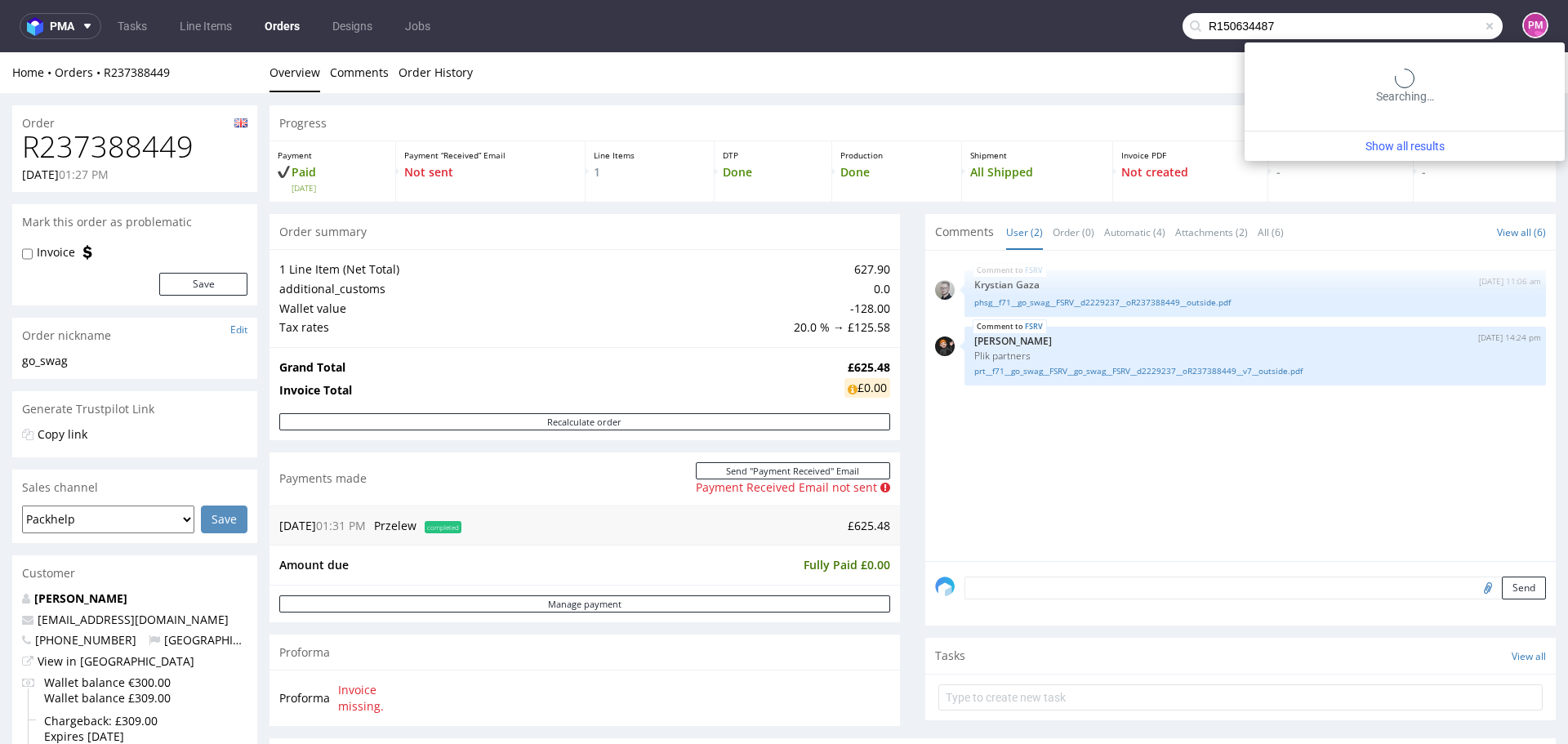
type input "R150634487"
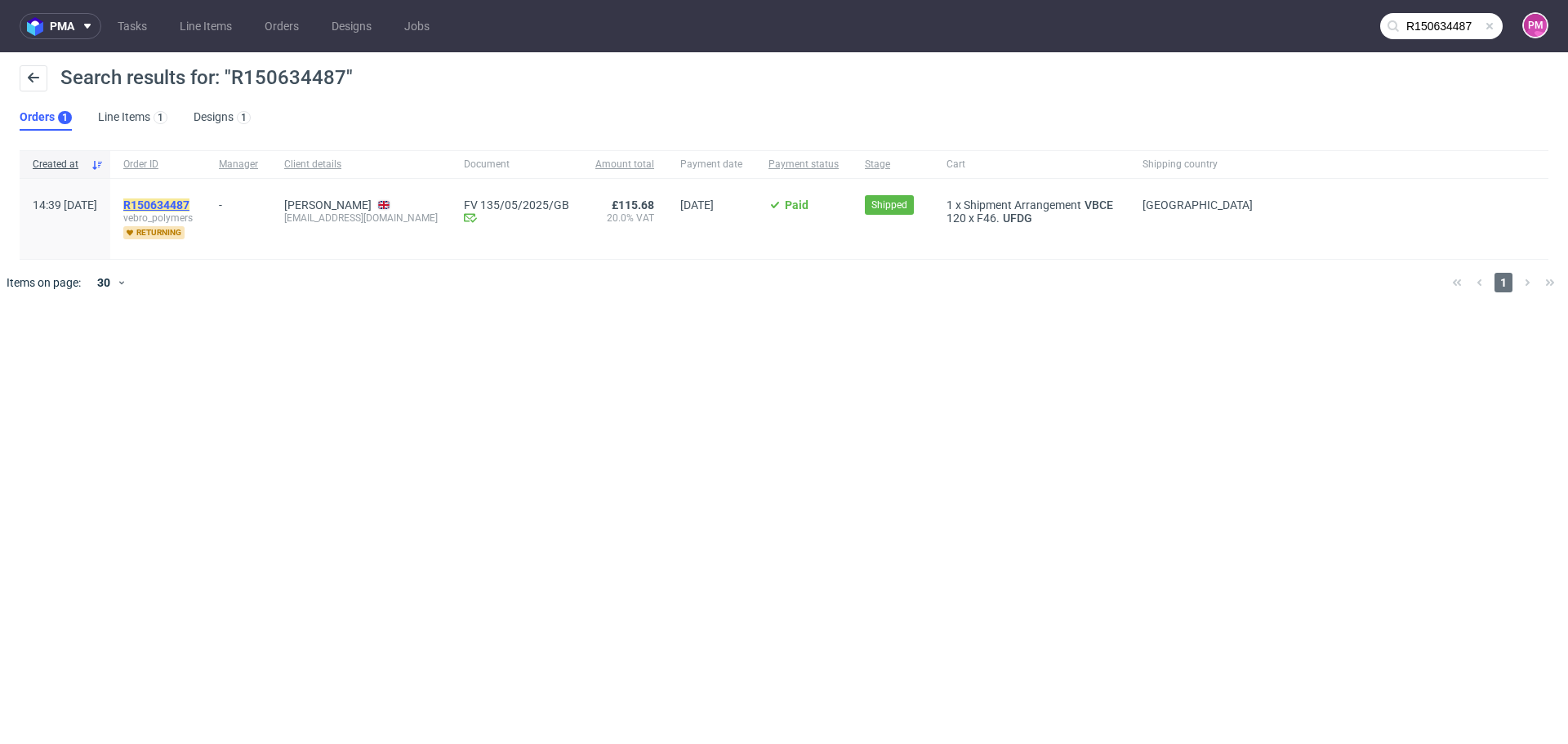
click at [189, 199] on mark "R150634487" at bounding box center [156, 205] width 66 height 13
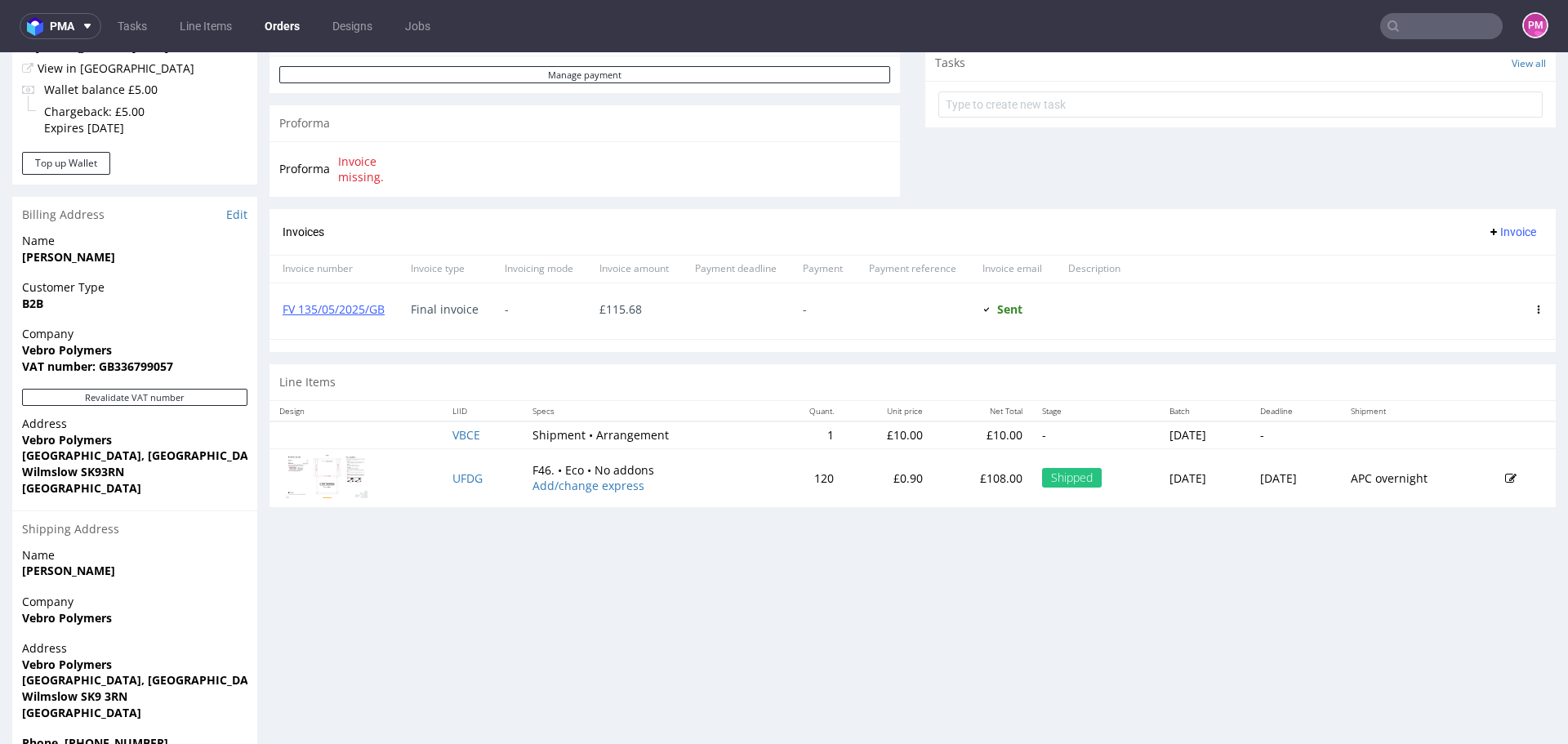
scroll to position [554, 0]
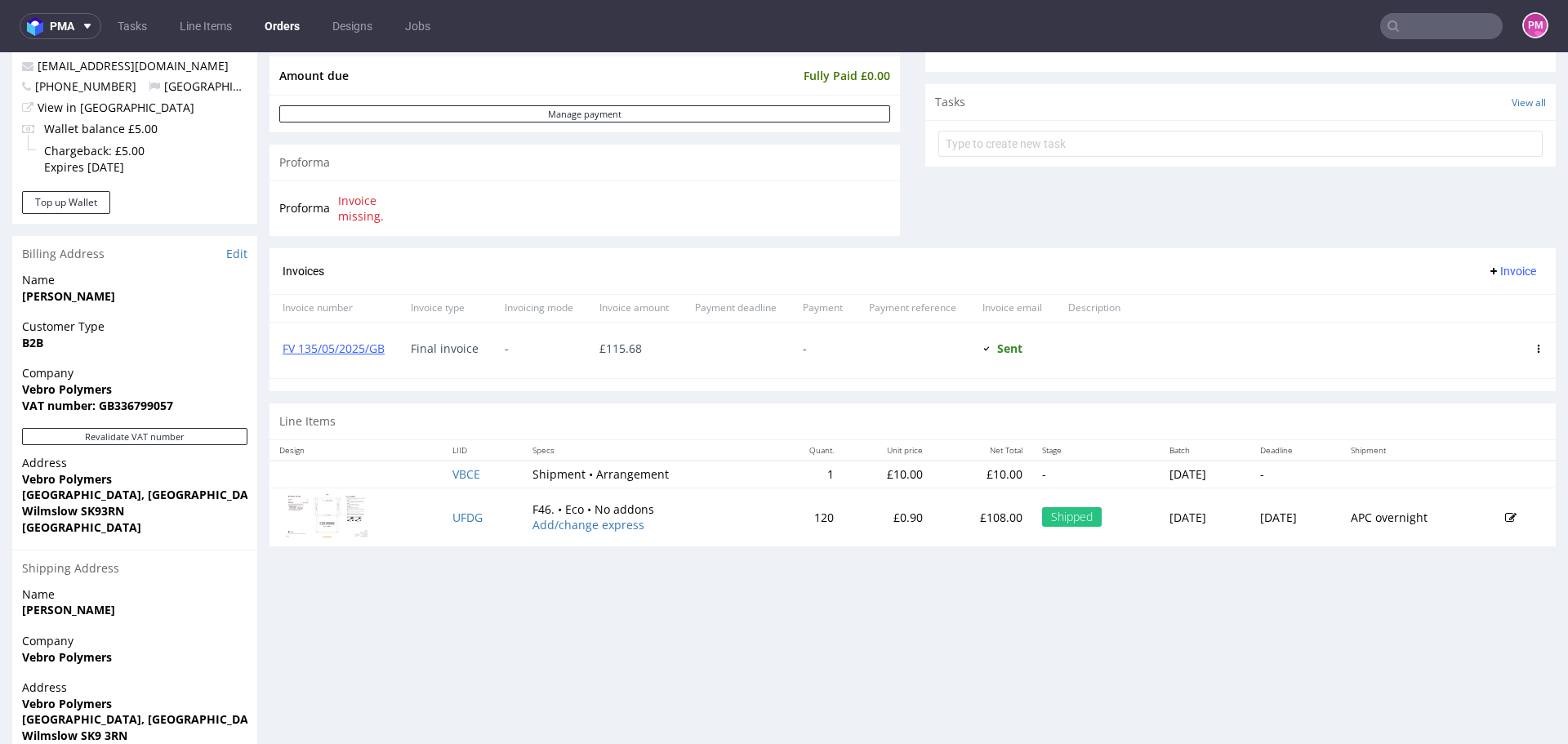
click at [1419, 32] on input "text" at bounding box center [1440, 26] width 122 height 26
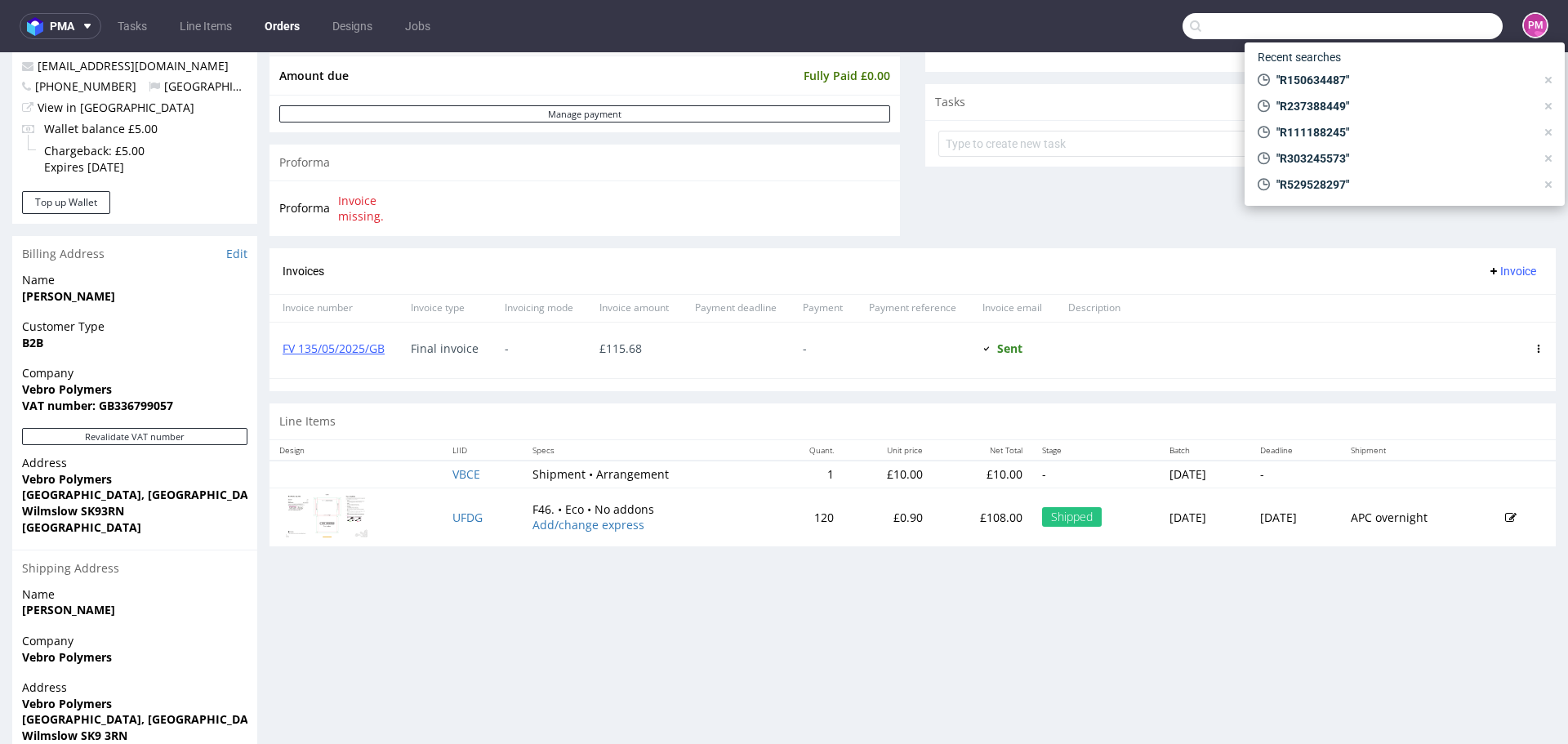
paste input "R938304693"
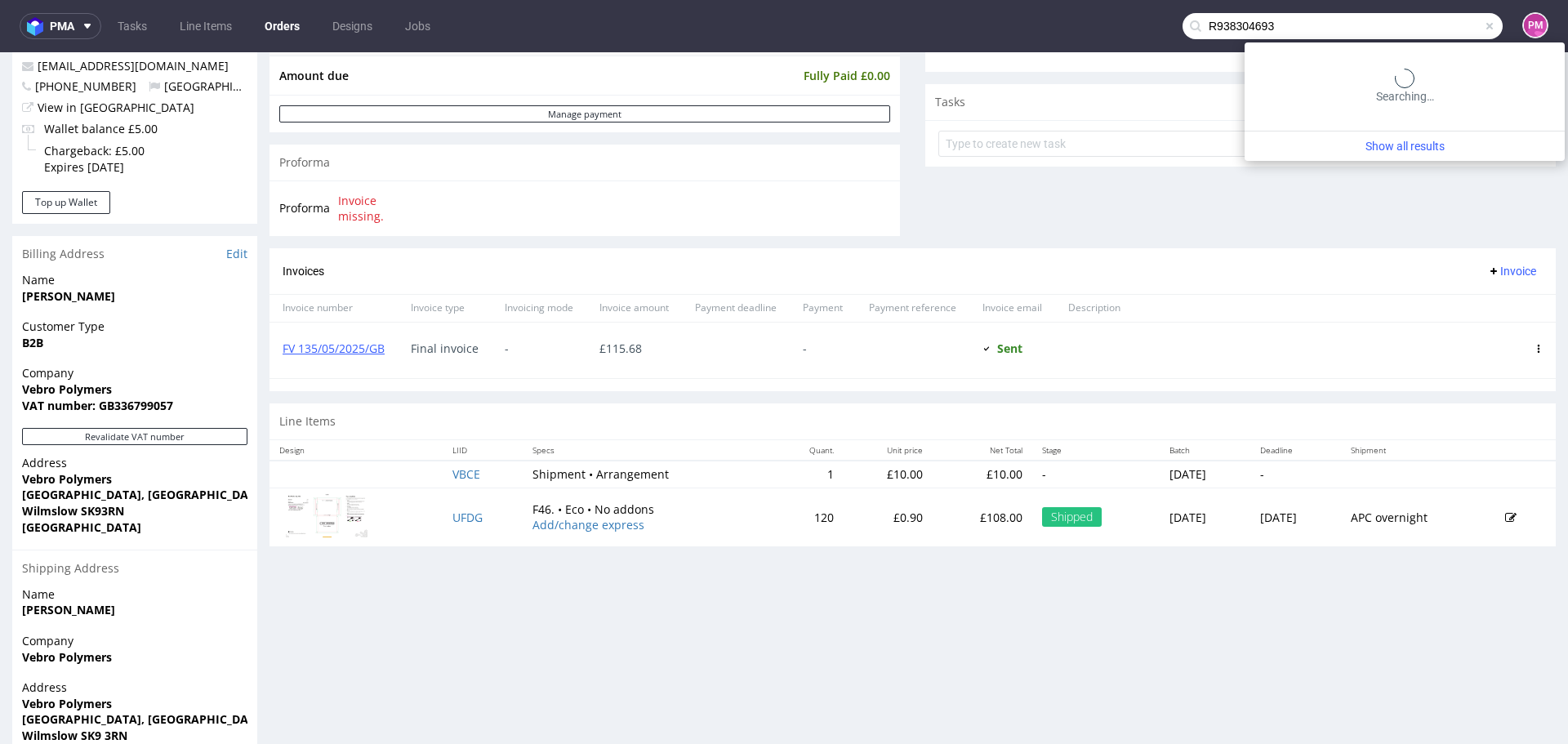
type input "R938304693"
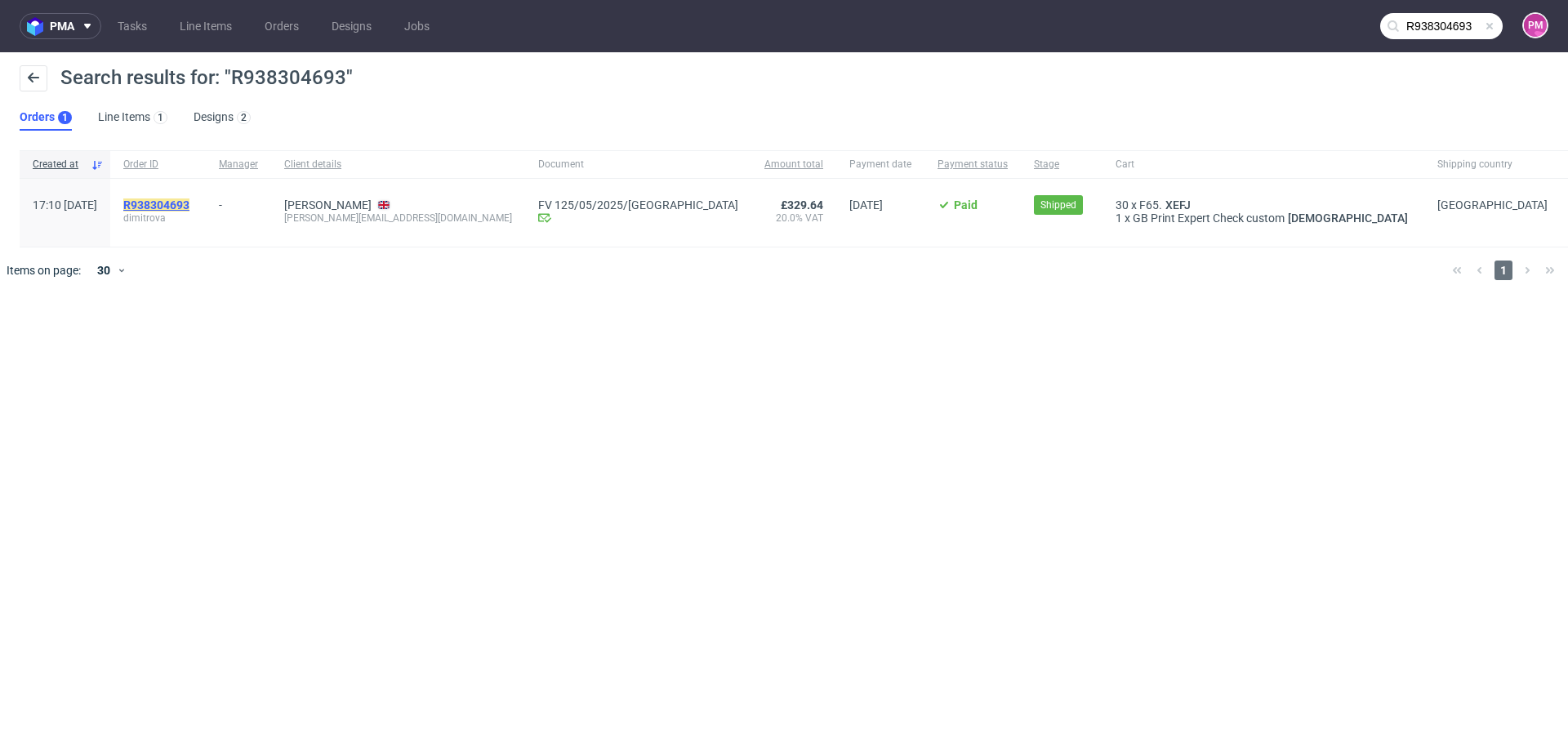
click at [189, 198] on mark "R938304693" at bounding box center [156, 205] width 66 height 13
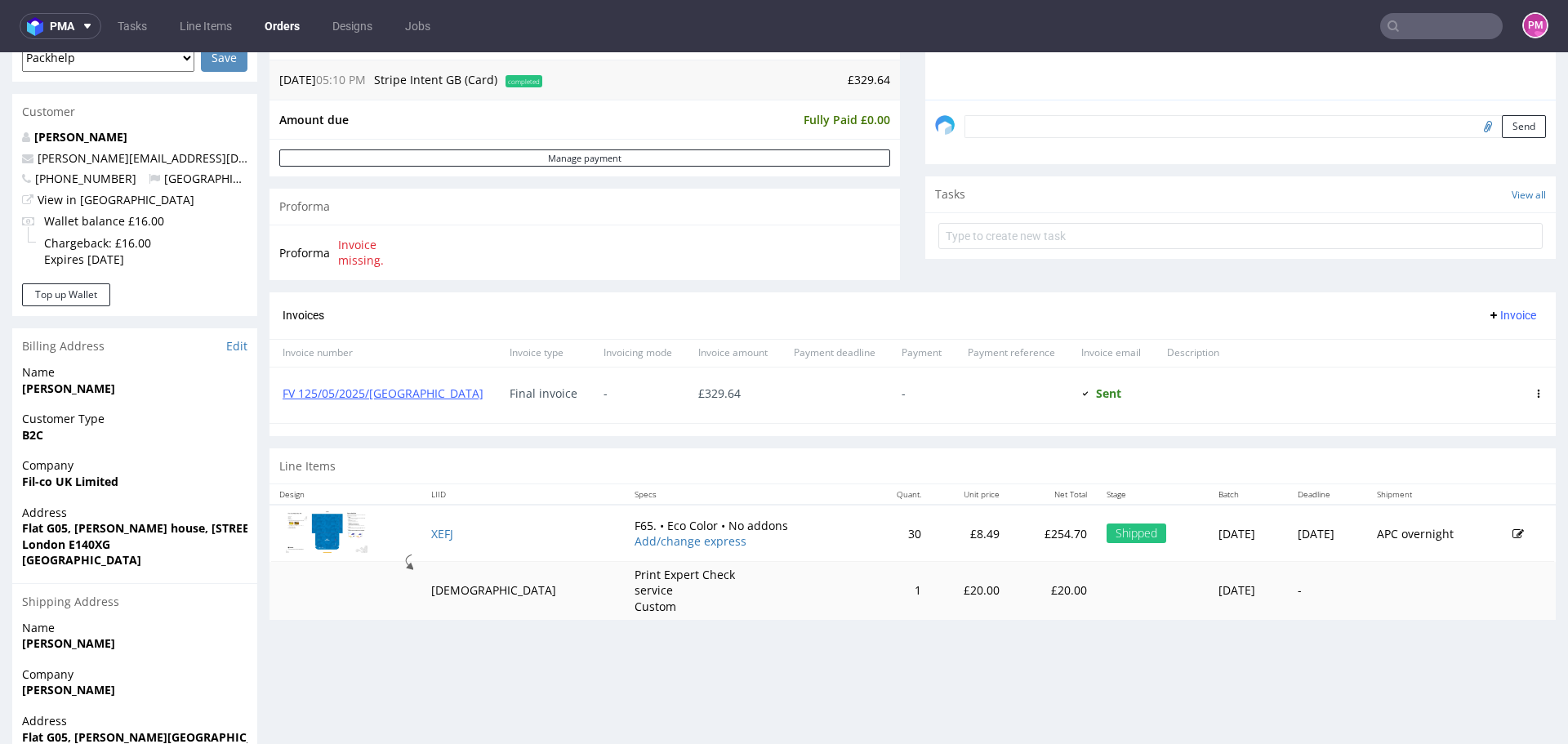
scroll to position [490, 0]
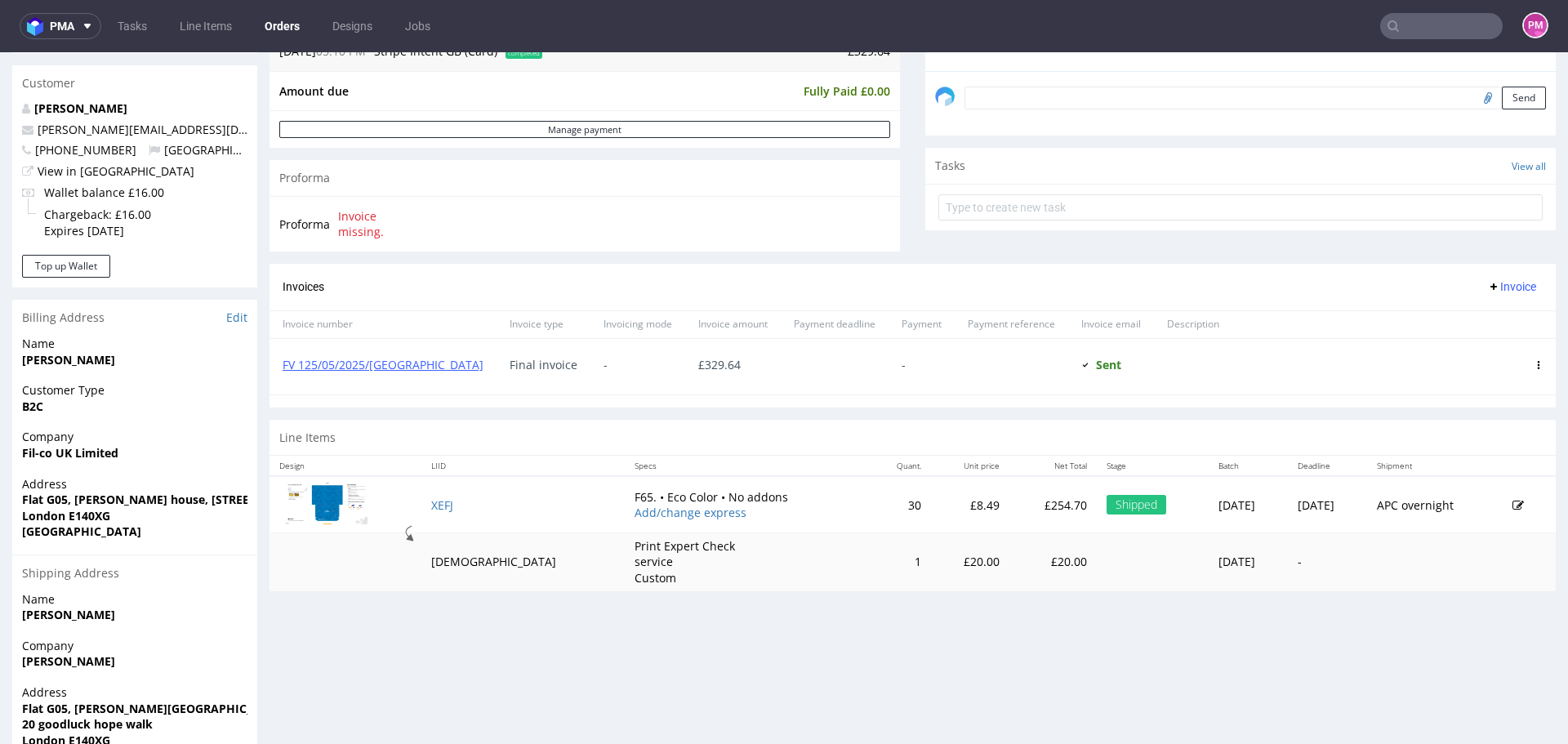
click at [1420, 33] on input "text" at bounding box center [1440, 26] width 122 height 26
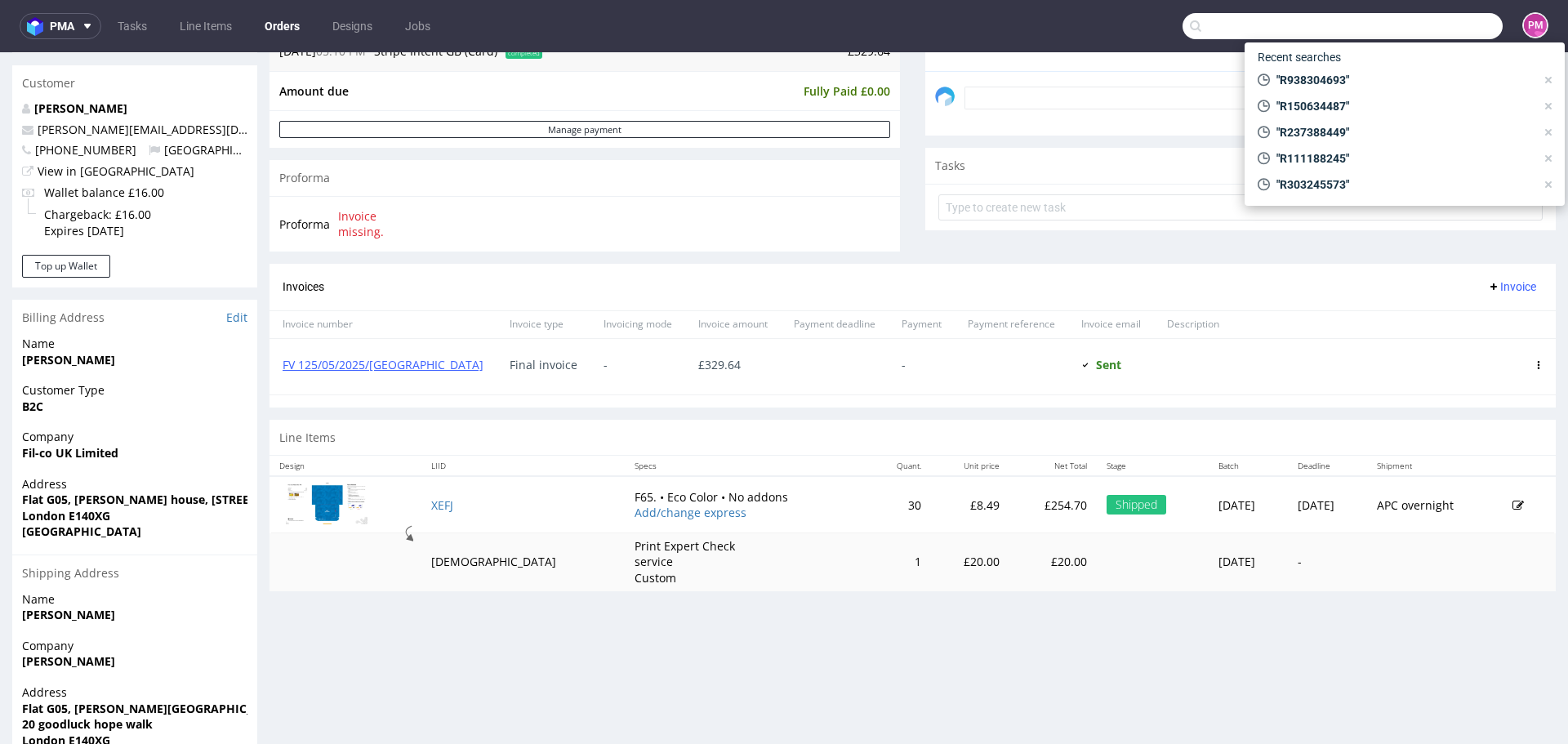
paste input "R732546384"
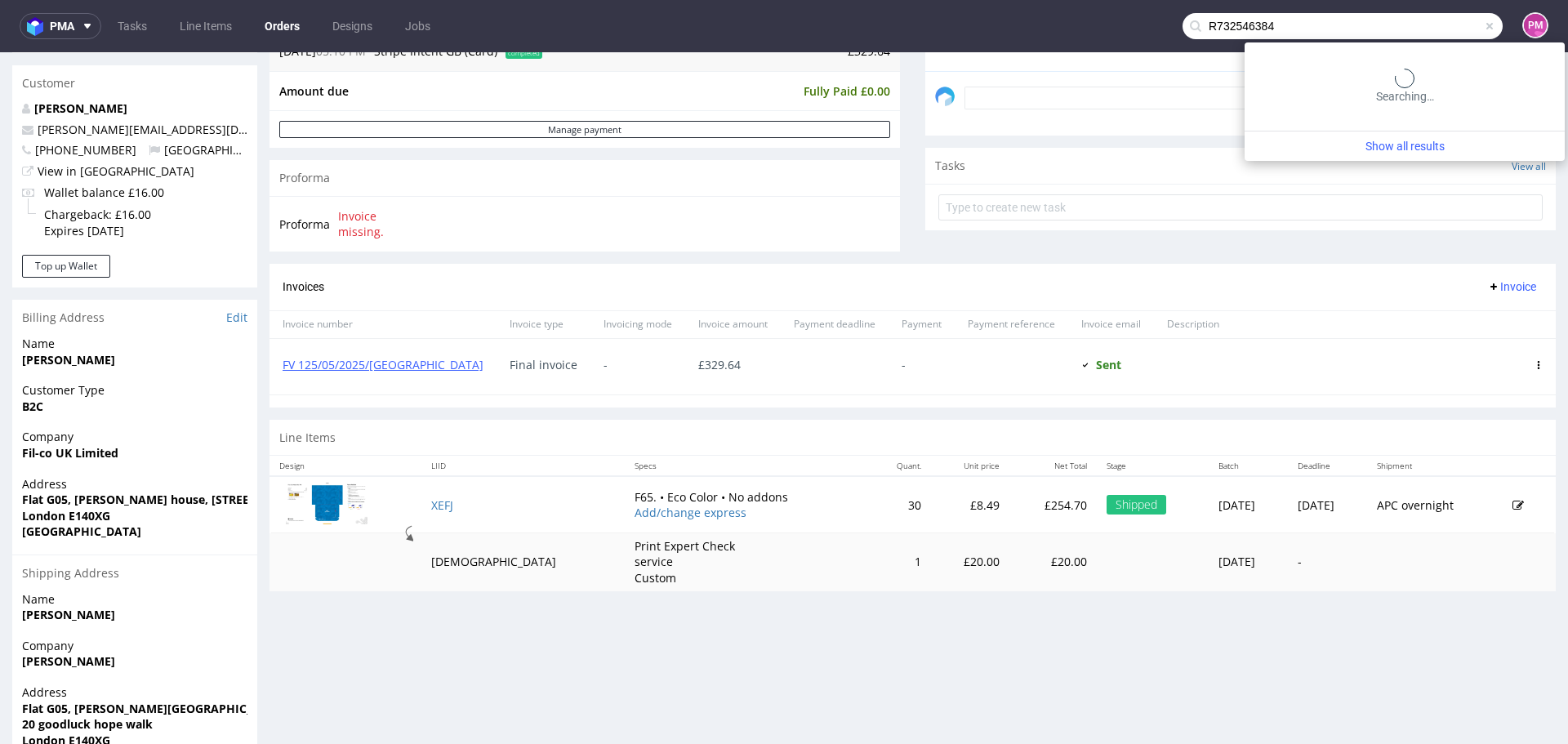
type input "R732546384"
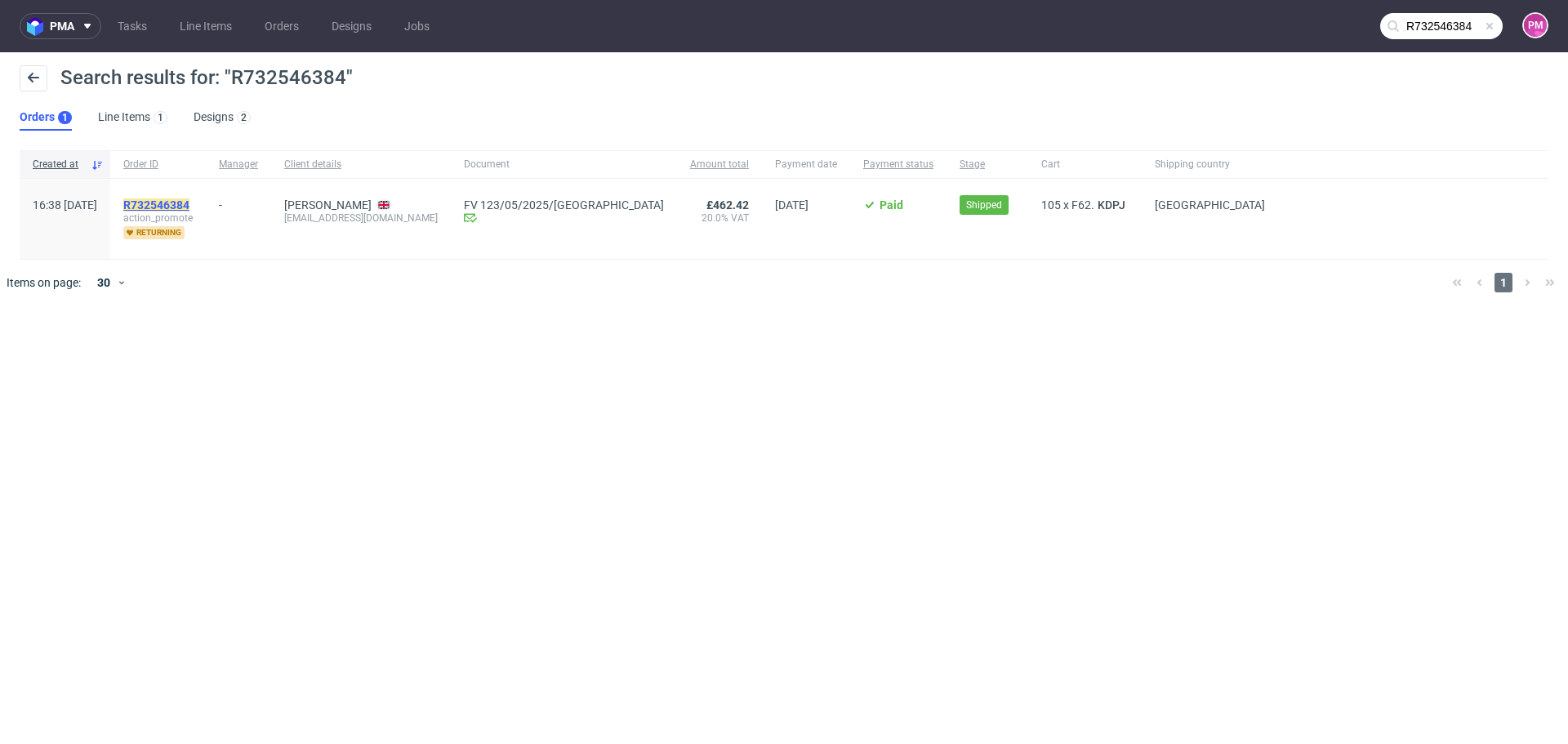
click at [189, 204] on mark "R732546384" at bounding box center [156, 205] width 66 height 13
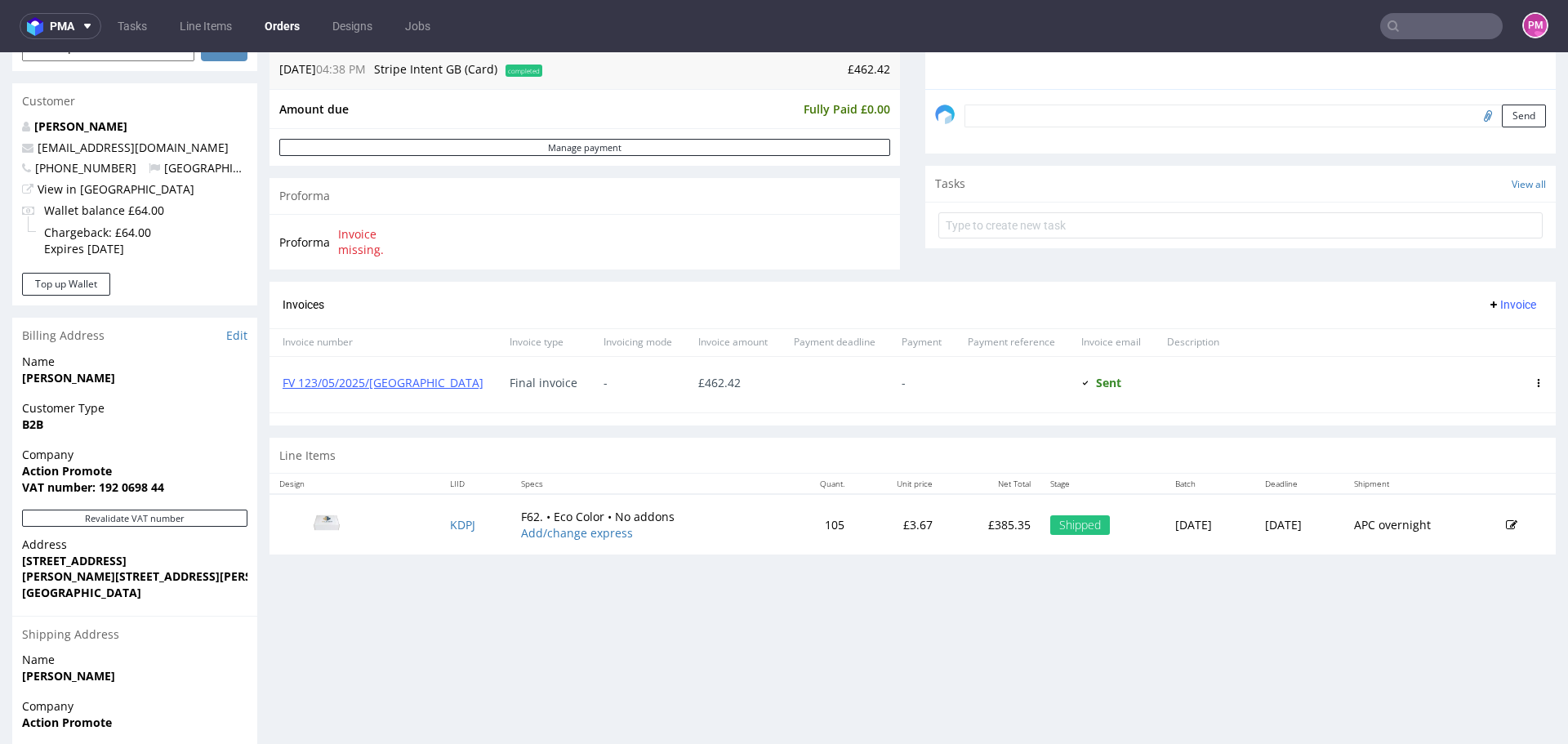
scroll to position [490, 0]
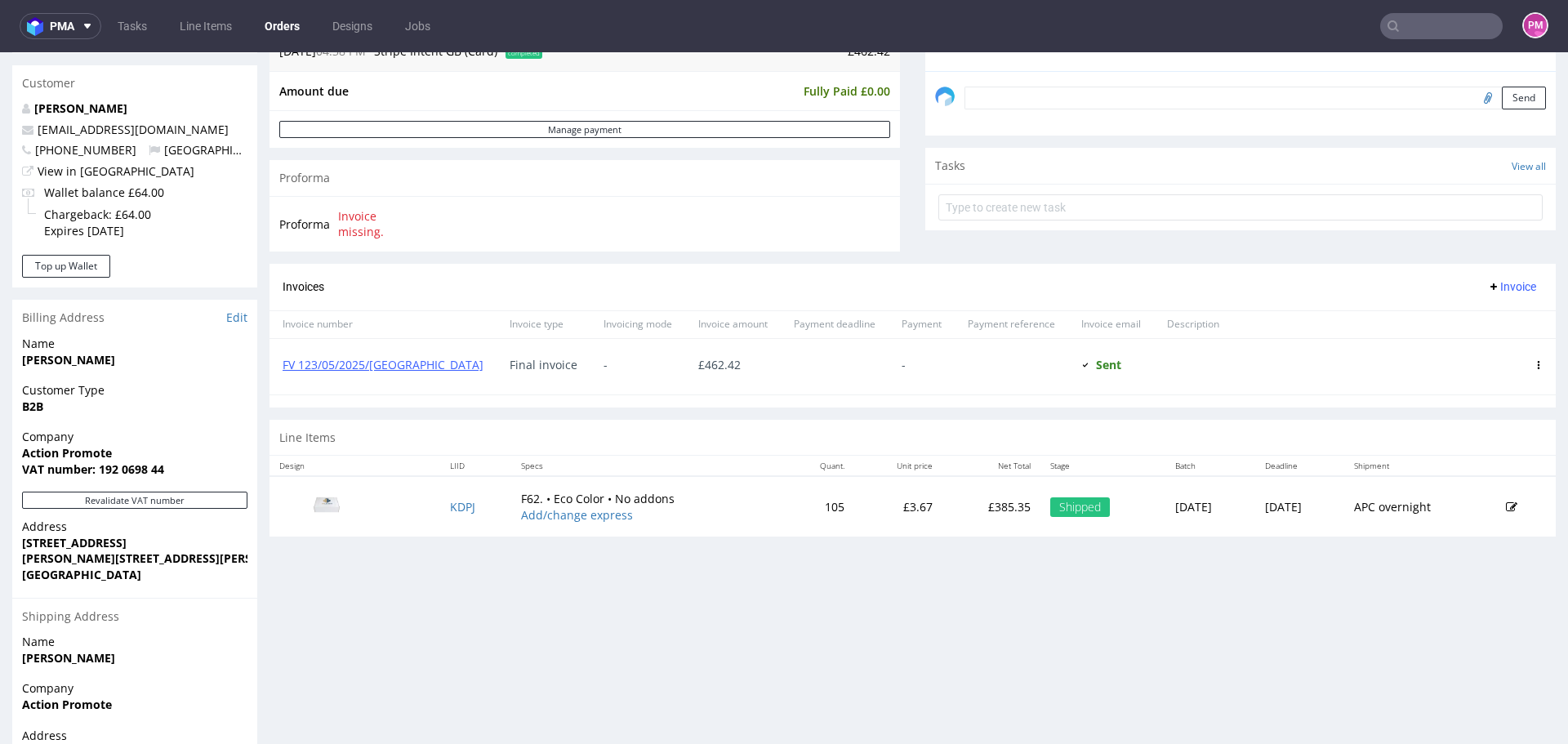
click at [1434, 35] on input "text" at bounding box center [1440, 26] width 122 height 26
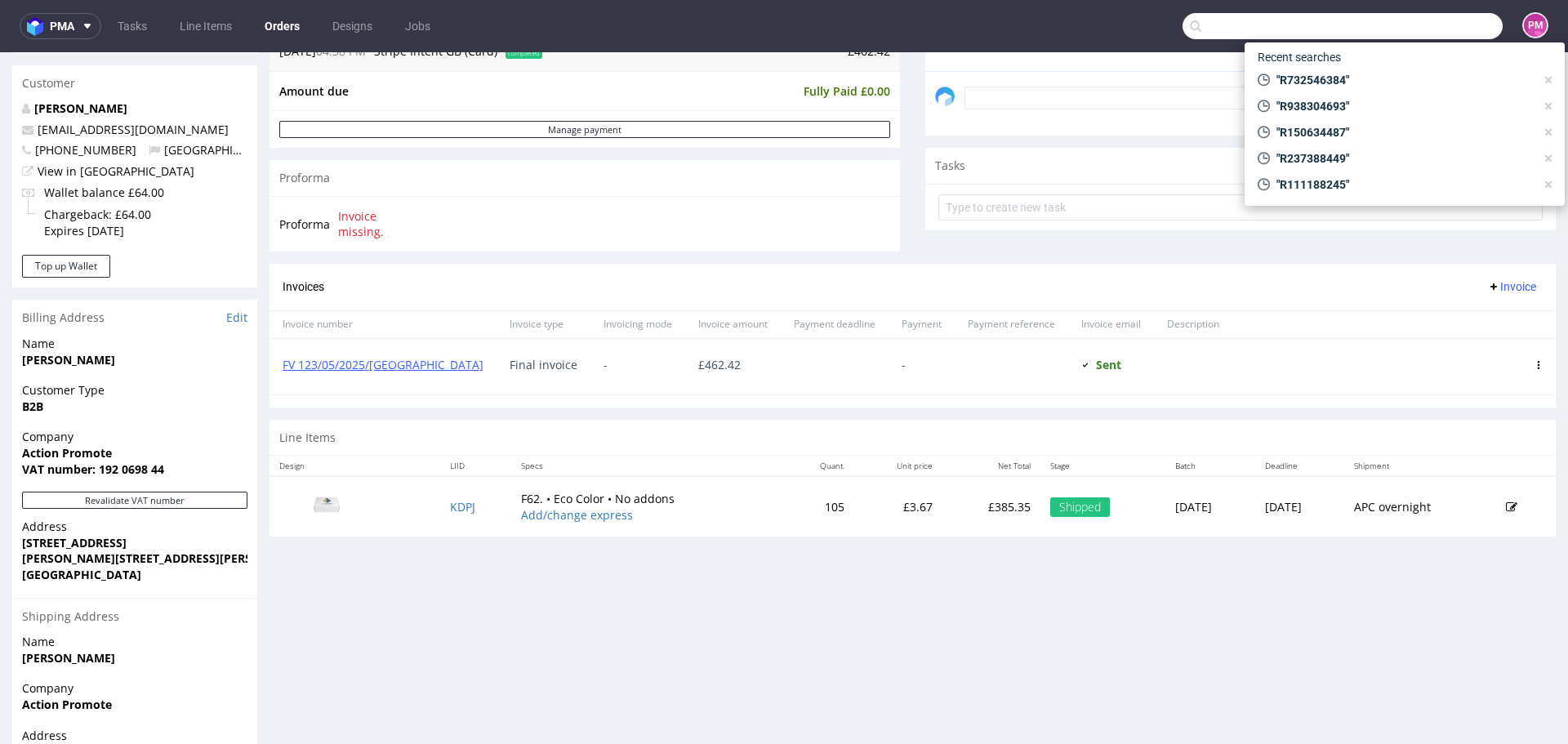
paste input "R320507697"
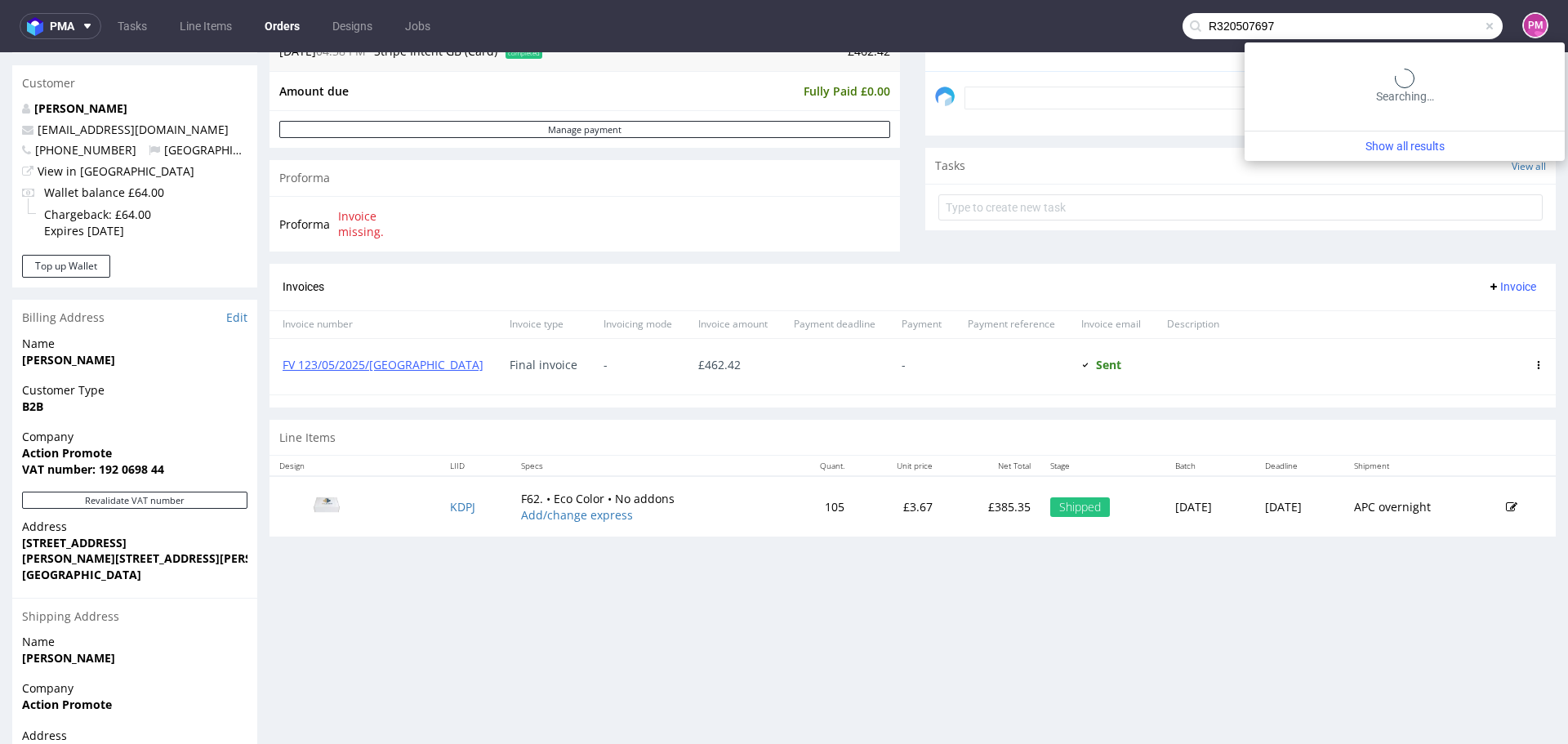
type input "R320507697"
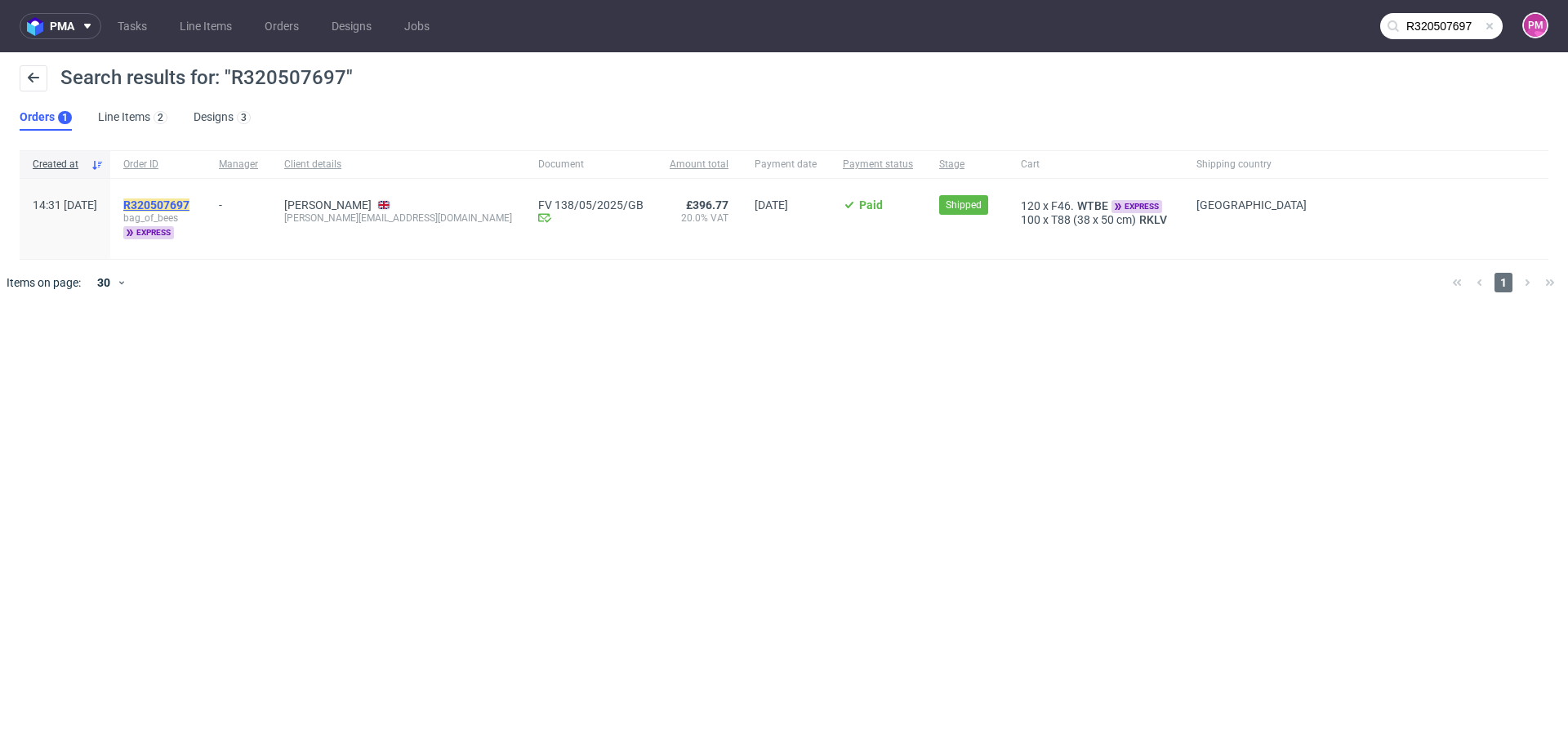
click at [189, 200] on mark "R320507697" at bounding box center [156, 205] width 66 height 13
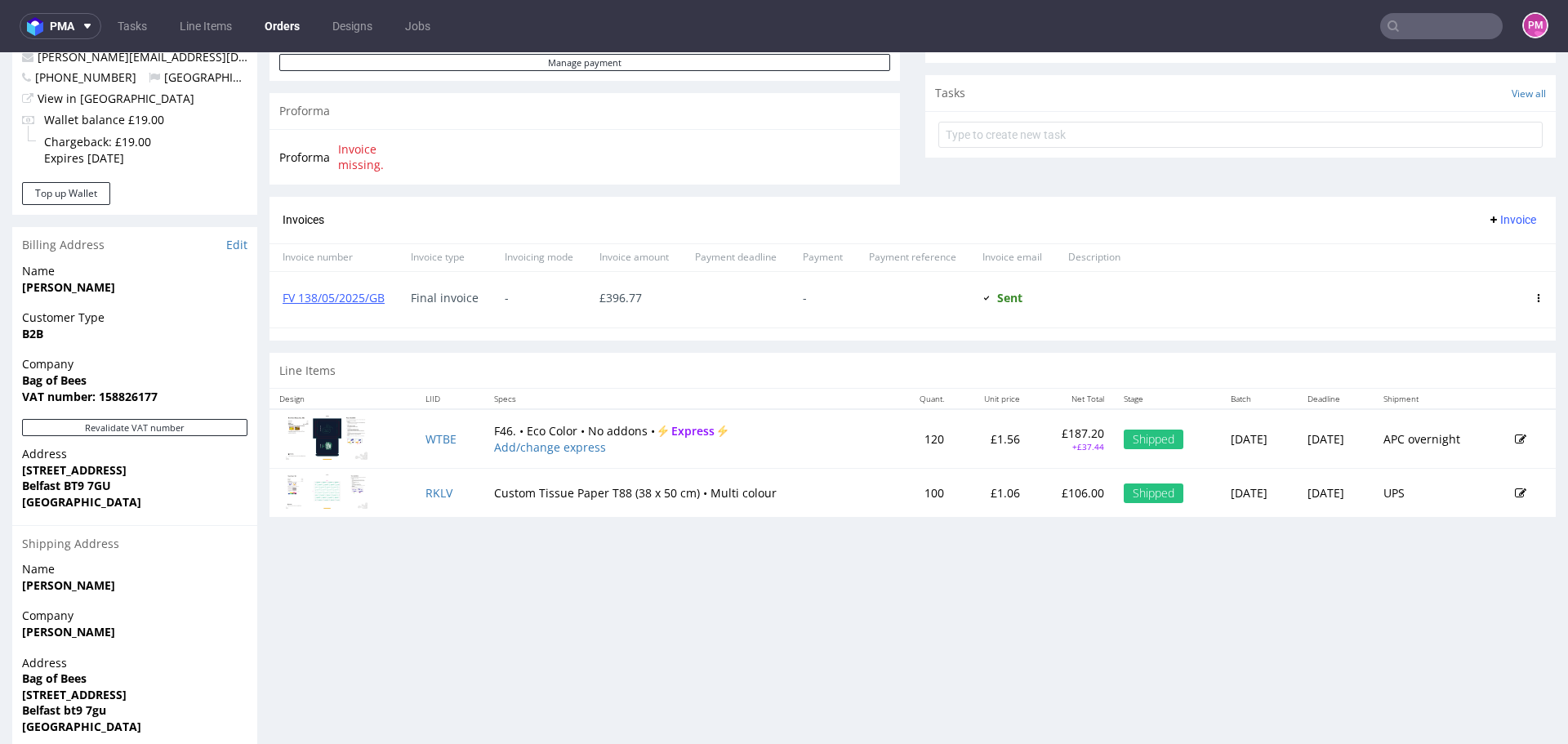
scroll to position [537, 0]
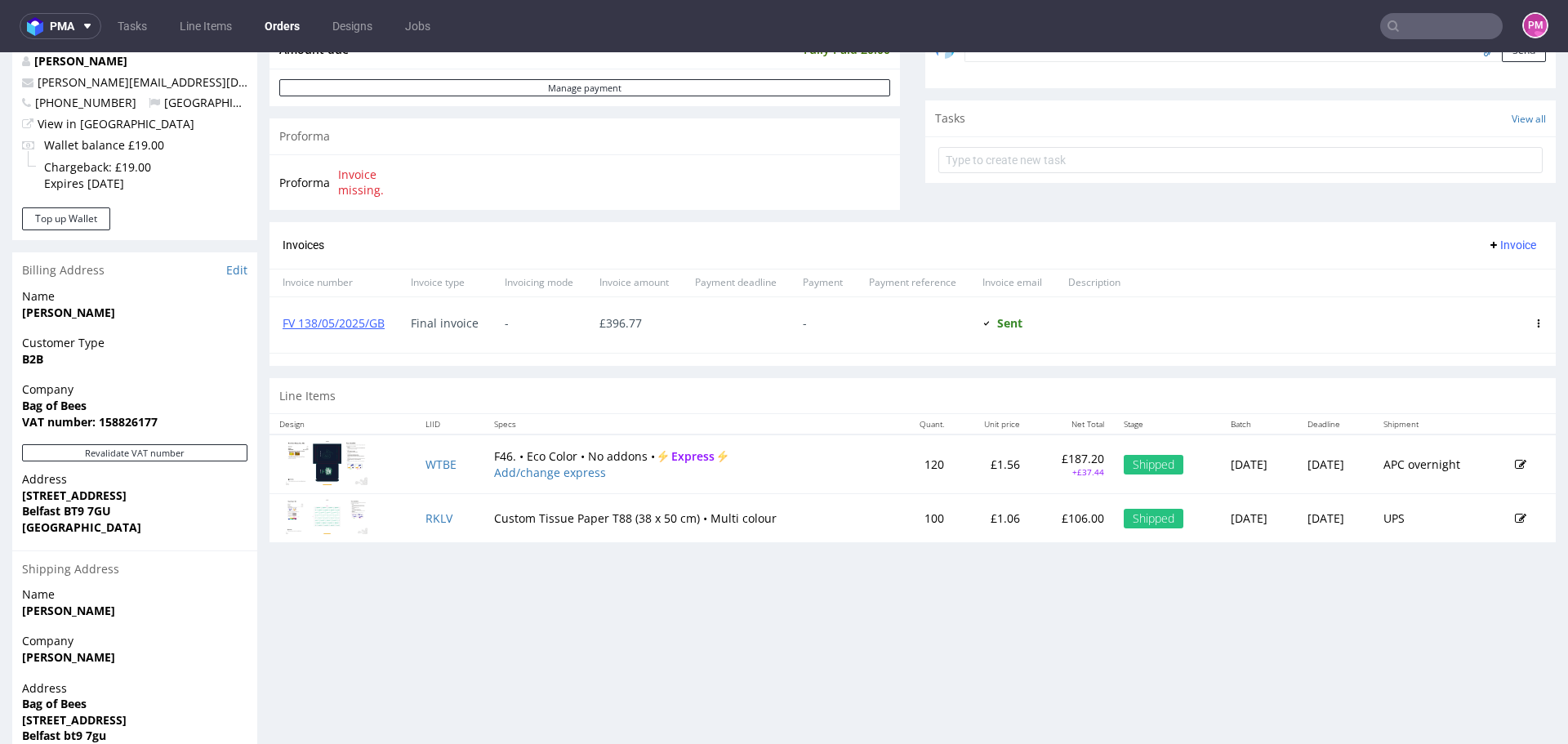
click at [428, 571] on div "Progress Payment Paid [DATE] Payment “Received” Email Not sent Line Items 2 DTP…" at bounding box center [913, 186] width 1286 height 1239
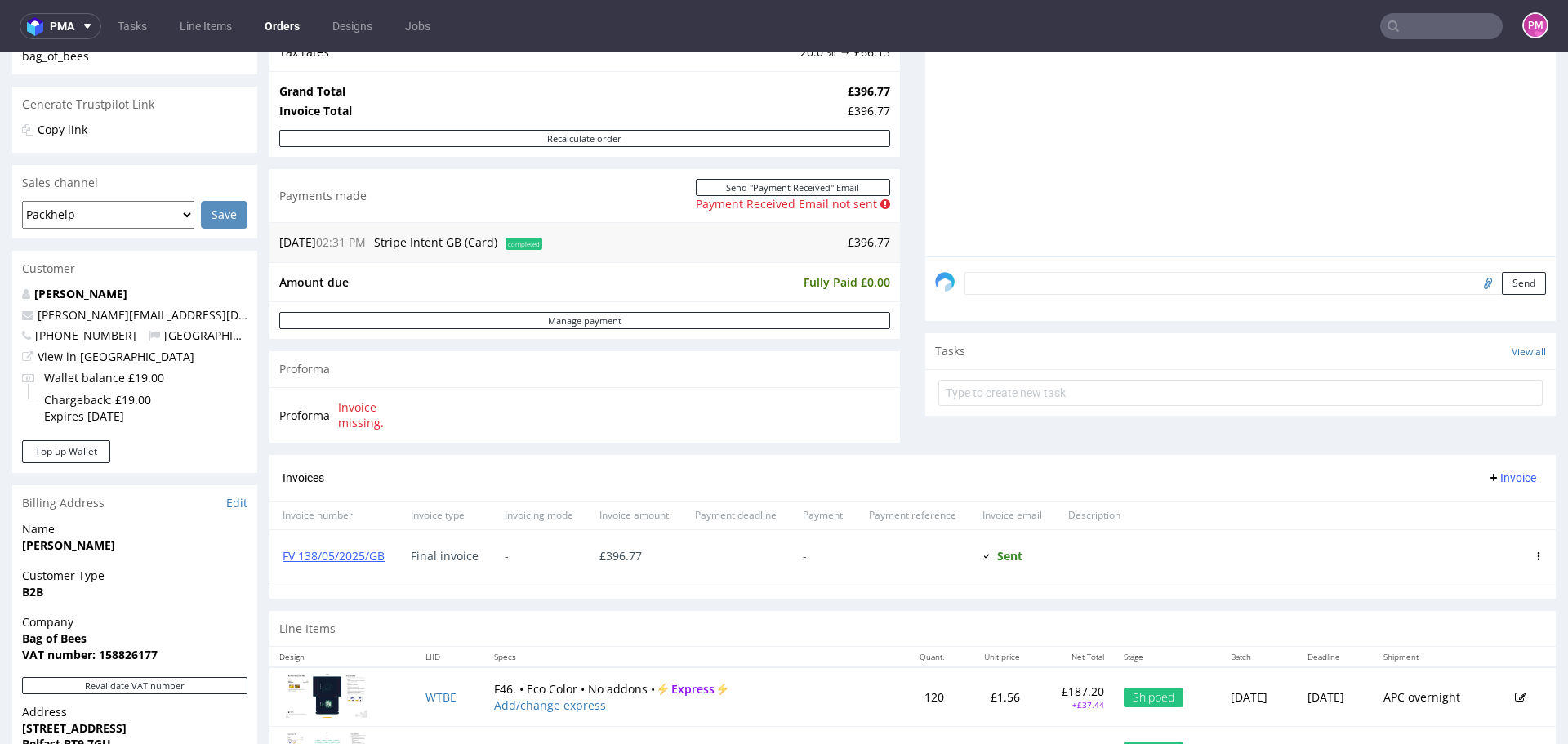
scroll to position [48, 0]
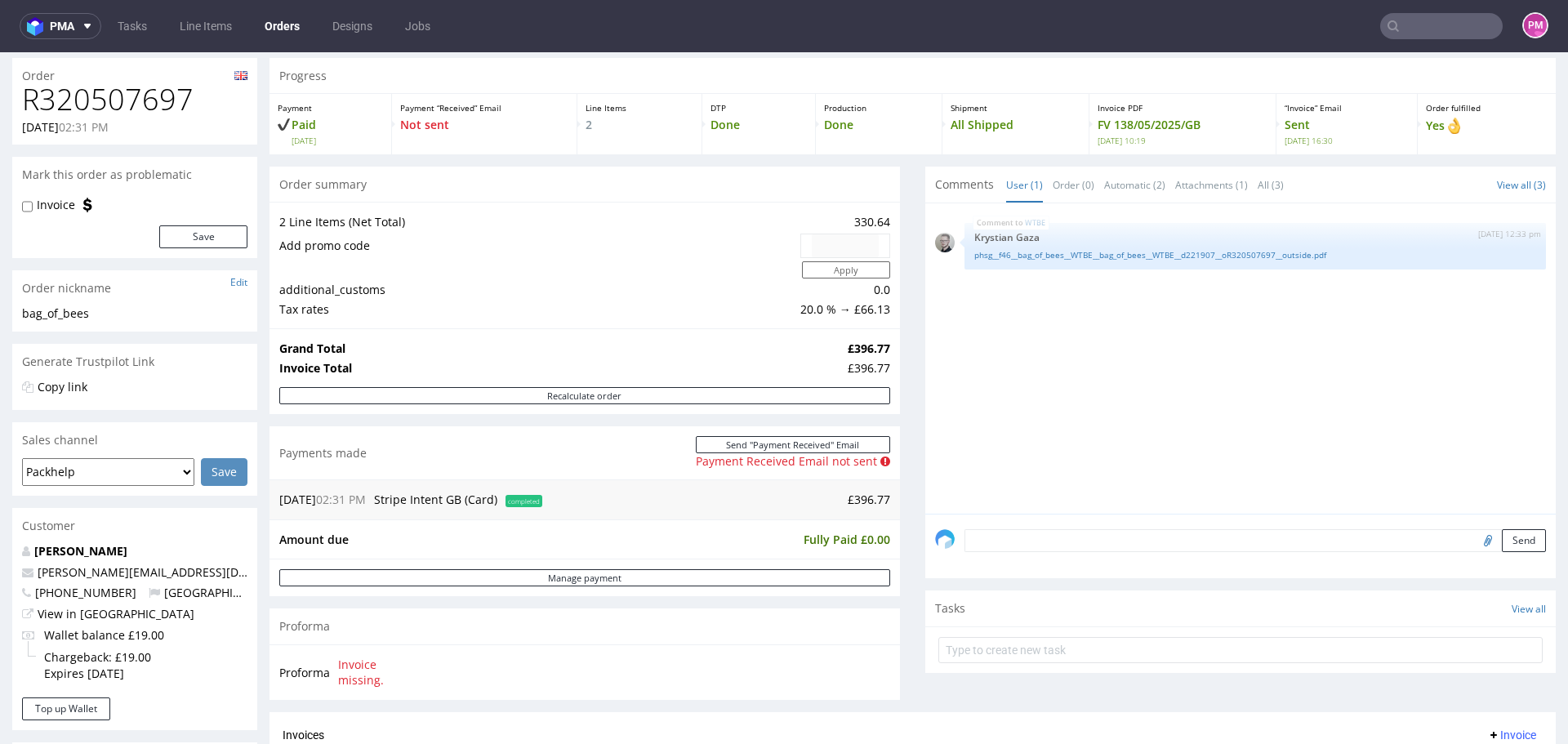
click at [118, 105] on h1 "R320507697" at bounding box center [135, 100] width 226 height 33
copy h1 "R320507697"
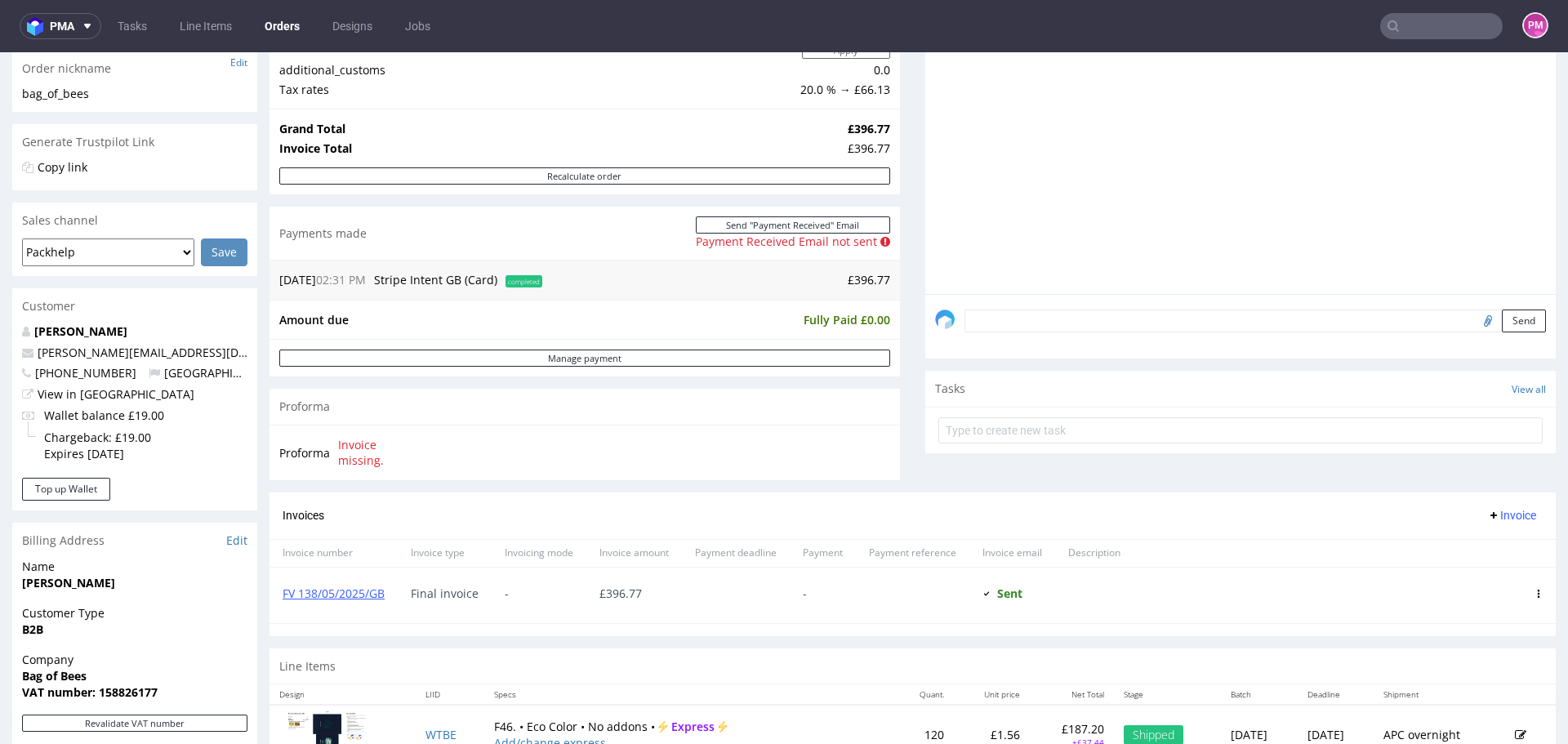
scroll to position [537, 0]
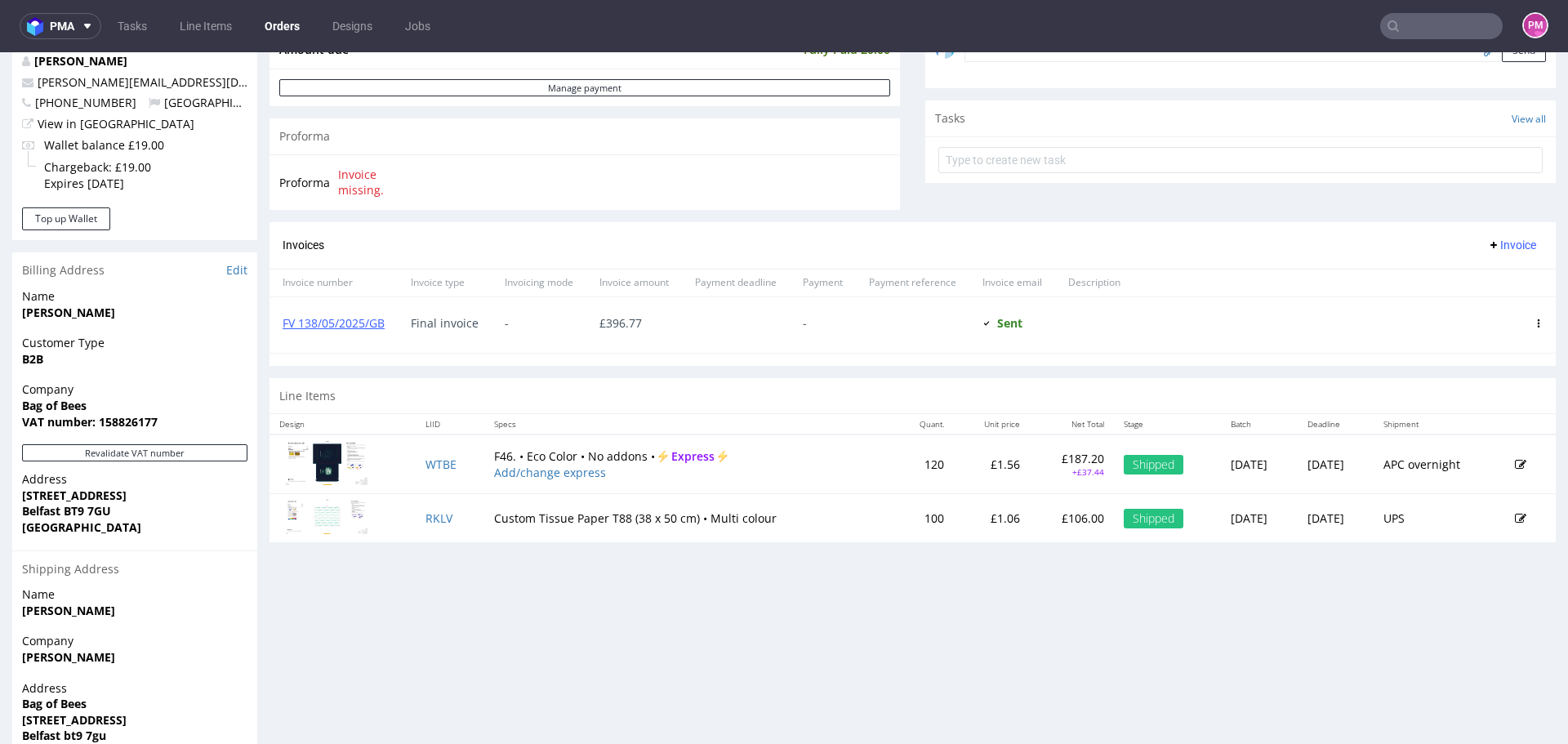
click at [359, 458] on img at bounding box center [326, 463] width 82 height 45
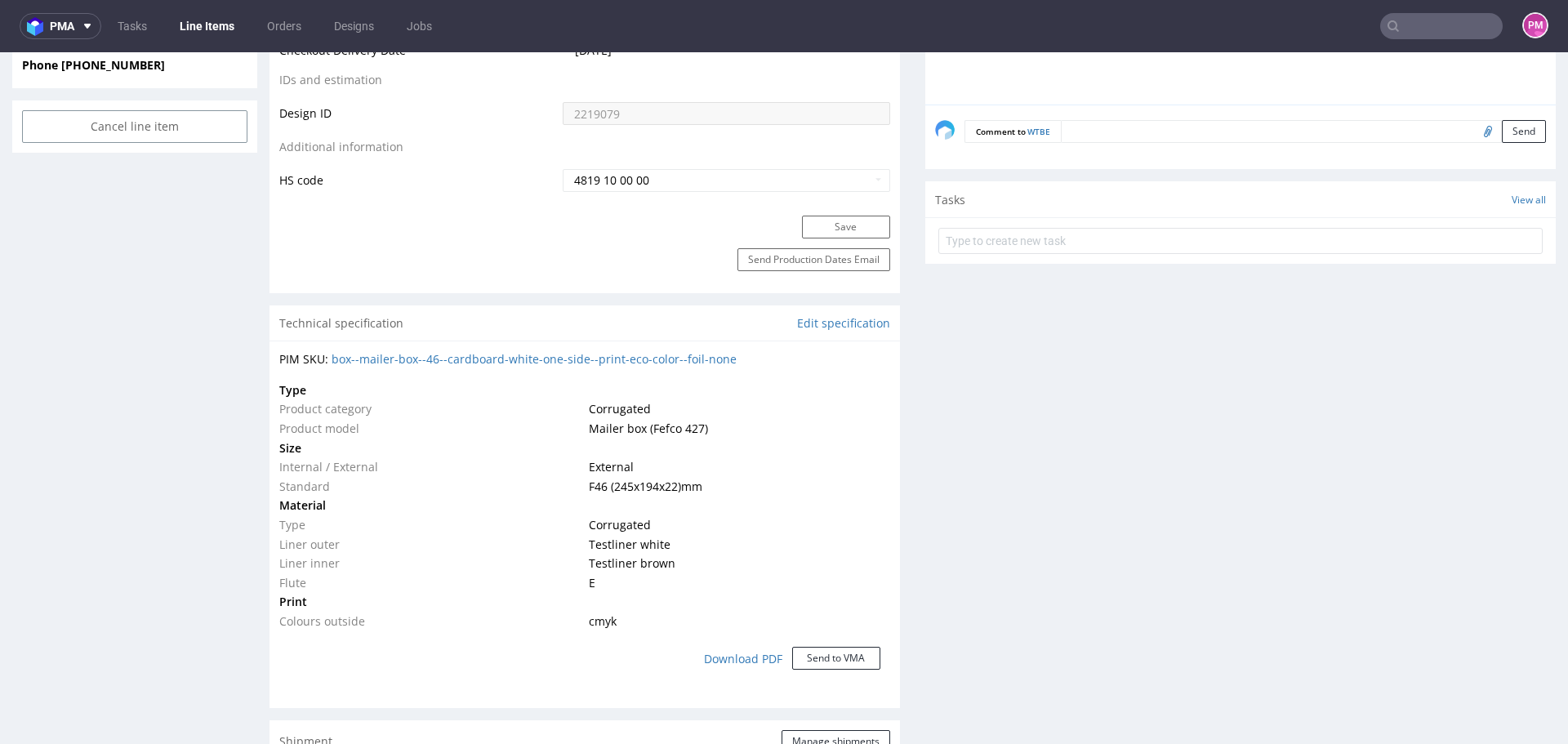
scroll to position [899, 0]
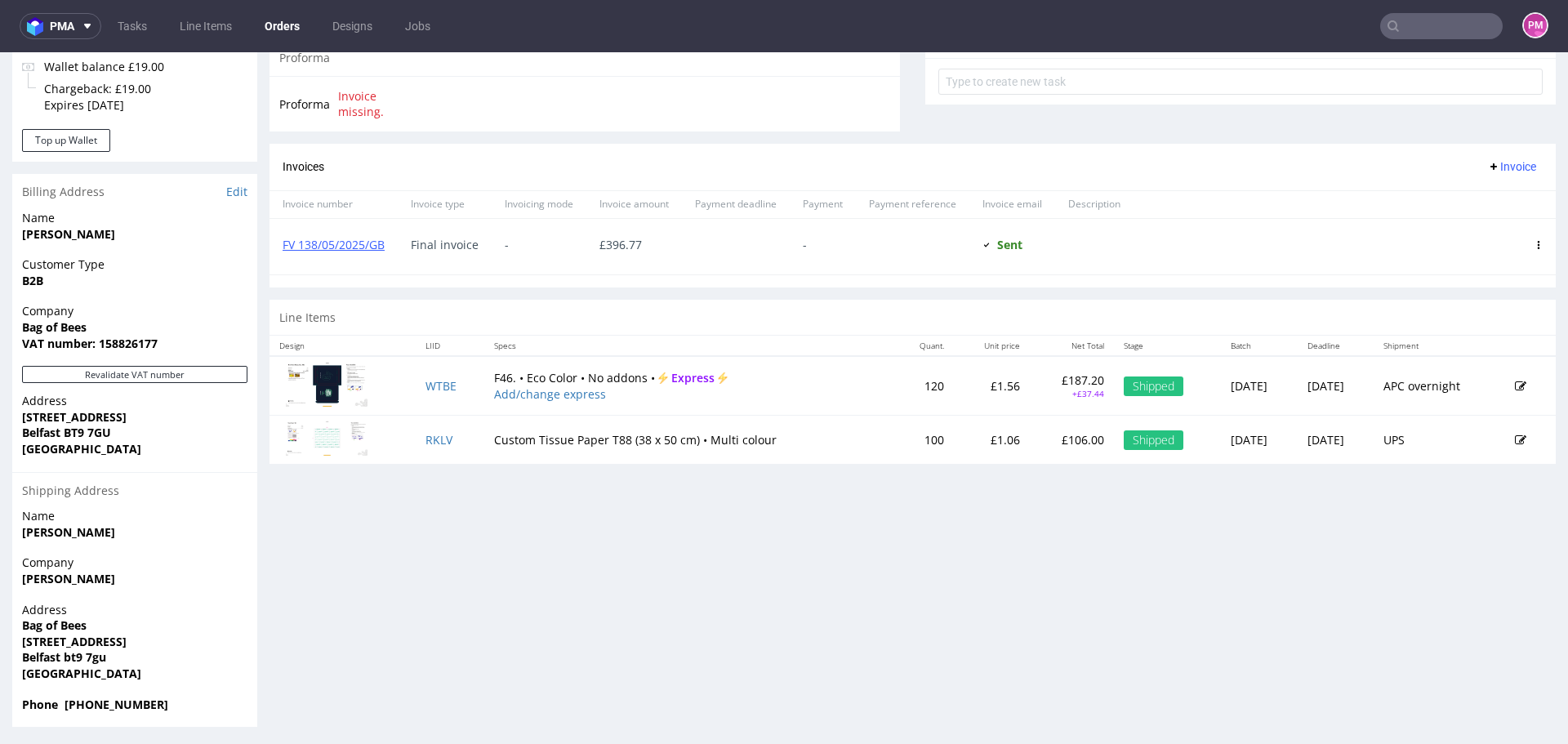
scroll to position [619, 0]
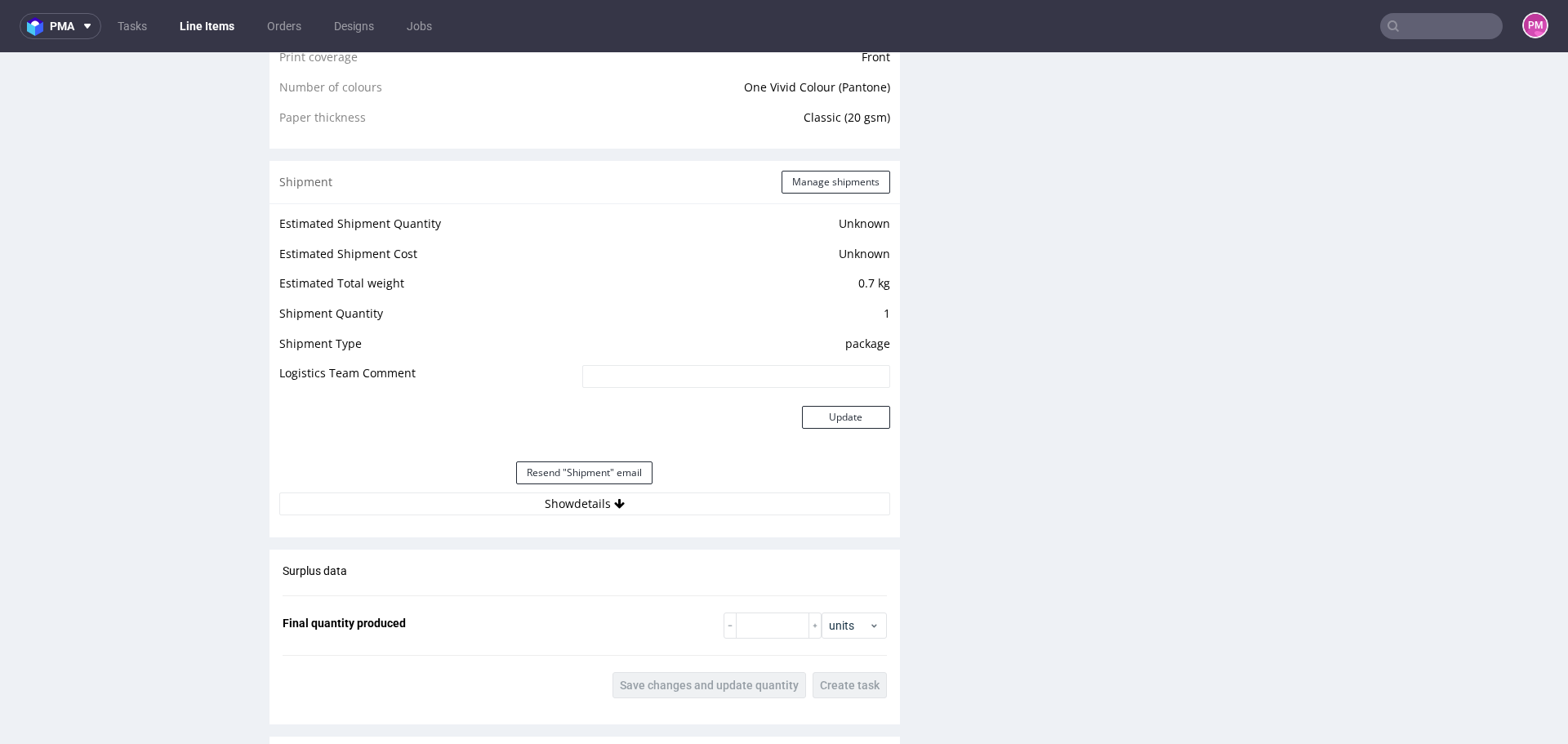
scroll to position [1471, 0]
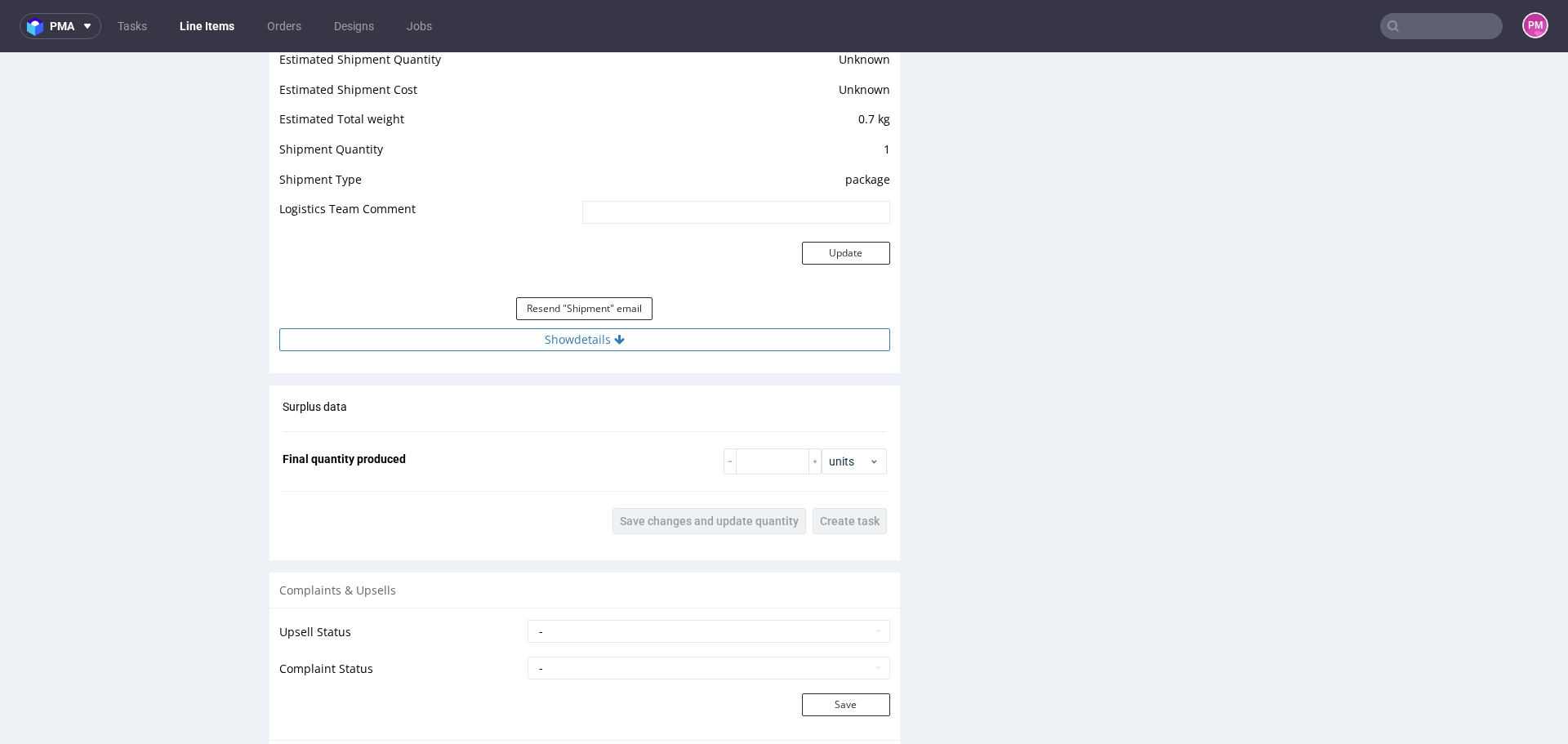
click at [541, 341] on button "Show details" at bounding box center [584, 340] width 610 height 23
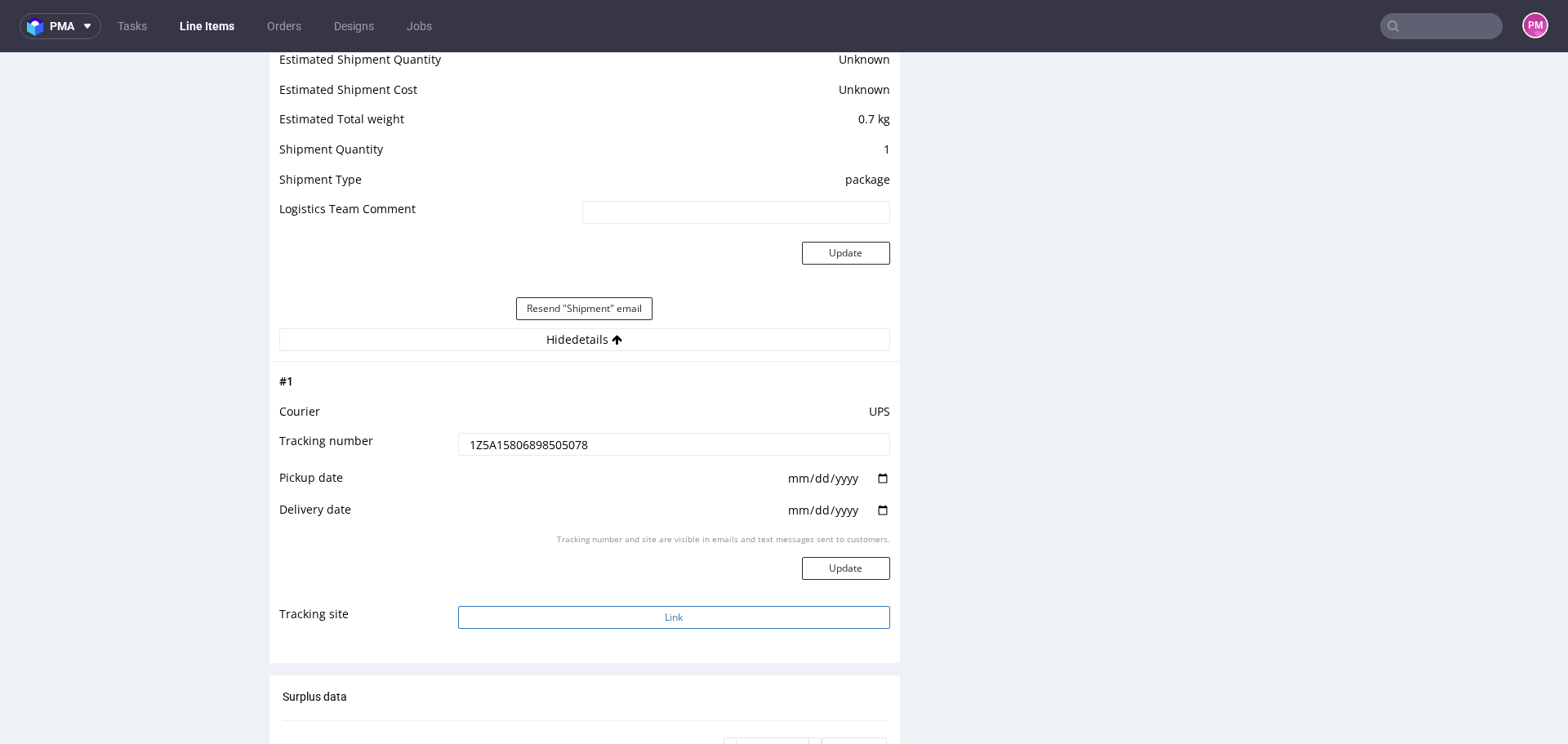
click at [637, 614] on button "Link" at bounding box center [674, 617] width 432 height 23
click at [1431, 18] on input "text" at bounding box center [1440, 26] width 122 height 26
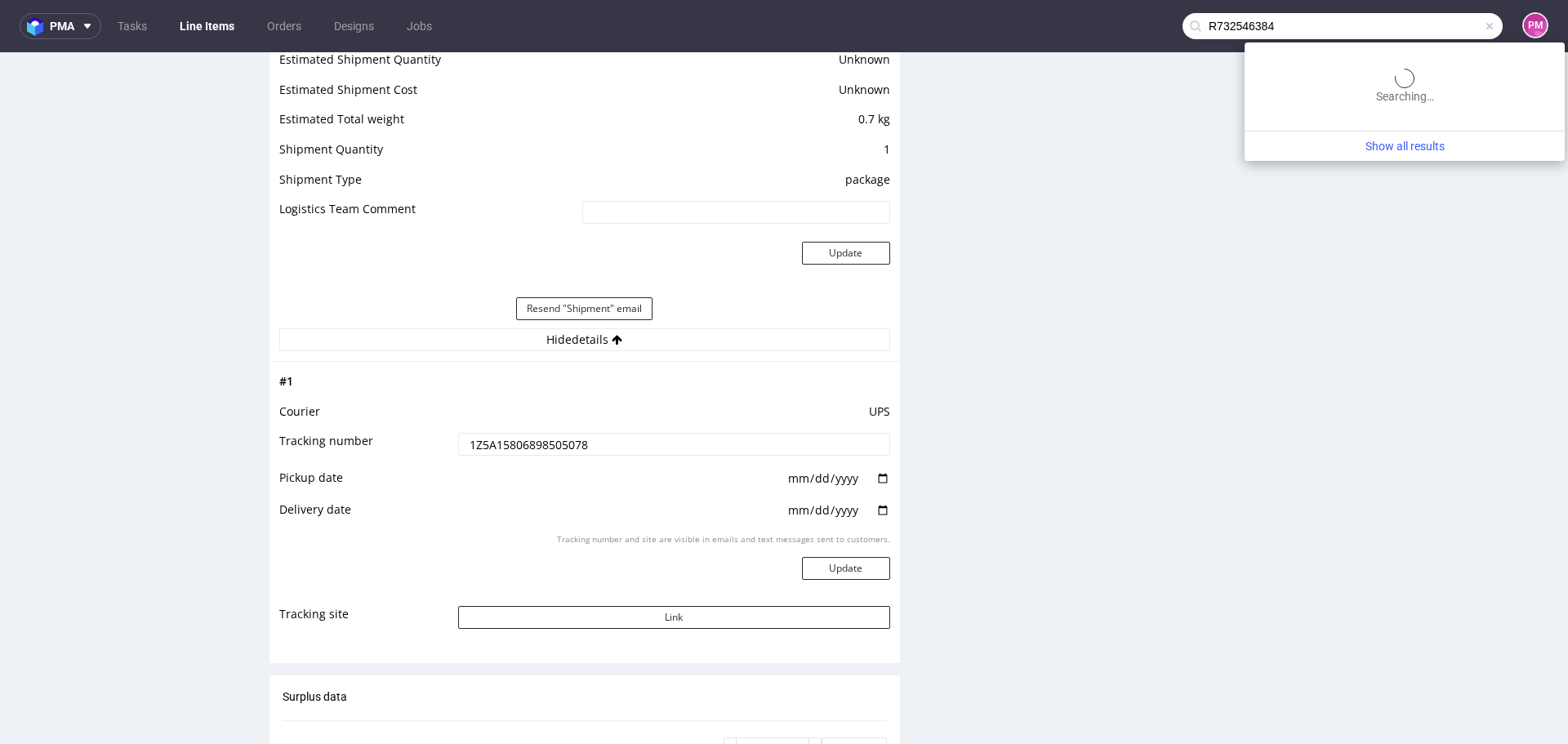
type input "R732546384"
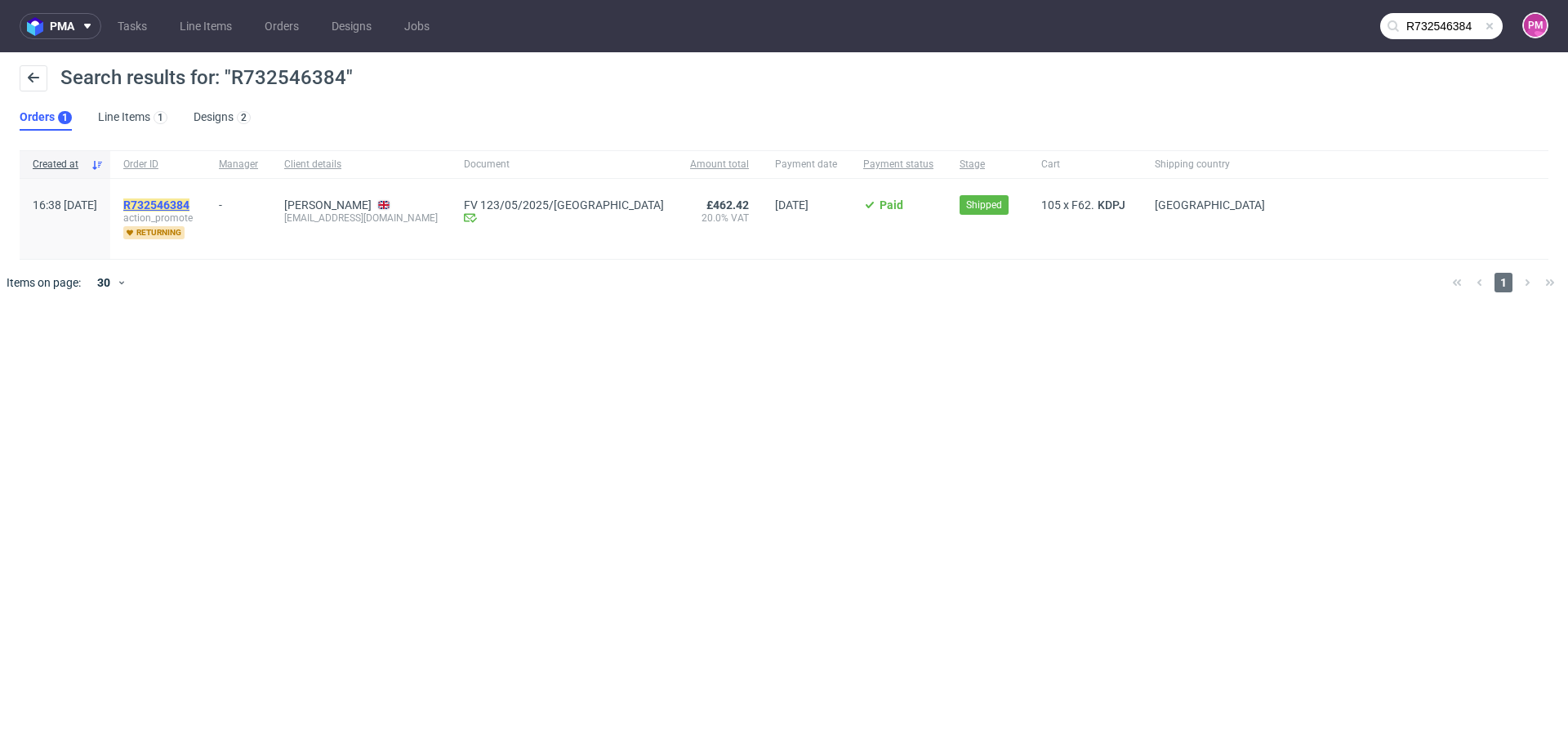
click at [189, 203] on mark "R732546384" at bounding box center [156, 205] width 66 height 13
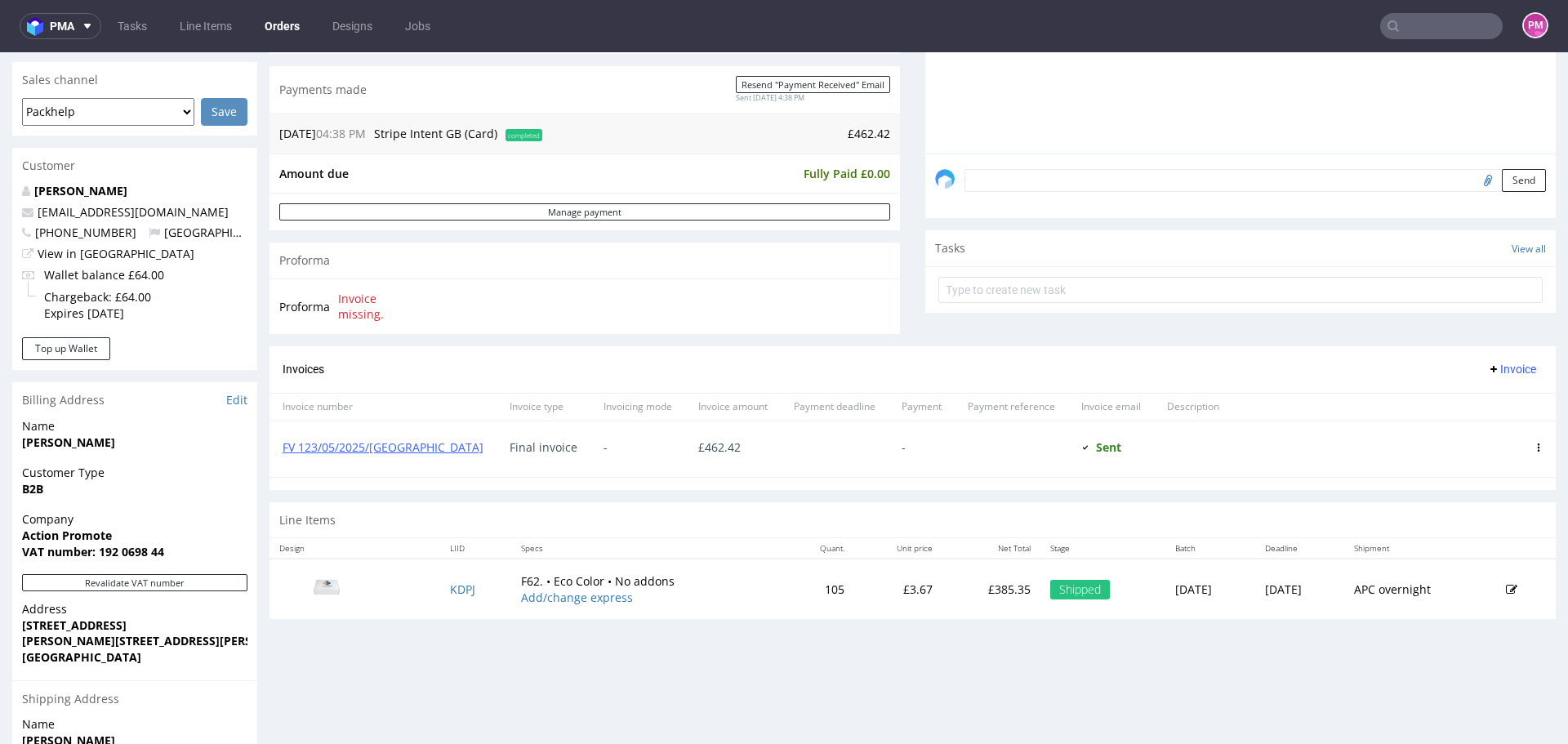
scroll to position [409, 0]
click at [364, 443] on link "FV 123/05/2025/[GEOGRAPHIC_DATA]" at bounding box center [383, 446] width 201 height 16
click at [1402, 26] on input "text" at bounding box center [1440, 26] width 122 height 26
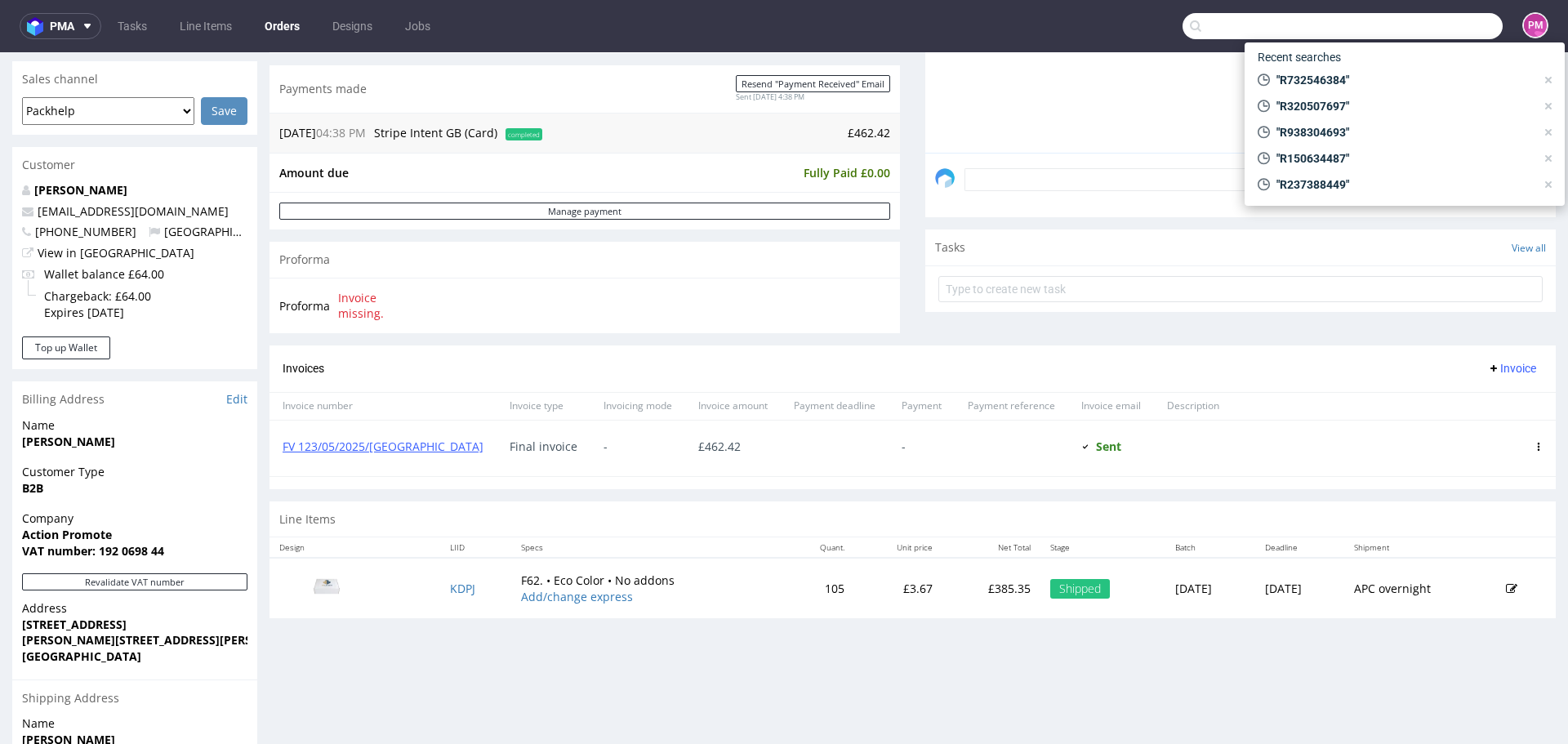
paste input "R320507697 WTBE"
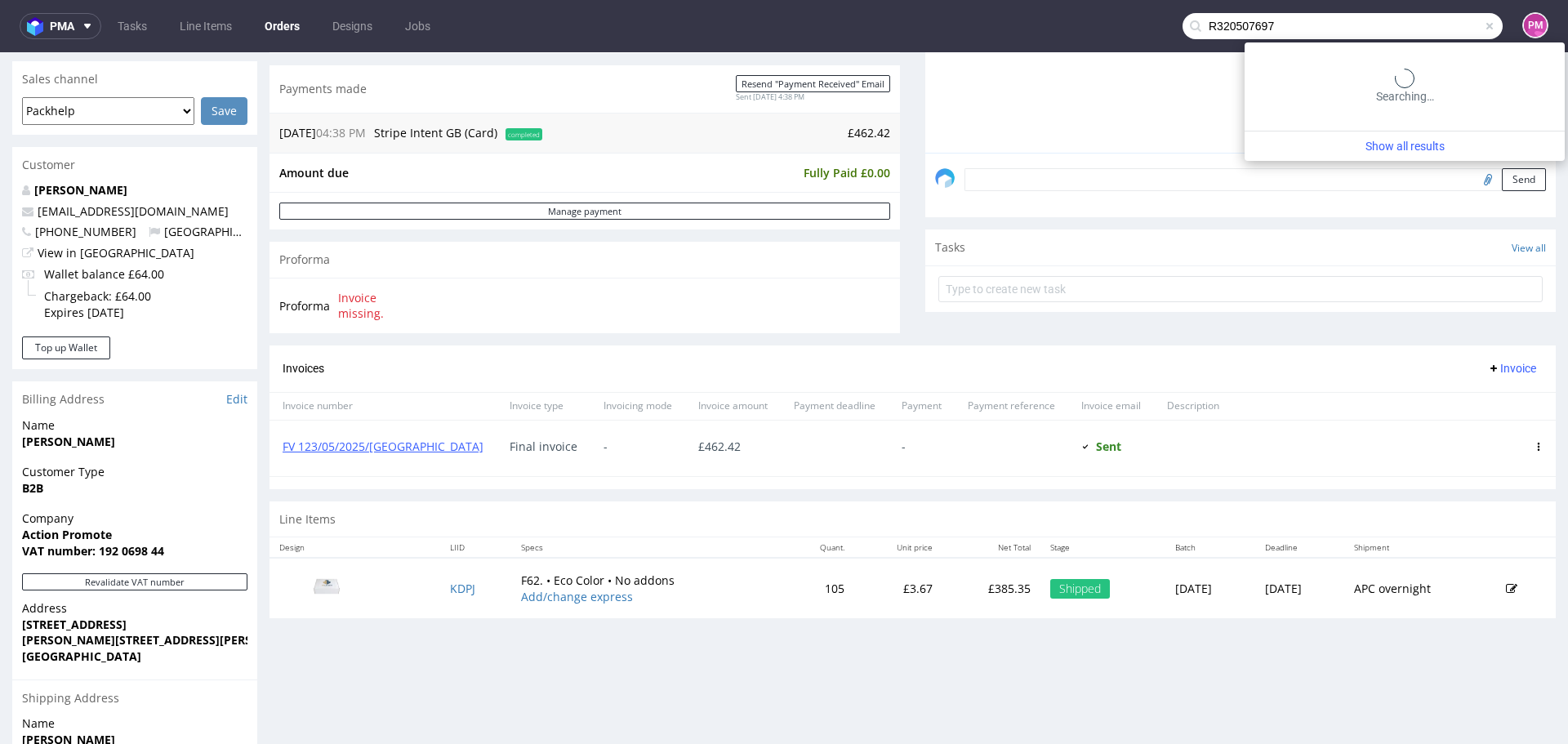
type input "R320507697"
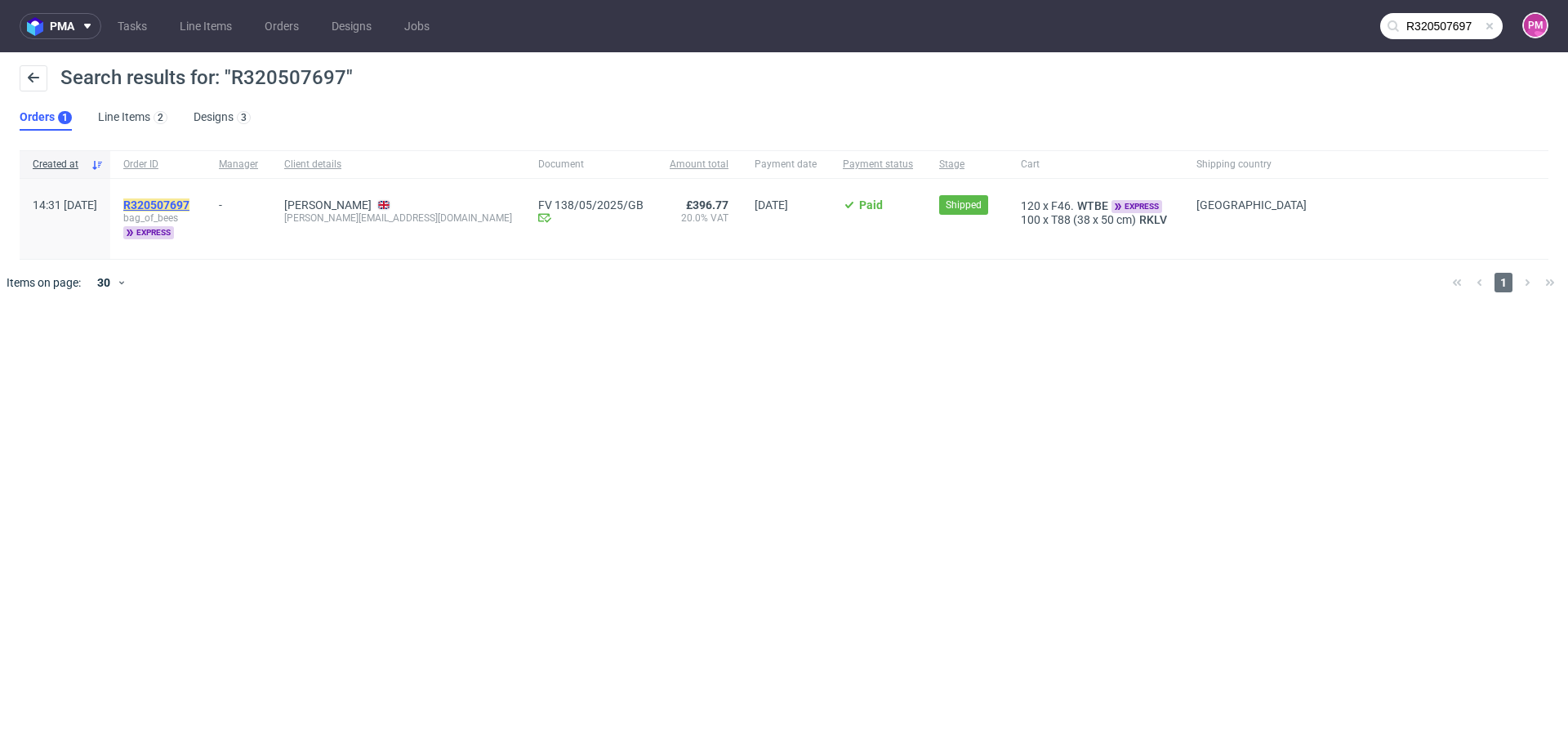
click at [189, 200] on mark "R320507697" at bounding box center [156, 205] width 66 height 13
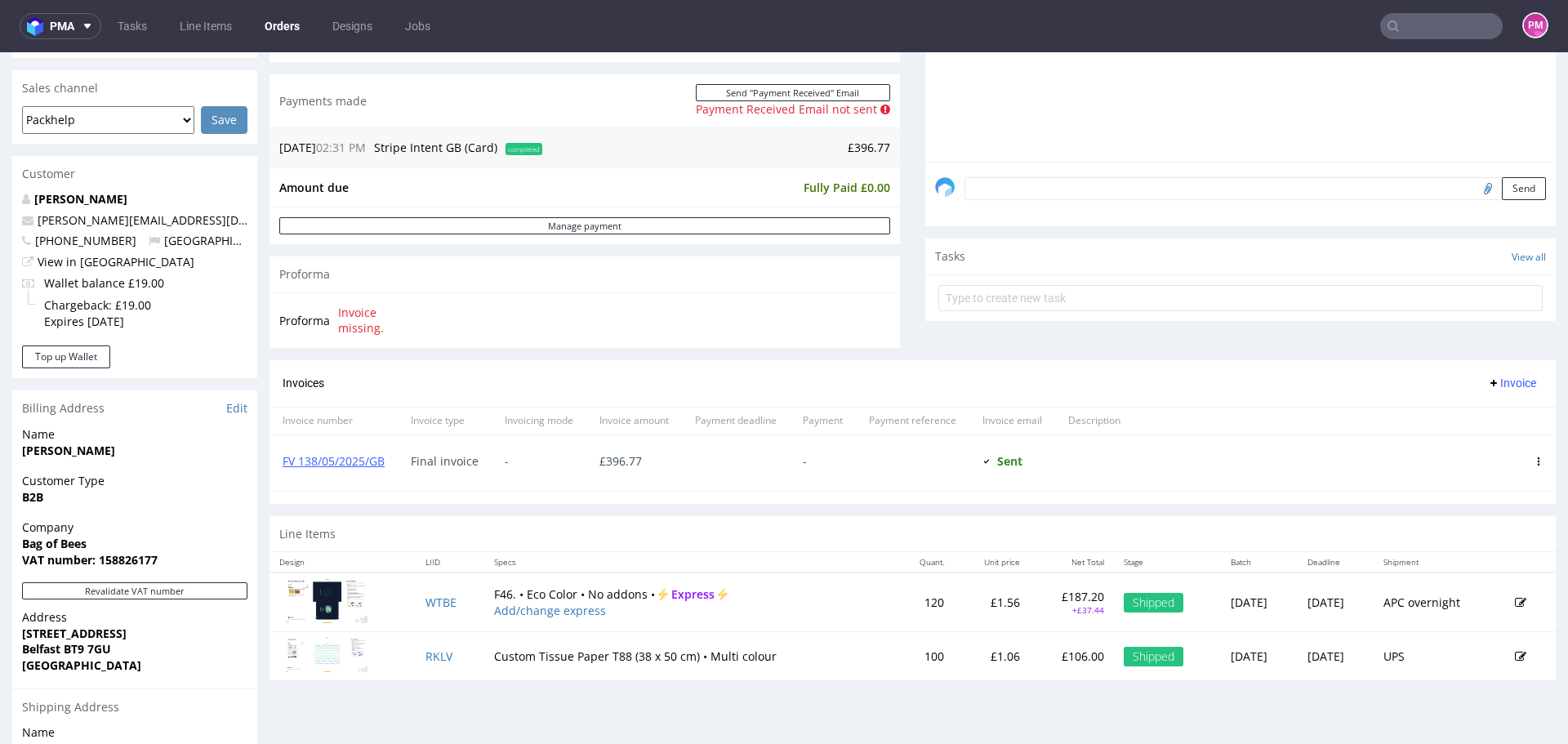
scroll to position [409, 0]
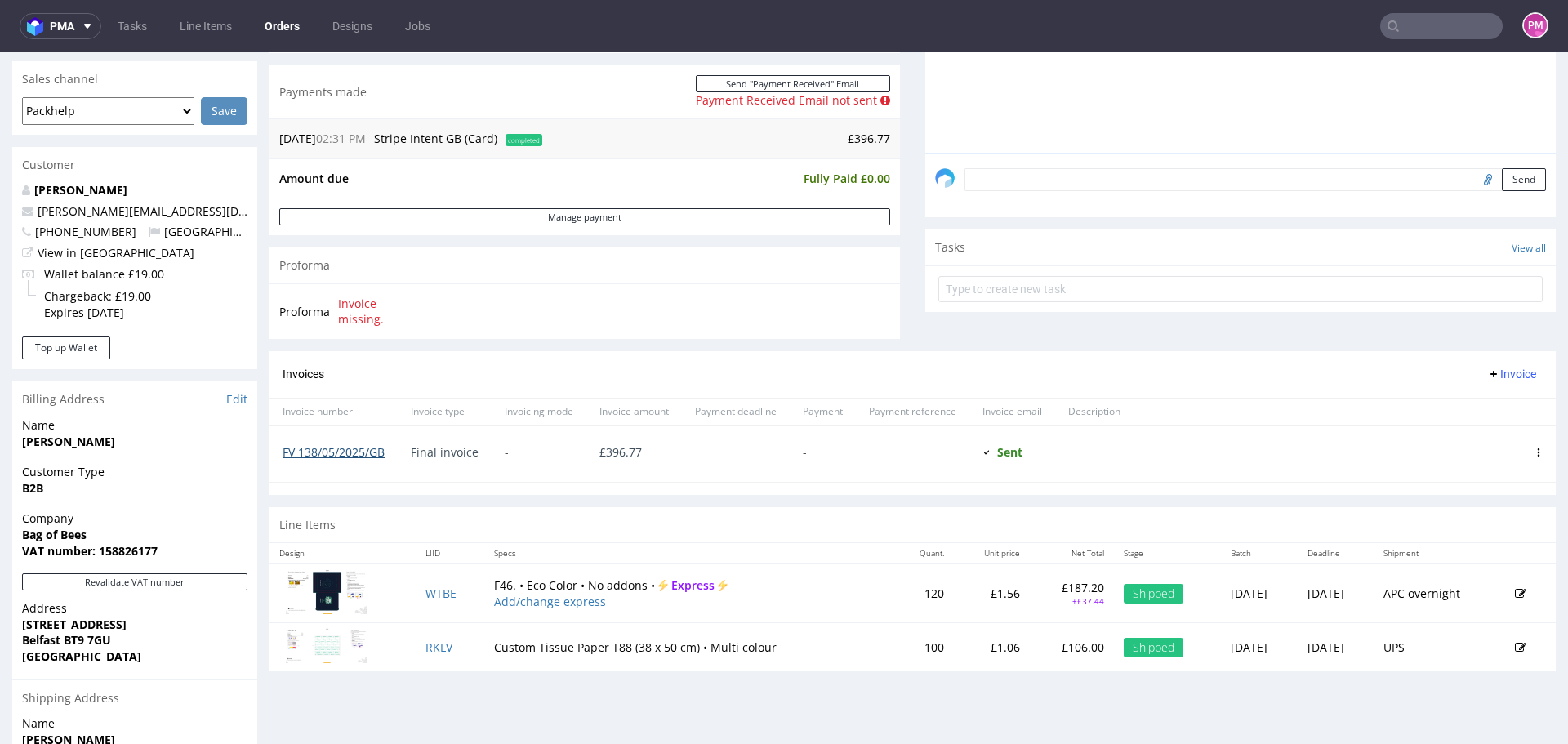
click at [342, 446] on link "FV 138/05/2025/GB" at bounding box center [333, 452] width 102 height 16
click at [1408, 16] on input "text" at bounding box center [1440, 26] width 122 height 26
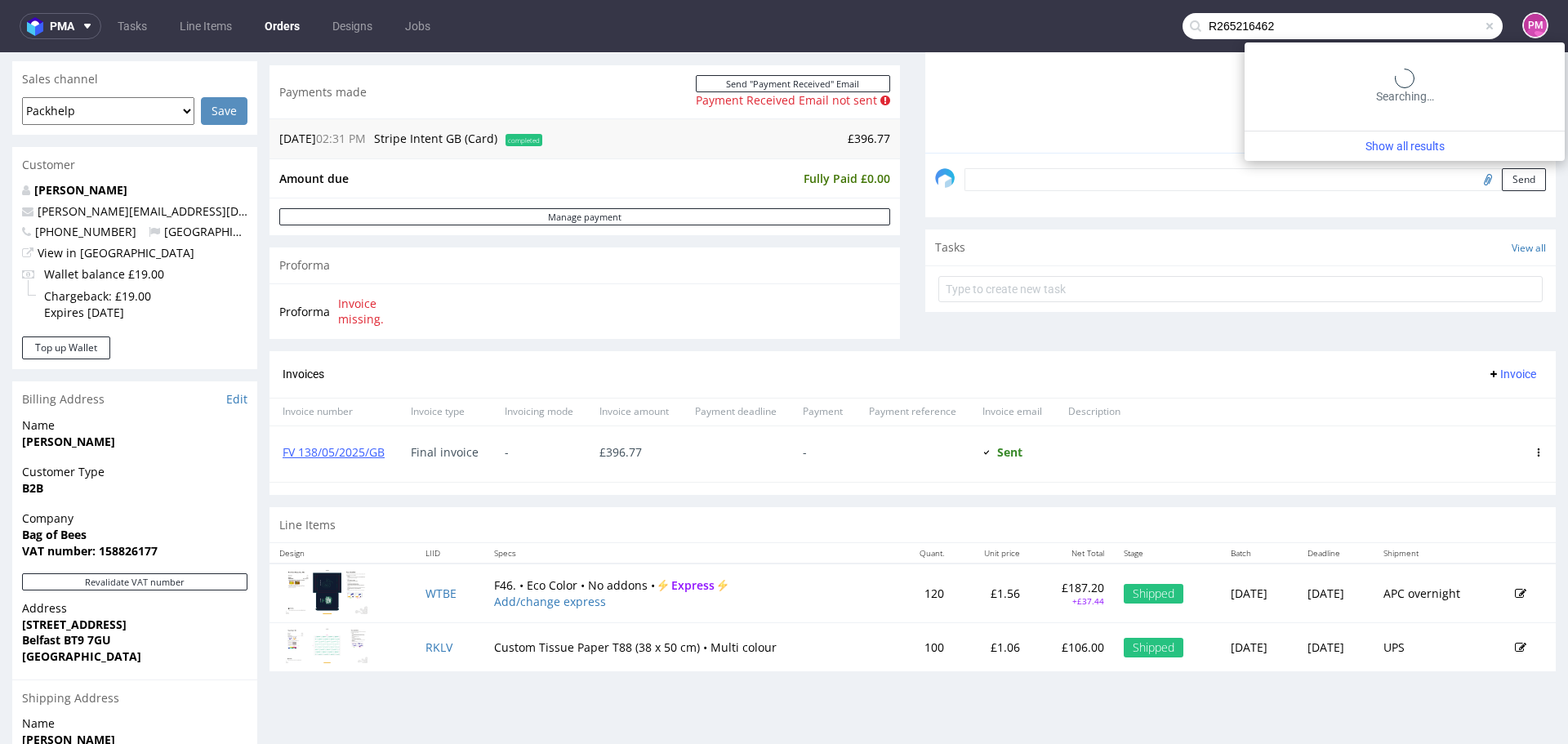
type input "R265216462"
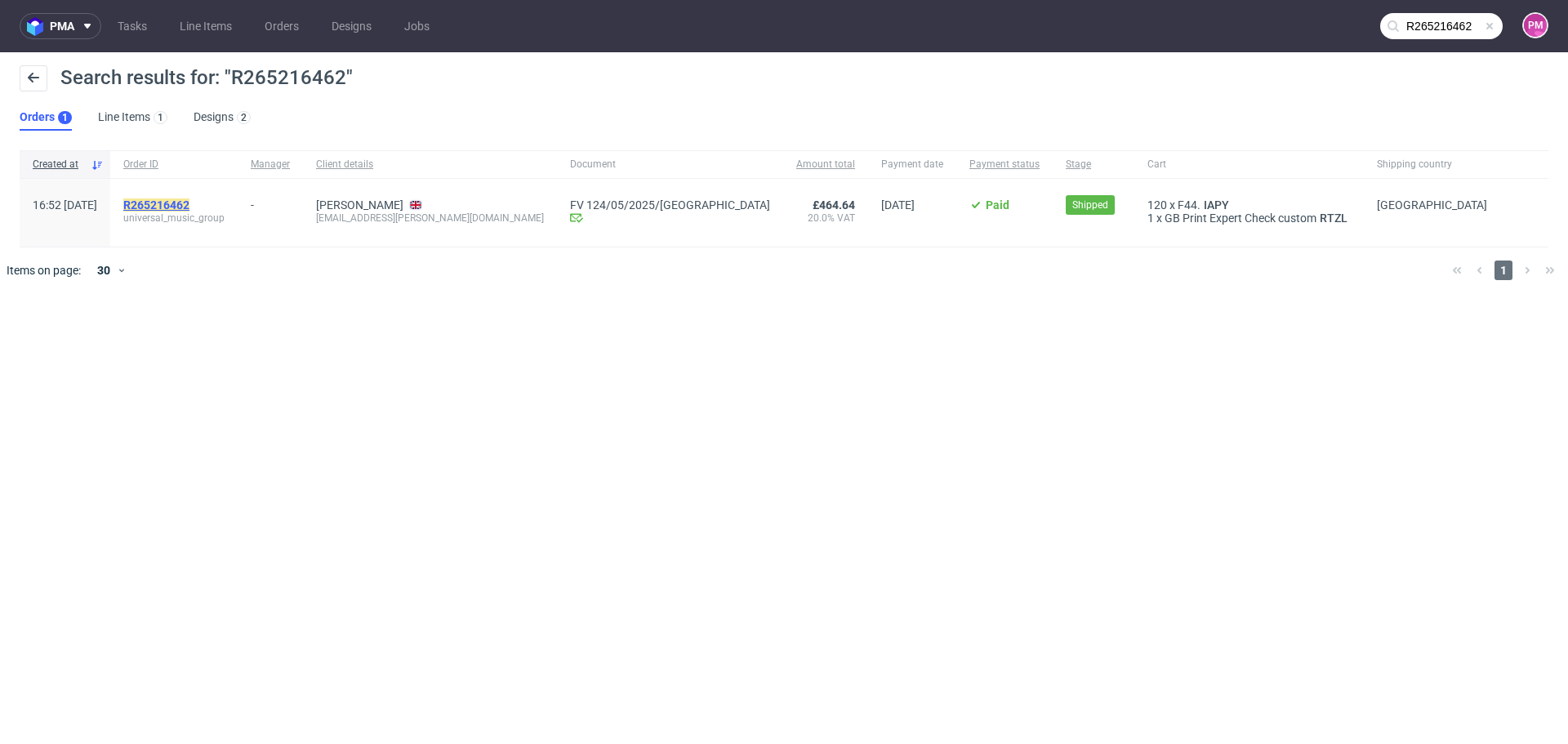
click at [189, 203] on mark "R265216462" at bounding box center [156, 205] width 66 height 13
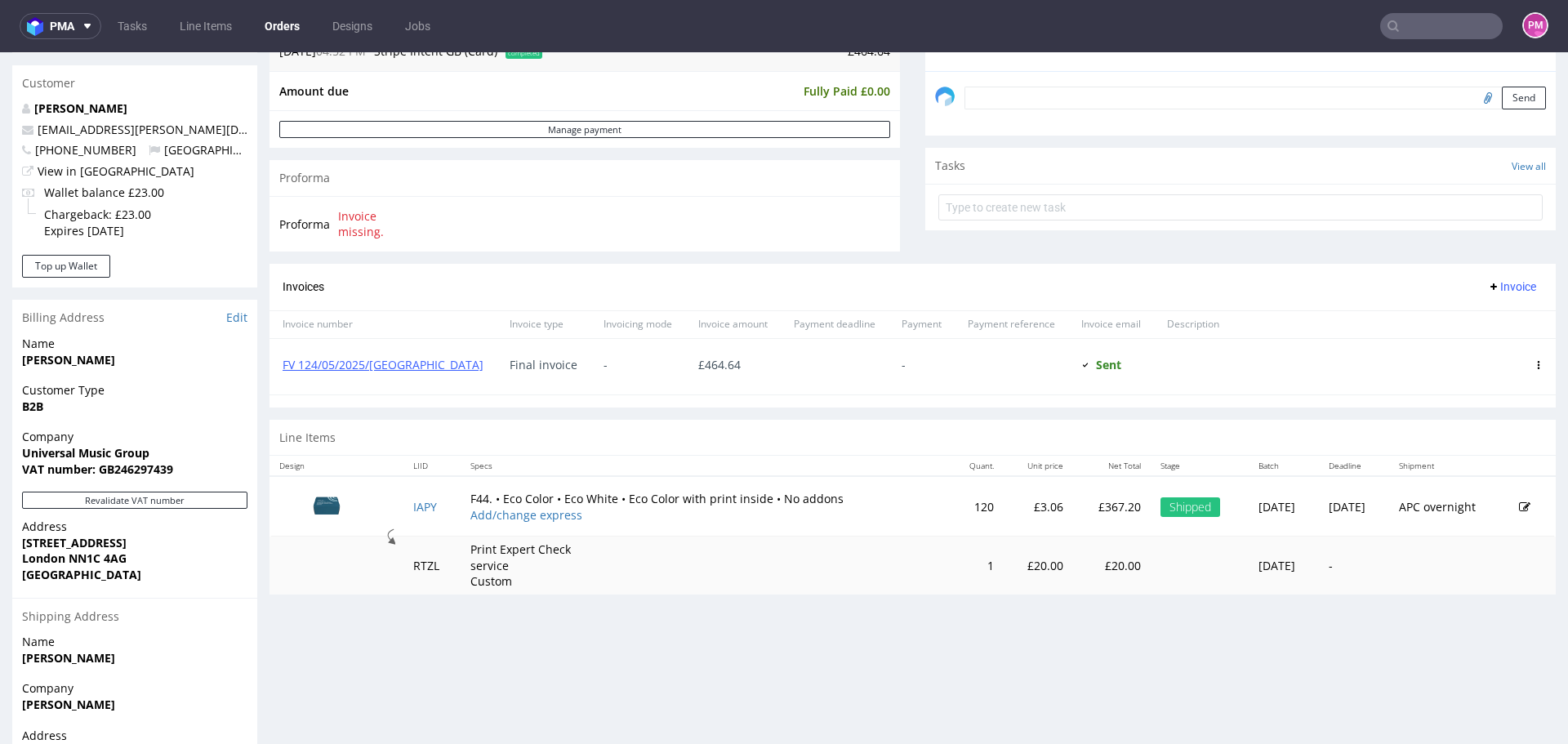
scroll to position [409, 0]
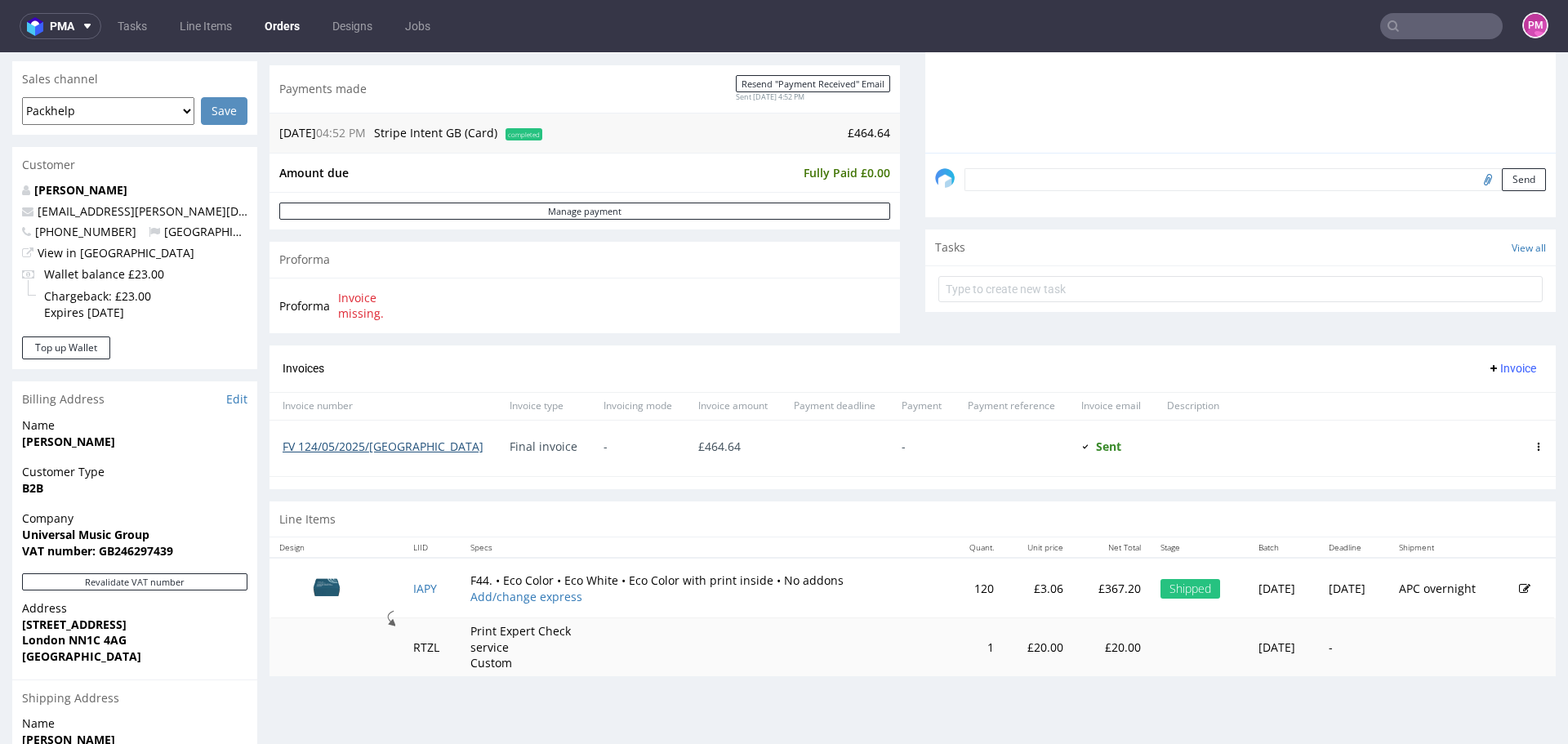
click at [335, 445] on link "FV 124/05/2025/[GEOGRAPHIC_DATA]" at bounding box center [383, 446] width 201 height 16
click at [1454, 14] on input "text" at bounding box center [1440, 26] width 122 height 26
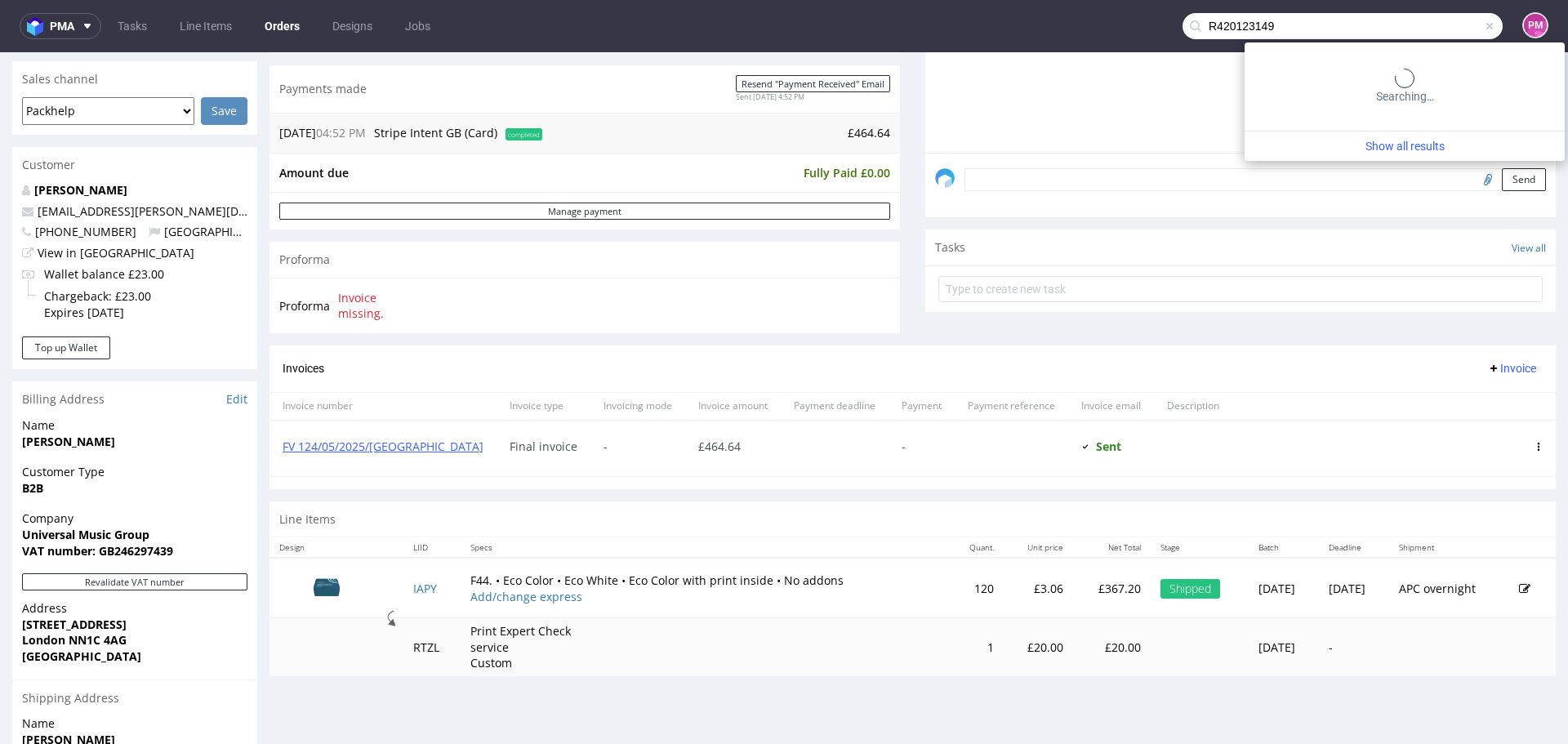
type input "R420123149"
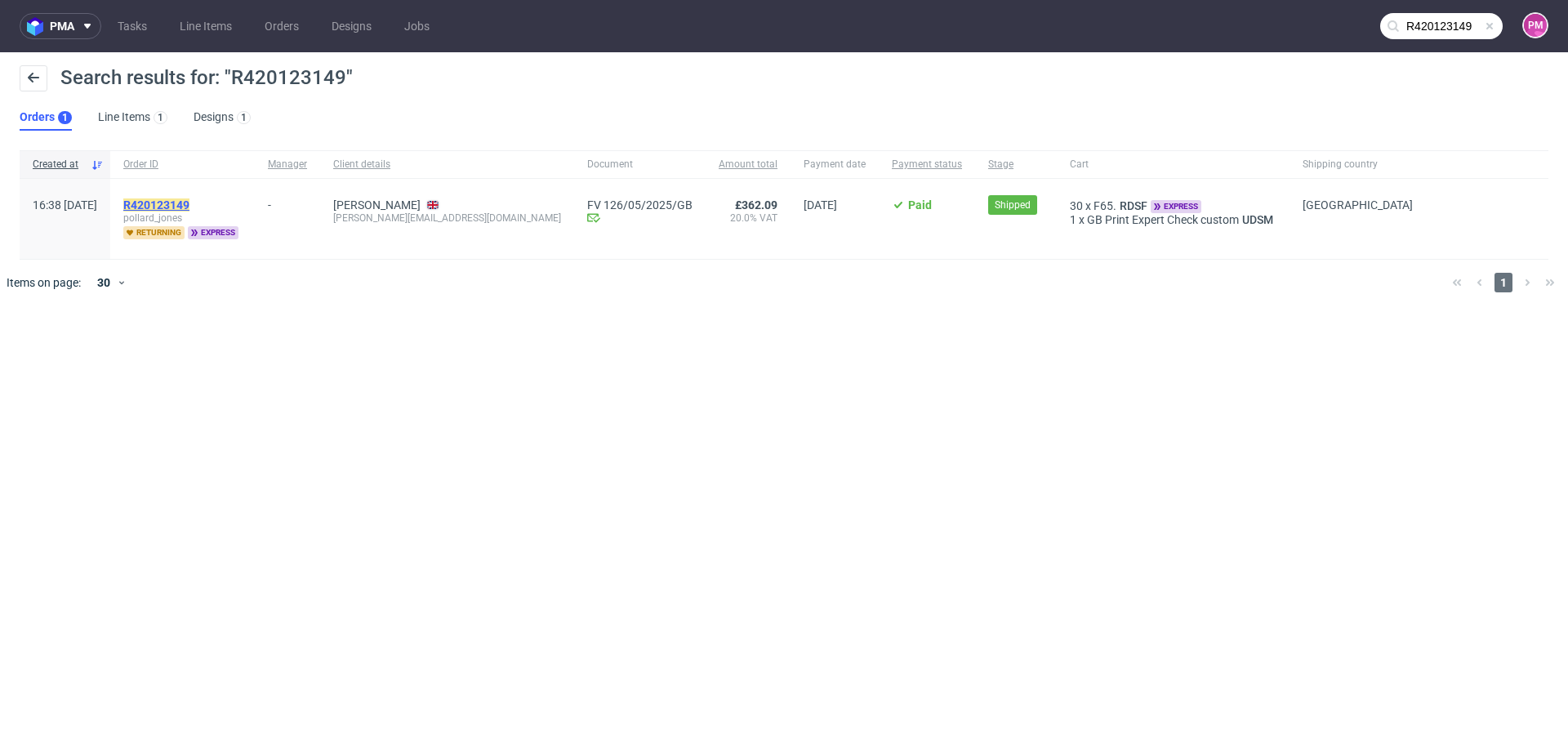
click at [189, 200] on mark "R420123149" at bounding box center [156, 205] width 66 height 13
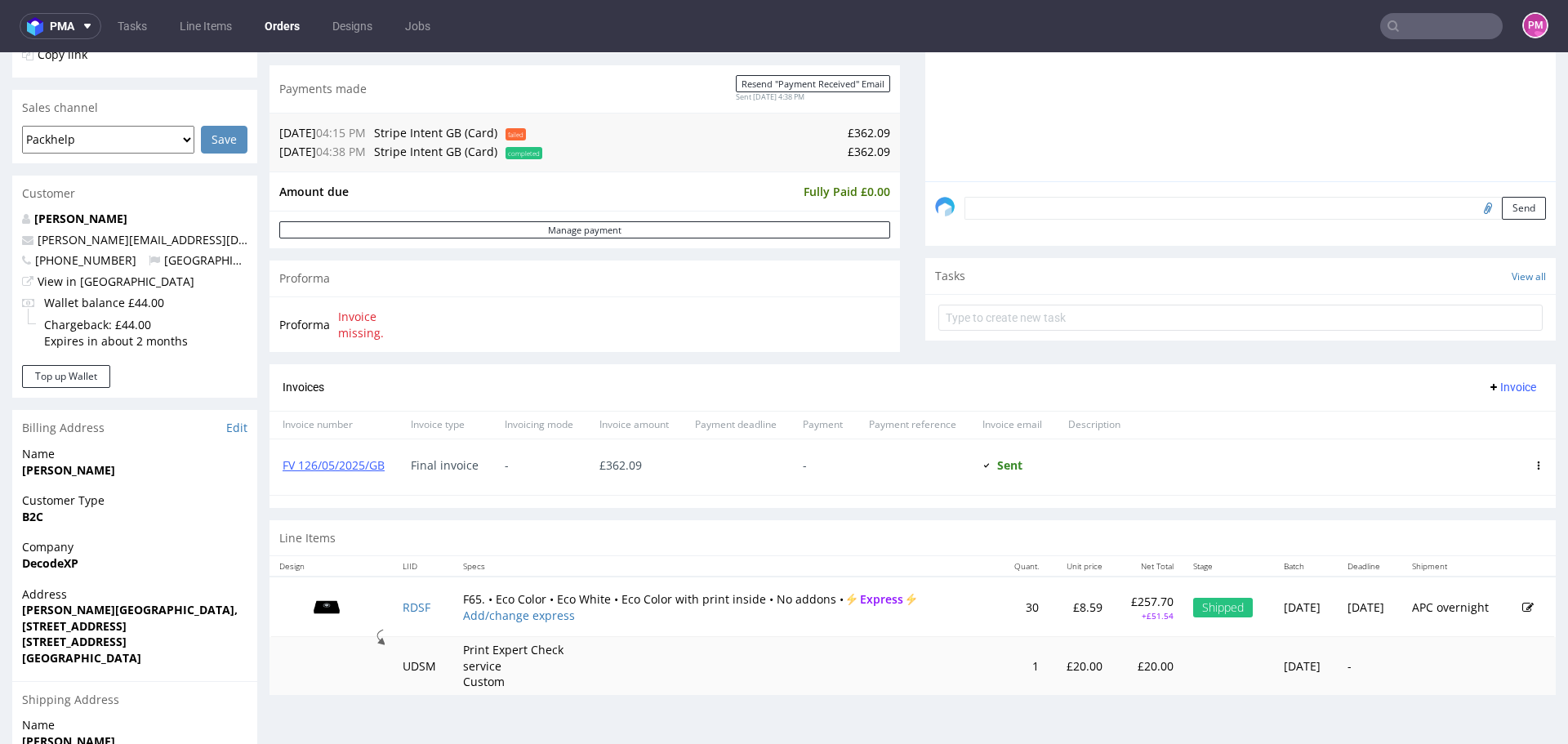
scroll to position [409, 0]
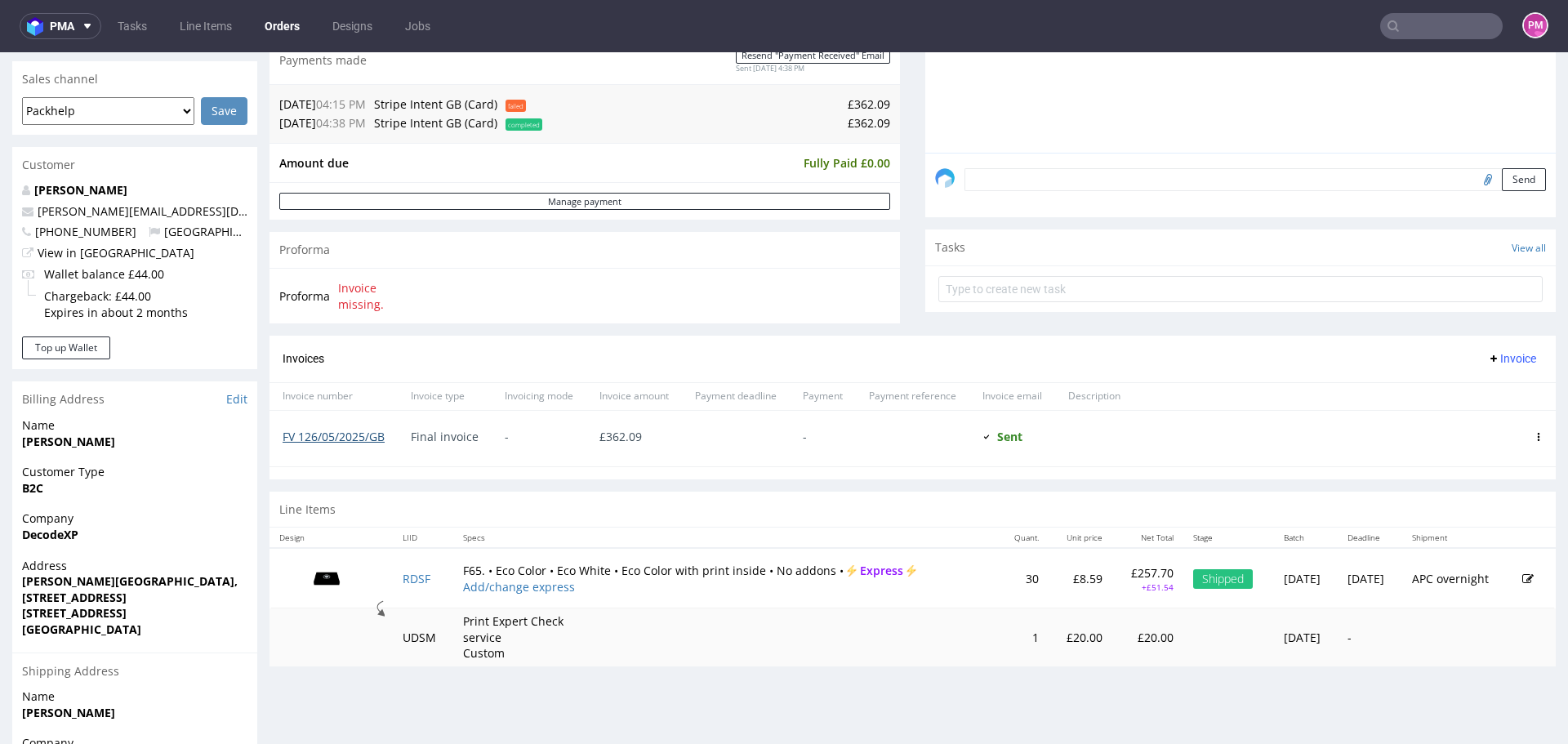
click at [360, 432] on link "FV 126/05/2025/GB" at bounding box center [333, 436] width 102 height 16
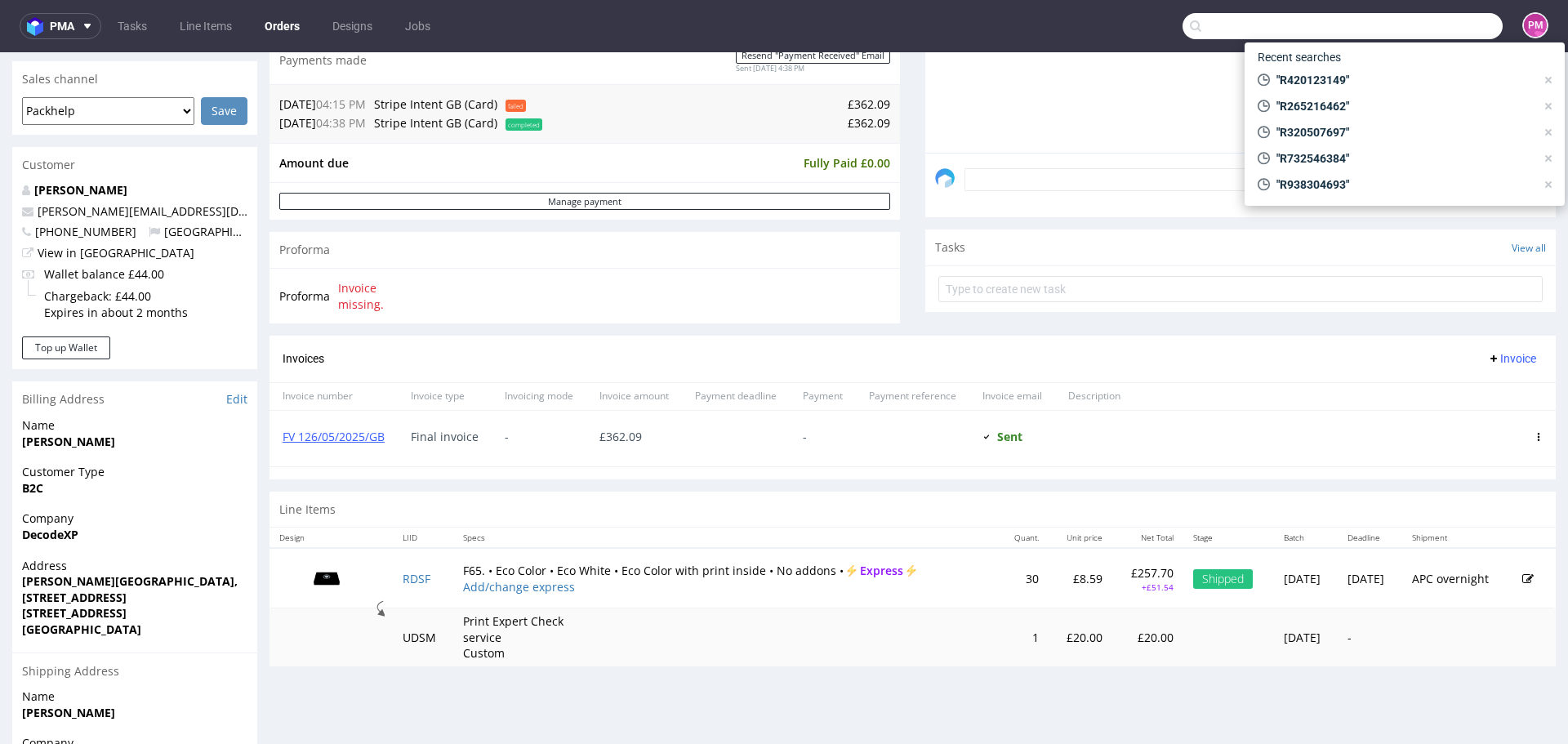
click at [1444, 19] on input "text" at bounding box center [1342, 26] width 320 height 26
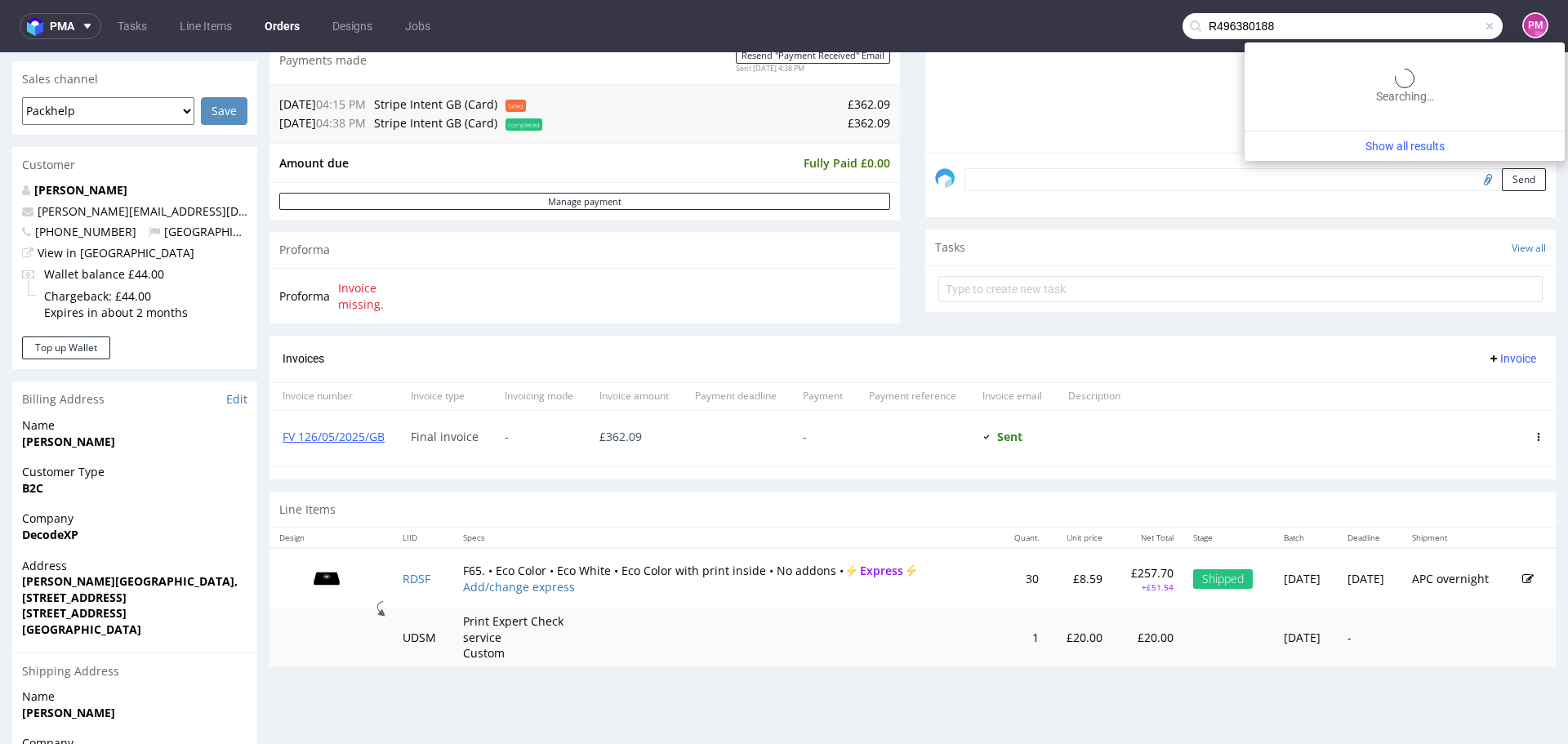
type input "R496380188"
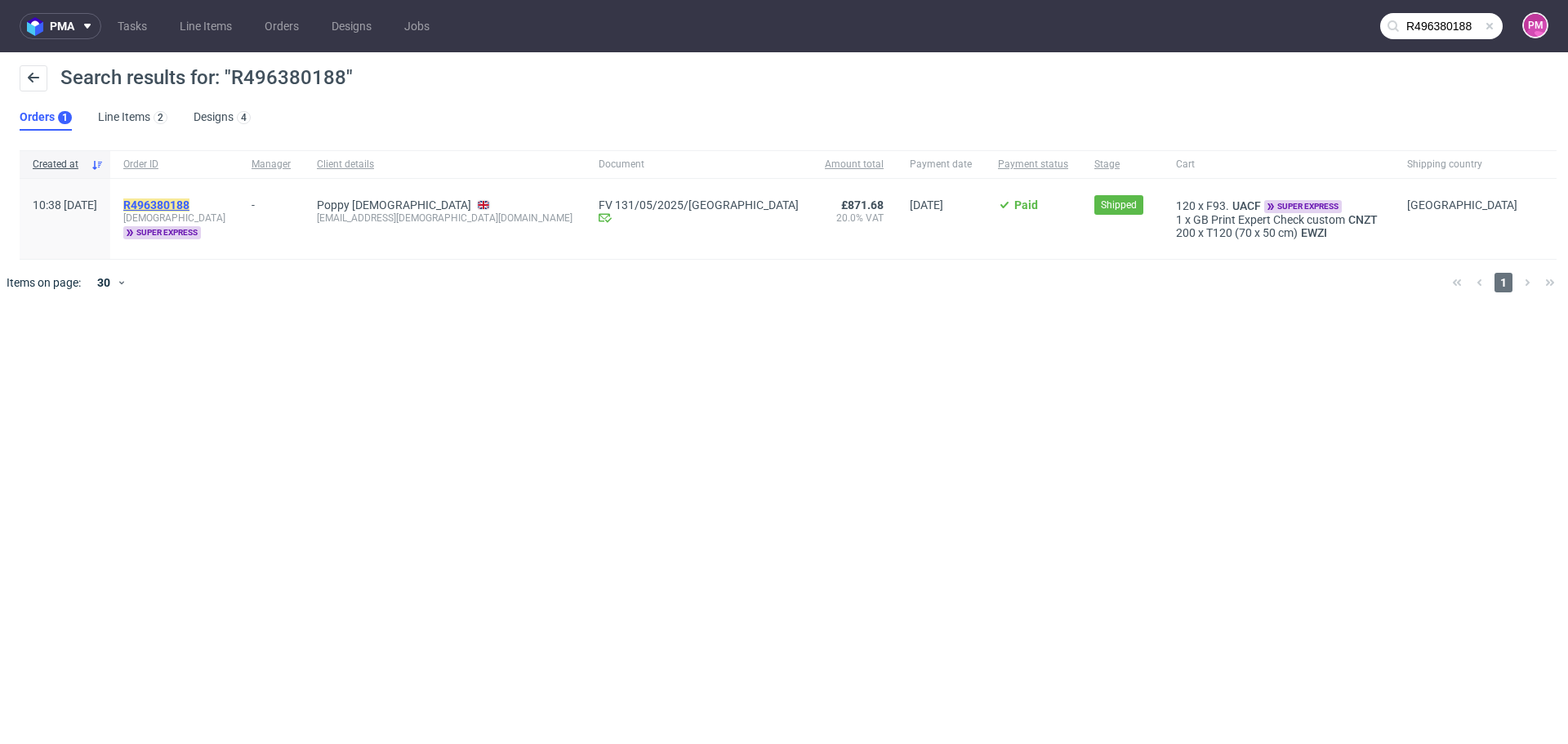
click at [189, 207] on mark "R496380188" at bounding box center [156, 205] width 66 height 13
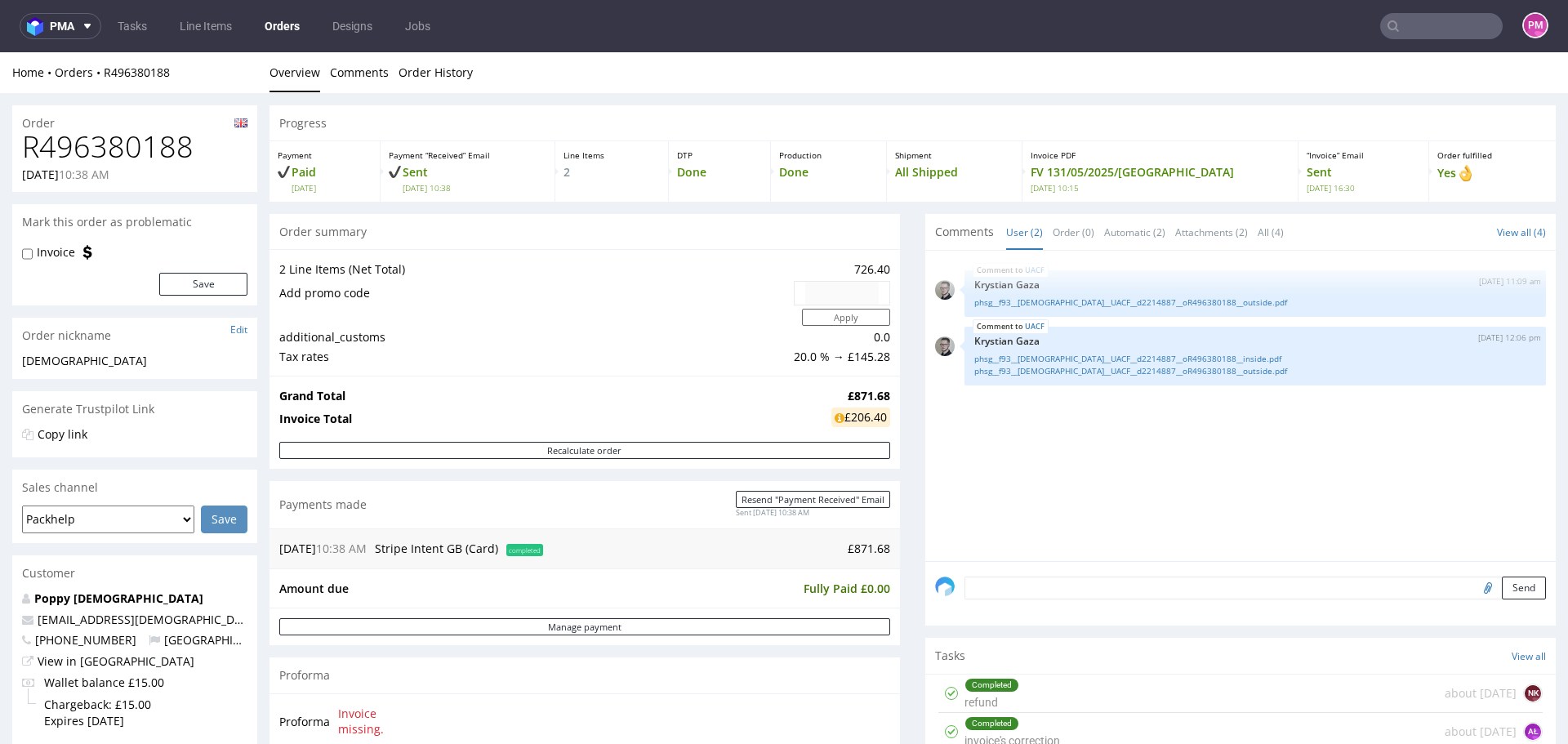
click at [1410, 29] on input "text" at bounding box center [1440, 26] width 122 height 26
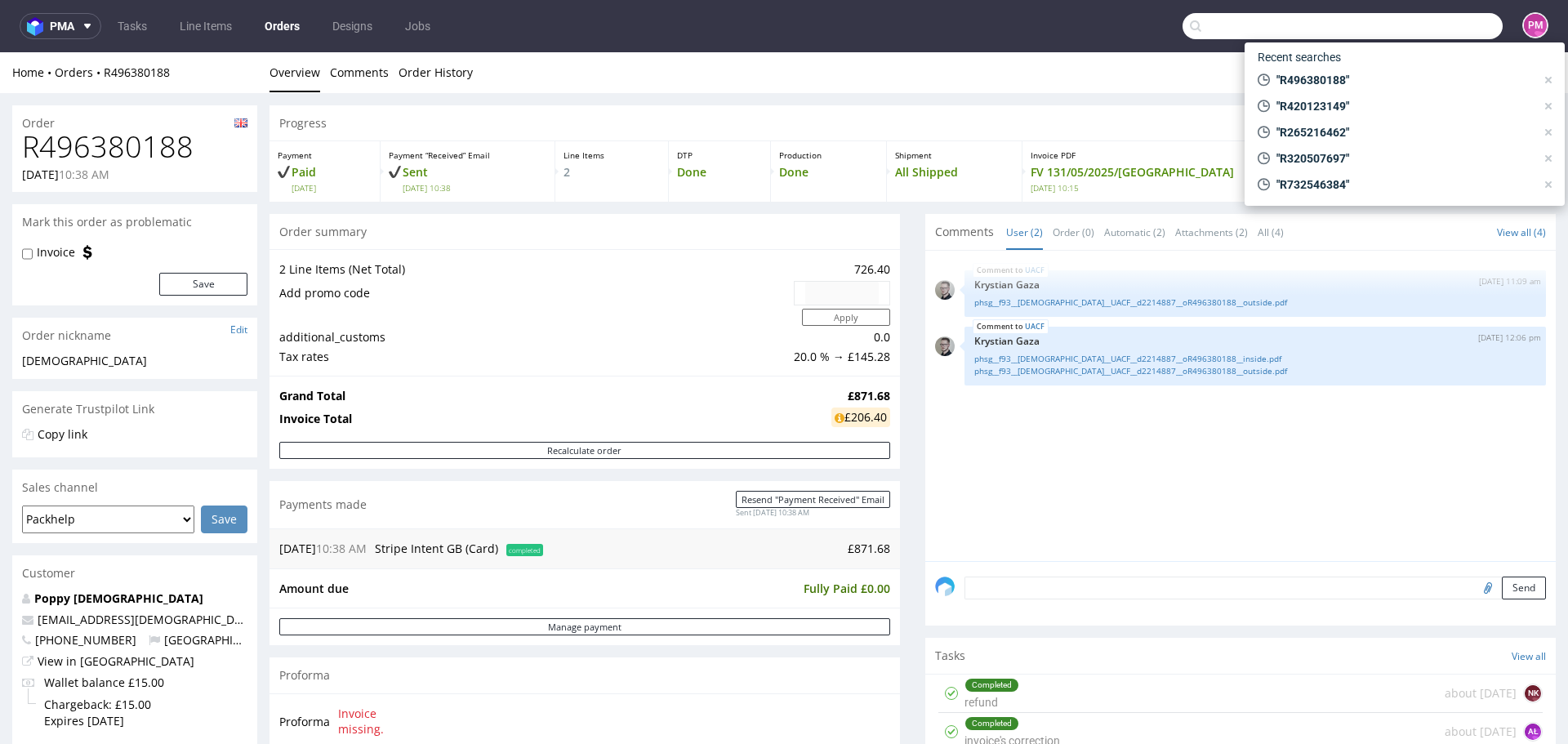
paste input "R175073242"
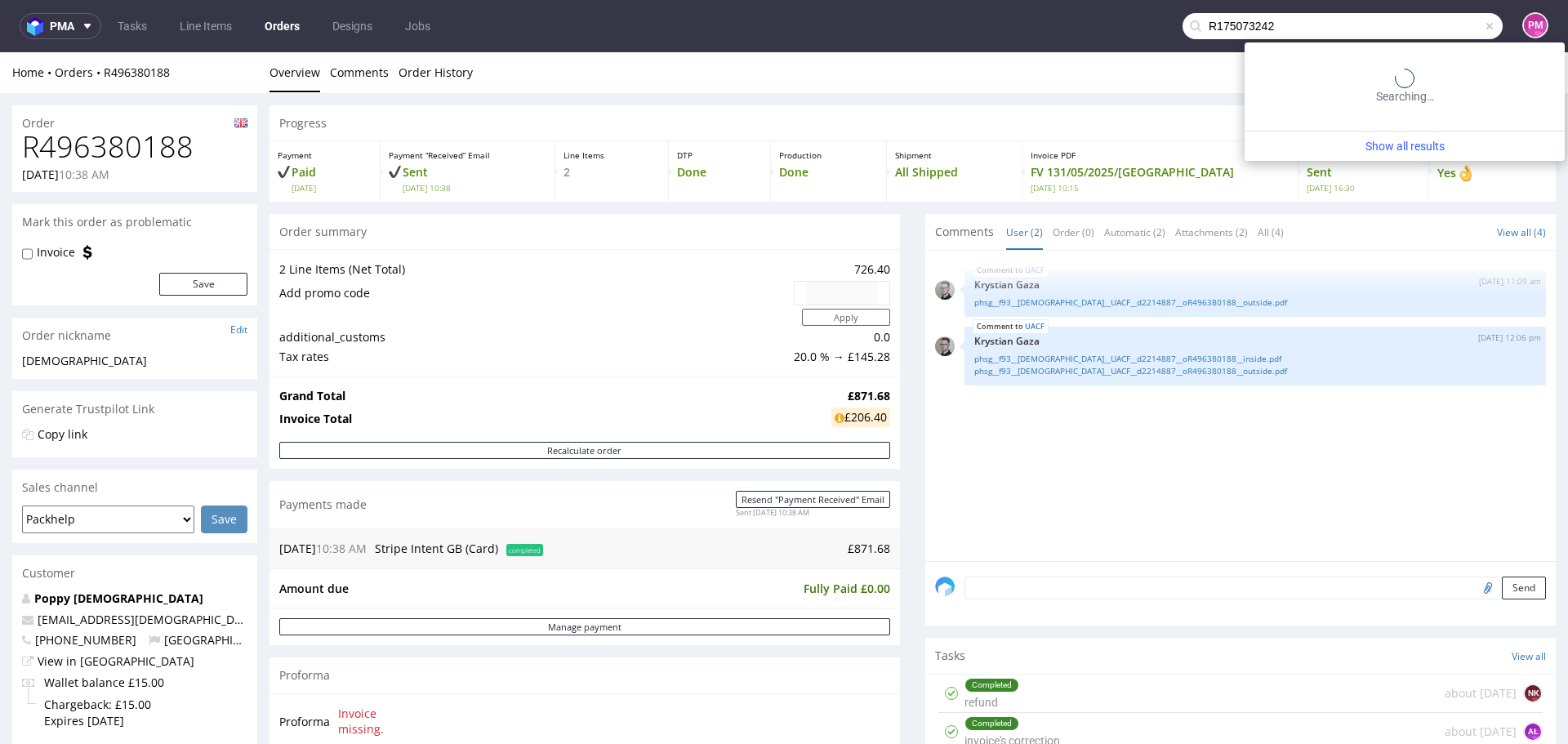
type input "R175073242"
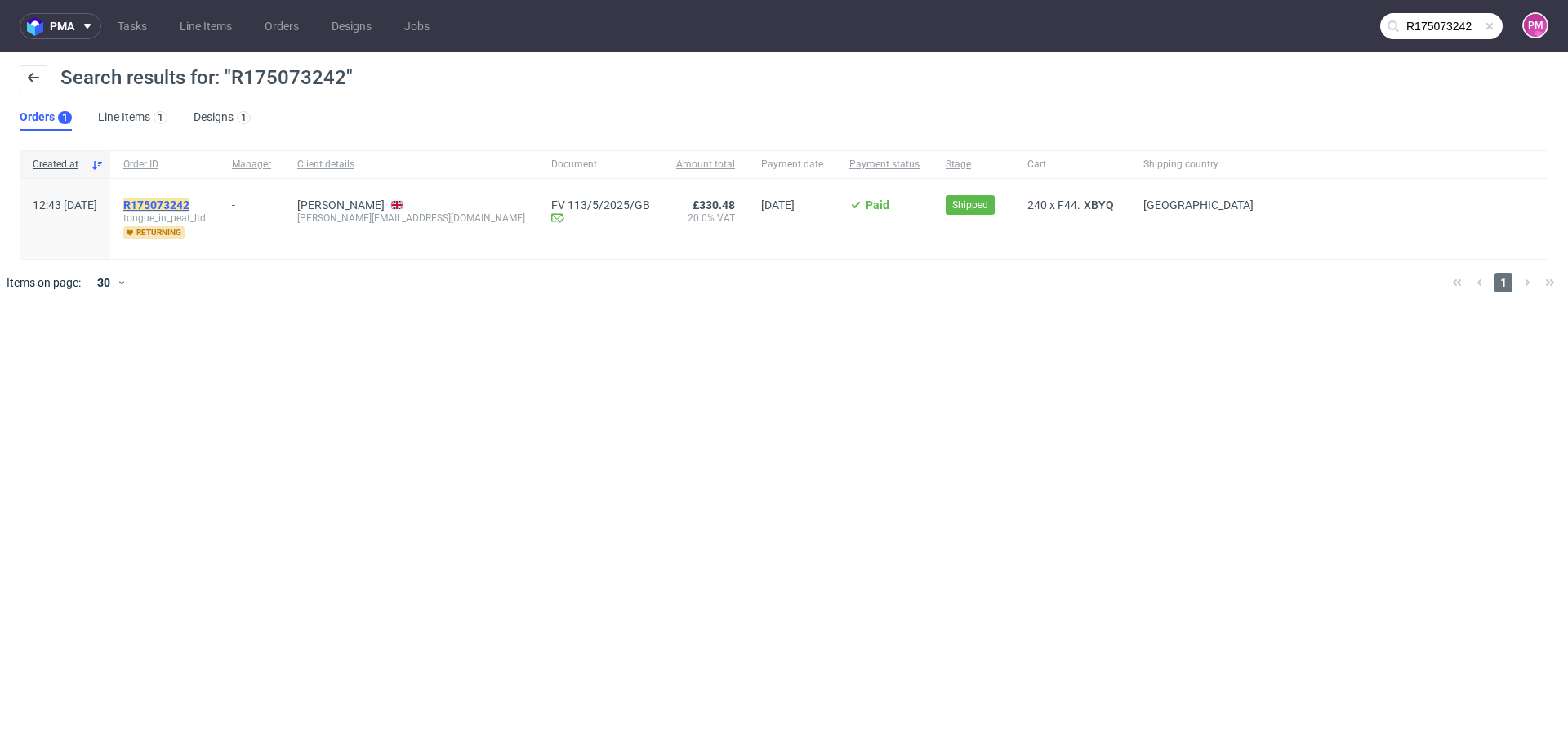
click at [189, 202] on mark "R175073242" at bounding box center [156, 205] width 66 height 13
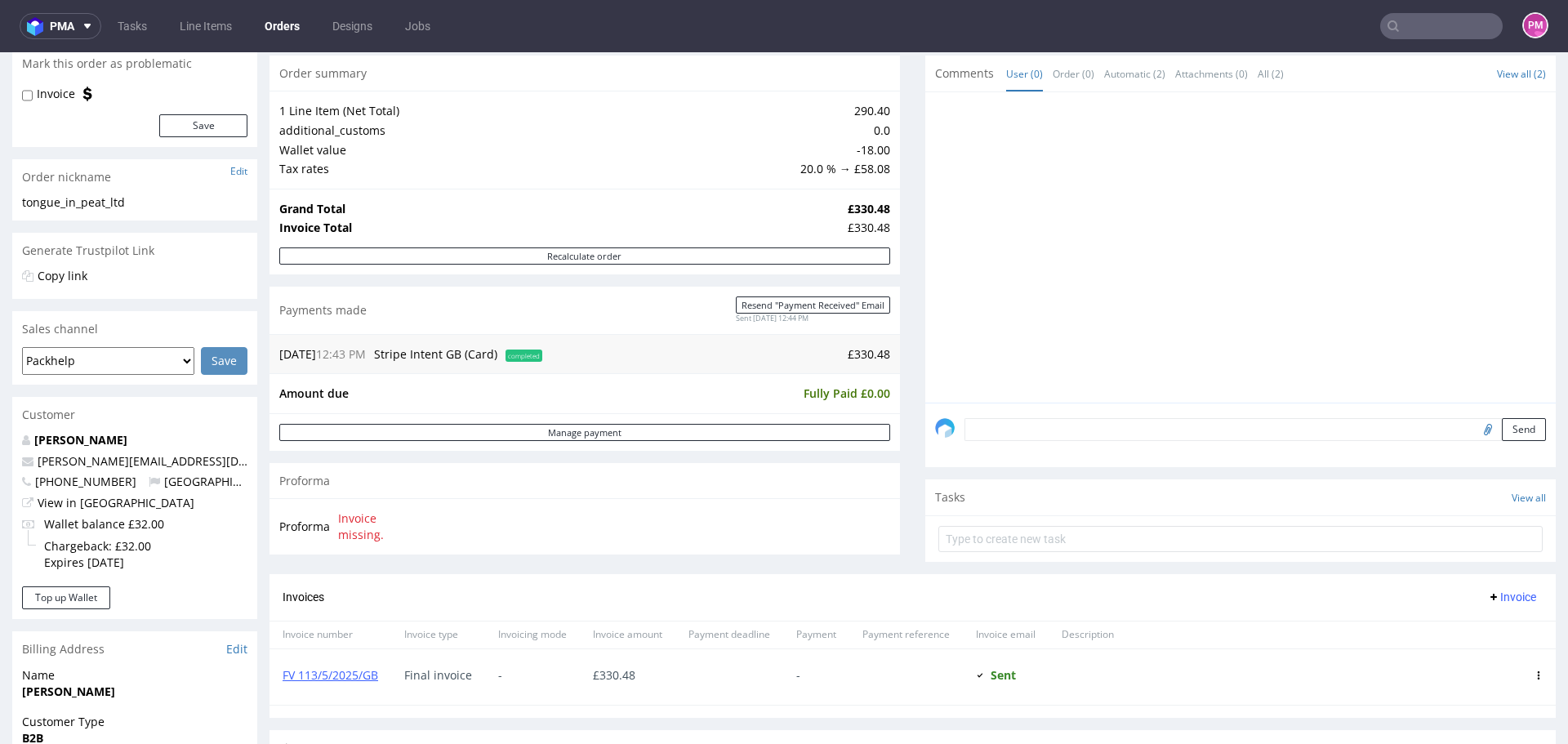
scroll to position [409, 0]
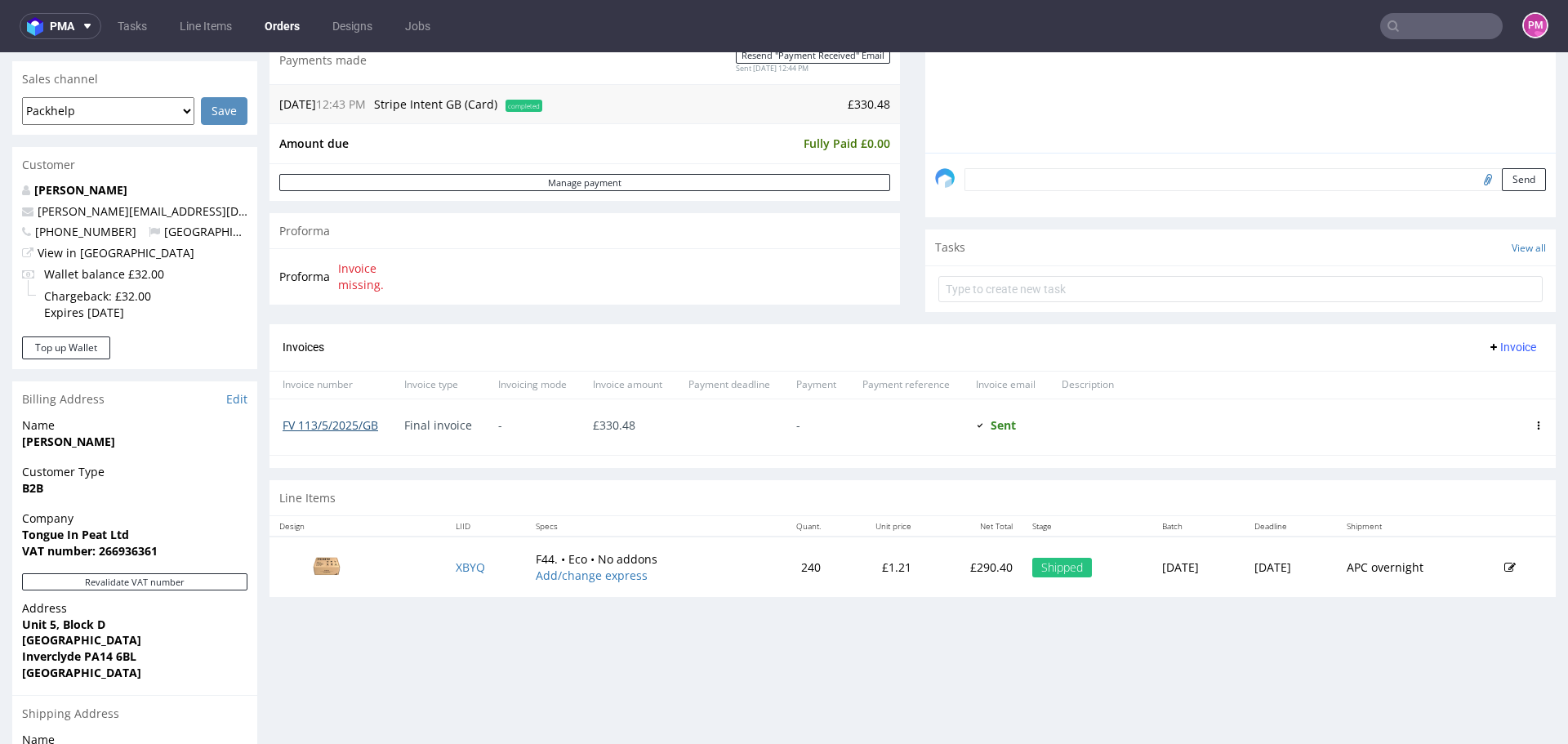
click at [337, 425] on link "FV 113/5/2025/GB" at bounding box center [330, 425] width 95 height 16
click at [1432, 23] on input "text" at bounding box center [1440, 26] width 122 height 26
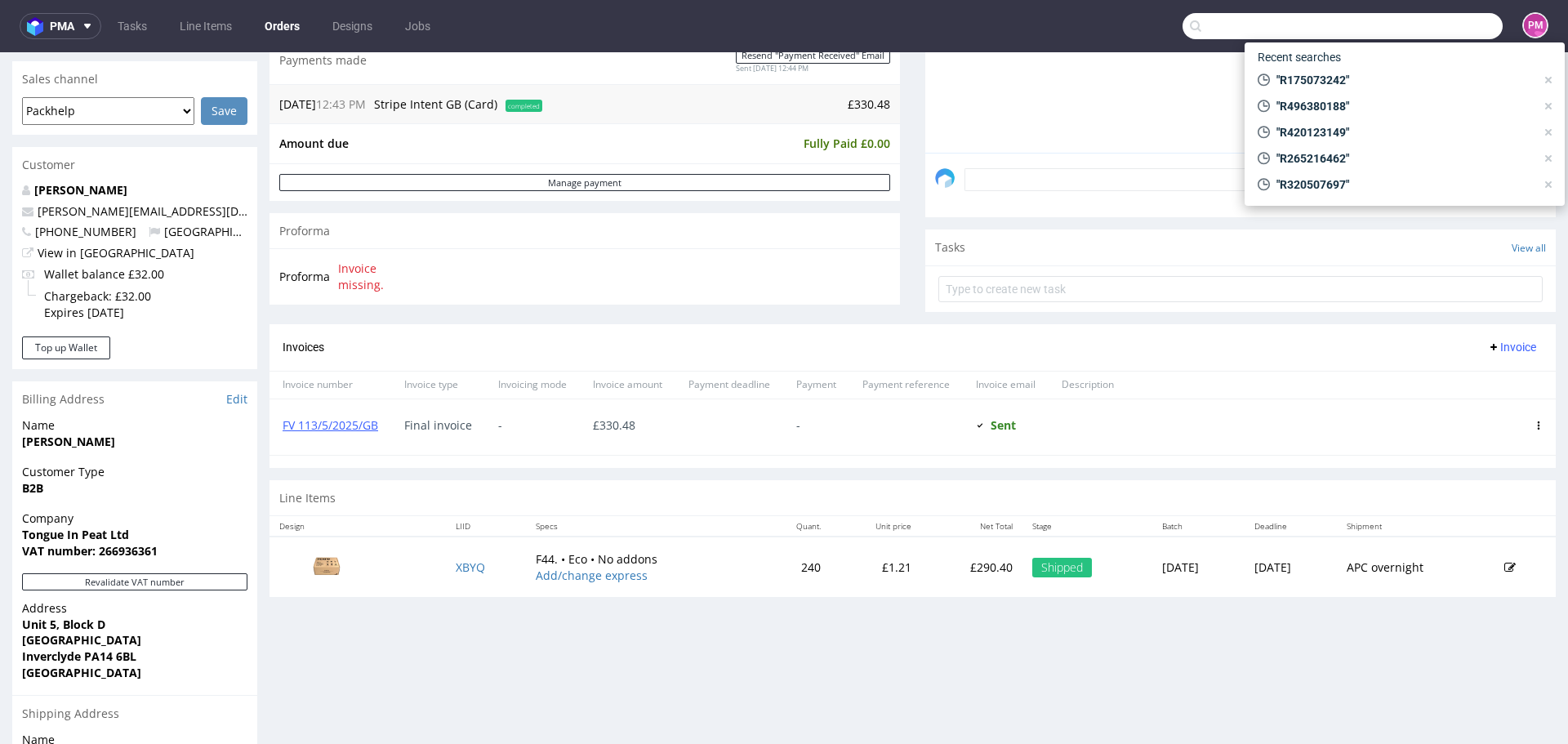
paste input "R636039410"
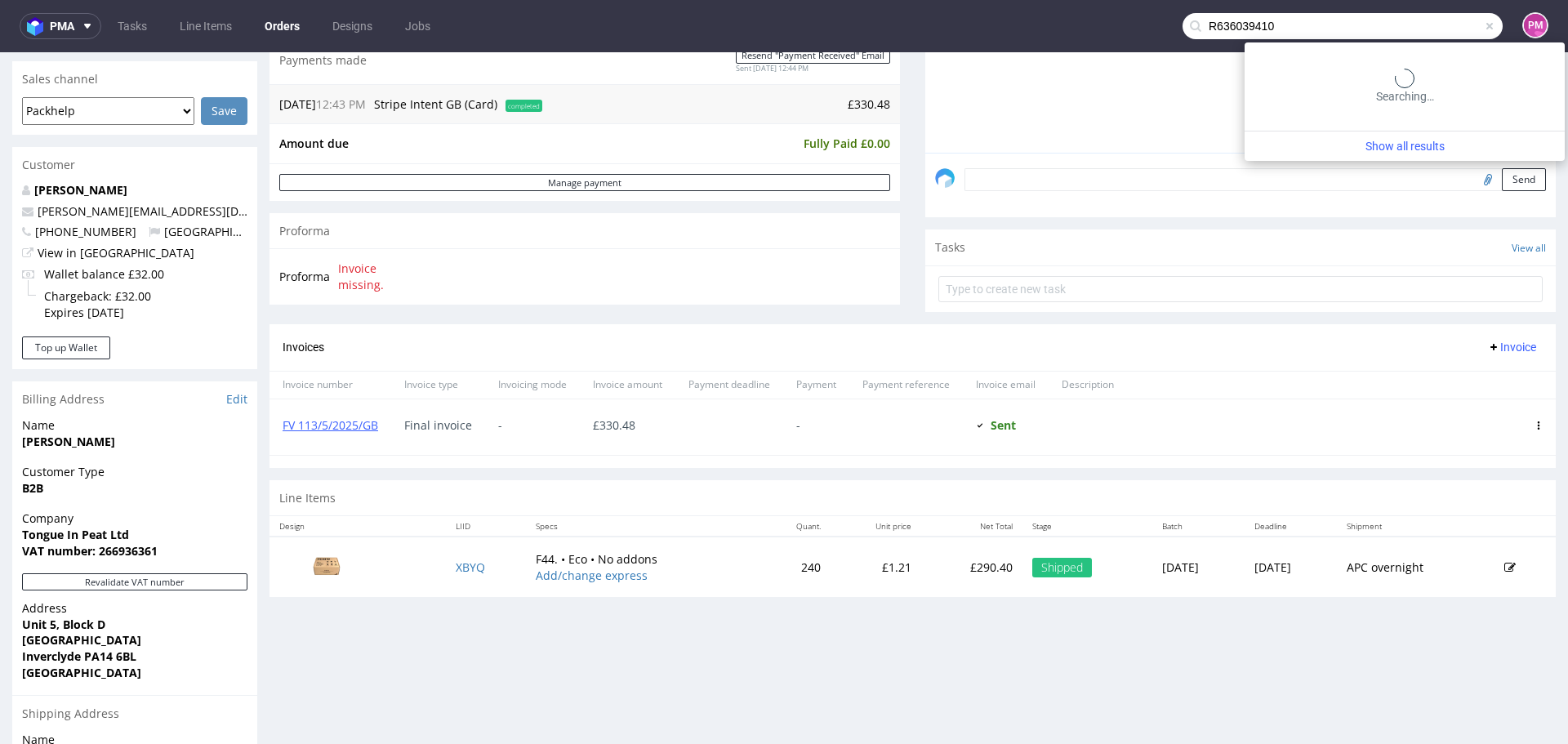
type input "R636039410"
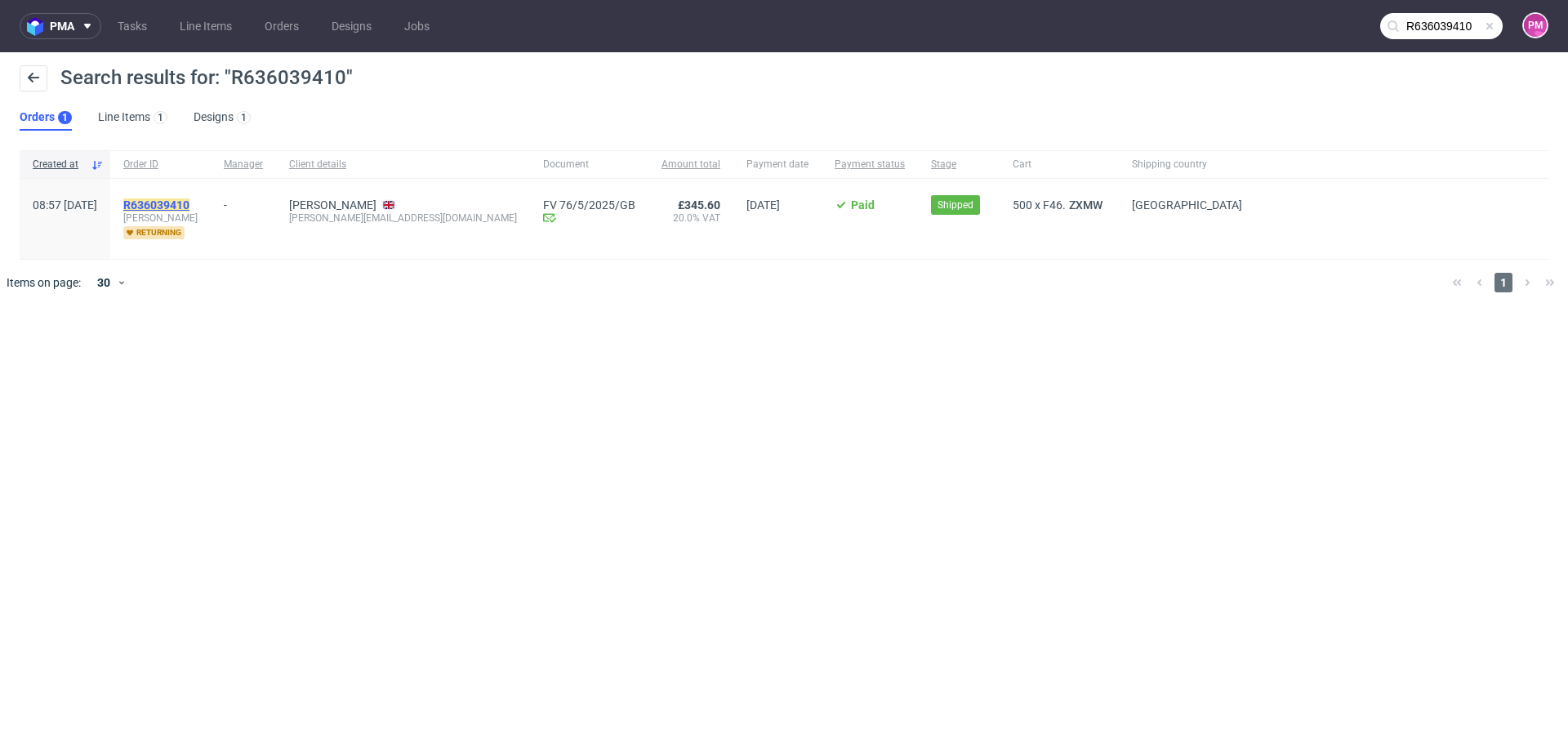
click at [189, 199] on mark "R636039410" at bounding box center [156, 205] width 66 height 13
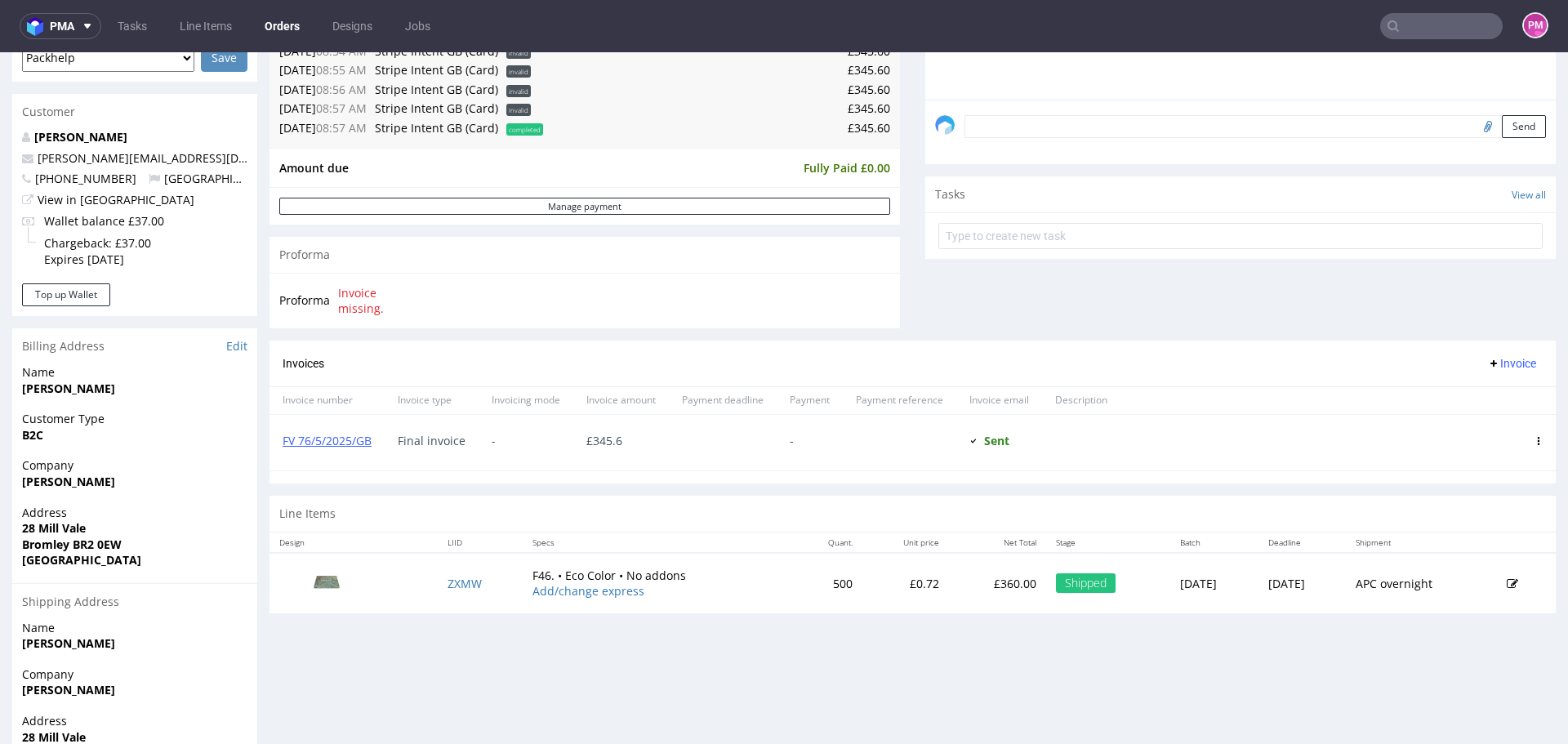
scroll to position [490, 0]
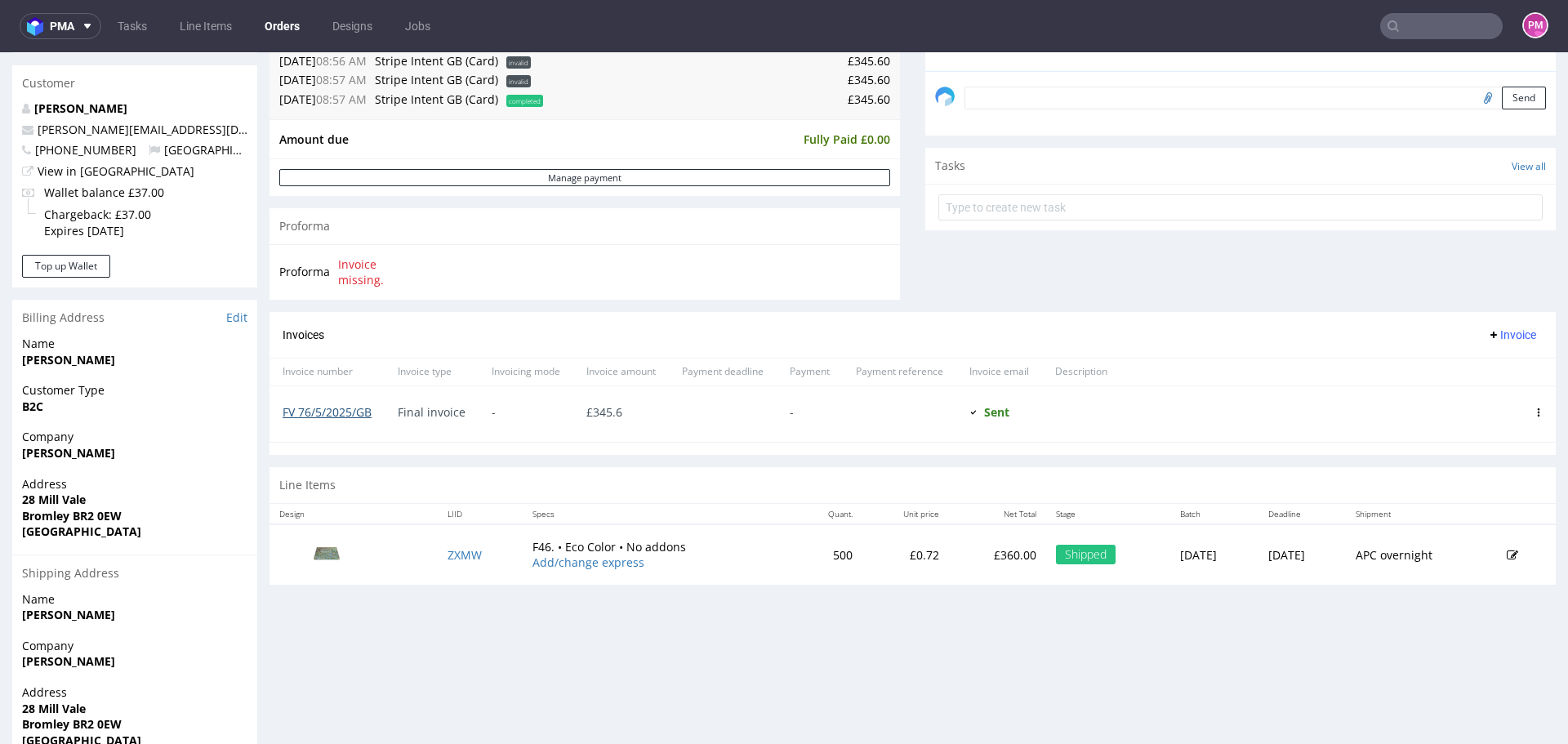
click at [330, 411] on link "FV 76/5/2025/GB" at bounding box center [327, 411] width 89 height 16
click at [1416, 17] on input "text" at bounding box center [1440, 26] width 122 height 26
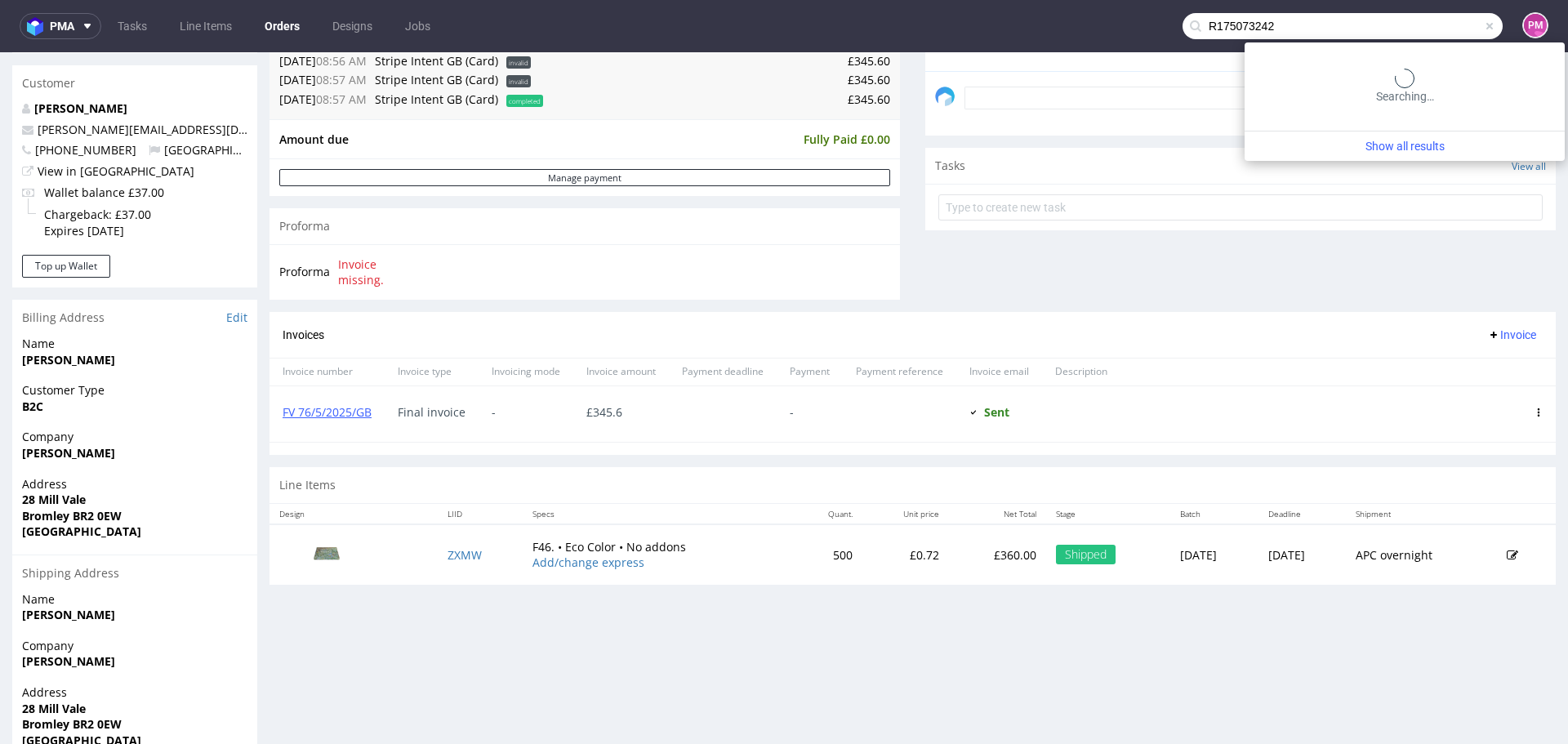
type input "R175073242"
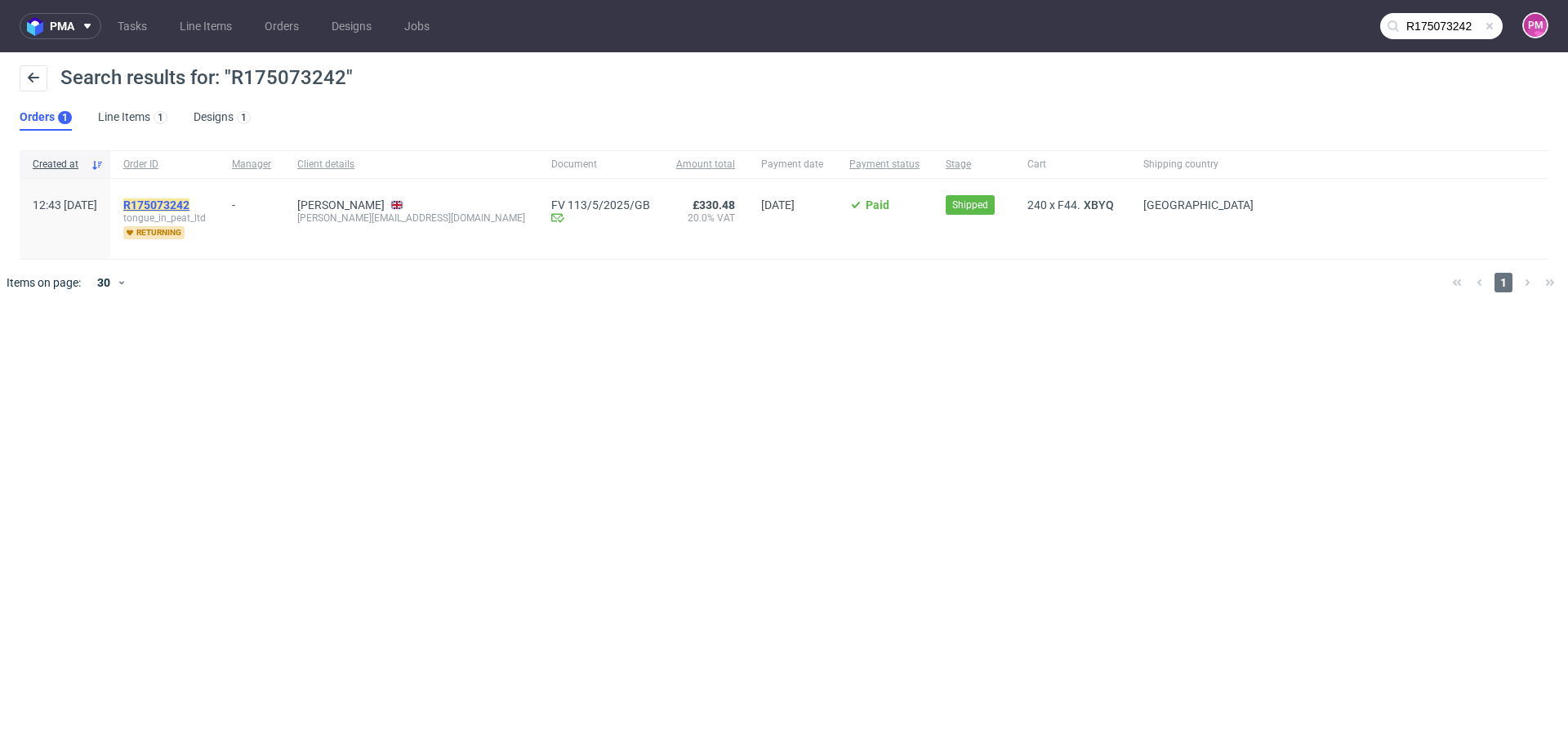
click at [189, 199] on mark "R175073242" at bounding box center [156, 205] width 66 height 13
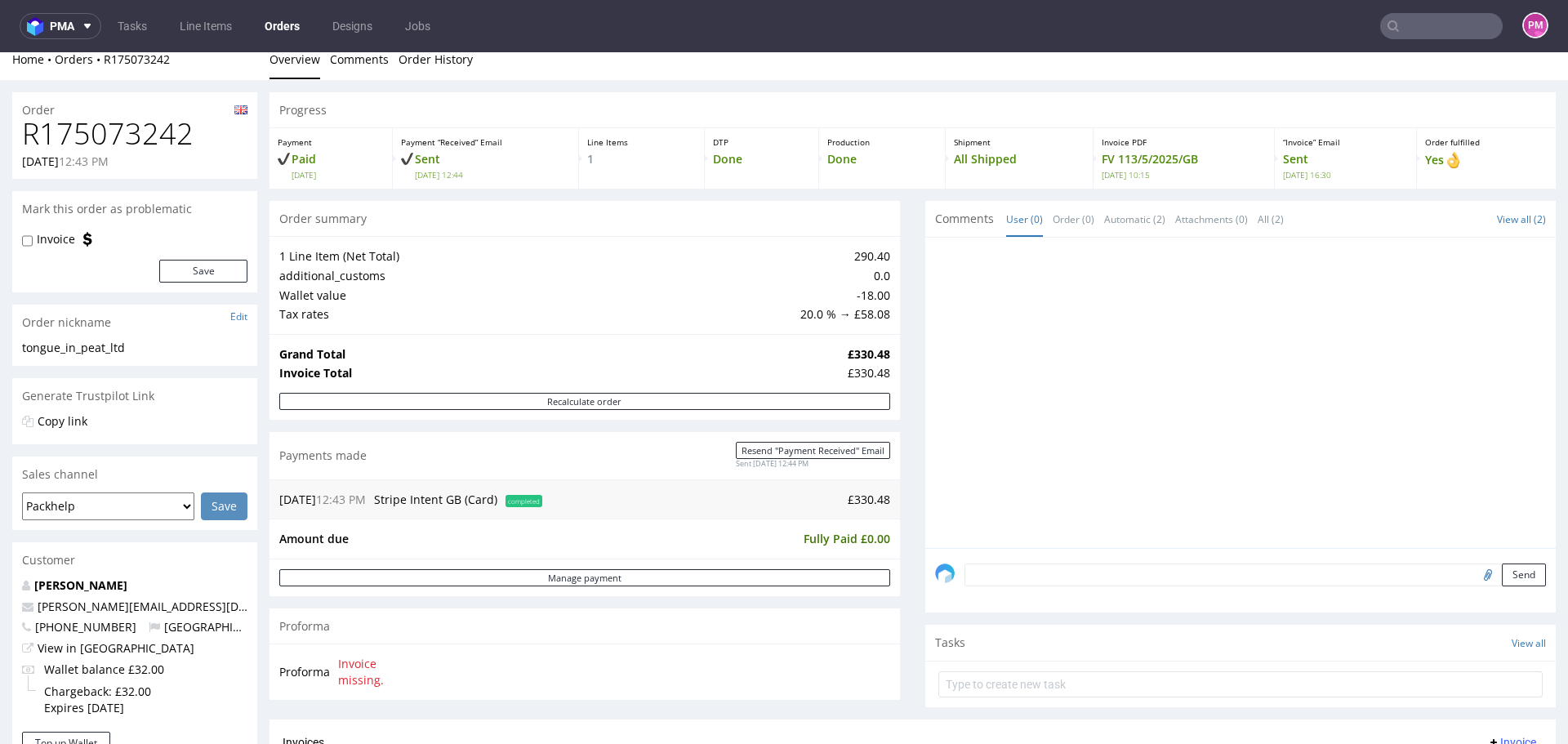
scroll to position [409, 0]
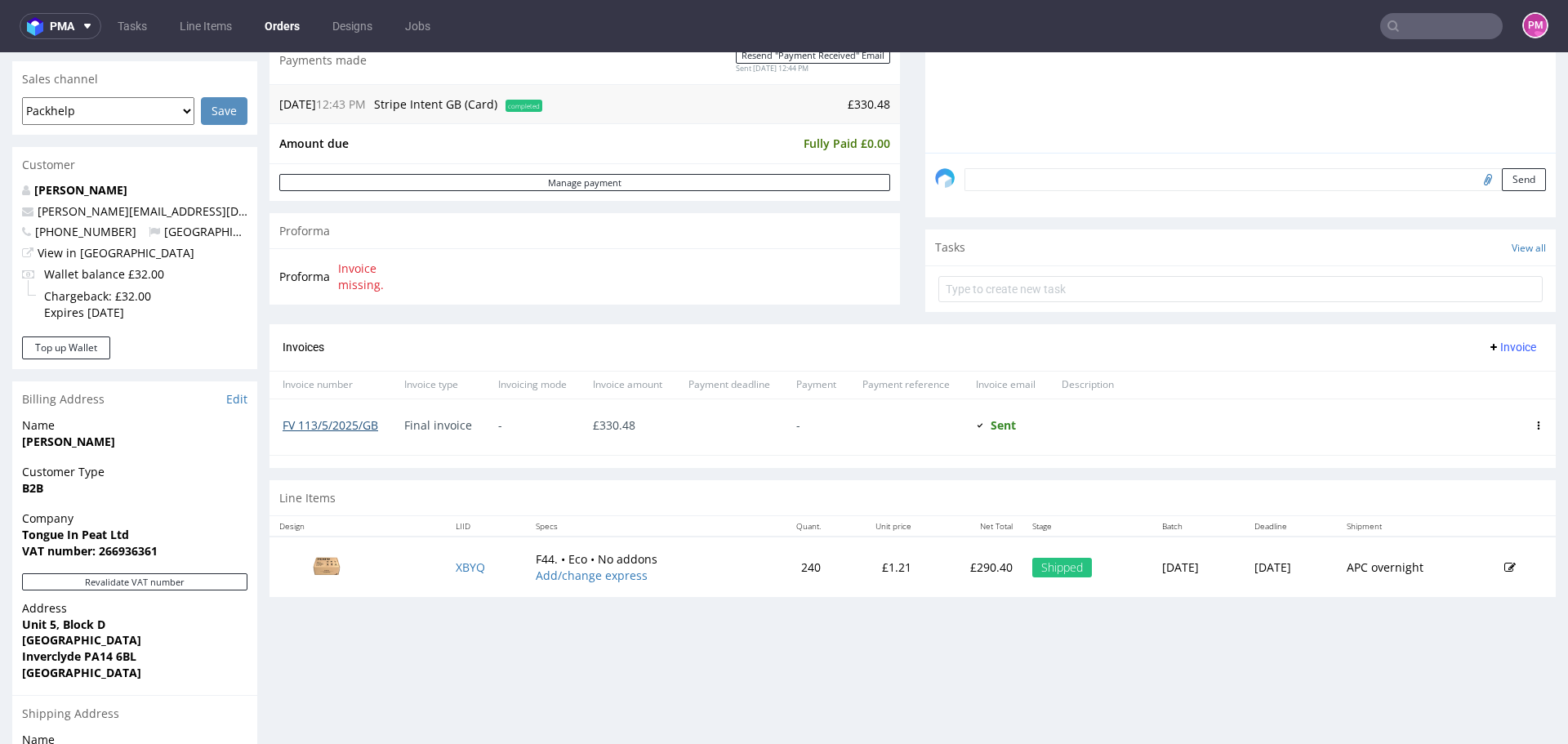
click at [335, 424] on link "FV 113/5/2025/GB" at bounding box center [330, 425] width 95 height 16
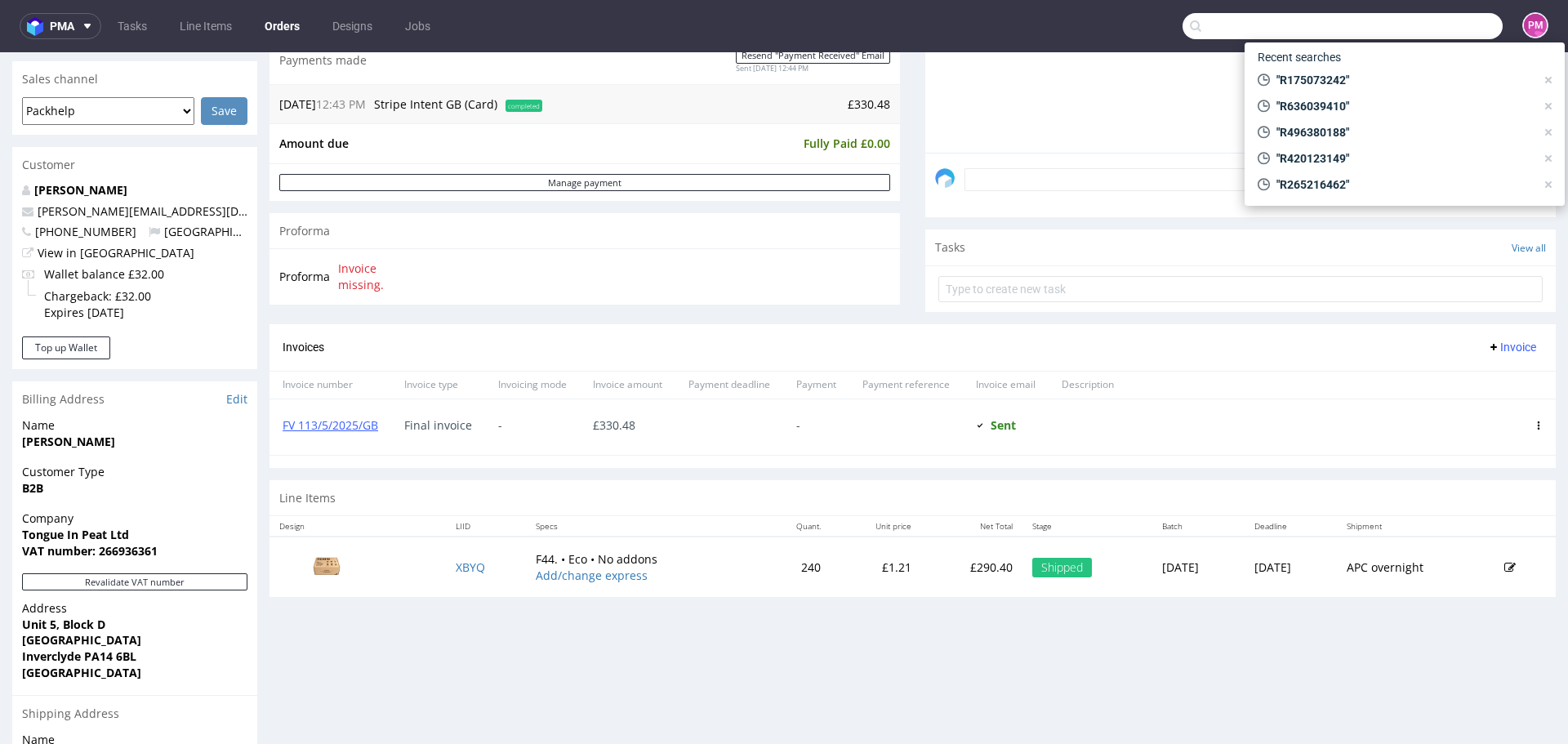
click at [1401, 26] on input "text" at bounding box center [1342, 26] width 320 height 26
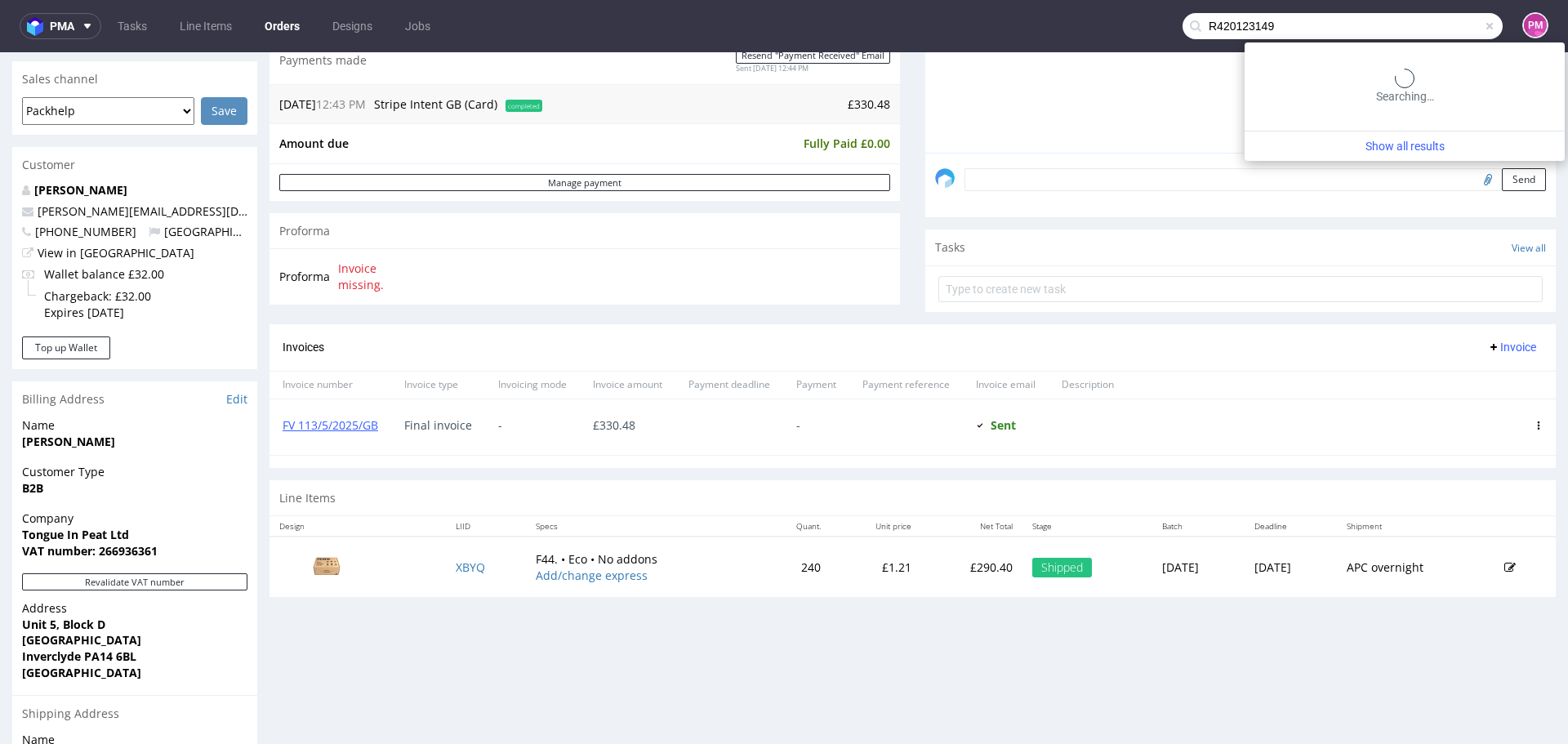
type input "R420123149"
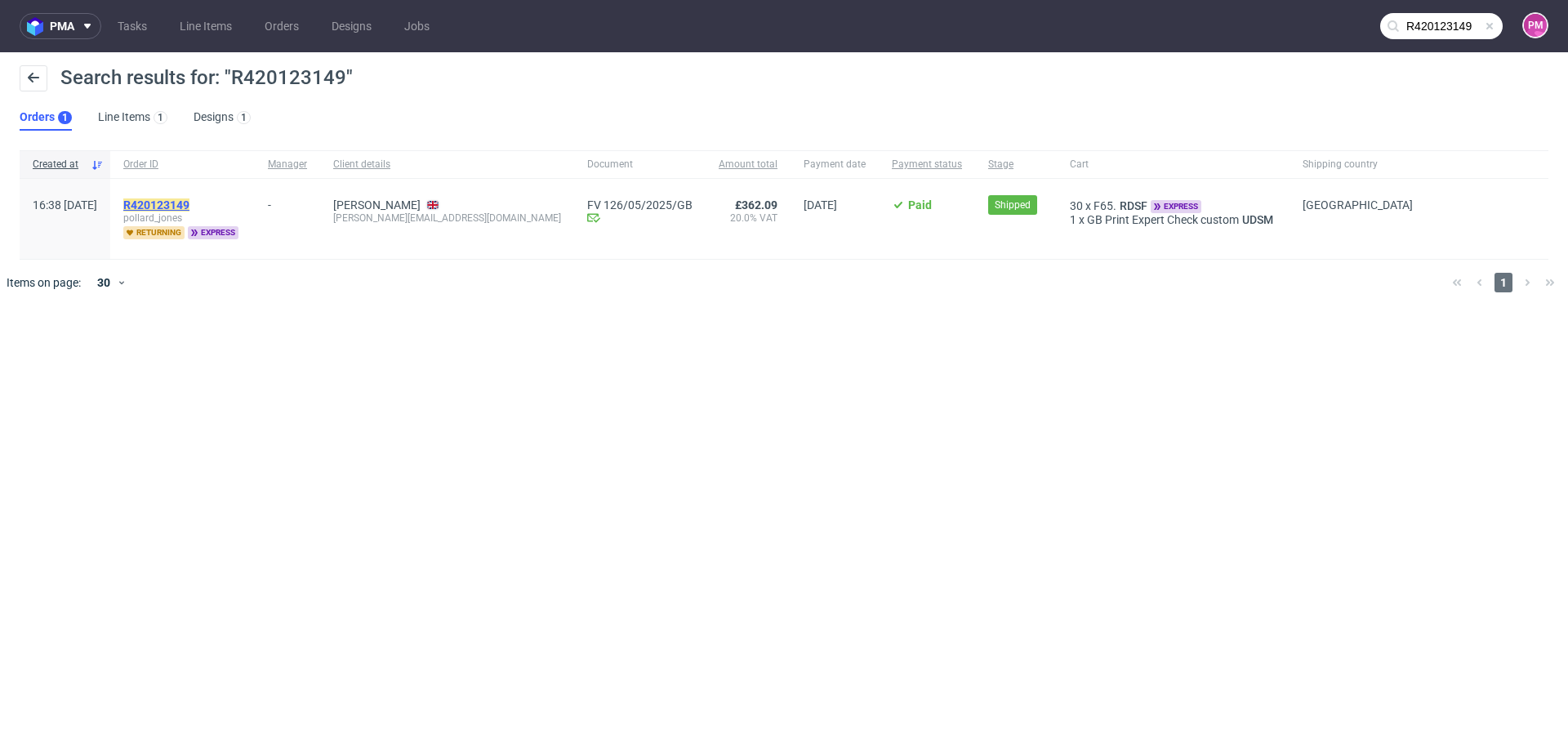
click at [189, 204] on mark "R420123149" at bounding box center [156, 205] width 66 height 13
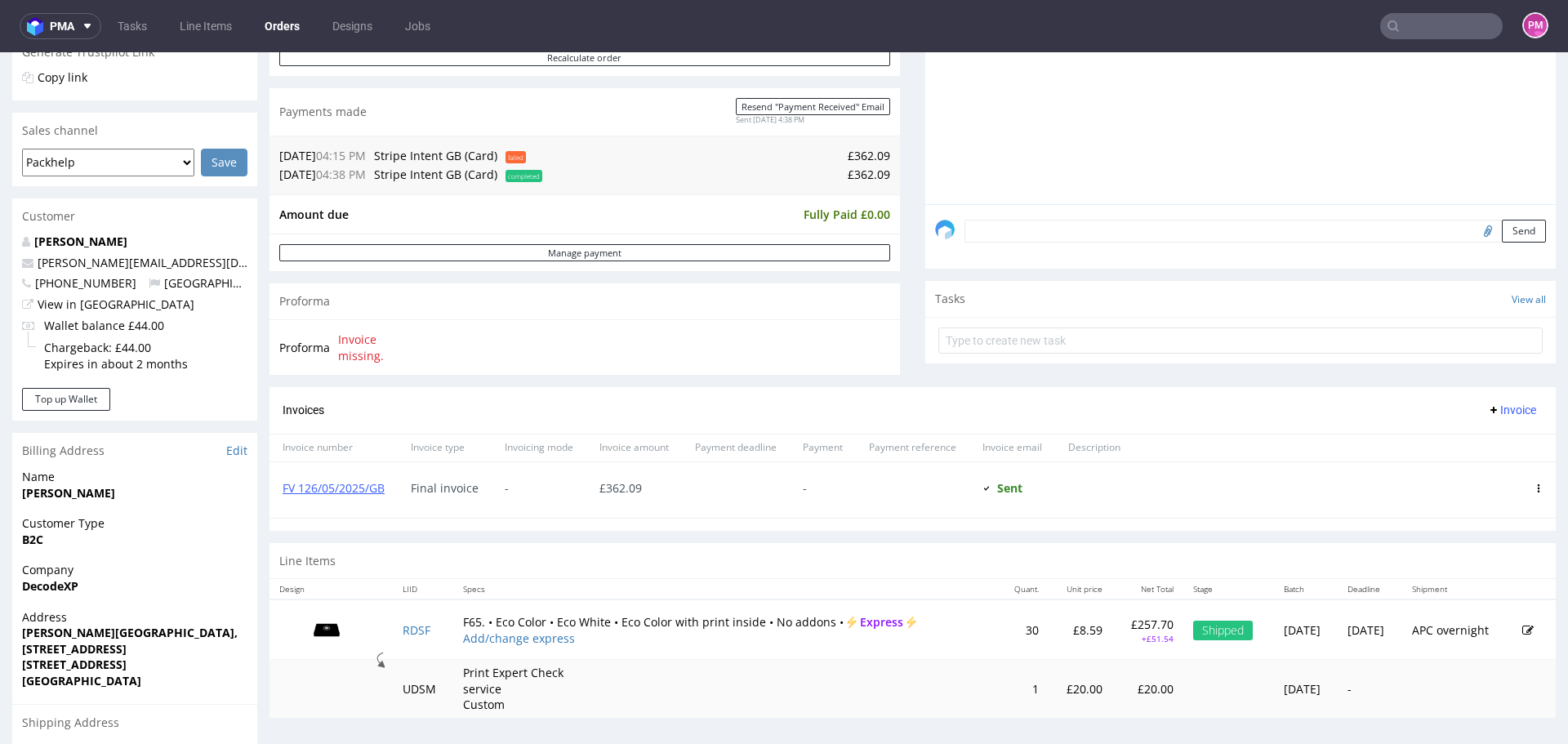
scroll to position [409, 0]
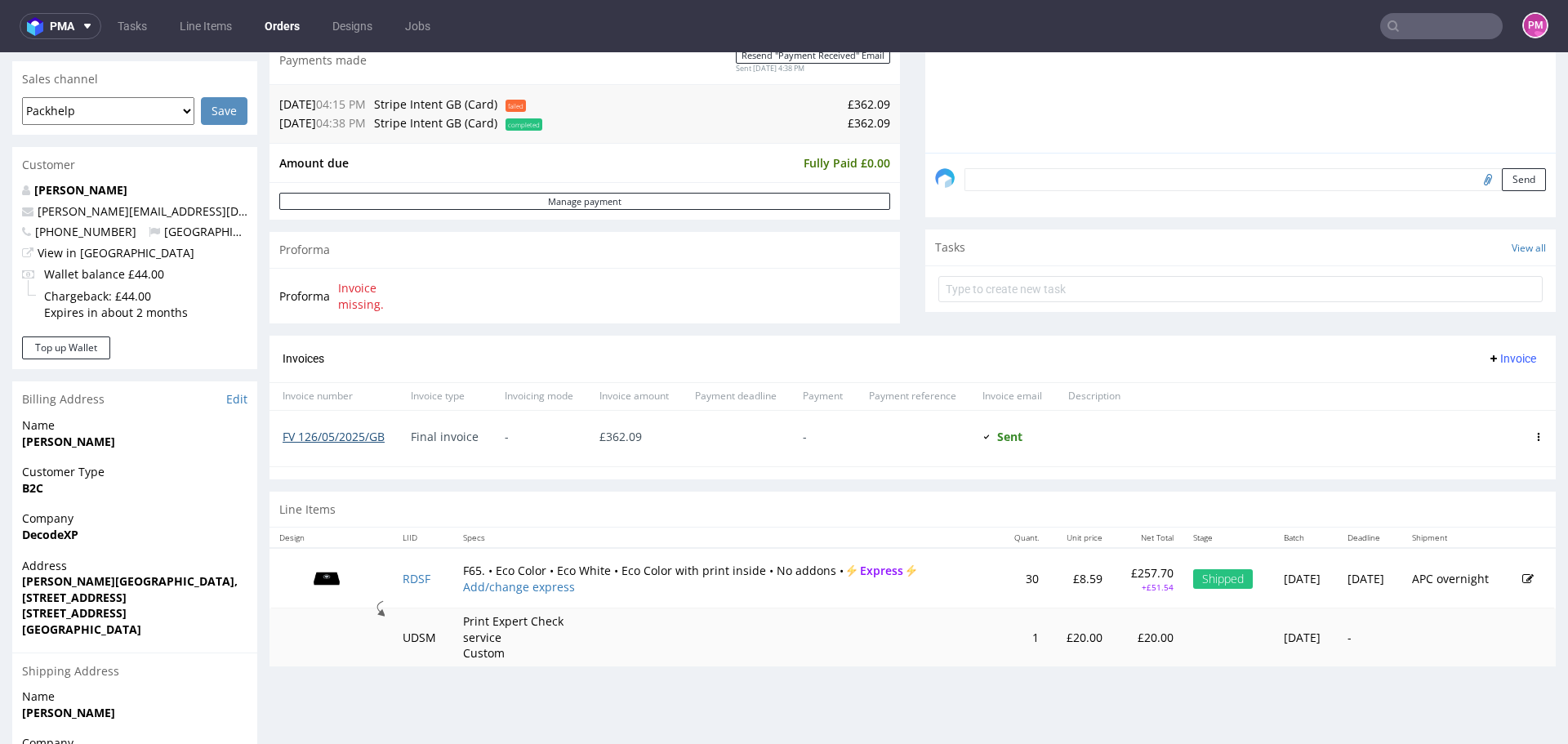
click at [343, 433] on link "FV 126/05/2025/GB" at bounding box center [333, 436] width 102 height 16
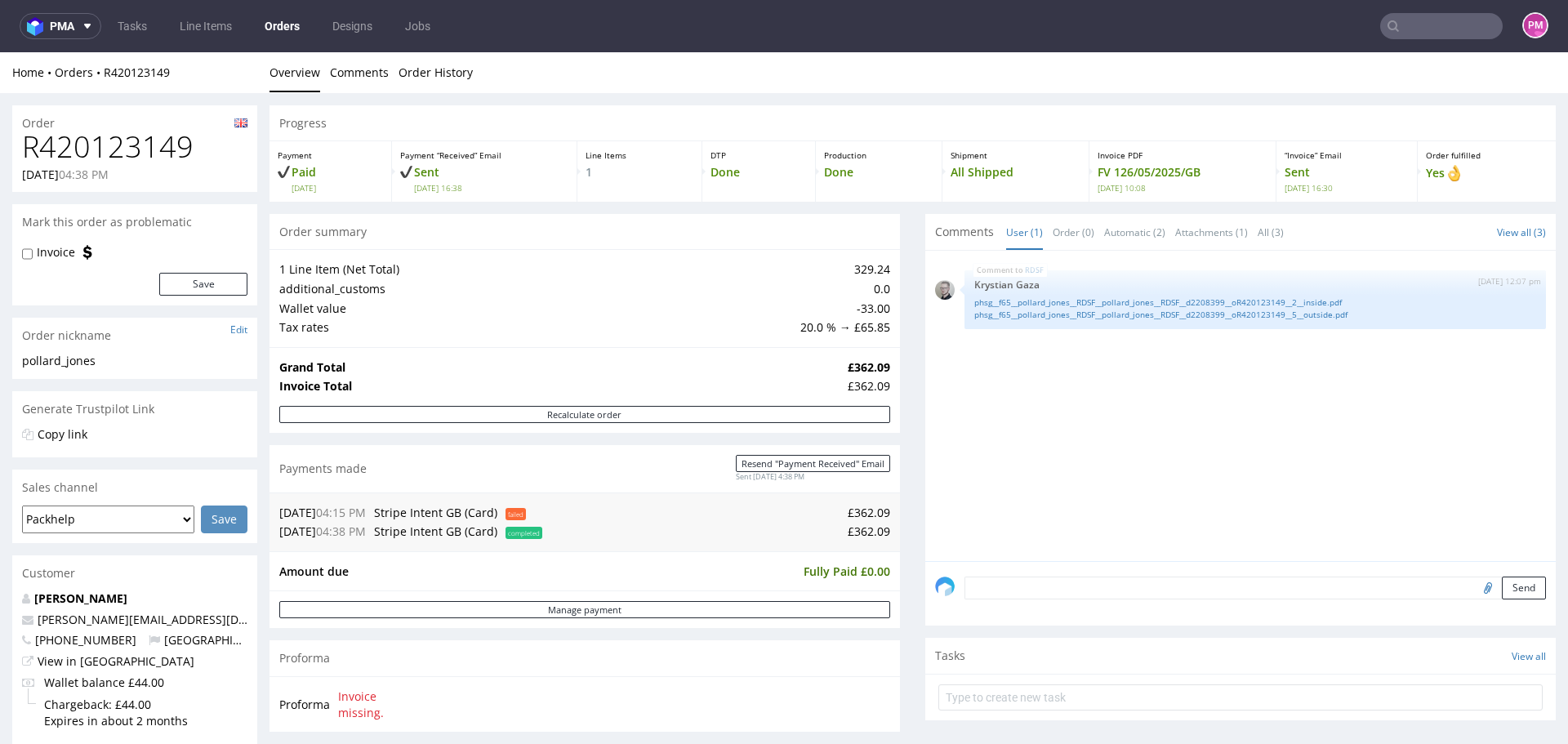
scroll to position [409, 0]
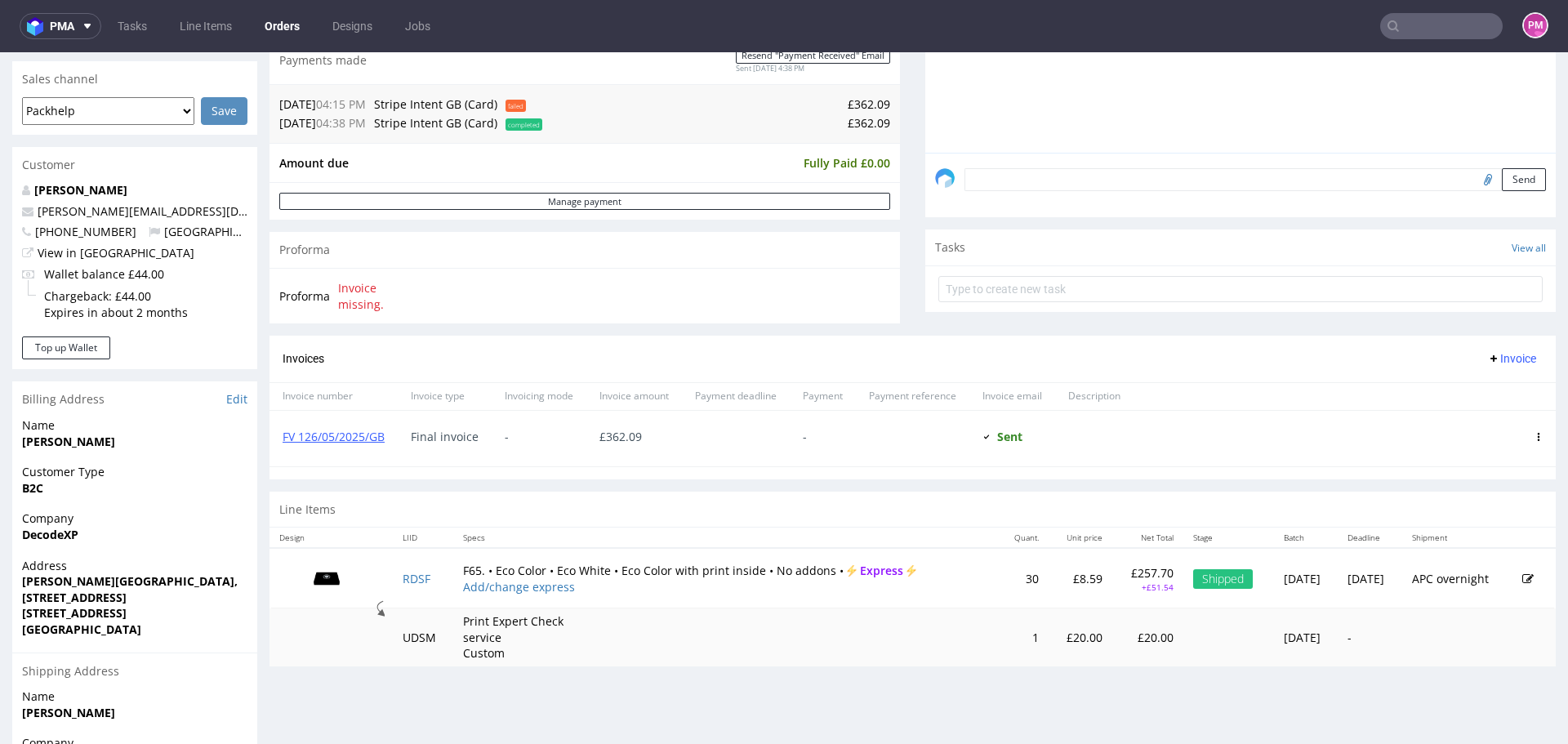
click at [1425, 21] on input "text" at bounding box center [1440, 26] width 122 height 26
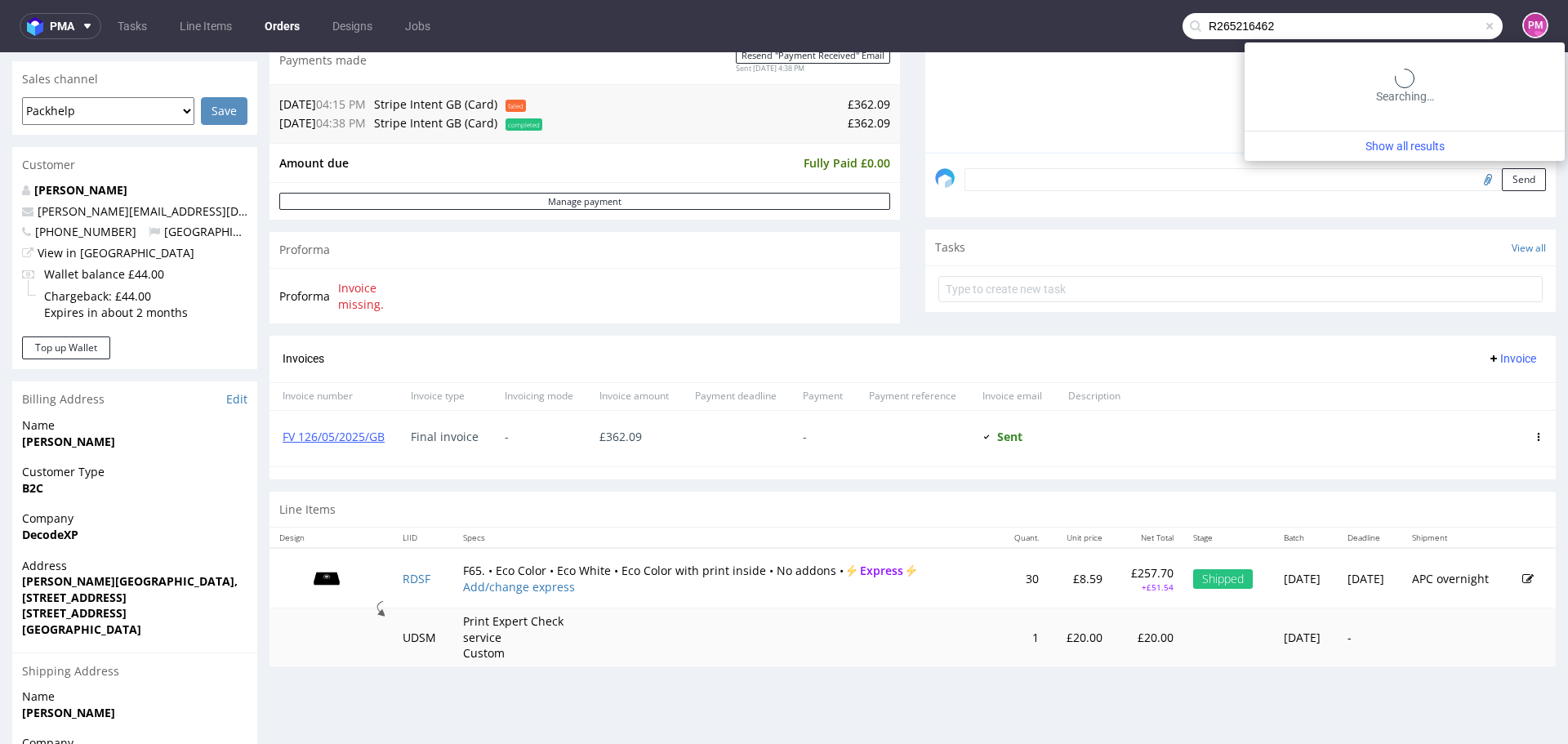
type input "R265216462"
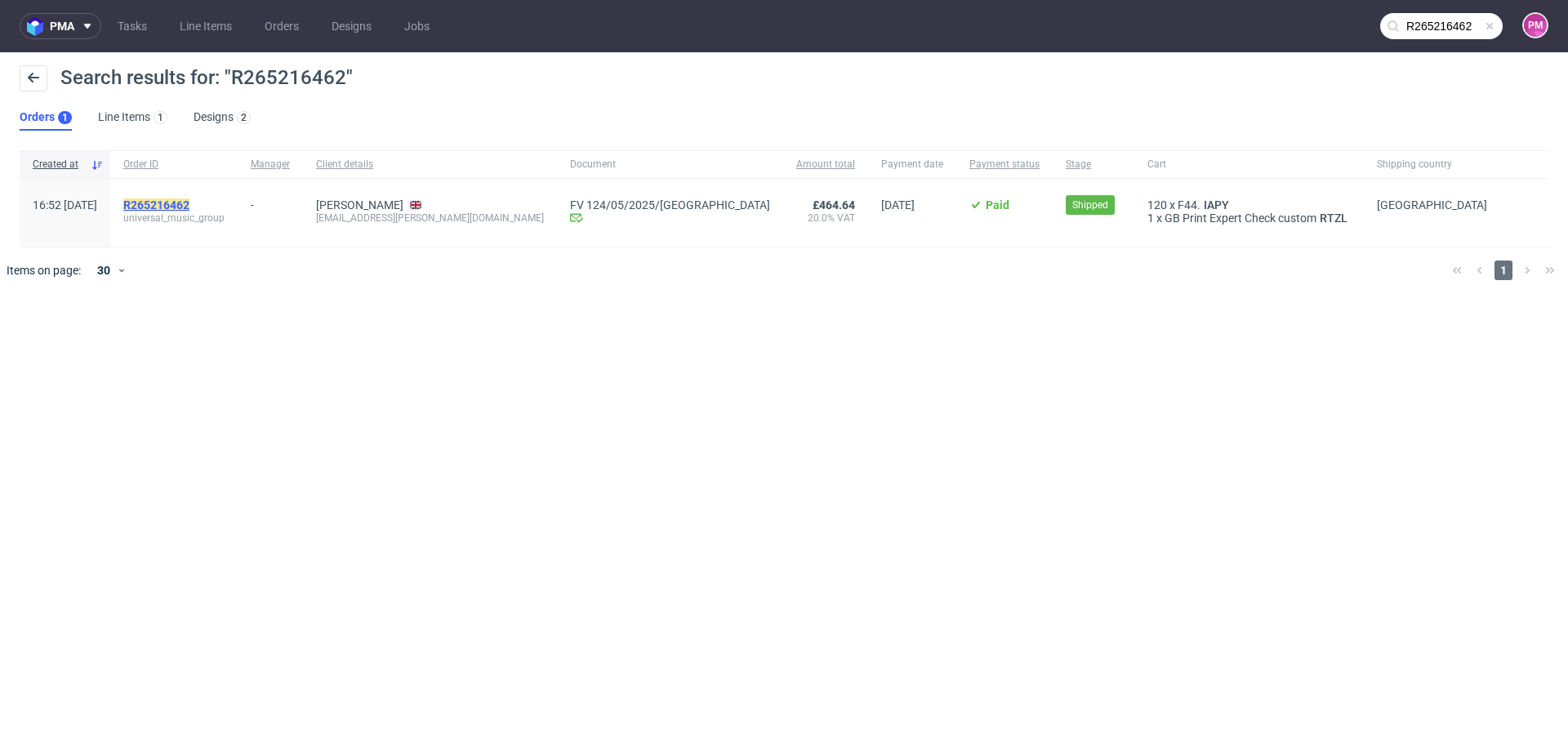
click at [189, 205] on mark "R265216462" at bounding box center [156, 205] width 66 height 13
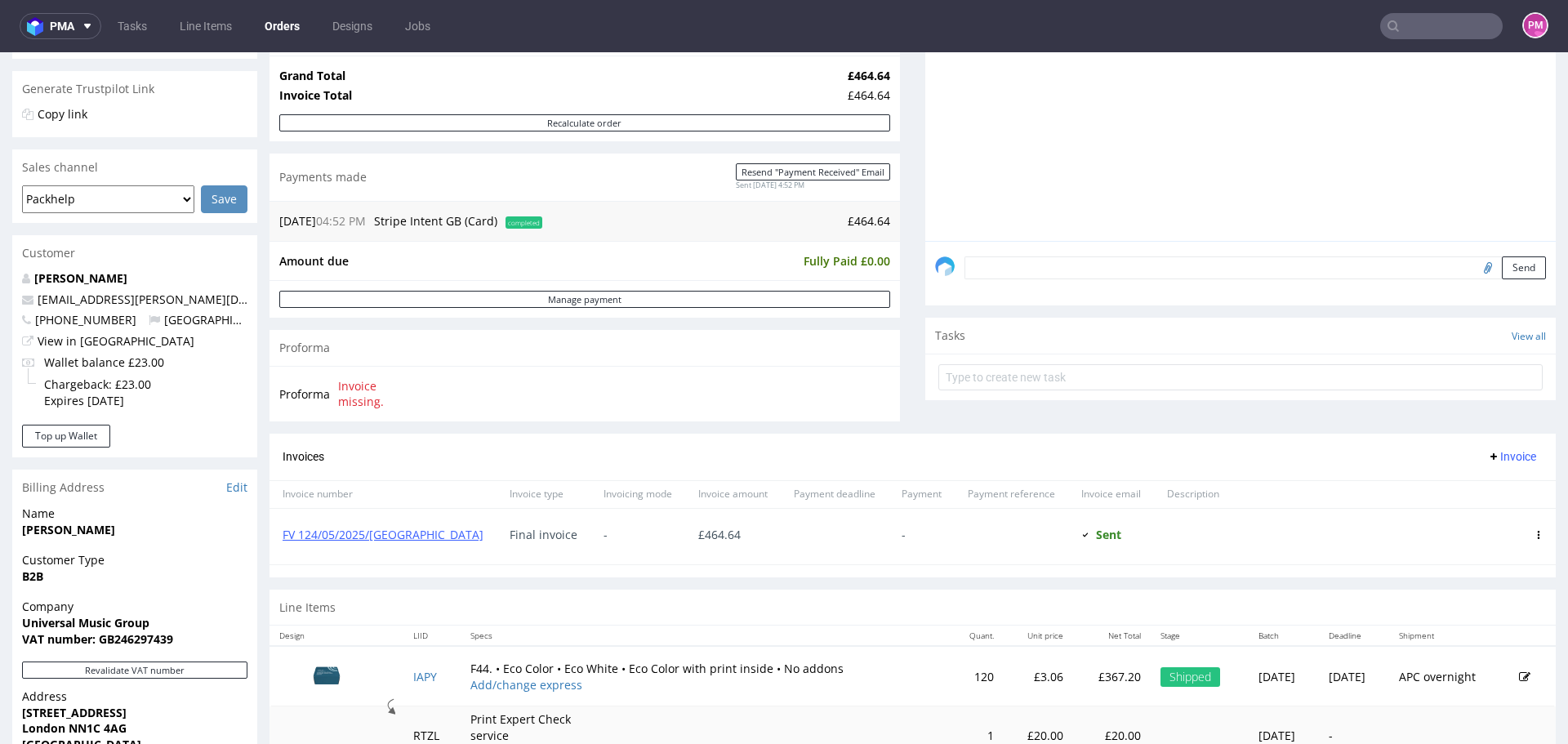
scroll to position [327, 0]
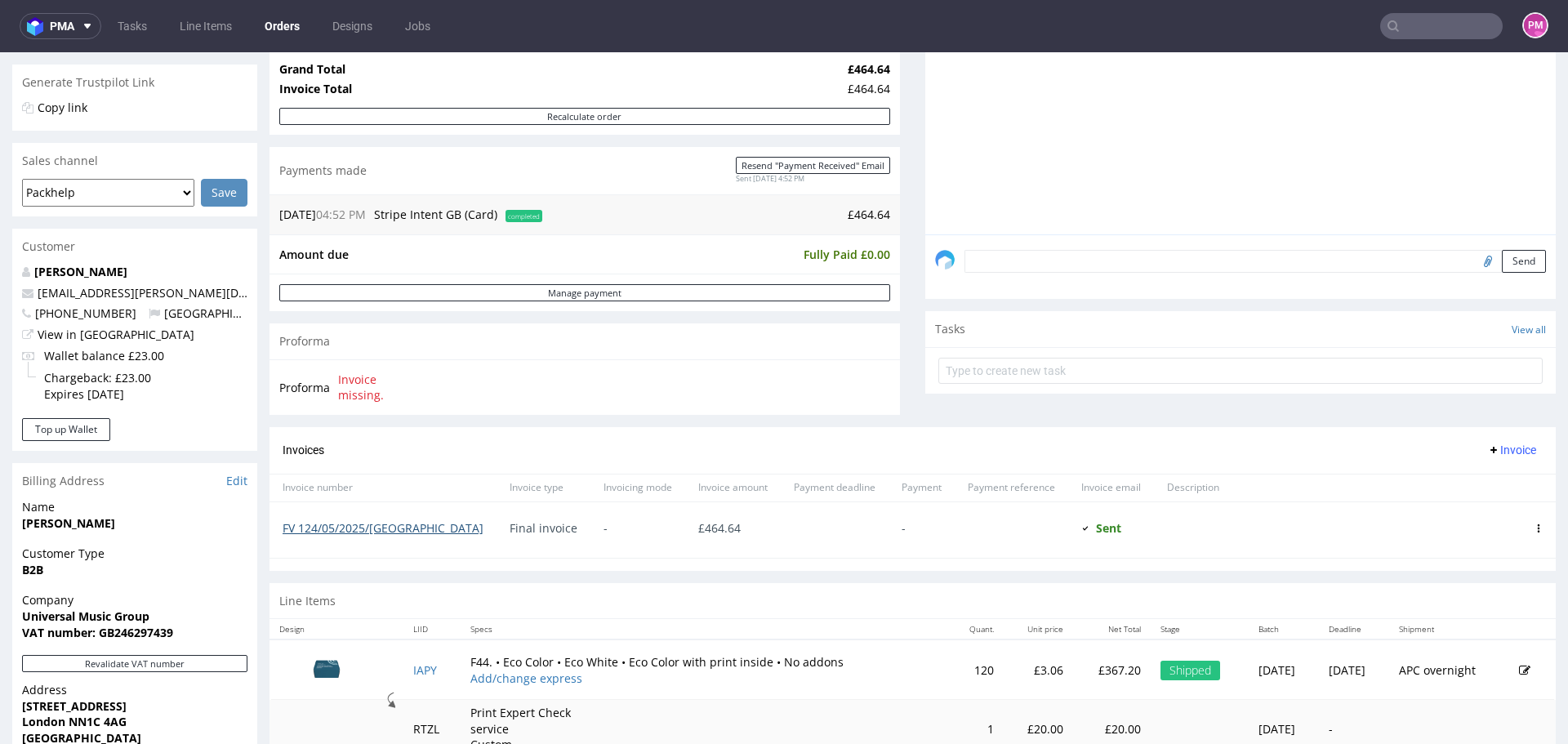
click at [358, 522] on link "FV 124/05/2025/[GEOGRAPHIC_DATA]" at bounding box center [383, 528] width 201 height 16
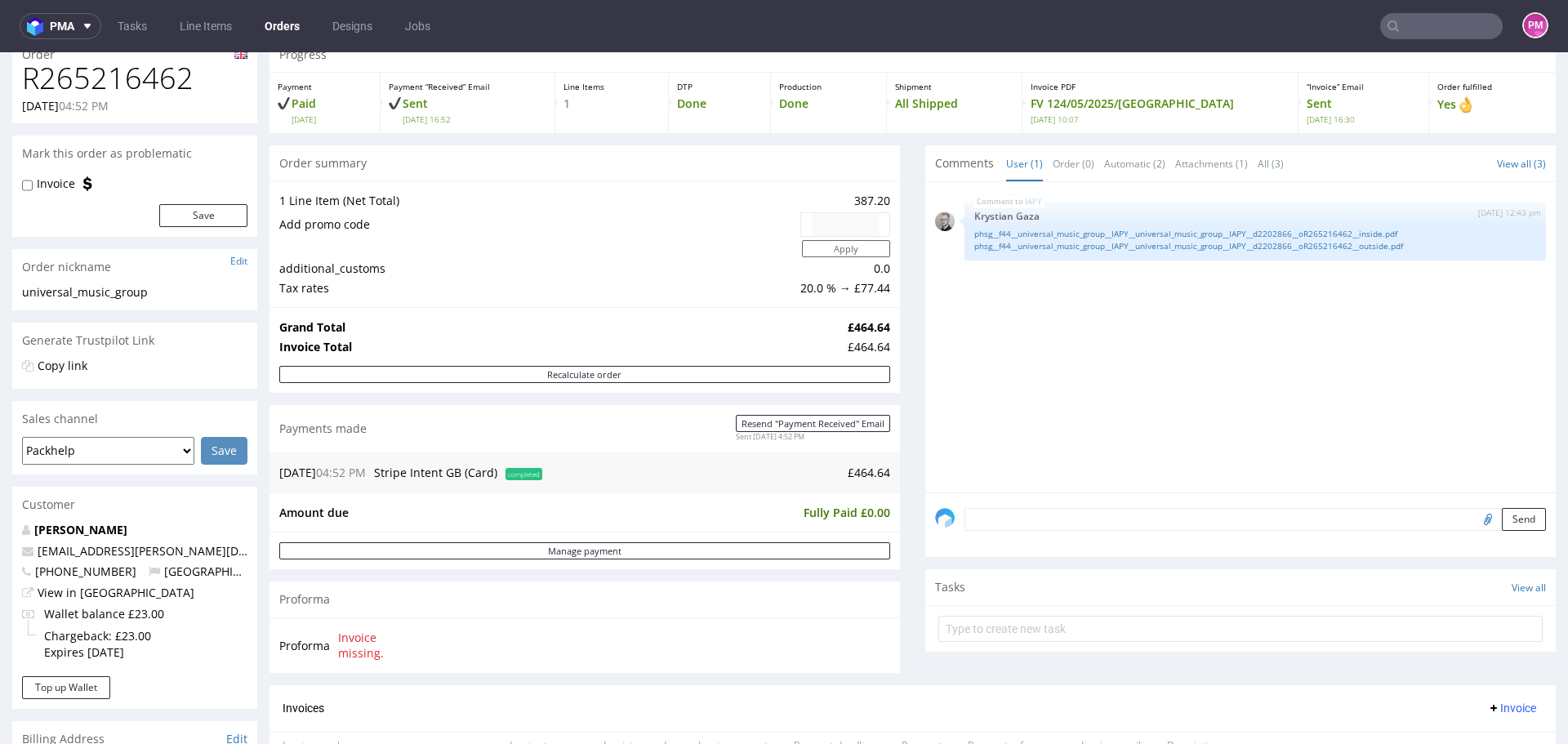
scroll to position [0, 0]
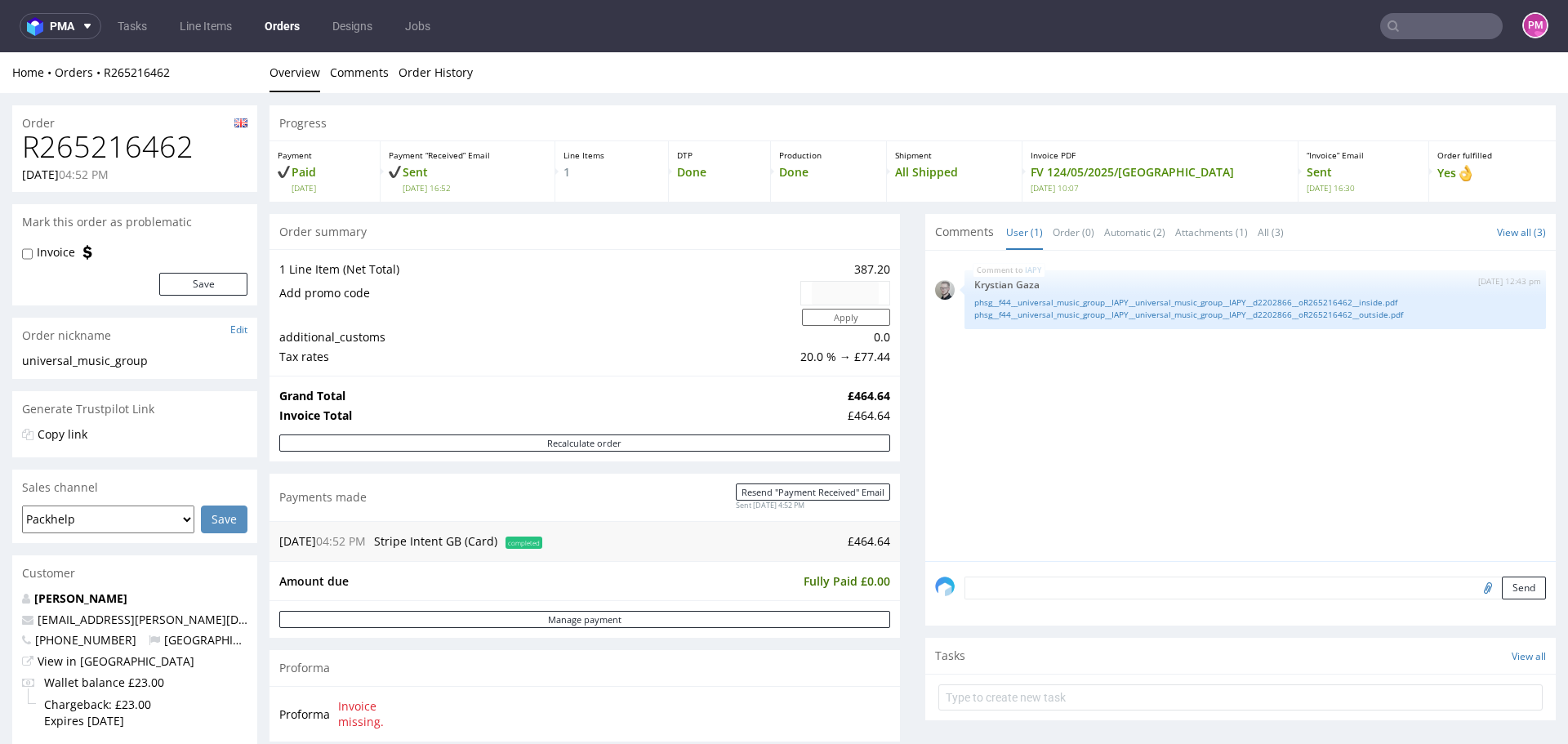
click at [1441, 26] on input "text" at bounding box center [1440, 26] width 122 height 26
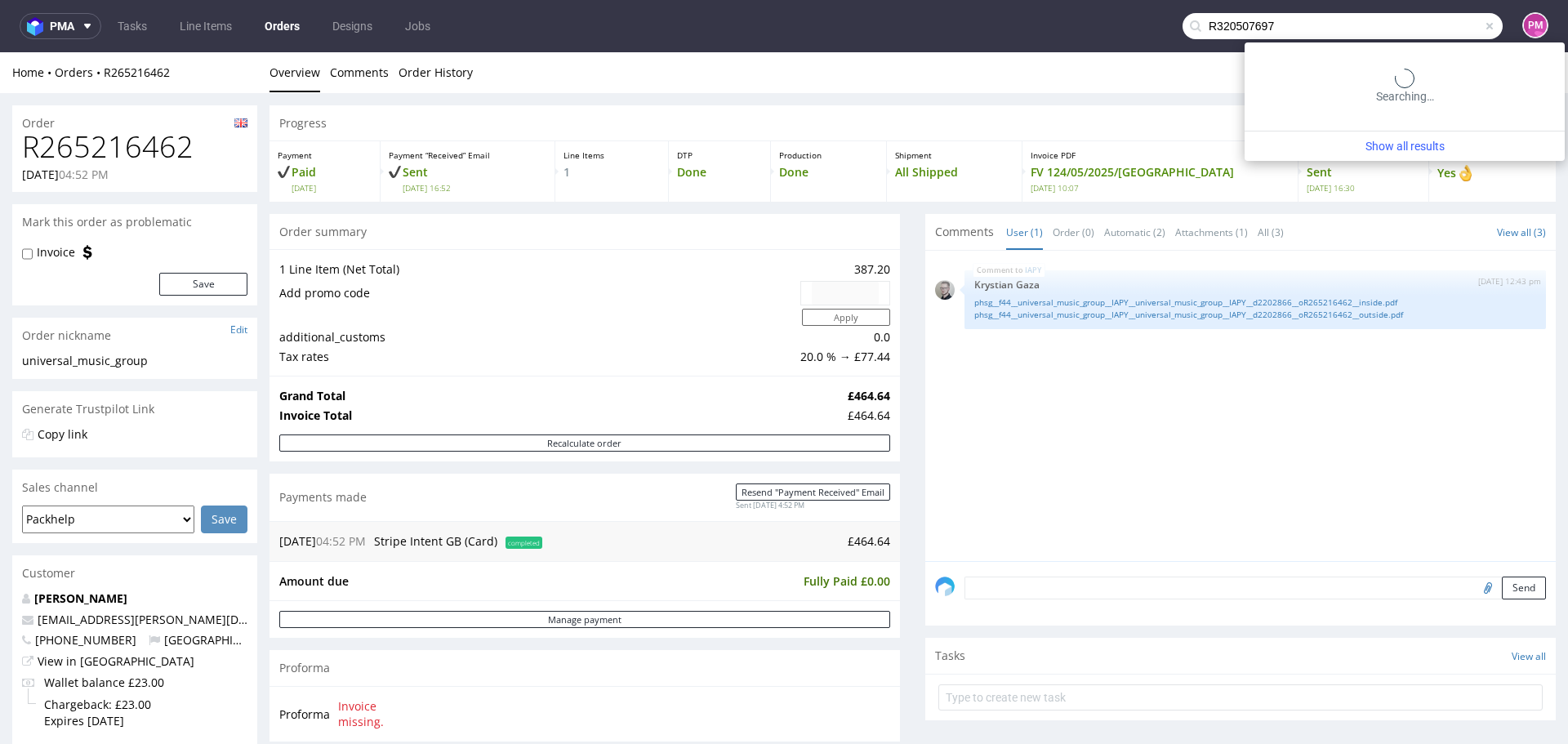
type input "R320507697"
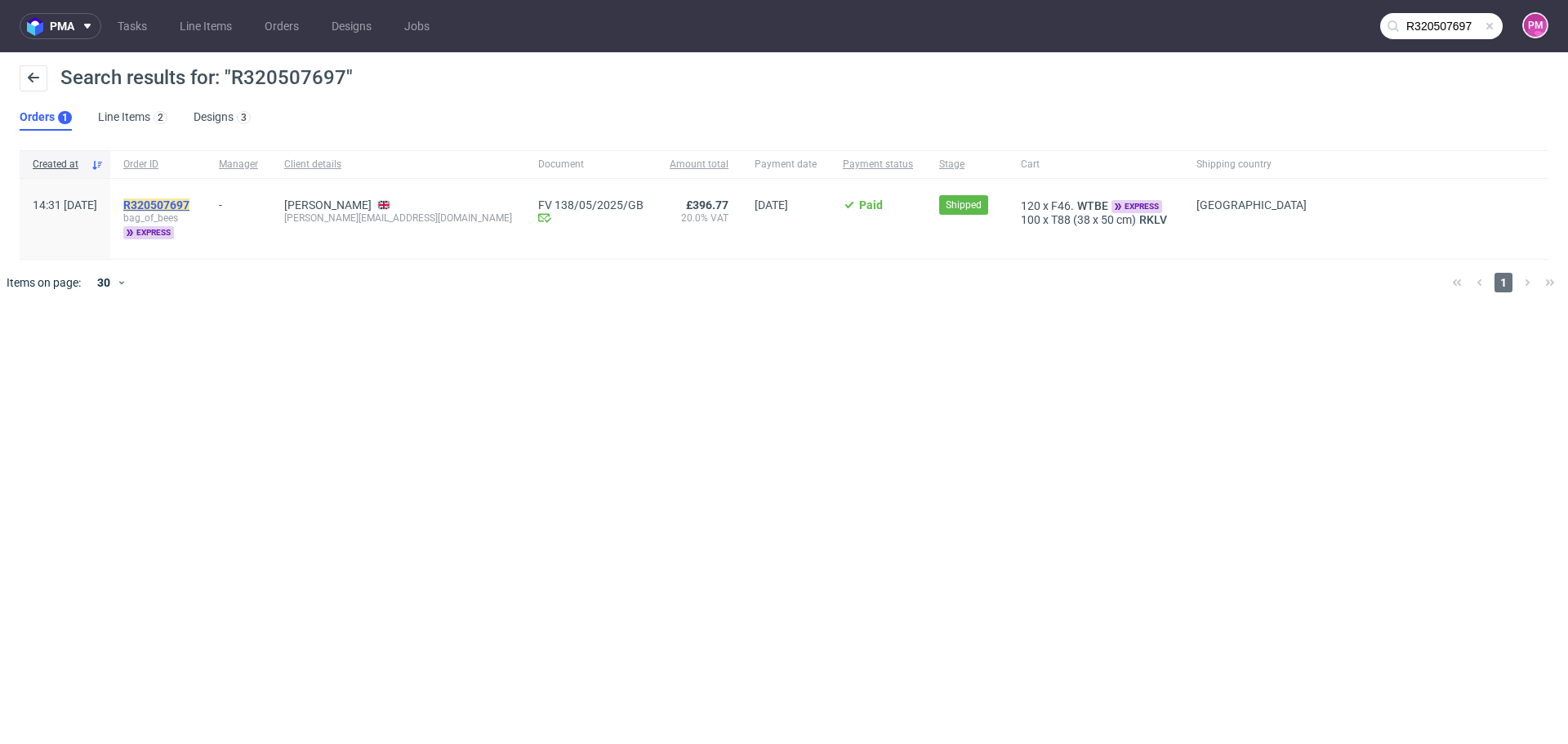
click at [189, 206] on mark "R320507697" at bounding box center [156, 205] width 66 height 13
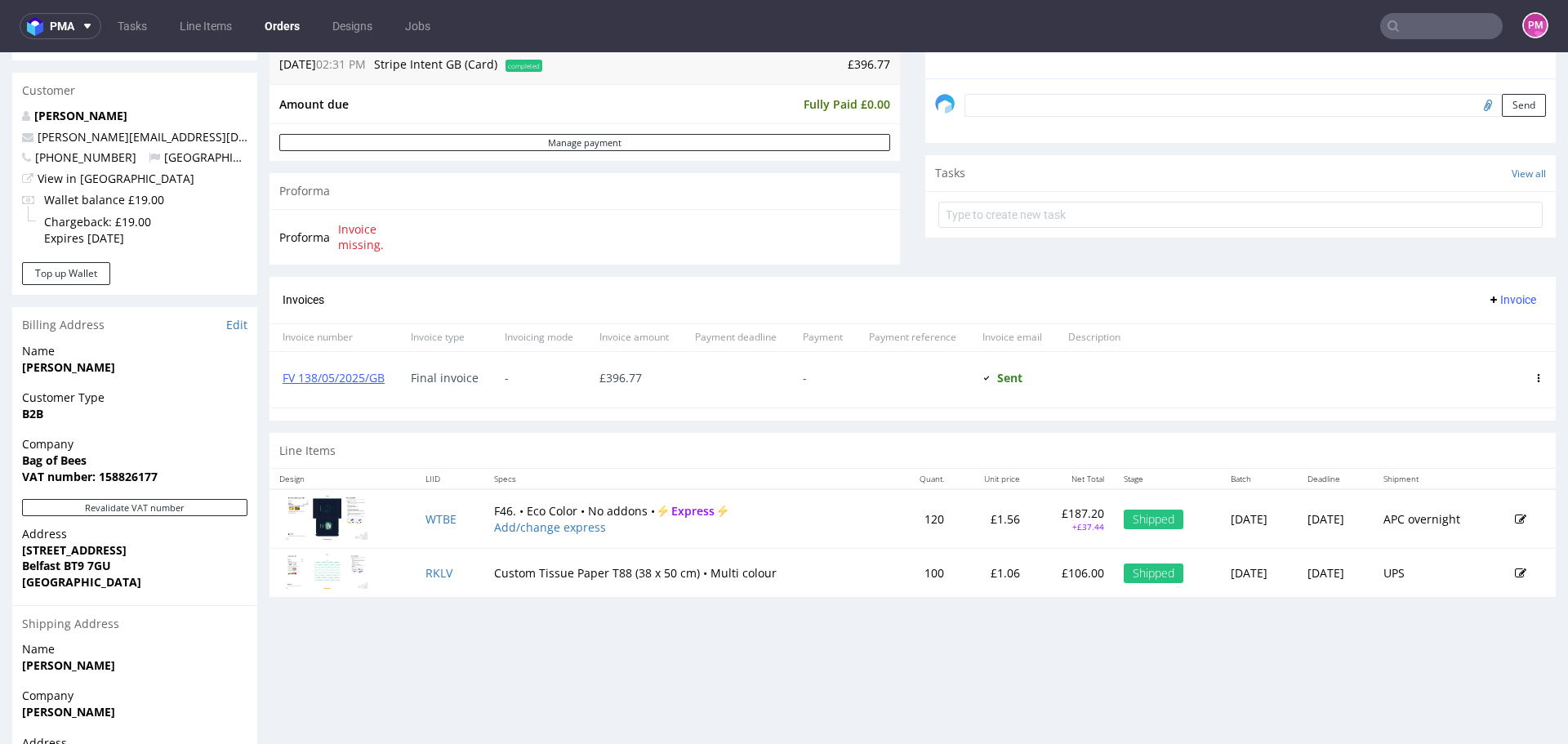
scroll to position [490, 0]
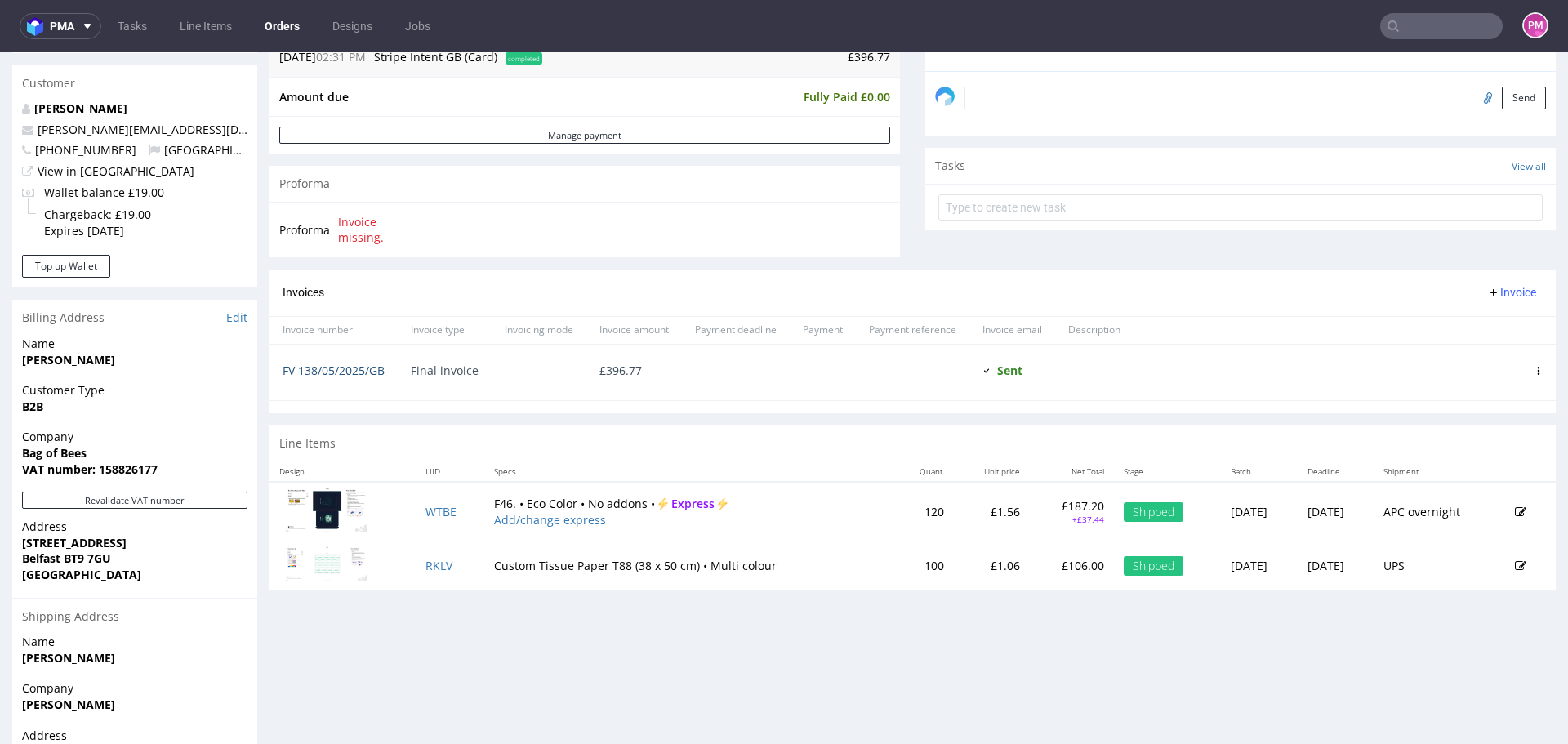
click at [359, 374] on link "FV 138/05/2025/GB" at bounding box center [333, 370] width 102 height 16
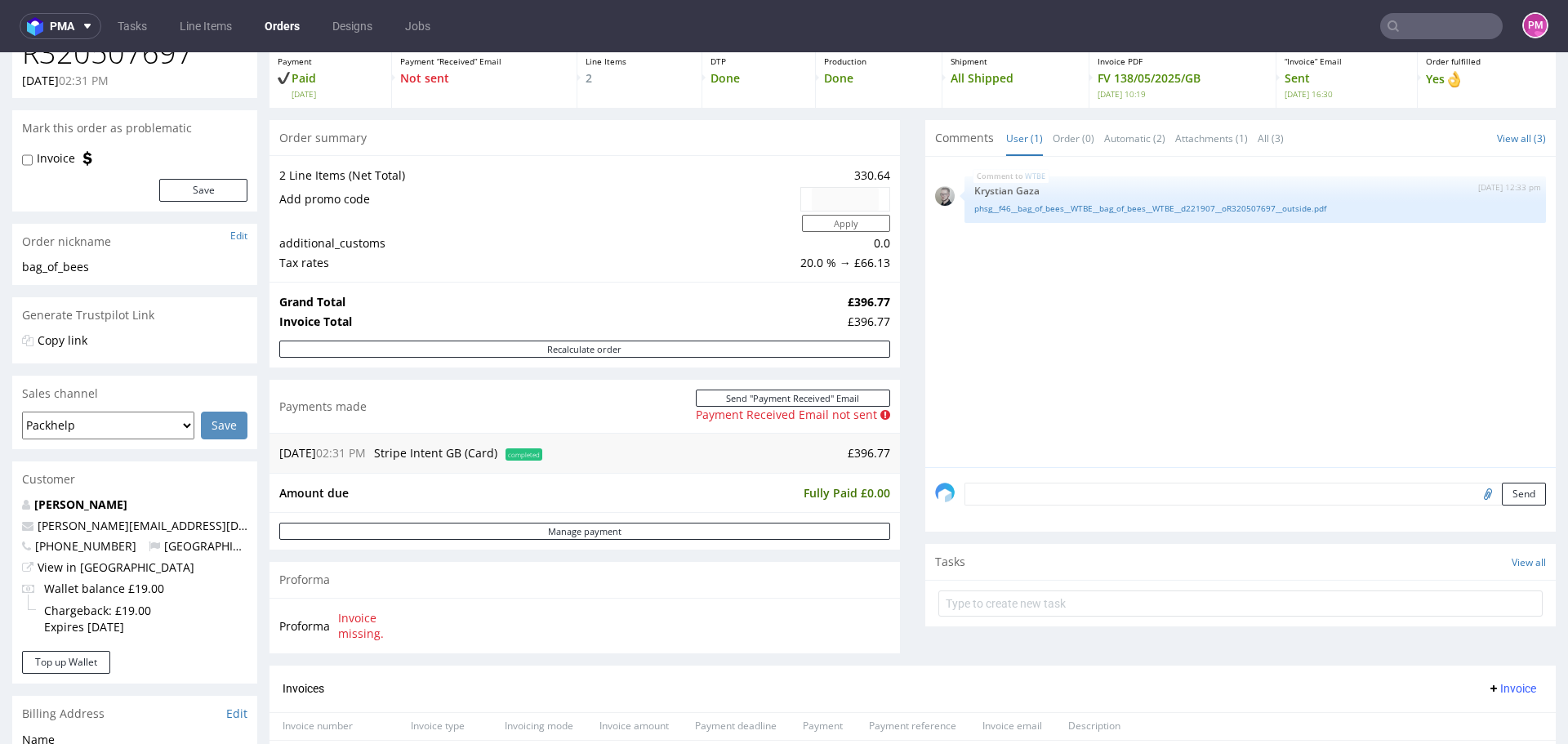
scroll to position [82, 0]
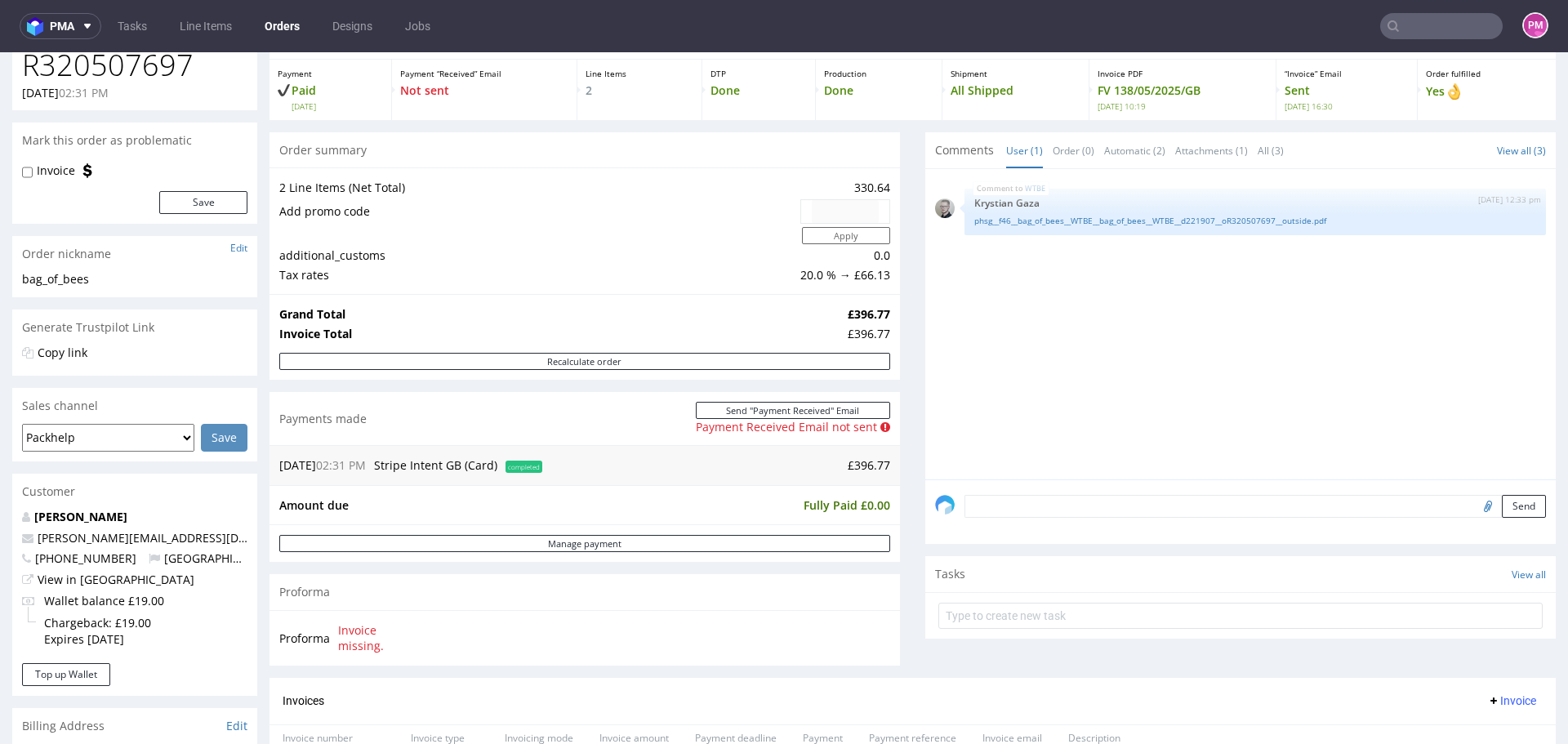
click at [1414, 35] on input "text" at bounding box center [1440, 26] width 122 height 26
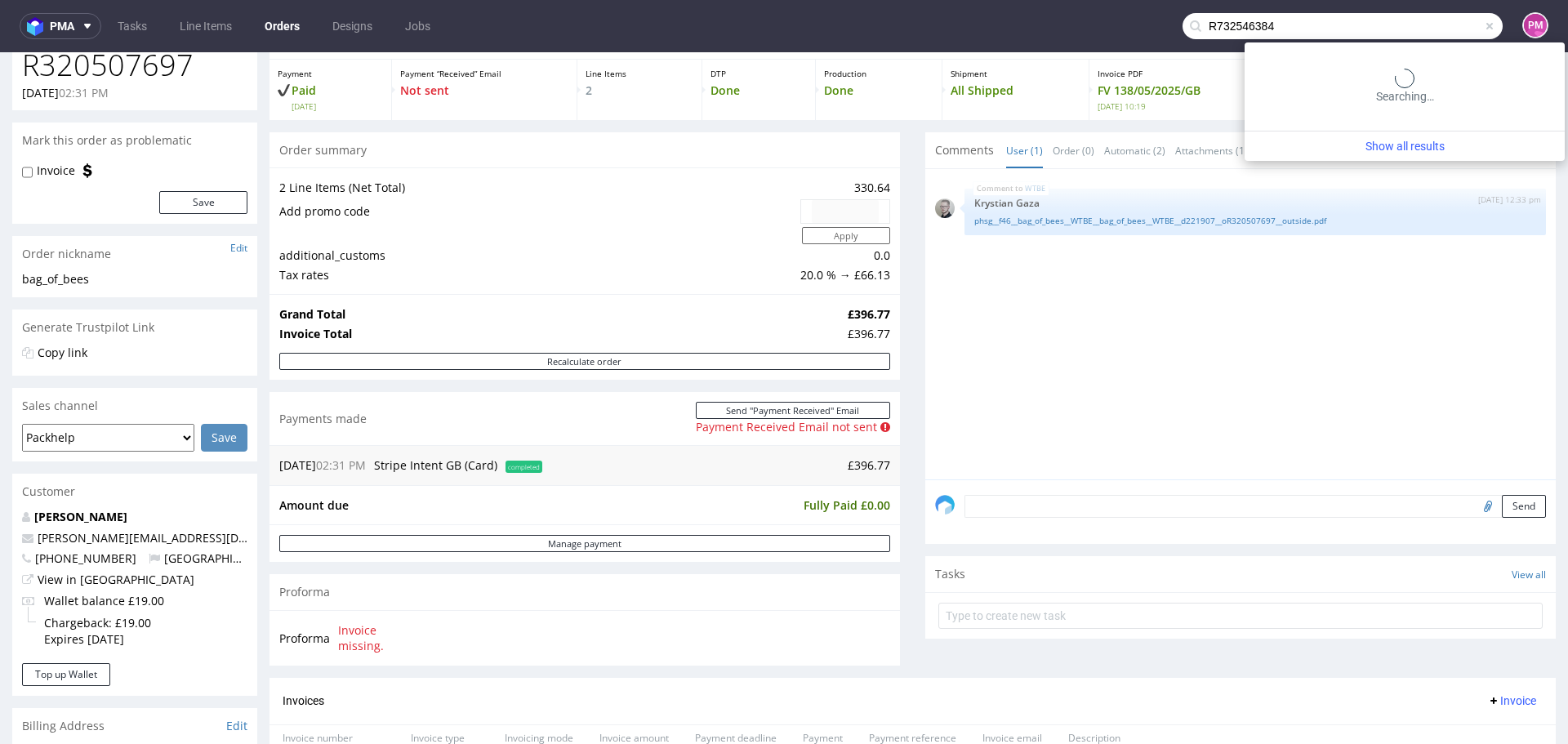
type input "R732546384"
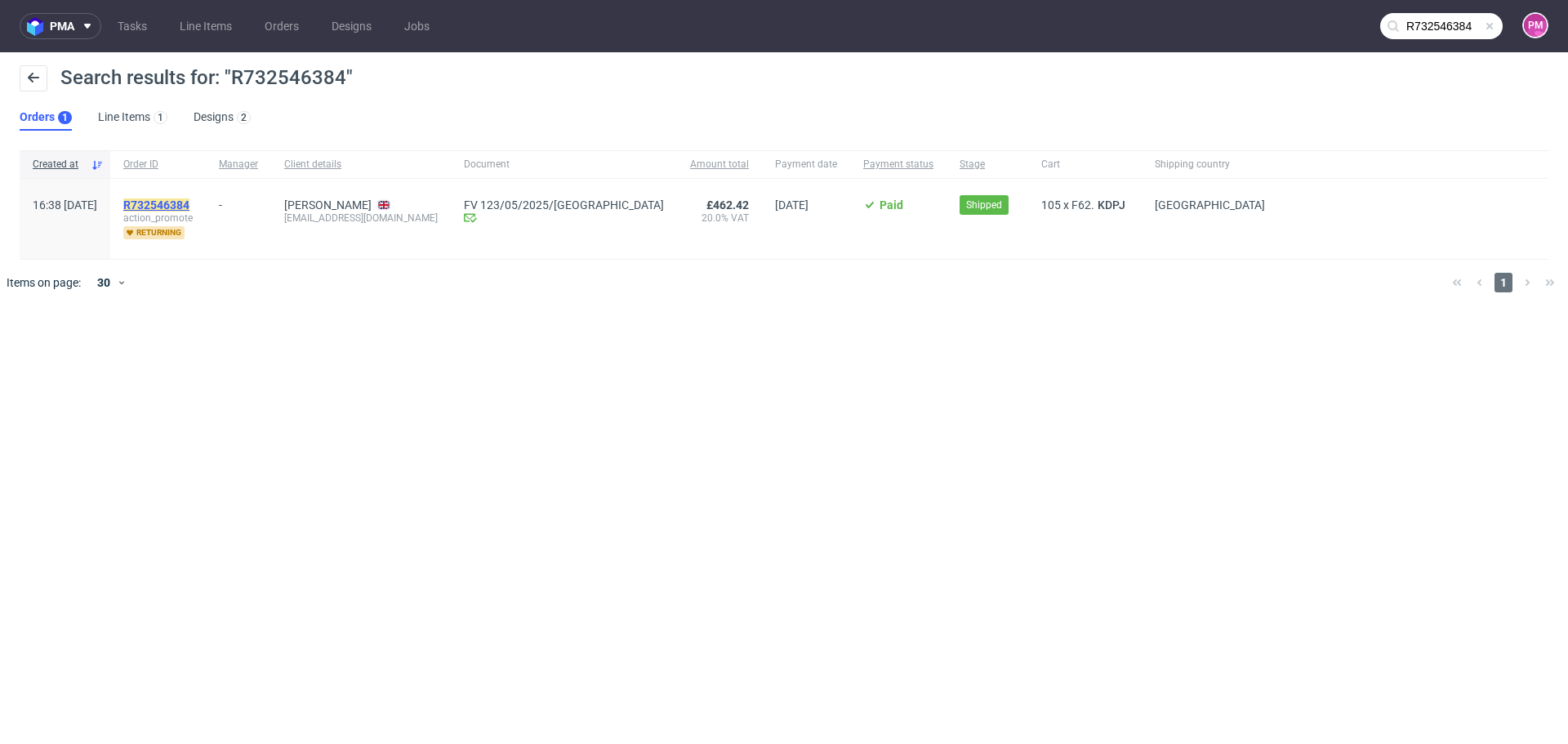
click at [189, 208] on mark "R732546384" at bounding box center [156, 205] width 66 height 13
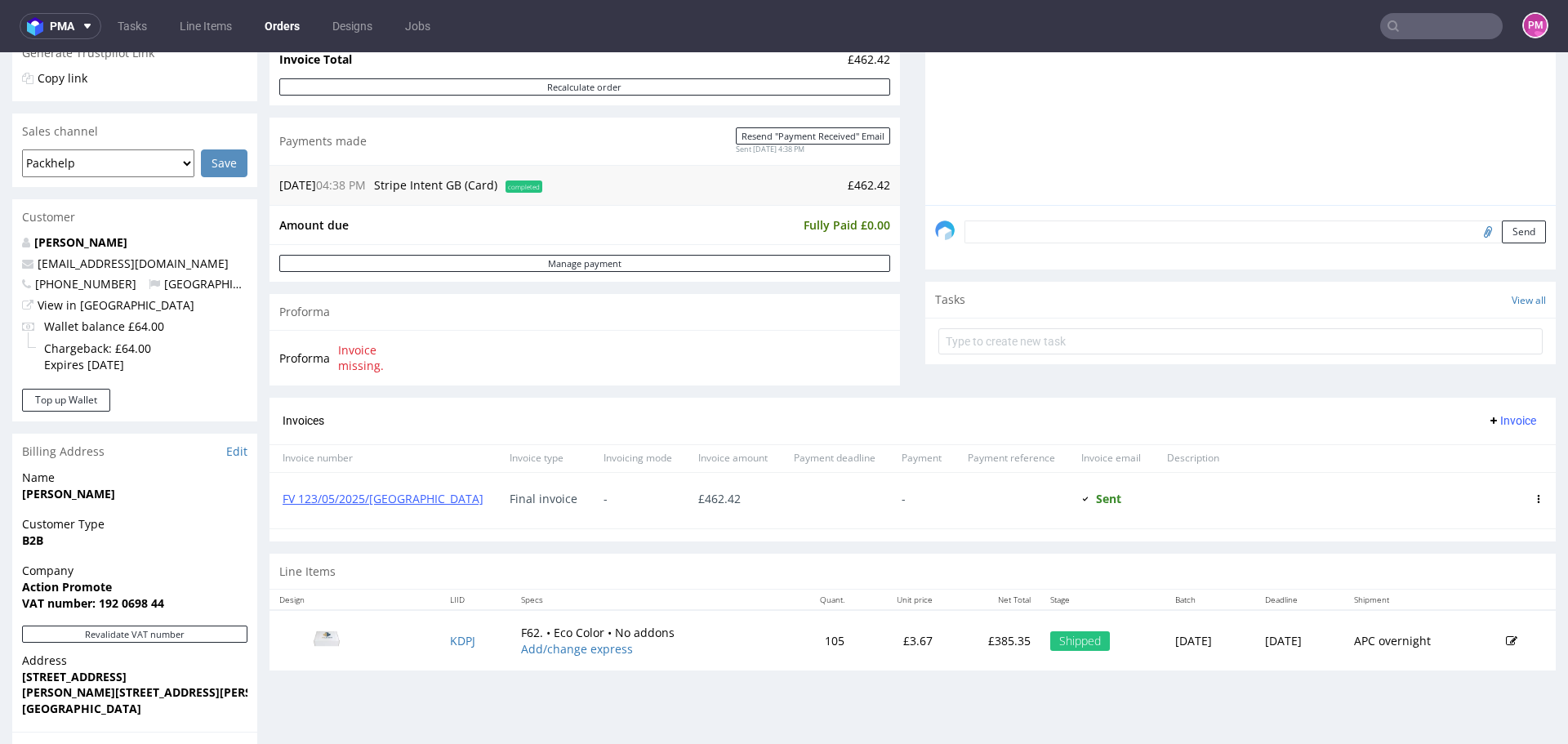
scroll to position [490, 0]
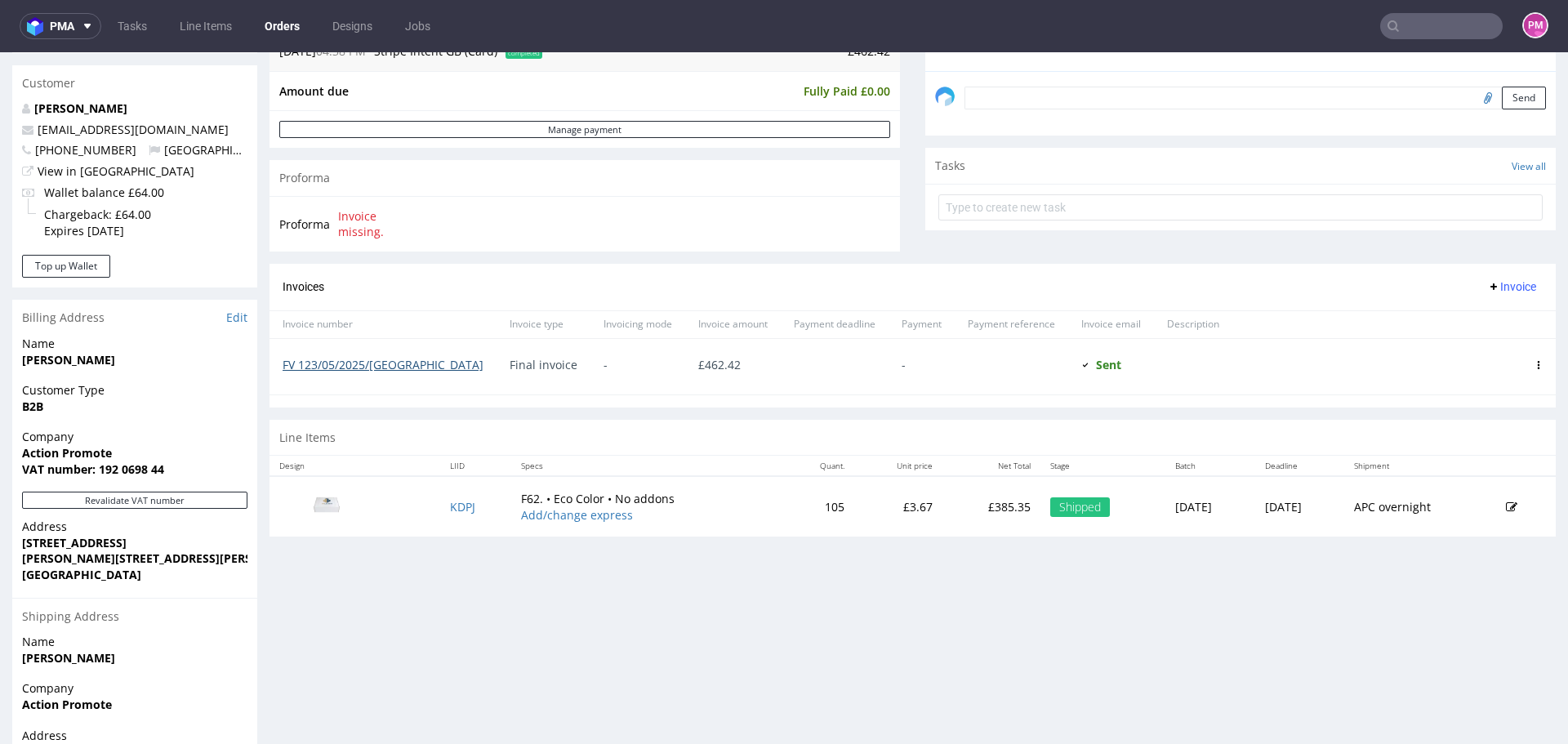
click at [336, 361] on link "FV 123/05/2025/[GEOGRAPHIC_DATA]" at bounding box center [383, 365] width 201 height 16
drag, startPoint x: 1375, startPoint y: 6, endPoint x: 1408, endPoint y: 39, distance: 46.7
click at [1408, 39] on input "text" at bounding box center [1440, 26] width 122 height 26
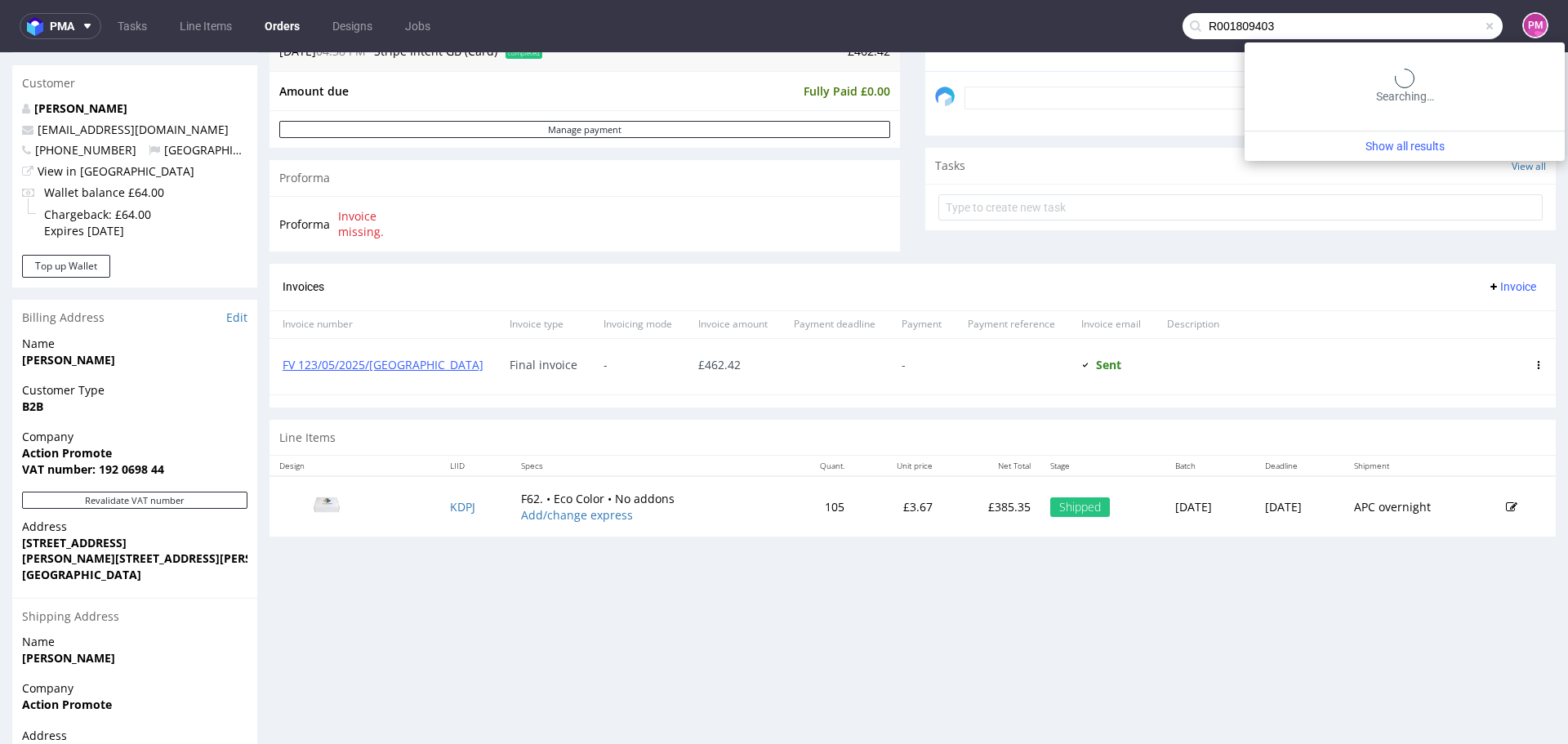
type input "R001809403"
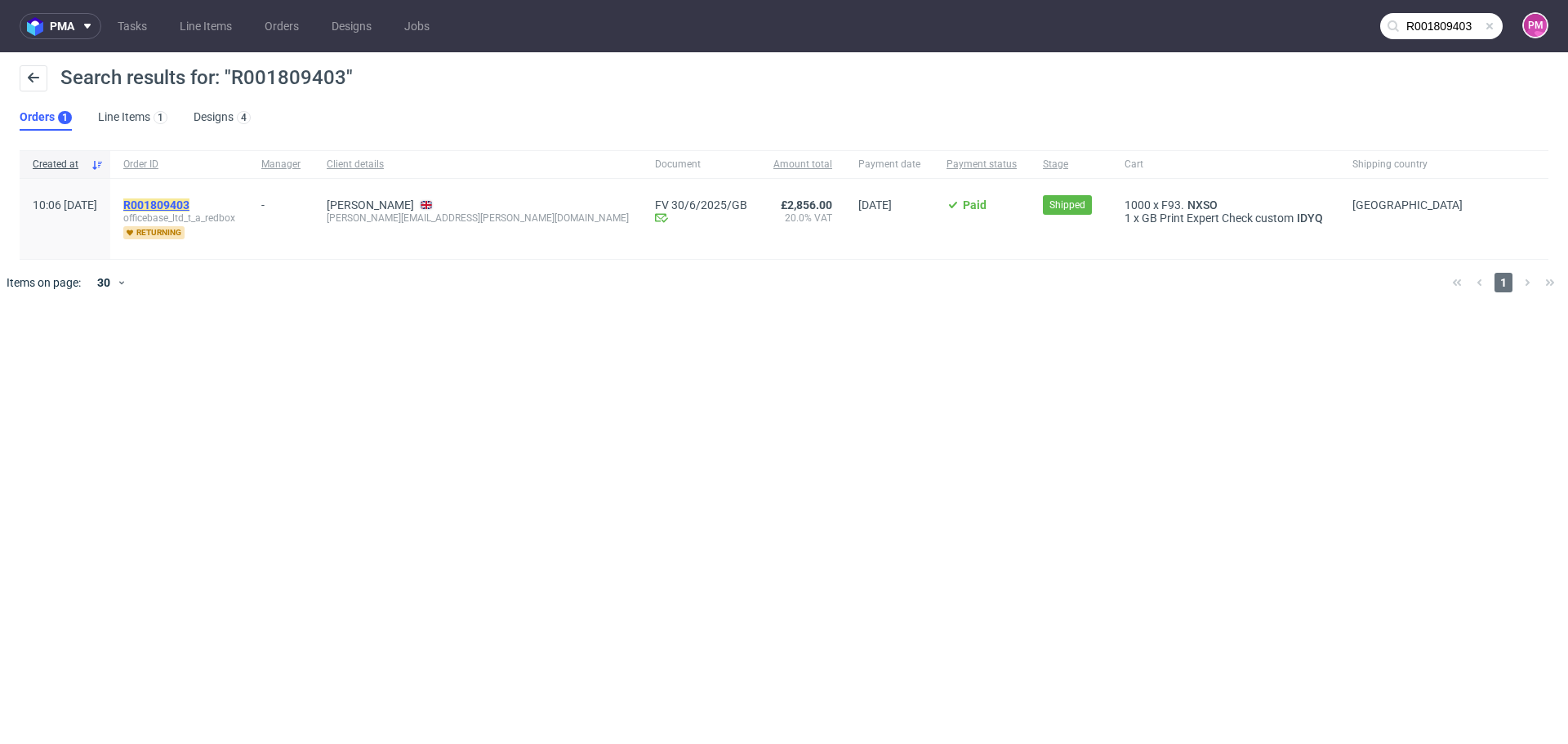
click at [189, 203] on mark "R001809403" at bounding box center [156, 205] width 66 height 13
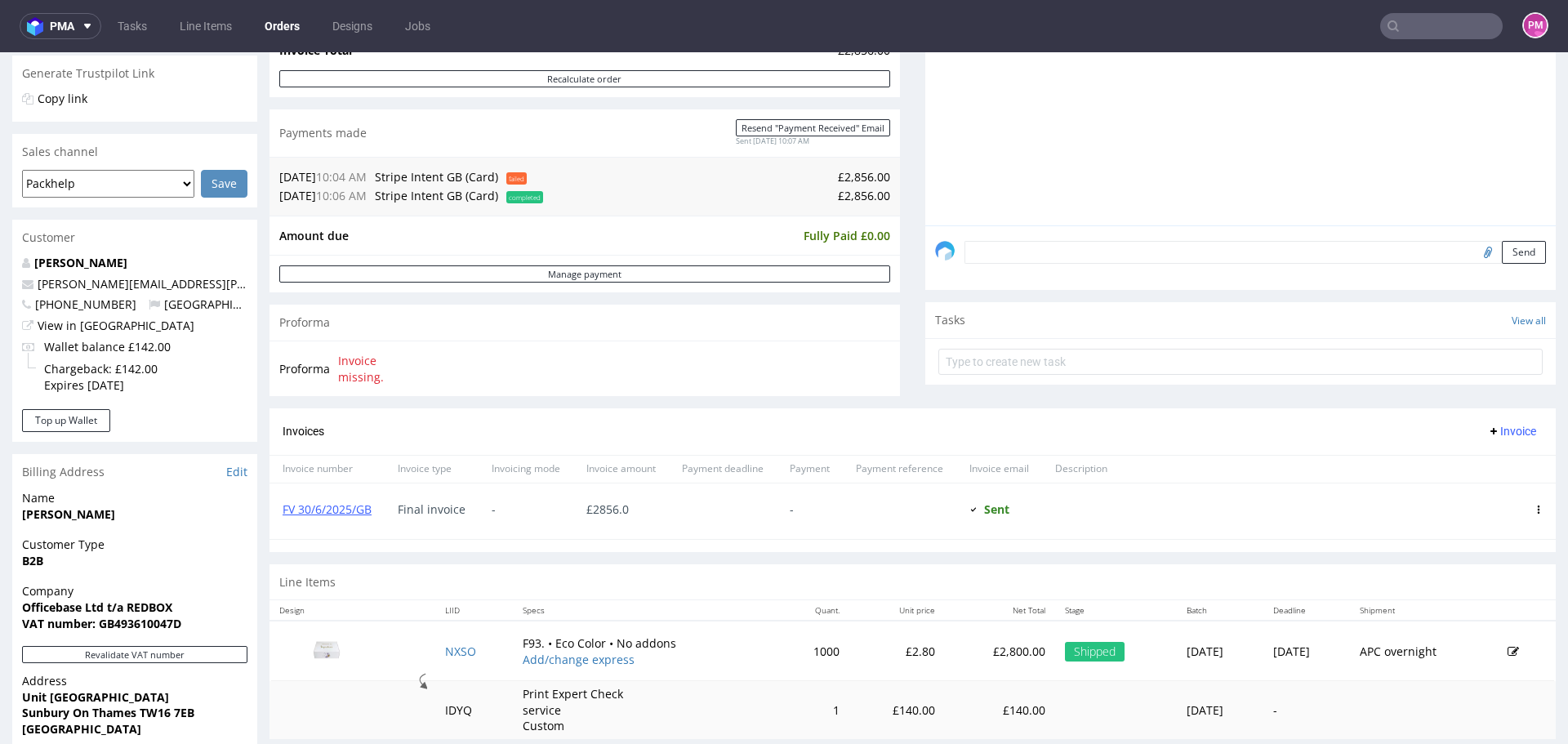
scroll to position [409, 0]
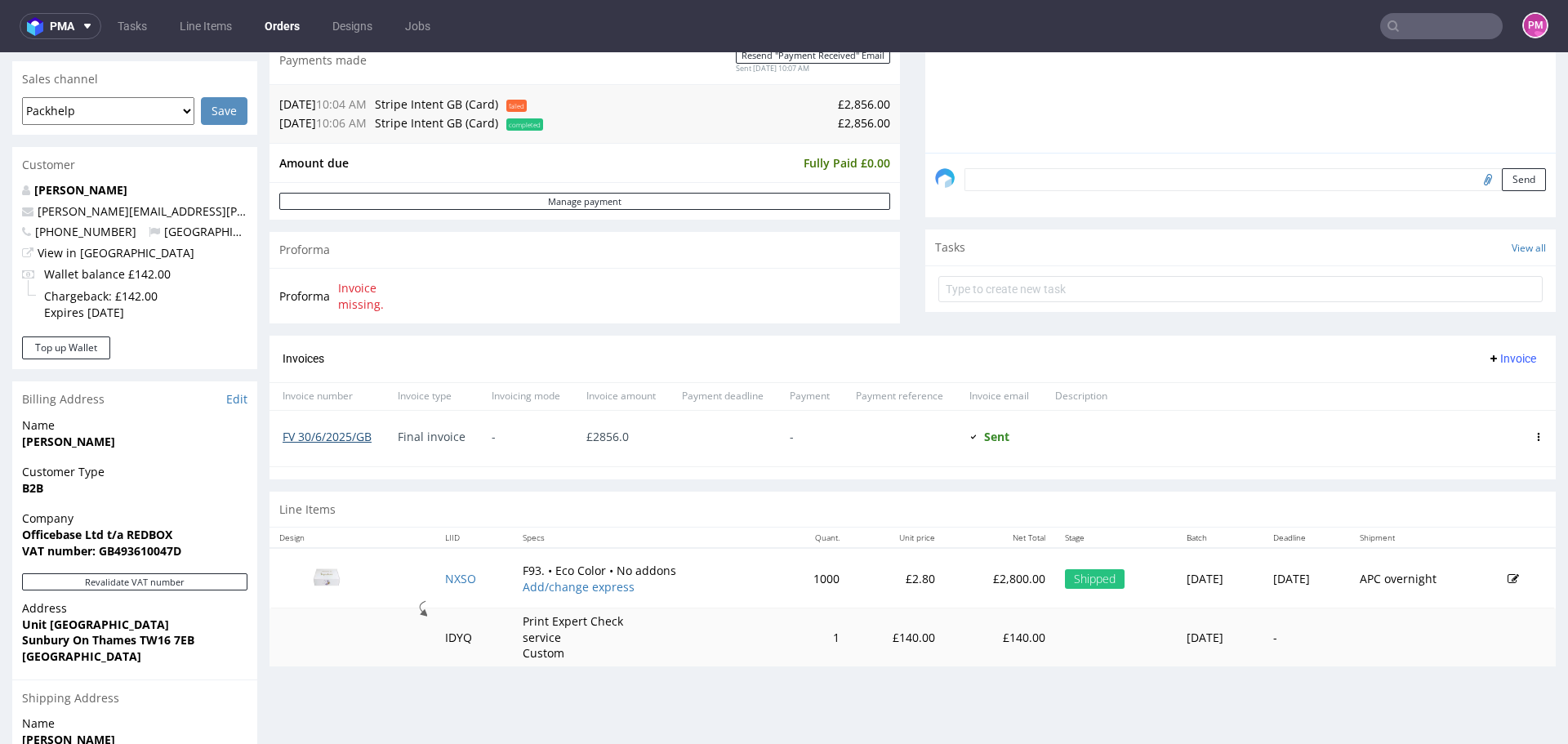
click at [327, 438] on link "FV 30/6/2025/GB" at bounding box center [327, 436] width 89 height 16
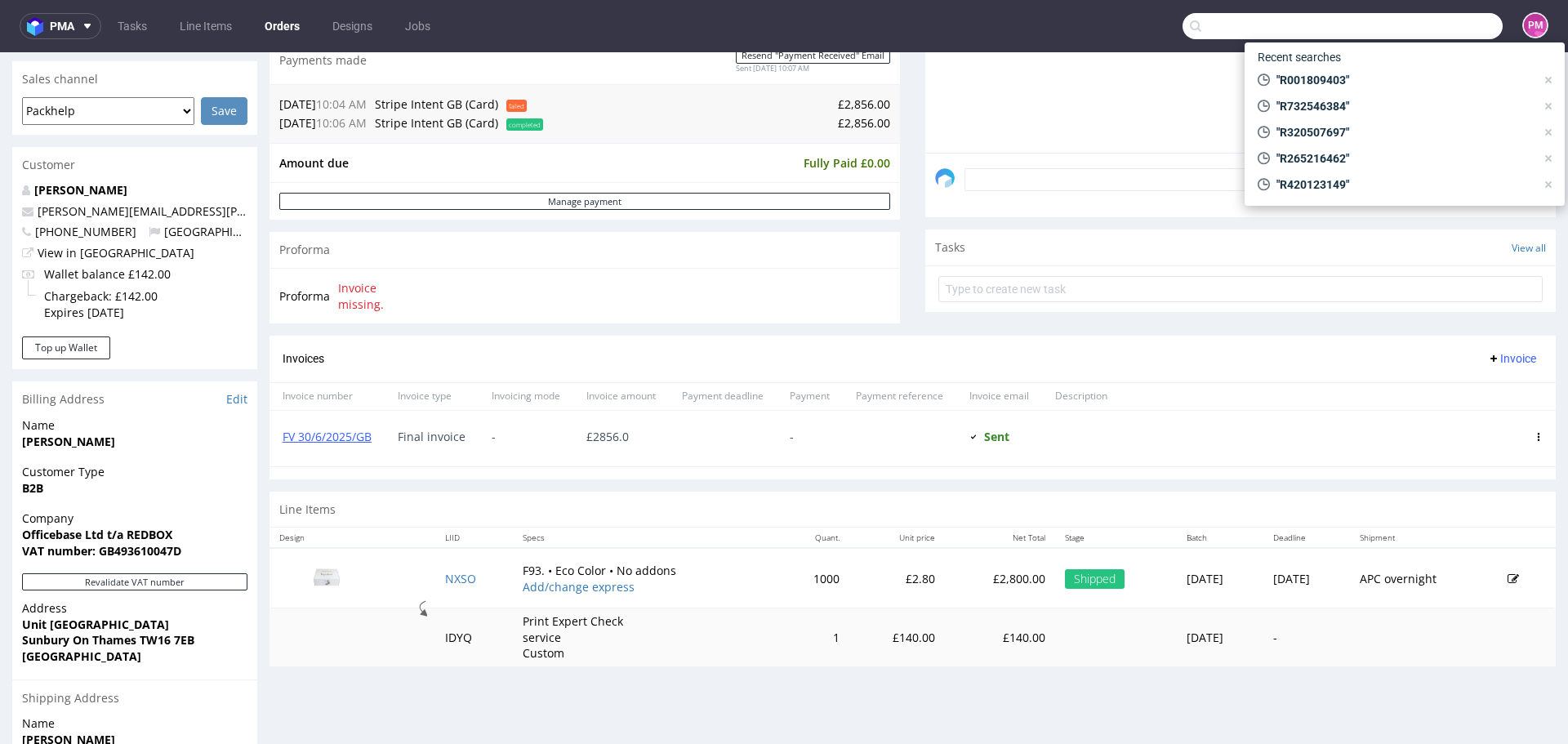
click at [1396, 20] on input "text" at bounding box center [1342, 26] width 320 height 26
paste input "R875282639"
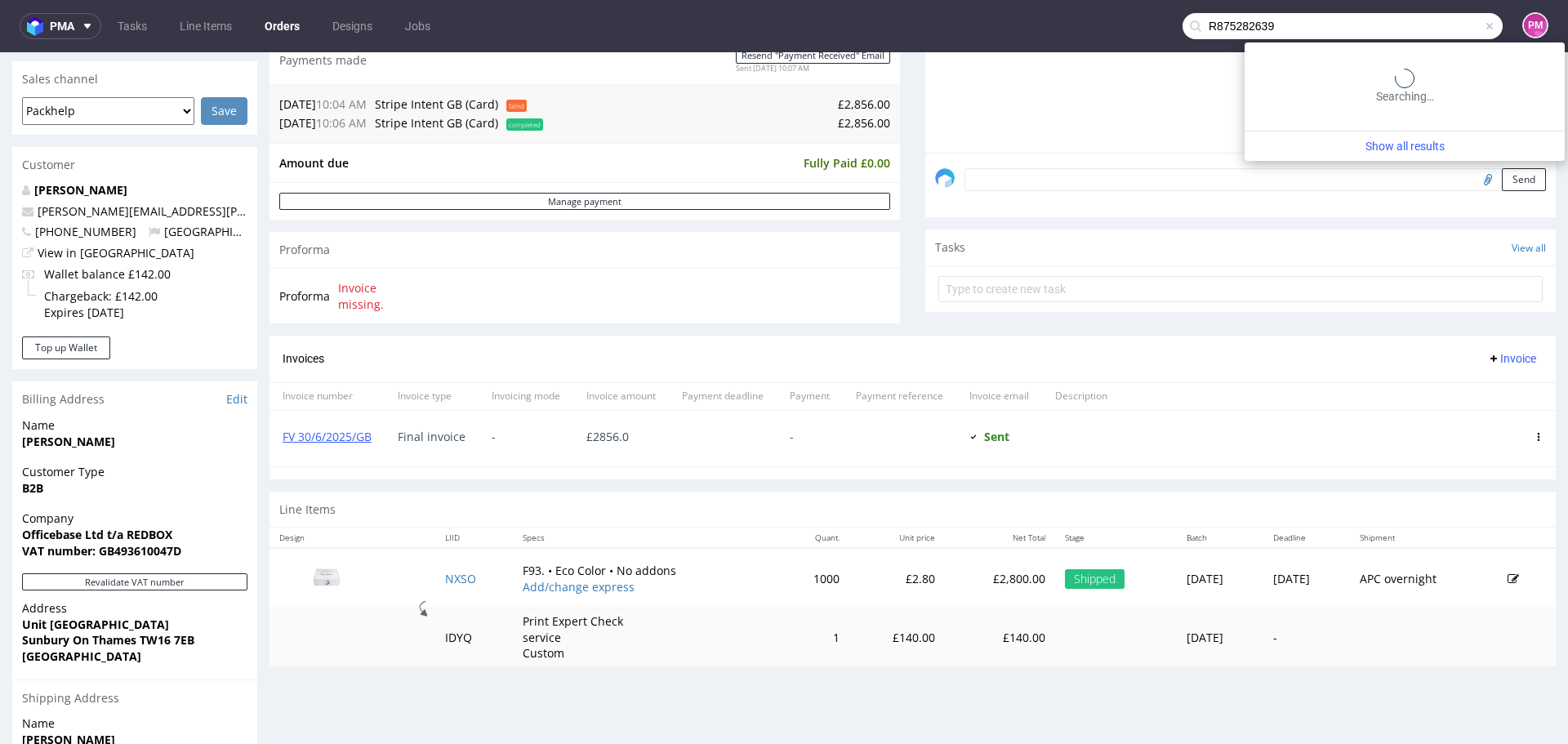
type input "R875282639"
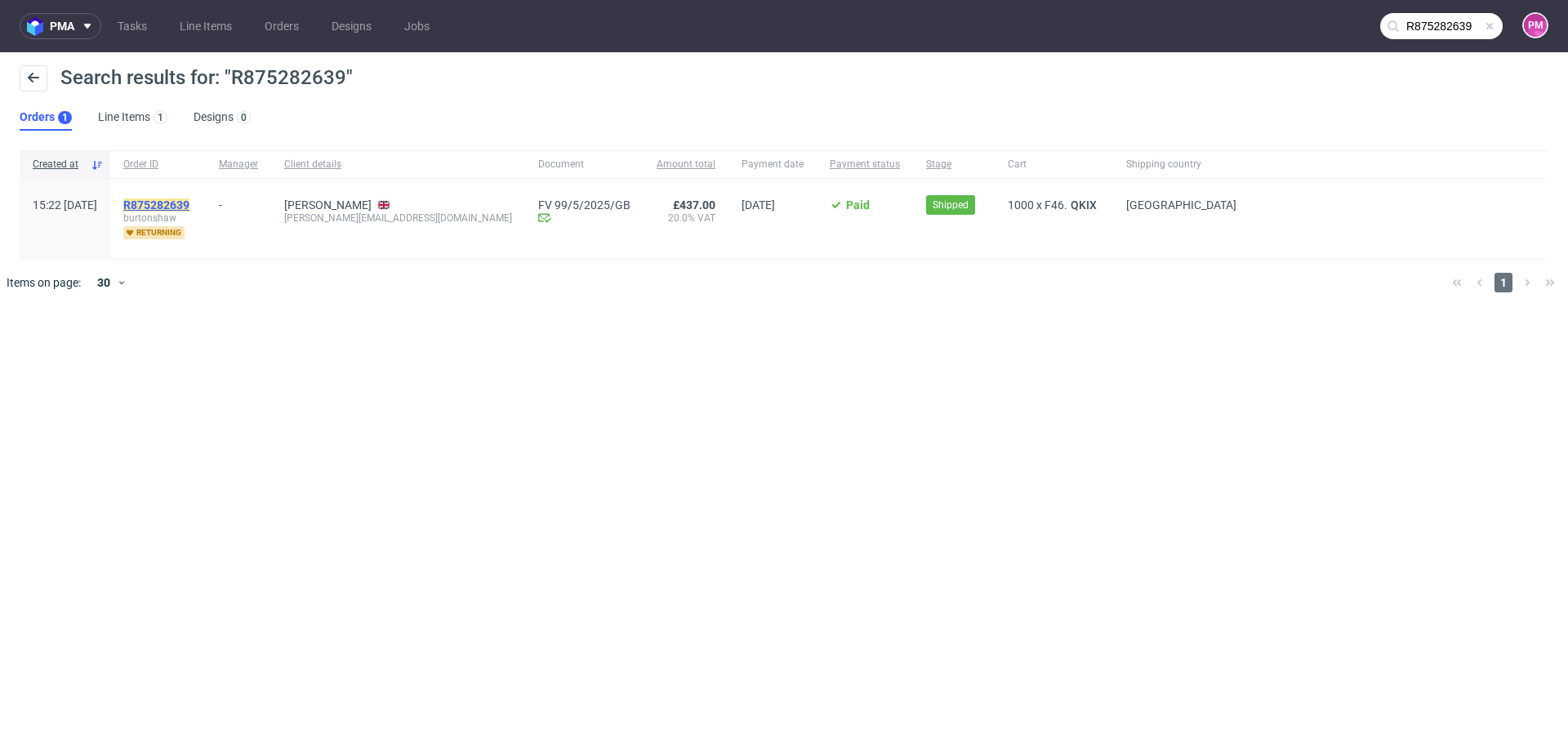
click at [189, 198] on mark "R875282639" at bounding box center [156, 205] width 66 height 13
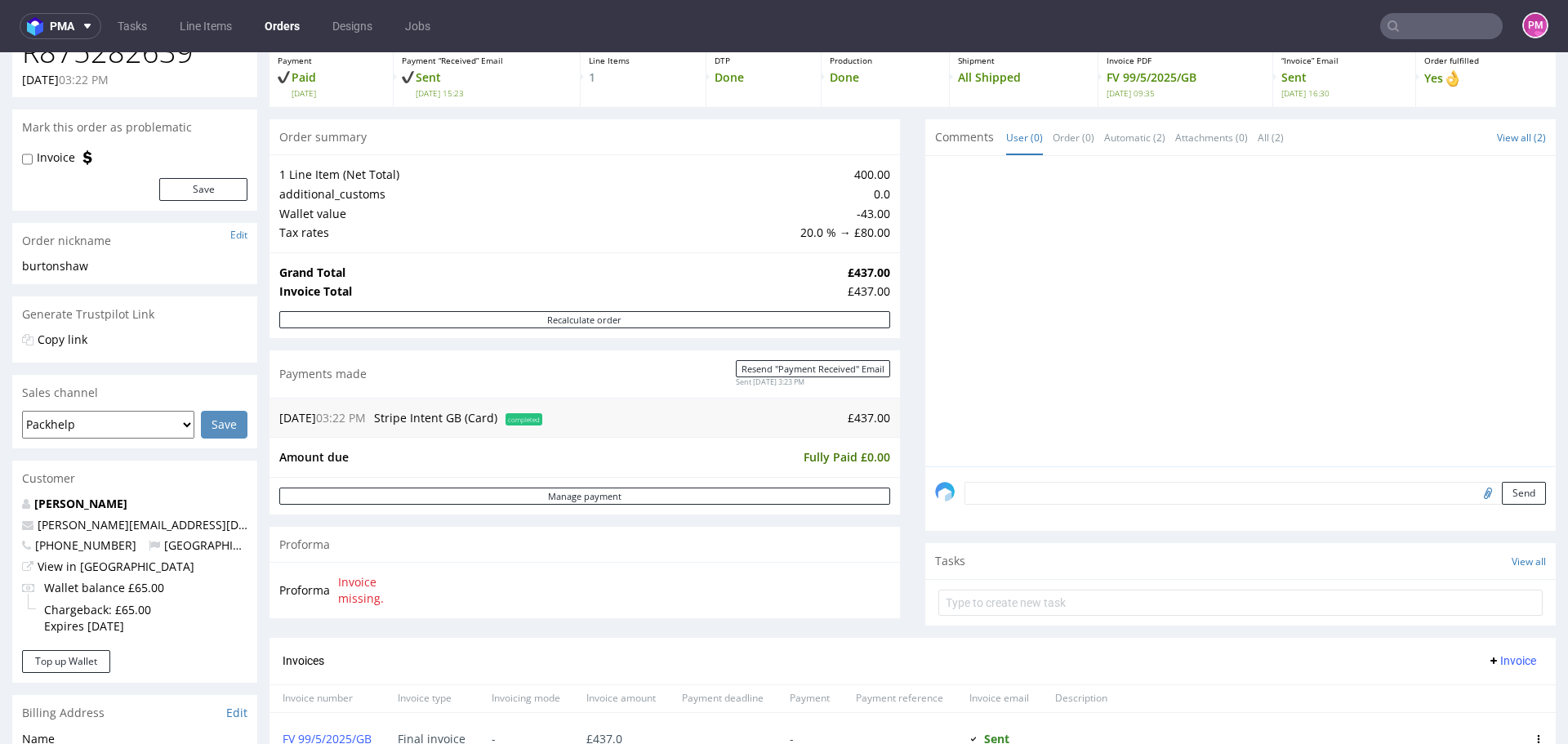
scroll to position [245, 0]
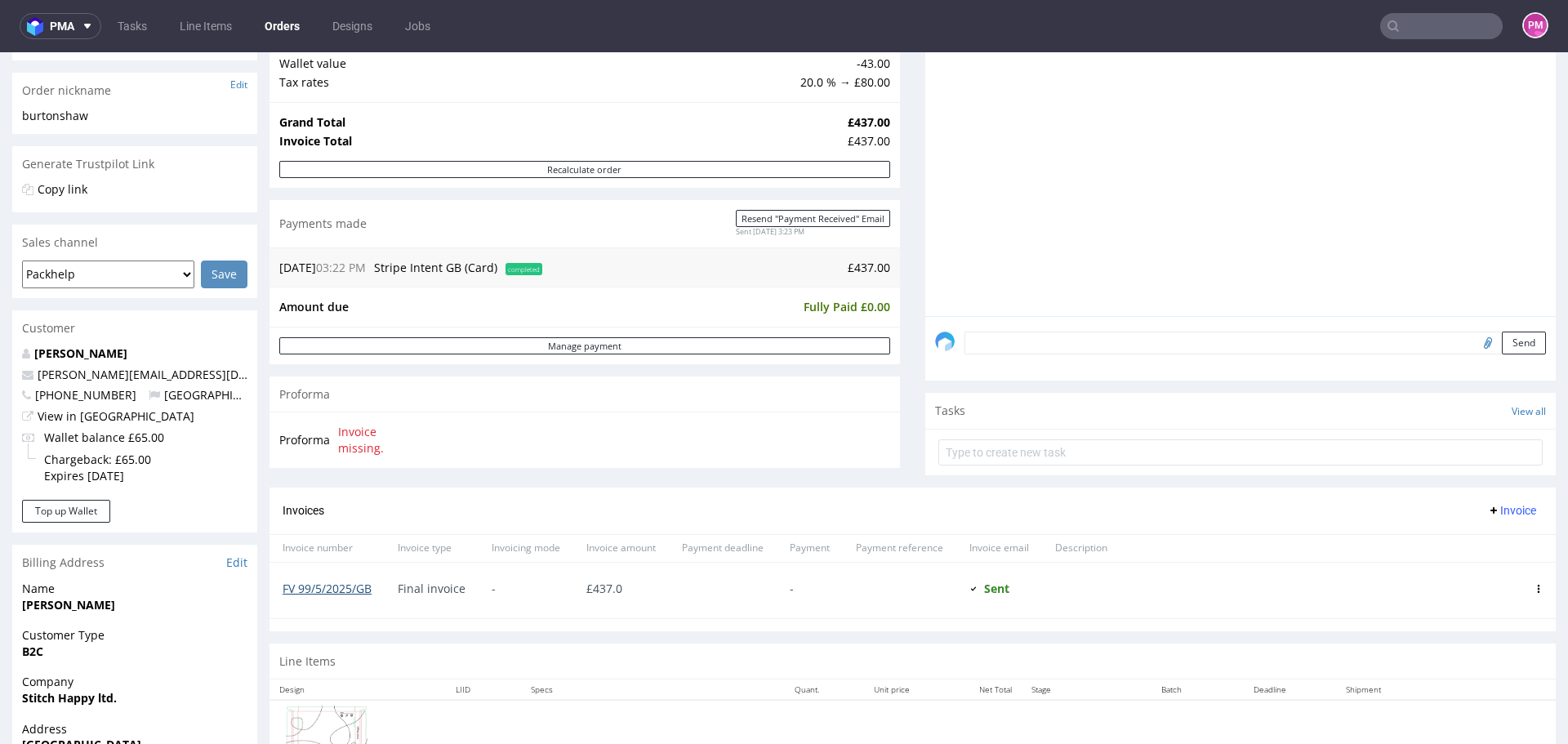
click at [358, 590] on link "FV 99/5/2025/GB" at bounding box center [327, 589] width 89 height 16
click at [1409, 33] on input "text" at bounding box center [1440, 26] width 122 height 26
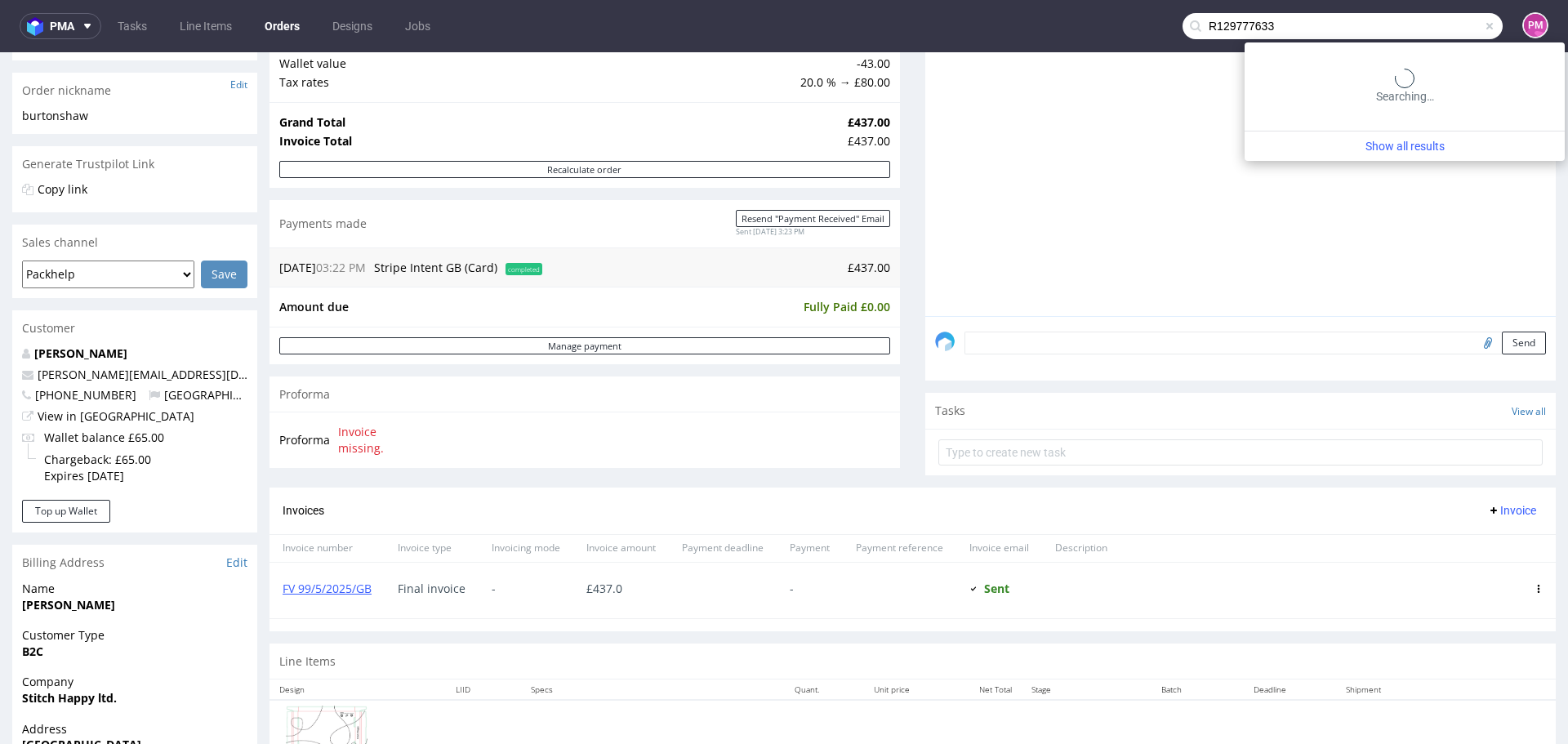
type input "R129777633"
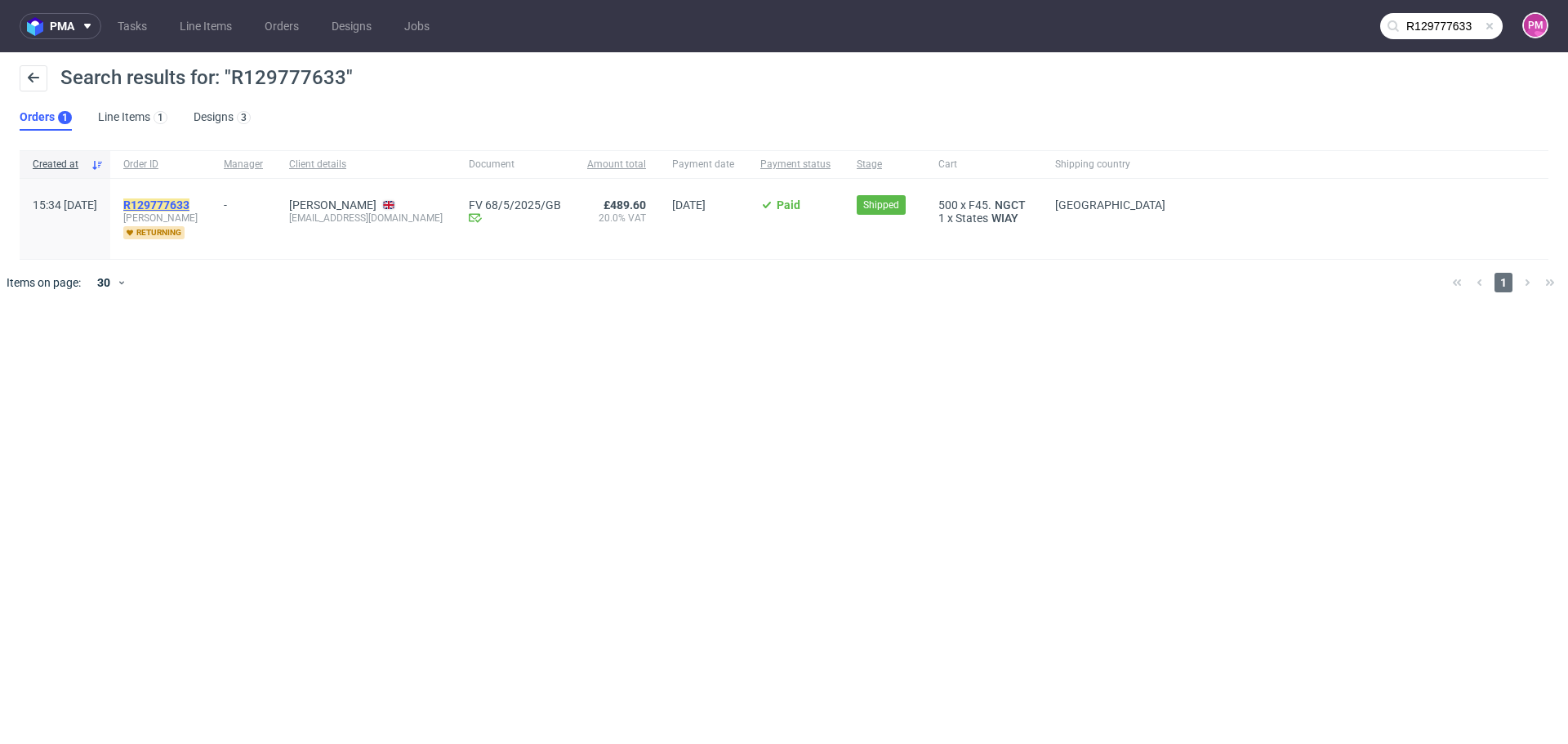
click at [189, 200] on mark "R129777633" at bounding box center [156, 205] width 66 height 13
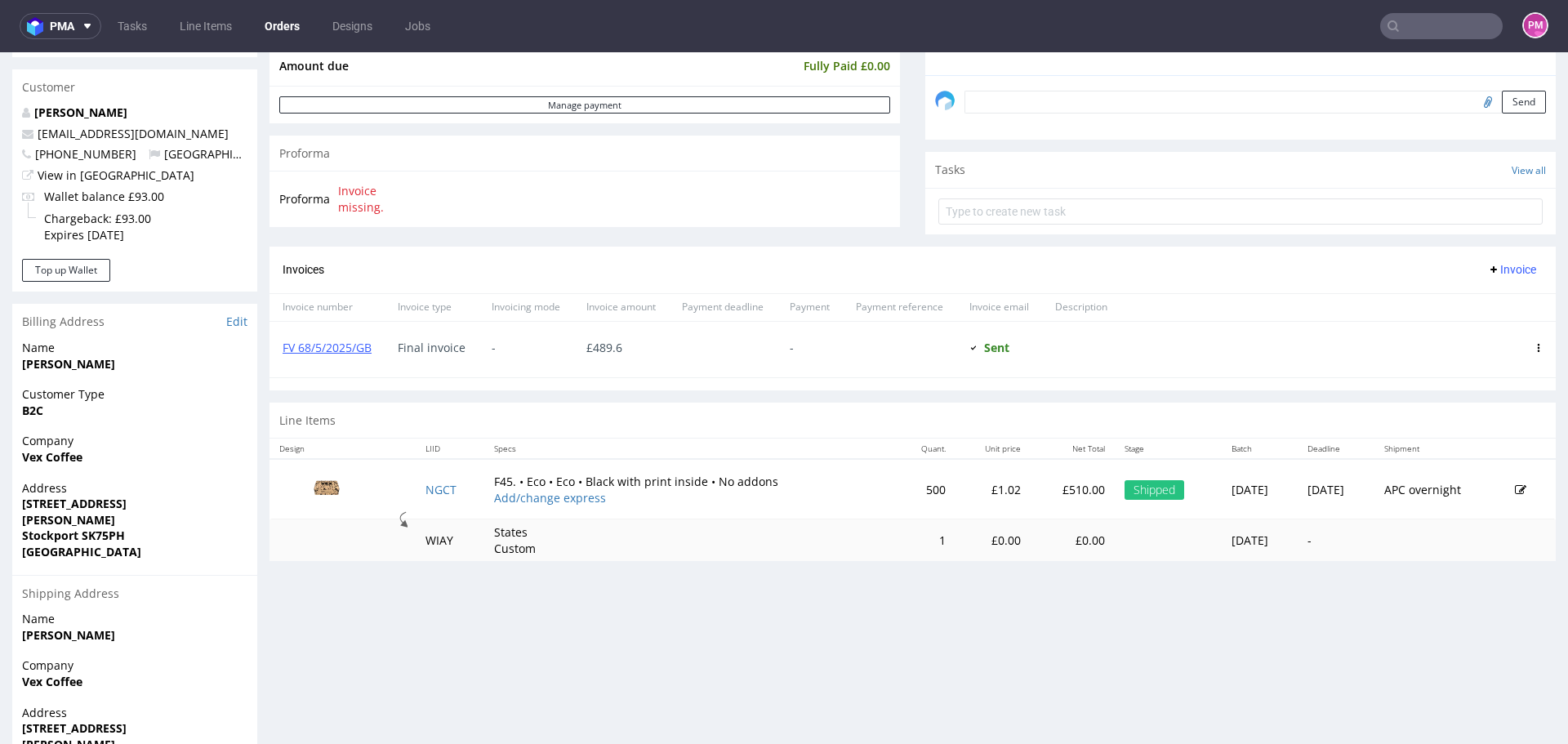
scroll to position [490, 0]
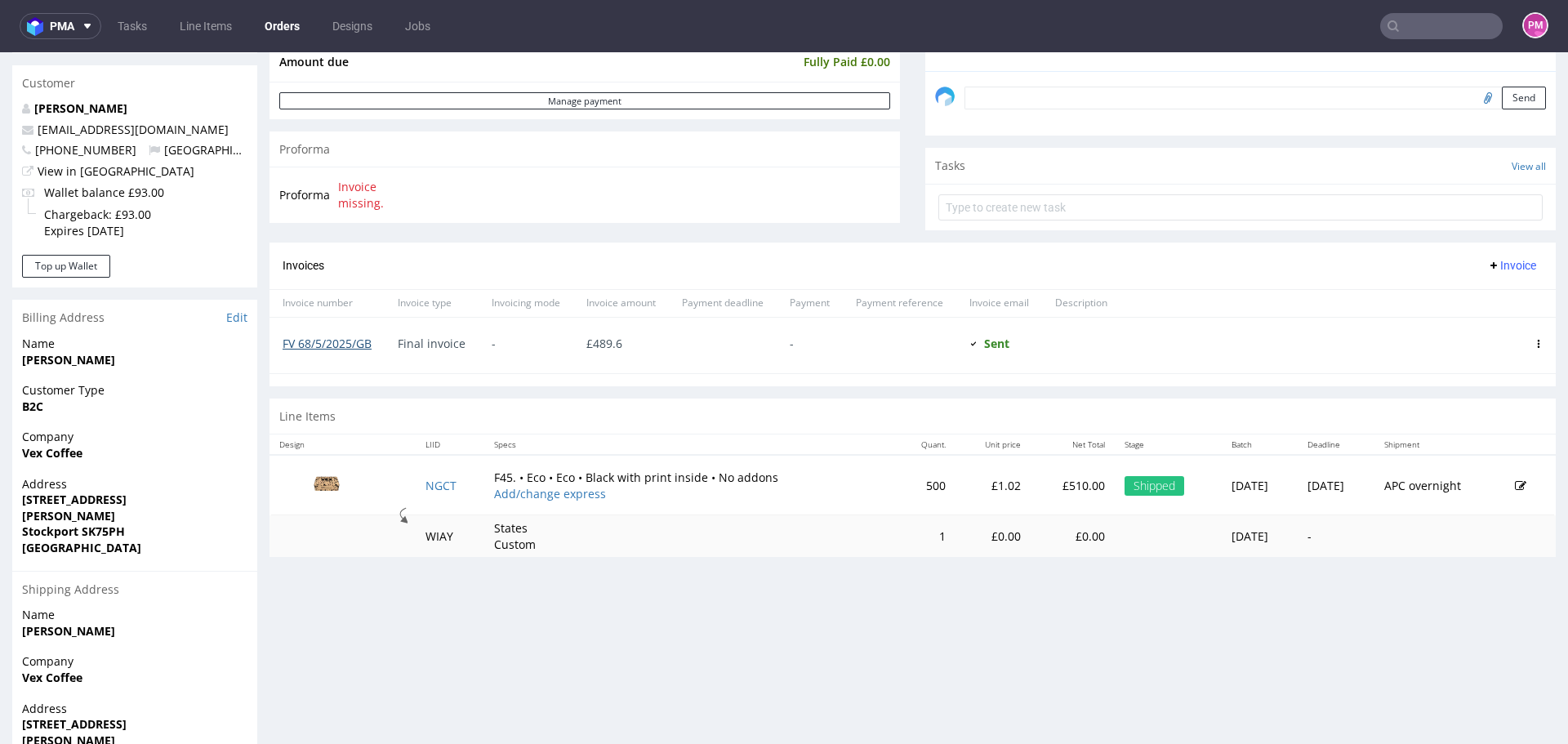
click at [353, 344] on link "FV 68/5/2025/GB" at bounding box center [327, 344] width 89 height 16
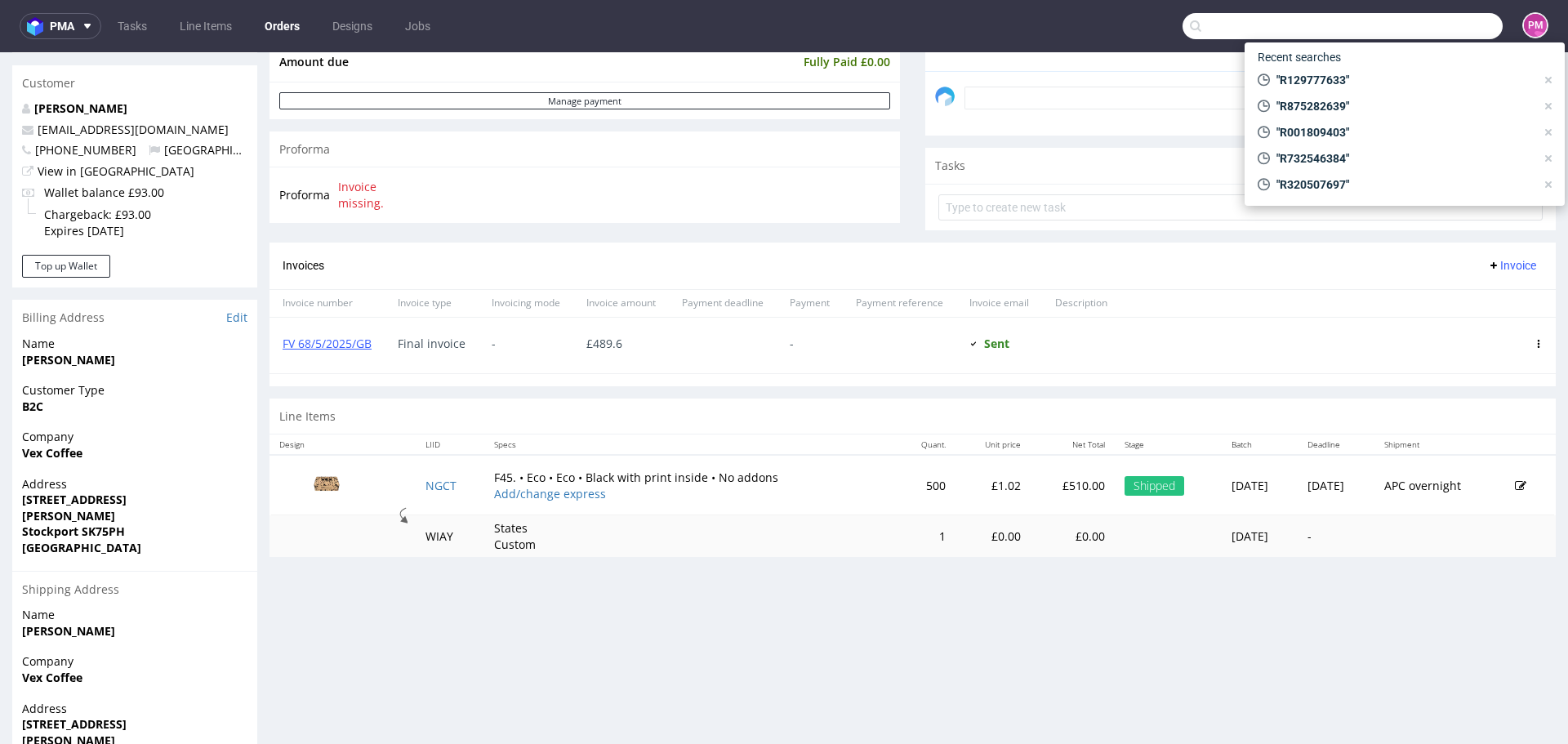
click at [1429, 26] on input "text" at bounding box center [1342, 26] width 320 height 26
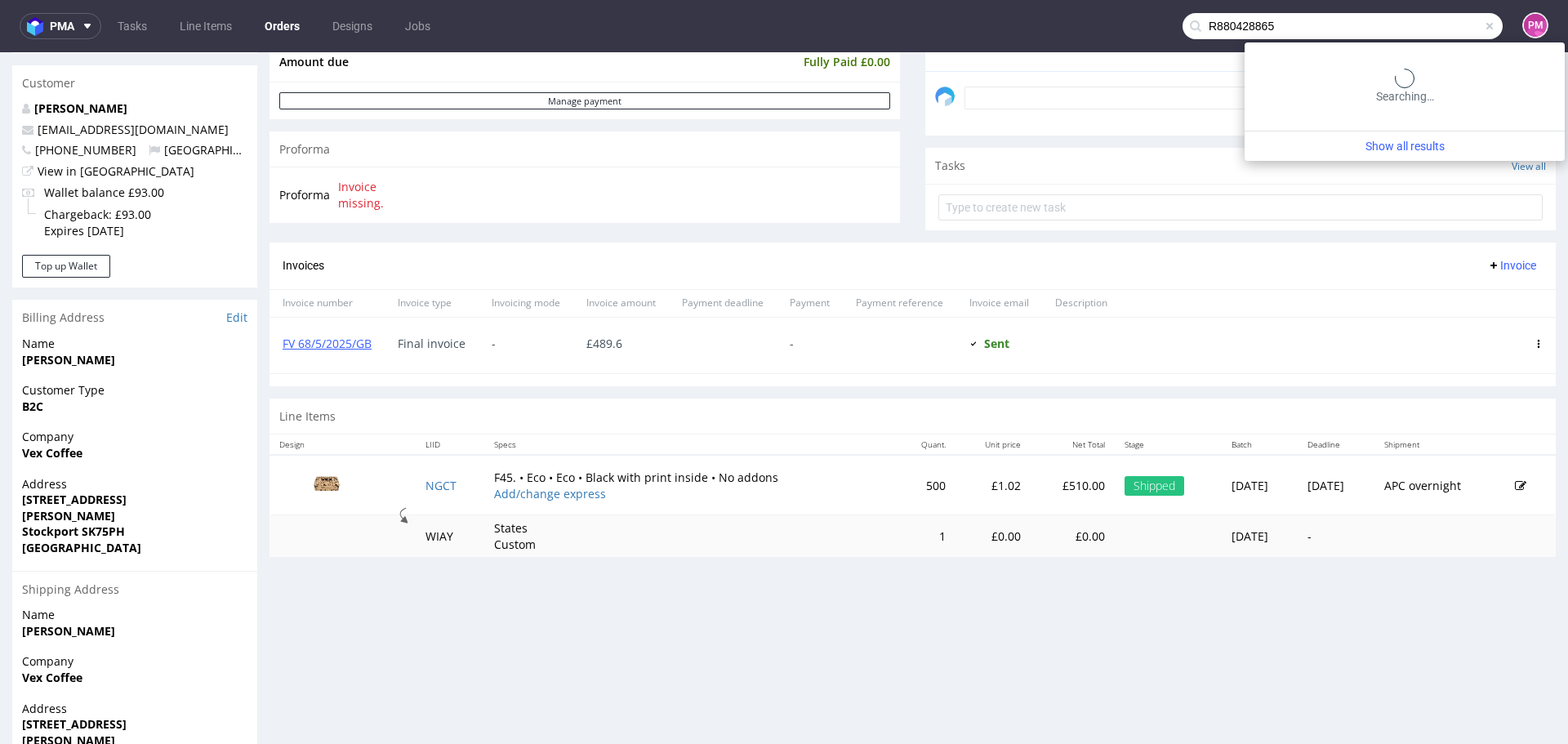
type input "R880428865"
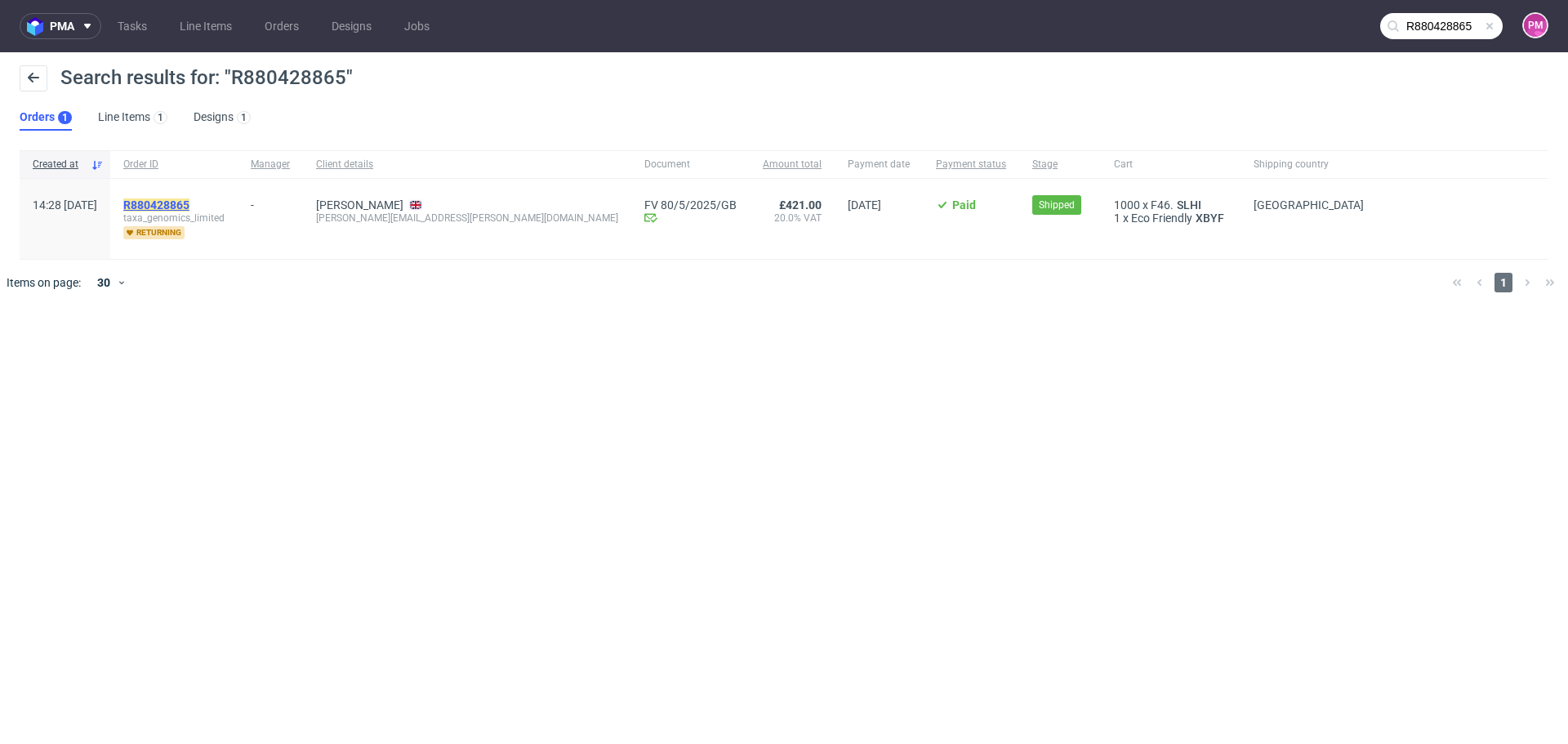
click at [189, 203] on mark "R880428865" at bounding box center [156, 205] width 66 height 13
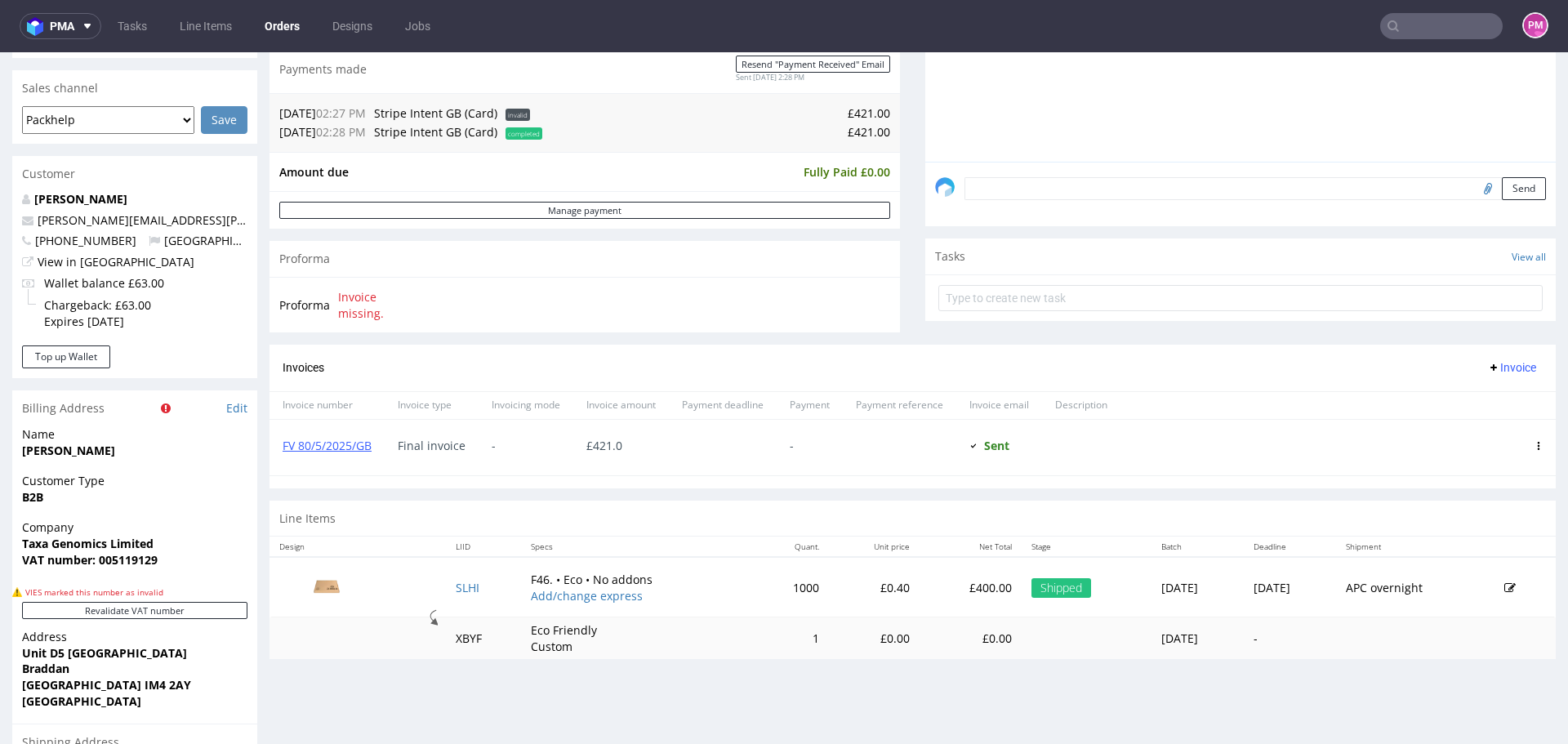
scroll to position [572, 0]
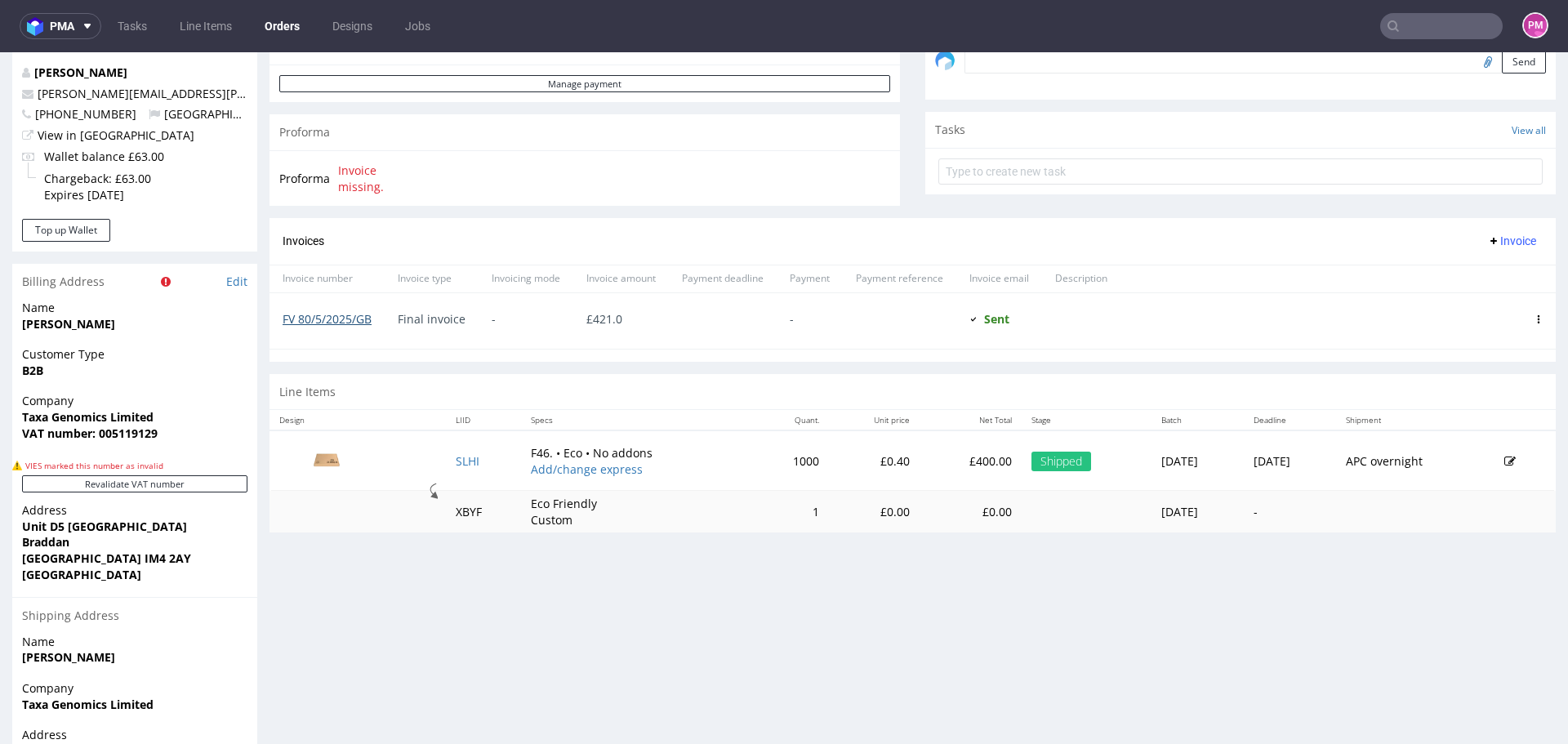
click at [334, 321] on link "FV 80/5/2025/GB" at bounding box center [327, 319] width 89 height 16
click at [388, 626] on div "Progress Payment Paid Wed 30 Apr Payment “Received” Email Sent Wed 30 Apr 14:28…" at bounding box center [913, 216] width 1286 height 1274
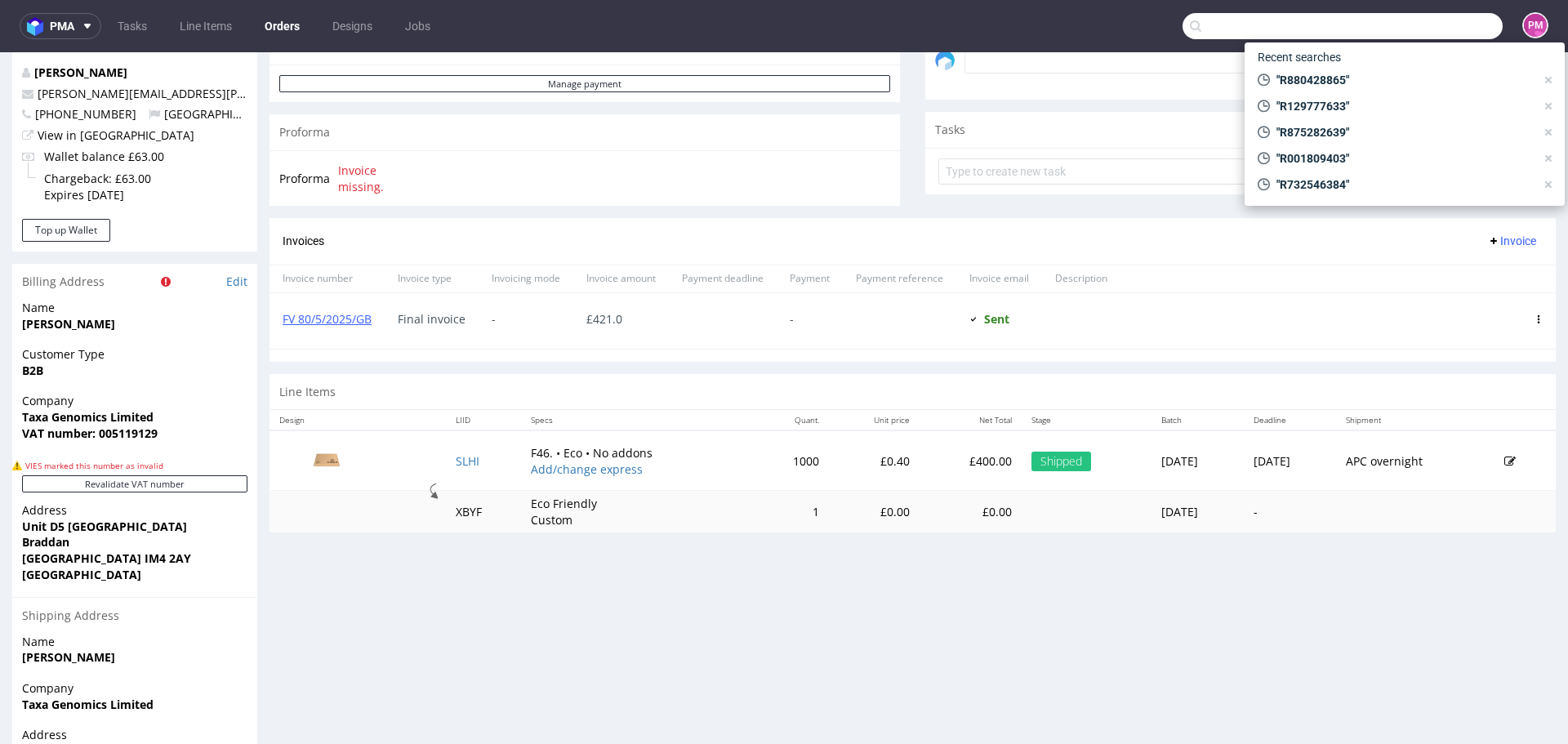
click at [1403, 28] on input "text" at bounding box center [1342, 26] width 320 height 26
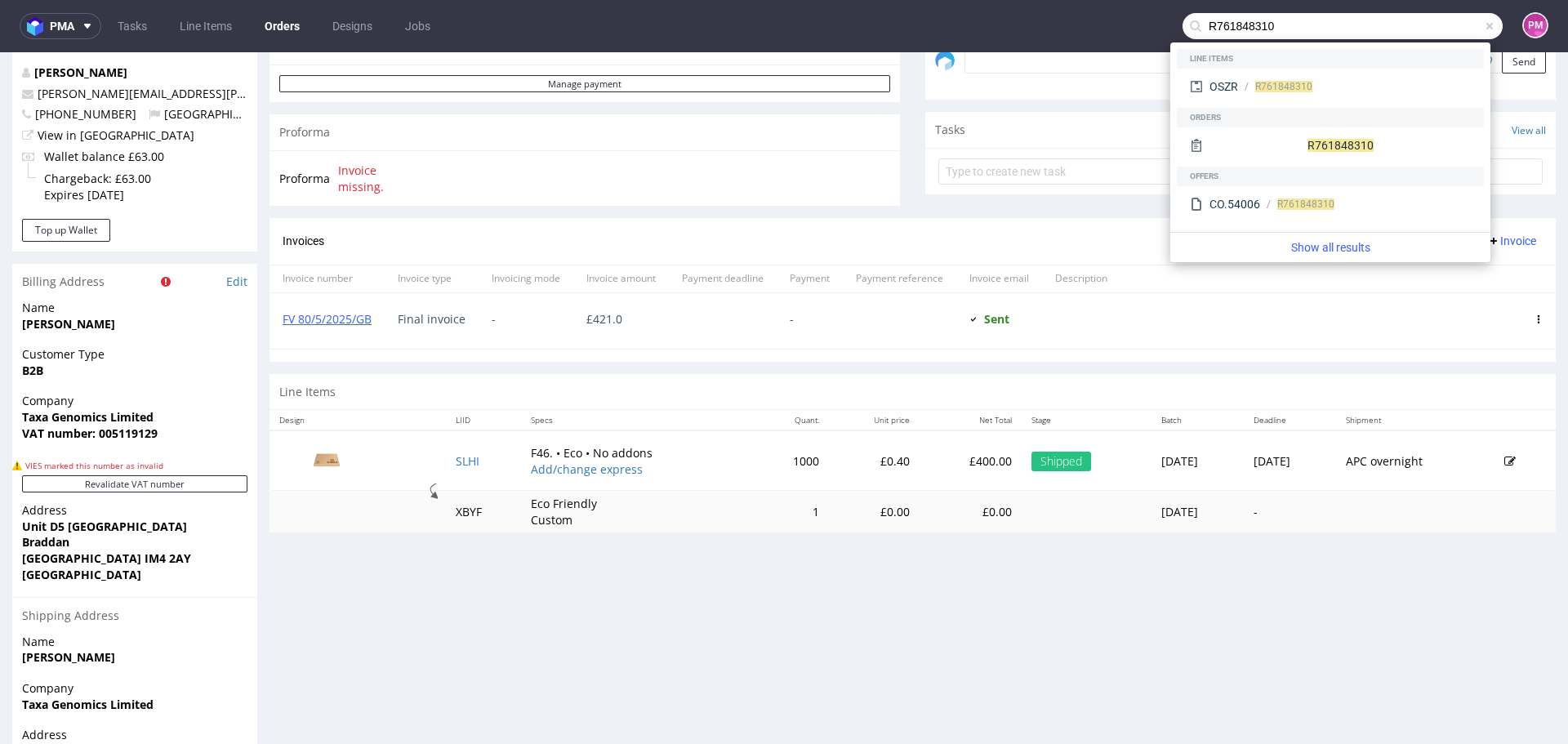
type input "R761848310"
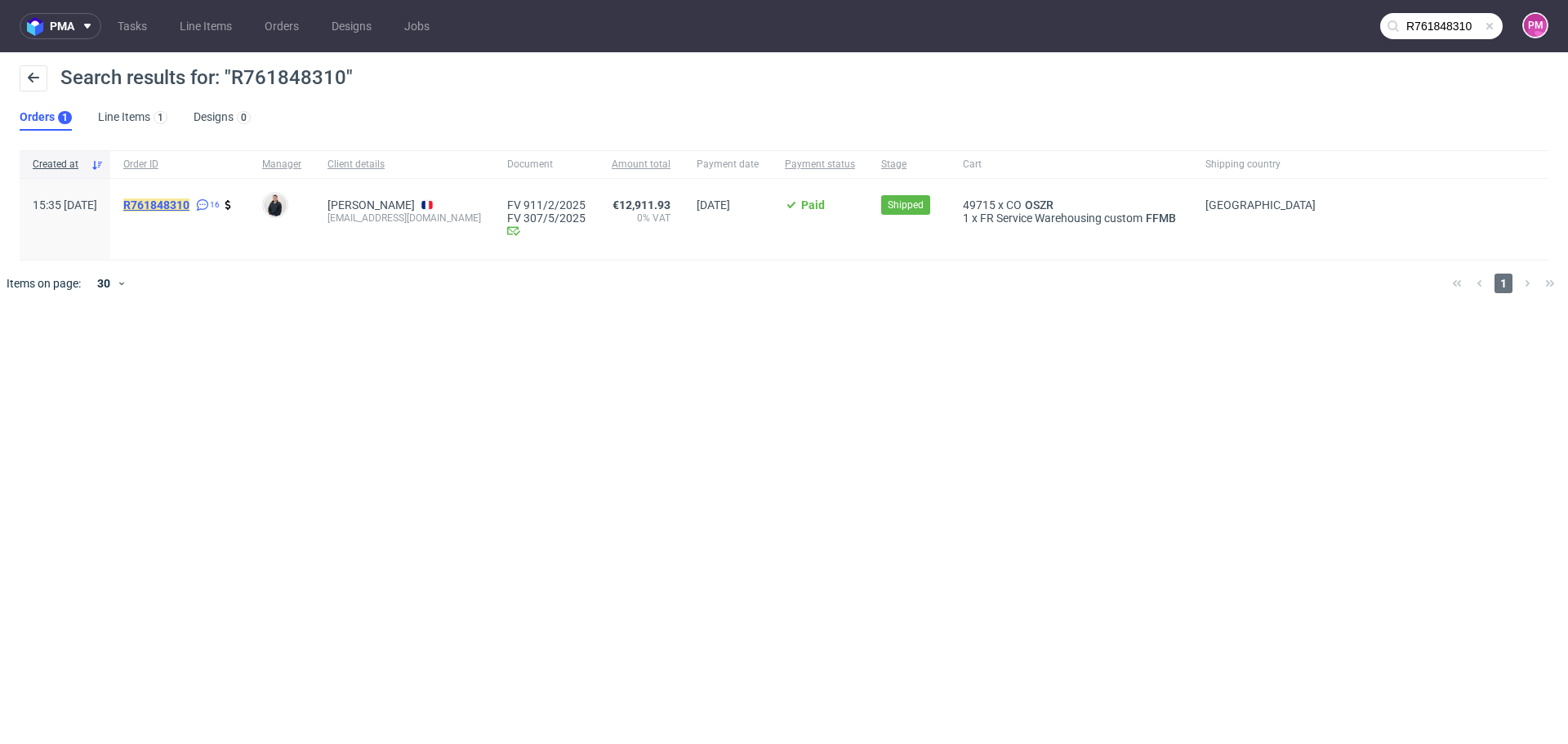
click at [189, 208] on mark "R761848310" at bounding box center [156, 205] width 66 height 13
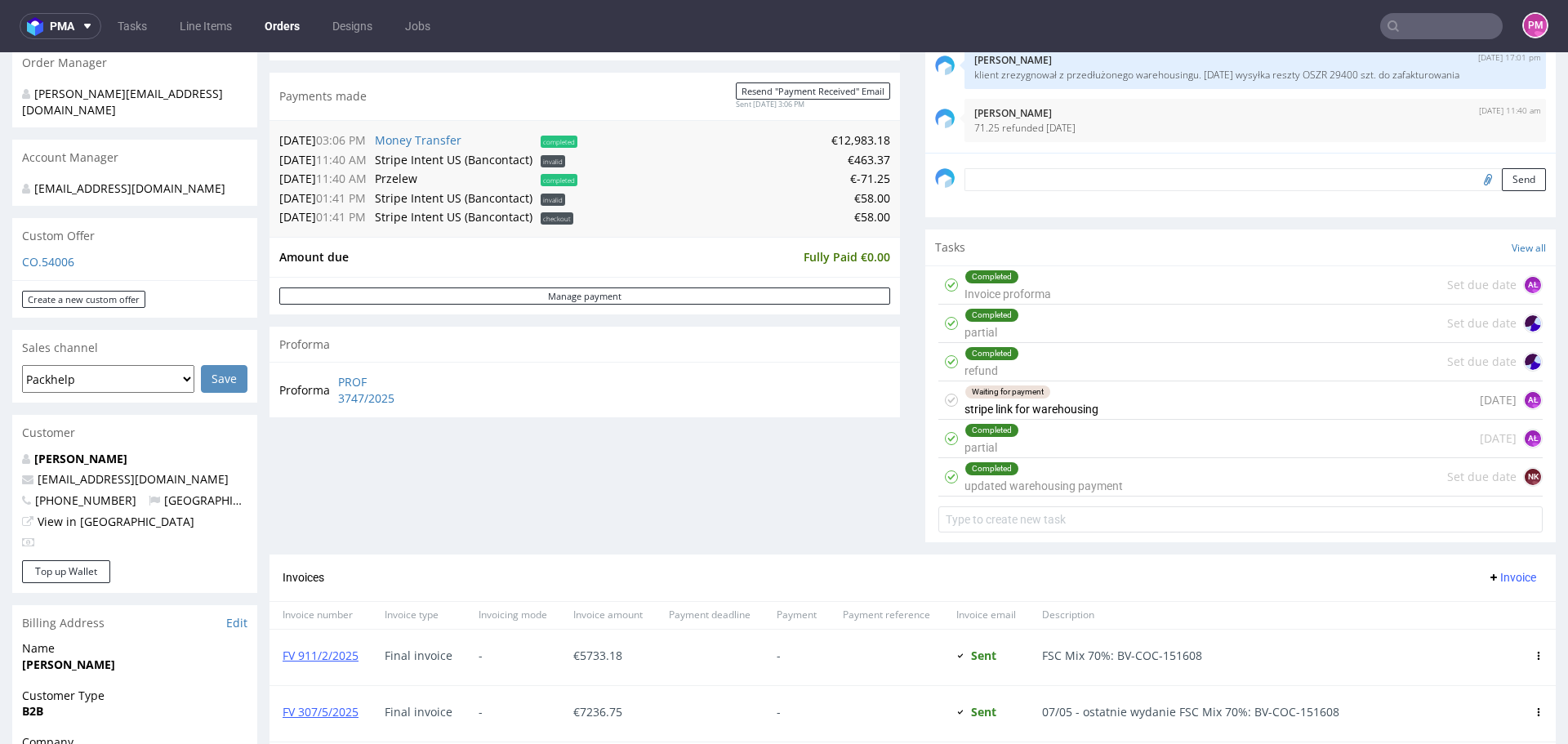
scroll to position [490, 0]
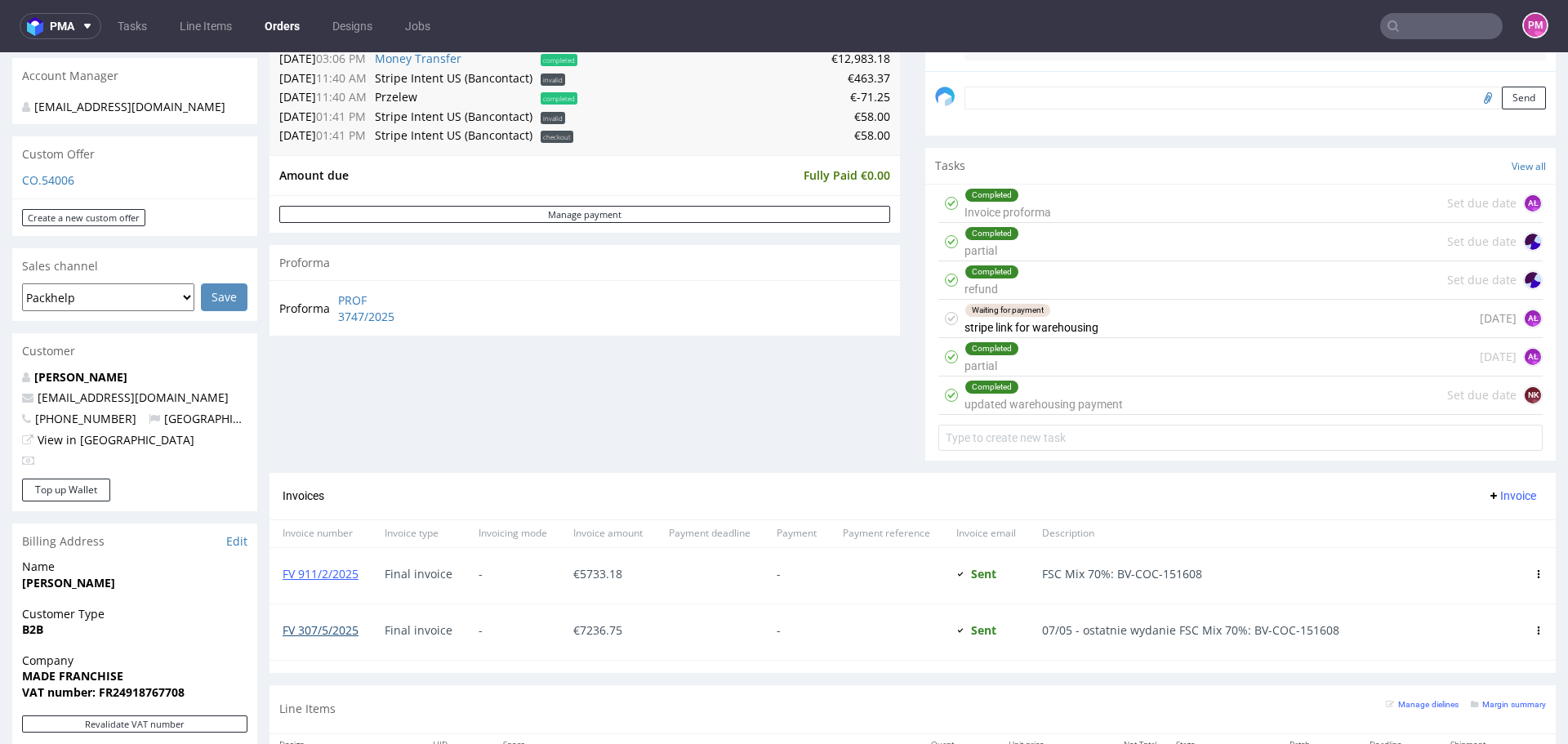
click at [302, 633] on link "FV 307/5/2025" at bounding box center [320, 630] width 76 height 16
click at [338, 574] on link "FV 911/2/2025" at bounding box center [320, 574] width 76 height 16
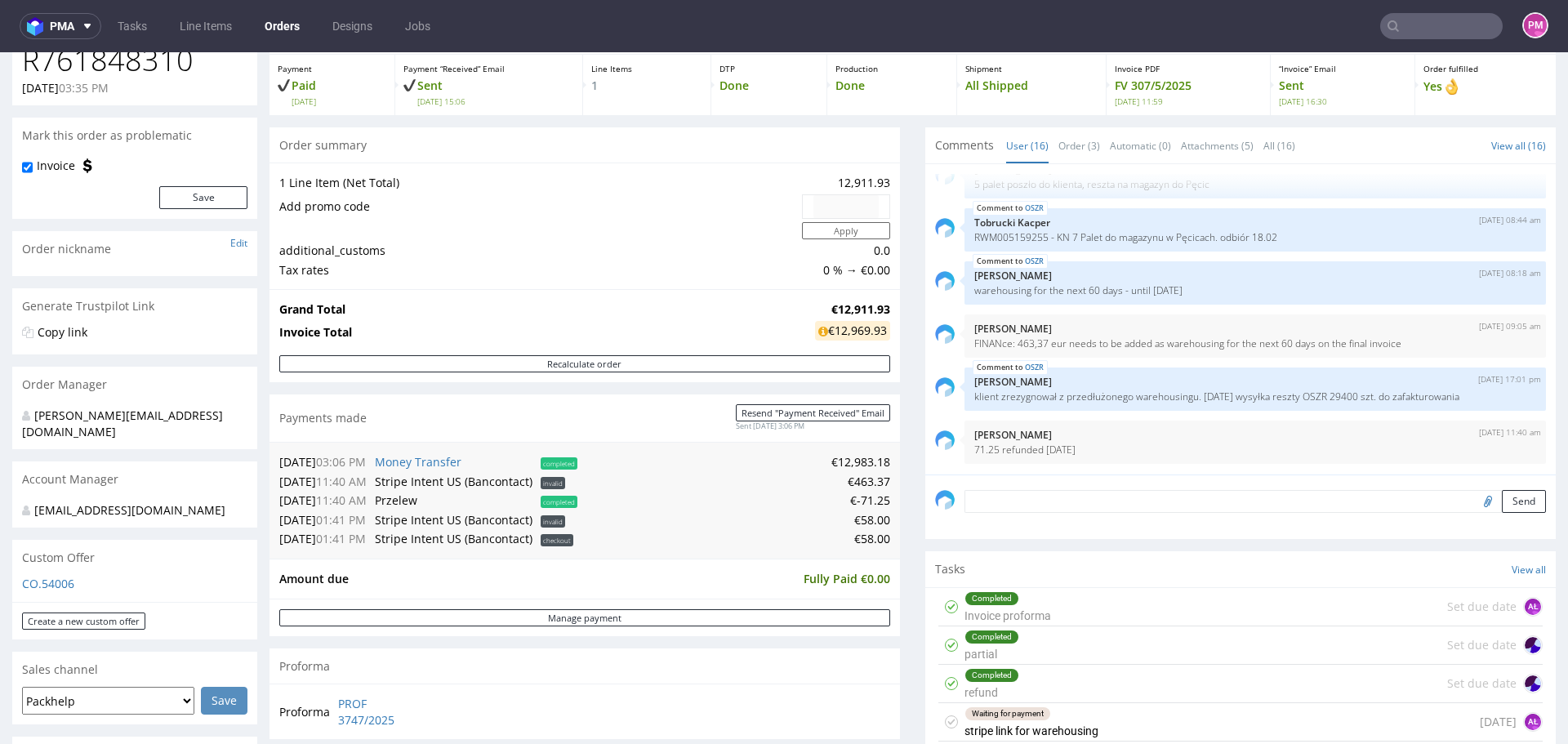
scroll to position [82, 0]
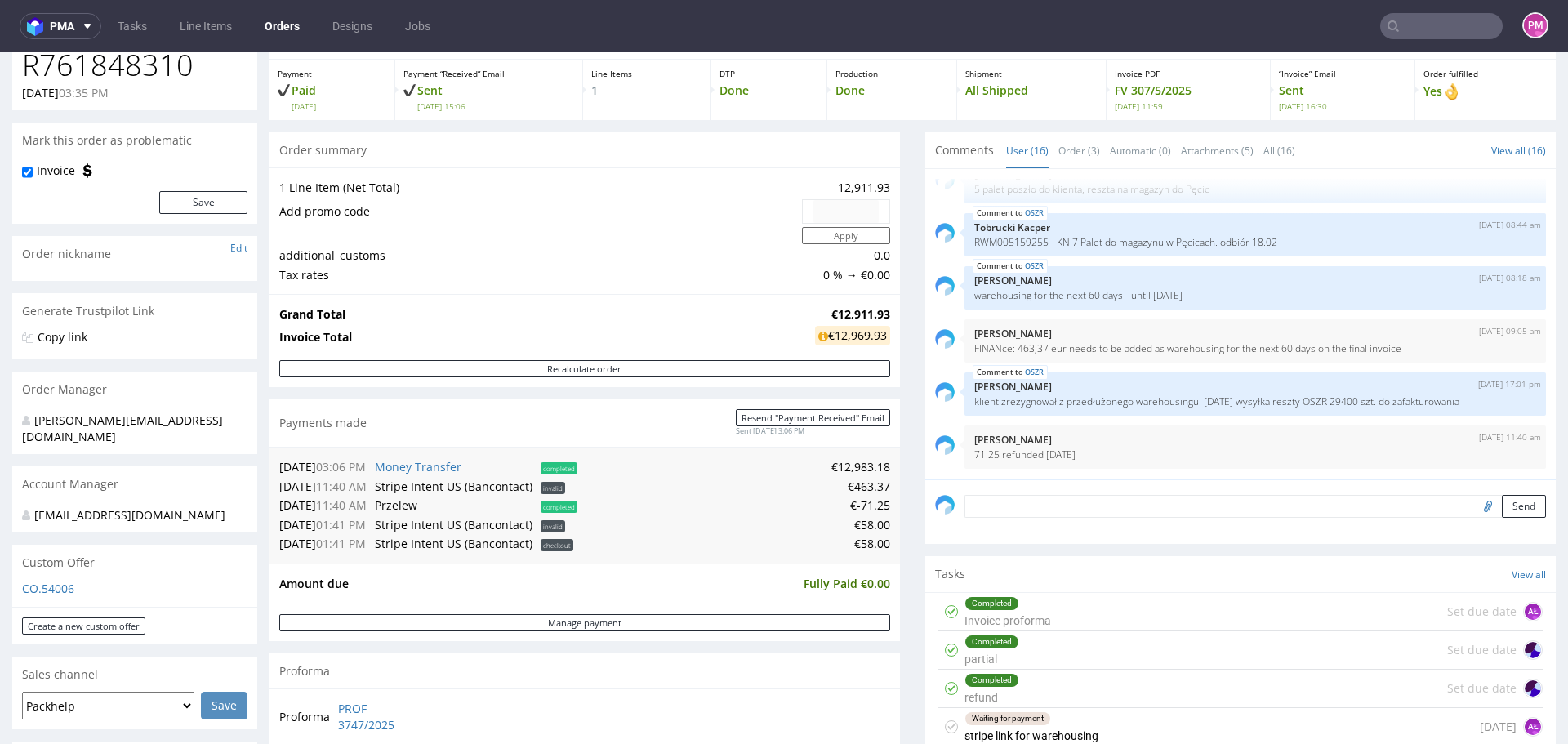
click at [168, 76] on h1 "R761848310" at bounding box center [135, 65] width 226 height 33
copy h1 "R761848310"
drag, startPoint x: 846, startPoint y: 545, endPoint x: 872, endPoint y: 544, distance: 26.0
click at [872, 544] on td "€58.00" at bounding box center [735, 544] width 308 height 19
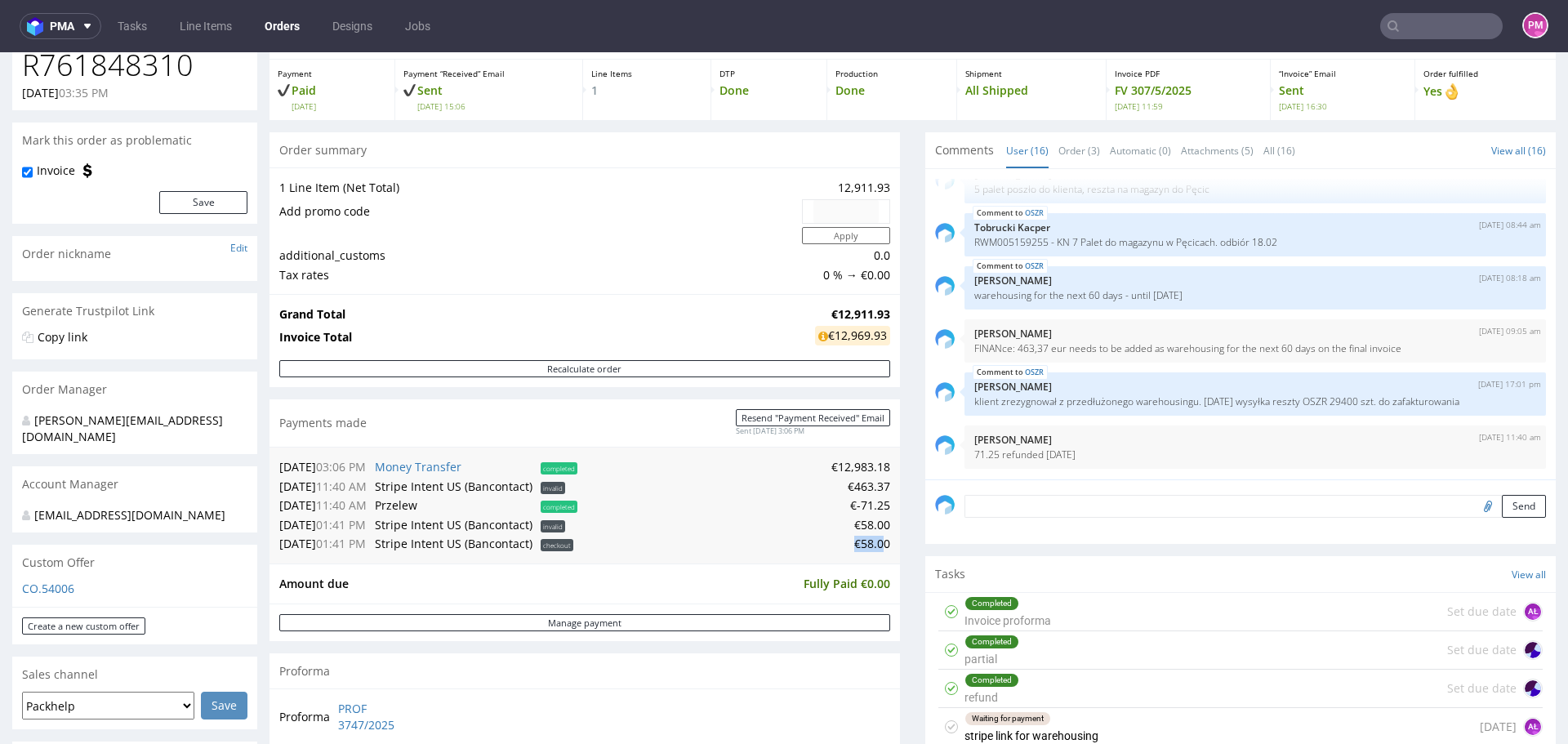
click at [791, 544] on td "€58.00" at bounding box center [735, 544] width 308 height 19
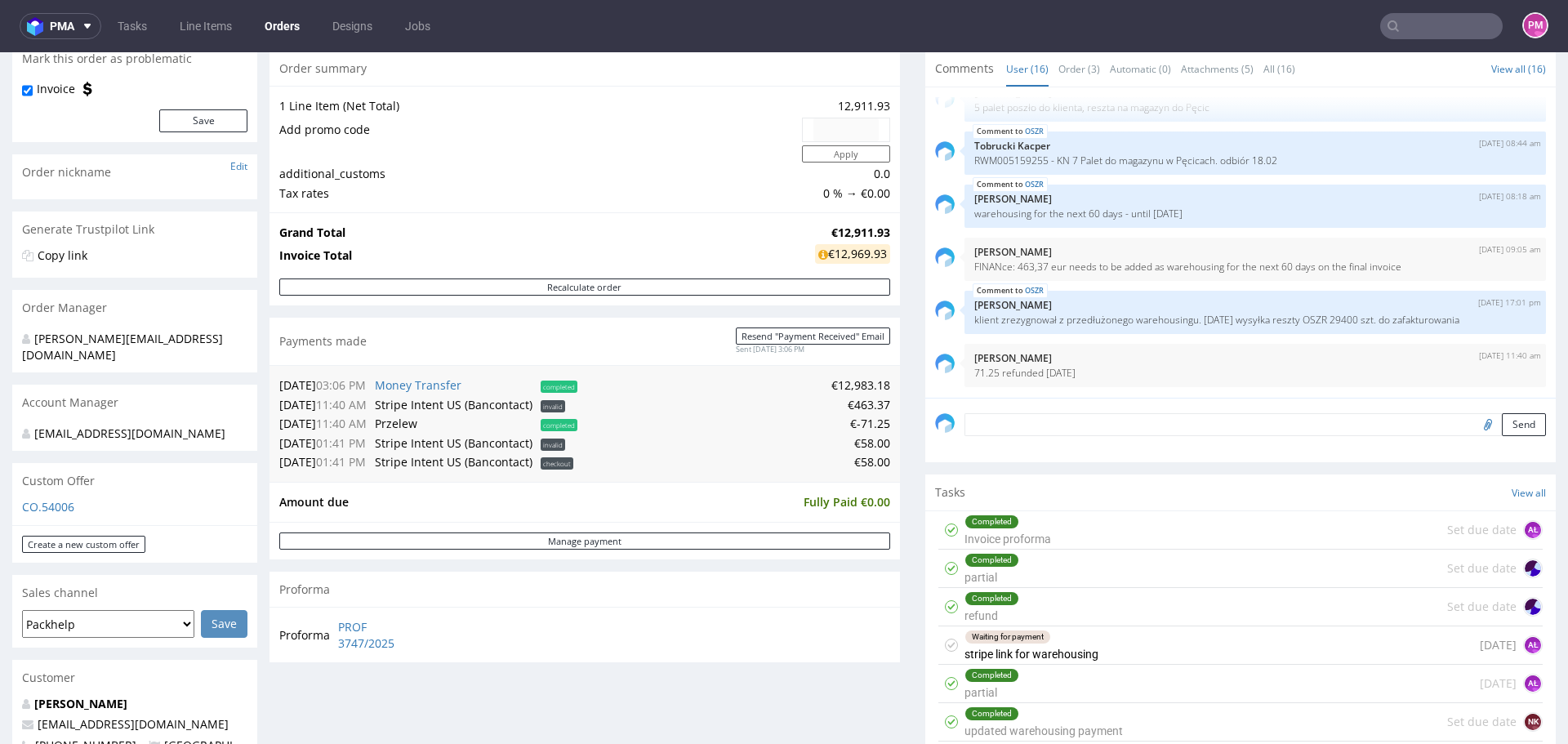
click at [662, 593] on div "Proforma" at bounding box center [585, 590] width 631 height 36
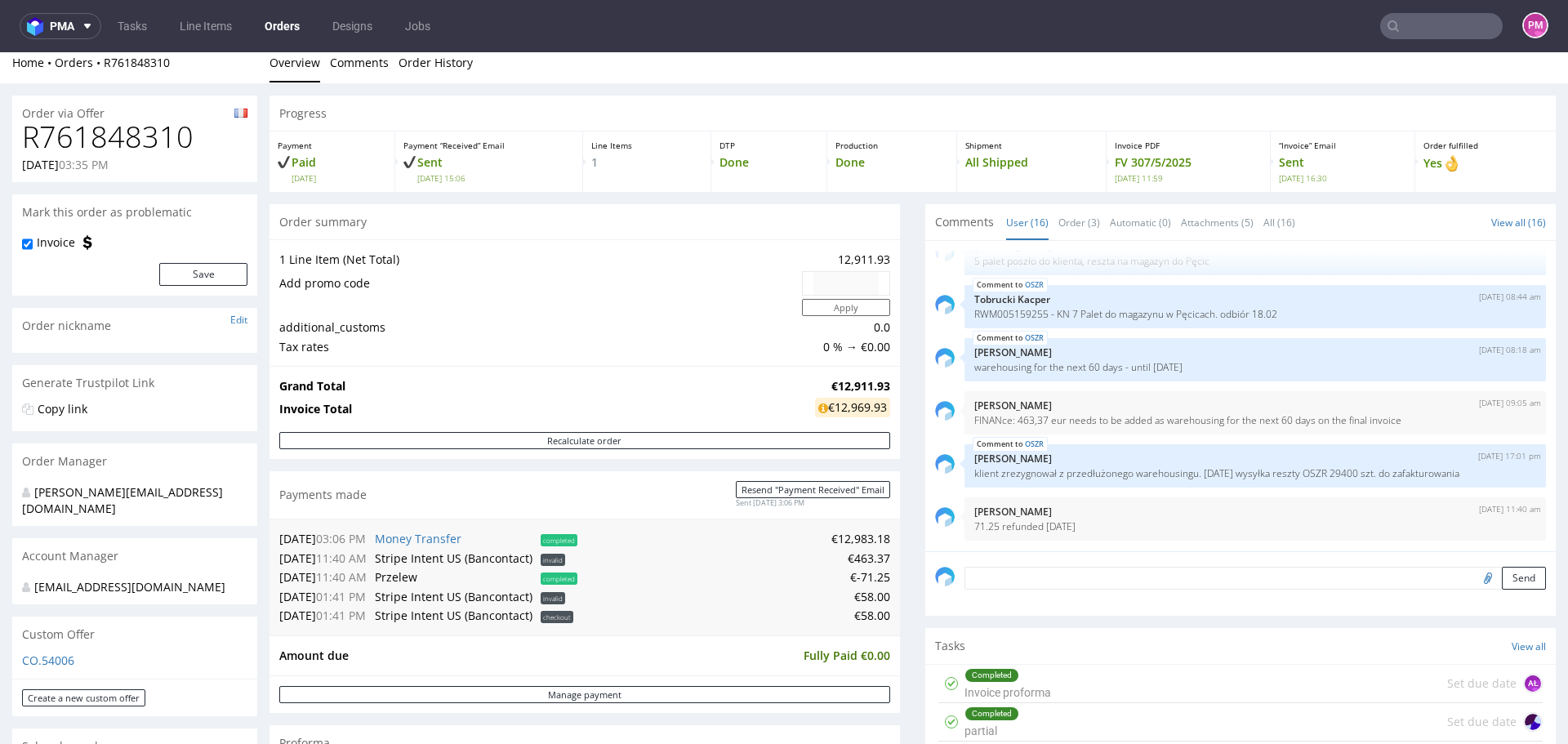
scroll to position [0, 0]
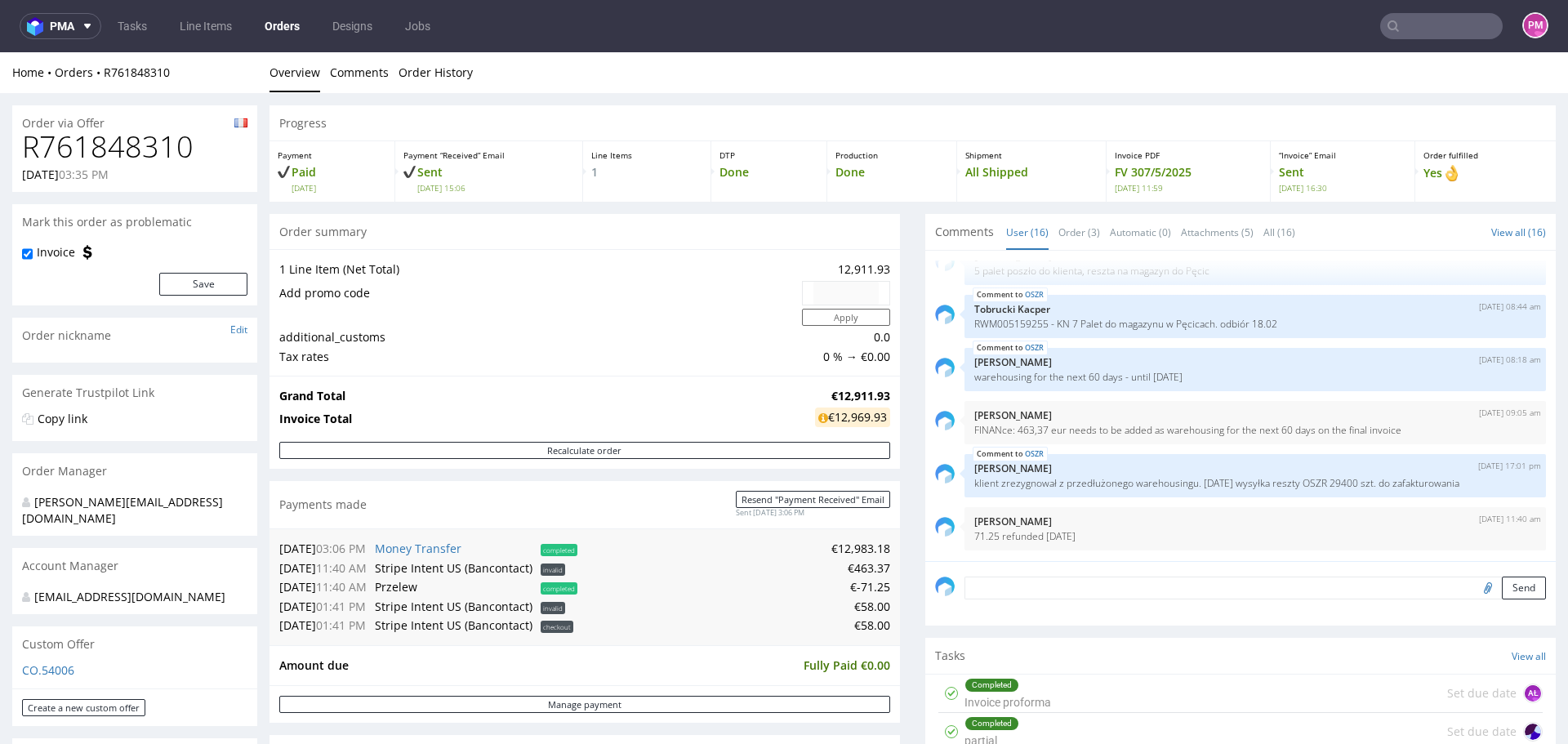
click at [166, 148] on h1 "R761848310" at bounding box center [135, 147] width 226 height 33
copy h1 "R761848310"
